Goal: Task Accomplishment & Management: Manage account settings

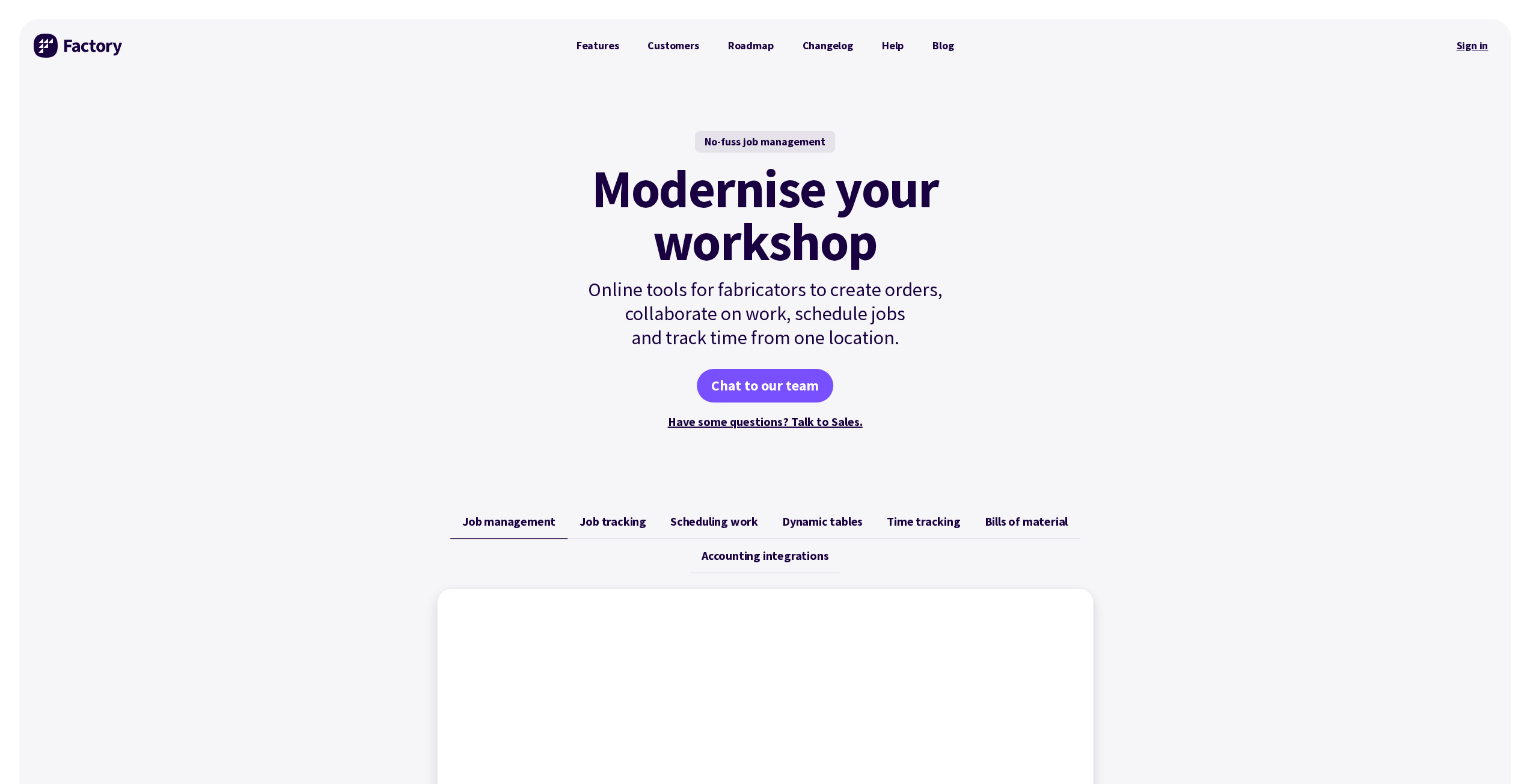
click at [1475, 43] on link "Sign in" at bounding box center [1471, 46] width 49 height 28
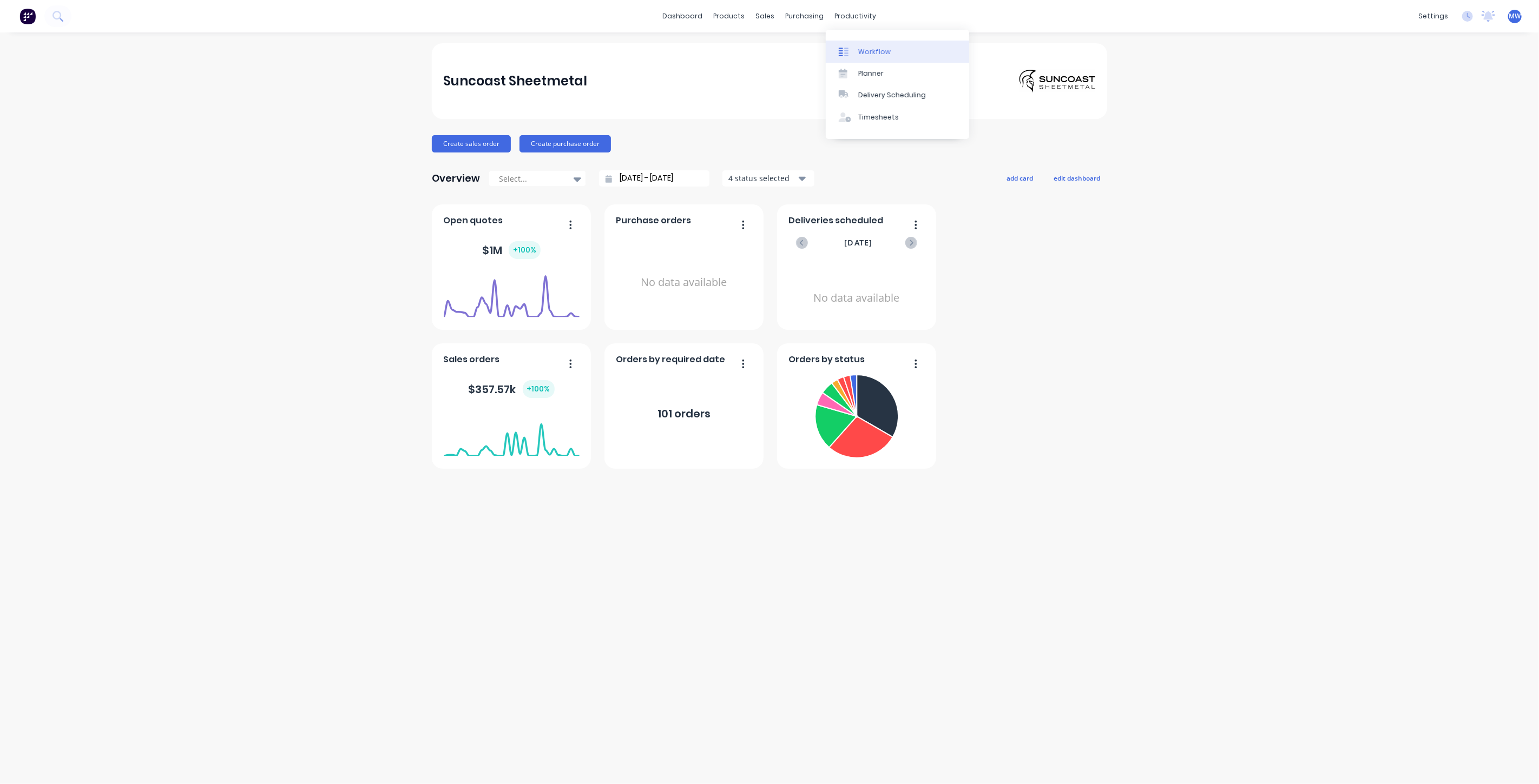
click at [878, 53] on div "Workflow" at bounding box center [874, 52] width 32 height 10
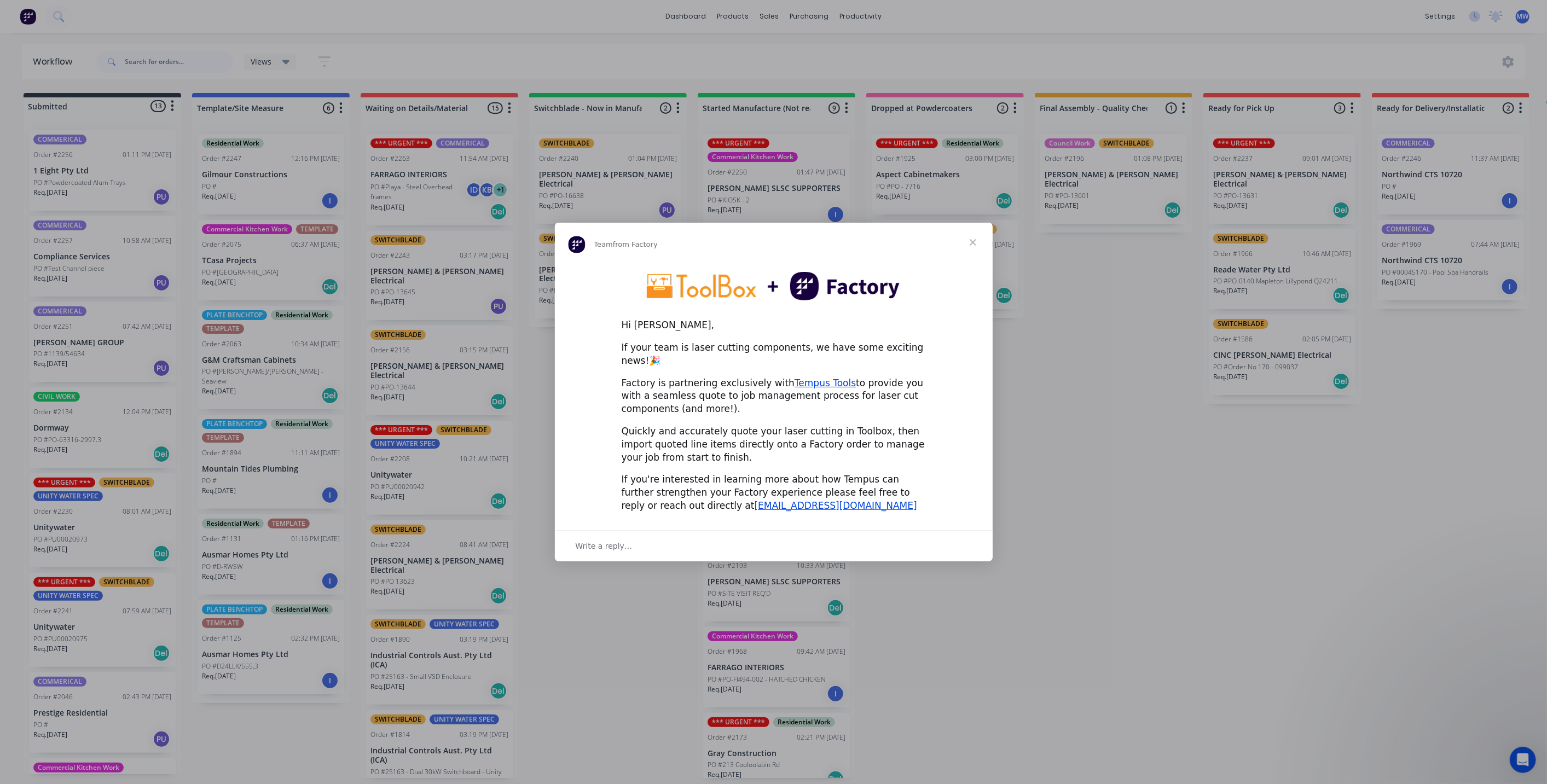
click at [973, 249] on span "Close" at bounding box center [972, 242] width 39 height 39
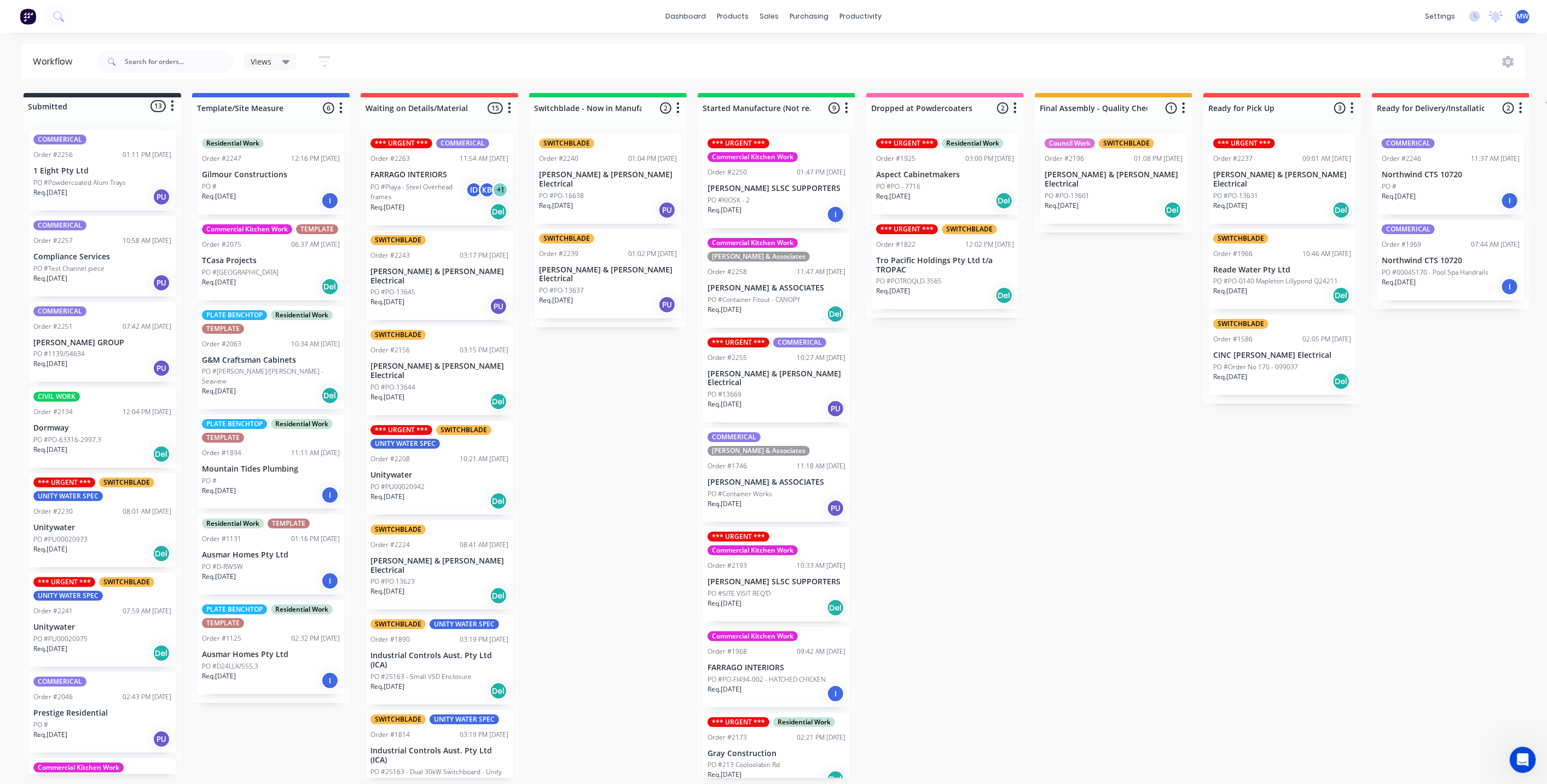
click at [977, 440] on div "Submitted 13 Status colour #273444 hex #273444 Save Cancel Summaries Total orde…" at bounding box center [904, 435] width 1825 height 685
drag, startPoint x: 1011, startPoint y: 452, endPoint x: 1014, endPoint y: 458, distance: 6.7
click at [1011, 452] on div "Submitted 13 Status colour #273444 hex #273444 Save Cancel Summaries Total orde…" at bounding box center [904, 435] width 1825 height 685
click at [1281, 2] on div "dashboard products sales purchasing productivity dashboard products Product Cat…" at bounding box center [773, 16] width 1547 height 33
click at [1056, 486] on div "Submitted 13 Status colour #273444 hex #273444 Save Cancel Summaries Total orde…" at bounding box center [904, 435] width 1825 height 685
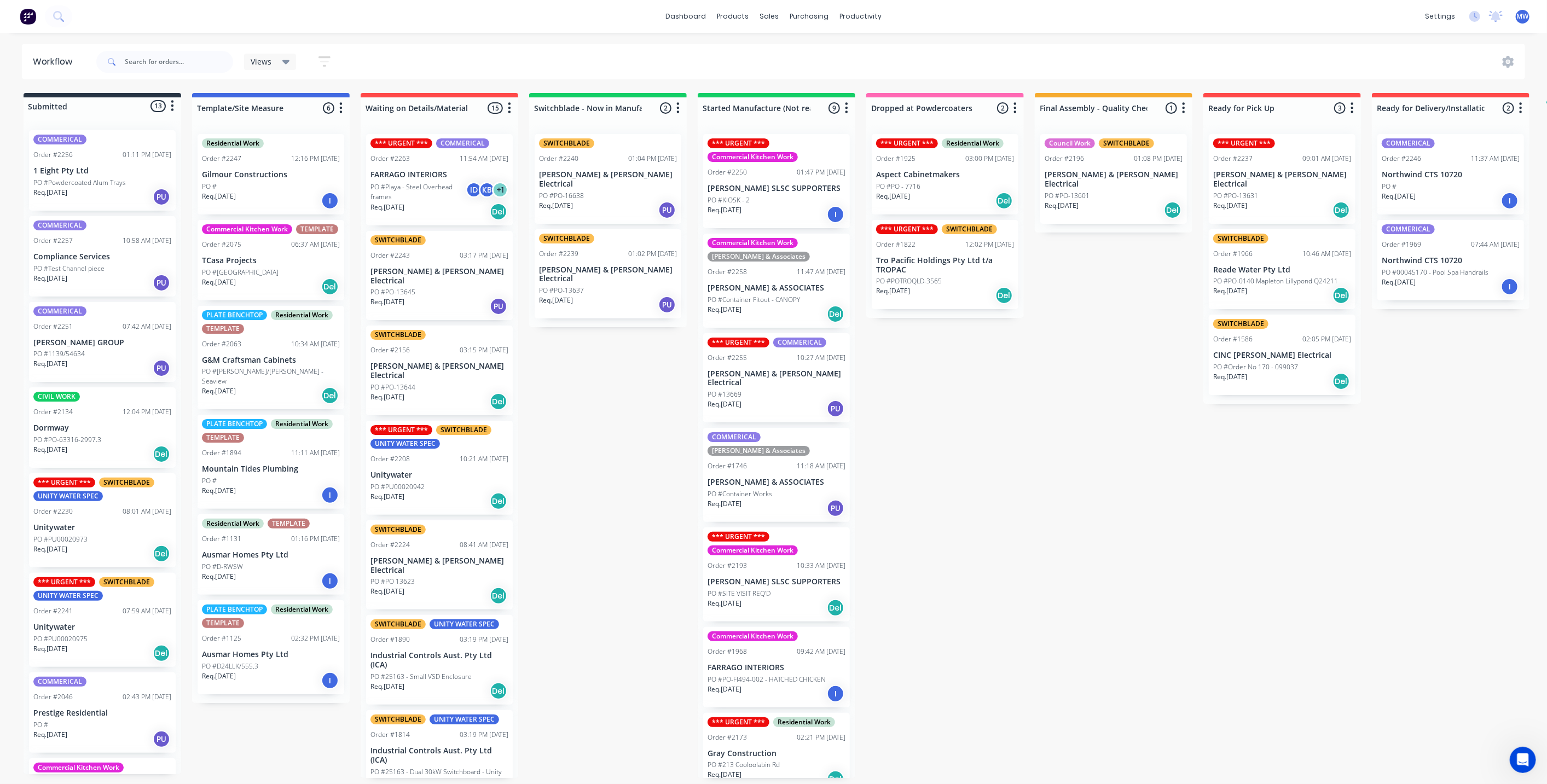
click at [1109, 174] on p "[PERSON_NAME] & [PERSON_NAME] Electrical" at bounding box center [1113, 179] width 138 height 19
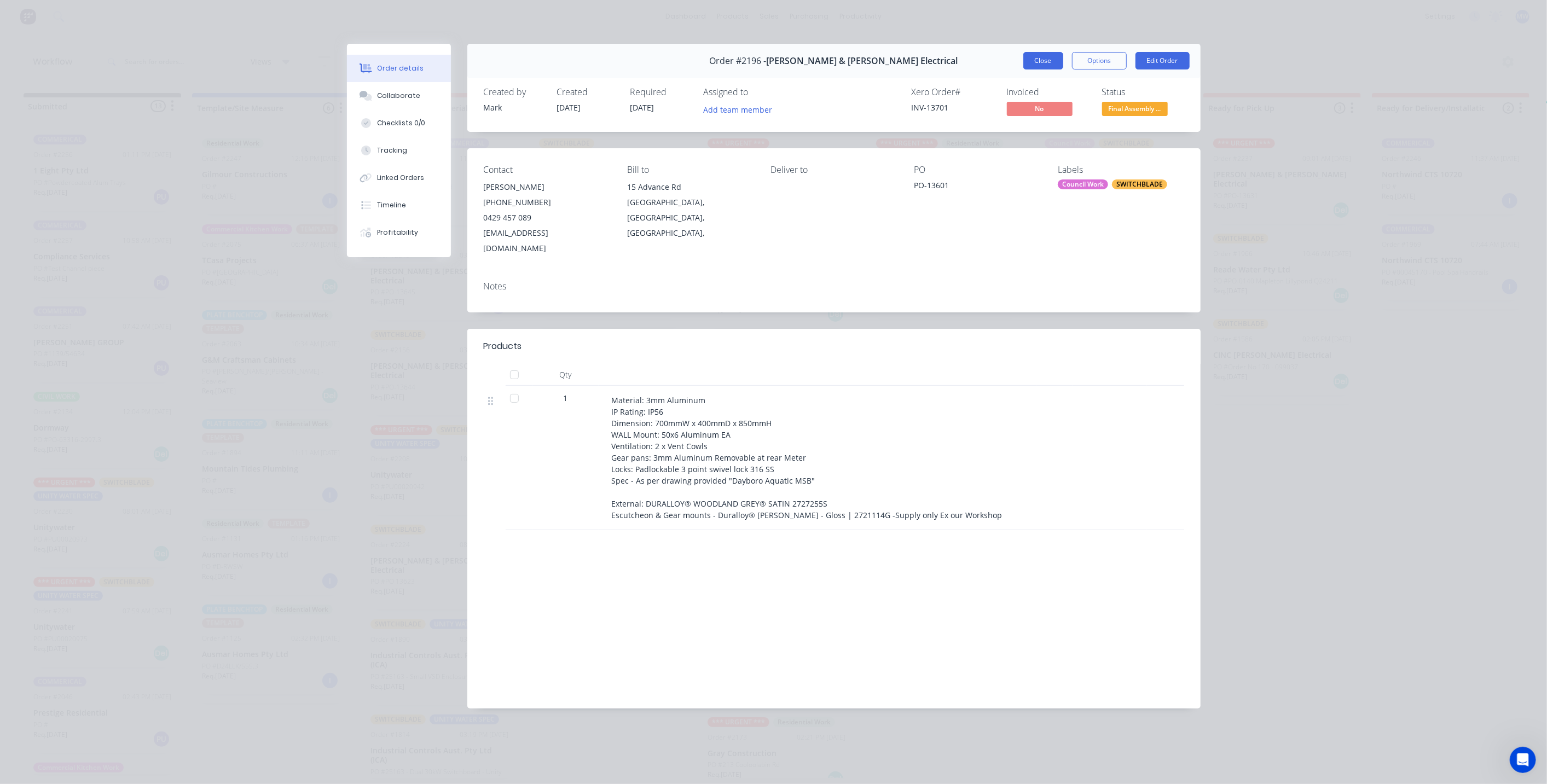
click at [1032, 63] on button "Close" at bounding box center [1043, 61] width 40 height 18
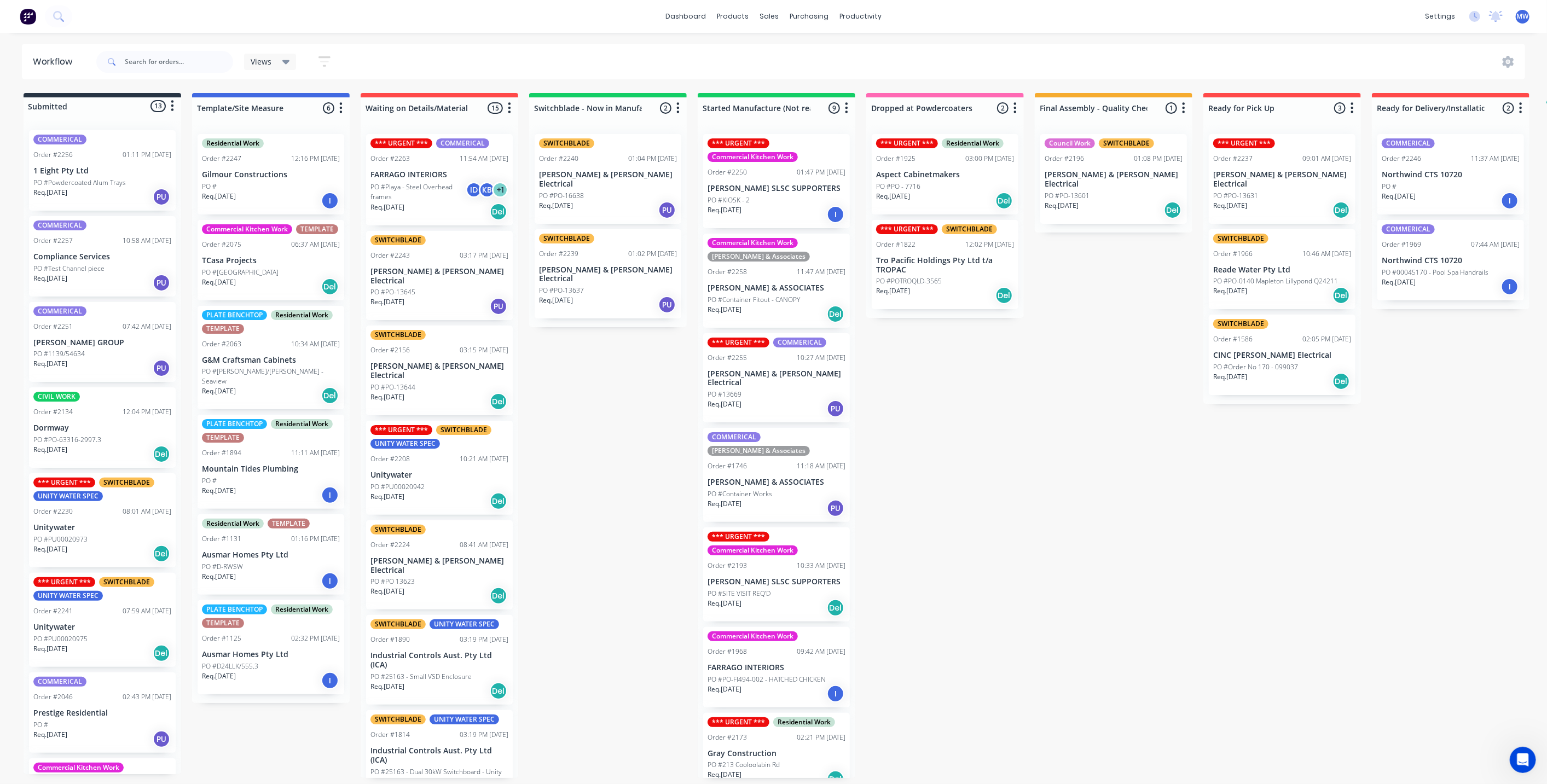
click at [1135, 470] on div "Submitted 13 Status colour #273444 hex #273444 Save Cancel Summaries Total orde…" at bounding box center [904, 435] width 1825 height 685
click at [1135, 467] on div "Submitted 13 Status colour #273444 hex #273444 Save Cancel Summaries Total orde…" at bounding box center [904, 435] width 1825 height 685
click at [1113, 294] on div "Submitted 13 Status colour #273444 hex #273444 Save Cancel Summaries Total orde…" at bounding box center [904, 435] width 1825 height 685
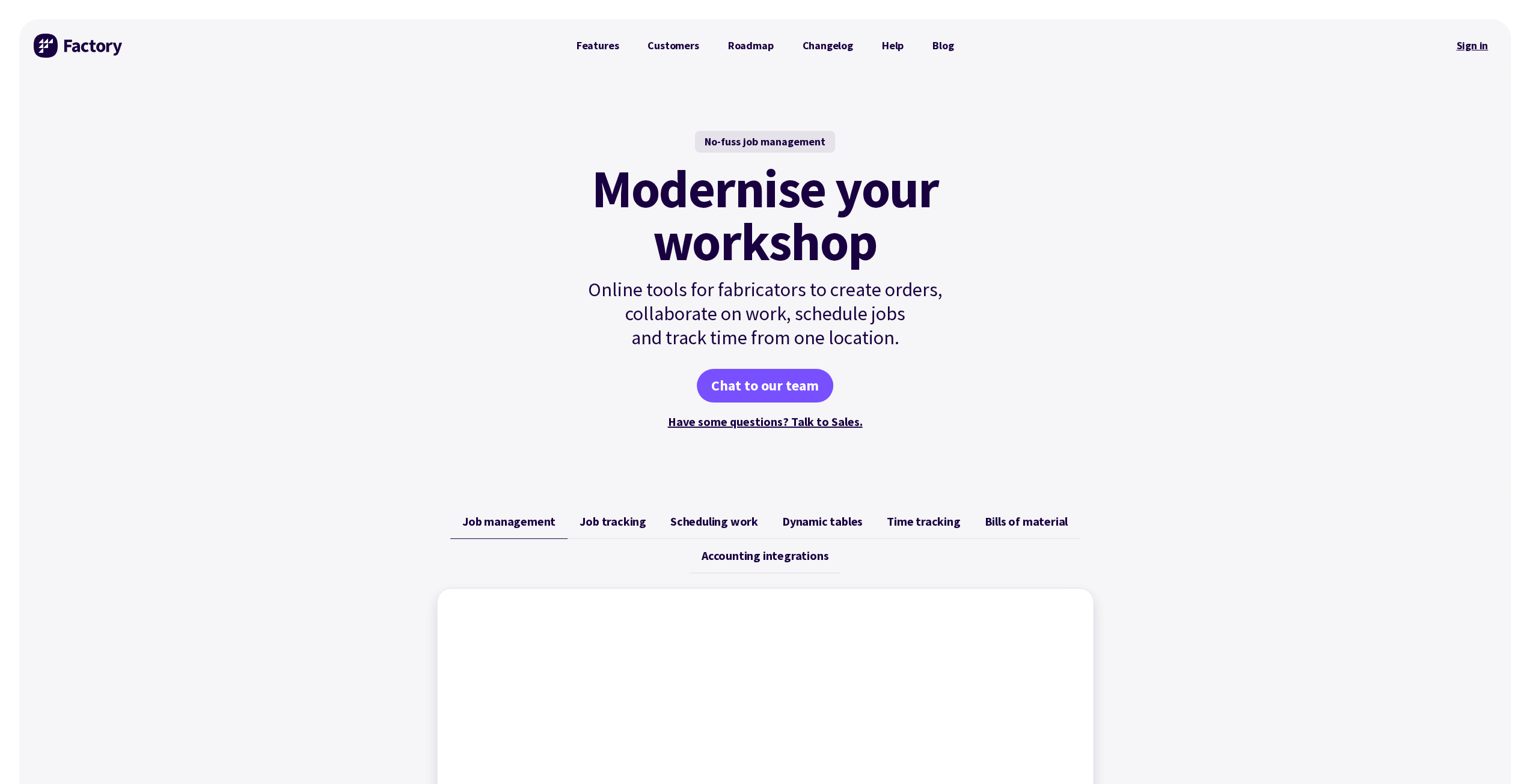
click at [1469, 44] on link "Sign in" at bounding box center [1471, 46] width 49 height 28
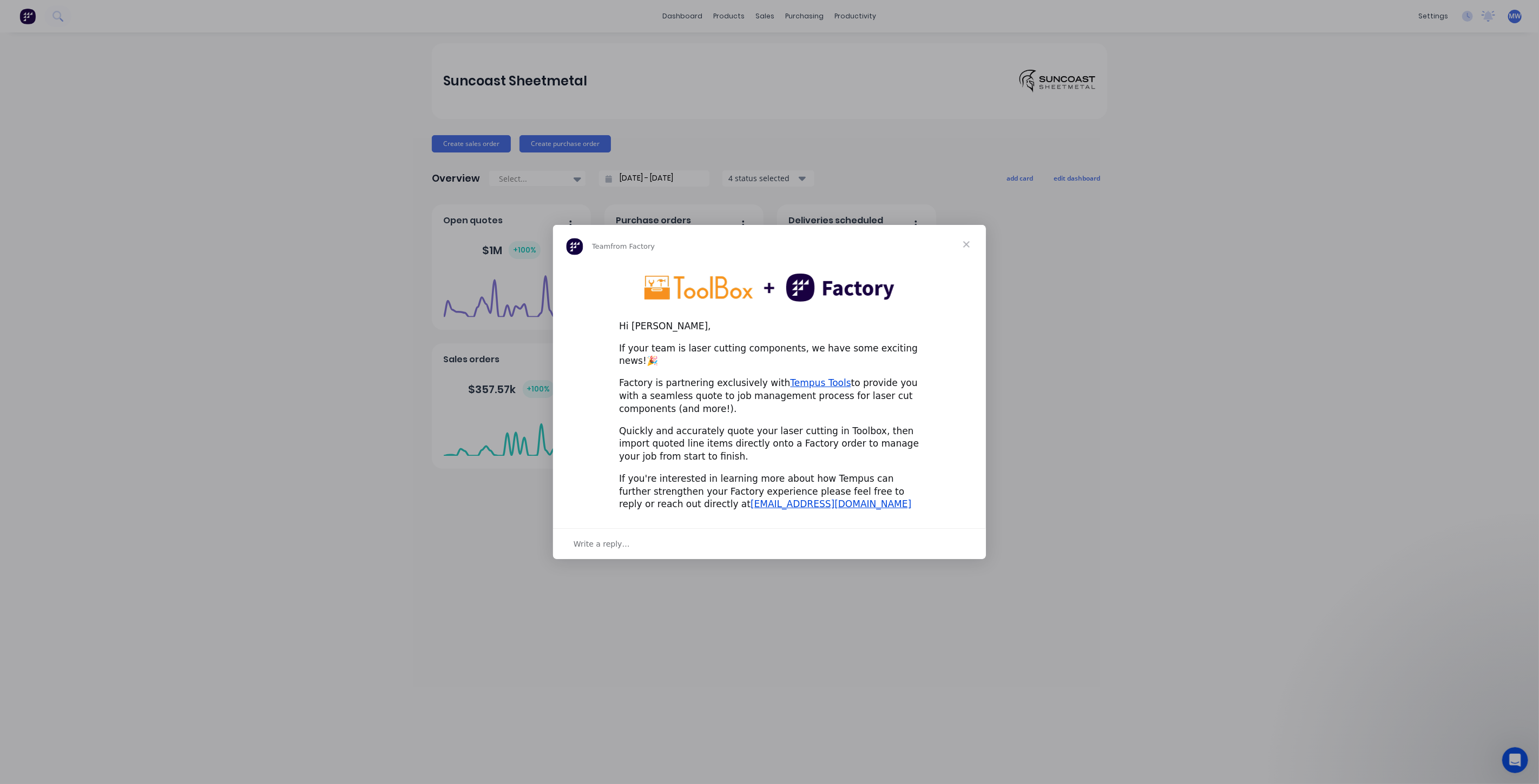
click at [965, 251] on span "Close" at bounding box center [966, 244] width 39 height 39
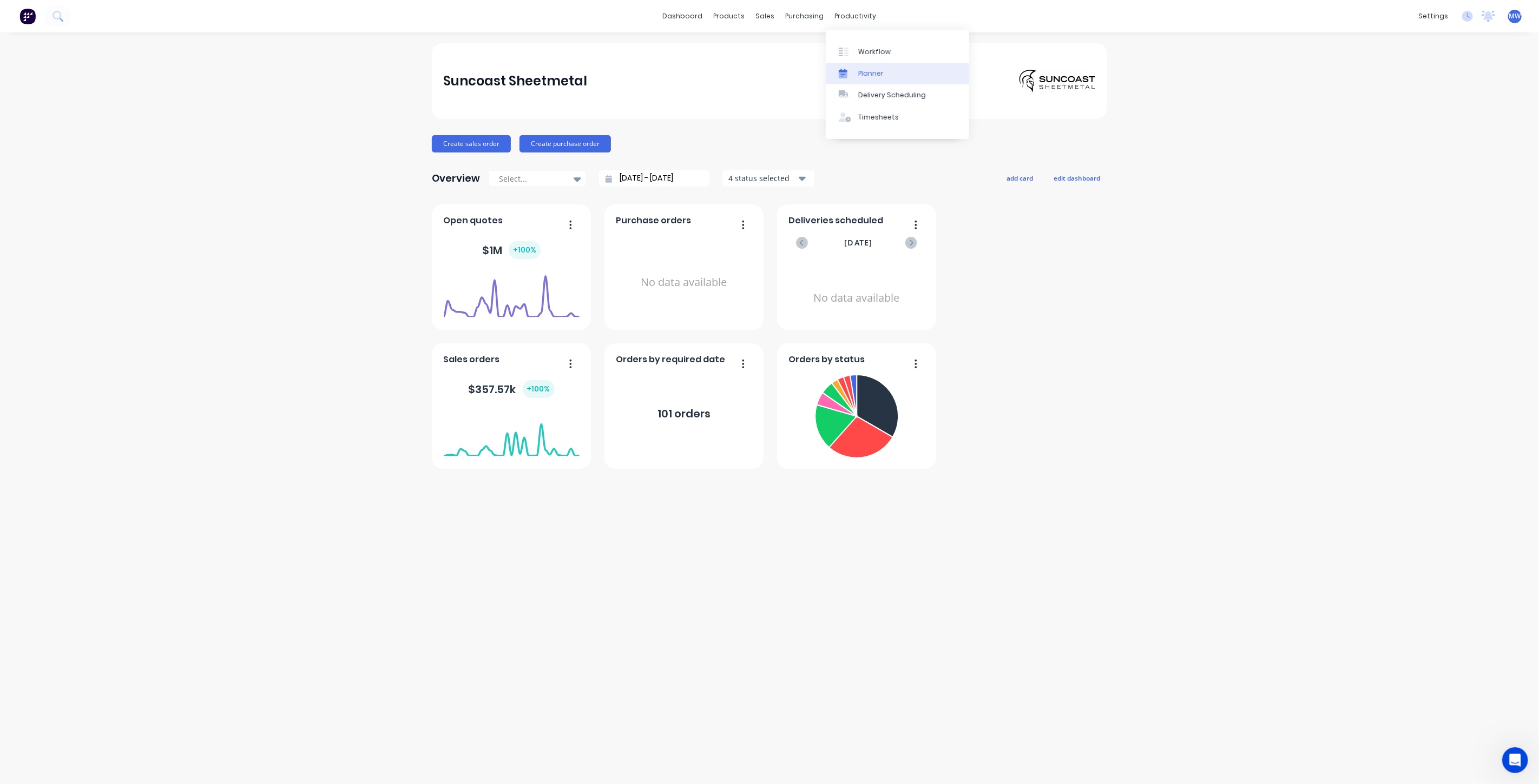
click at [875, 78] on div "Planner" at bounding box center [871, 74] width 25 height 10
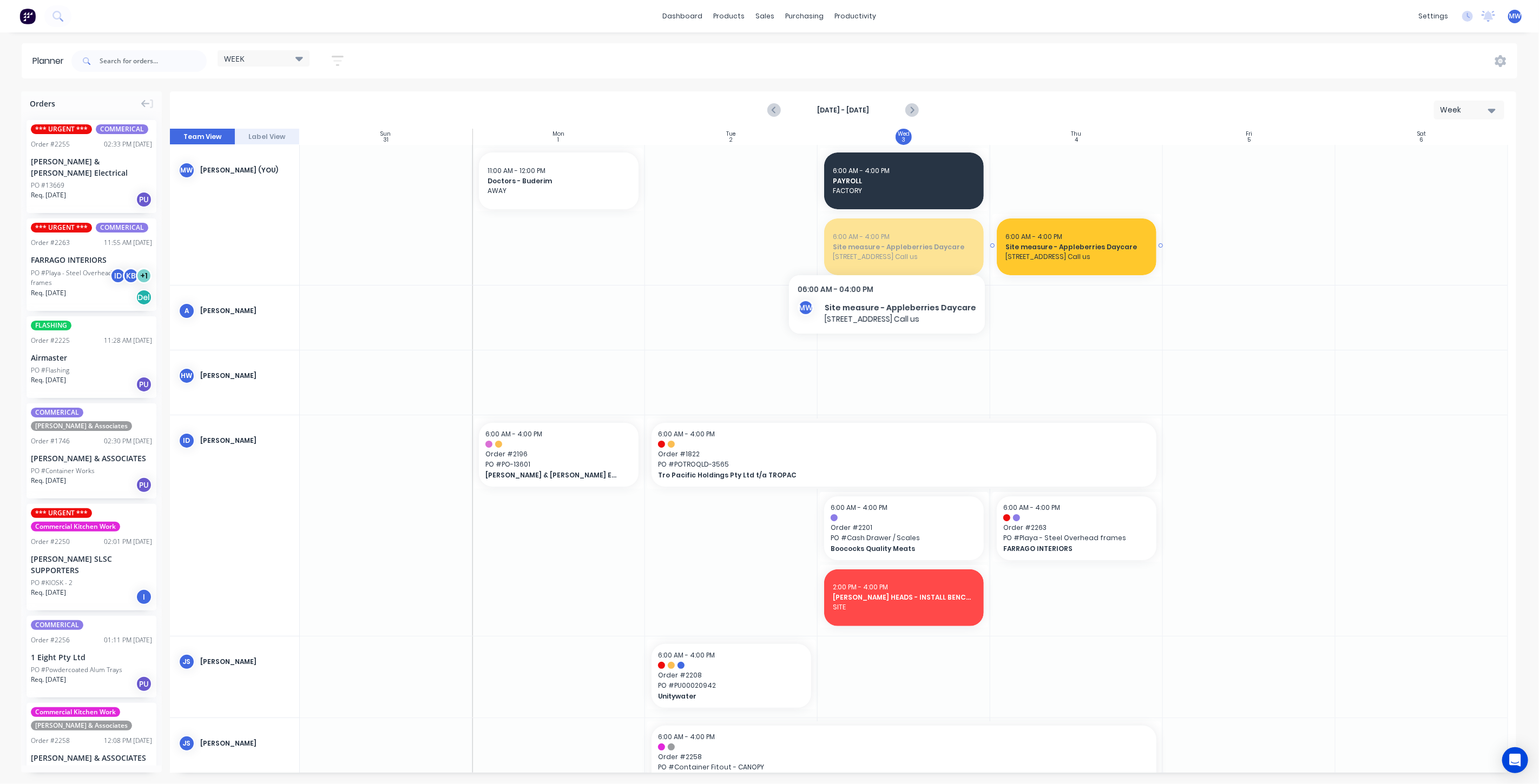
drag, startPoint x: 881, startPoint y: 253, endPoint x: 895, endPoint y: 250, distance: 14.3
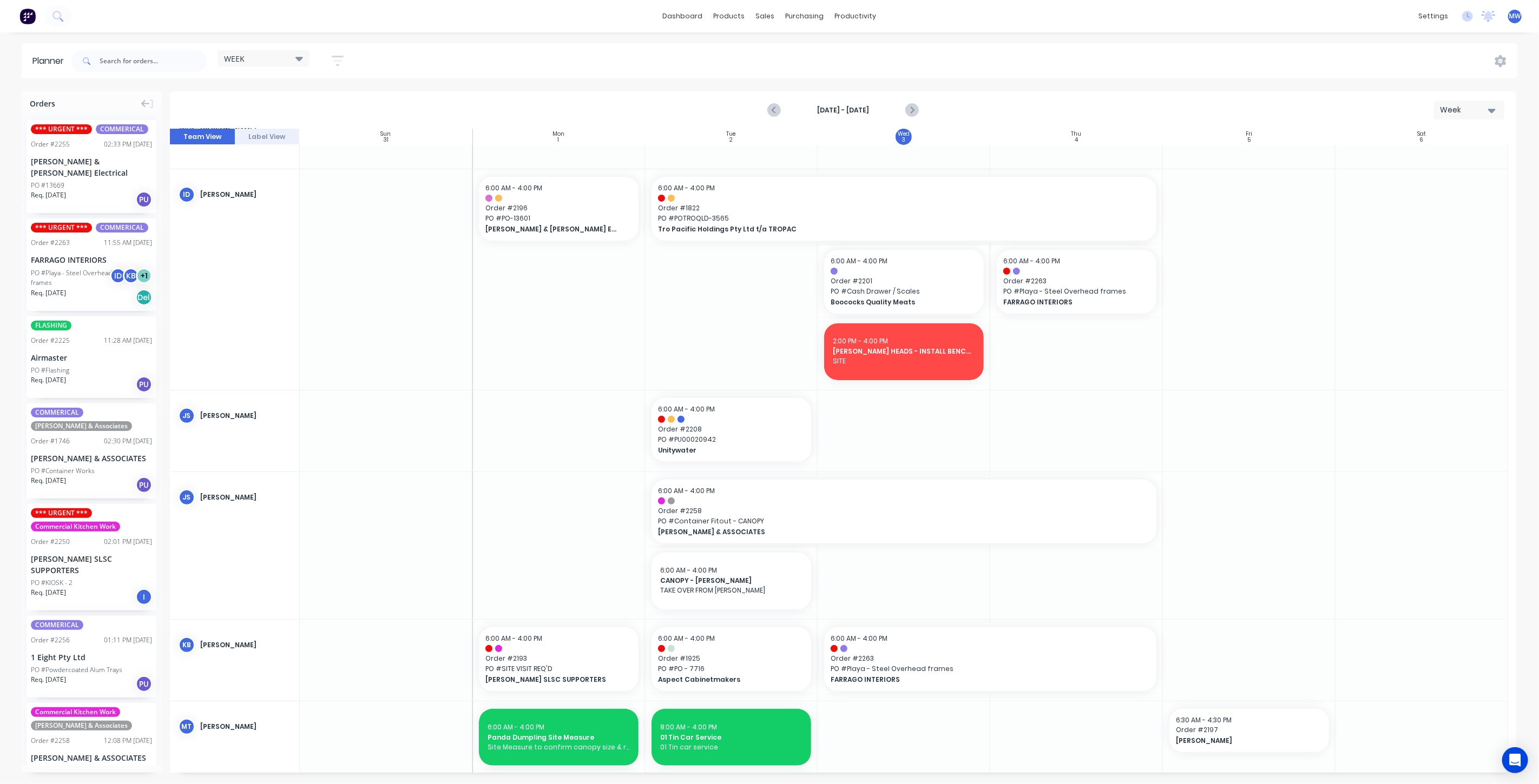
scroll to position [240, 0]
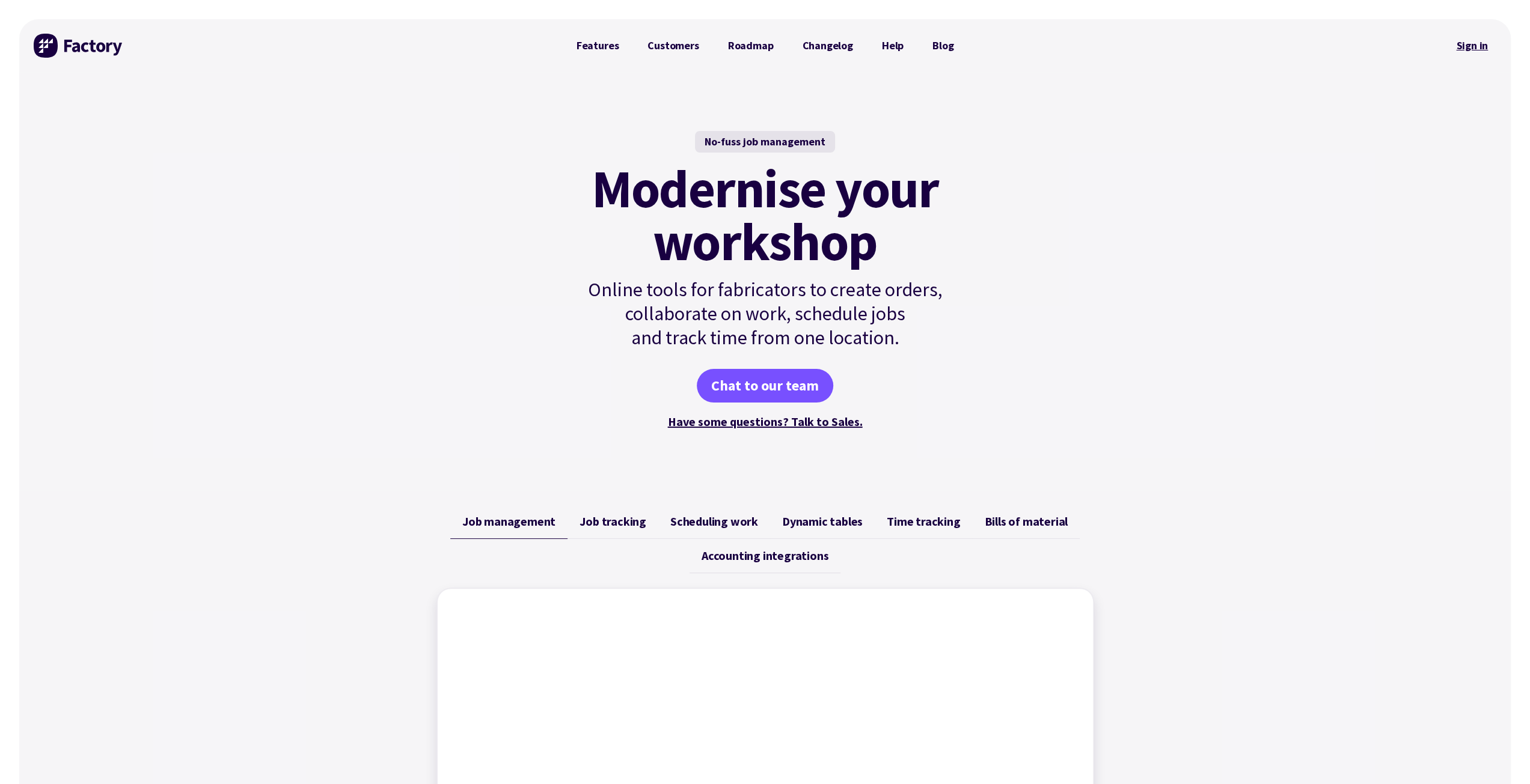
click at [1477, 45] on link "Sign in" at bounding box center [1471, 46] width 49 height 28
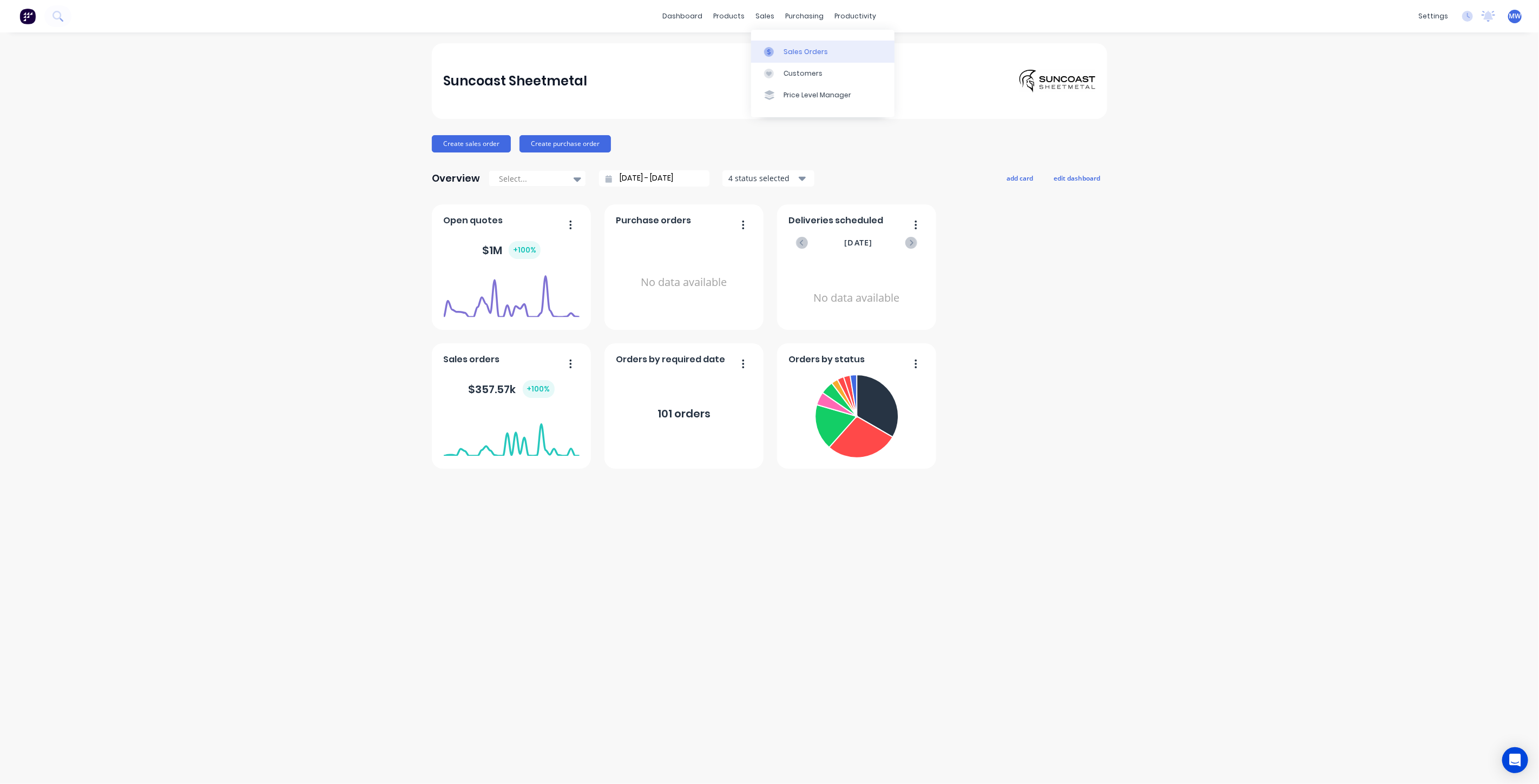
click at [784, 54] on div "Sales Orders" at bounding box center [806, 52] width 44 height 10
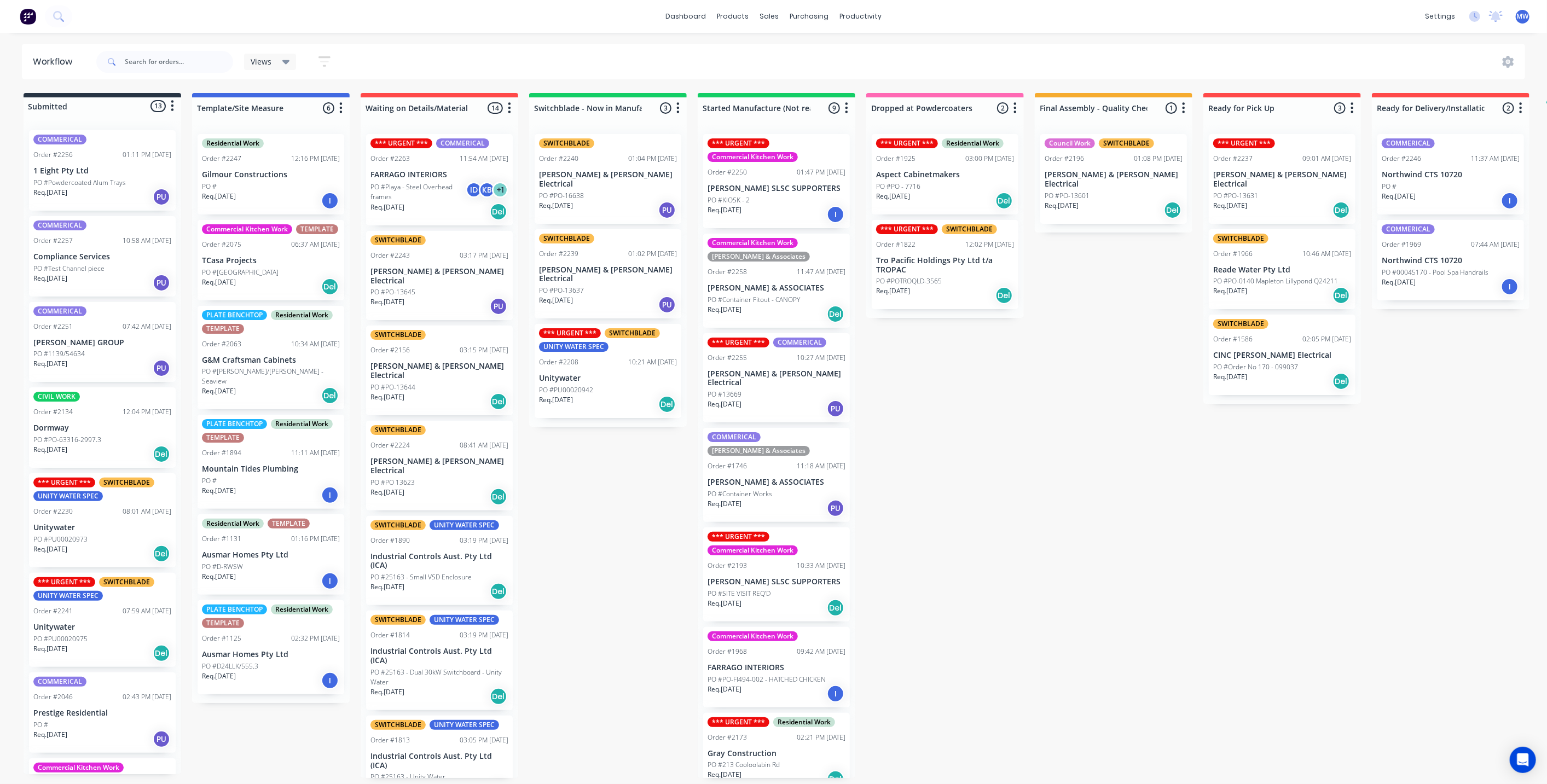
click at [605, 475] on div "Submitted 13 Status colour #273444 hex #273444 Save Cancel Summaries Total orde…" at bounding box center [904, 435] width 1825 height 685
click at [1052, 514] on div "Submitted 13 Status colour #273444 hex #273444 Save Cancel Summaries Total orde…" at bounding box center [904, 435] width 1825 height 685
click at [1015, 536] on div "Submitted 13 Status colour #273444 hex #273444 Save Cancel Summaries Total orde…" at bounding box center [904, 435] width 1825 height 685
click at [767, 290] on p "[PERSON_NAME] & ASSOCIATES" at bounding box center [776, 288] width 138 height 9
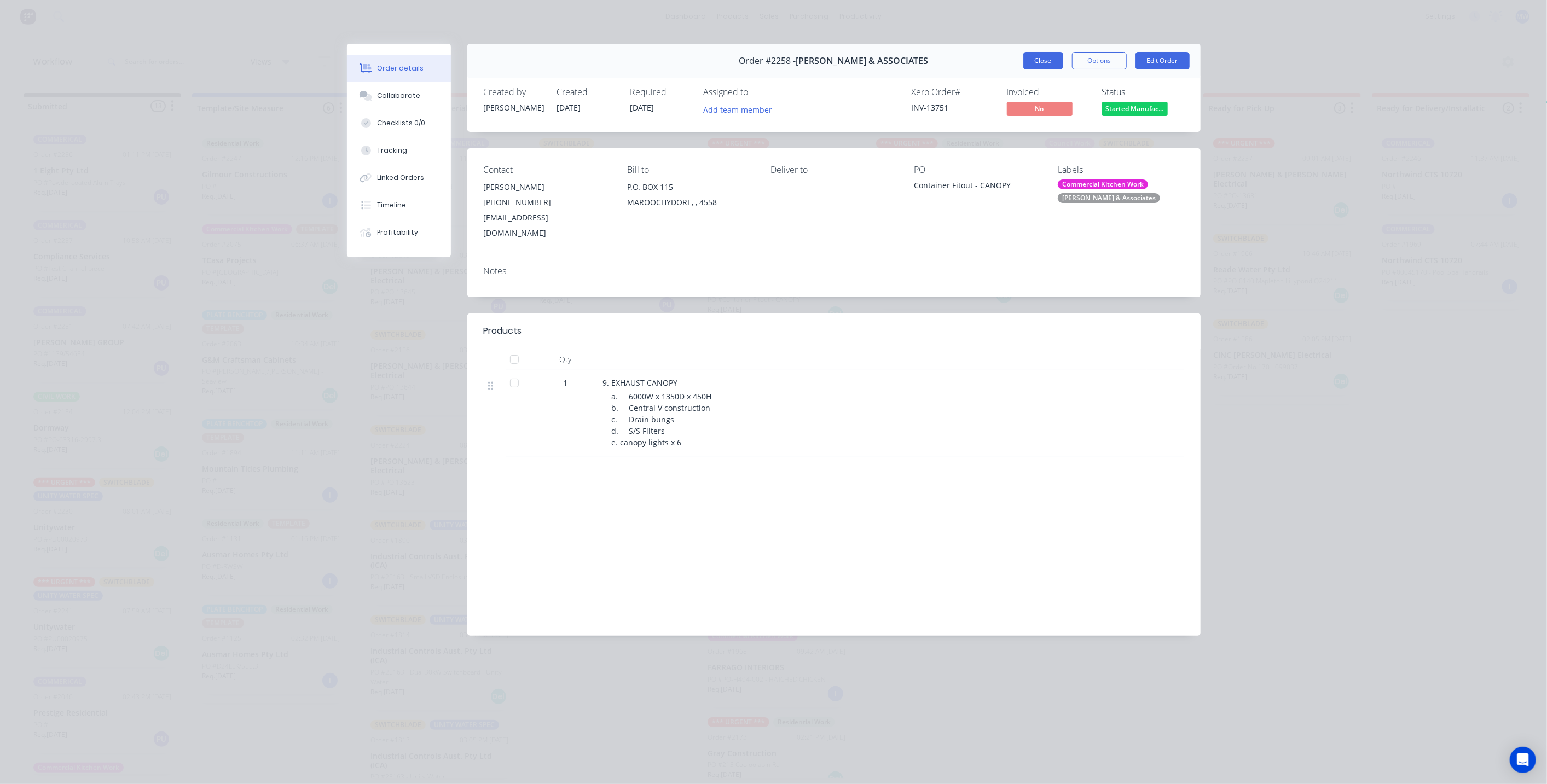
click at [1037, 55] on button "Close" at bounding box center [1043, 61] width 40 height 18
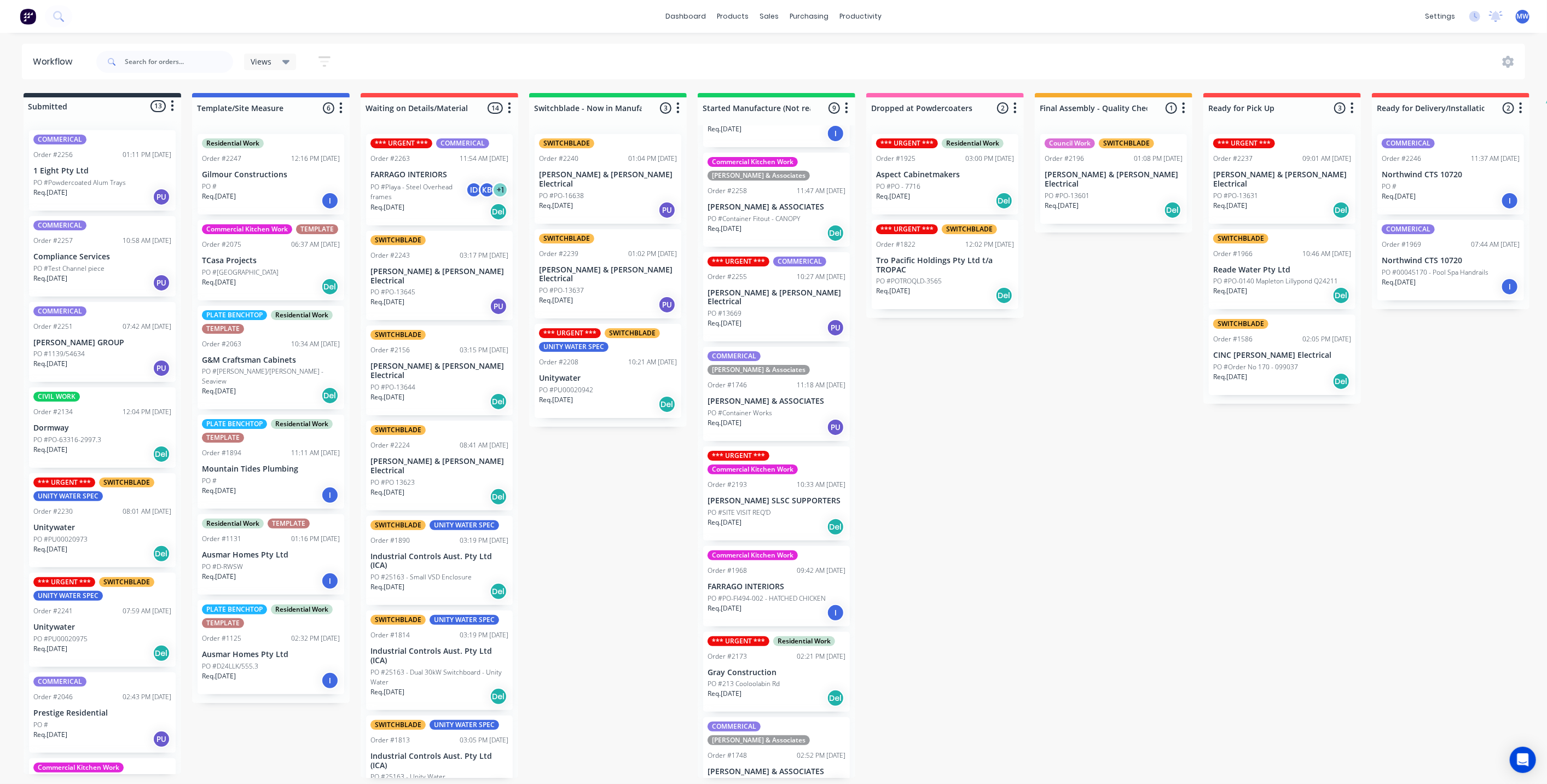
scroll to position [198, 0]
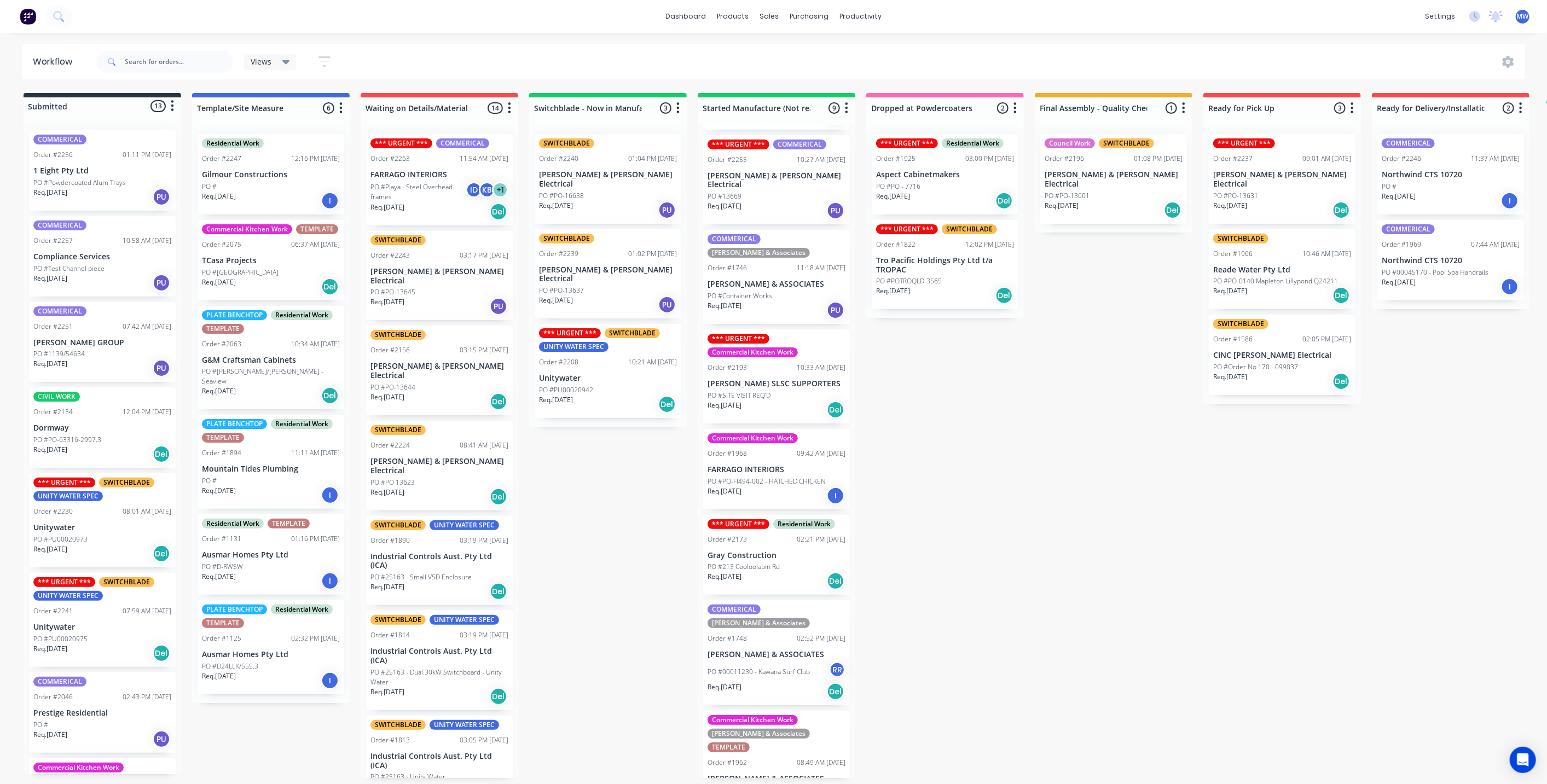
click at [778, 626] on div "*** URGENT *** Commercial Kitchen Work Order #2250 01:47 PM 01/09/25 ALEX HEADL…" at bounding box center [776, 452] width 157 height 653
click at [774, 667] on p "PO #00011230 - Kawana Surf Club" at bounding box center [758, 672] width 102 height 10
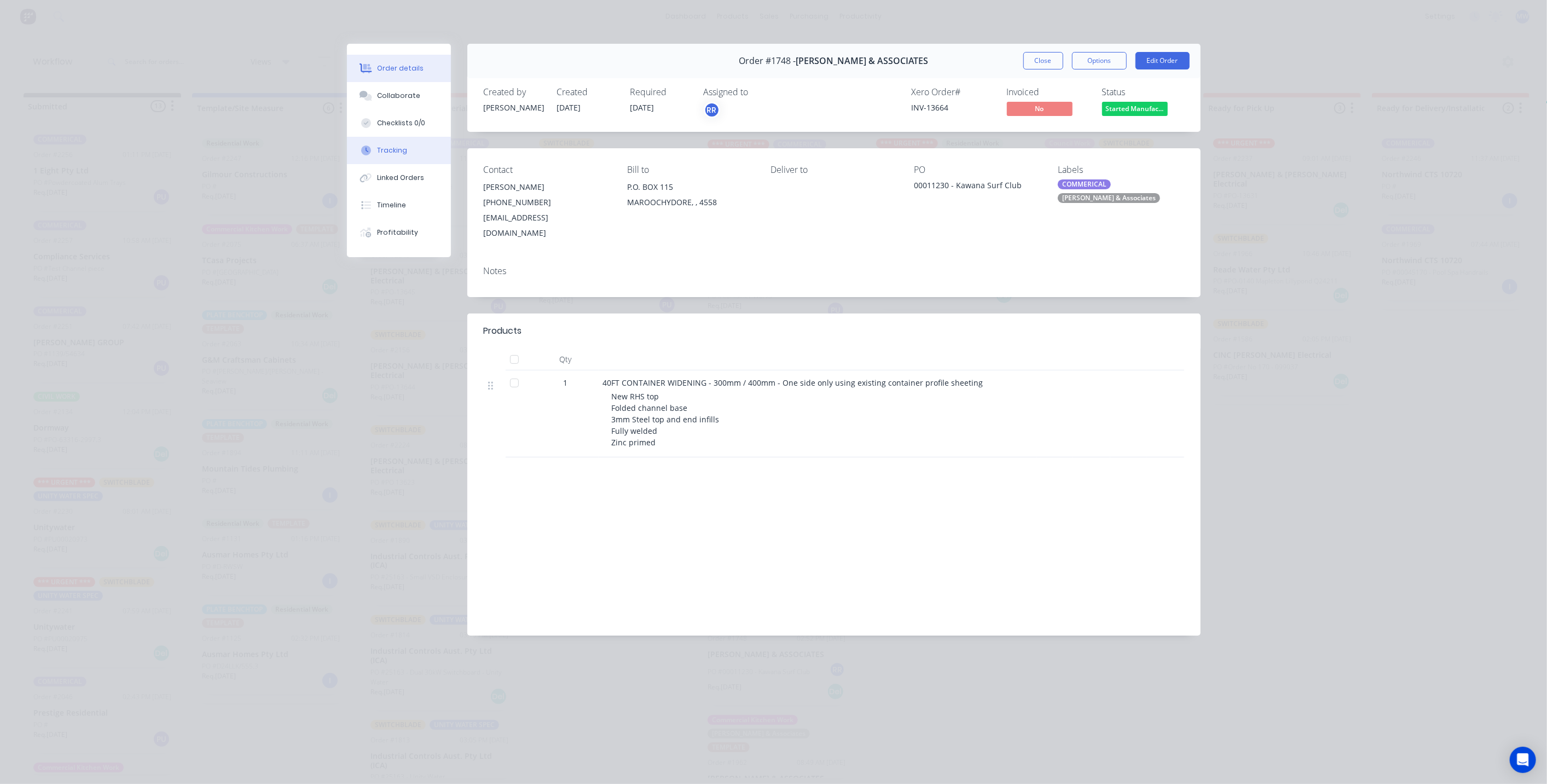
click at [400, 147] on div "Tracking" at bounding box center [392, 150] width 30 height 10
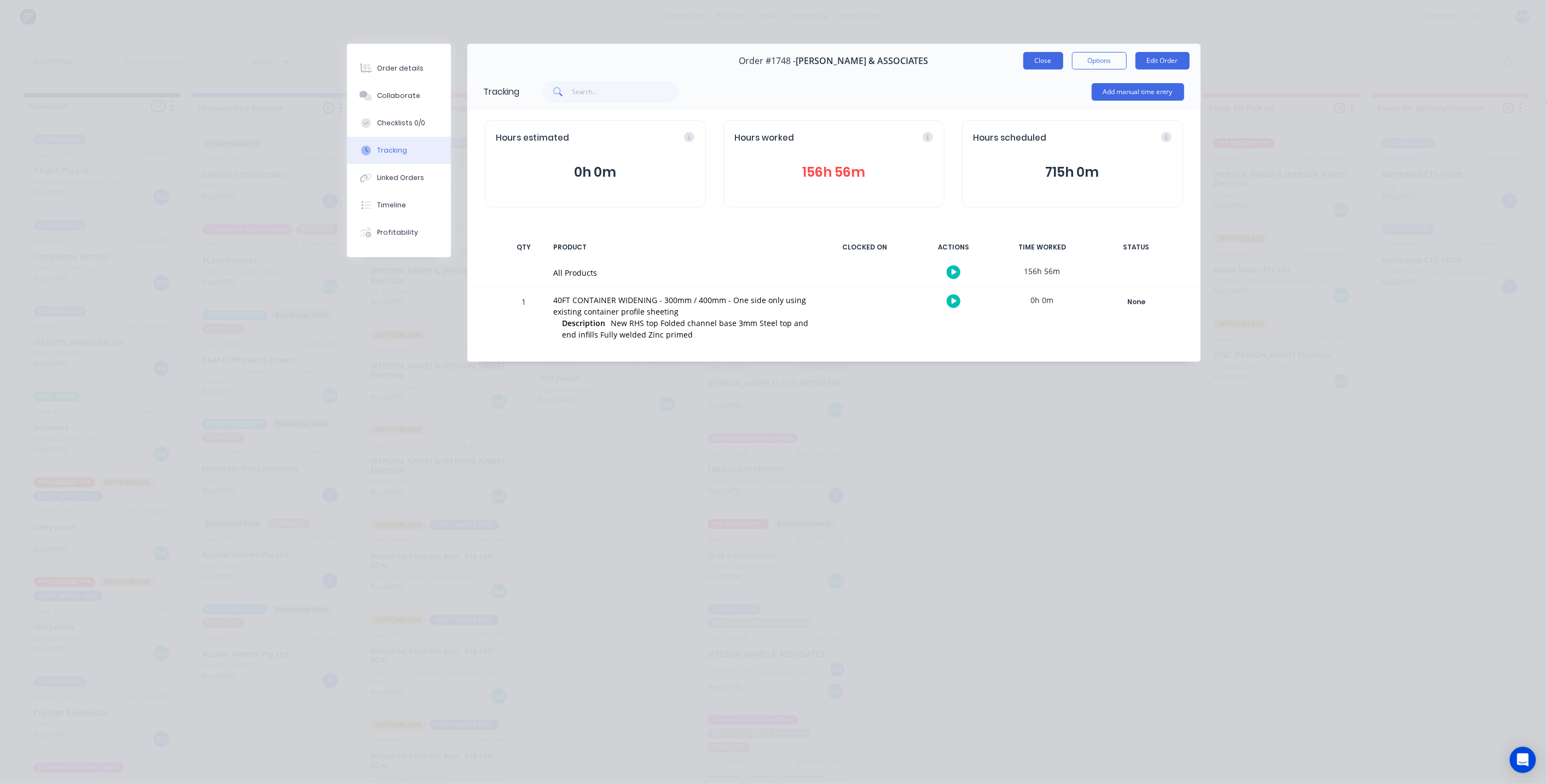
click at [1043, 65] on button "Close" at bounding box center [1043, 61] width 40 height 18
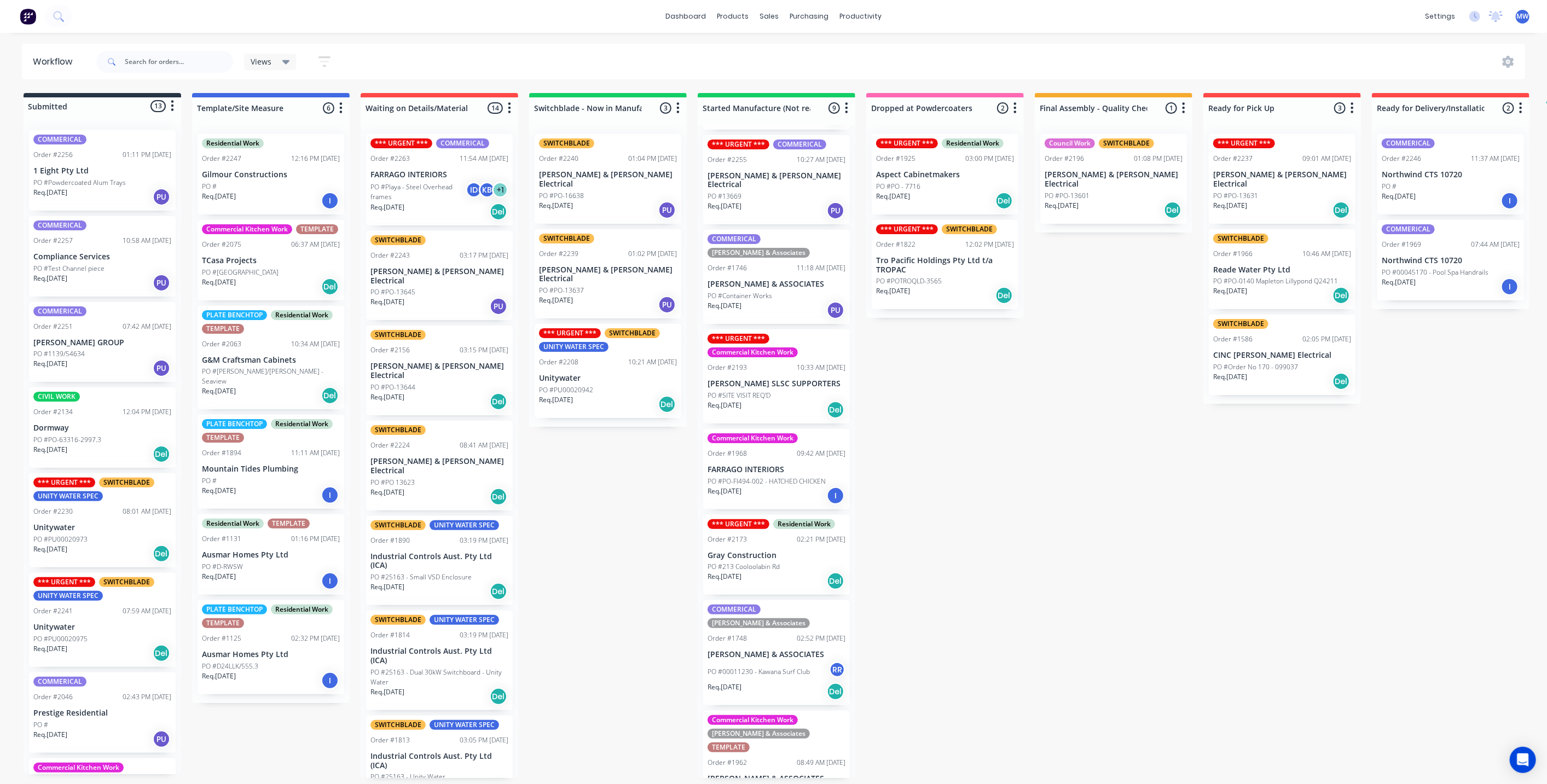
click at [997, 519] on div "Submitted 13 Status colour #273444 hex #273444 Save Cancel Summaries Total orde…" at bounding box center [904, 435] width 1825 height 685
click at [791, 667] on p "PO #00011230 - Kawana Surf Club" at bounding box center [758, 672] width 102 height 10
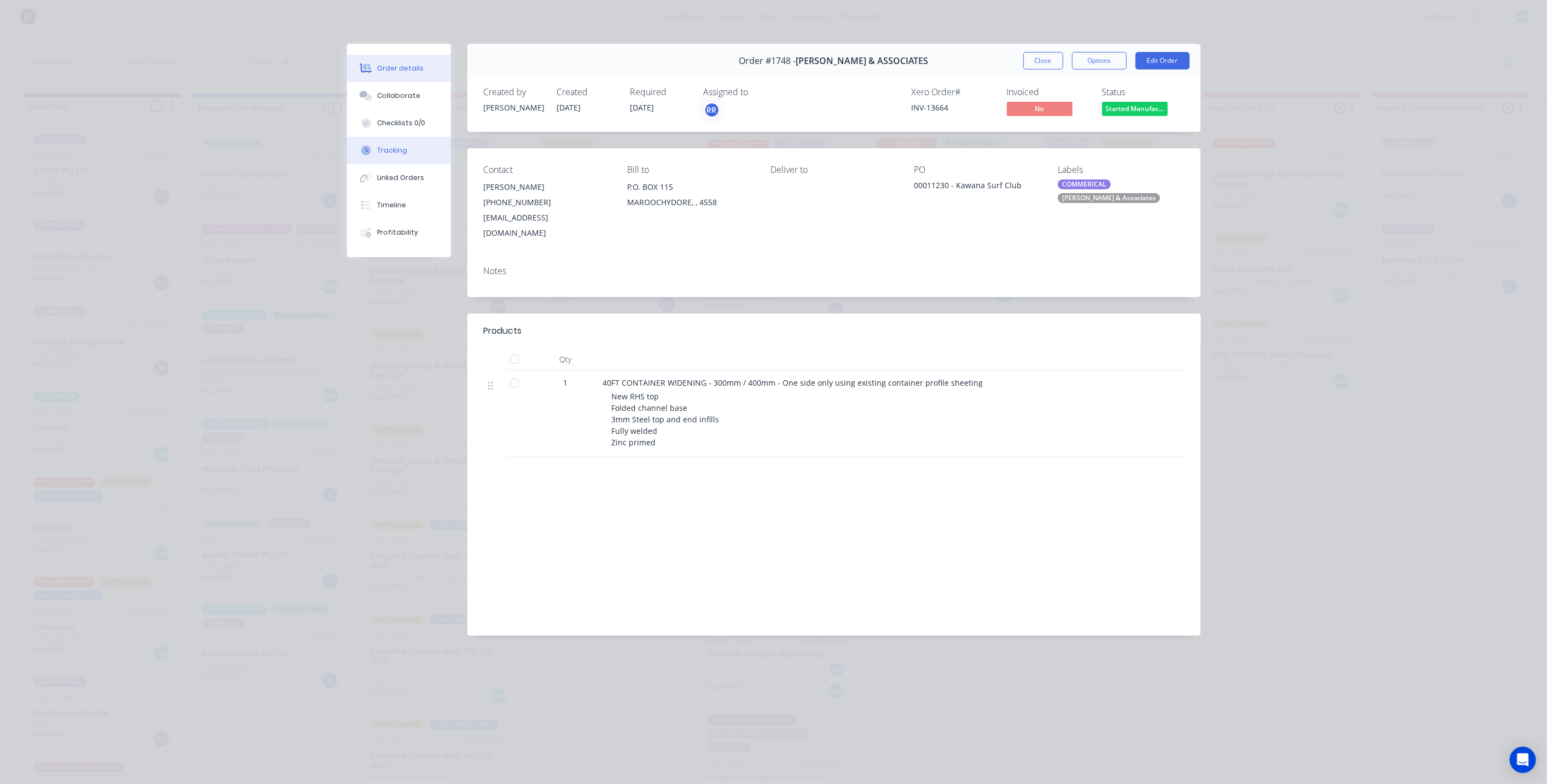
click at [404, 143] on button "Tracking" at bounding box center [399, 150] width 104 height 27
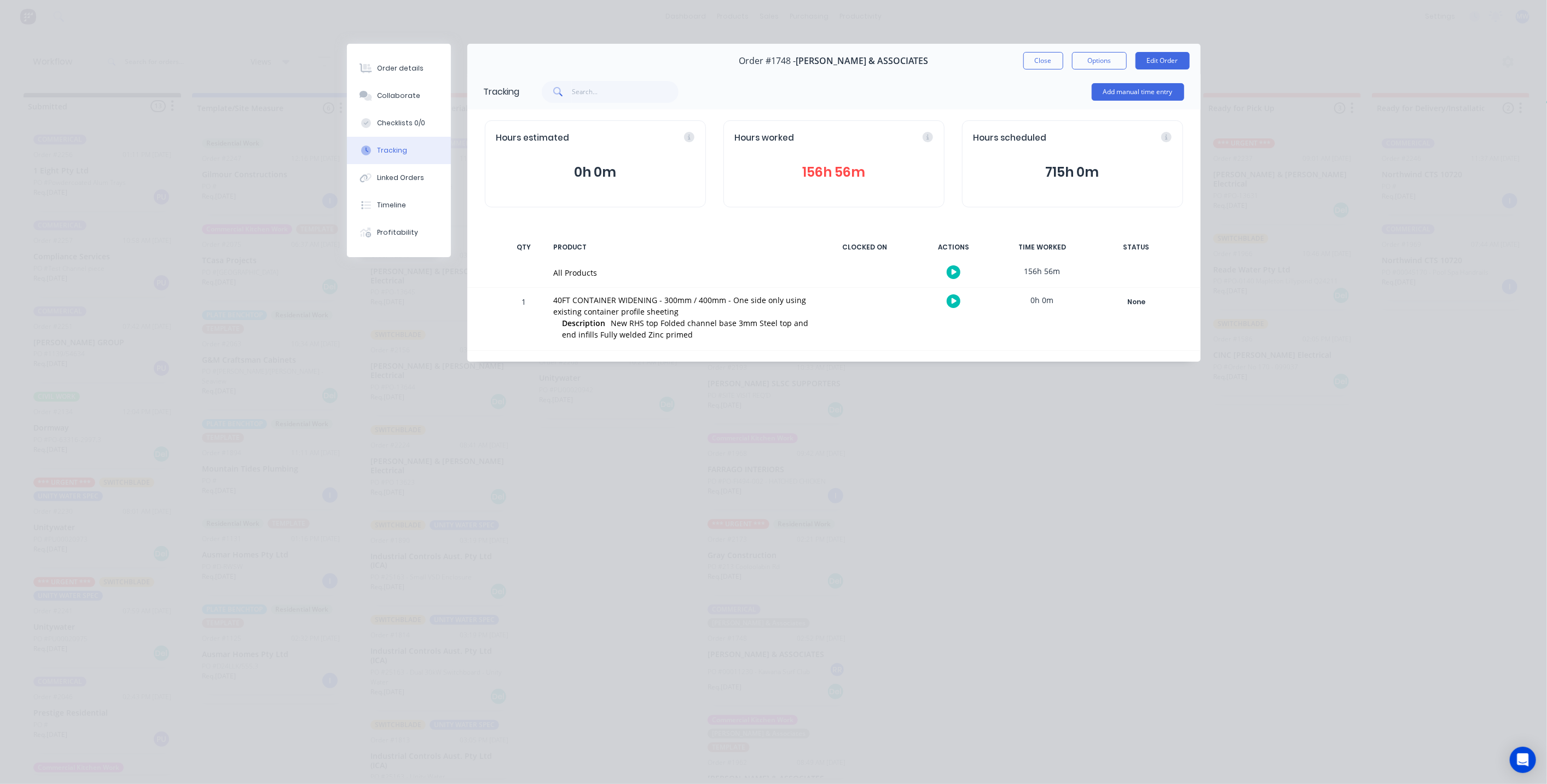
click at [832, 173] on button "156h 56m" at bounding box center [834, 172] width 198 height 21
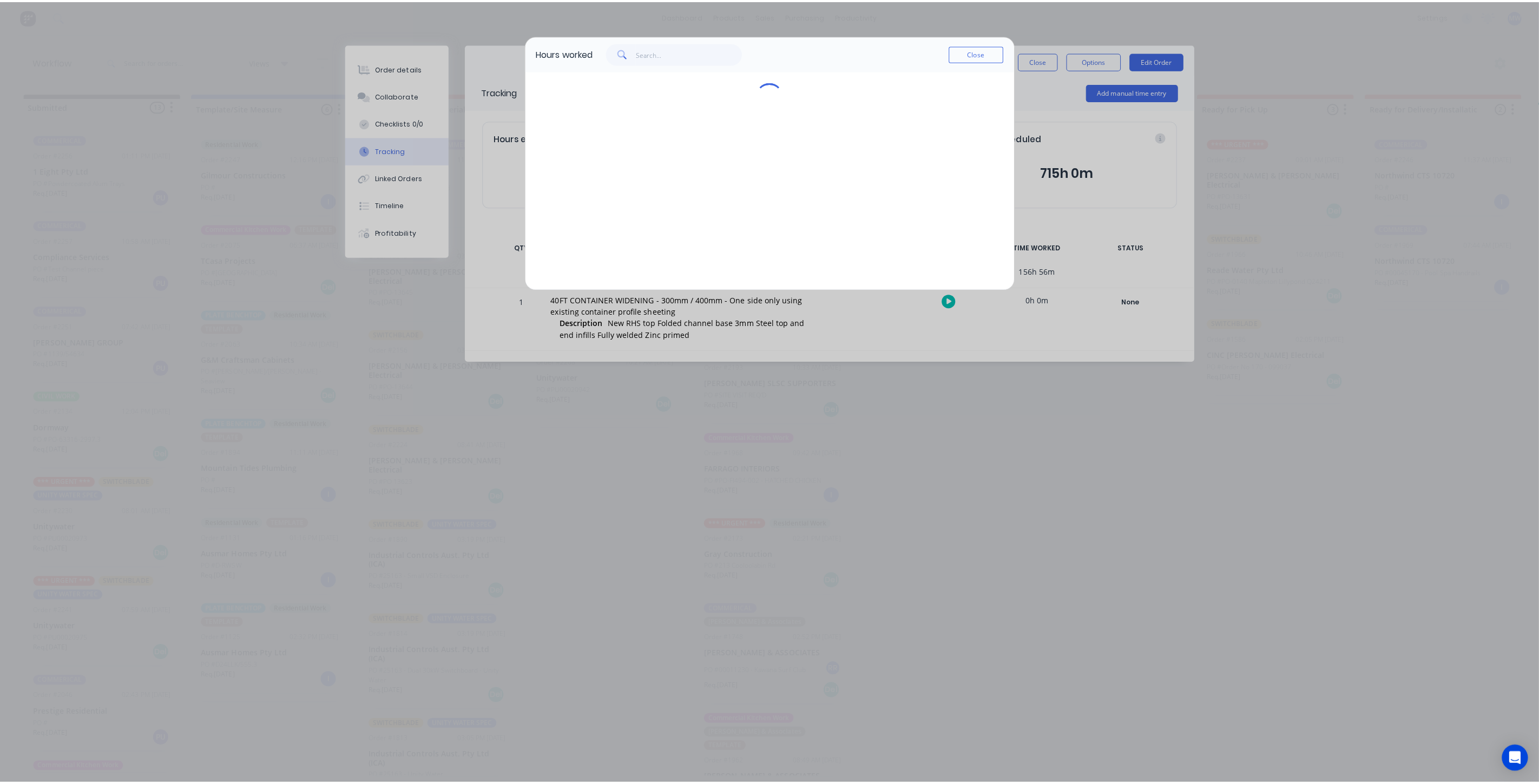
scroll to position [0, 0]
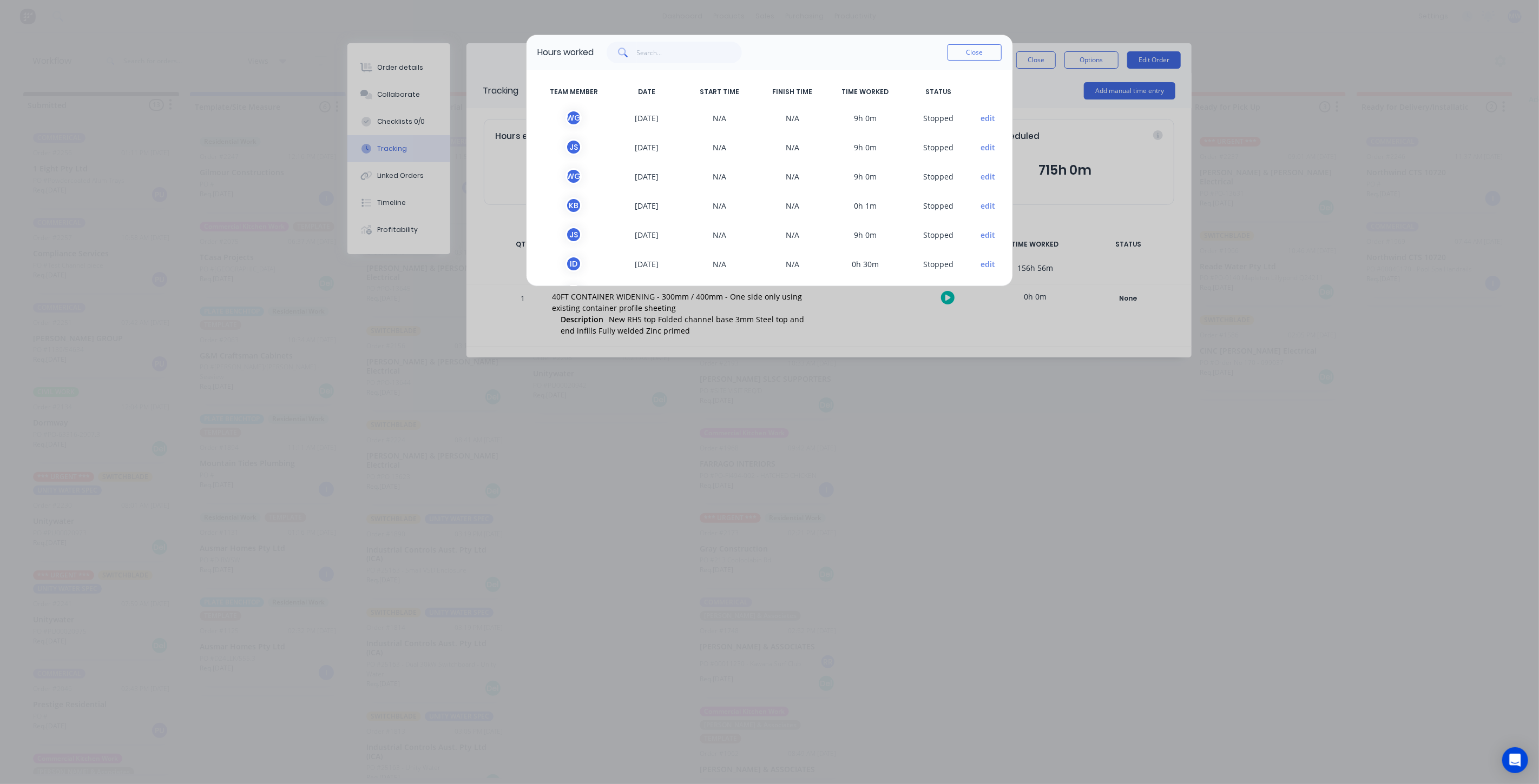
click at [981, 205] on button "edit" at bounding box center [988, 205] width 14 height 11
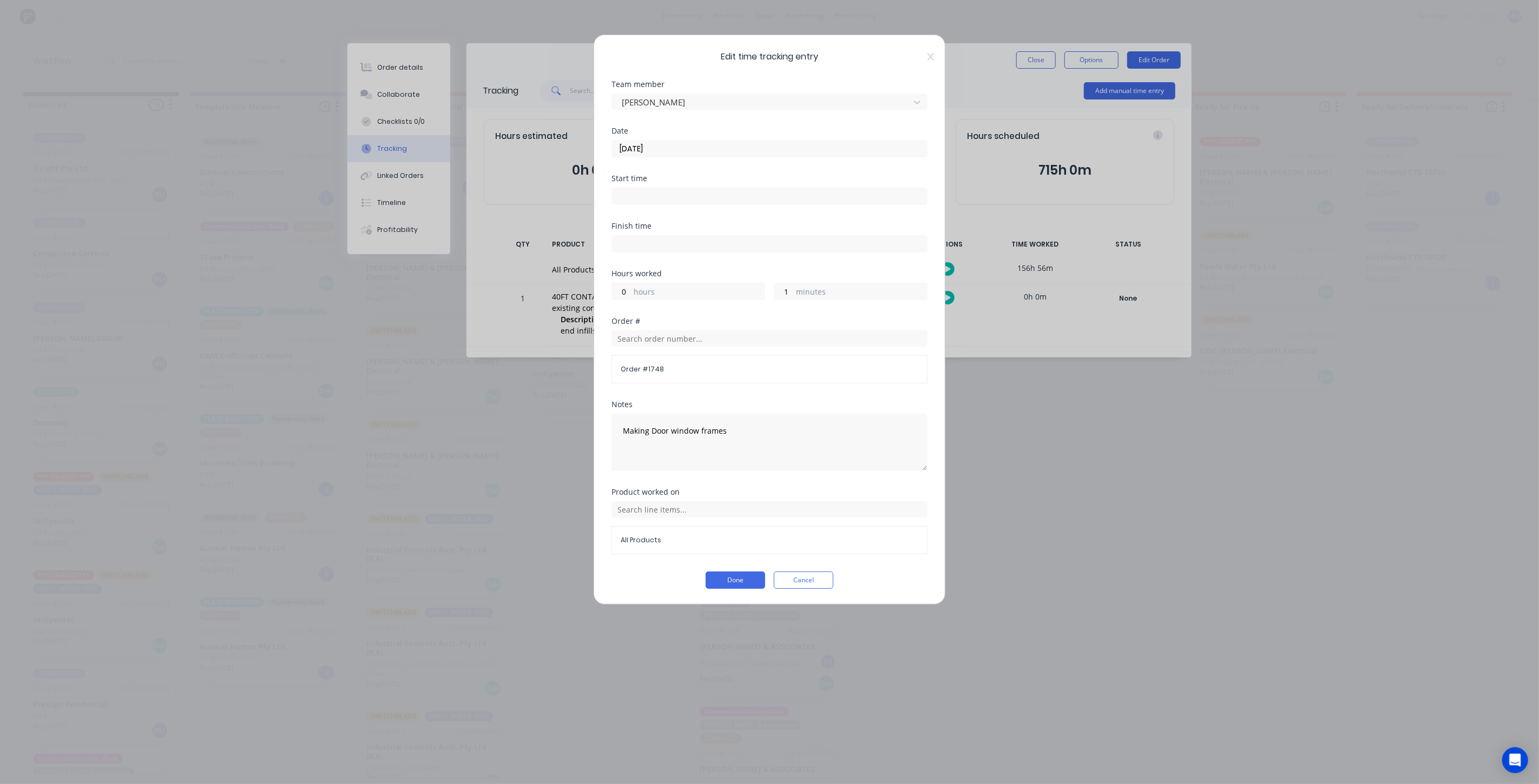
click at [834, 286] on label "minutes" at bounding box center [861, 293] width 131 height 14
click at [793, 285] on input "1" at bounding box center [784, 291] width 19 height 16
drag, startPoint x: 802, startPoint y: 289, endPoint x: 747, endPoint y: 289, distance: 55.0
click at [747, 289] on div "0 hours 1 minutes" at bounding box center [770, 290] width 316 height 20
click at [829, 302] on div "Hours worked 0 hours 1 minutes" at bounding box center [770, 294] width 316 height 48
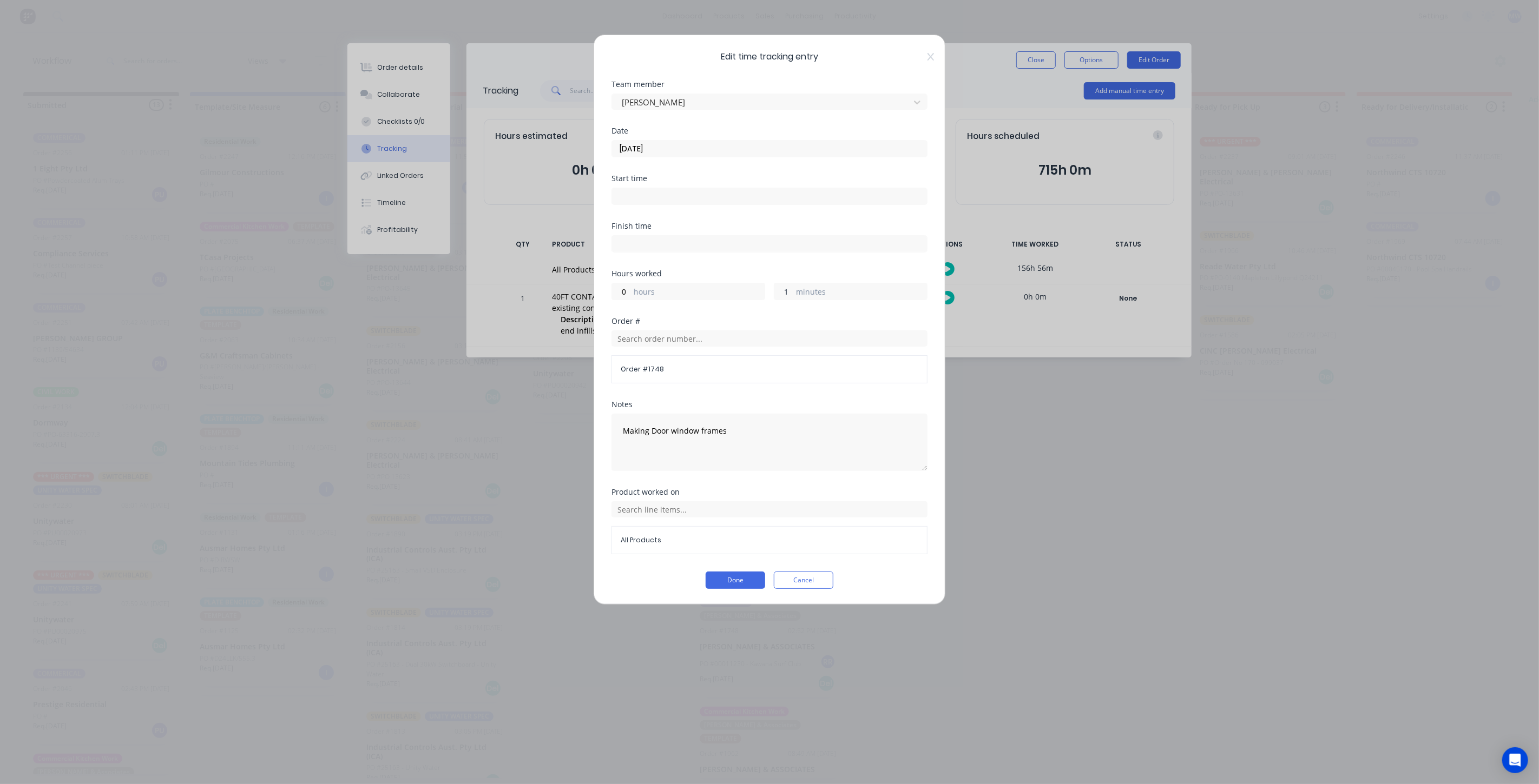
drag, startPoint x: 789, startPoint y: 290, endPoint x: 782, endPoint y: 289, distance: 7.1
click at [782, 289] on input "1" at bounding box center [784, 291] width 19 height 16
type input "0"
click at [826, 318] on div "Order #" at bounding box center [770, 321] width 316 height 8
click at [735, 580] on button "Done" at bounding box center [735, 580] width 59 height 17
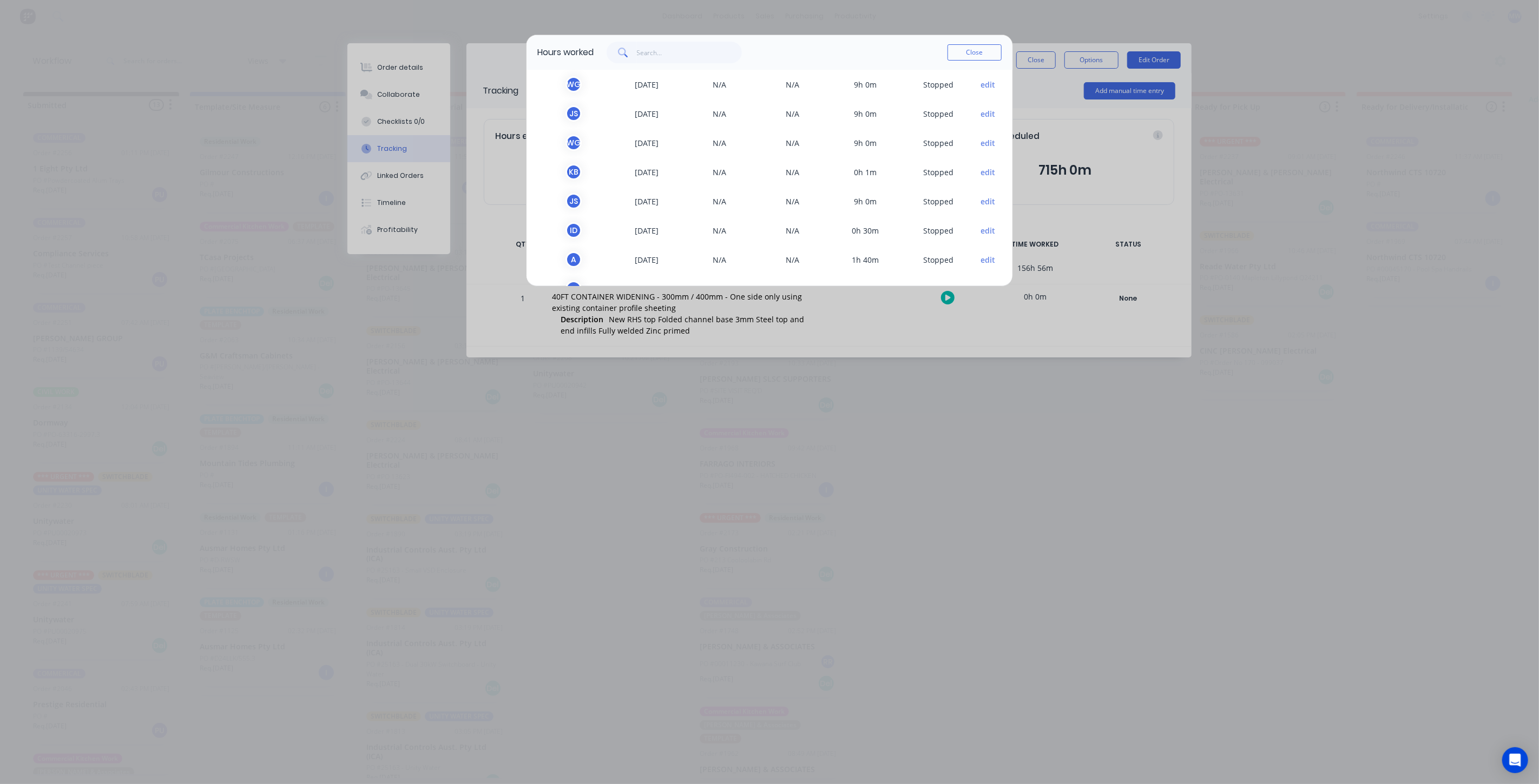
scroll to position [60, 0]
click at [981, 144] on button "edit" at bounding box center [988, 145] width 14 height 11
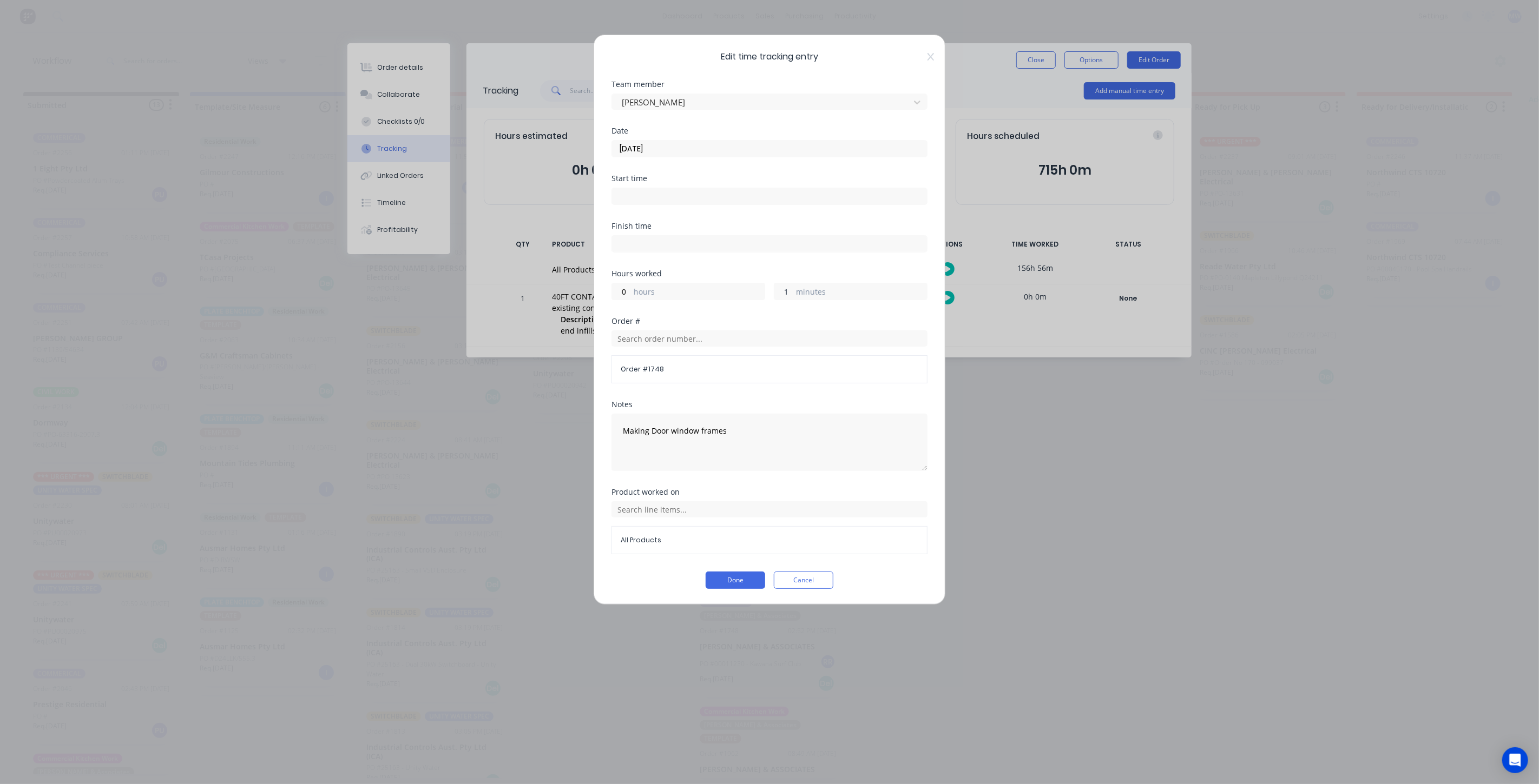
click at [795, 293] on div "1 minutes" at bounding box center [850, 291] width 154 height 17
drag, startPoint x: 788, startPoint y: 290, endPoint x: 778, endPoint y: 290, distance: 10.0
click at [778, 290] on input "1" at bounding box center [784, 291] width 19 height 16
type input "0"
click at [820, 306] on div "Hours worked 0 hours 0 minutes" at bounding box center [770, 294] width 316 height 48
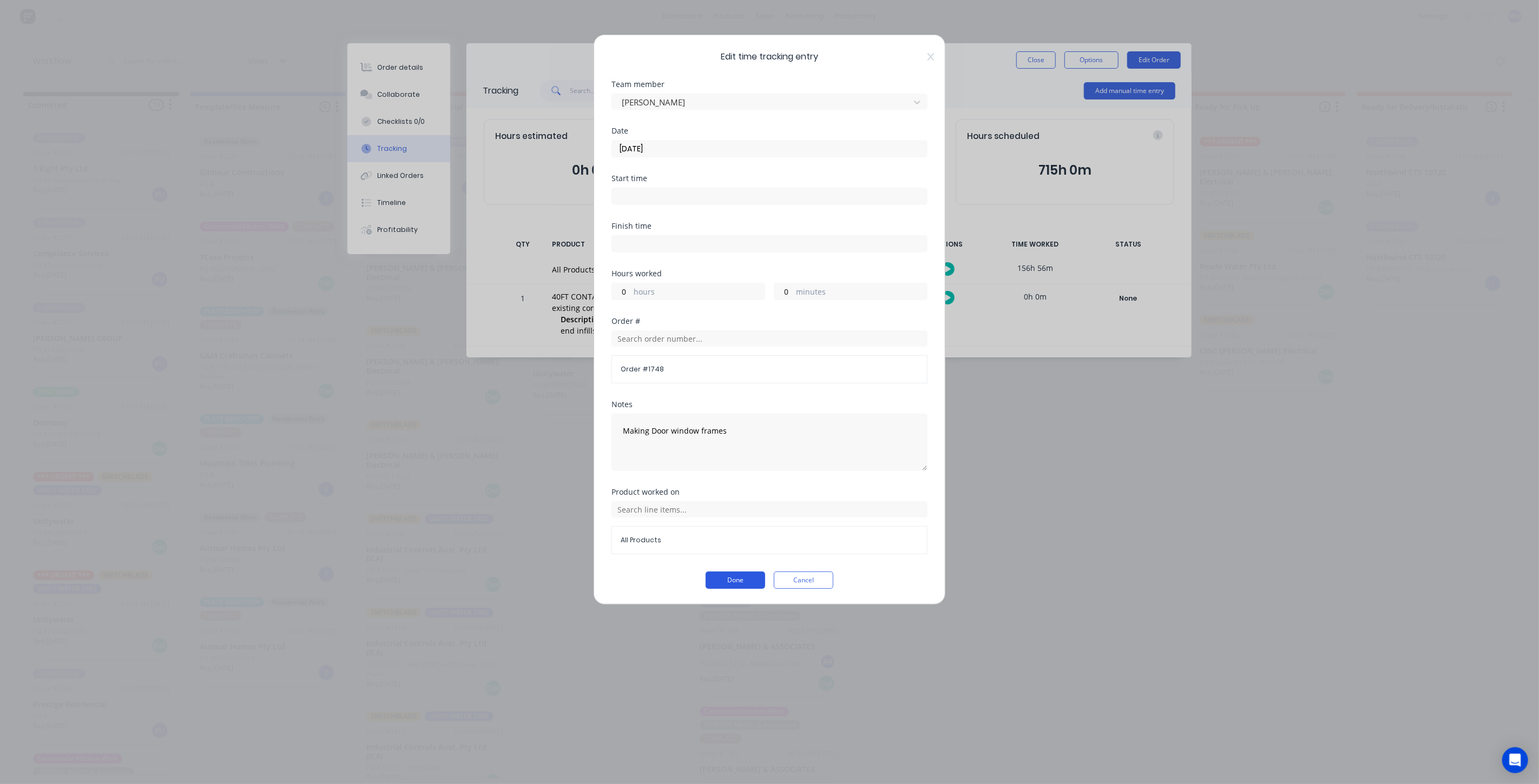
click at [740, 572] on button "Done" at bounding box center [735, 580] width 59 height 17
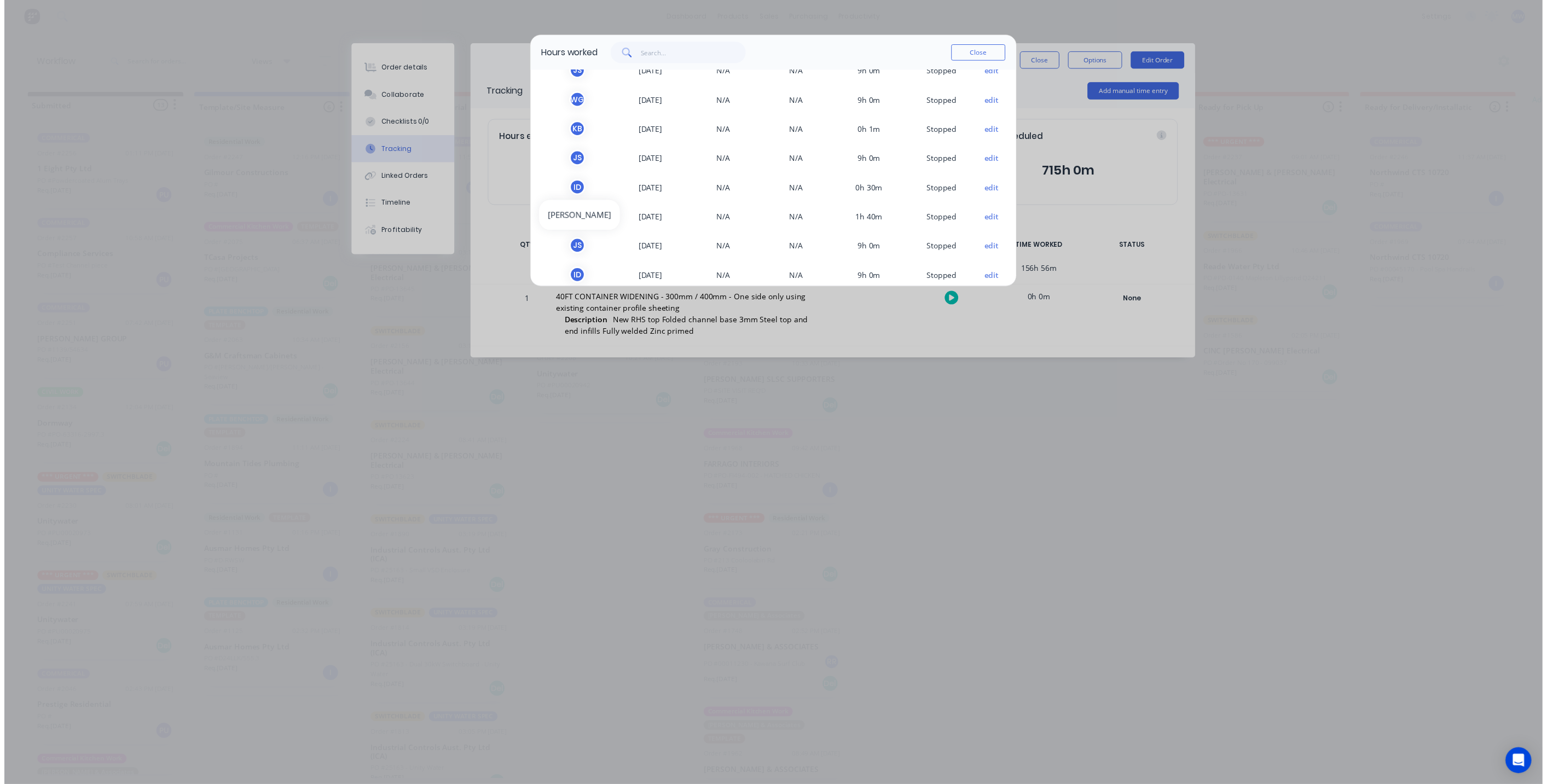
scroll to position [17, 0]
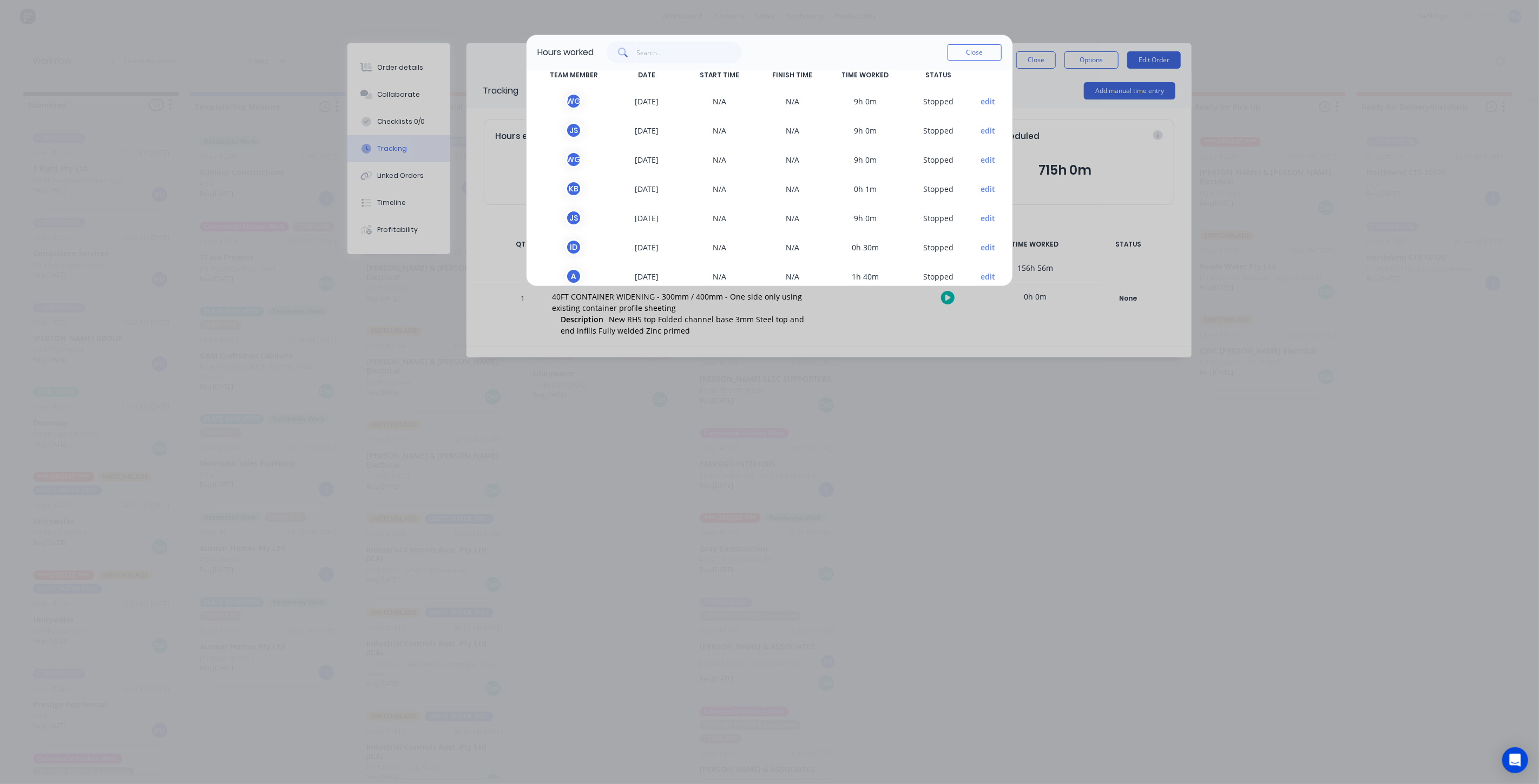
click at [981, 188] on button "edit" at bounding box center [988, 189] width 14 height 11
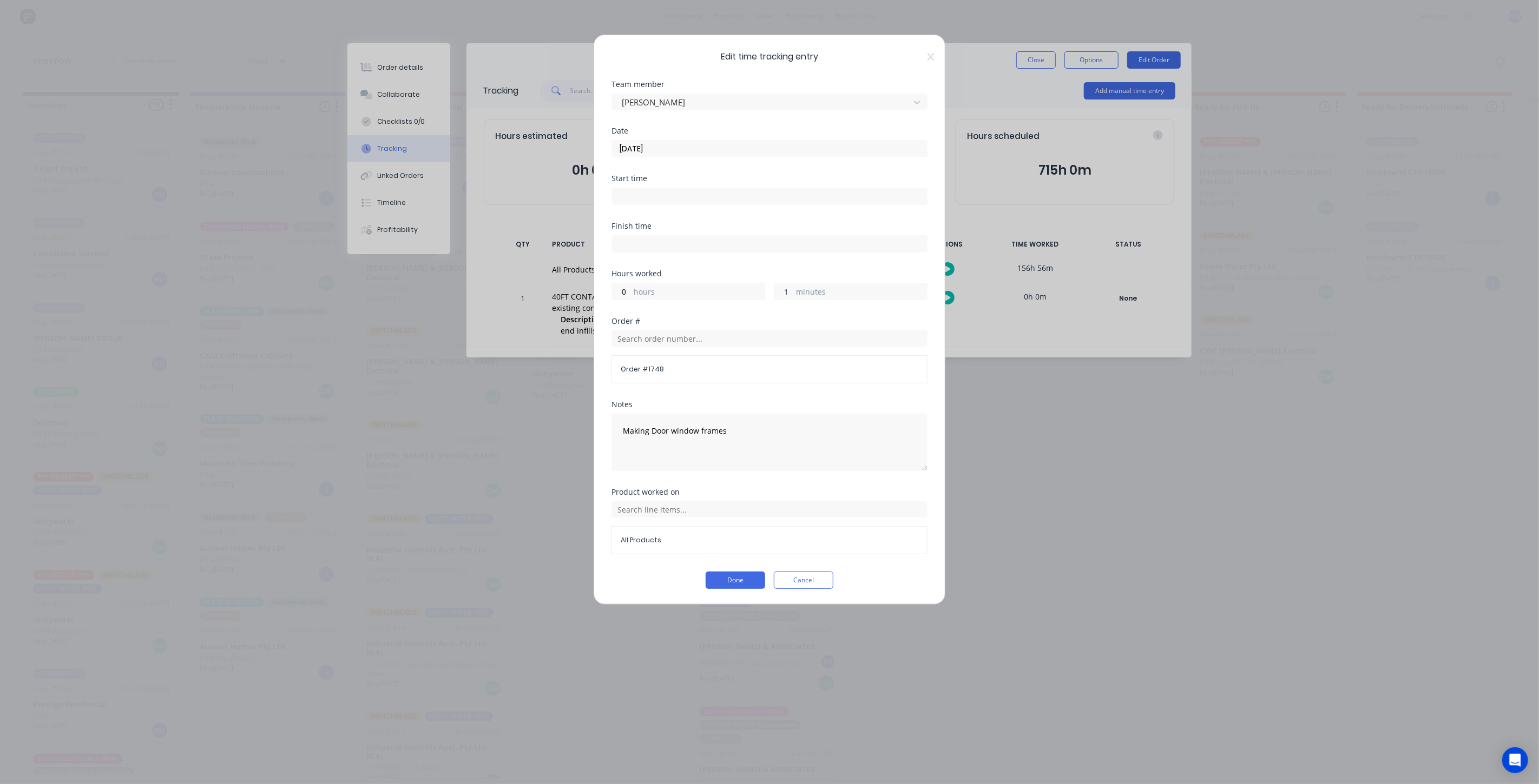
click at [790, 294] on input "1" at bounding box center [784, 291] width 19 height 16
type input "0"
click at [781, 317] on div "Order #" at bounding box center [770, 321] width 316 height 8
click at [737, 574] on button "Done" at bounding box center [735, 580] width 59 height 17
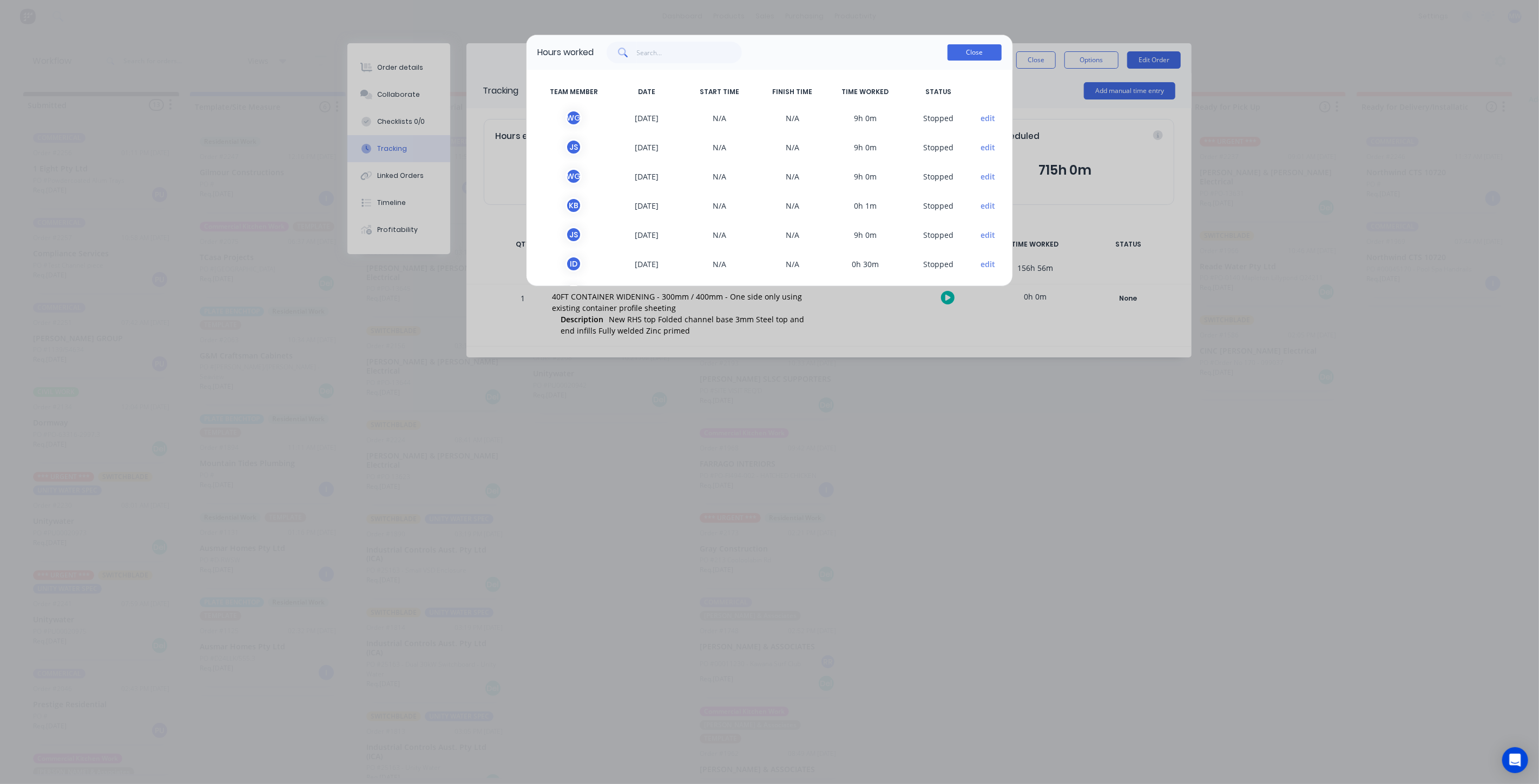
click at [975, 51] on button "Close" at bounding box center [974, 52] width 54 height 16
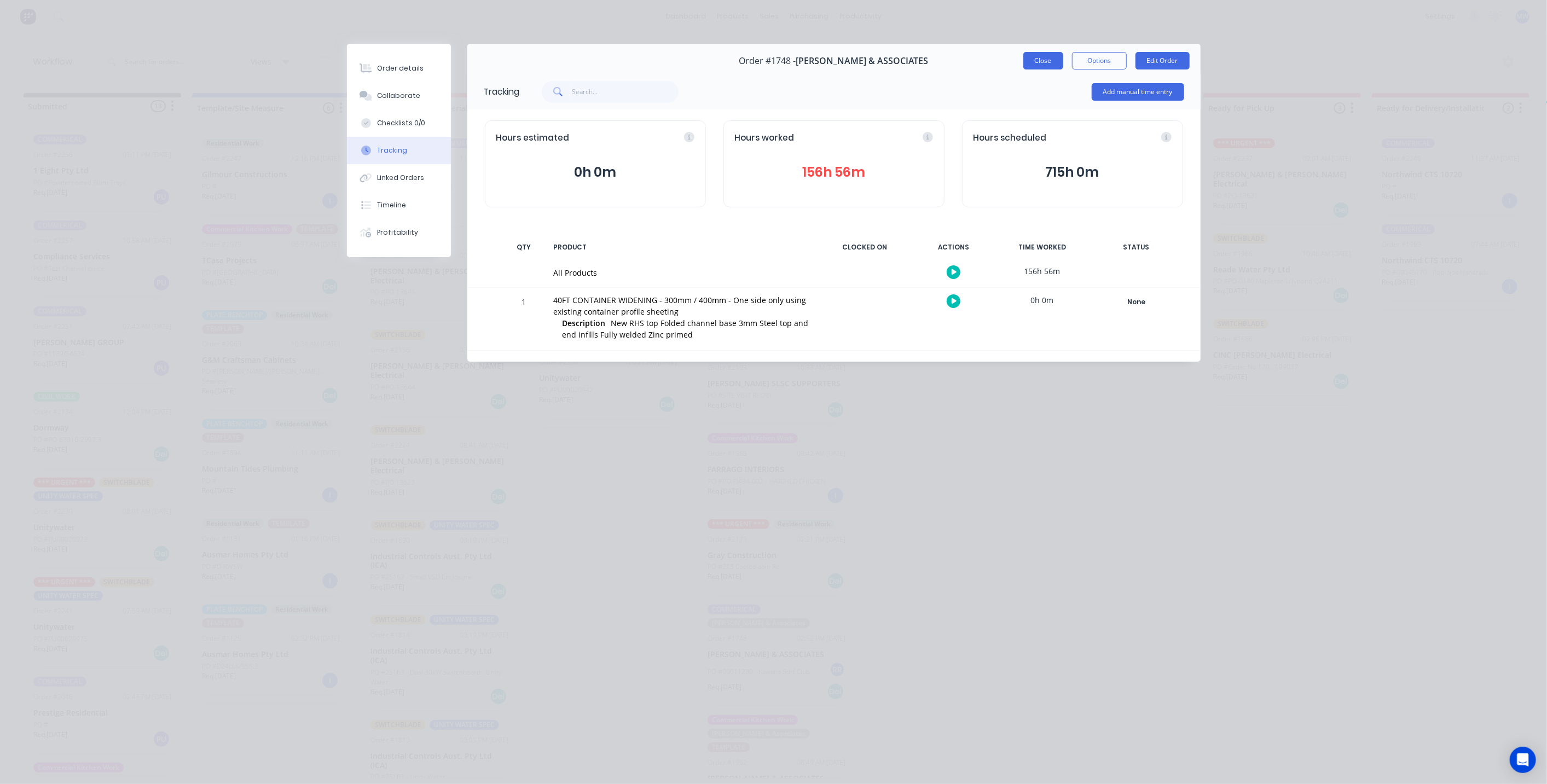
click at [1046, 62] on button "Close" at bounding box center [1043, 61] width 40 height 18
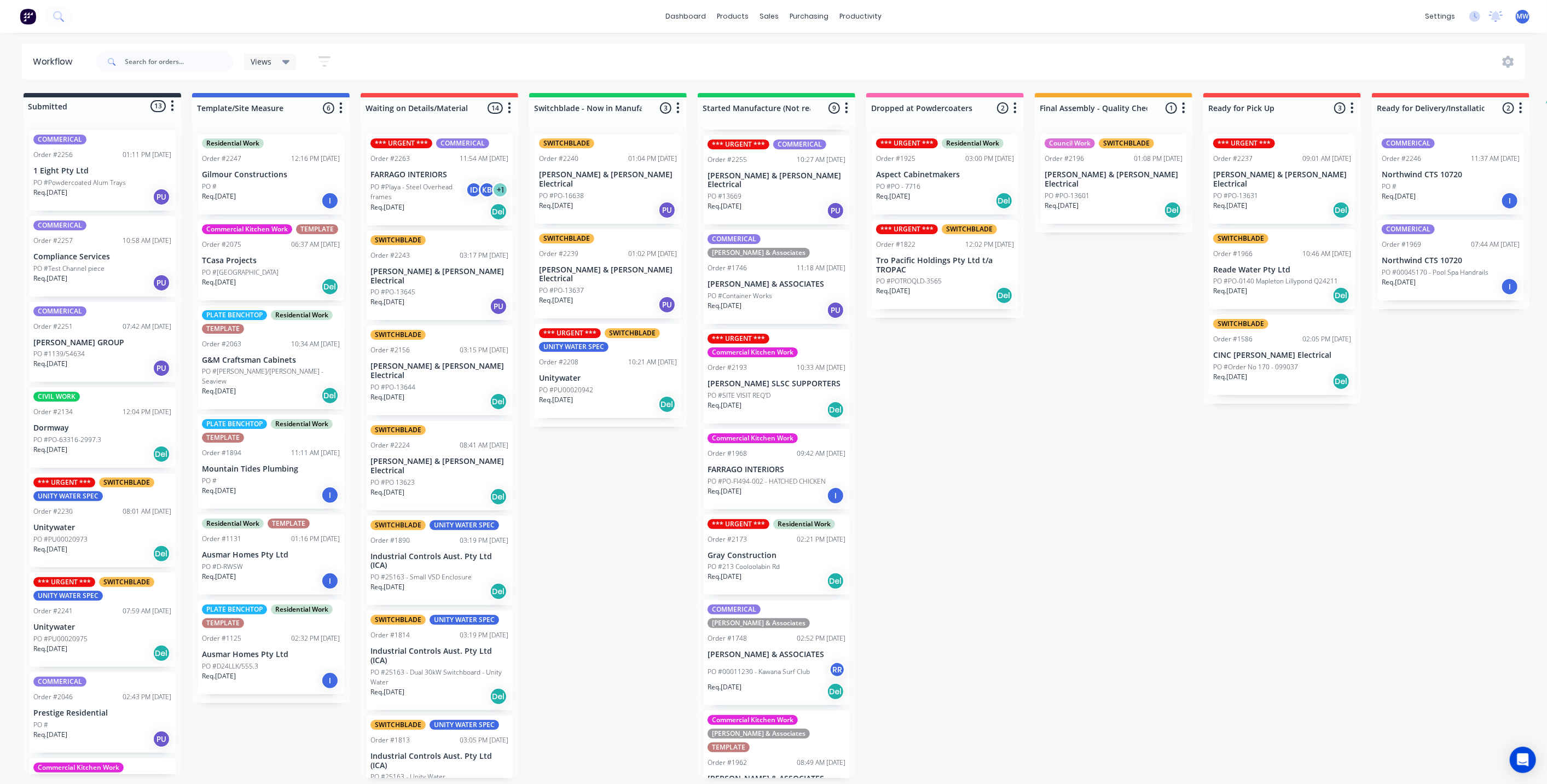
click at [1084, 376] on div "Submitted 13 Status colour #273444 hex #273444 Save Cancel Summaries Total orde…" at bounding box center [904, 435] width 1825 height 685
click at [764, 291] on p "PO #Container Works" at bounding box center [739, 296] width 65 height 10
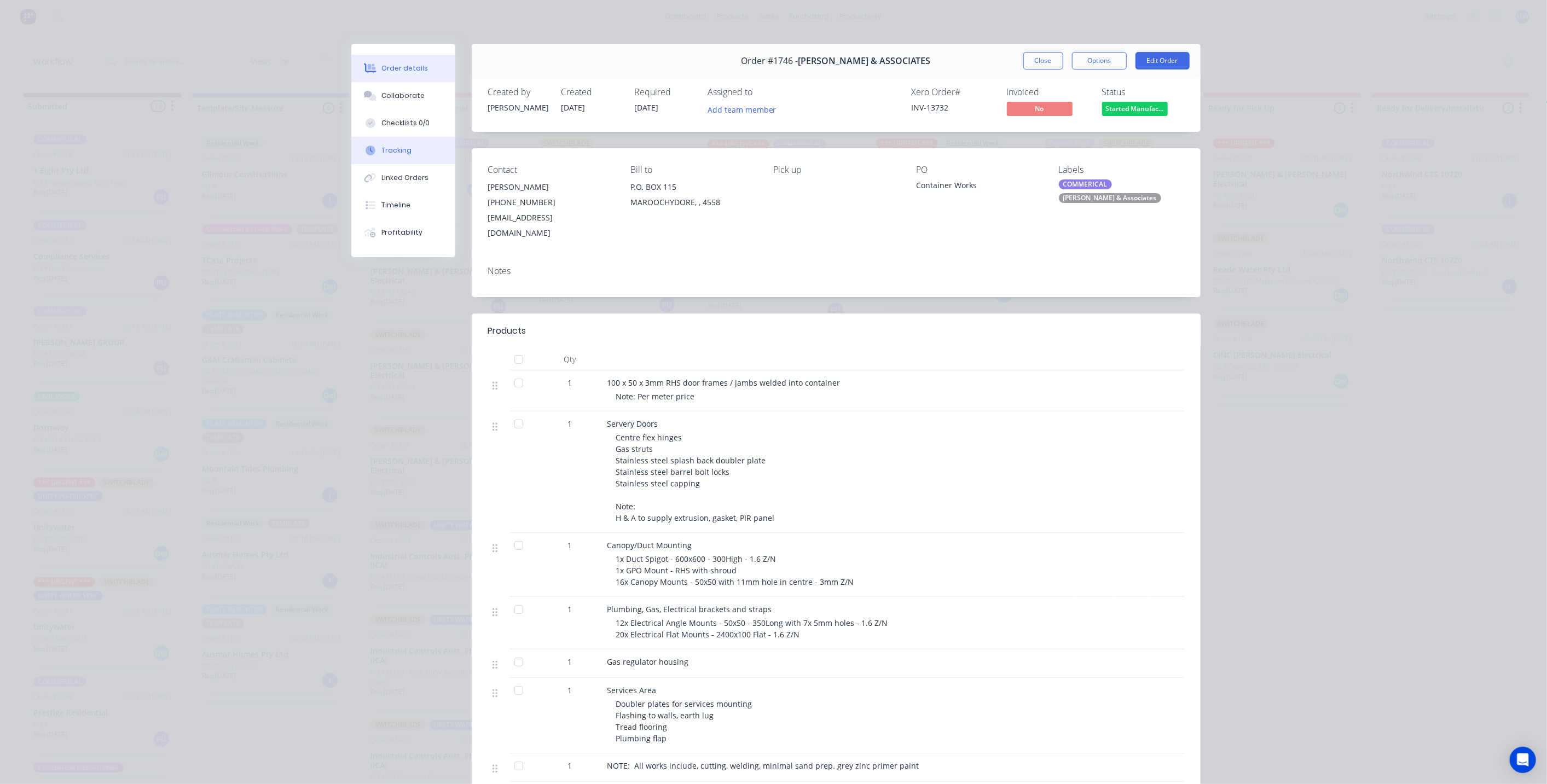
click at [404, 160] on button "Tracking" at bounding box center [403, 150] width 104 height 27
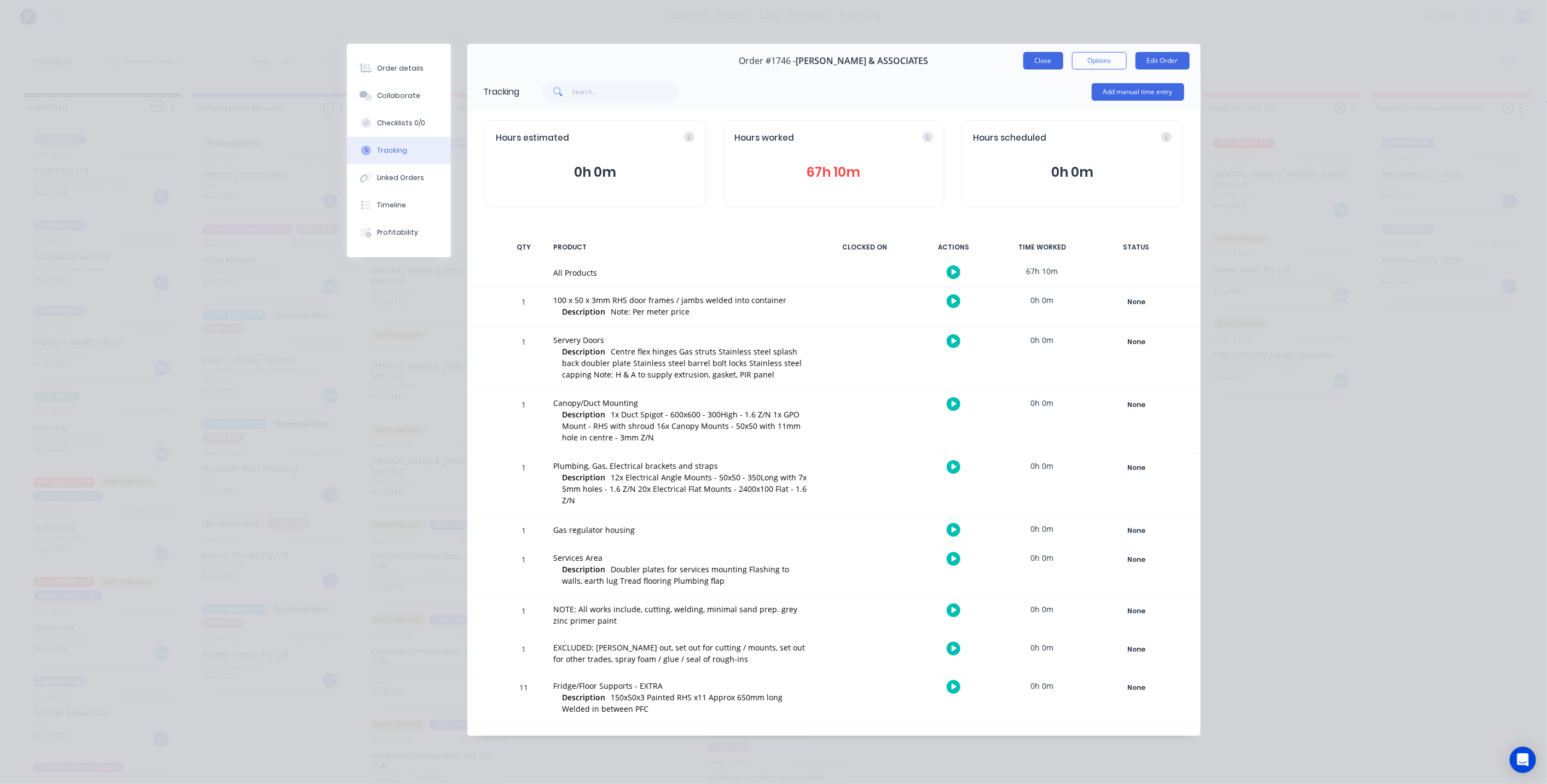
click at [1051, 62] on button "Close" at bounding box center [1043, 61] width 40 height 18
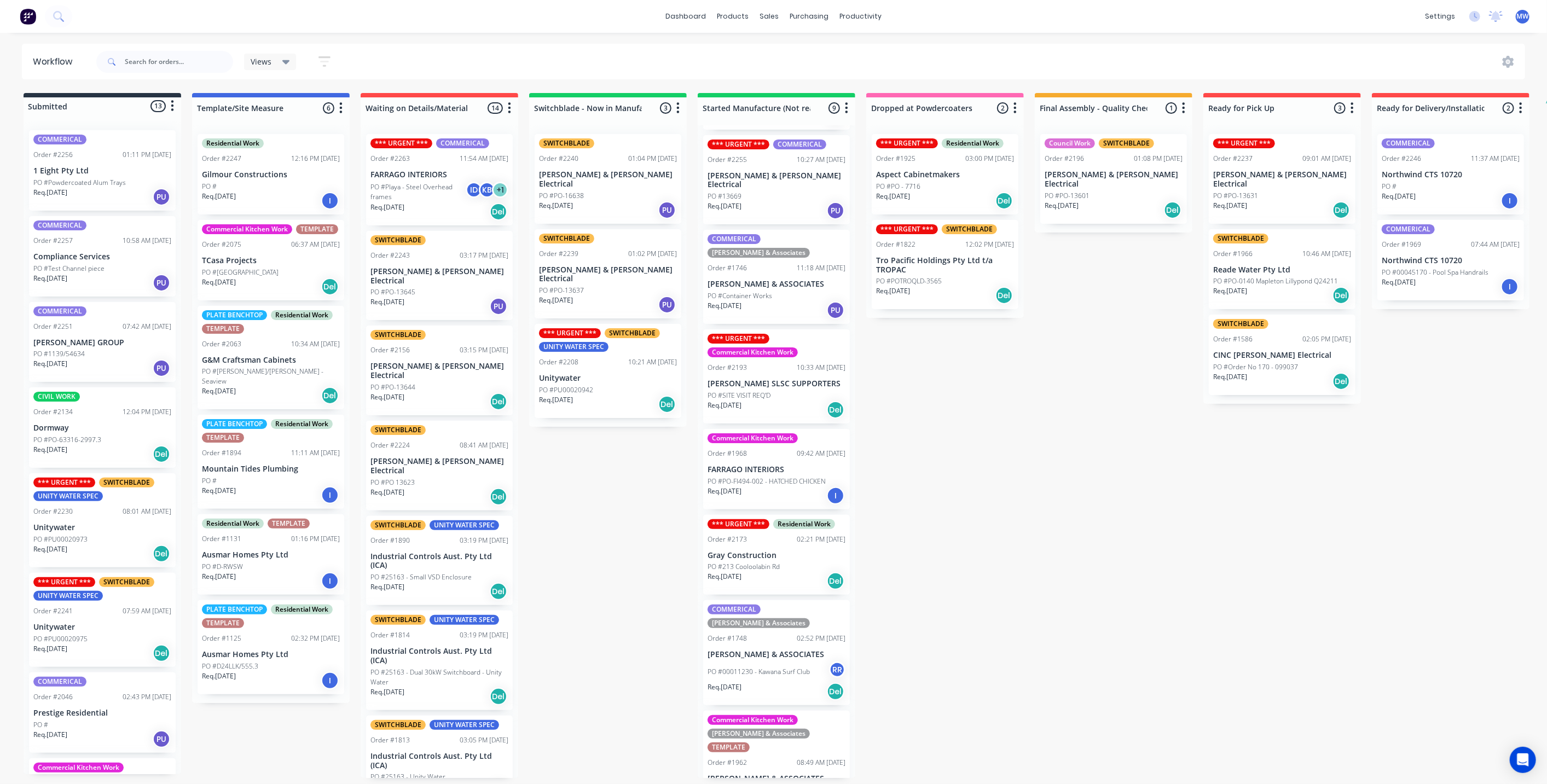
click at [1010, 464] on div "Submitted 13 Status colour #273444 hex #273444 Save Cancel Summaries Total orde…" at bounding box center [904, 435] width 1825 height 685
click at [1053, 460] on div "Submitted 13 Status colour #273444 hex #273444 Save Cancel Summaries Total orde…" at bounding box center [904, 435] width 1825 height 685
click at [758, 667] on p "PO #00011230 - Kawana Surf Club" at bounding box center [758, 672] width 102 height 10
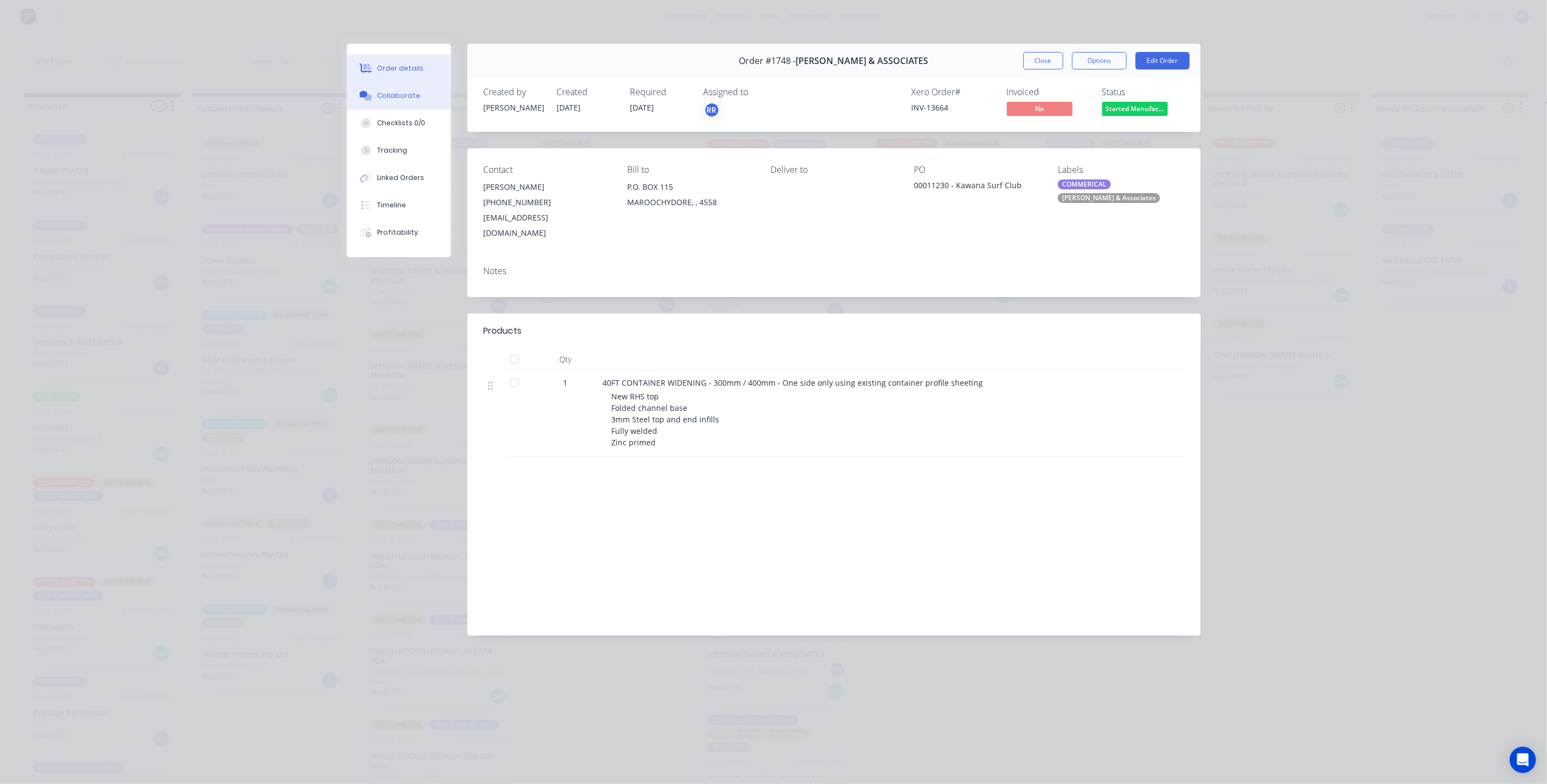
click at [406, 90] on button "Collaborate" at bounding box center [399, 96] width 104 height 27
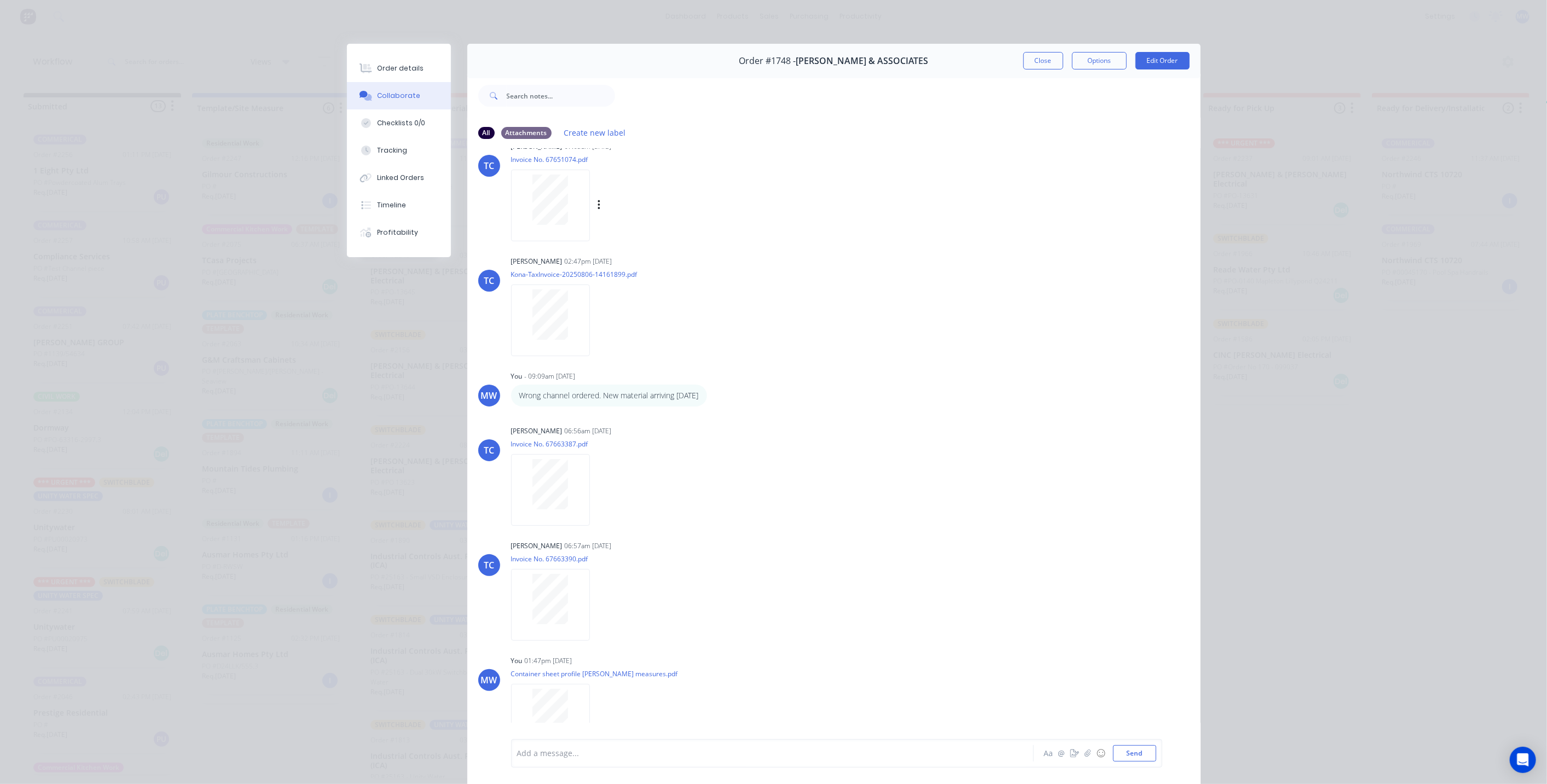
scroll to position [499, 0]
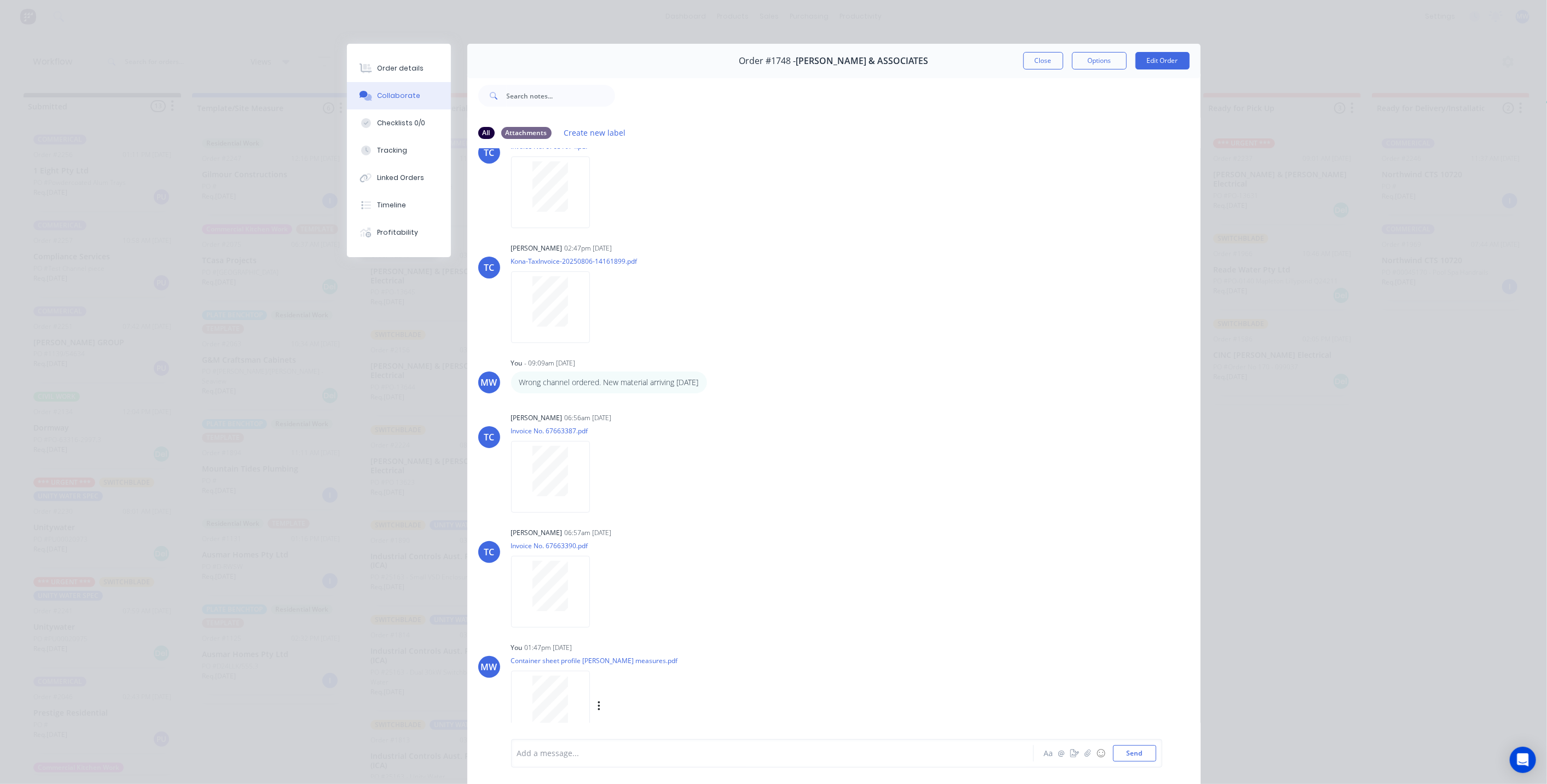
click at [570, 687] on div at bounding box center [550, 700] width 69 height 50
click at [1040, 64] on button "Close" at bounding box center [1043, 61] width 40 height 18
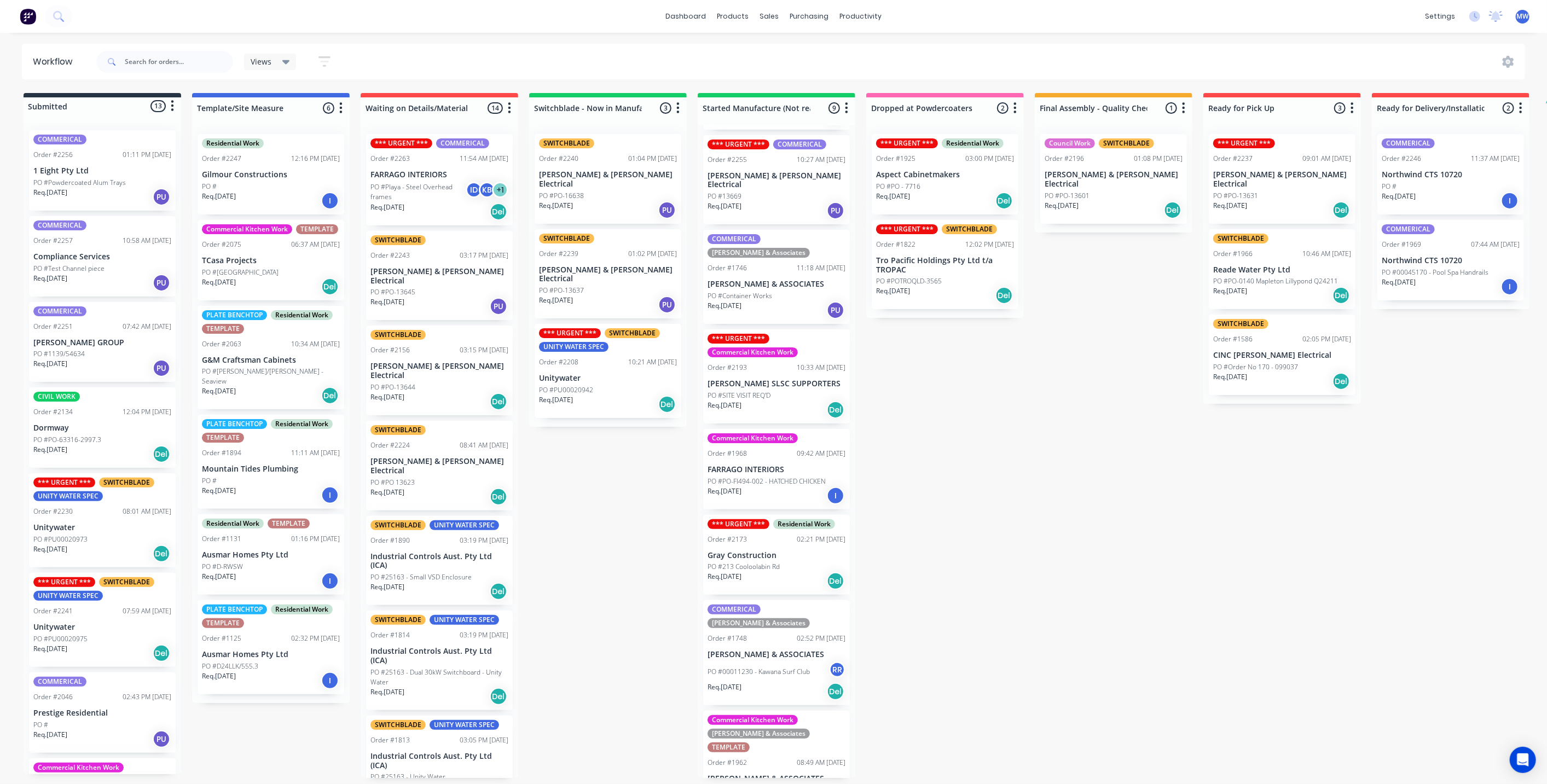
click at [951, 550] on div "Submitted 13 Status colour #273444 hex #273444 Save Cancel Summaries Total orde…" at bounding box center [904, 435] width 1825 height 685
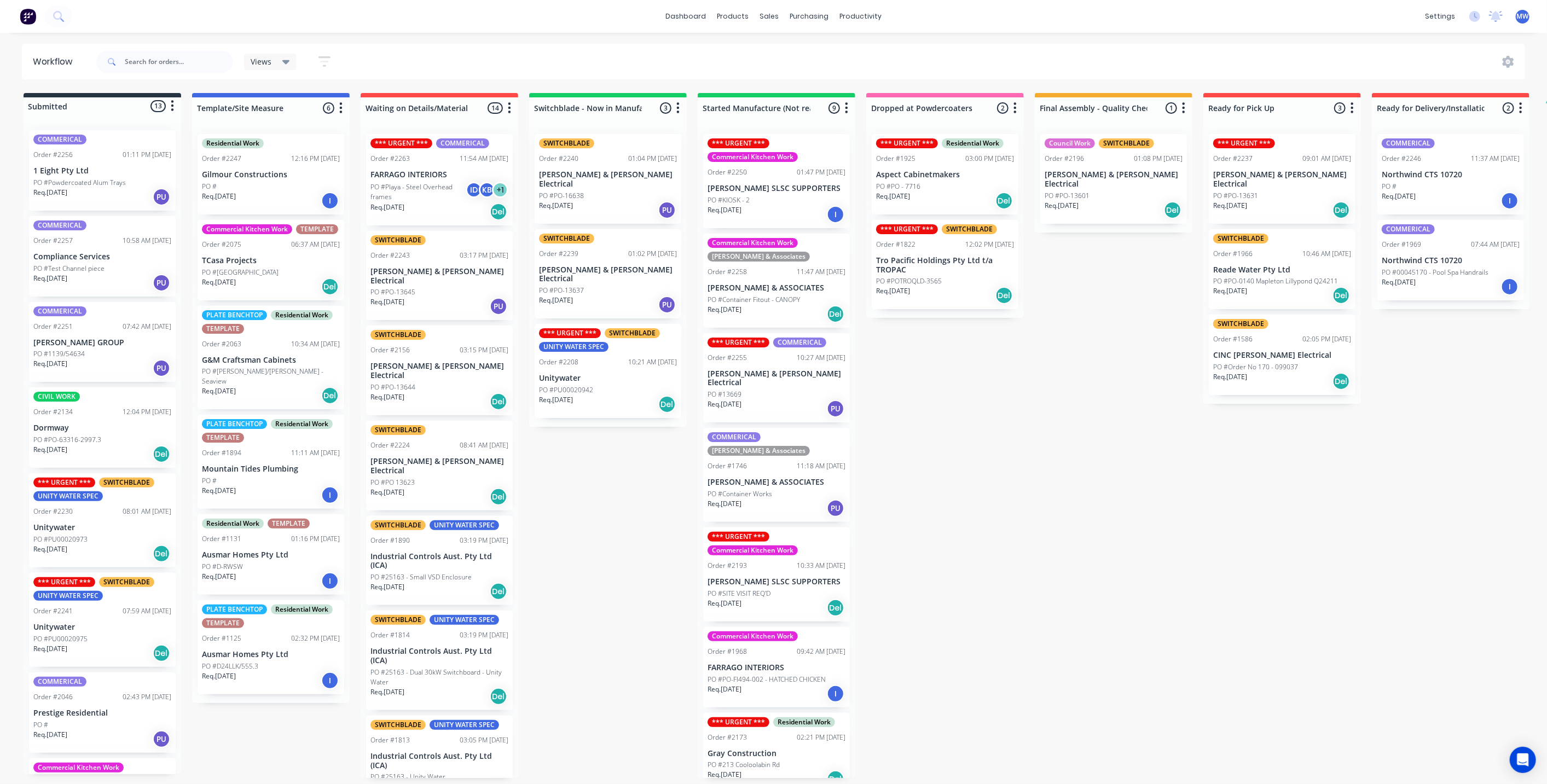
scroll to position [198, 0]
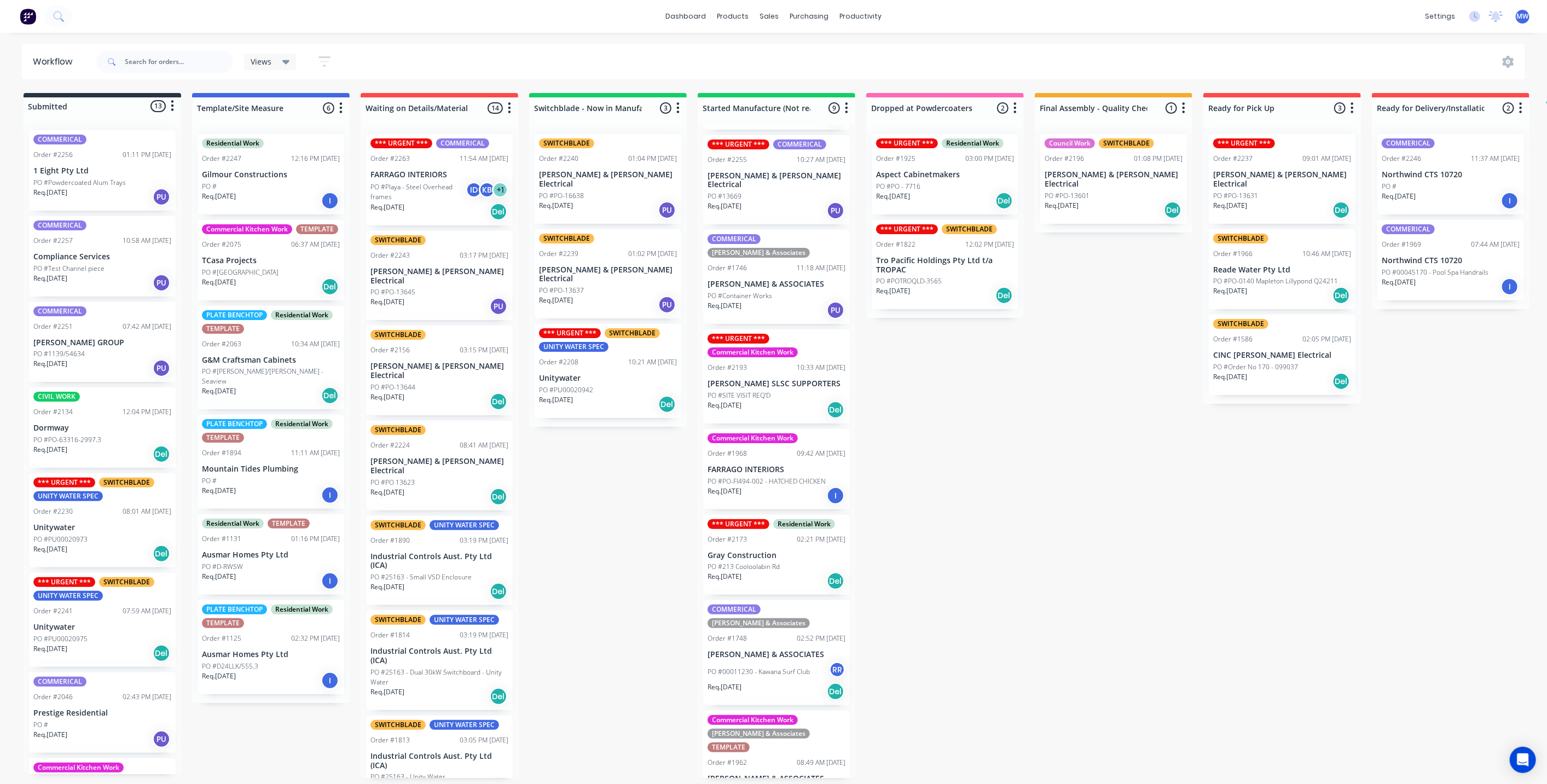
click at [770, 662] on div "PO #00011230 - Kawana Surf Club RR" at bounding box center [776, 672] width 138 height 21
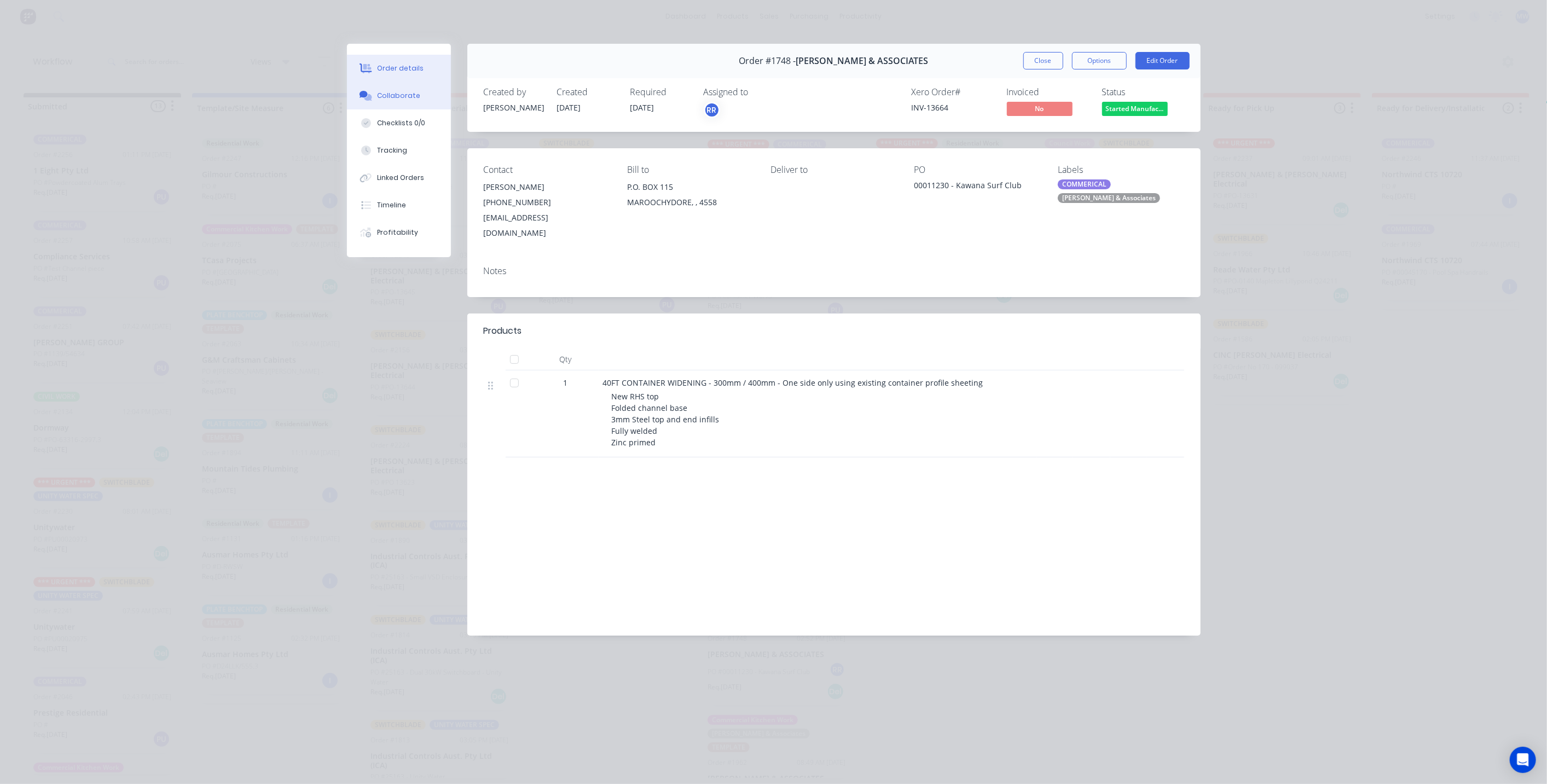
click at [395, 91] on div "Collaborate" at bounding box center [398, 96] width 43 height 10
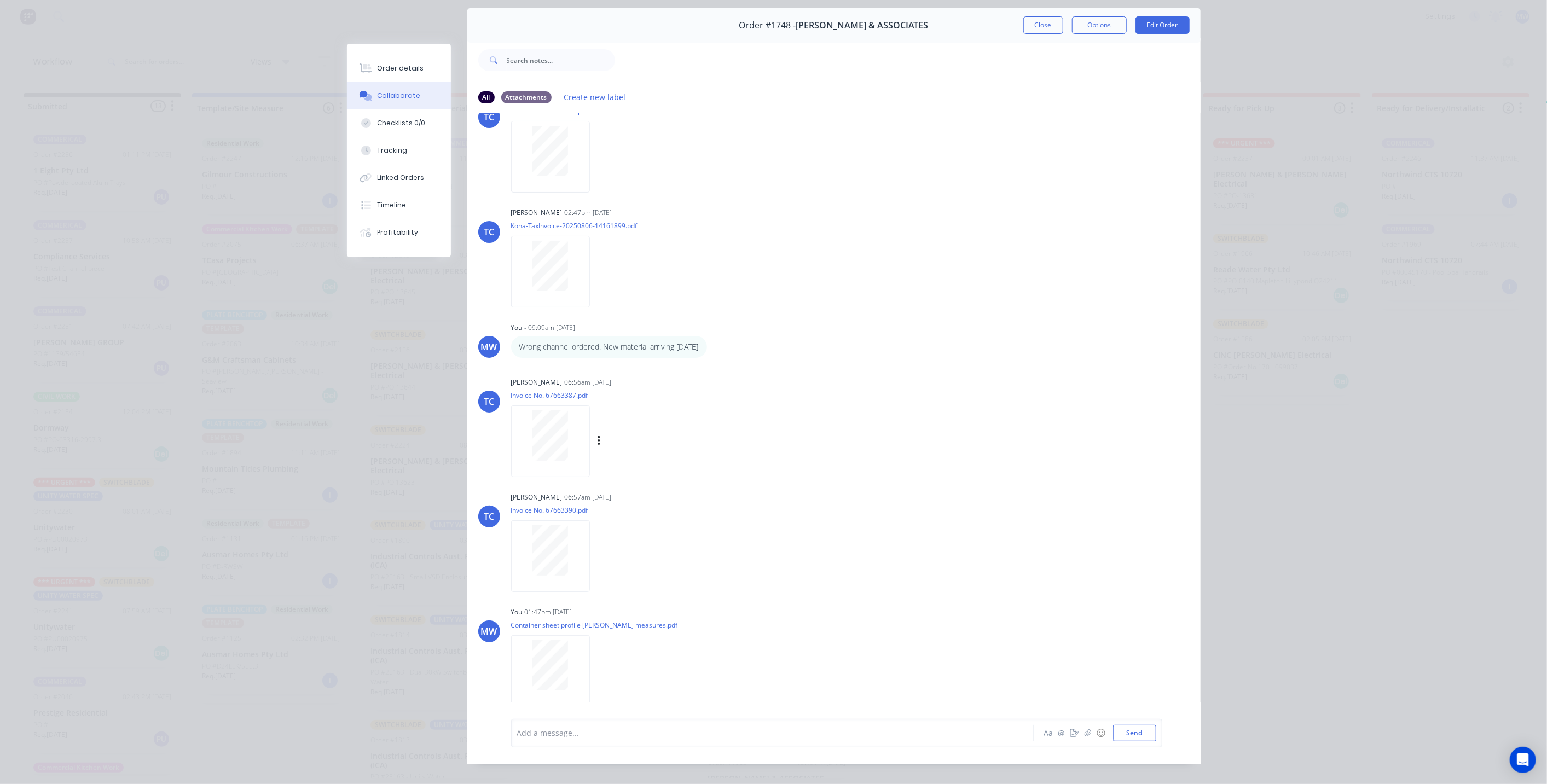
scroll to position [0, 0]
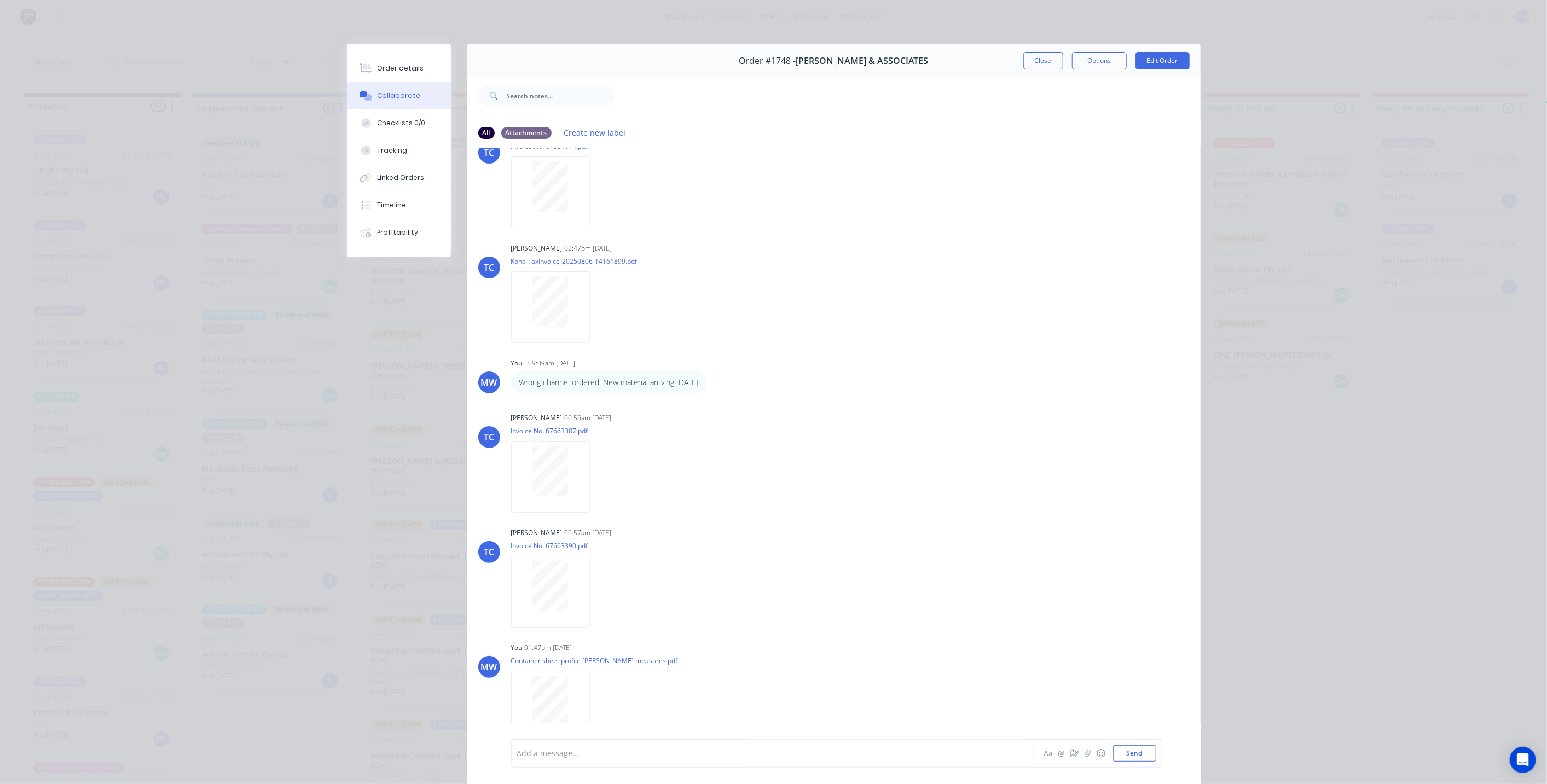
click at [1046, 61] on button "Close" at bounding box center [1043, 61] width 40 height 18
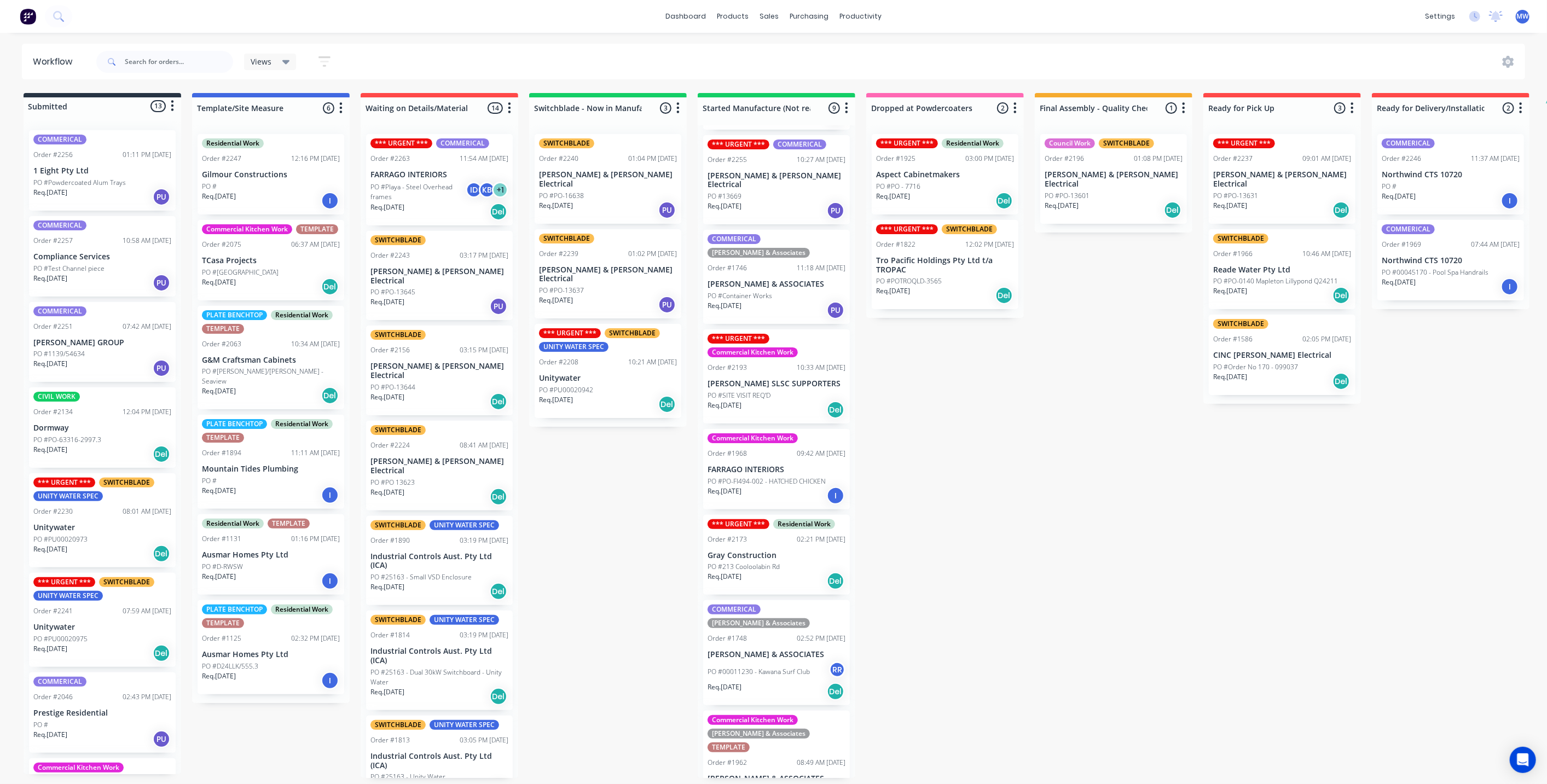
click at [922, 461] on div "Submitted 13 Status colour #273444 hex #273444 Save Cancel Summaries Total orde…" at bounding box center [904, 435] width 1825 height 685
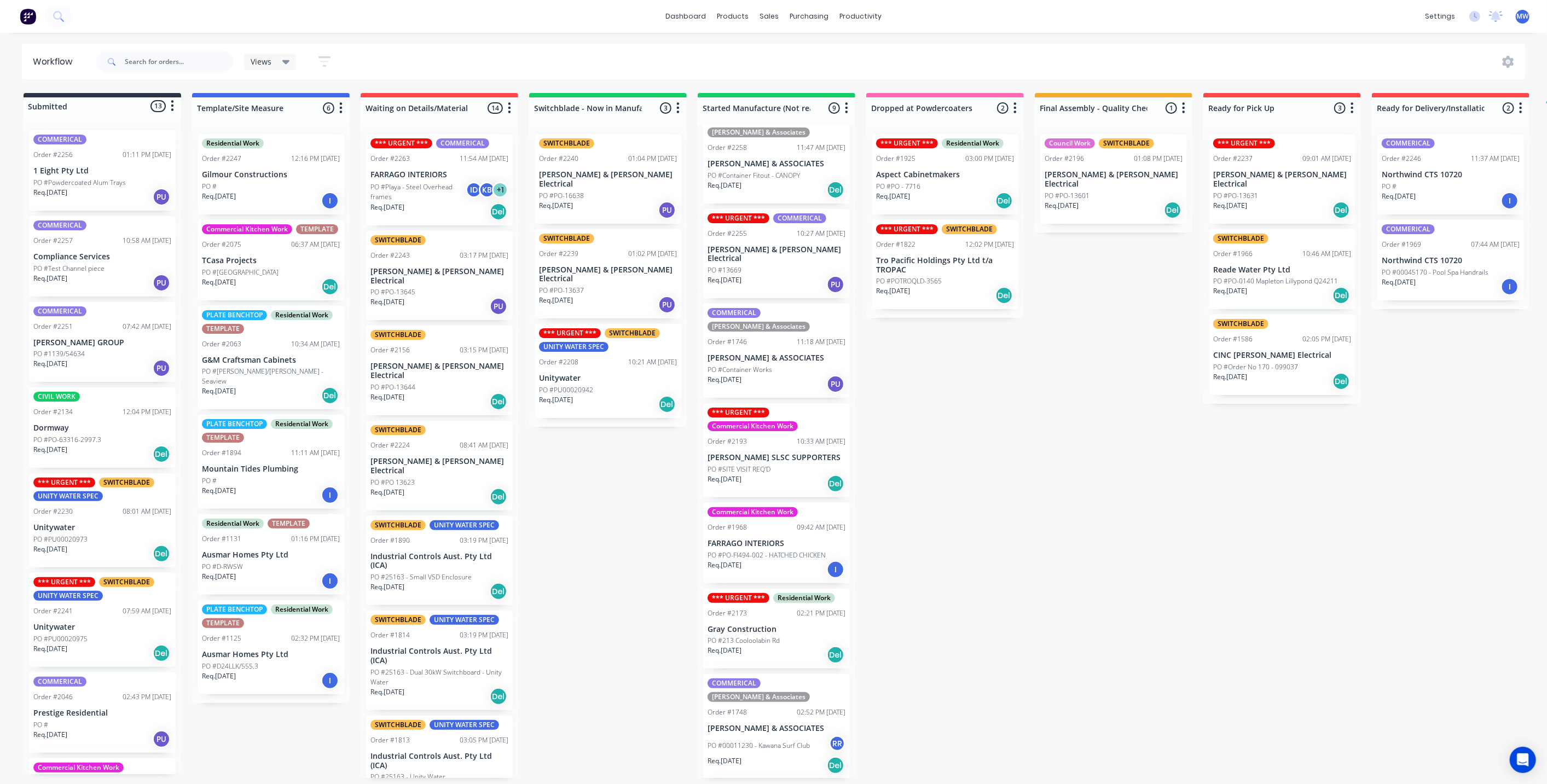
scroll to position [77, 0]
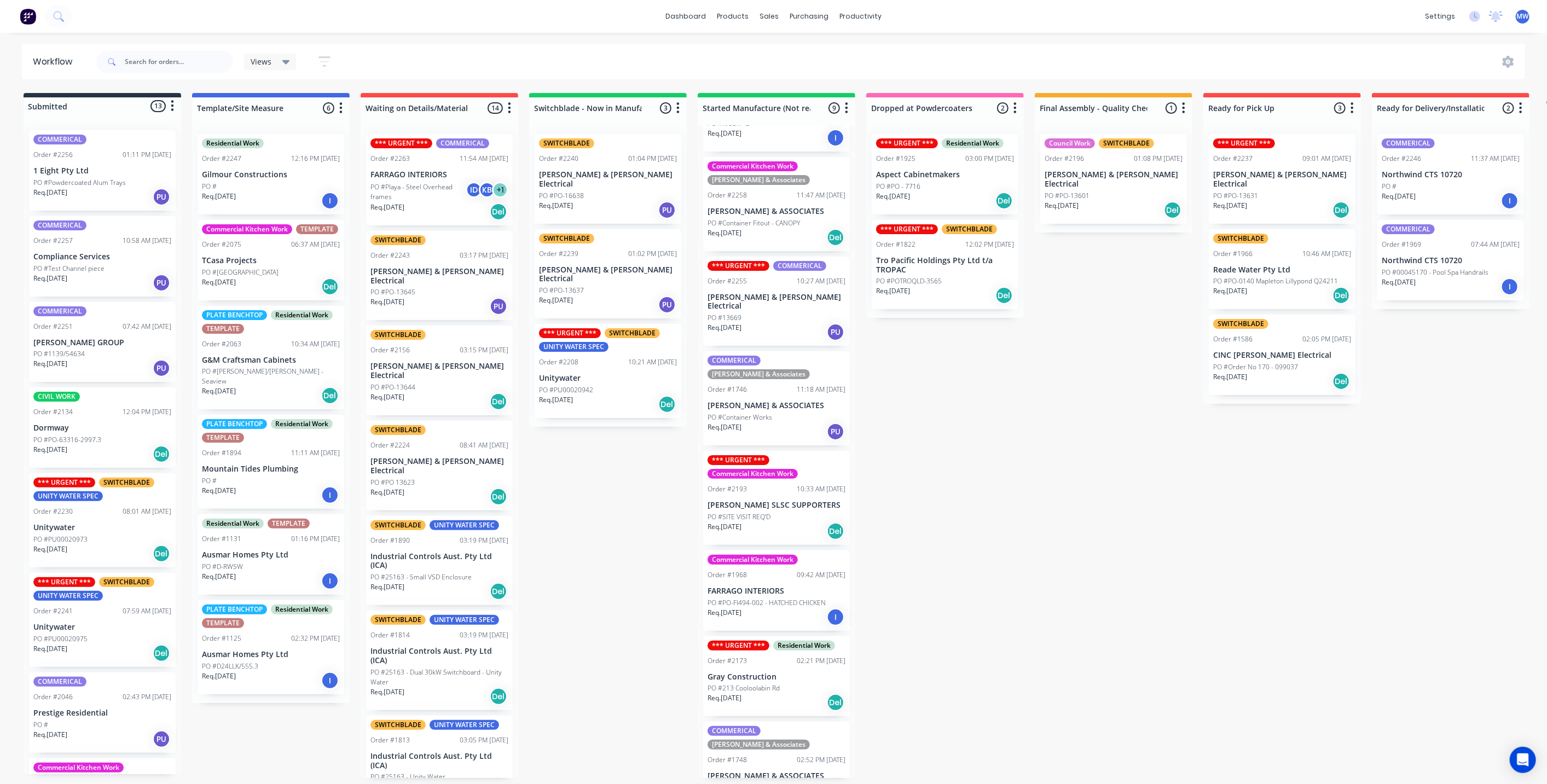
click at [762, 412] on p "PO #Container Works" at bounding box center [739, 417] width 65 height 10
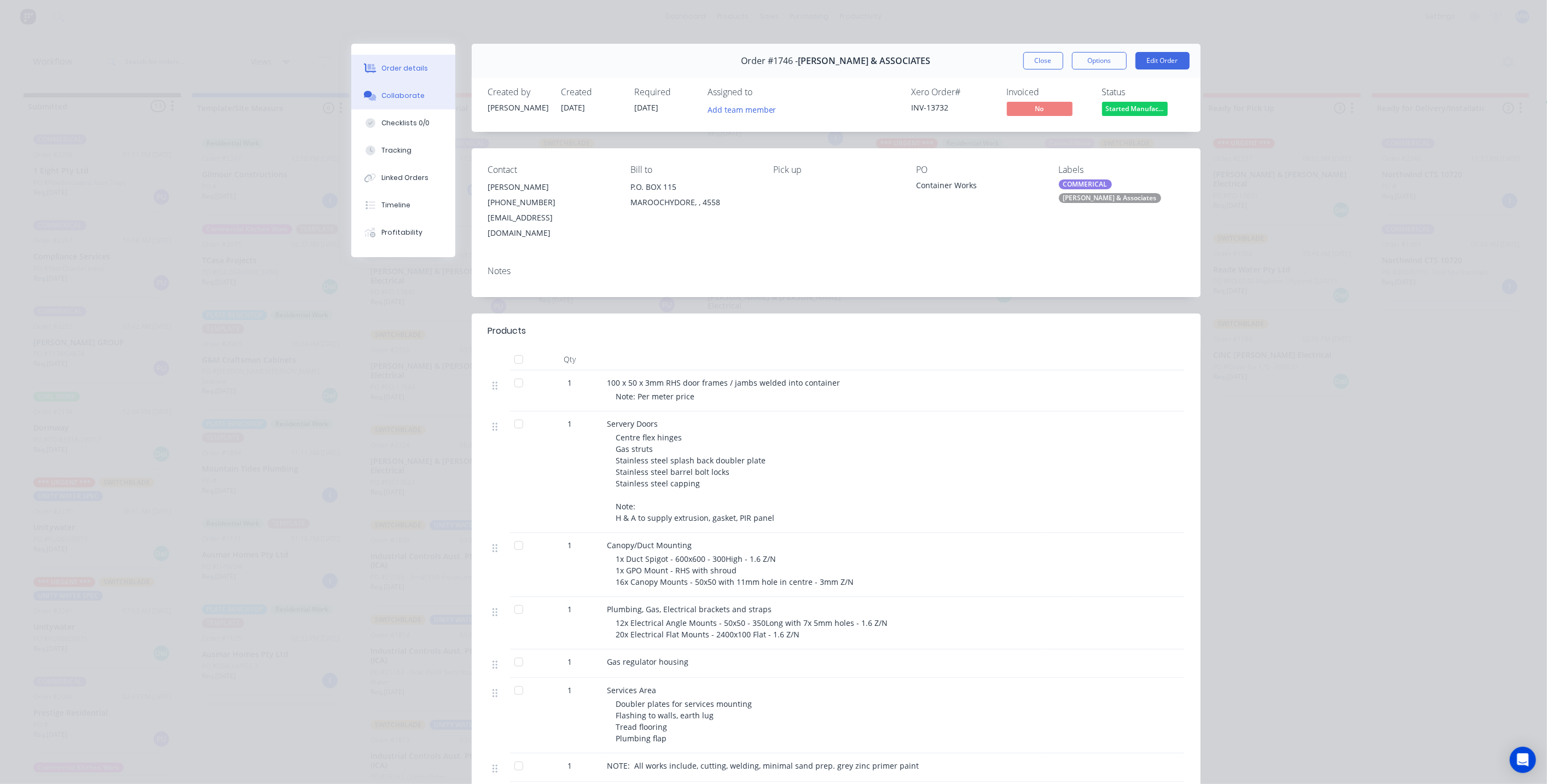
click at [405, 96] on div "Collaborate" at bounding box center [403, 96] width 43 height 10
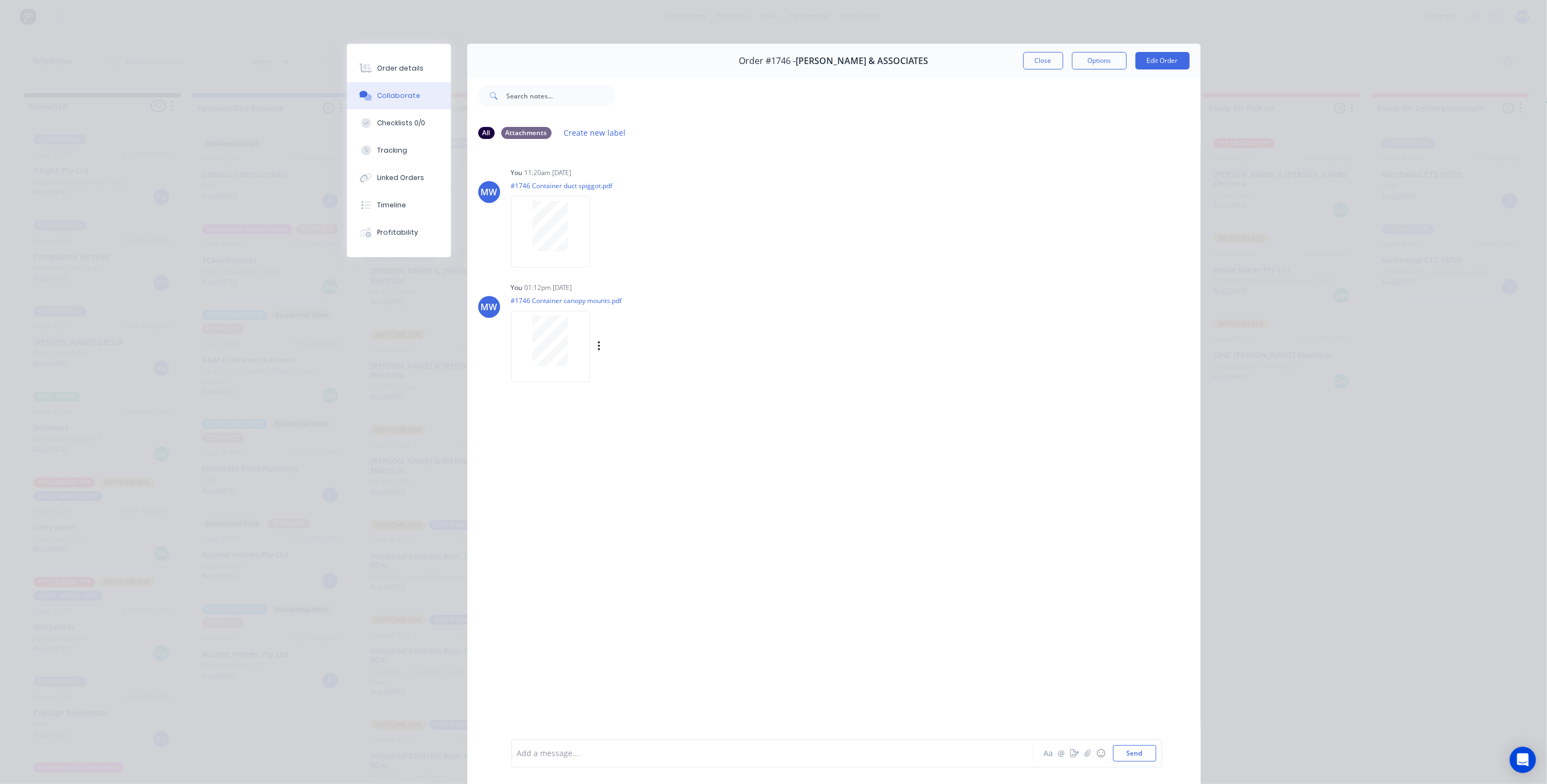
click at [567, 360] on div at bounding box center [550, 340] width 69 height 50
click at [1041, 59] on button "Close" at bounding box center [1043, 61] width 40 height 18
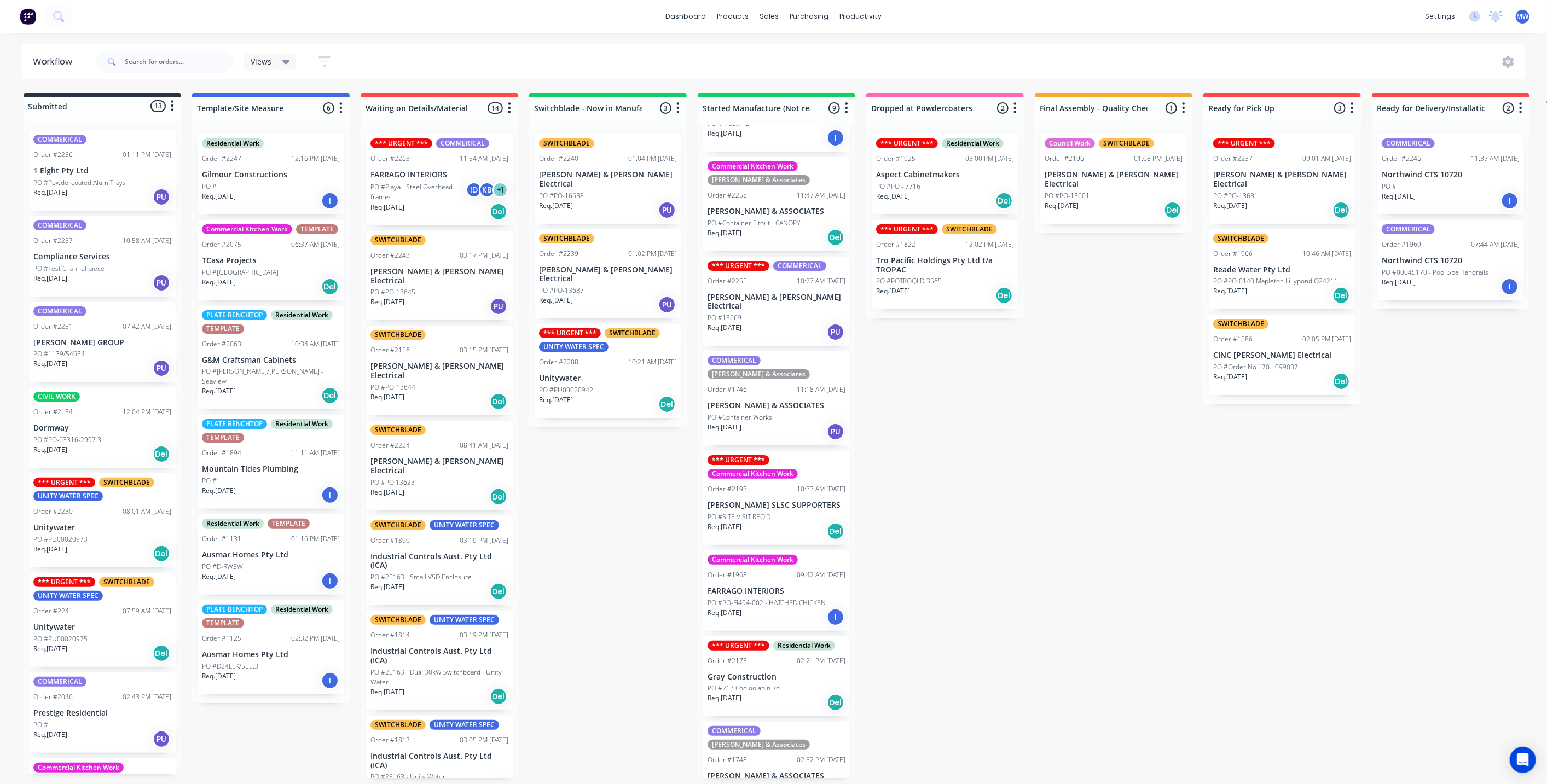
drag, startPoint x: 948, startPoint y: 445, endPoint x: 944, endPoint y: 449, distance: 5.7
click at [948, 444] on div "Submitted 13 Status colour #273444 hex #273444 Save Cancel Summaries Total orde…" at bounding box center [904, 435] width 1825 height 685
click at [619, 495] on div "Submitted 13 Status colour #273444 hex #273444 Save Cancel Summaries Total orde…" at bounding box center [904, 435] width 1825 height 685
click at [776, 396] on div "COMMERICAL Hillers & Associates Order #1746 11:18 AM 26/08/25 HILLER & ASSOCIAT…" at bounding box center [776, 398] width 147 height 94
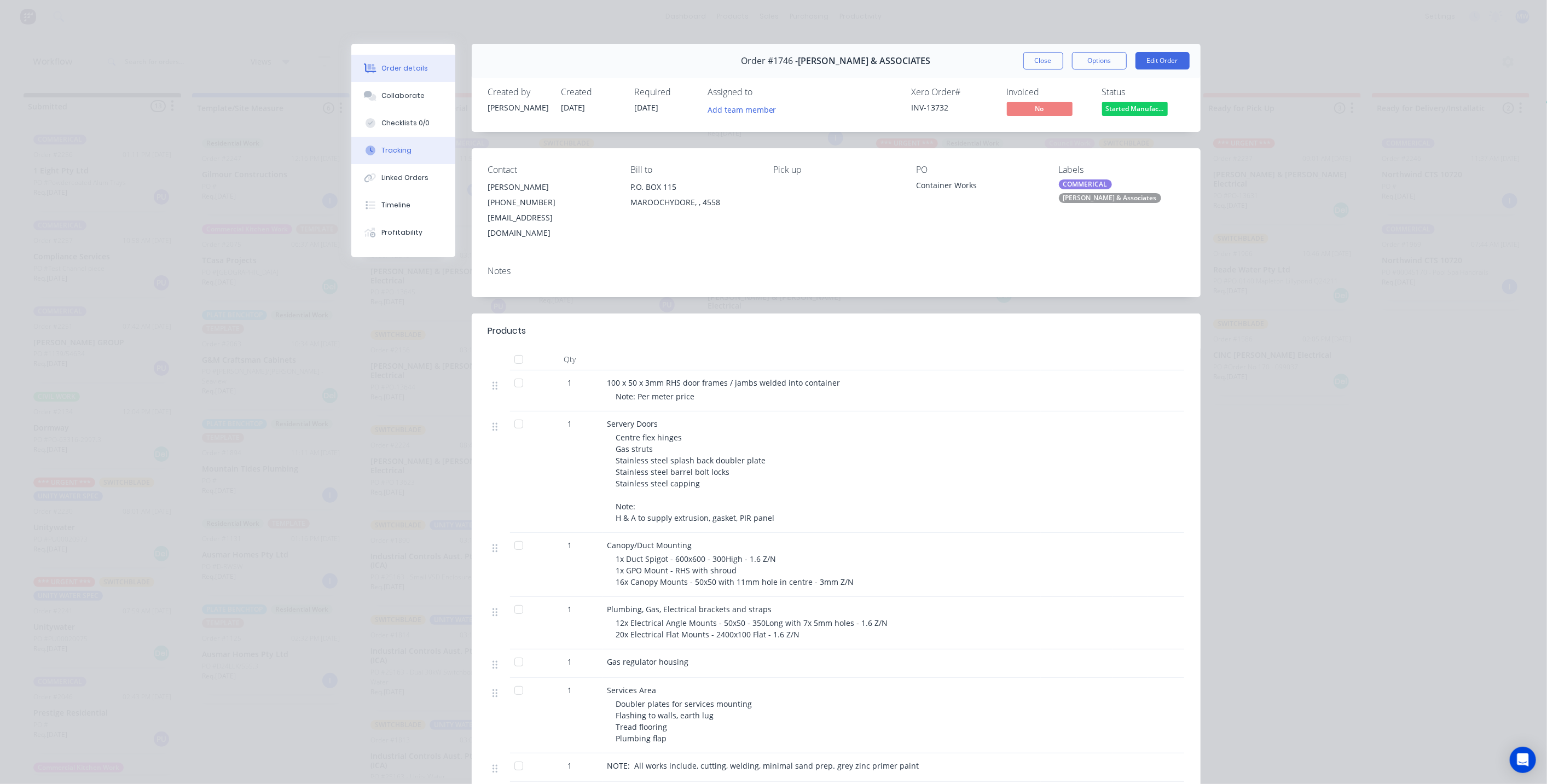
scroll to position [0, 0]
click at [401, 160] on button "Tracking" at bounding box center [403, 150] width 104 height 27
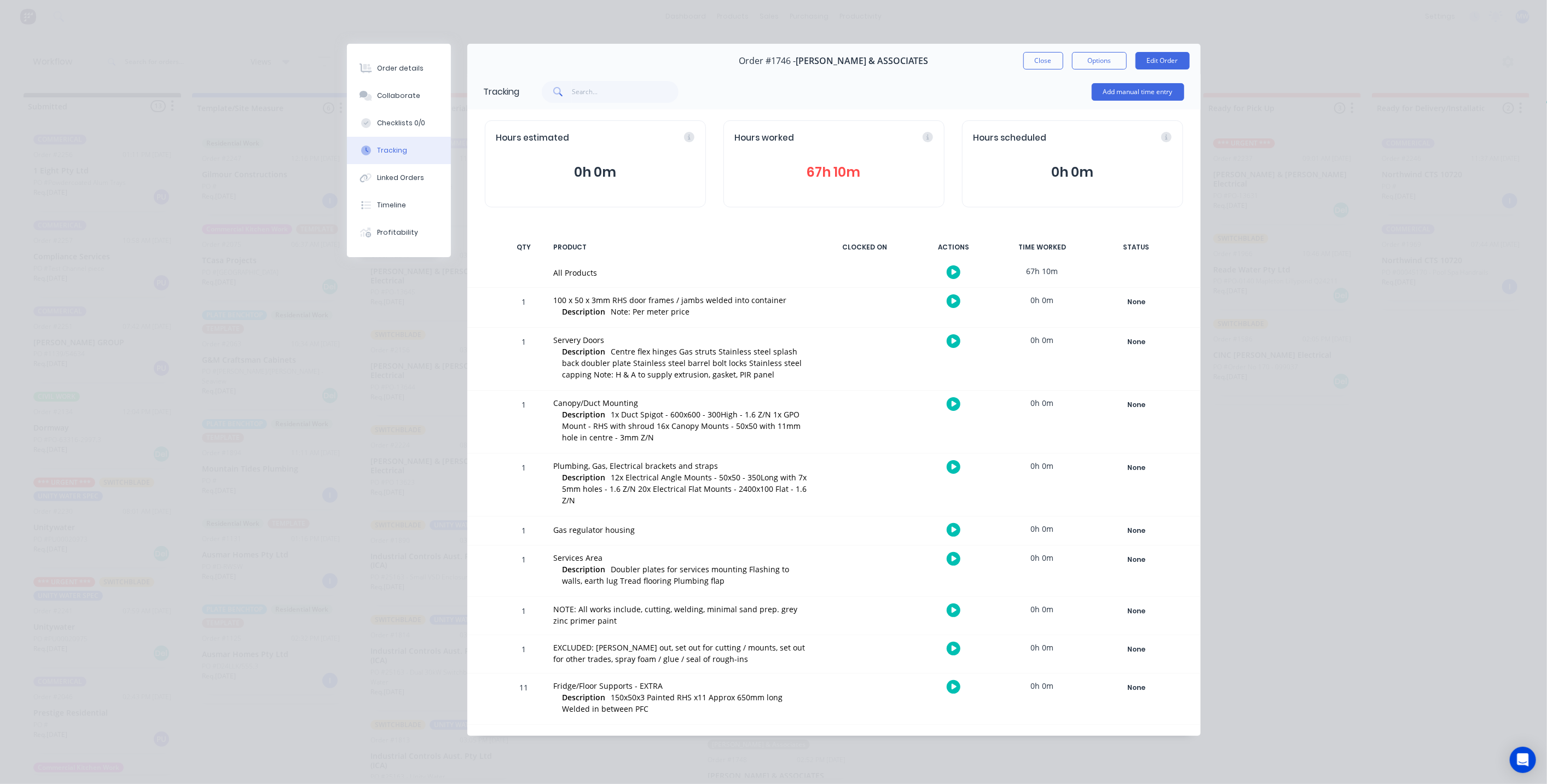
scroll to position [3, 0]
click at [1032, 60] on button "Close" at bounding box center [1043, 61] width 40 height 18
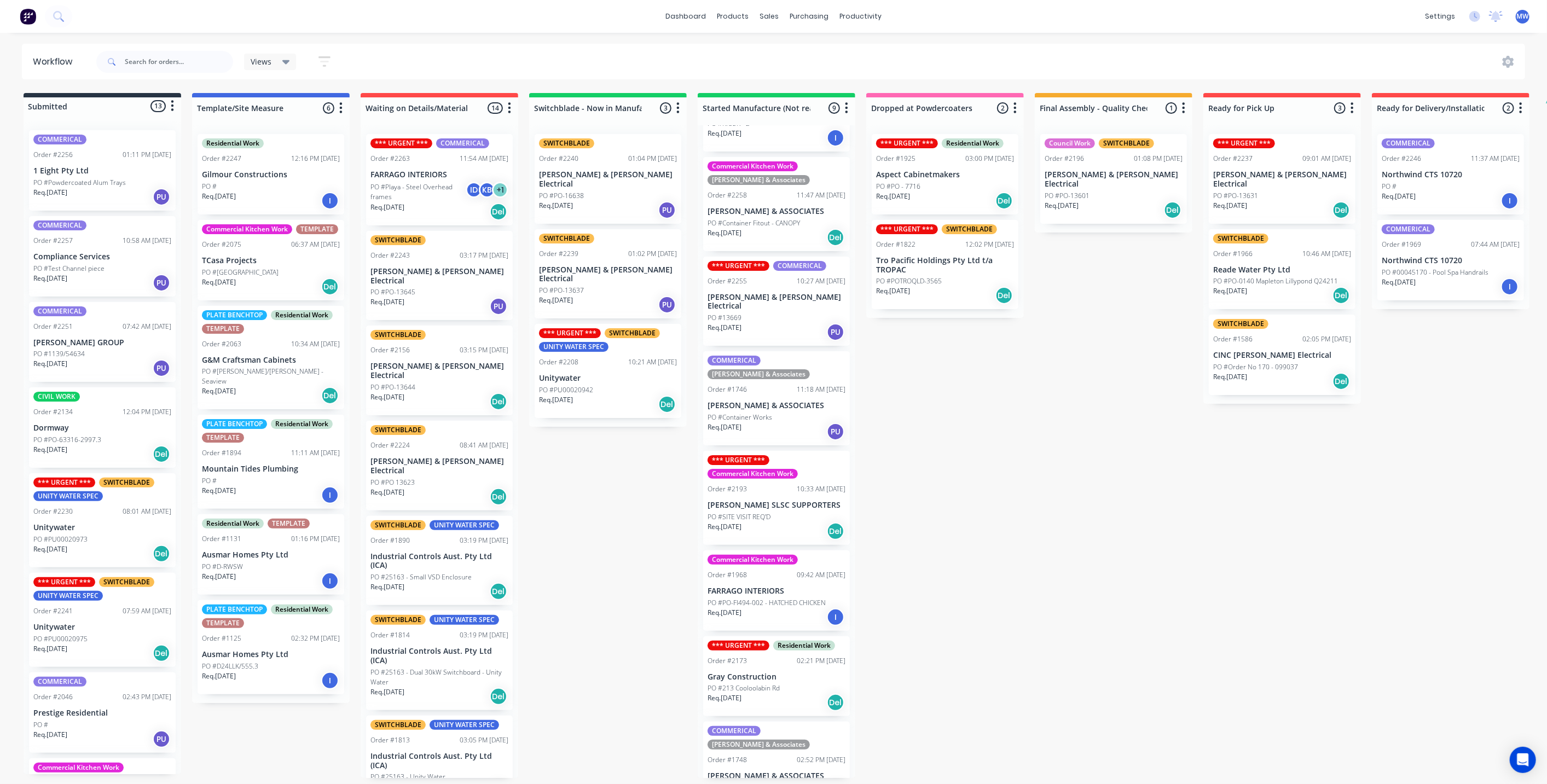
click at [908, 427] on div "Submitted 13 Status colour #273444 hex #273444 Save Cancel Summaries Total orde…" at bounding box center [904, 435] width 1825 height 685
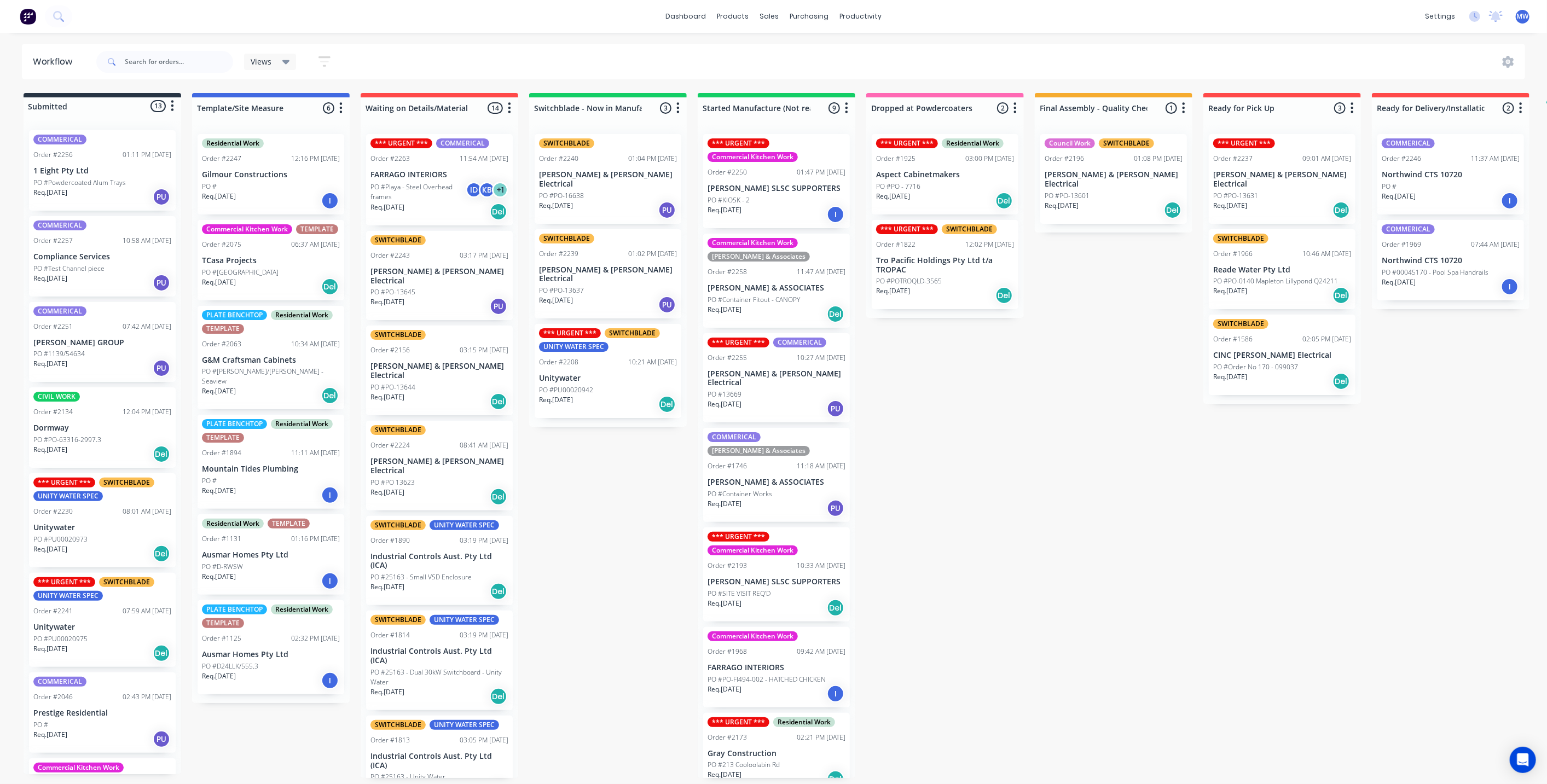
scroll to position [0, 0]
click at [1012, 414] on div "Submitted 13 Status colour #273444 hex #273444 Save Cancel Summaries Total orde…" at bounding box center [904, 435] width 1825 height 685
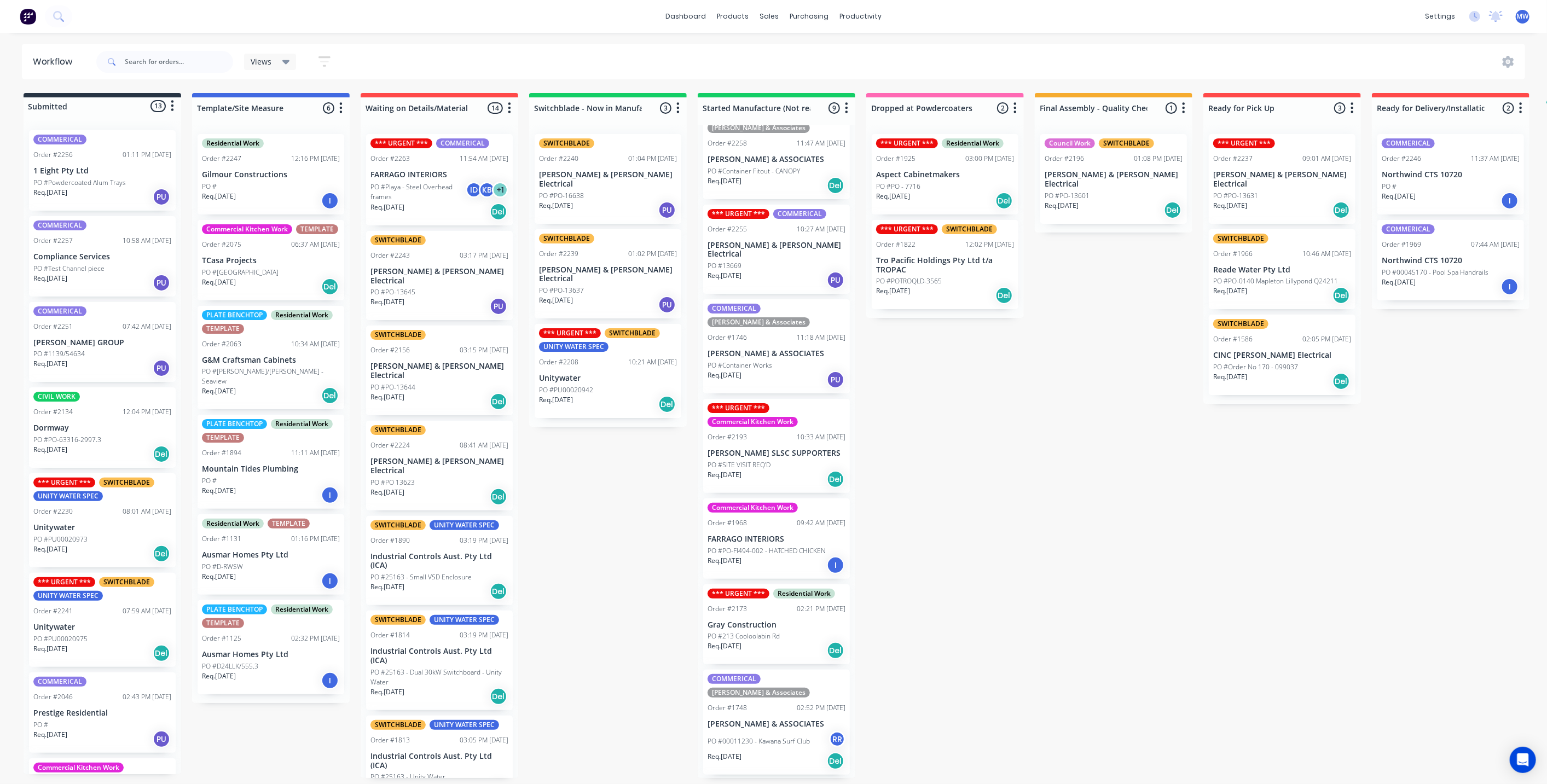
scroll to position [198, 0]
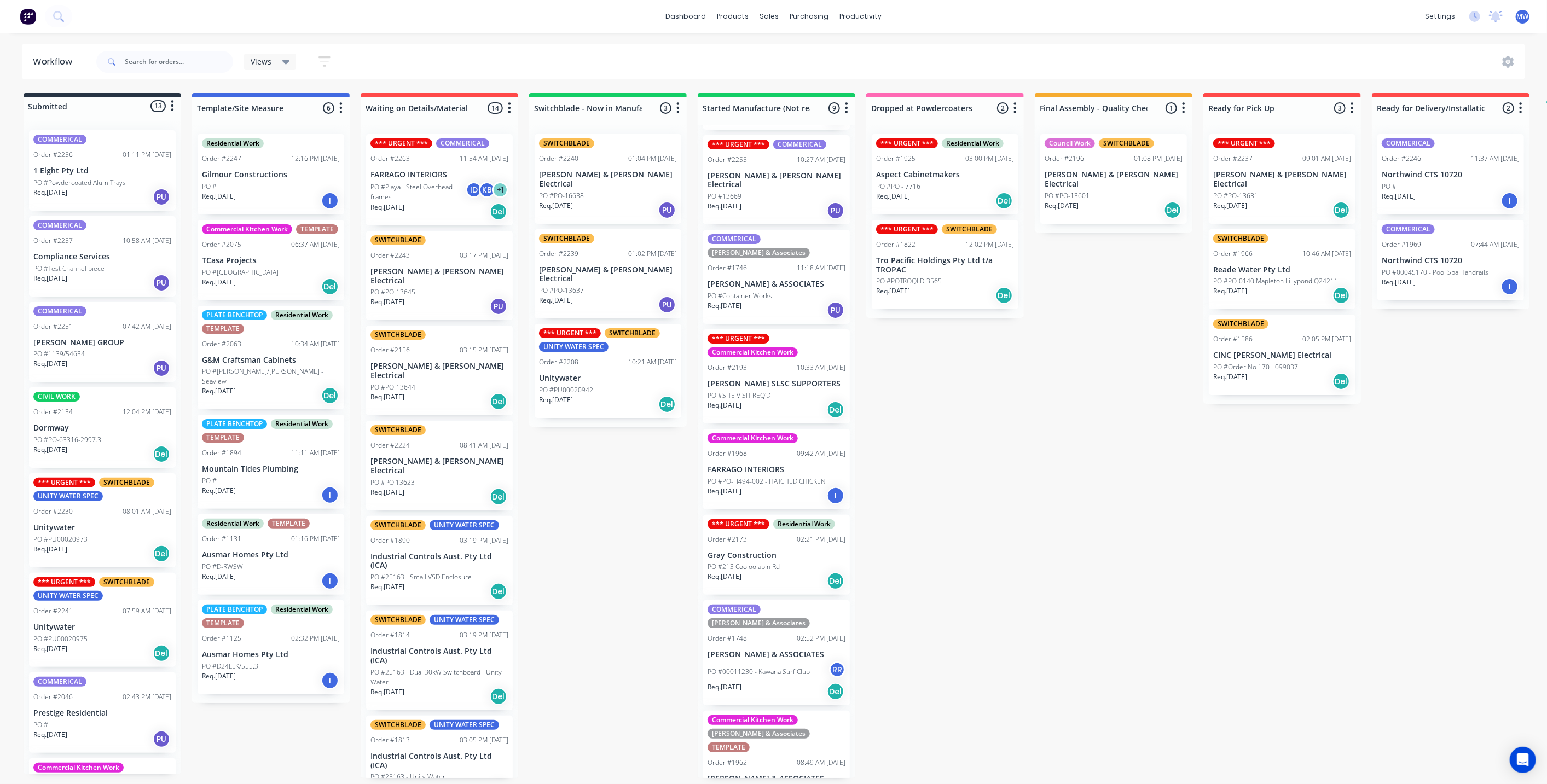
click at [1012, 443] on div "Submitted 13 Status colour #273444 hex #273444 Save Cancel Summaries Total orde…" at bounding box center [904, 435] width 1825 height 685
click at [642, 458] on div "Submitted 13 Status colour #273444 hex #273444 Save Cancel Summaries Total orde…" at bounding box center [904, 435] width 1825 height 685
click at [923, 476] on div "Submitted 13 Status colour #273444 hex #273444 Save Cancel Summaries Total orde…" at bounding box center [904, 435] width 1825 height 685
click at [925, 483] on div "Submitted 13 Status colour #273444 hex #273444 Save Cancel Summaries Total orde…" at bounding box center [904, 435] width 1825 height 685
drag, startPoint x: 644, startPoint y: 538, endPoint x: 657, endPoint y: 539, distance: 13.0
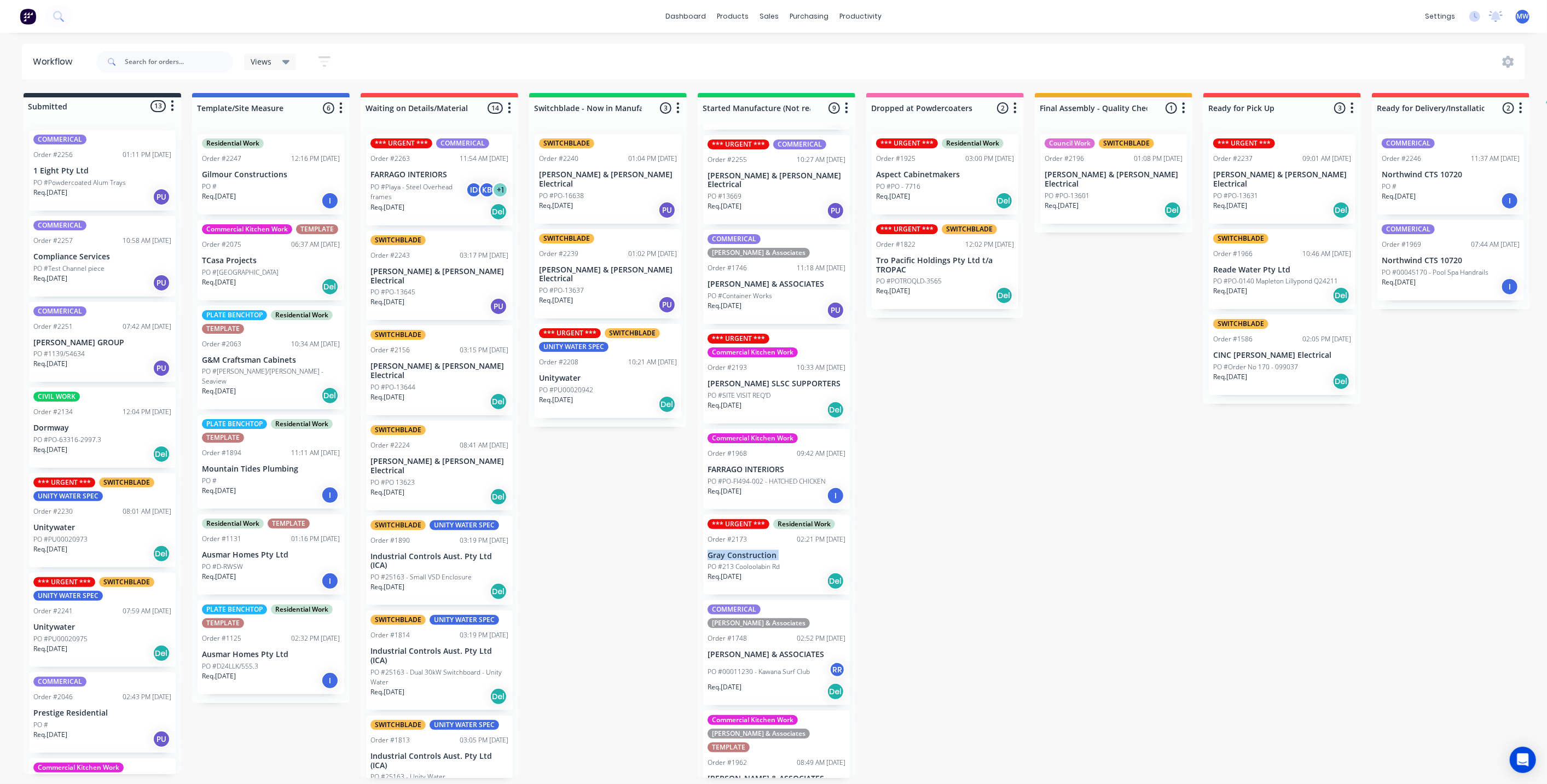
click at [642, 539] on div "Submitted 13 Status colour #273444 hex #273444 Save Cancel Summaries Total orde…" at bounding box center [904, 435] width 1825 height 685
click at [936, 506] on div "Submitted 13 Status colour #273444 hex #273444 Save Cancel Summaries Total orde…" at bounding box center [904, 435] width 1825 height 685
drag, startPoint x: 601, startPoint y: 522, endPoint x: 952, endPoint y: 504, distance: 351.5
click at [601, 522] on div "Submitted 13 Status colour #273444 hex #273444 Save Cancel Summaries Total orde…" at bounding box center [904, 435] width 1825 height 685
click at [951, 501] on div "Submitted 13 Status colour #273444 hex #273444 Save Cancel Summaries Total orde…" at bounding box center [904, 435] width 1825 height 685
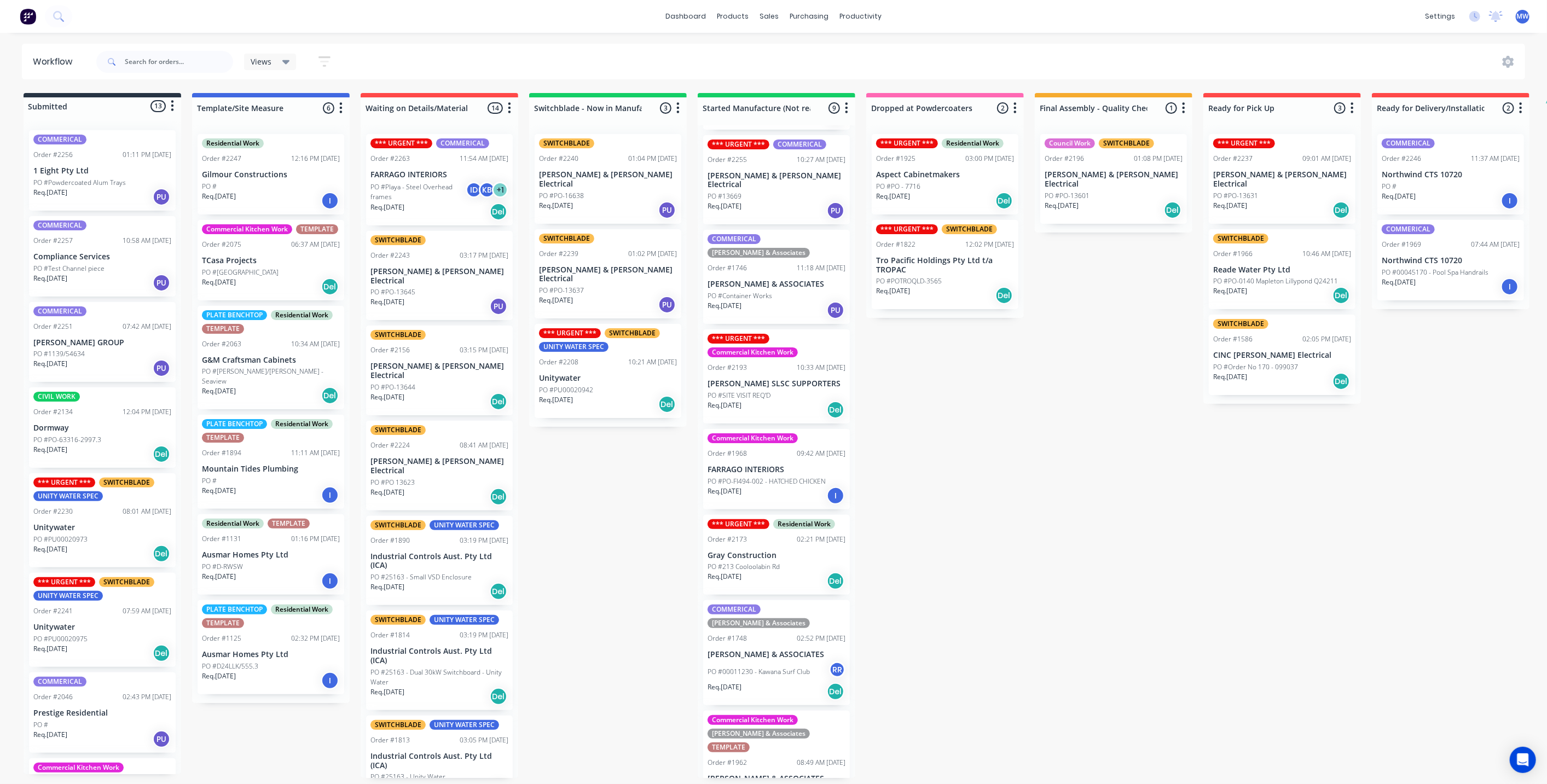
click at [529, 502] on div "Submitted 13 Status colour #273444 hex #273444 Save Cancel Summaries Total orde…" at bounding box center [904, 435] width 1825 height 685
click at [1027, 466] on div "Submitted 13 Status colour #273444 hex #273444 Save Cancel Summaries Total orde…" at bounding box center [904, 435] width 1825 height 685
drag, startPoint x: 632, startPoint y: 490, endPoint x: 1002, endPoint y: 470, distance: 370.5
click at [632, 490] on div "Submitted 13 Status colour #273444 hex #273444 Save Cancel Summaries Total orde…" at bounding box center [904, 435] width 1825 height 685
click at [1084, 462] on div "Submitted 13 Status colour #273444 hex #273444 Save Cancel Summaries Total orde…" at bounding box center [904, 435] width 1825 height 685
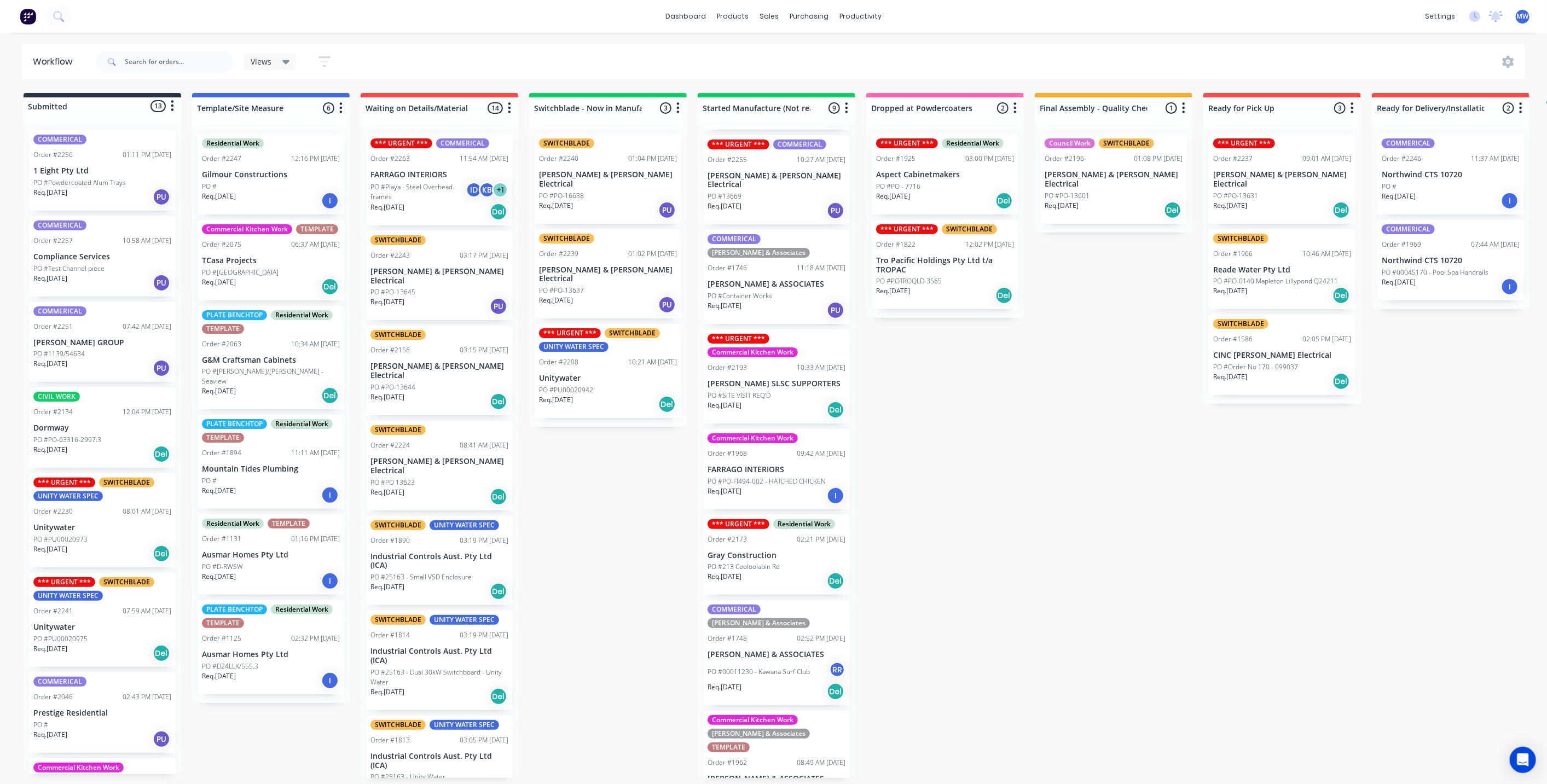
click at [1067, 465] on div "Submitted 13 Status colour #273444 hex #273444 Save Cancel Summaries Total orde…" at bounding box center [904, 435] width 1825 height 685
drag, startPoint x: 544, startPoint y: 504, endPoint x: 577, endPoint y: 506, distance: 33.1
click at [544, 504] on div "Submitted 13 Status colour #273444 hex #273444 Save Cancel Summaries Total orde…" at bounding box center [904, 435] width 1825 height 685
click at [645, 536] on div "Submitted 13 Status colour #273444 hex #273444 Save Cancel Summaries Total orde…" at bounding box center [904, 435] width 1825 height 685
click at [971, 540] on div "Submitted 13 Status colour #273444 hex #273444 Save Cancel Summaries Total orde…" at bounding box center [904, 435] width 1825 height 685
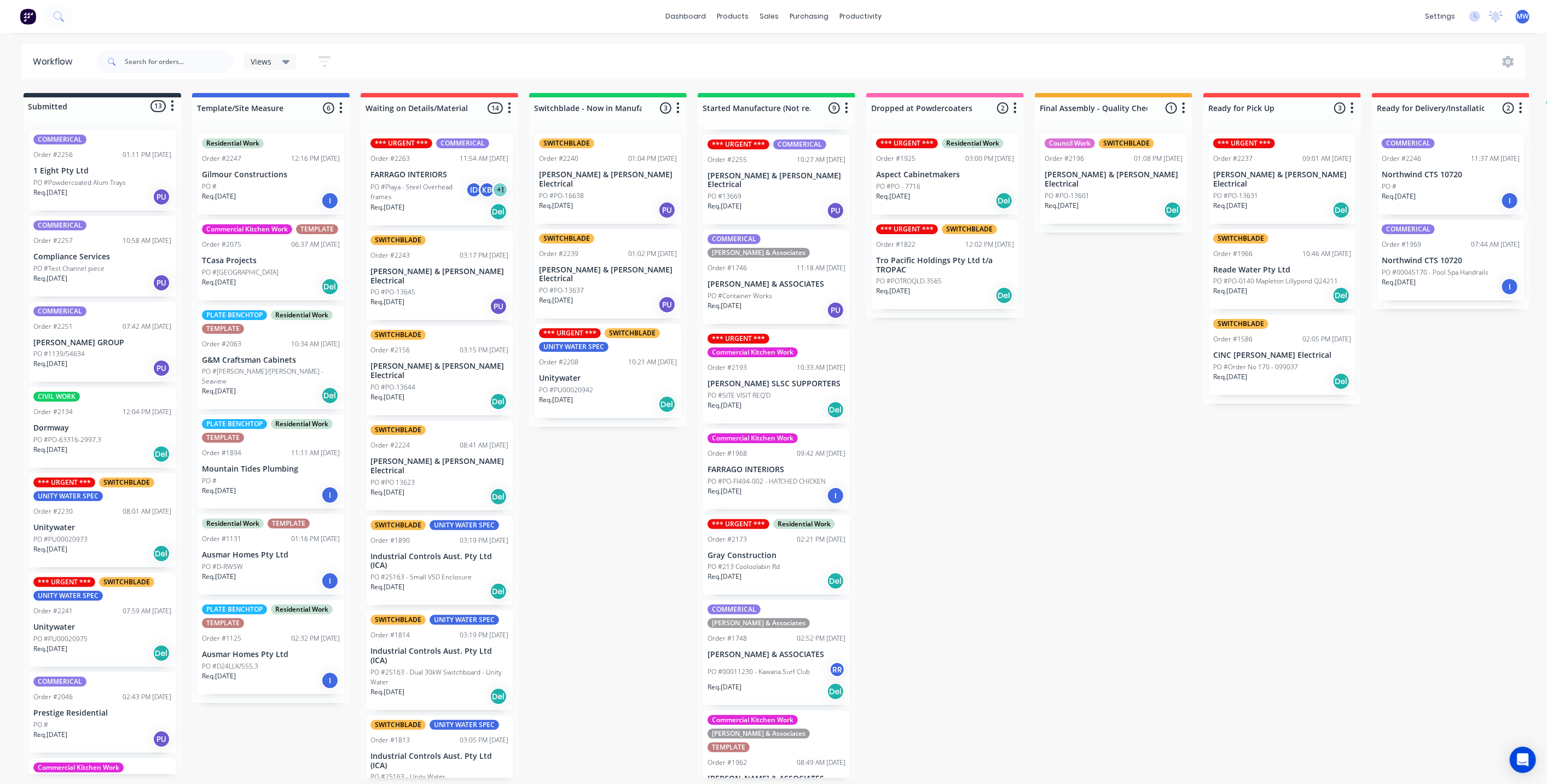
scroll to position [3, 0]
click at [783, 662] on div "PO #00011230 - Kawana Surf Club RR" at bounding box center [776, 672] width 138 height 21
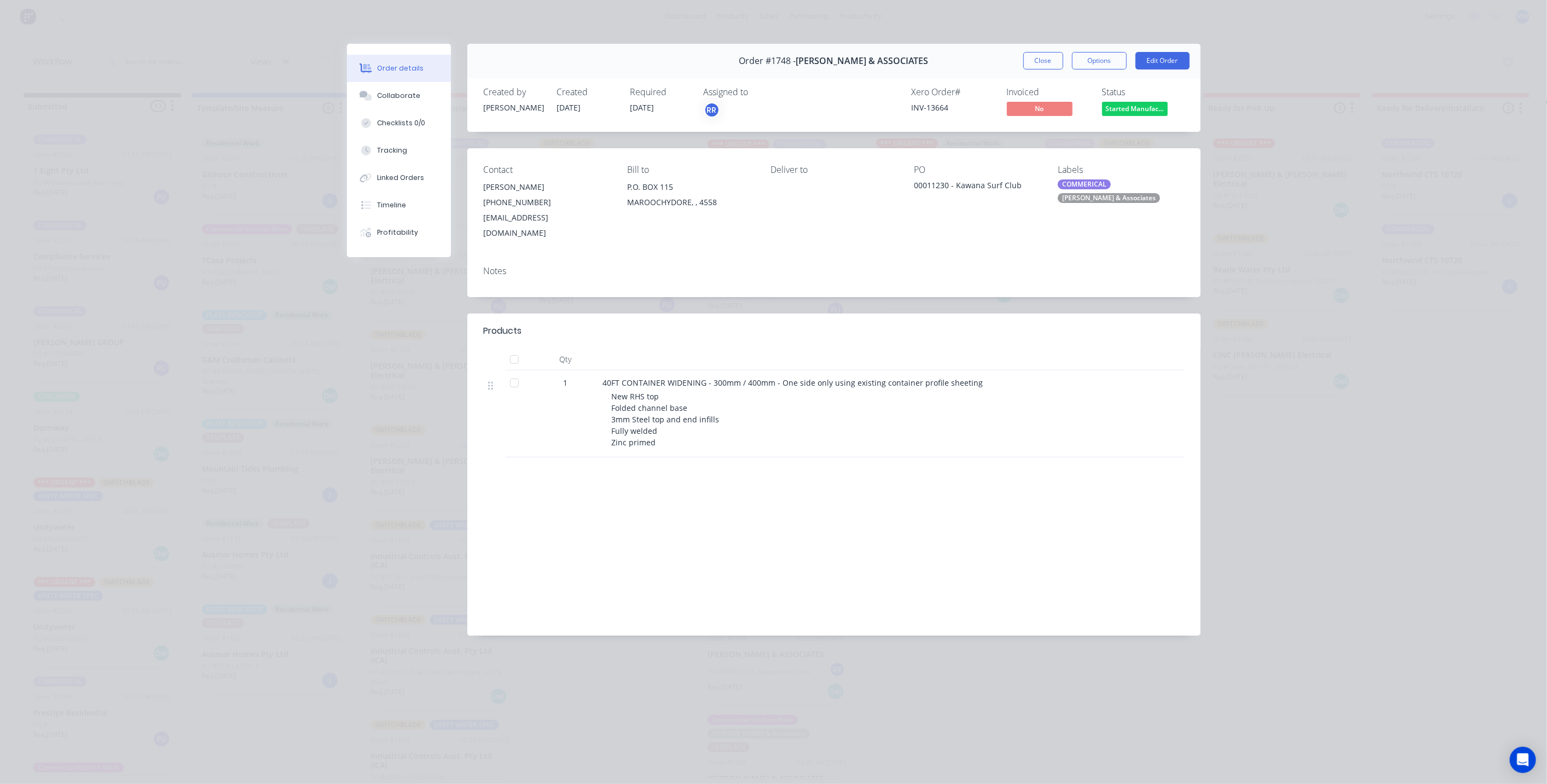
scroll to position [0, 0]
click at [1040, 62] on button "Close" at bounding box center [1043, 61] width 40 height 18
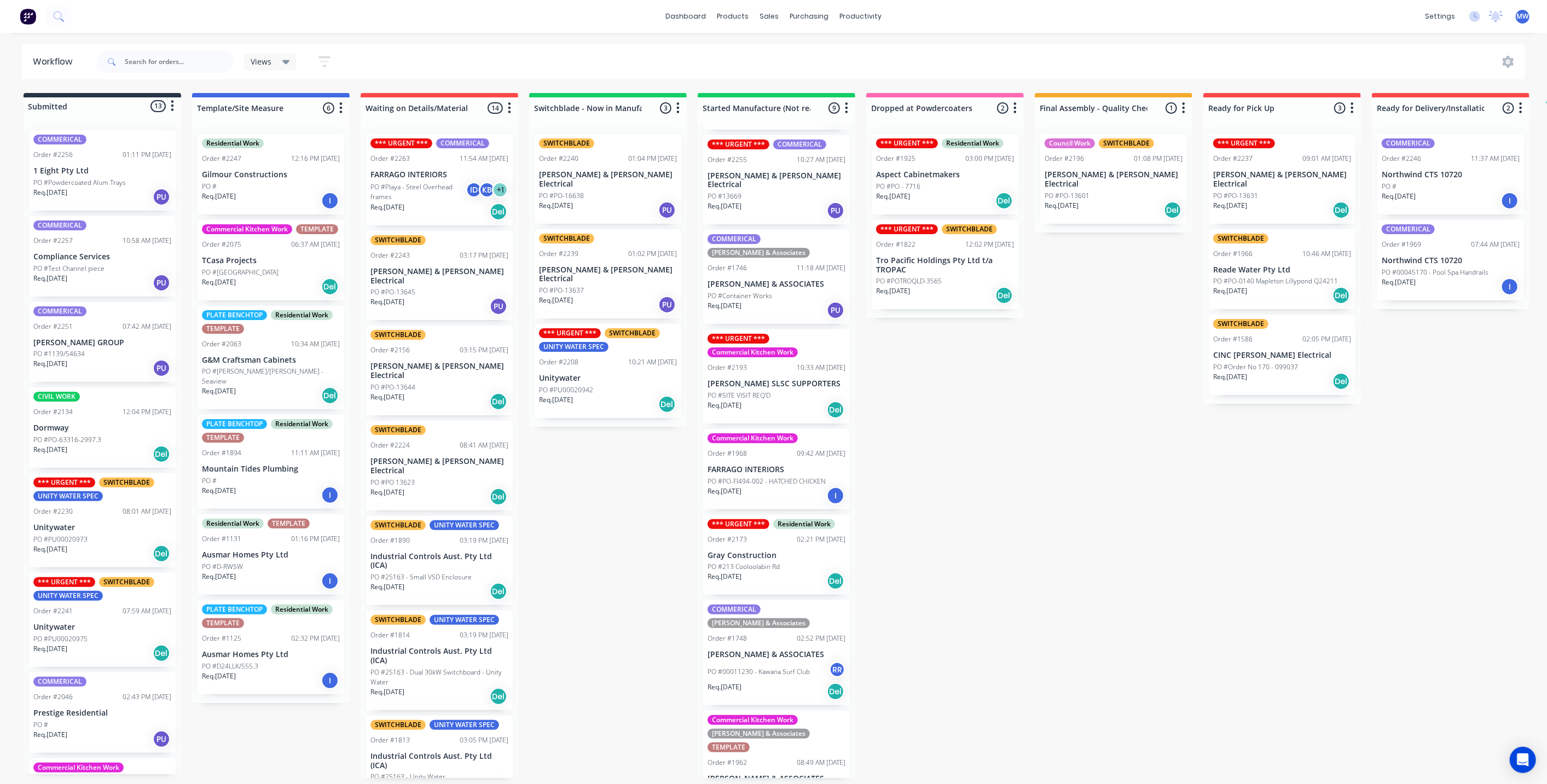
drag, startPoint x: 992, startPoint y: 513, endPoint x: 921, endPoint y: 513, distance: 71.0
click at [992, 512] on div "Submitted 13 Status colour #273444 hex #273444 Save Cancel Summaries Total orde…" at bounding box center [904, 435] width 1825 height 685
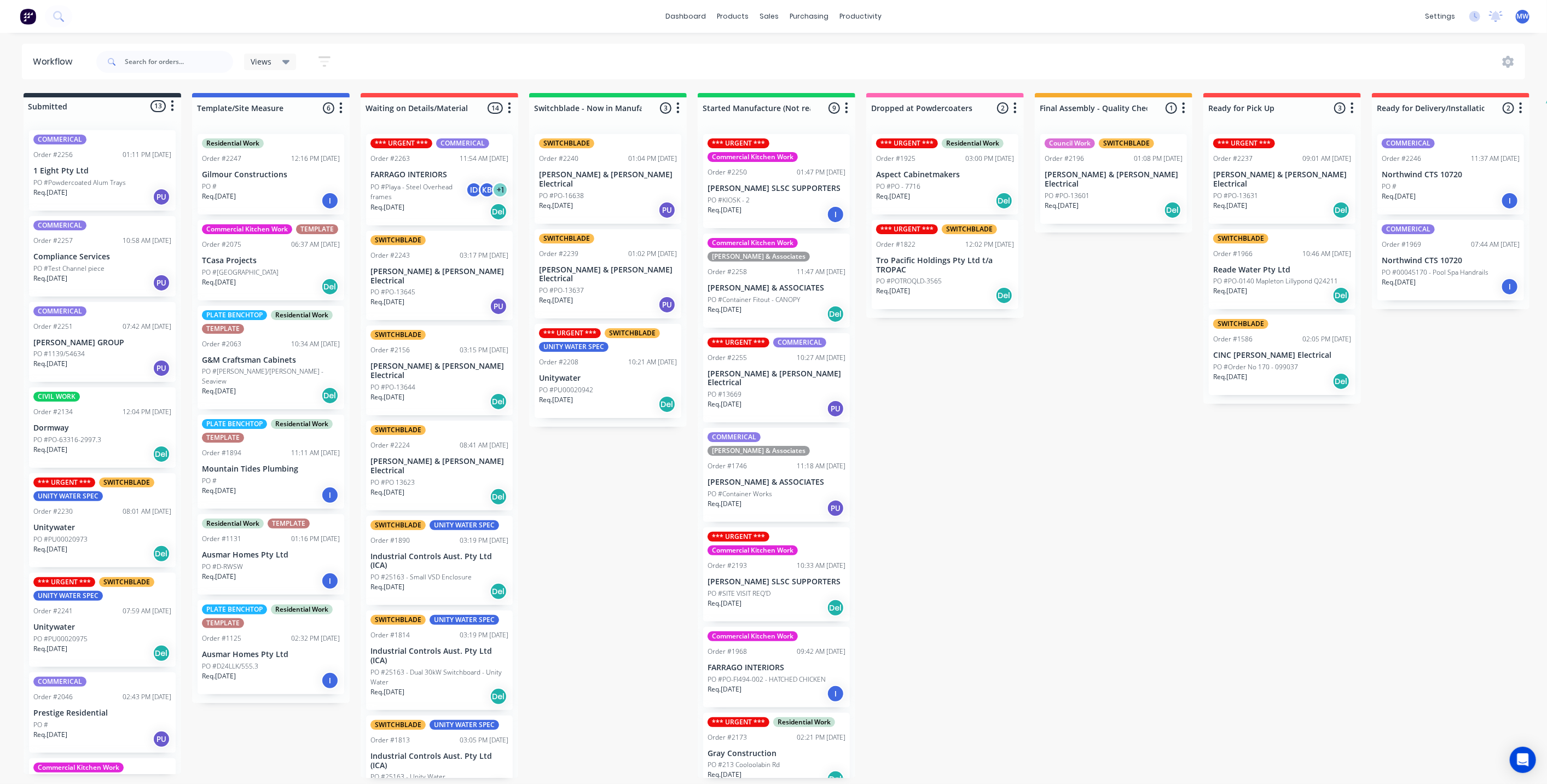
click at [1070, 479] on div "Submitted 13 Status colour #273444 hex #273444 Save Cancel Summaries Total orde…" at bounding box center [904, 435] width 1825 height 685
click at [1039, 479] on div "Submitted 13 Status colour #273444 hex #273444 Save Cancel Summaries Total orde…" at bounding box center [904, 435] width 1825 height 685
click at [1037, 484] on div "Submitted 13 Status colour #273444 hex #273444 Save Cancel Summaries Total orde…" at bounding box center [904, 435] width 1825 height 685
click at [1008, 505] on div "Submitted 13 Status colour #273444 hex #273444 Save Cancel Summaries Total orde…" at bounding box center [904, 435] width 1825 height 685
drag, startPoint x: 1032, startPoint y: 495, endPoint x: 1007, endPoint y: 499, distance: 25.3
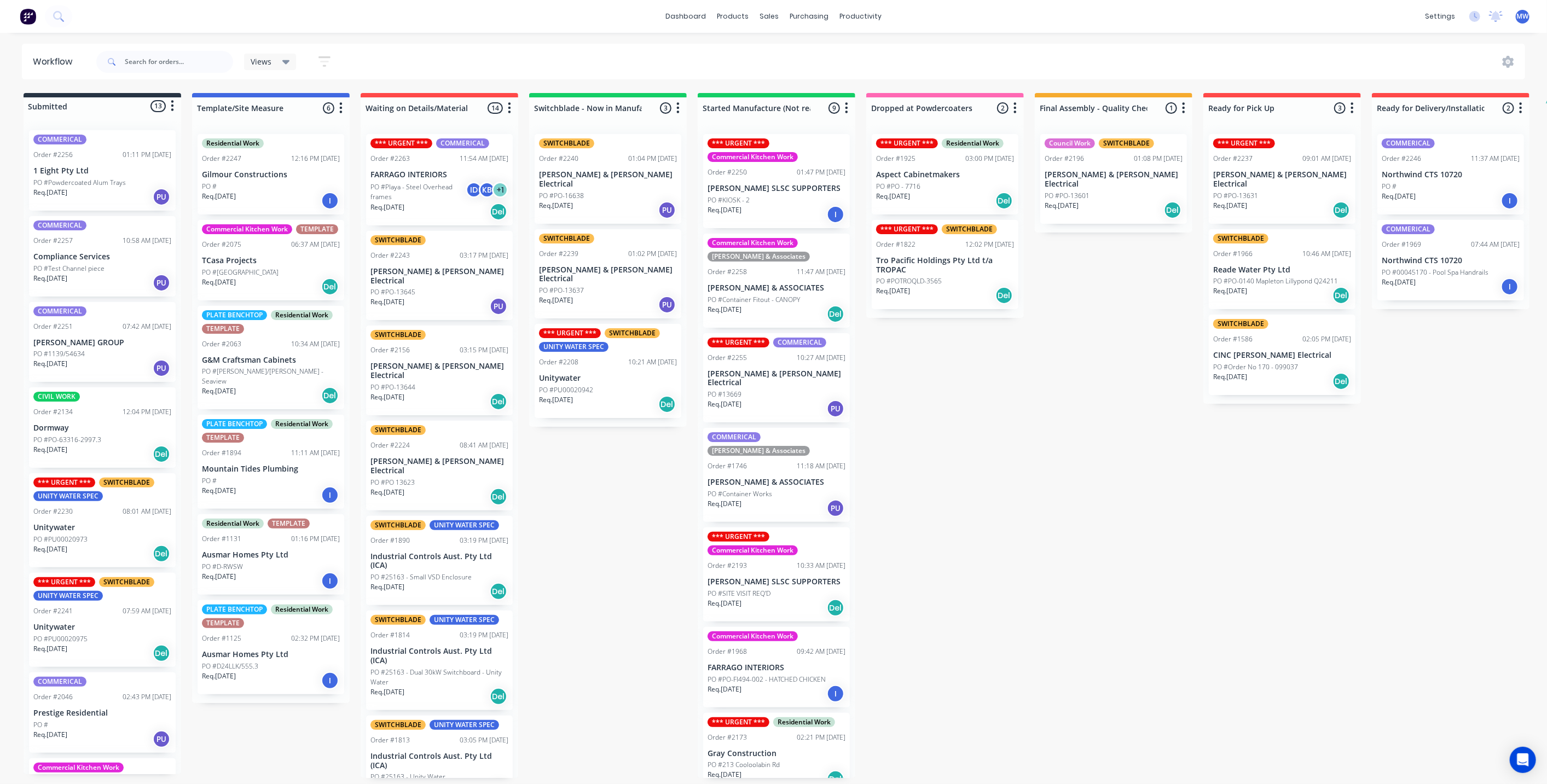
click at [1032, 495] on div "Submitted 13 Status colour #273444 hex #273444 Save Cancel Summaries Total orde…" at bounding box center [904, 435] width 1825 height 685
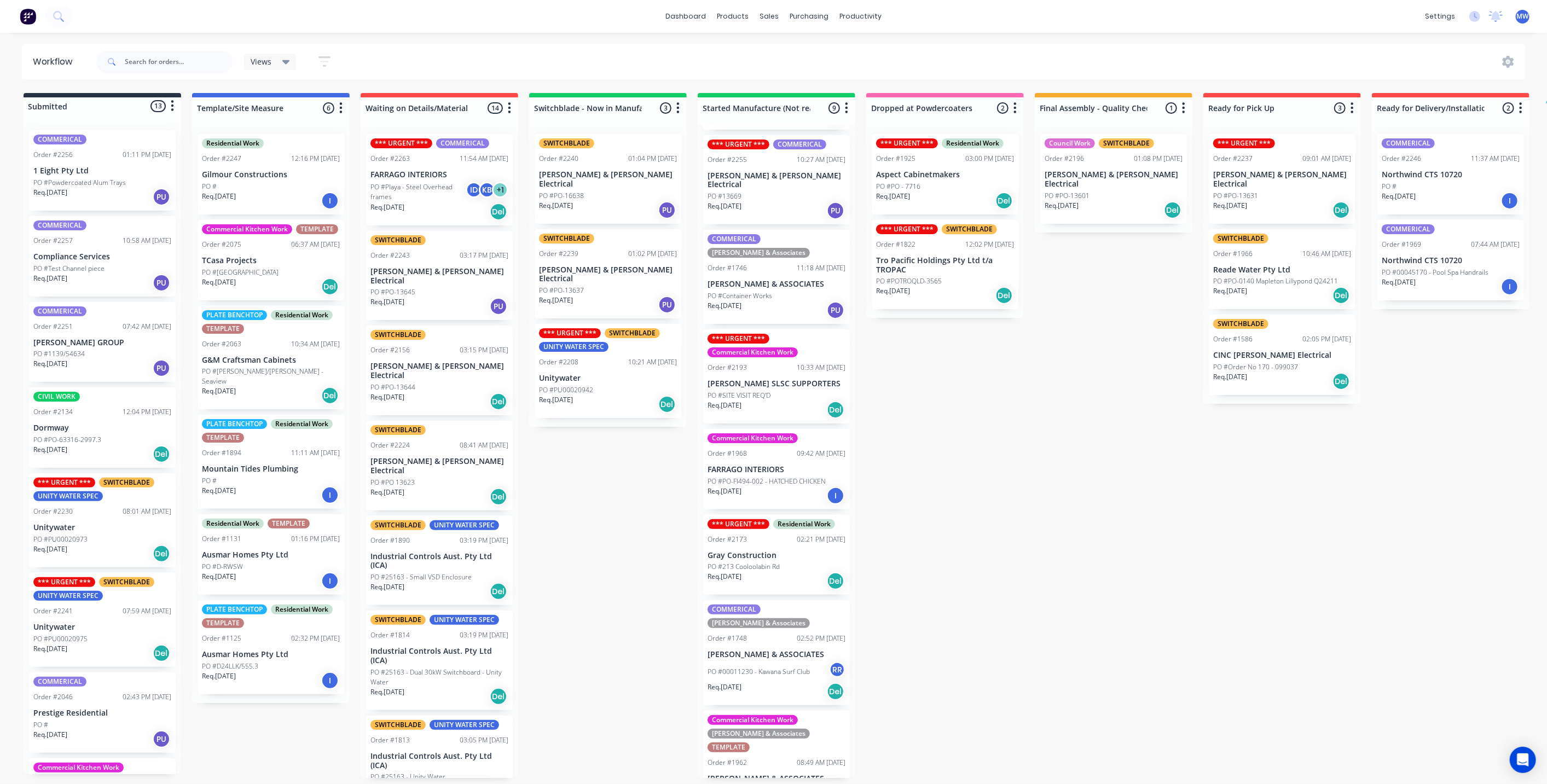
scroll to position [3, 0]
click at [758, 667] on p "PO #00011230 - Kawana Surf Club" at bounding box center [758, 672] width 102 height 10
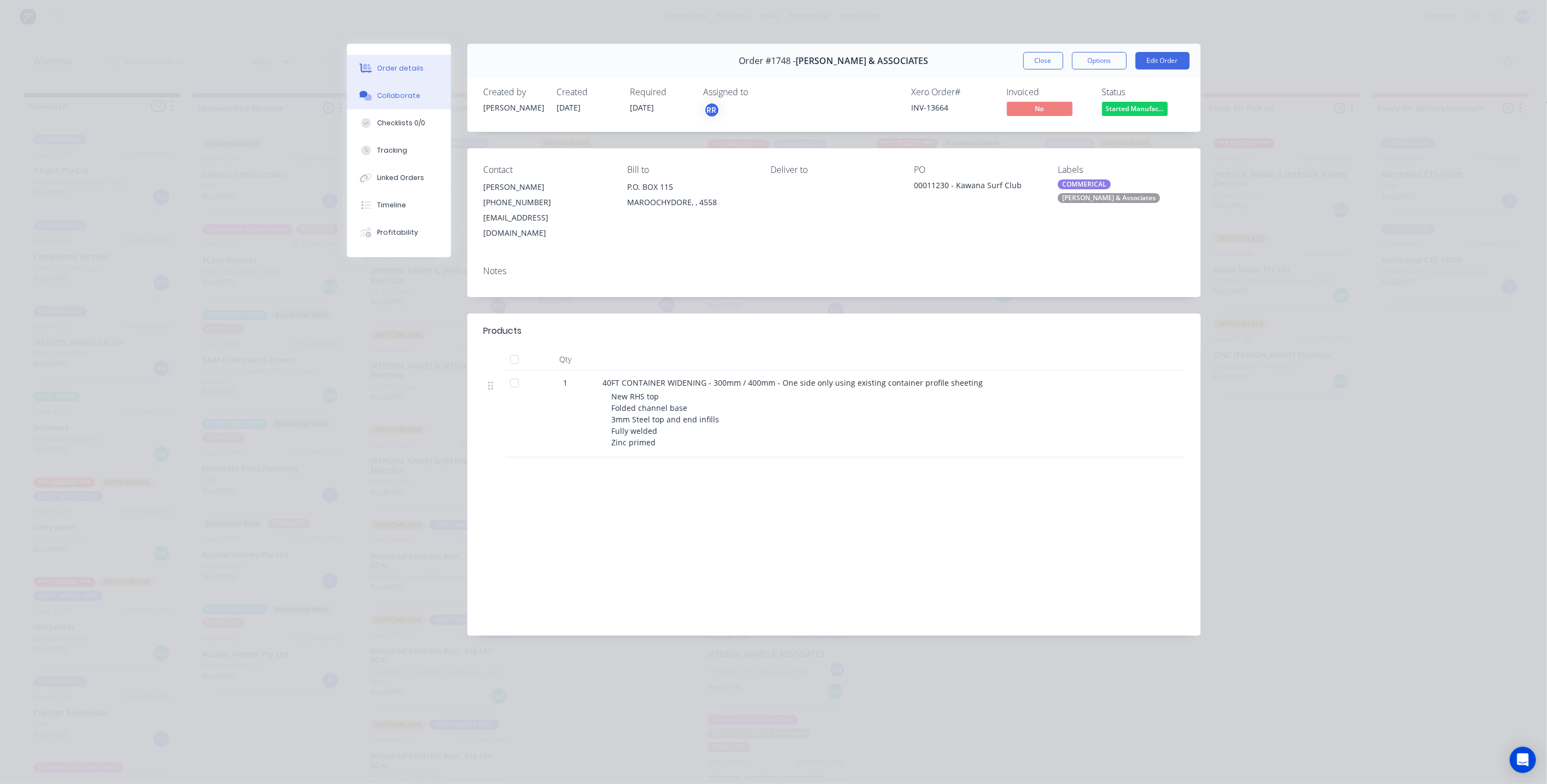
click at [398, 97] on div "Collaborate" at bounding box center [398, 96] width 43 height 10
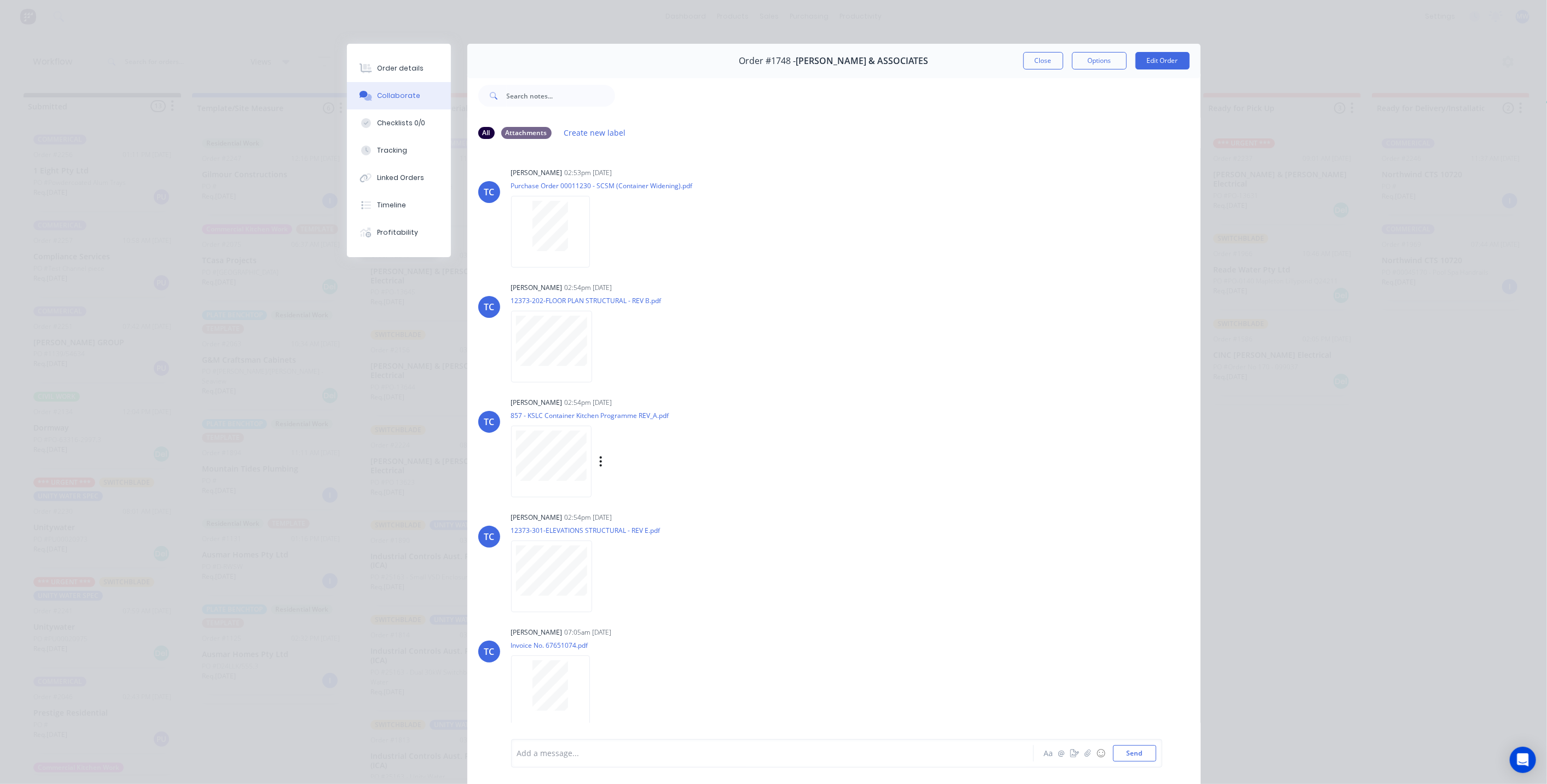
scroll to position [0, 0]
click at [1047, 58] on button "Close" at bounding box center [1043, 61] width 40 height 18
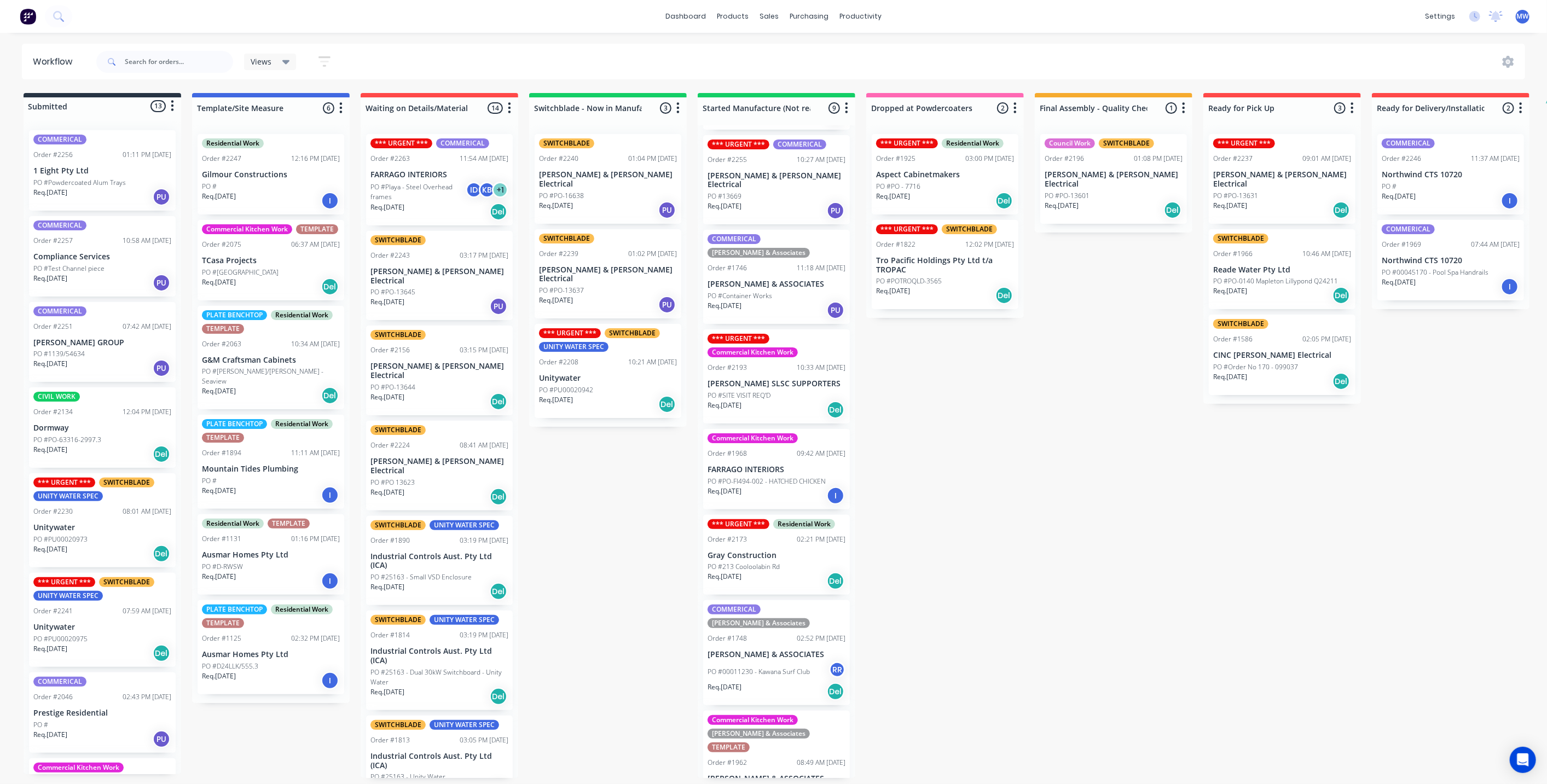
click at [648, 496] on div "Submitted 13 Status colour #273444 hex #273444 Save Cancel Summaries Total orde…" at bounding box center [904, 435] width 1825 height 685
click at [909, 501] on div "Submitted 13 Status colour #273444 hex #273444 Save Cancel Summaries Total orde…" at bounding box center [904, 435] width 1825 height 685
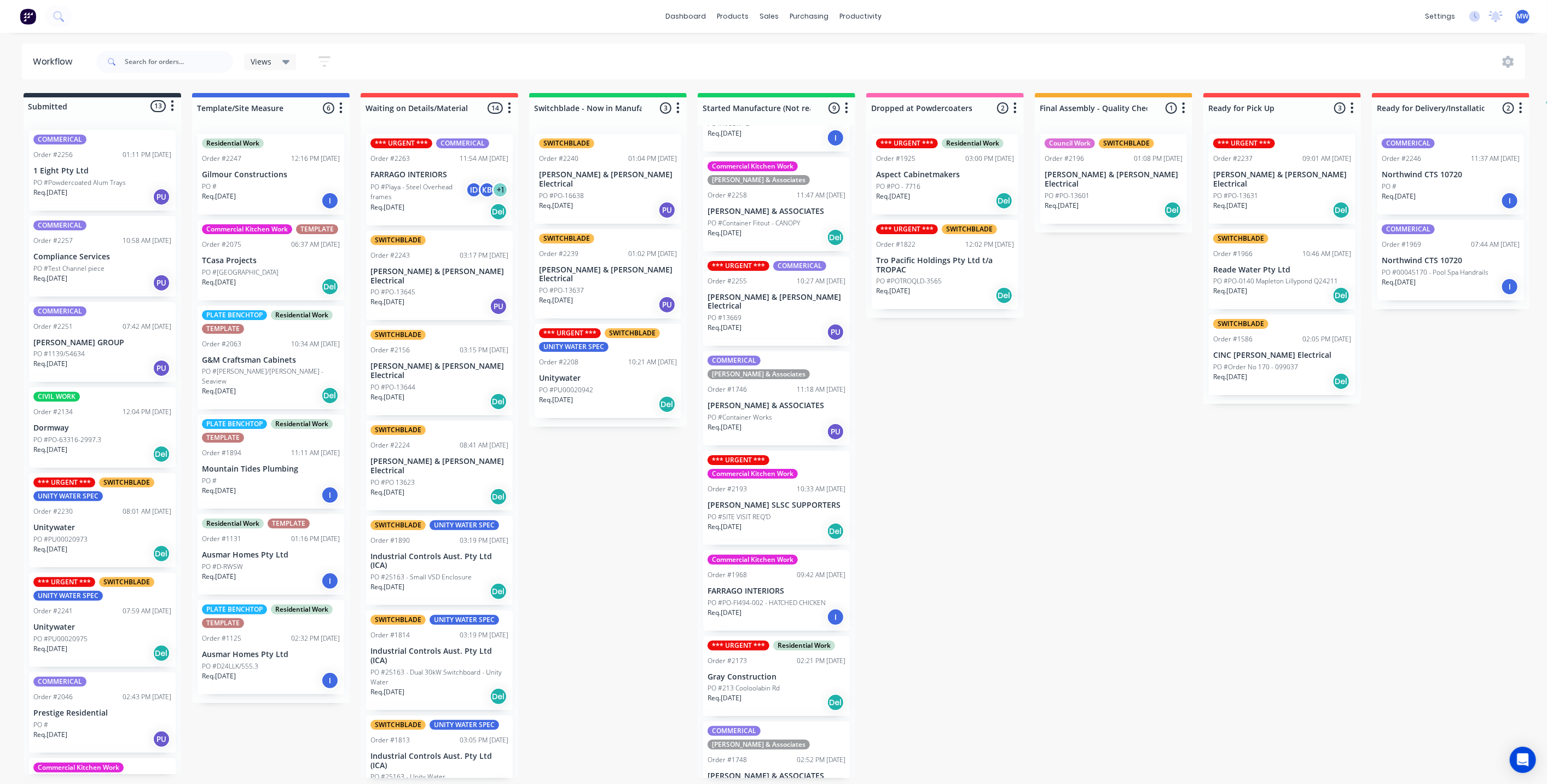
scroll to position [15, 0]
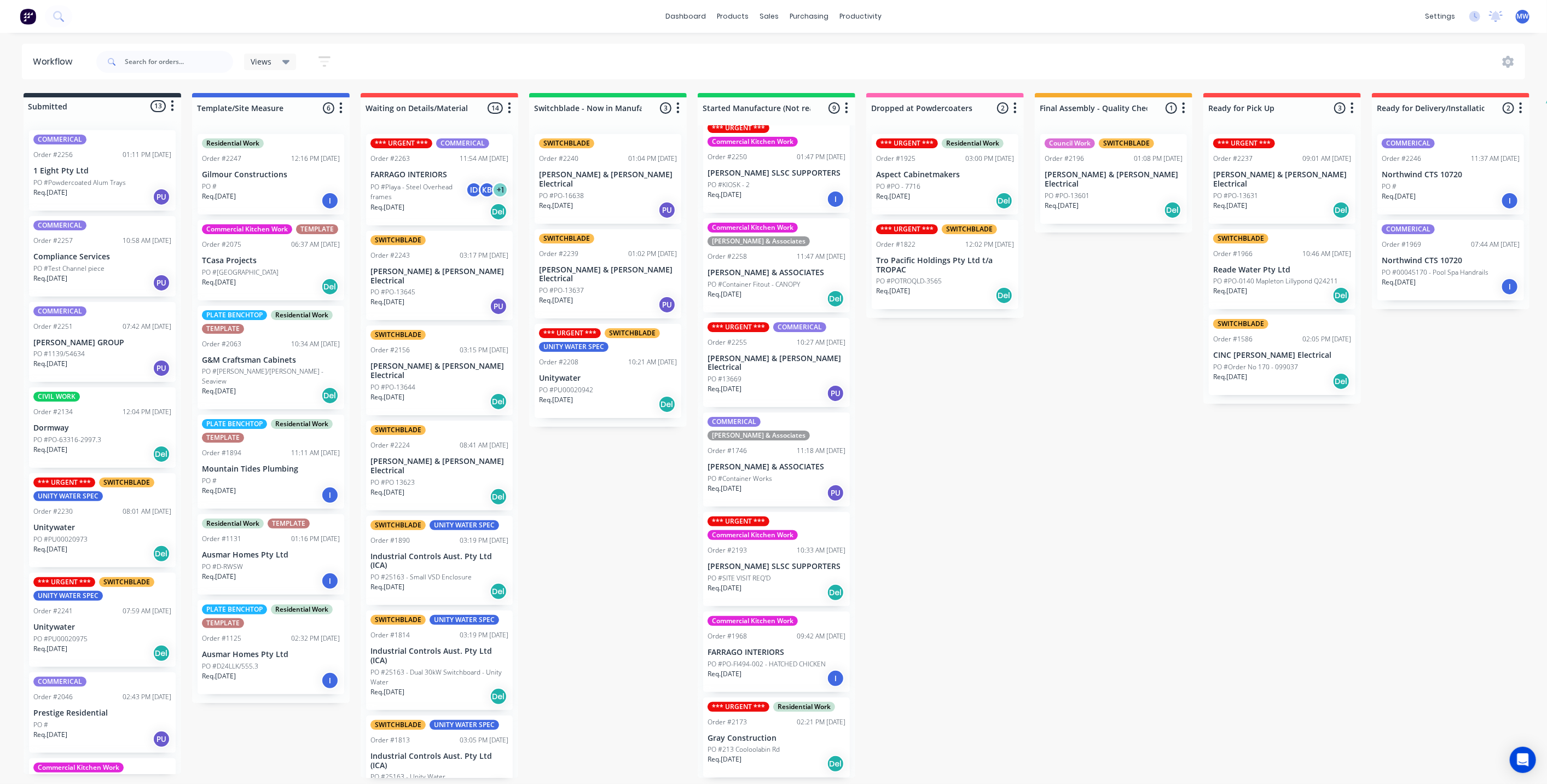
drag, startPoint x: 759, startPoint y: 435, endPoint x: 758, endPoint y: 452, distance: 17.0
click at [759, 432] on div "*** URGENT *** Commercial Kitchen Work Order #2250 01:47 PM 01/09/25 ALEX HEADL…" at bounding box center [776, 452] width 157 height 653
click at [757, 474] on p "PO #Container Works" at bounding box center [739, 479] width 65 height 10
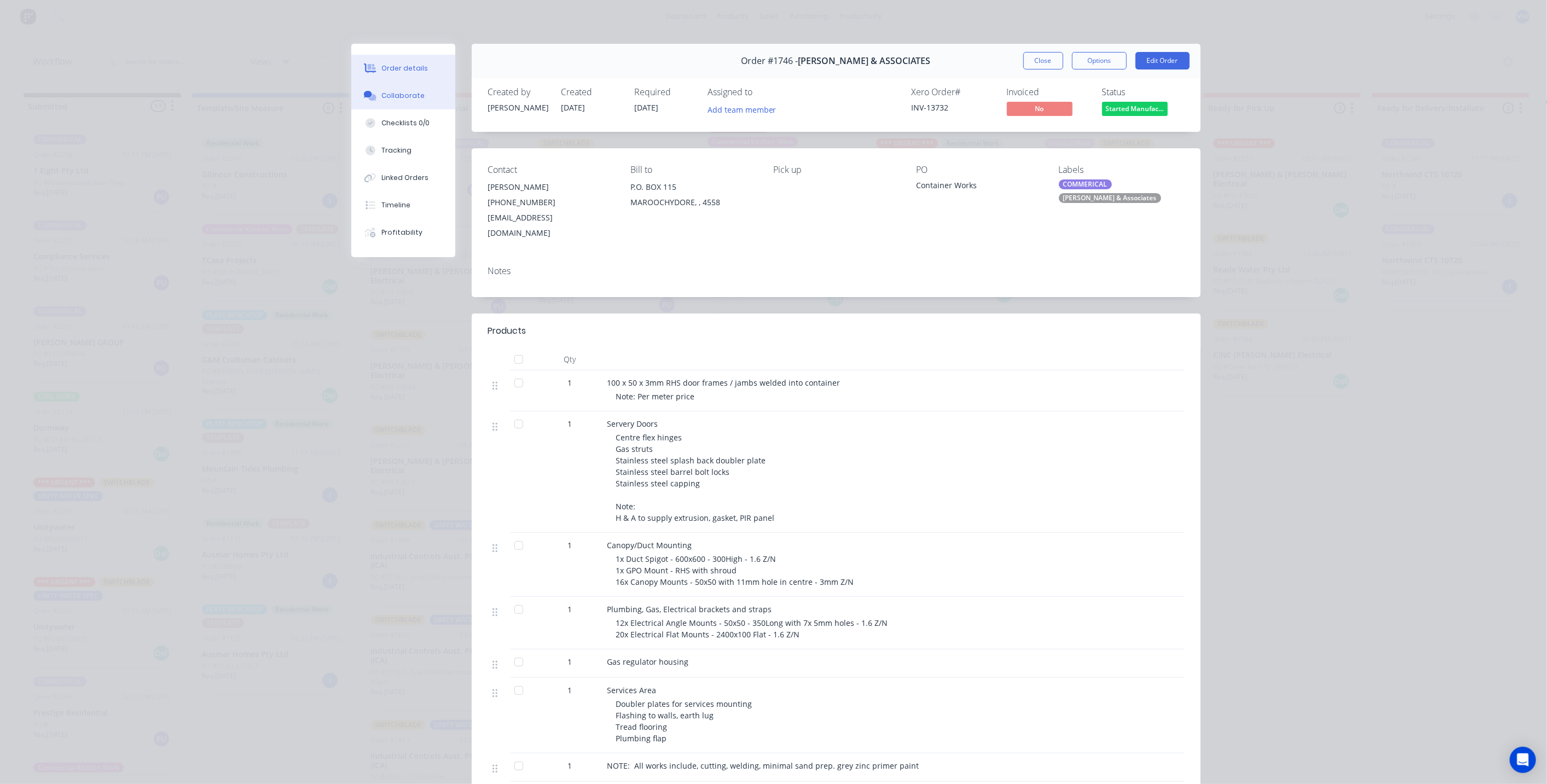
click at [400, 99] on div "Collaborate" at bounding box center [403, 96] width 43 height 10
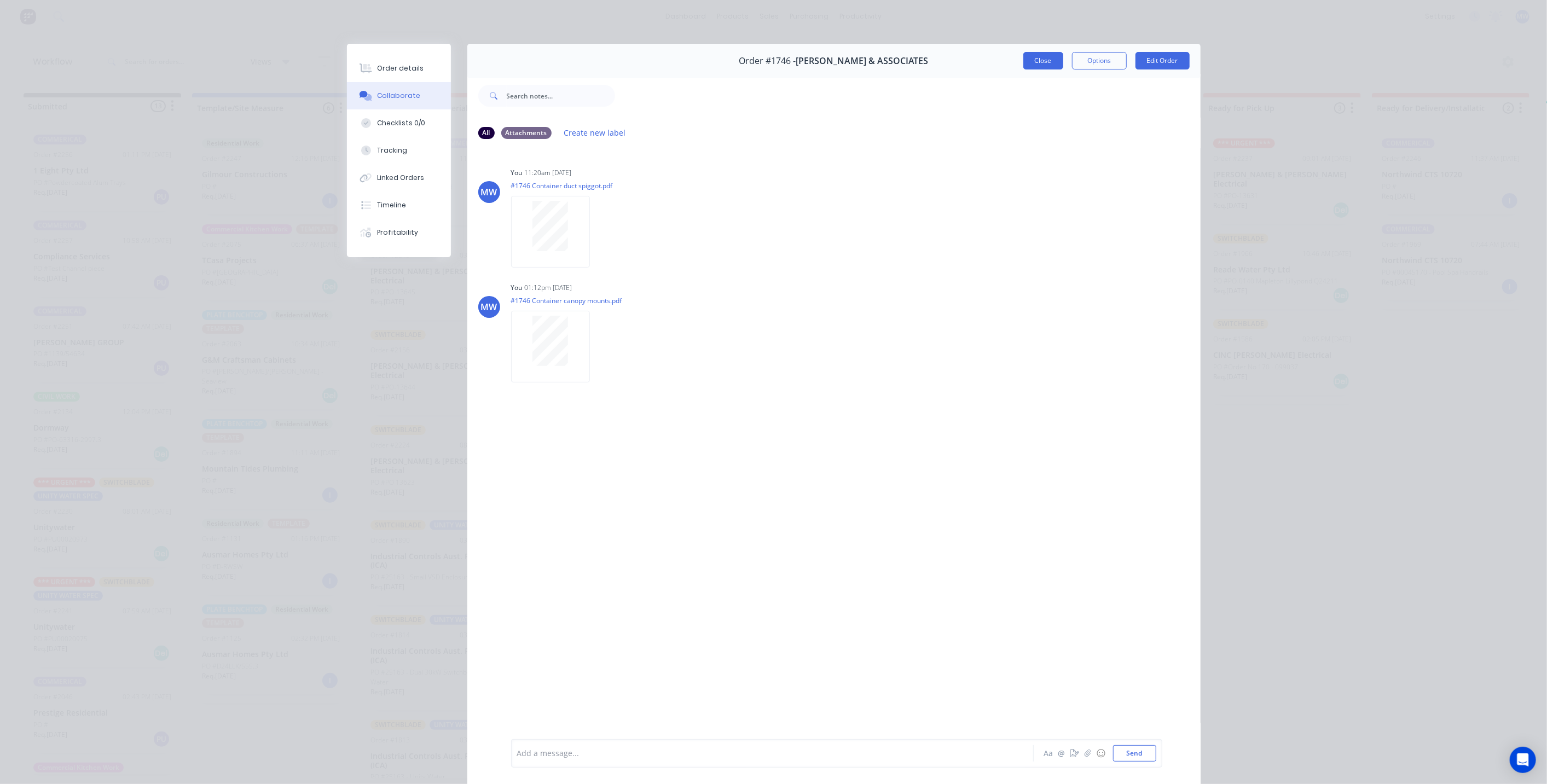
click at [1043, 61] on button "Close" at bounding box center [1043, 61] width 40 height 18
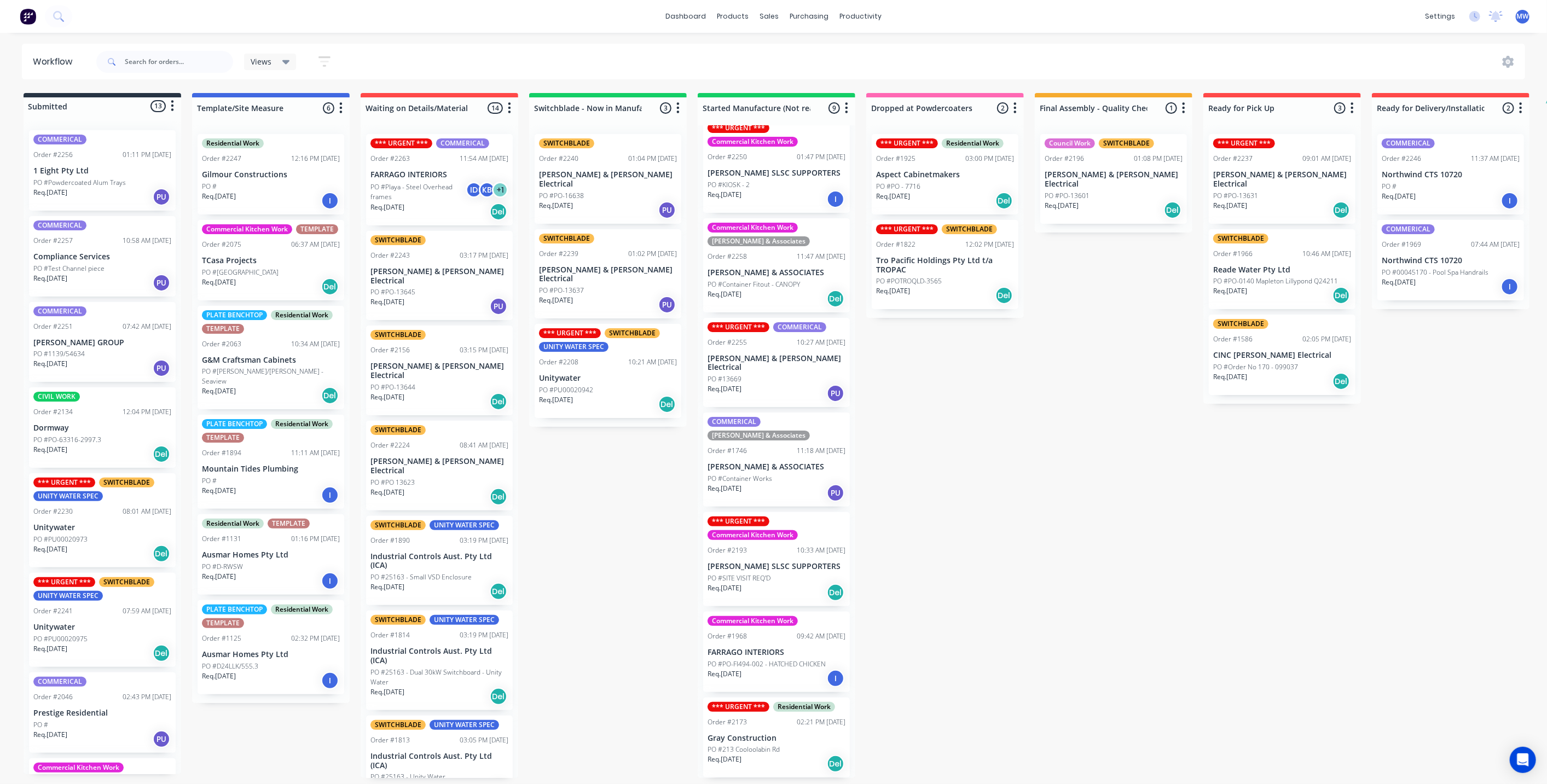
click at [989, 517] on div "Submitted 13 Status colour #273444 hex #273444 Save Cancel Summaries Total orde…" at bounding box center [904, 435] width 1825 height 685
click at [989, 509] on div "Submitted 13 Status colour #273444 hex #273444 Save Cancel Summaries Total orde…" at bounding box center [904, 435] width 1825 height 685
click at [787, 446] on div "COMMERICAL Hillers & Associates Order #1746 11:18 AM 26/08/25 HILLER & ASSOCIAT…" at bounding box center [776, 459] width 147 height 94
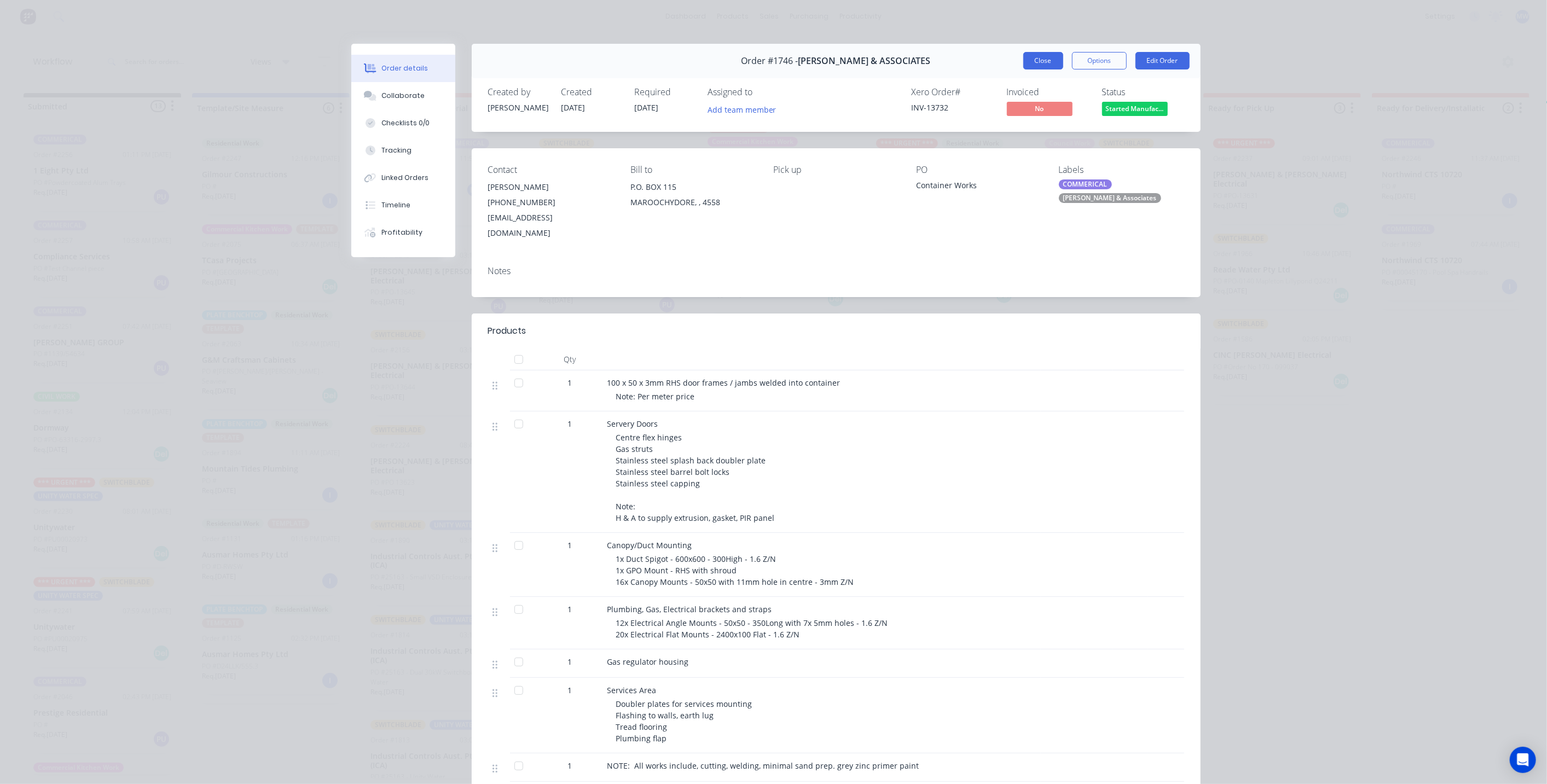
click at [1037, 61] on button "Close" at bounding box center [1043, 61] width 40 height 18
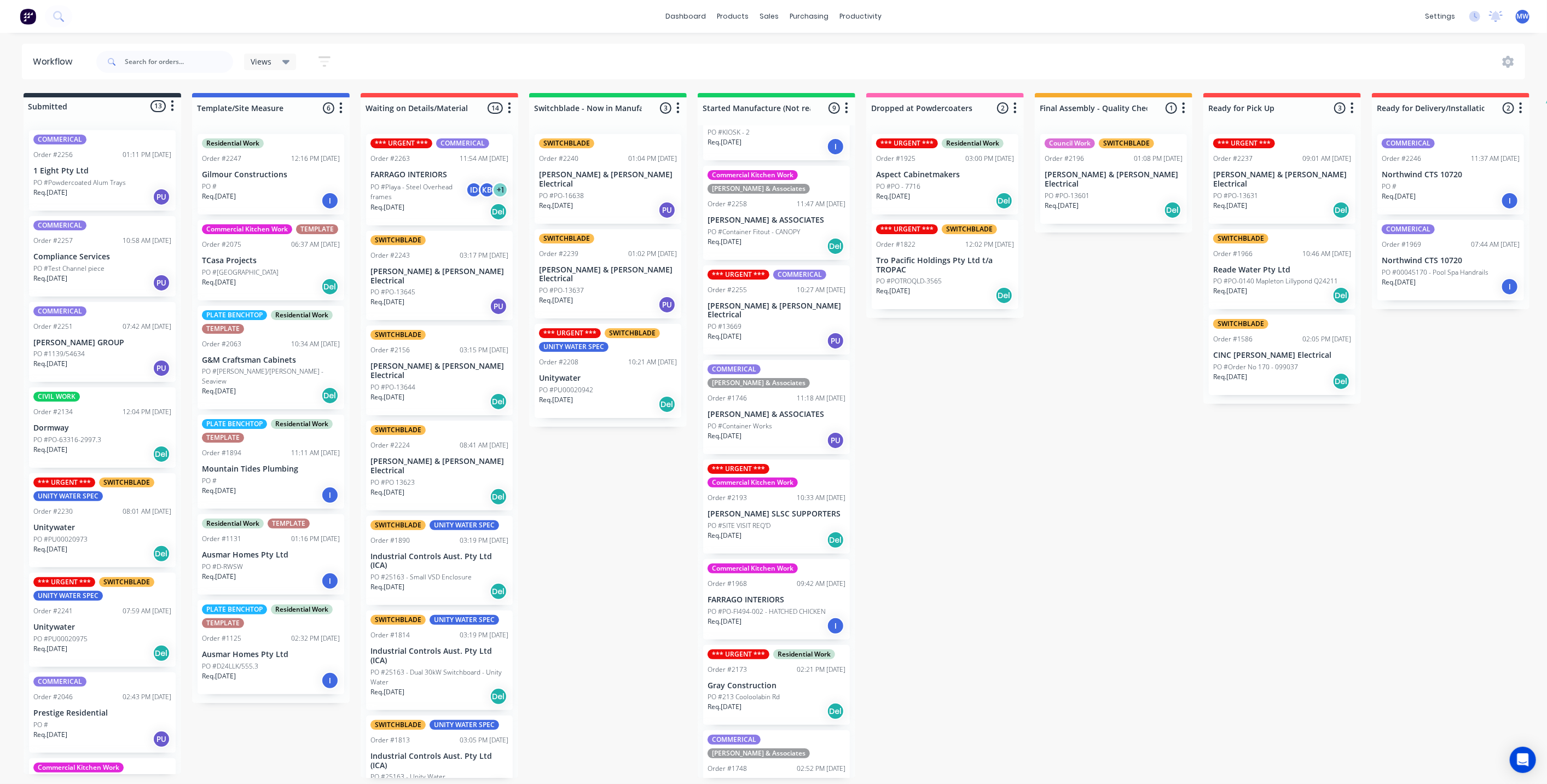
scroll to position [198, 0]
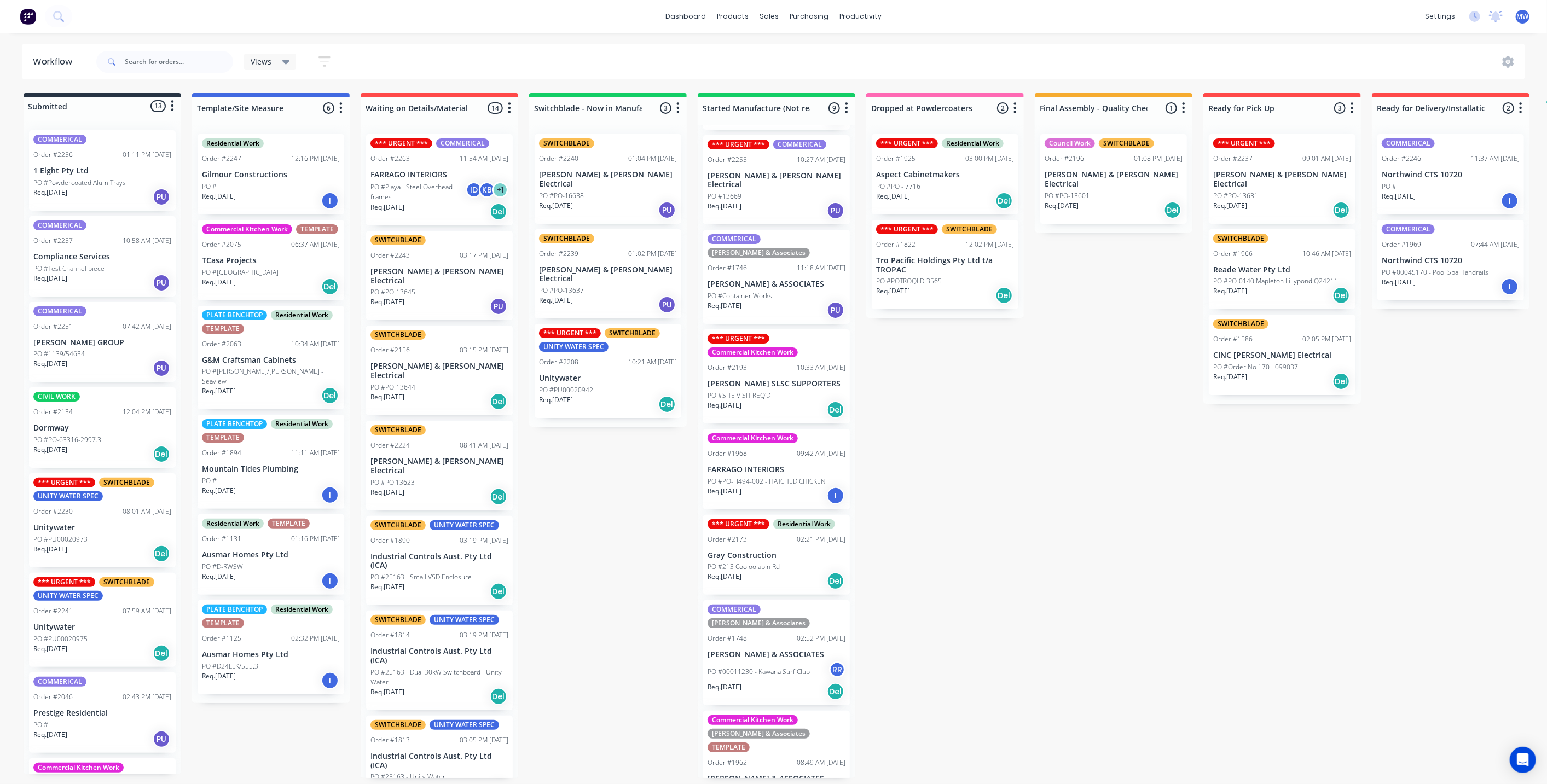
click at [767, 662] on div "PO #00011230 - Kawana Surf Club RR" at bounding box center [776, 672] width 138 height 21
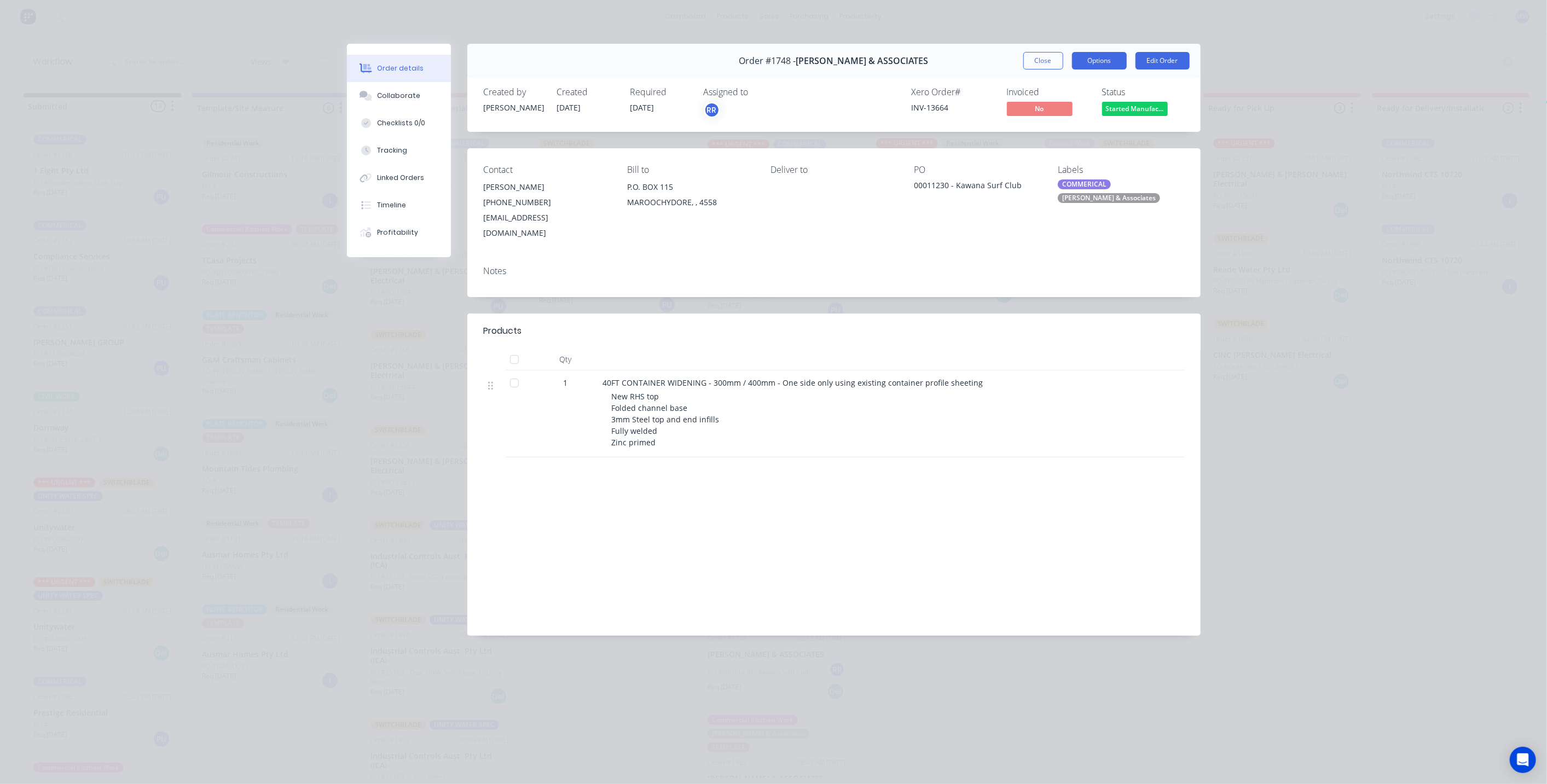
click at [1095, 67] on button "Options" at bounding box center [1099, 61] width 54 height 18
click at [1084, 114] on div "Work Order" at bounding box center [1069, 111] width 95 height 16
click at [1082, 132] on div "Standard" at bounding box center [1069, 133] width 95 height 16
click at [1035, 59] on button "Close" at bounding box center [1043, 61] width 40 height 18
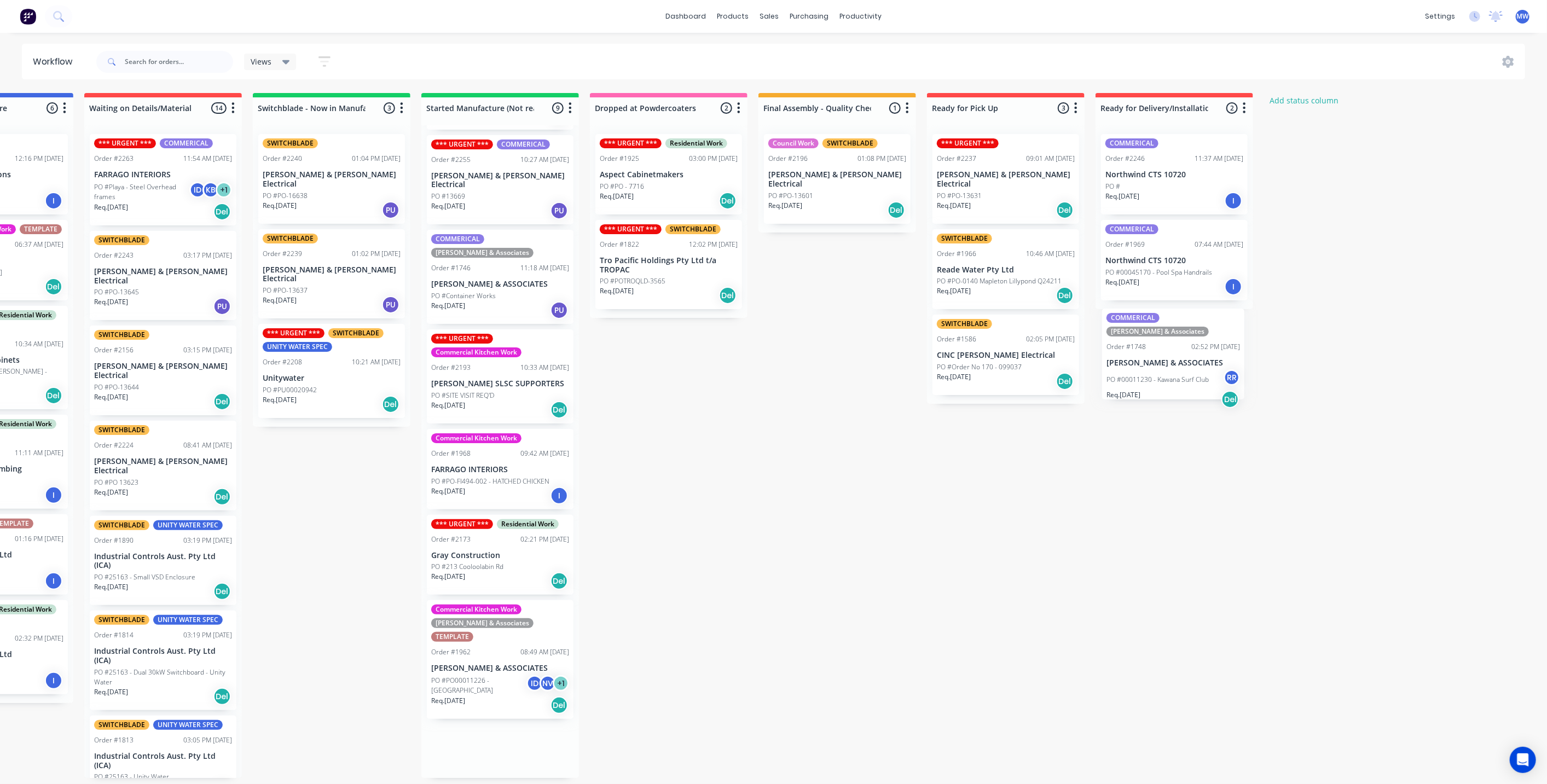
scroll to position [3, 277]
drag, startPoint x: 767, startPoint y: 615, endPoint x: 1167, endPoint y: 348, distance: 480.9
click at [1167, 348] on div "Submitted 13 Status colour #273444 hex #273444 Save Cancel Summaries Total orde…" at bounding box center [627, 435] width 1825 height 685
drag, startPoint x: 477, startPoint y: 617, endPoint x: 1164, endPoint y: 321, distance: 748.1
click at [1164, 321] on div "Submitted 13 Status colour #273444 hex #273444 Save Cancel Summaries Total orde…" at bounding box center [627, 435] width 1825 height 685
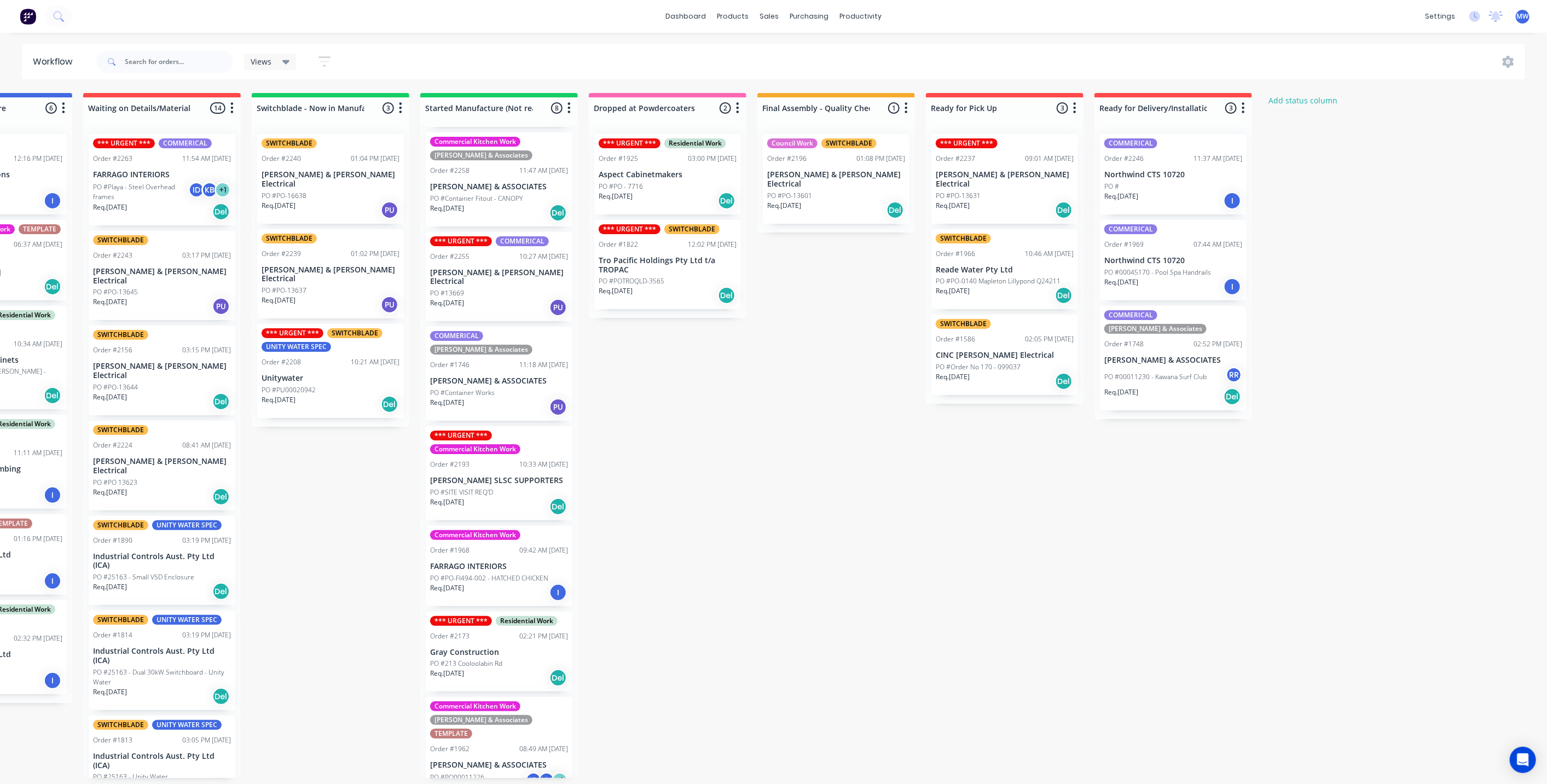
scroll to position [101, 0]
click at [1244, 101] on icon "button" at bounding box center [1242, 108] width 3 height 14
click at [1225, 146] on button "Notifications" at bounding box center [1195, 150] width 110 height 18
click at [1333, 219] on div "Submitted 13 Status colour #273444 hex #273444 Save Cancel Summaries Total orde…" at bounding box center [627, 435] width 1825 height 685
click at [998, 595] on div "Submitted 13 Status colour #273444 hex #273444 Save Cancel Summaries Total orde…" at bounding box center [627, 435] width 1825 height 685
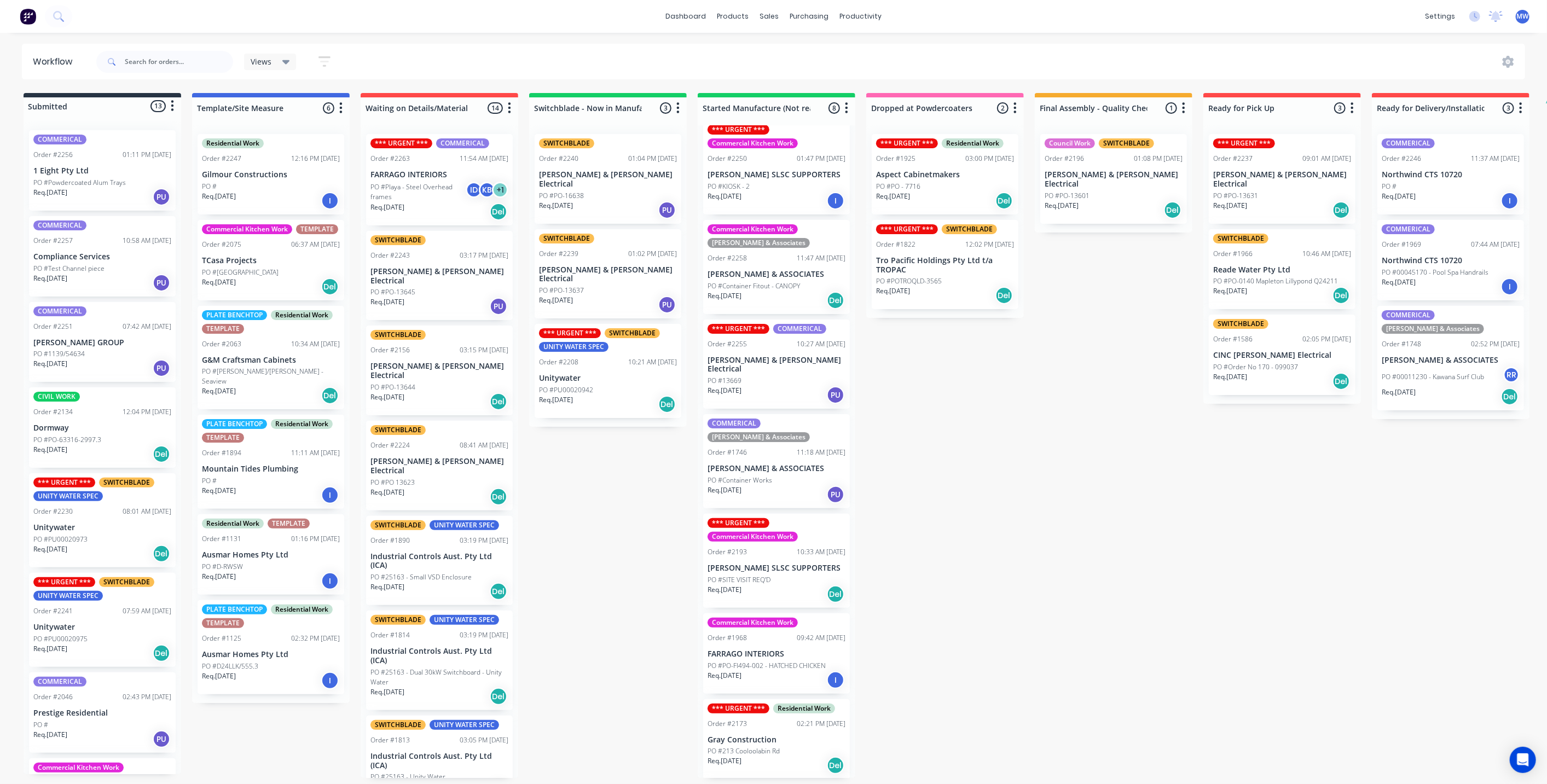
scroll to position [0, 0]
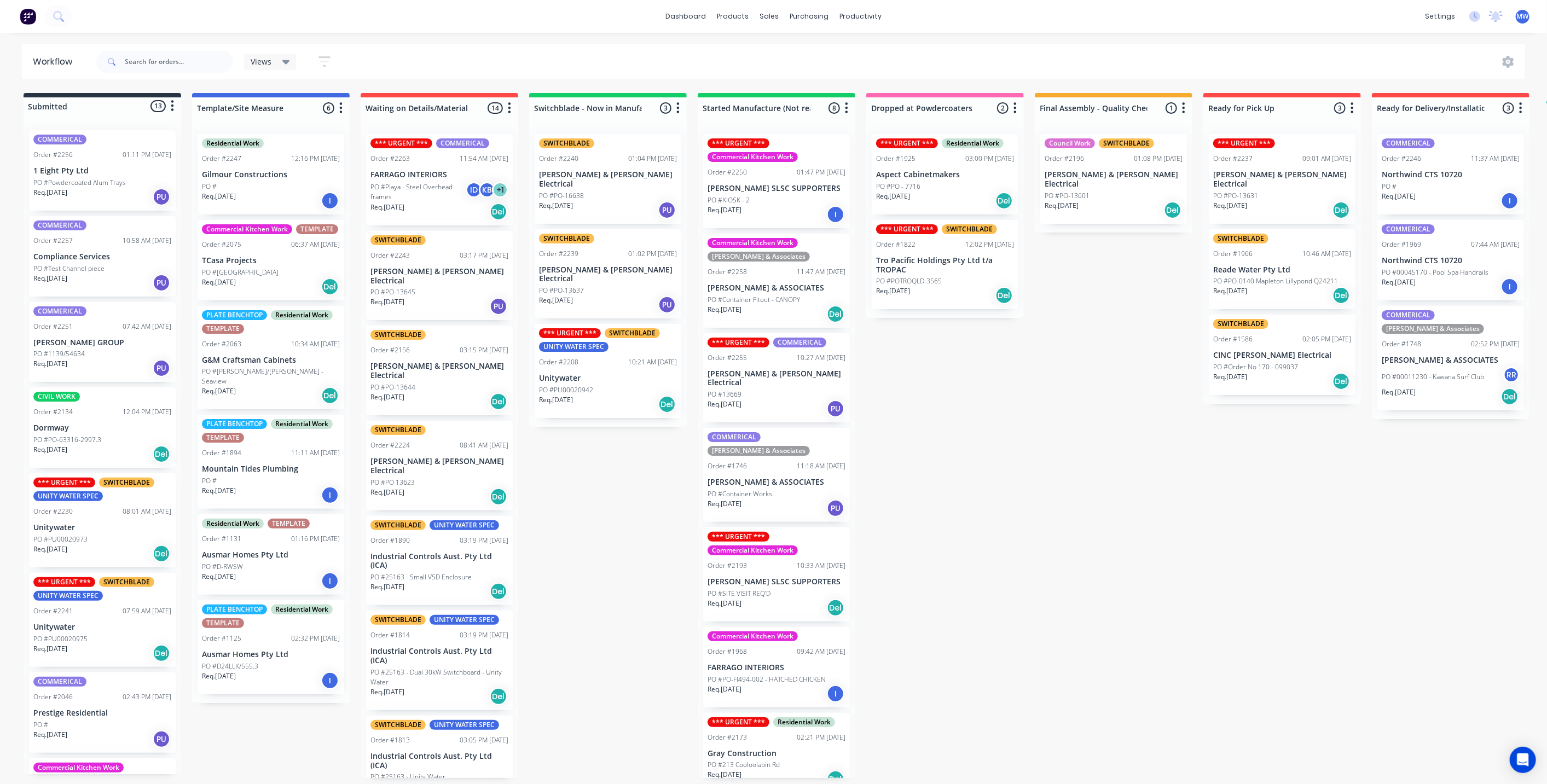
click at [759, 489] on p "PO #Container Works" at bounding box center [739, 494] width 65 height 10
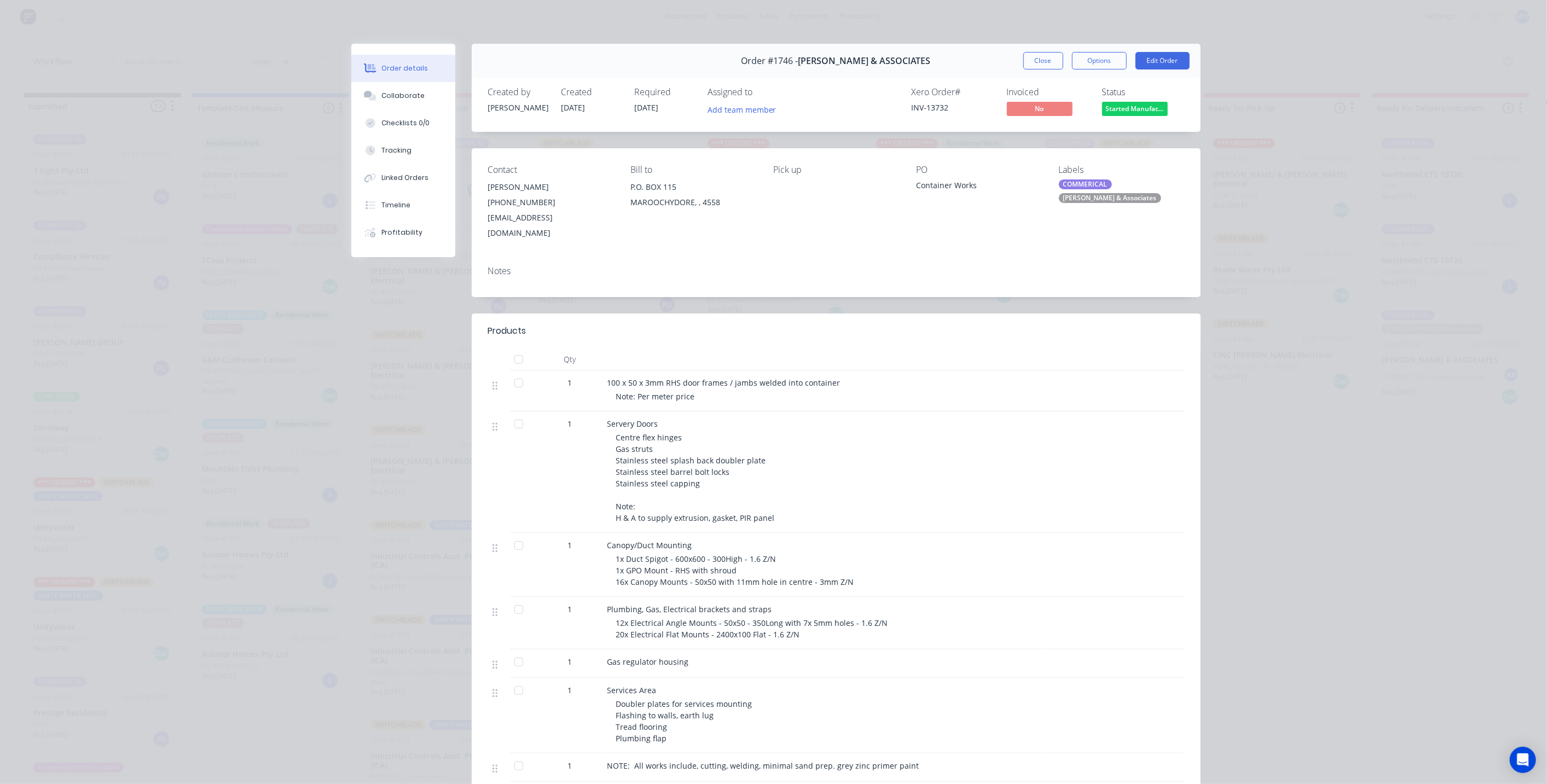
click at [1031, 64] on button "Close" at bounding box center [1043, 61] width 40 height 18
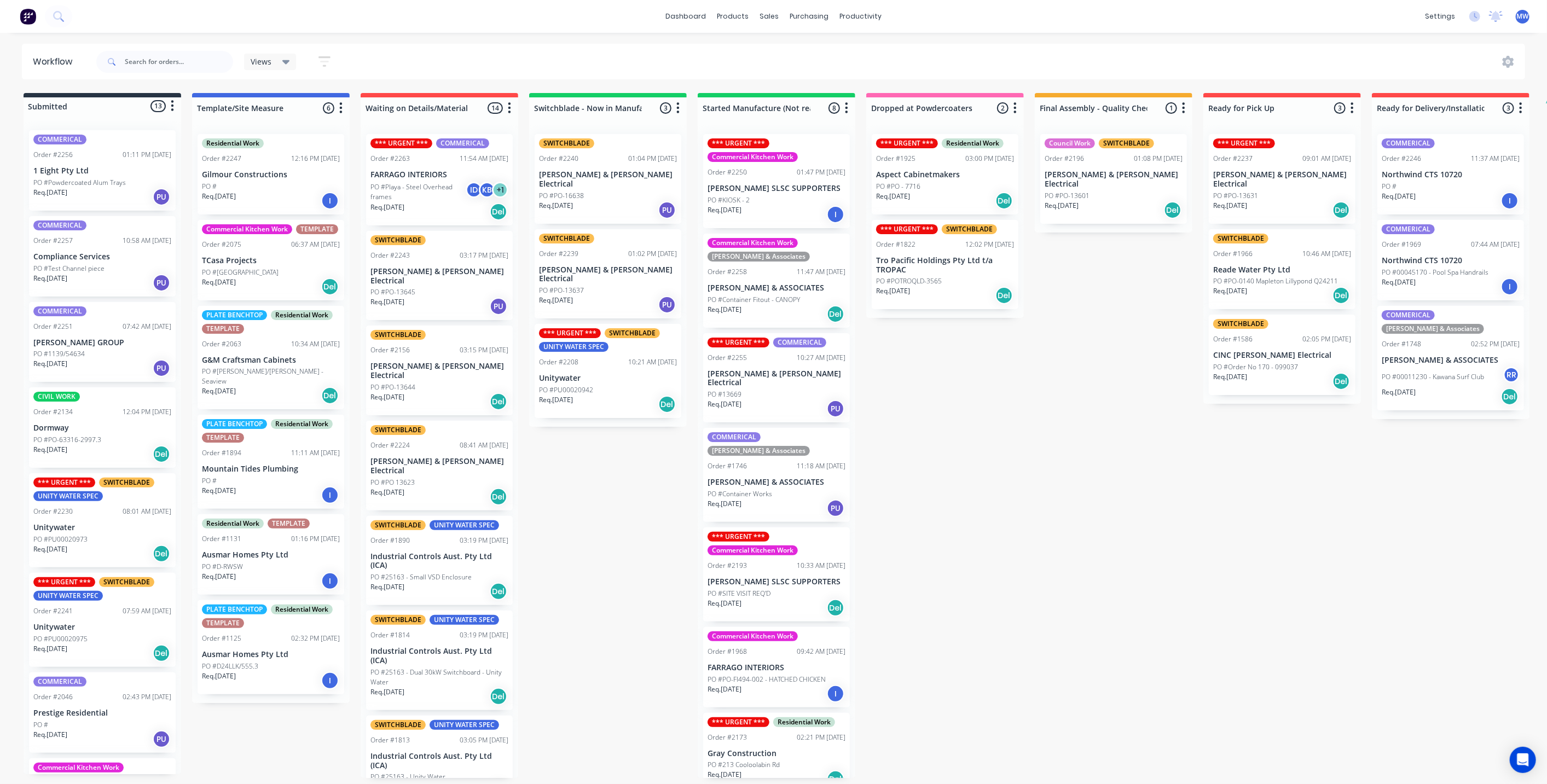
click at [1035, 446] on div "Submitted 13 Status colour #273444 hex #273444 Save Cancel Summaries Total orde…" at bounding box center [904, 435] width 1825 height 685
click at [1268, 265] on p "Reade Water Pty Ltd" at bounding box center [1282, 269] width 138 height 9
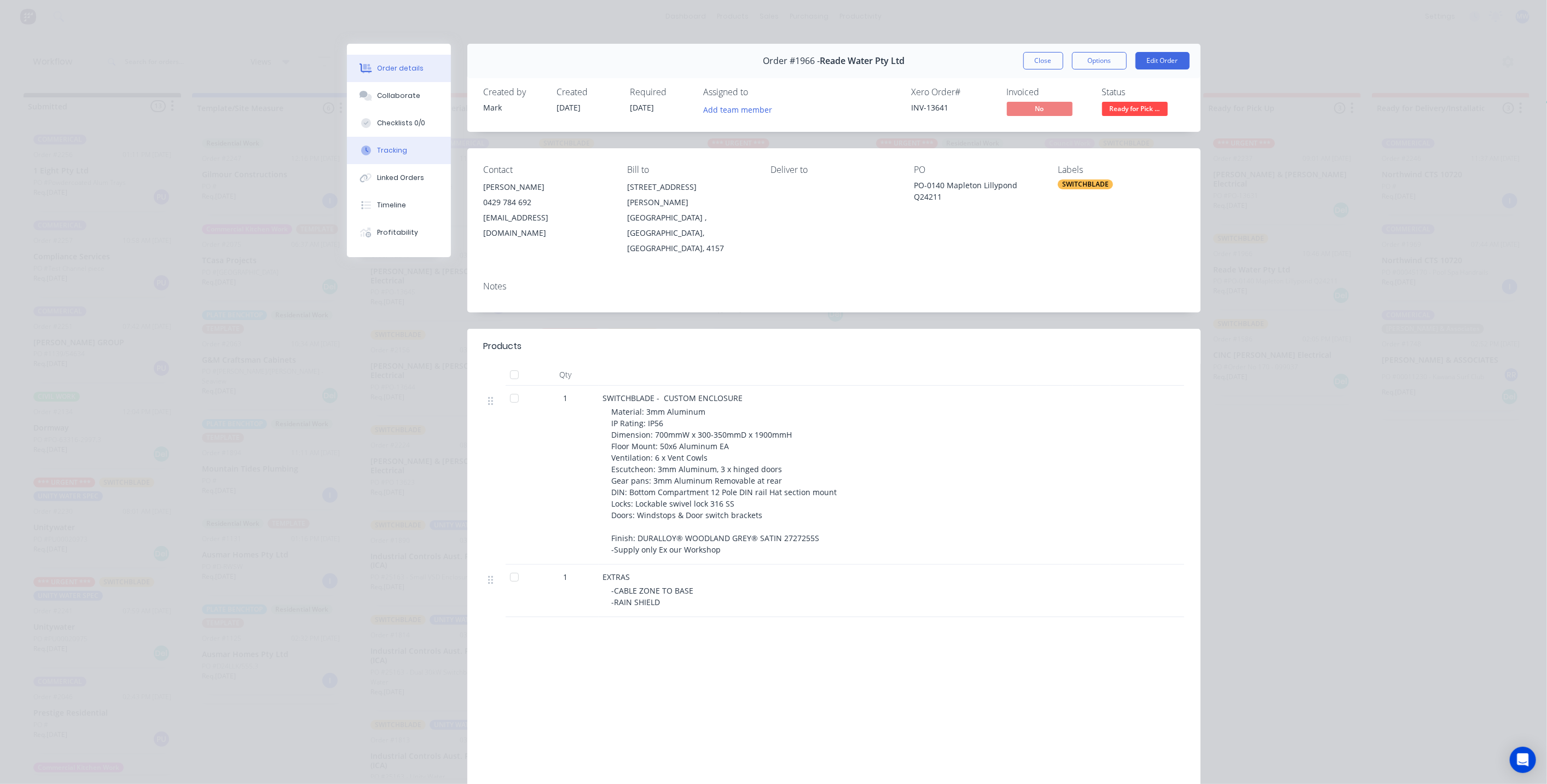
click at [400, 160] on button "Tracking" at bounding box center [399, 150] width 104 height 27
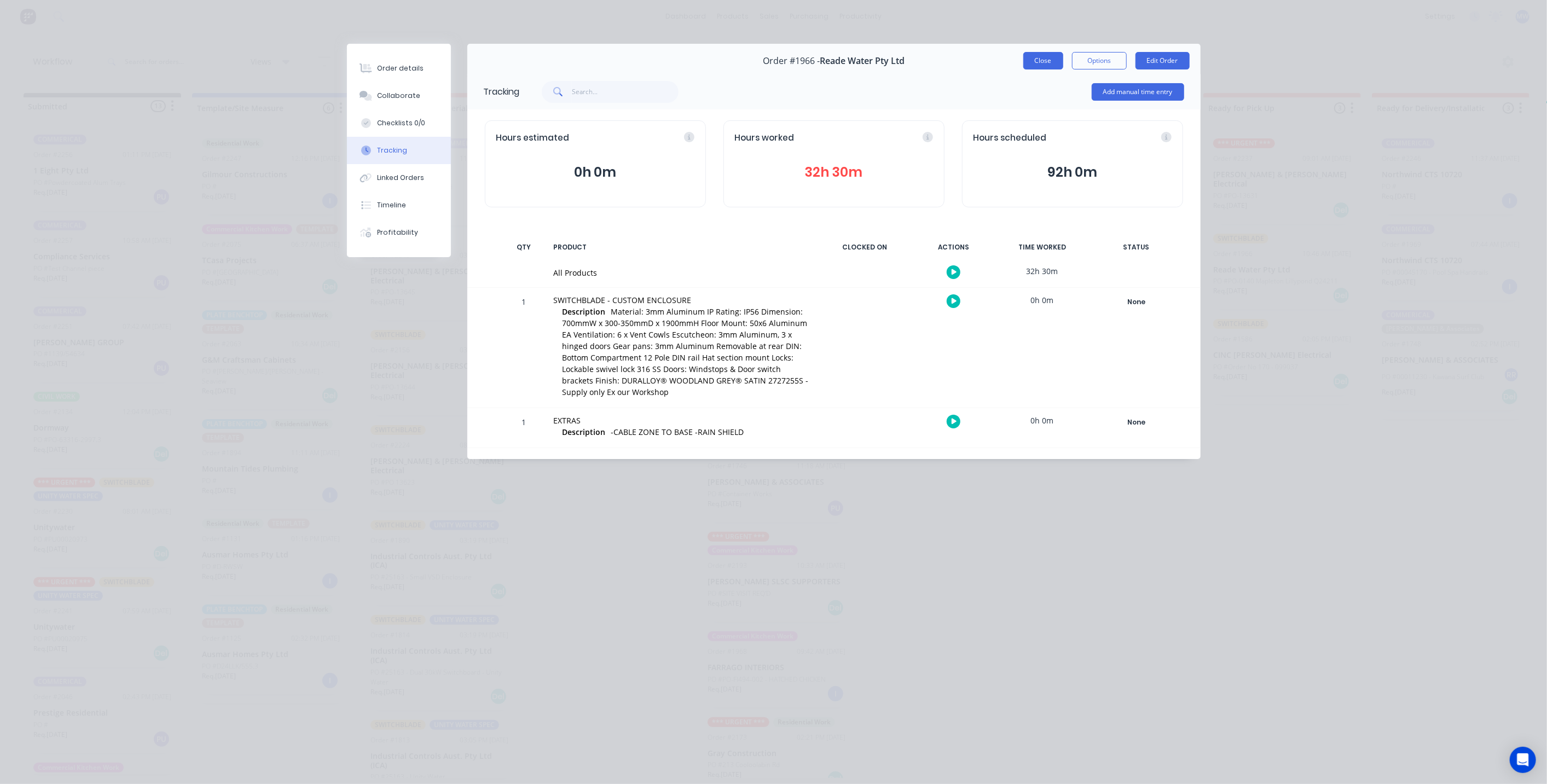
click at [1044, 61] on button "Close" at bounding box center [1043, 61] width 40 height 18
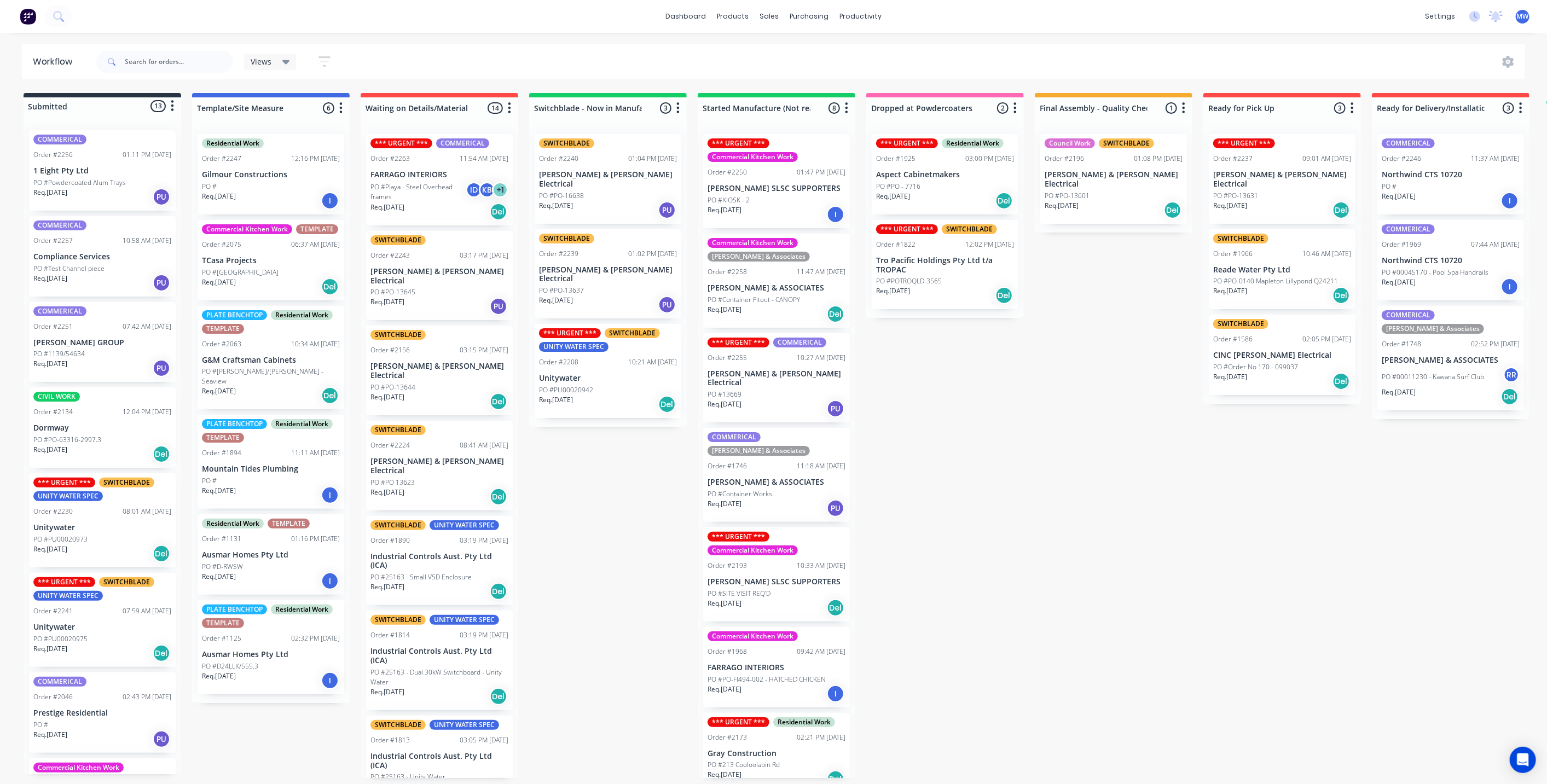
drag, startPoint x: 1057, startPoint y: 361, endPoint x: 1074, endPoint y: 361, distance: 17.0
click at [1057, 363] on div "Submitted 13 Status colour #273444 hex #273444 Save Cancel Summaries Total orde…" at bounding box center [904, 435] width 1825 height 685
click at [148, 58] on input "text" at bounding box center [179, 62] width 108 height 22
type input "READE"
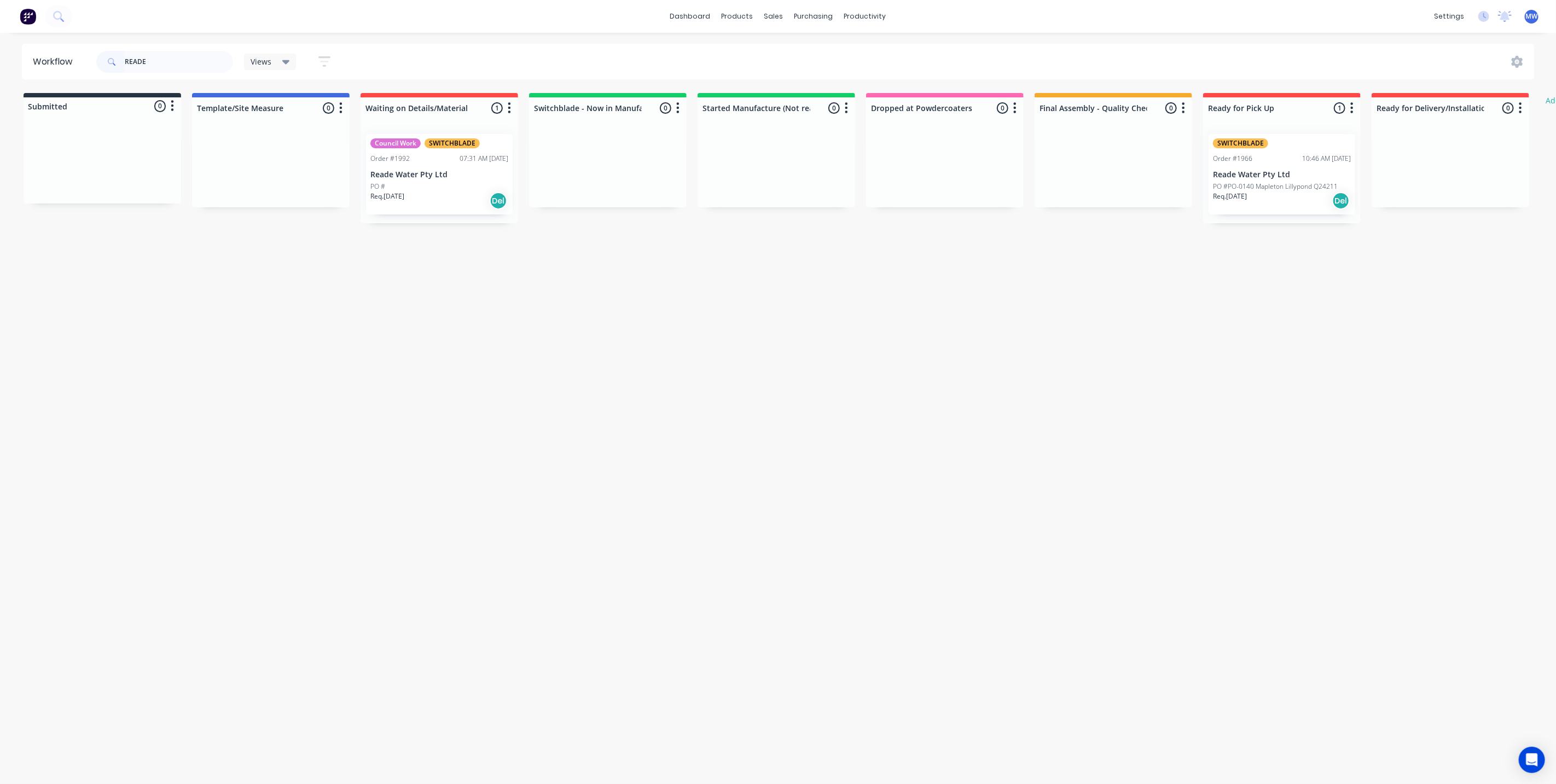
click at [452, 174] on p "Reade Water Pty Ltd" at bounding box center [440, 174] width 138 height 9
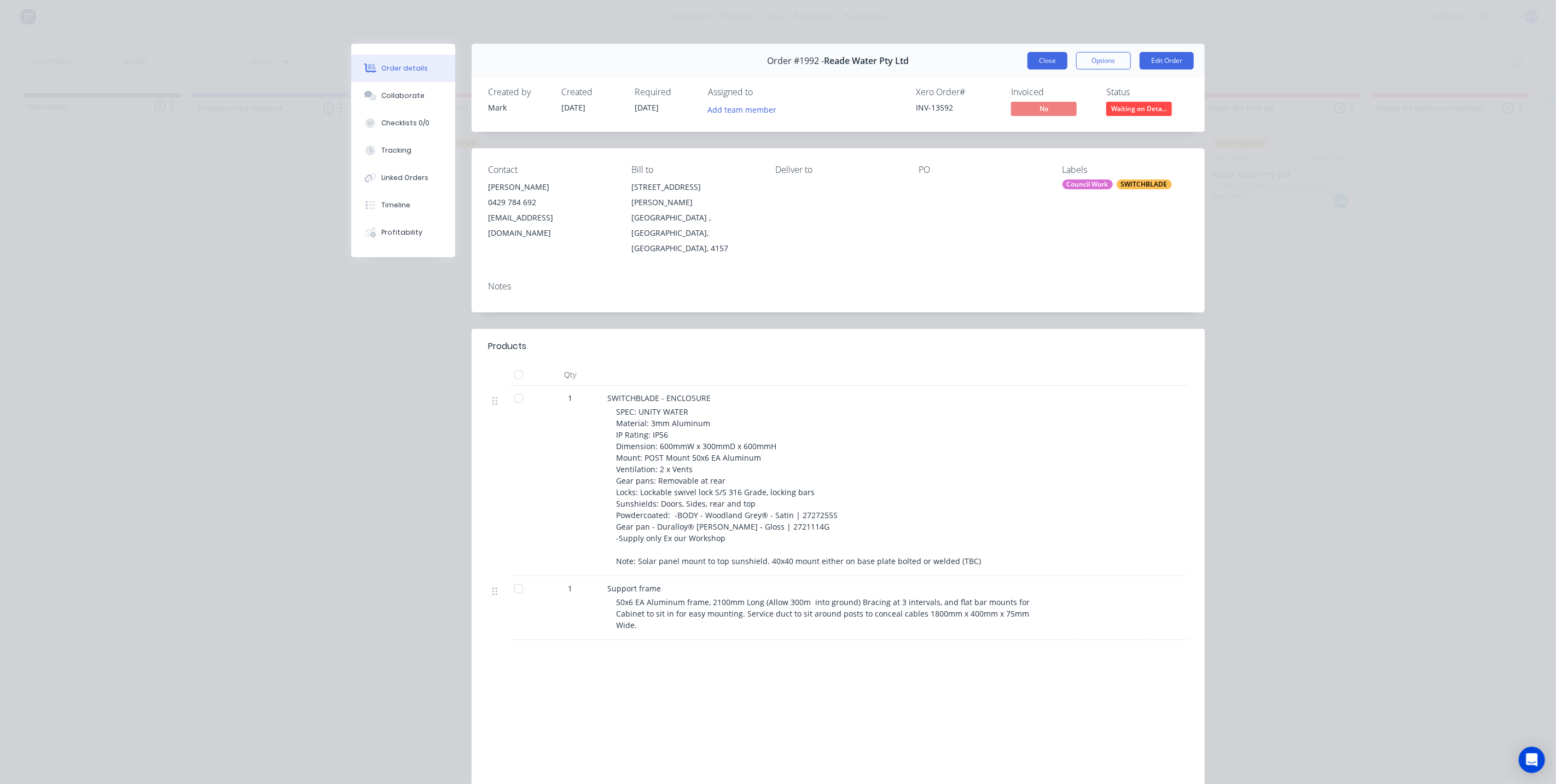
click at [1043, 57] on button "Close" at bounding box center [1047, 61] width 40 height 18
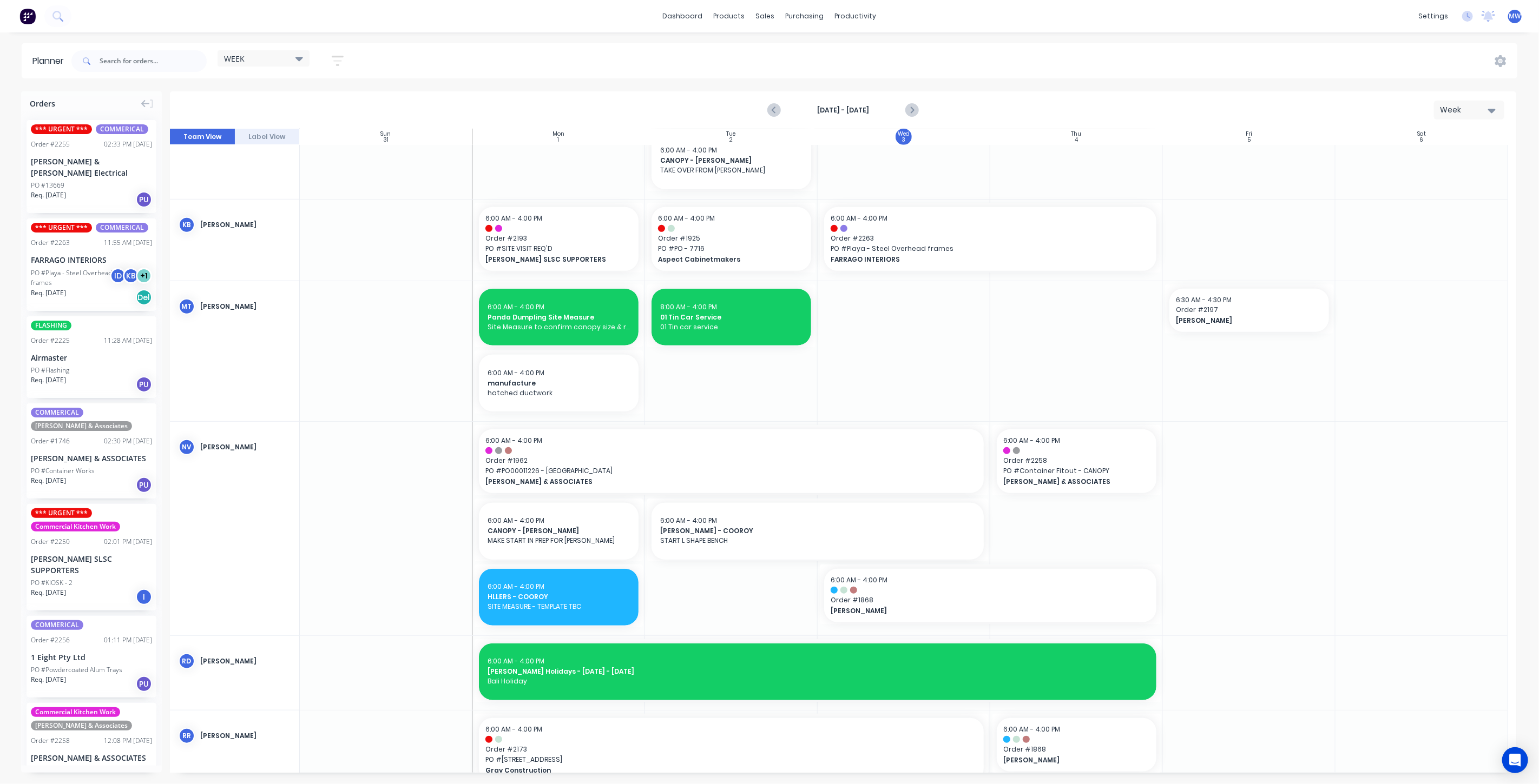
scroll to position [601, 0]
click at [913, 110] on icon "Next page" at bounding box center [911, 110] width 5 height 8
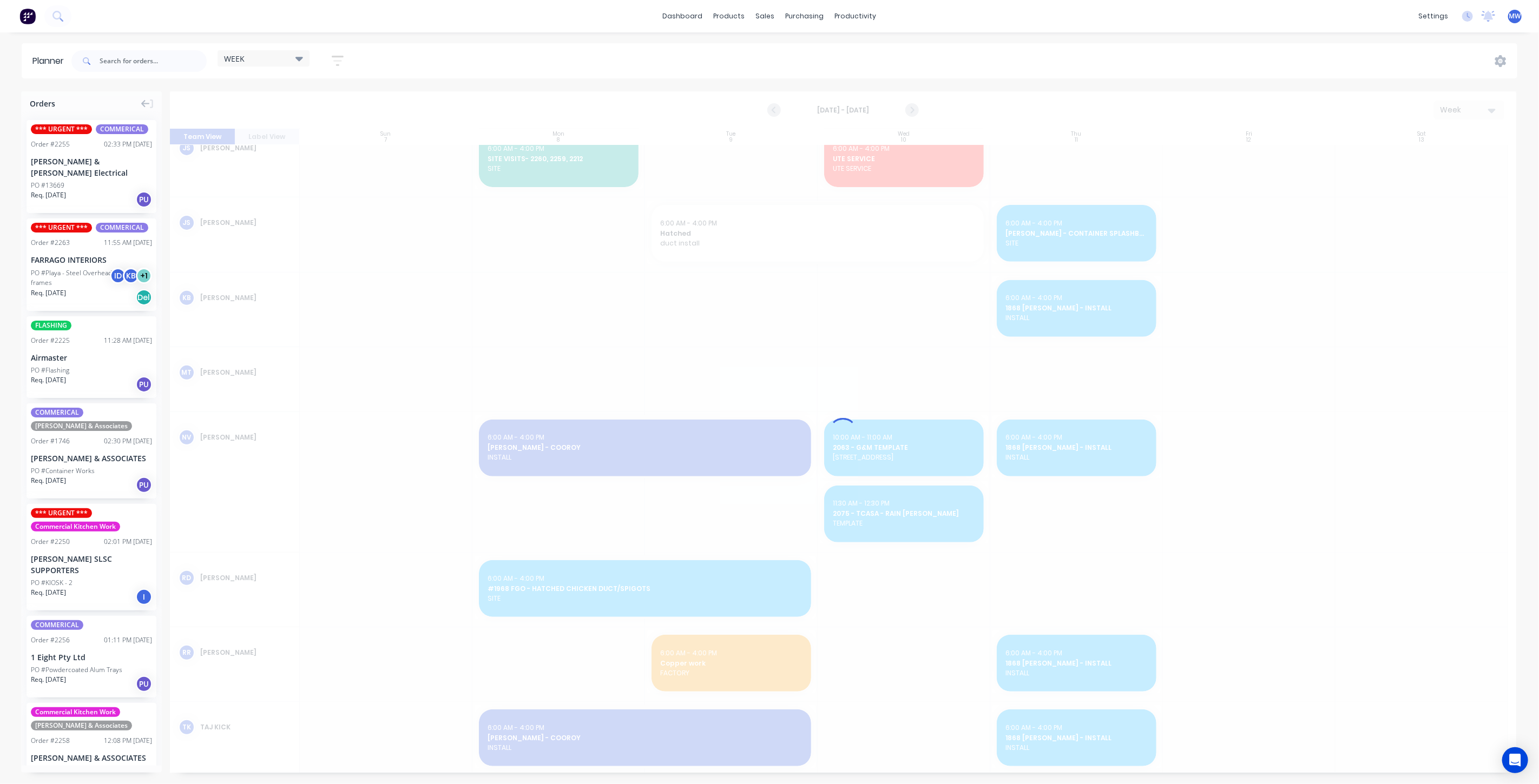
scroll to position [447, 0]
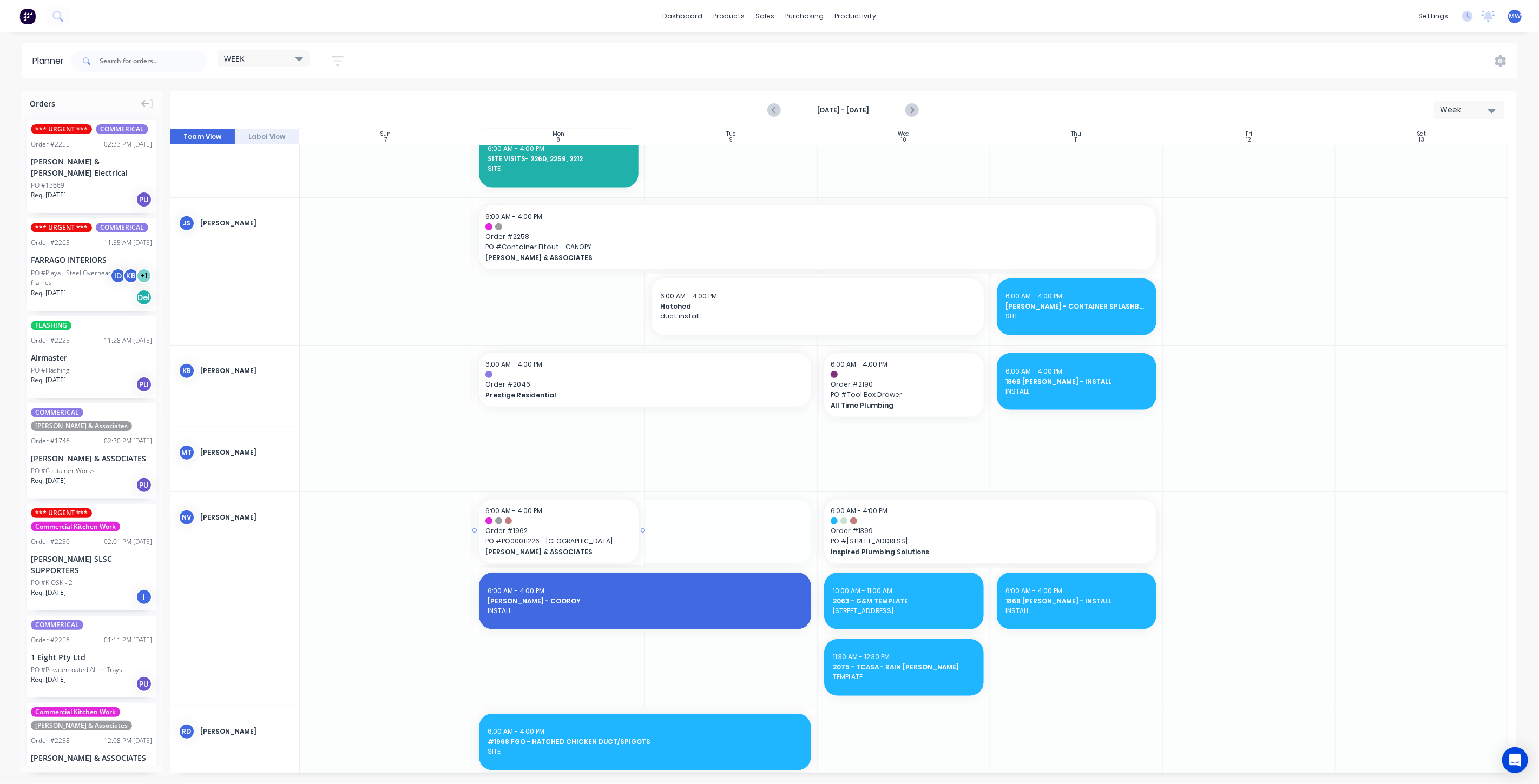
drag, startPoint x: 814, startPoint y: 530, endPoint x: 642, endPoint y: 535, distance: 172.1
drag, startPoint x: 813, startPoint y: 599, endPoint x: 590, endPoint y: 602, distance: 223.0
click at [115, 56] on input "text" at bounding box center [153, 61] width 107 height 22
type input "MORGAN"
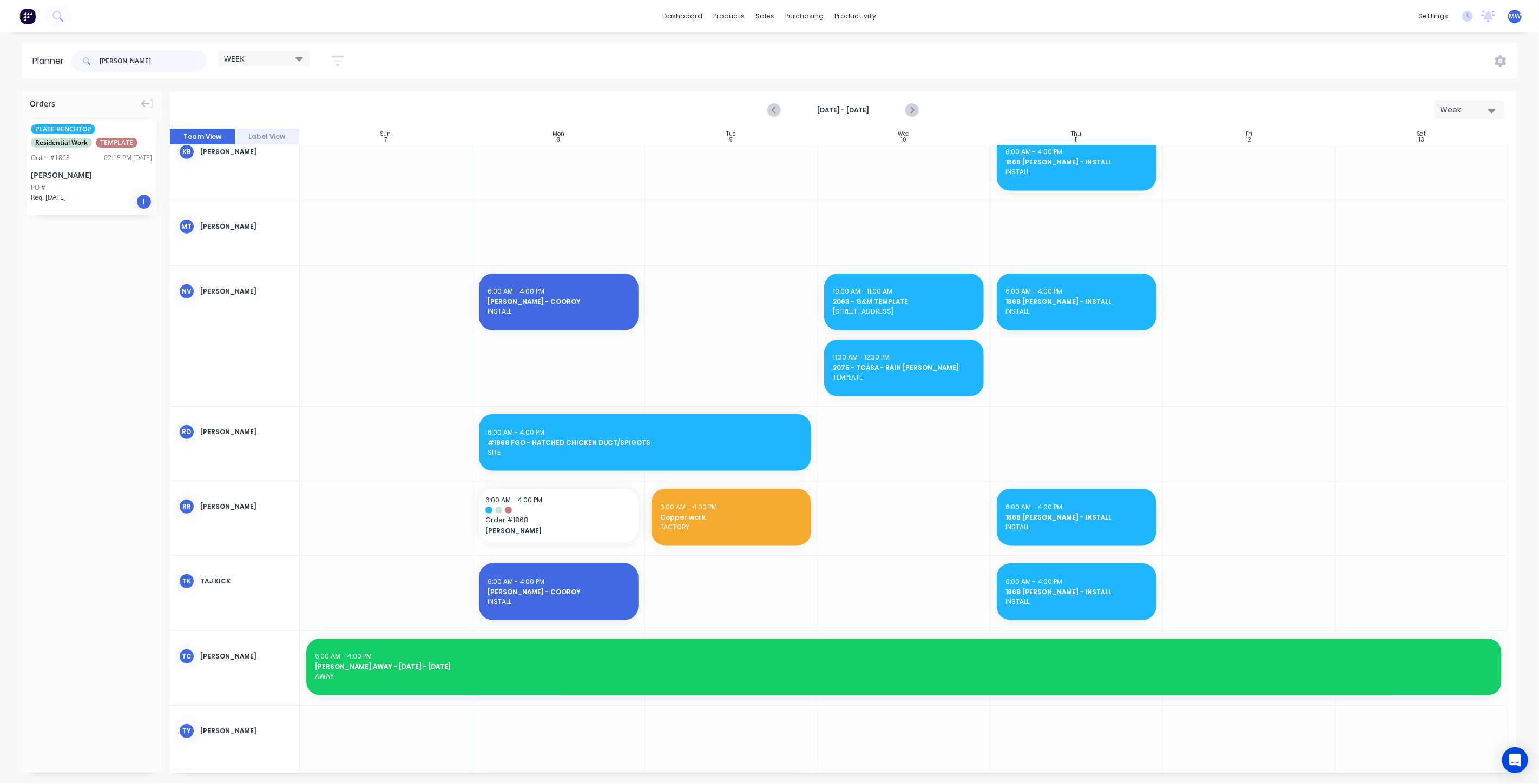
scroll to position [228, 0]
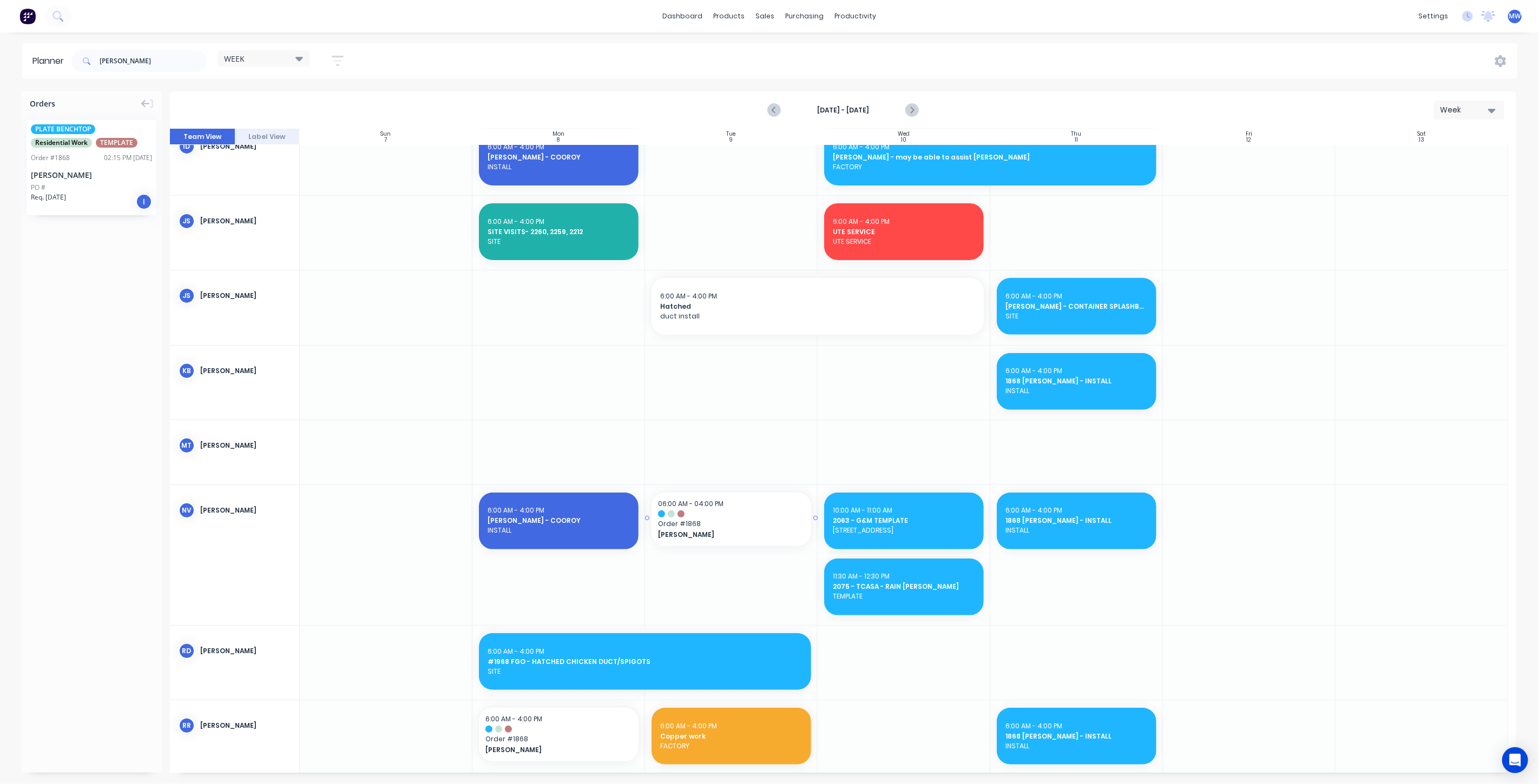
drag, startPoint x: 78, startPoint y: 161, endPoint x: 683, endPoint y: 536, distance: 711.8
drag, startPoint x: 141, startPoint y: 60, endPoint x: 83, endPoint y: 51, distance: 58.7
click at [89, 56] on div "MORGAN" at bounding box center [139, 61] width 135 height 22
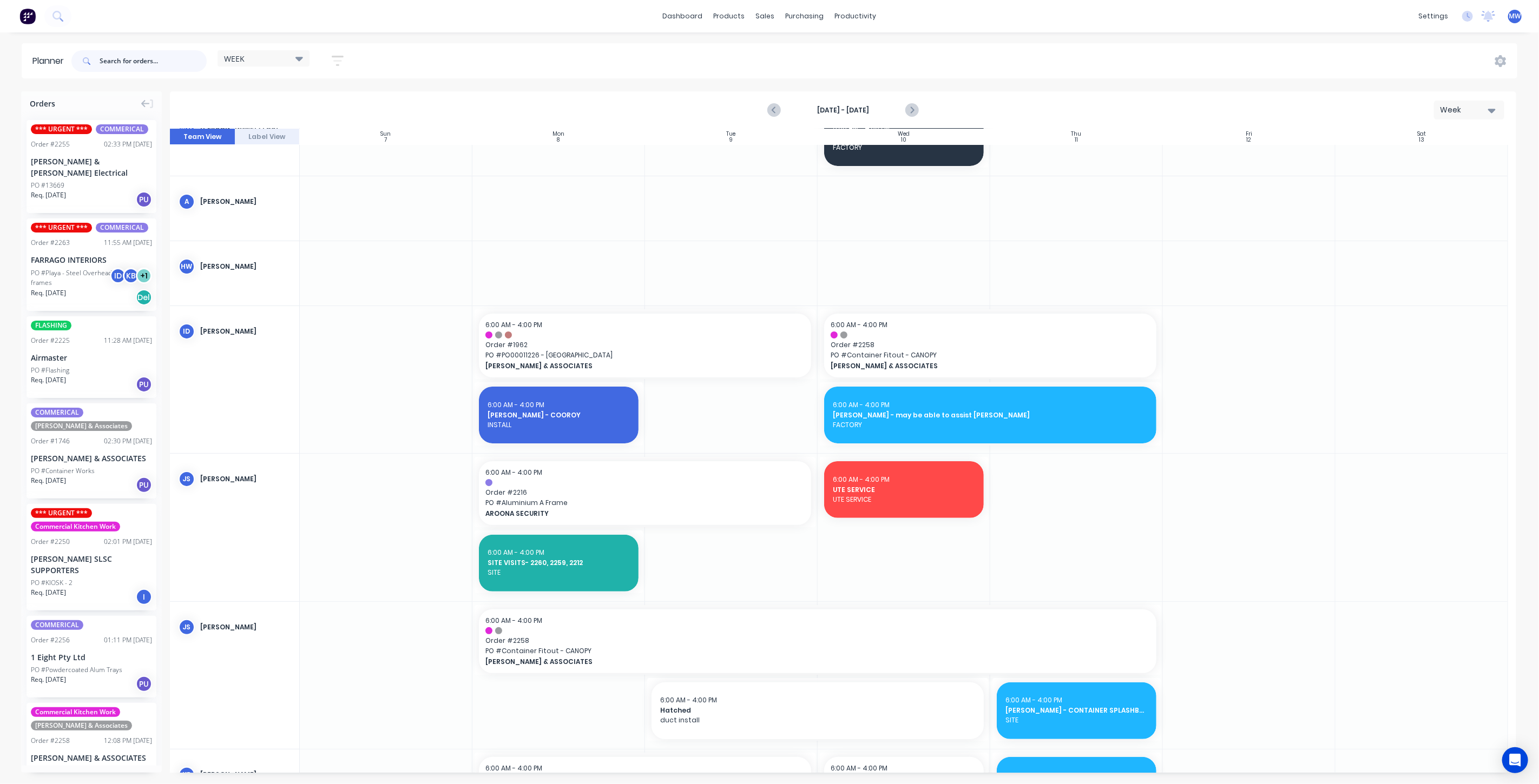
scroll to position [0, 0]
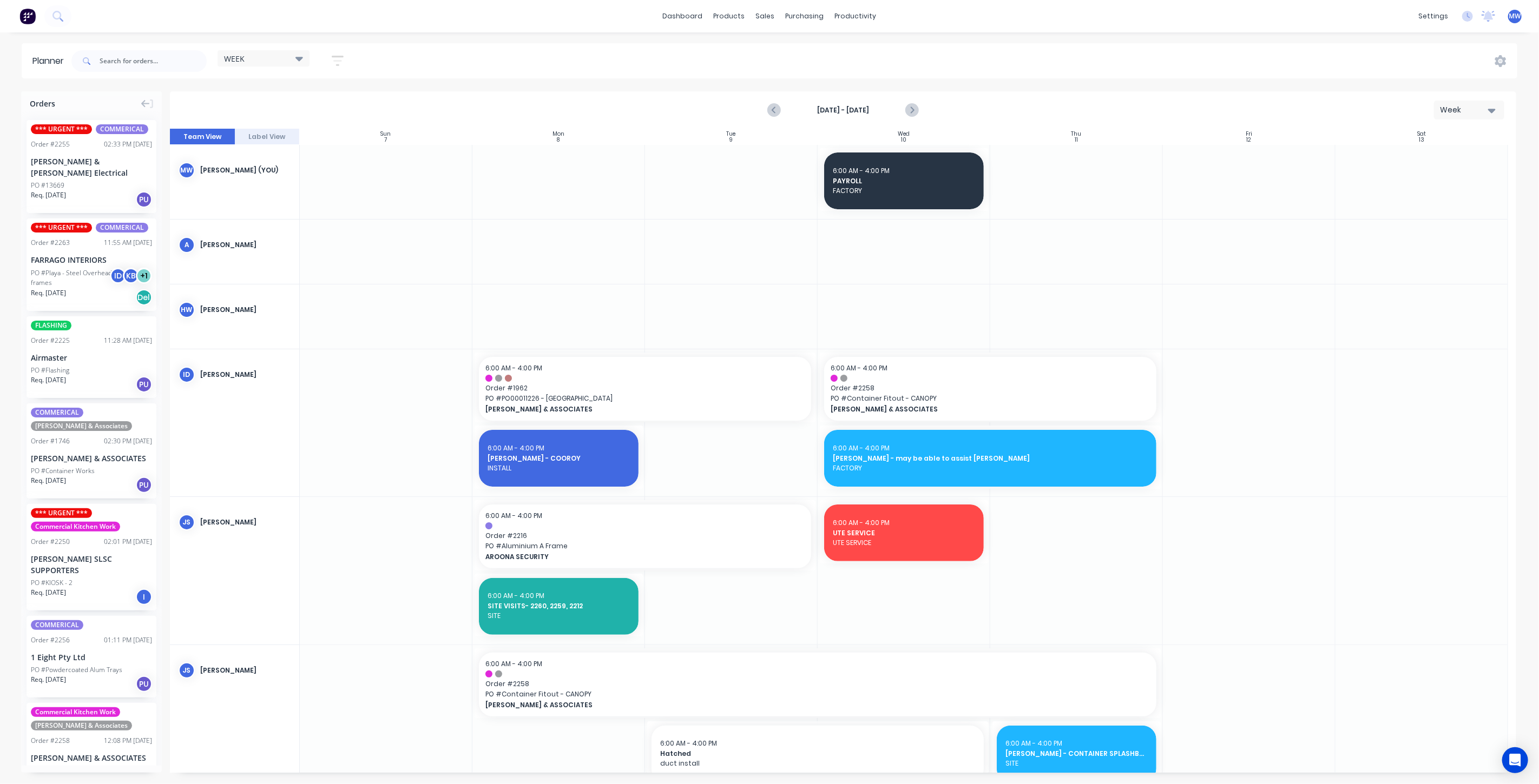
click at [912, 216] on div at bounding box center [904, 182] width 172 height 74
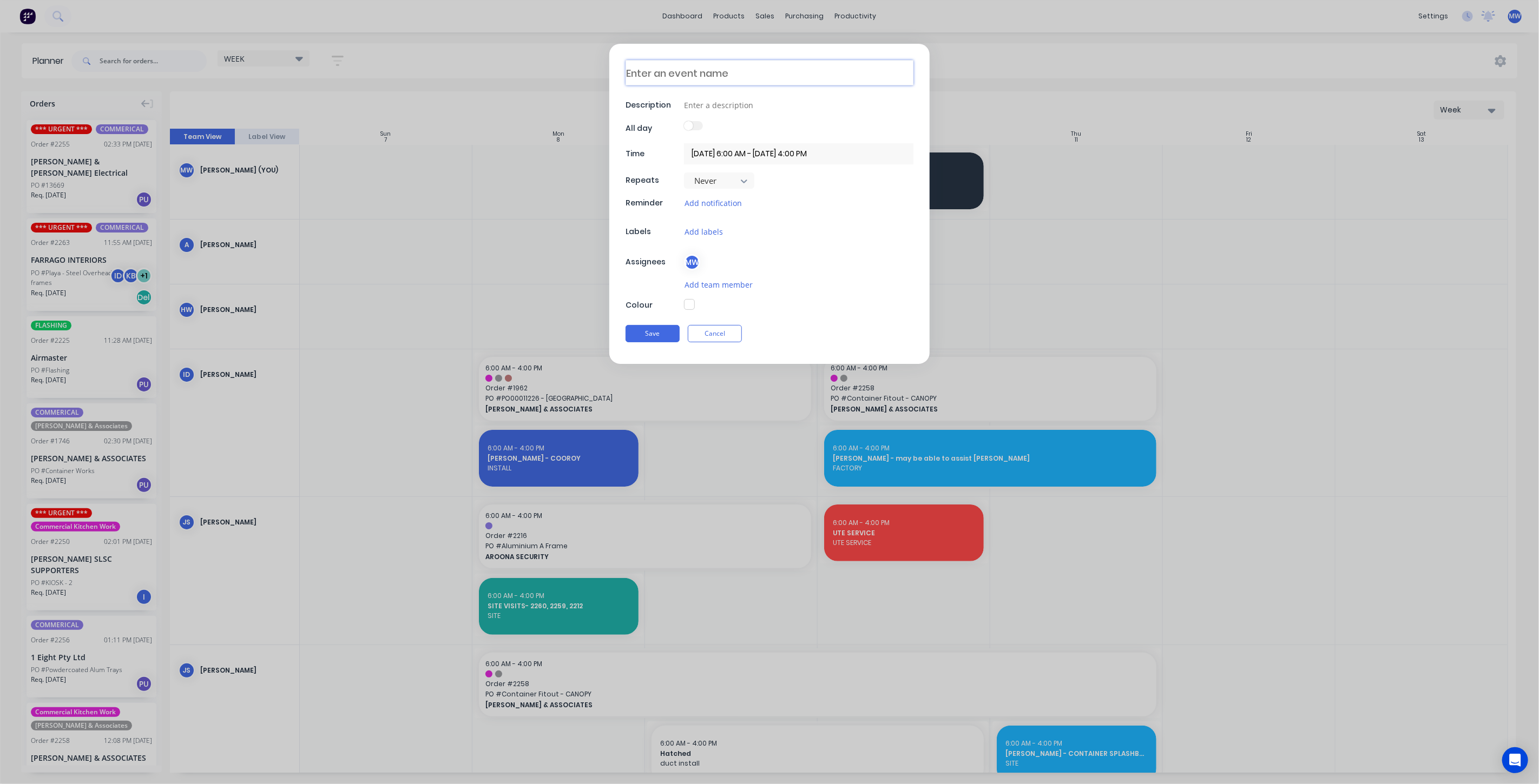
drag, startPoint x: 704, startPoint y: 73, endPoint x: 688, endPoint y: 57, distance: 22.6
click at [704, 73] on textarea at bounding box center [770, 72] width 288 height 25
type textarea "A"
type textarea "x"
type textarea "AL"
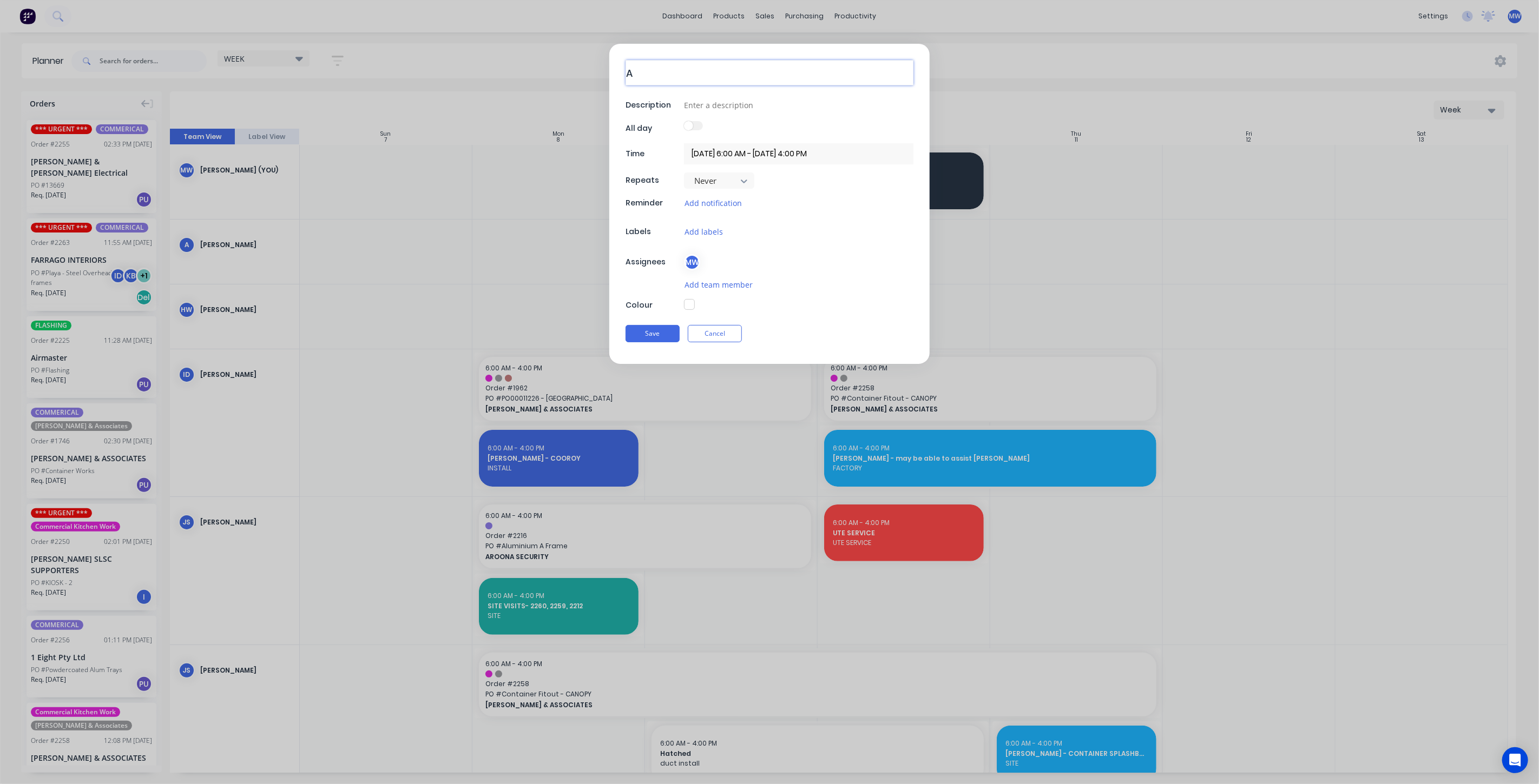
type textarea "x"
type textarea "ALE"
type textarea "x"
type textarea "ALEX"
type textarea "x"
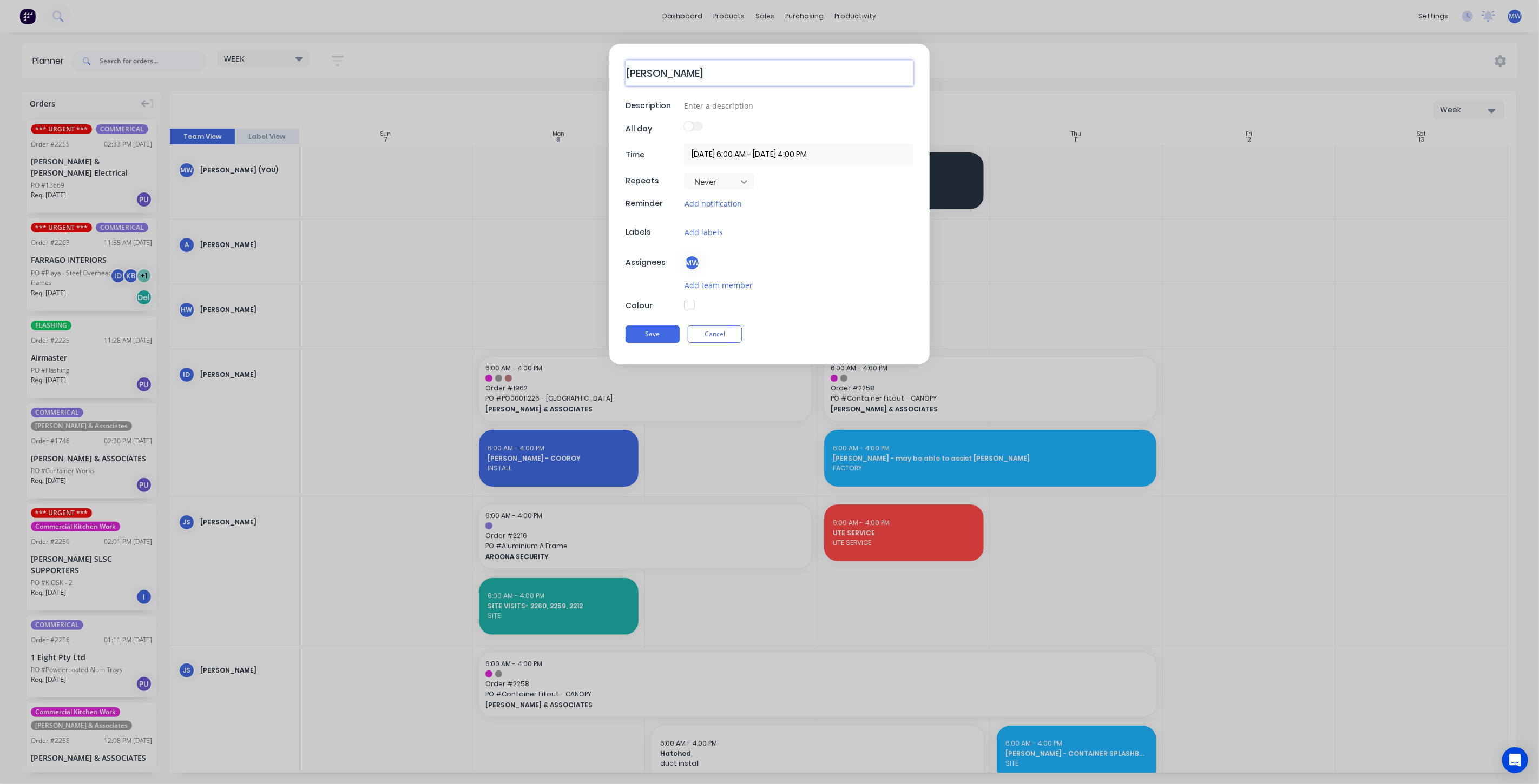
type textarea "ALEX"
type textarea "x"
type textarea "ALEX -"
type textarea "x"
type textarea "ALEX -"
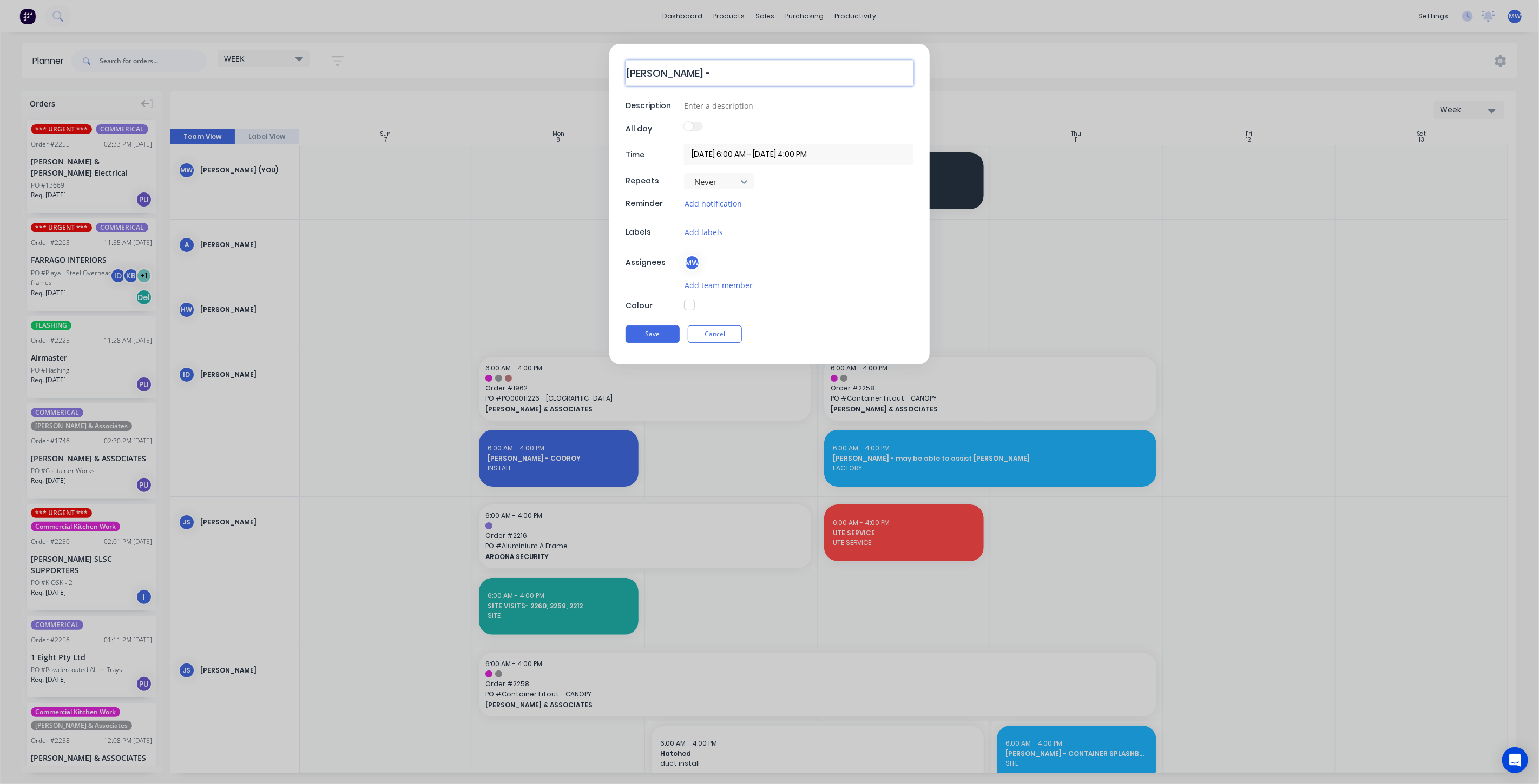
type textarea "x"
type textarea "ALEX - C"
type textarea "x"
type textarea "ALEX - CO"
type textarea "x"
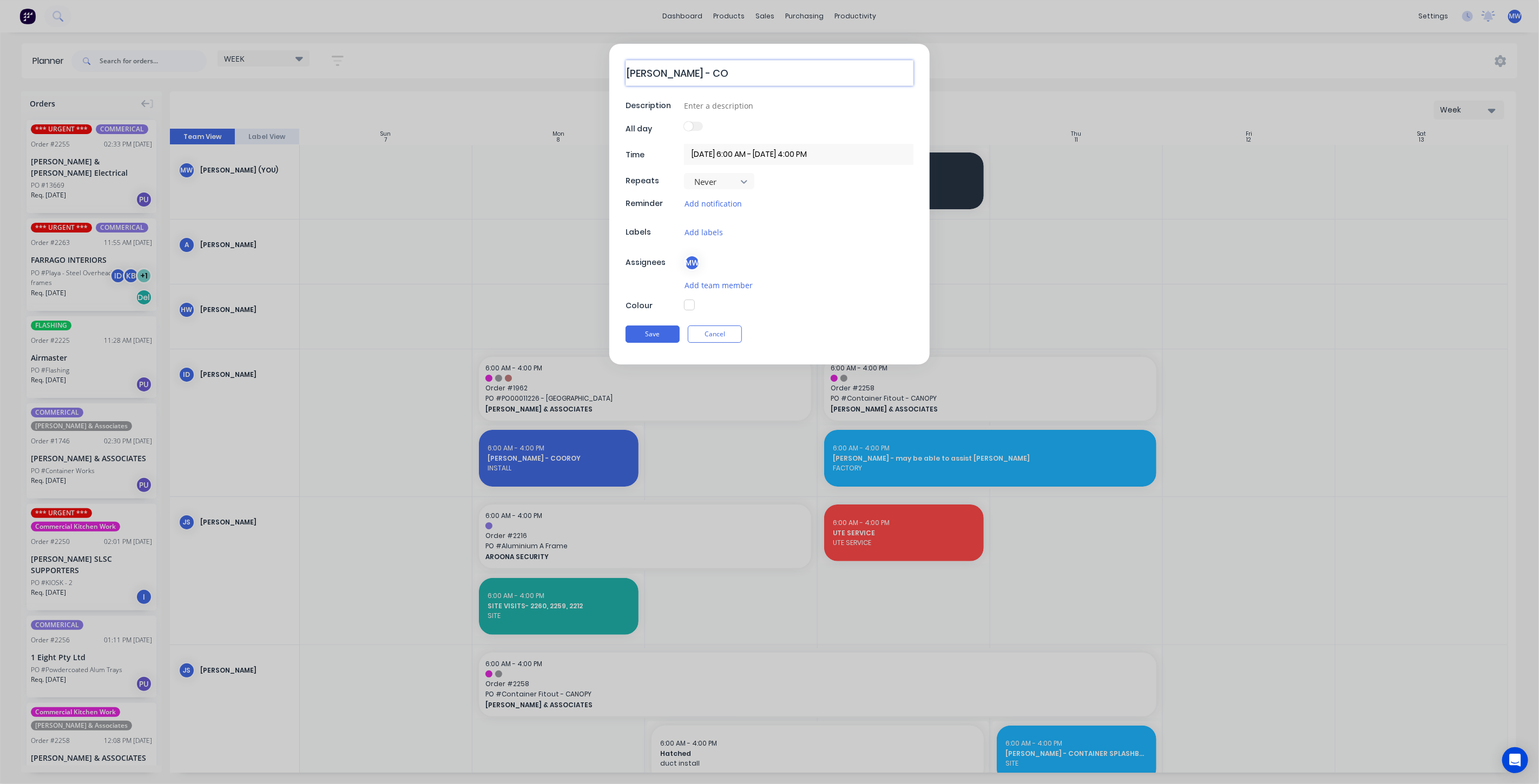
type textarea "ALEX - CON"
type textarea "x"
type textarea "ALEX - CONF"
type textarea "x"
type textarea "ALEX - CONFI"
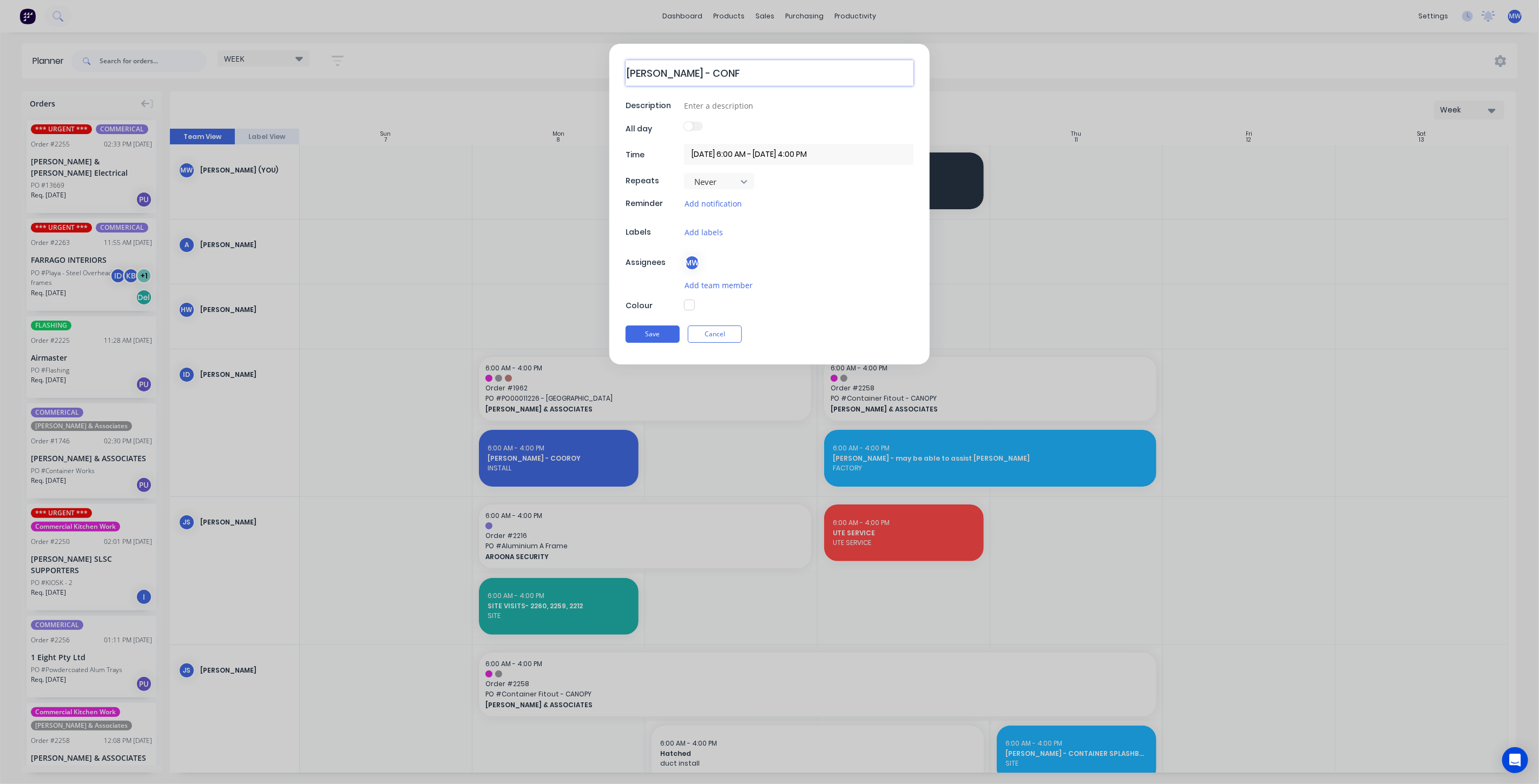
type textarea "x"
type textarea "ALEX - CONFIR"
type textarea "x"
type textarea "ALEX - CONFIRM"
type textarea "x"
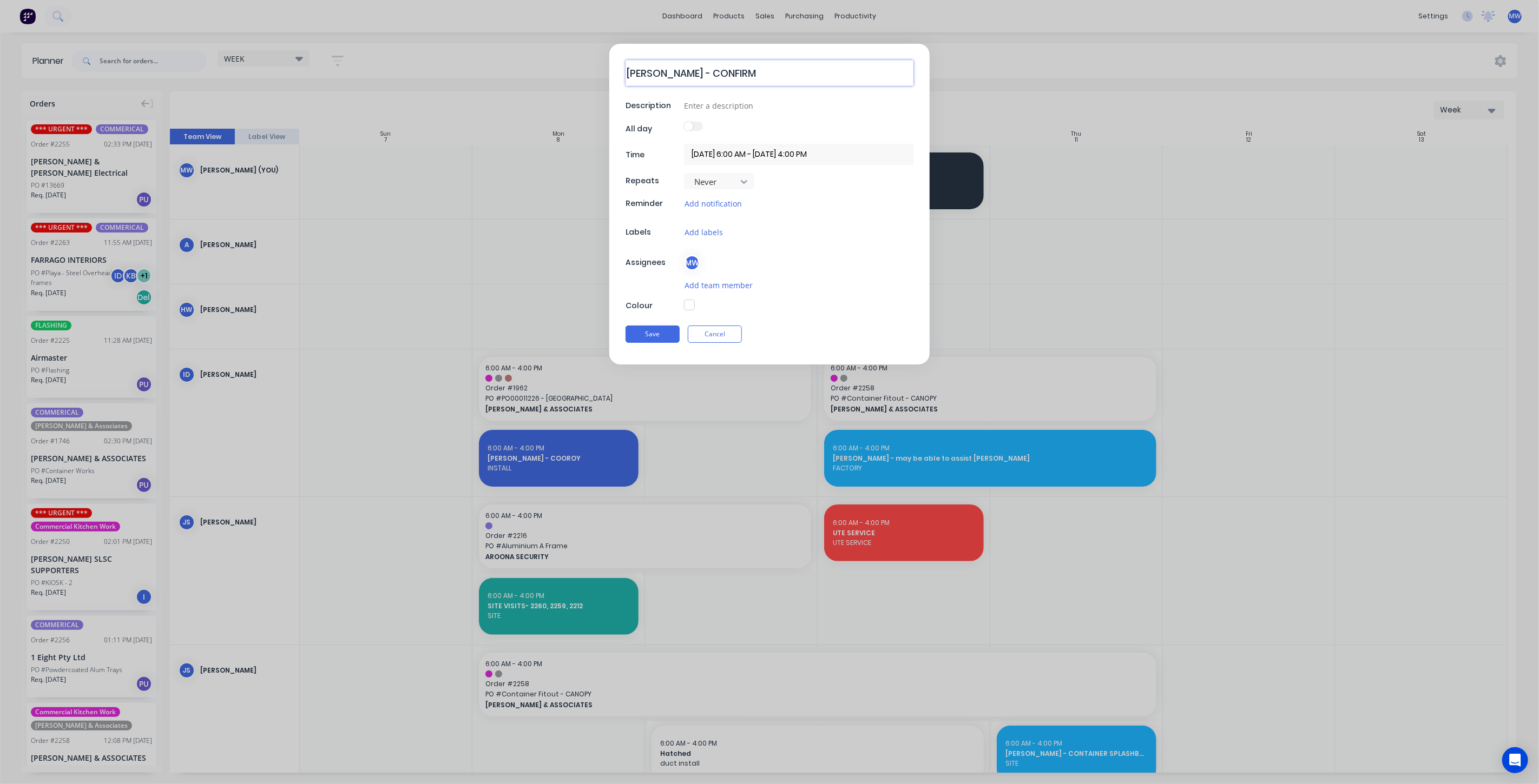
type textarea "ALEX - CONFIRM"
type textarea "x"
type textarea "ALEX - CONFIRM B"
type textarea "x"
type textarea "ALEX - CONFIRM BY"
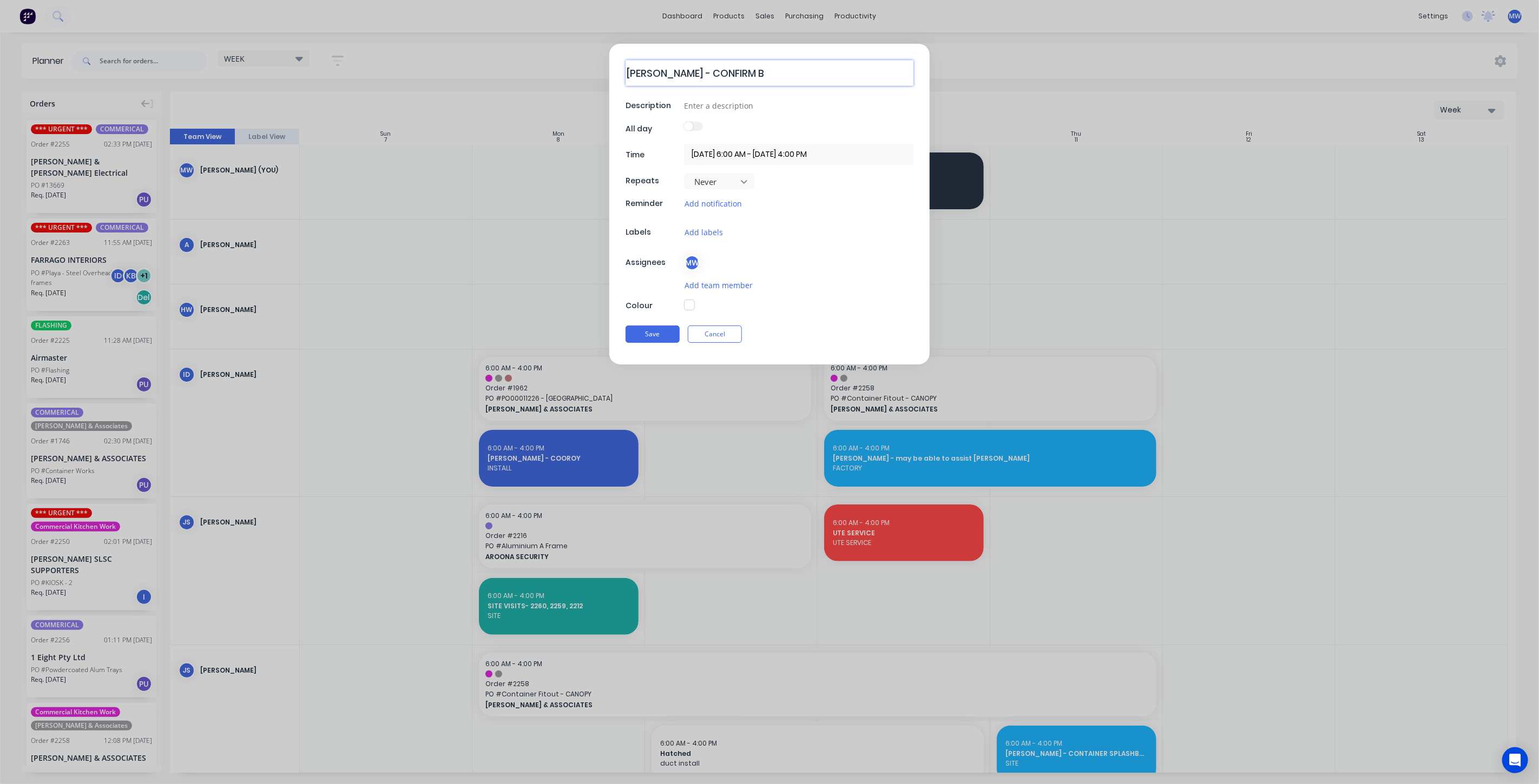
type textarea "x"
type textarea "ALEX - CONFIRM BY"
type textarea "x"
type textarea "ALEX - CONFIRM BY M"
type textarea "x"
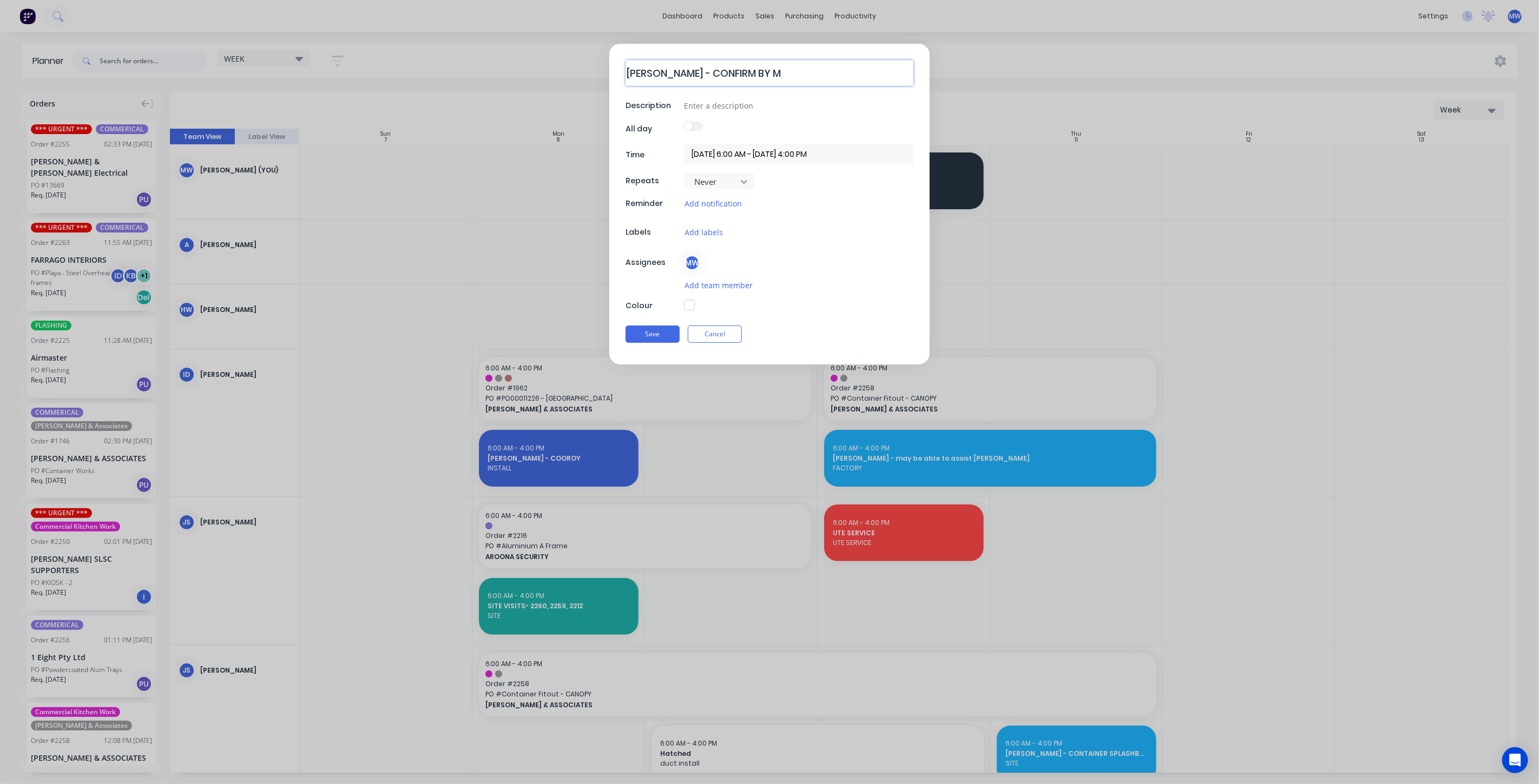
type textarea "ALEX - CONFIRM BY MI"
type textarea "x"
type textarea "ALEX - CONFIRM BY MID"
type textarea "x"
type textarea "ALEX - CONFIRM BY MIDD"
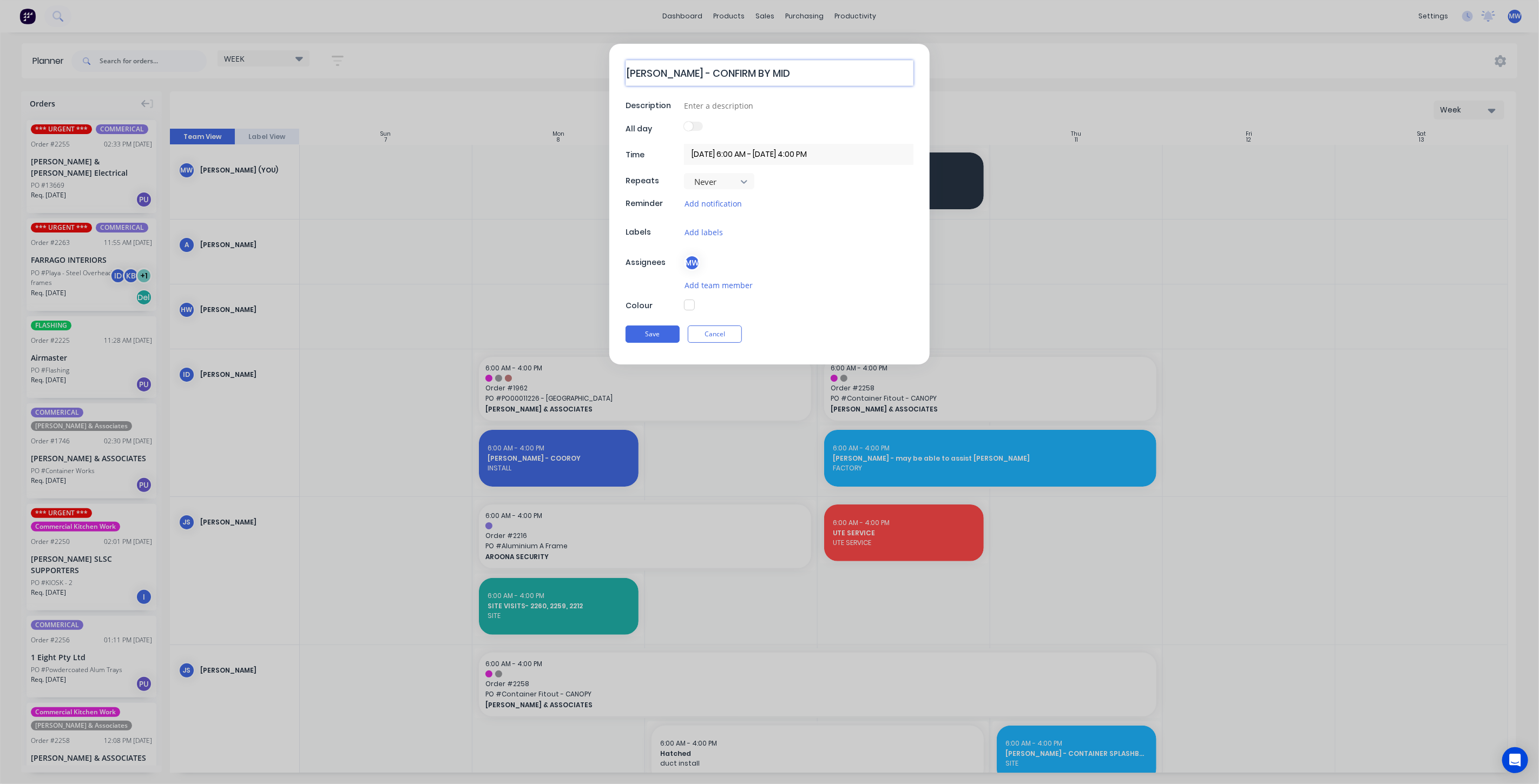
type textarea "x"
type textarea "ALEX - CONFIRM BY MIDDA"
type textarea "x"
type textarea "ALEX - CONFIRM BY MIDDAY"
type textarea "x"
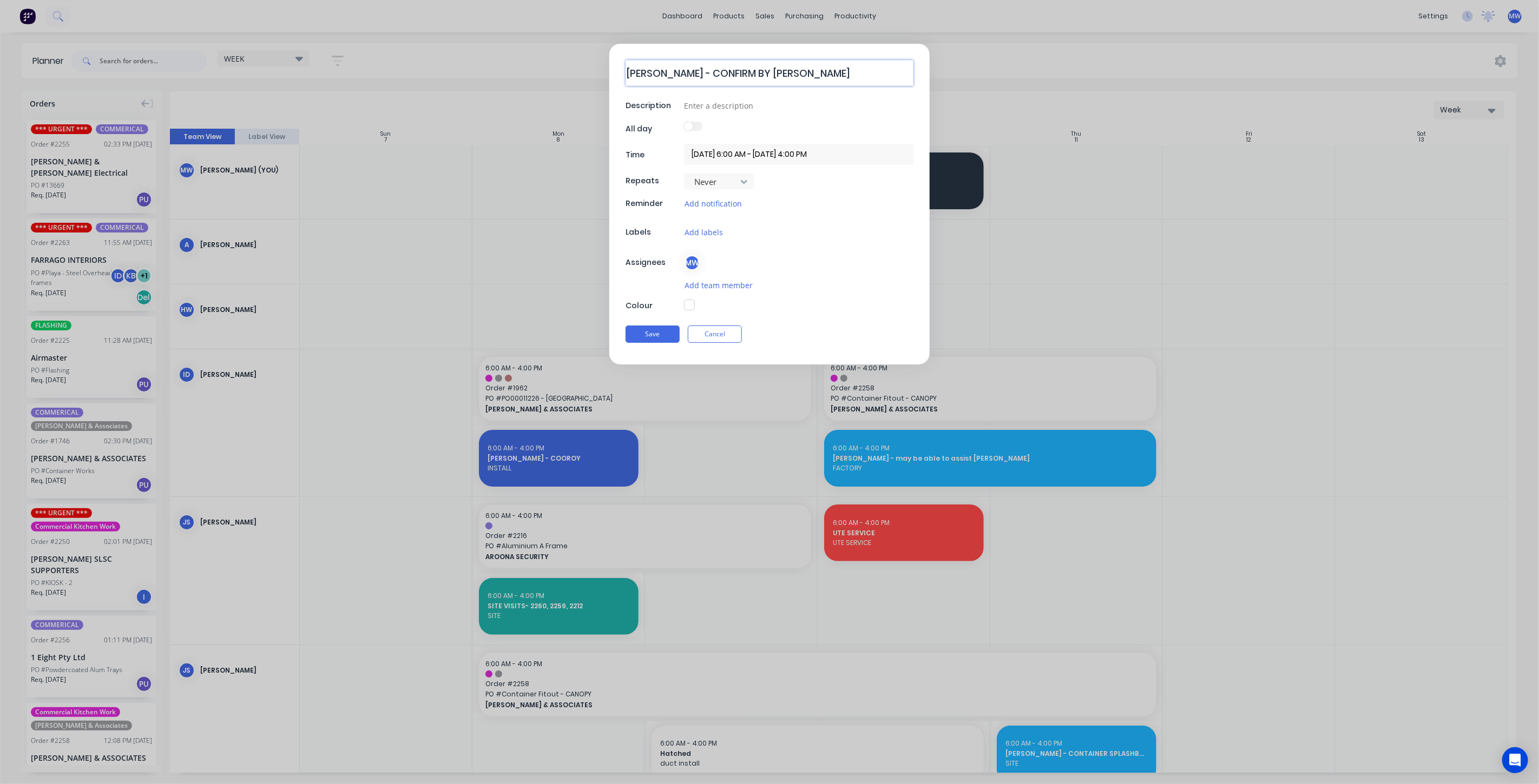
type textarea "ALEX - CONFIRM BY MIDDAY"
type textarea "x"
type textarea "ALEX - CONFIRM BY MIDDAY"
type textarea "x"
click at [768, 111] on input at bounding box center [798, 105] width 229 height 16
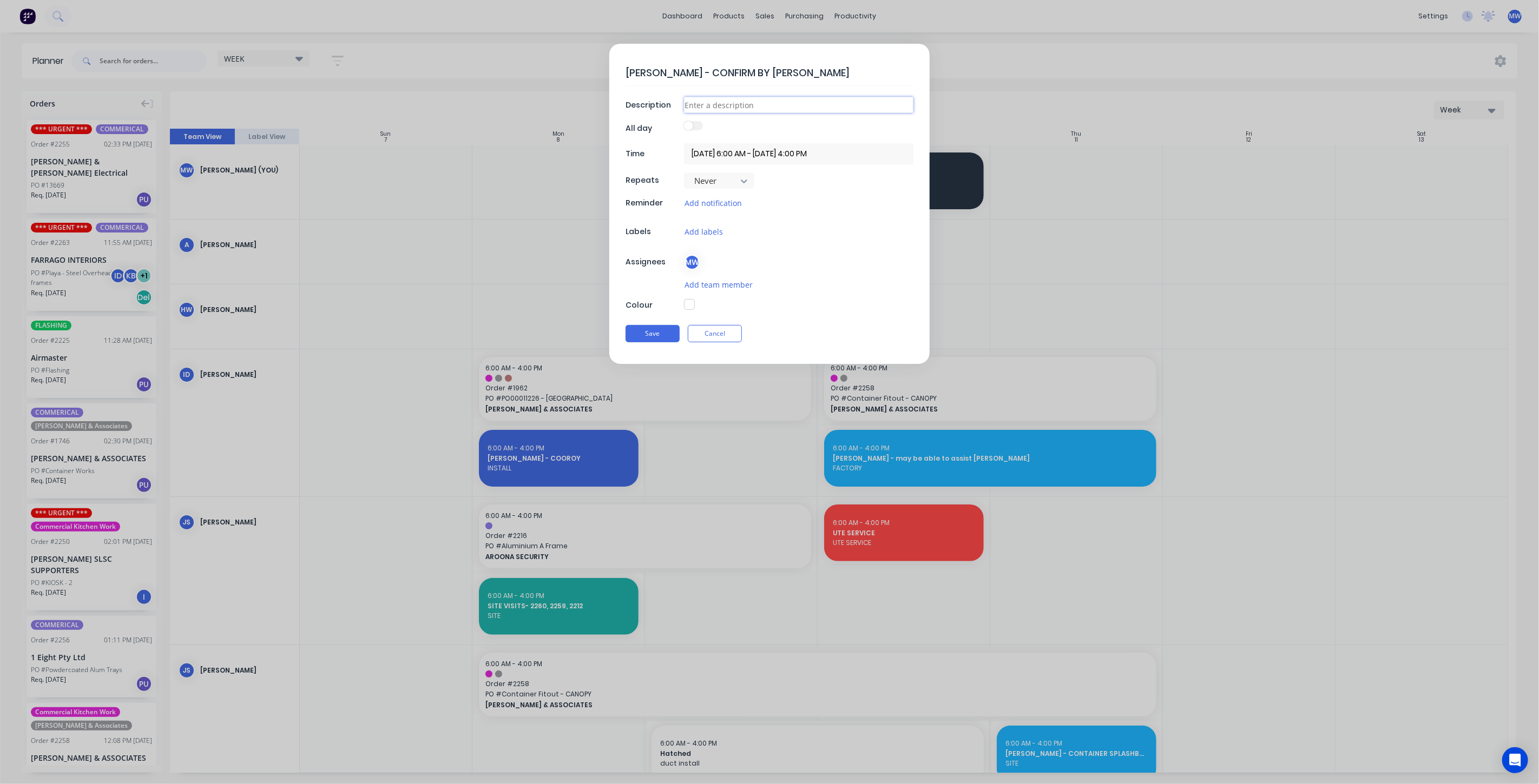
type input "SITE"
drag, startPoint x: 762, startPoint y: 317, endPoint x: 746, endPoint y: 314, distance: 16.3
click at [761, 316] on div "ALEX - CONFIRM BY MIDDAY Description SITE All day Time 10/09/2025 6:00 AM - 10/…" at bounding box center [770, 203] width 320 height 320
click at [694, 303] on button "button" at bounding box center [689, 305] width 11 height 11
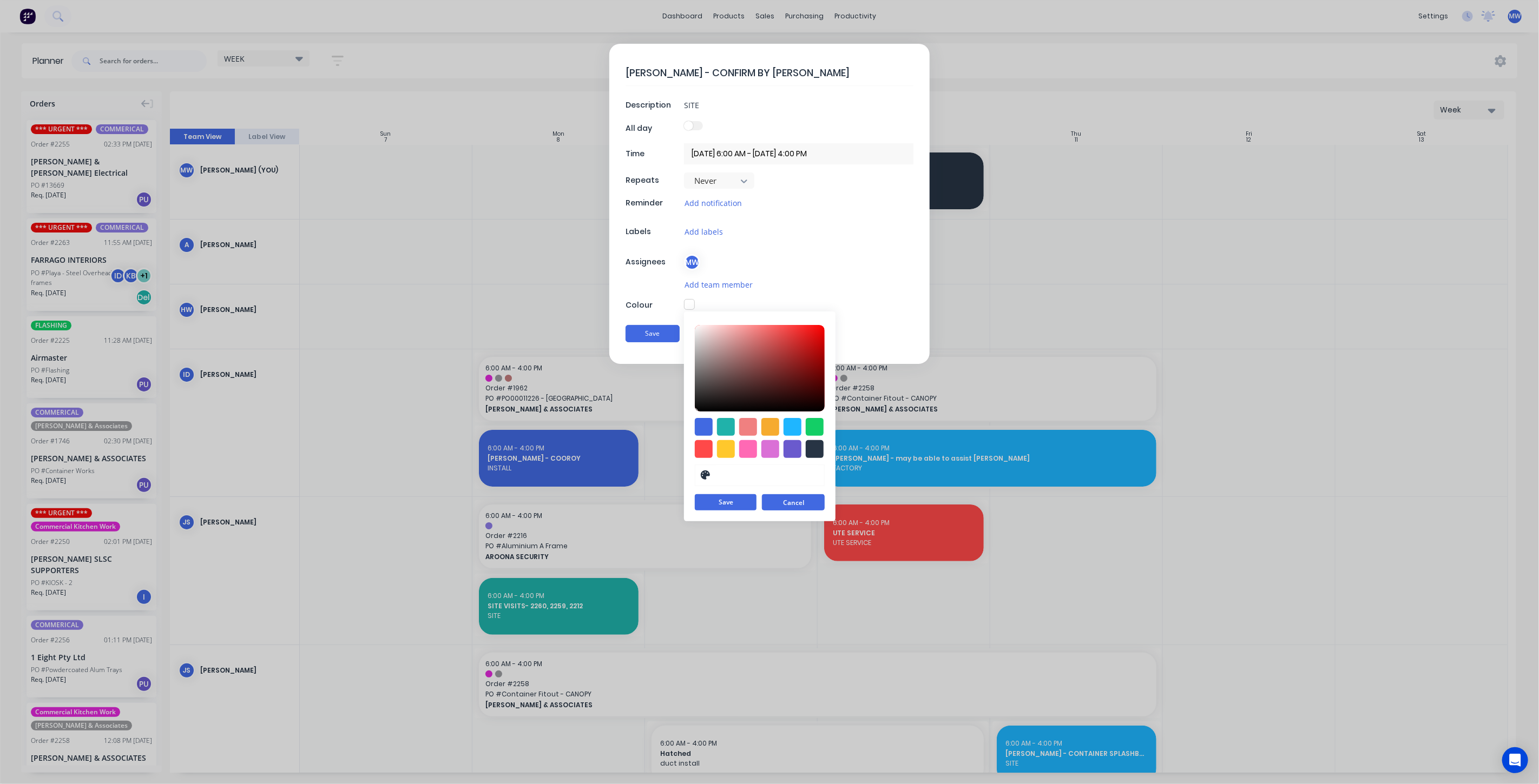
drag, startPoint x: 784, startPoint y: 510, endPoint x: 779, endPoint y: 506, distance: 6.4
click at [781, 508] on div "#000000 hex Save Cancel" at bounding box center [759, 417] width 152 height 210
drag, startPoint x: 795, startPoint y: 506, endPoint x: 686, endPoint y: 379, distance: 167.4
click at [793, 505] on button "Cancel" at bounding box center [793, 502] width 63 height 16
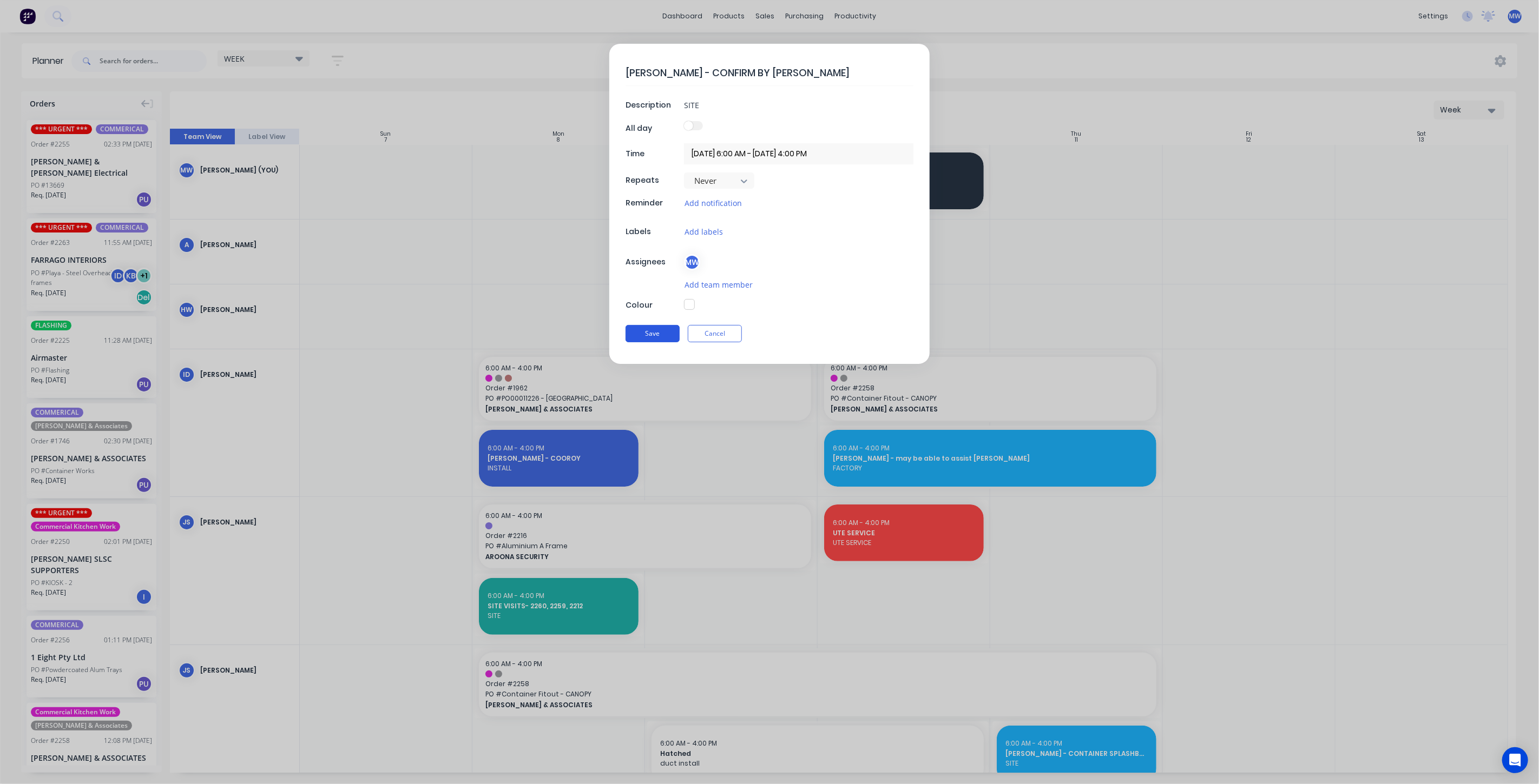
click at [651, 332] on button "Save" at bounding box center [653, 333] width 54 height 17
type textarea "x"
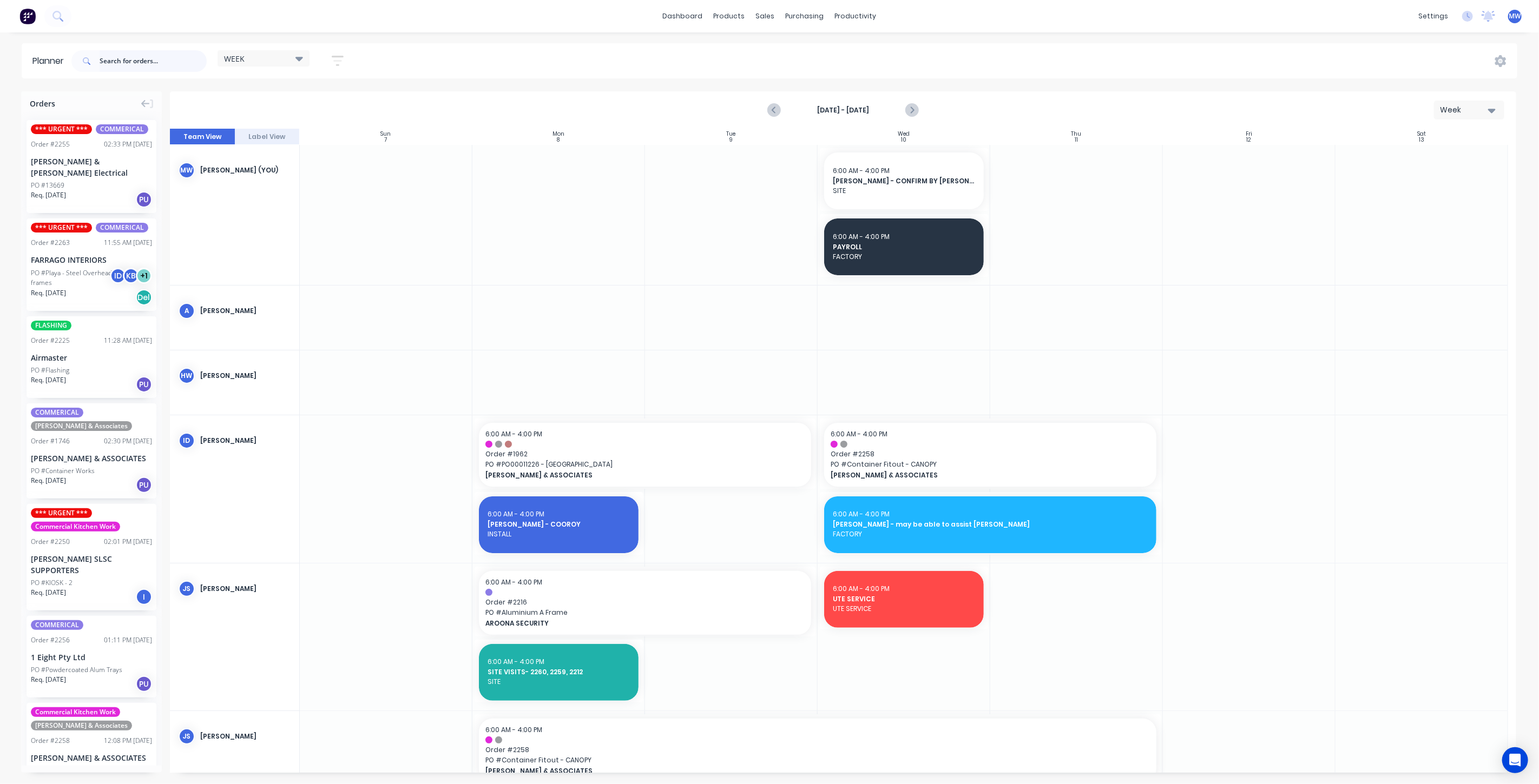
click at [131, 52] on input "text" at bounding box center [153, 61] width 107 height 22
type input "tenkate"
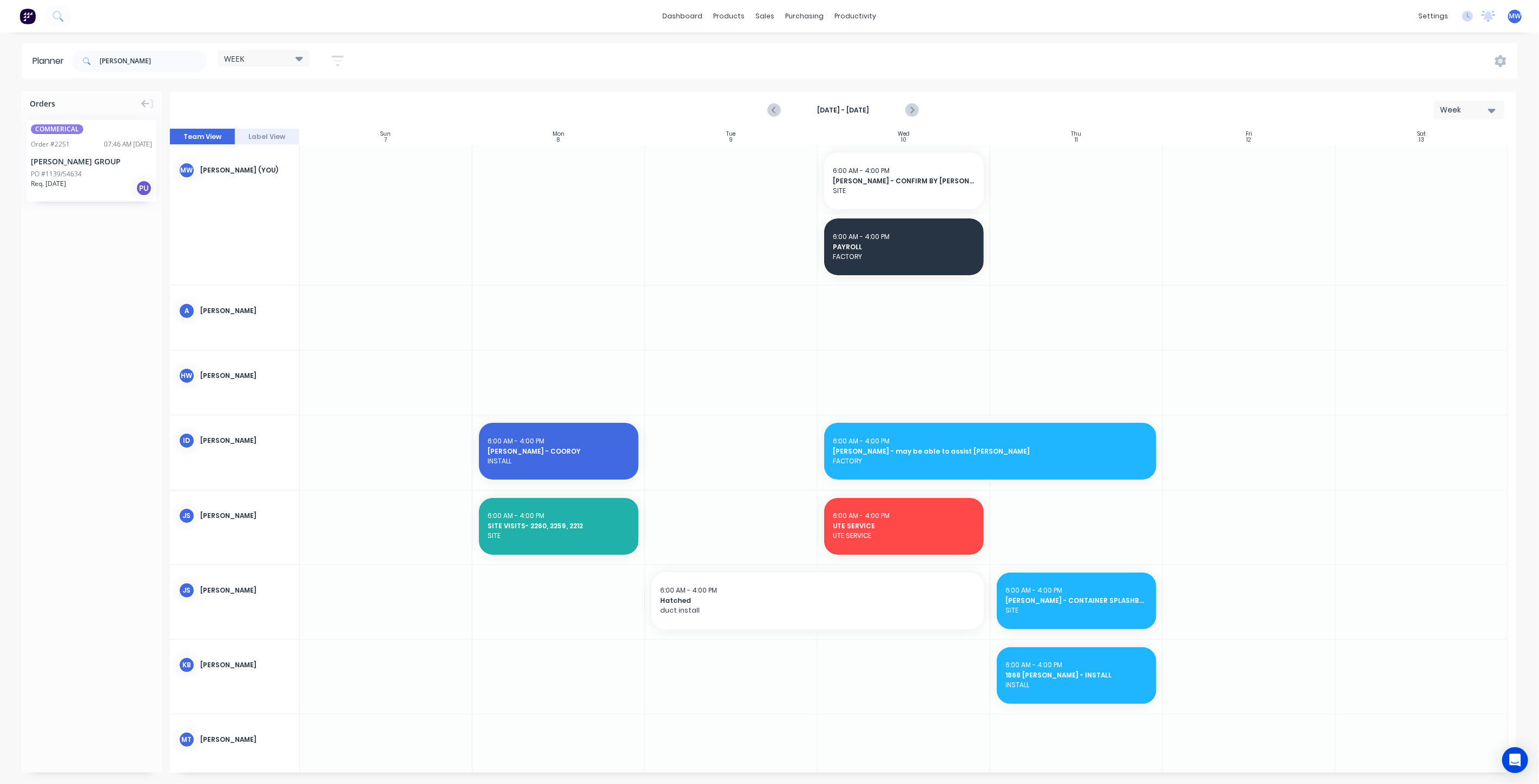
click at [95, 166] on div "TENKATE GROUP" at bounding box center [92, 161] width 121 height 11
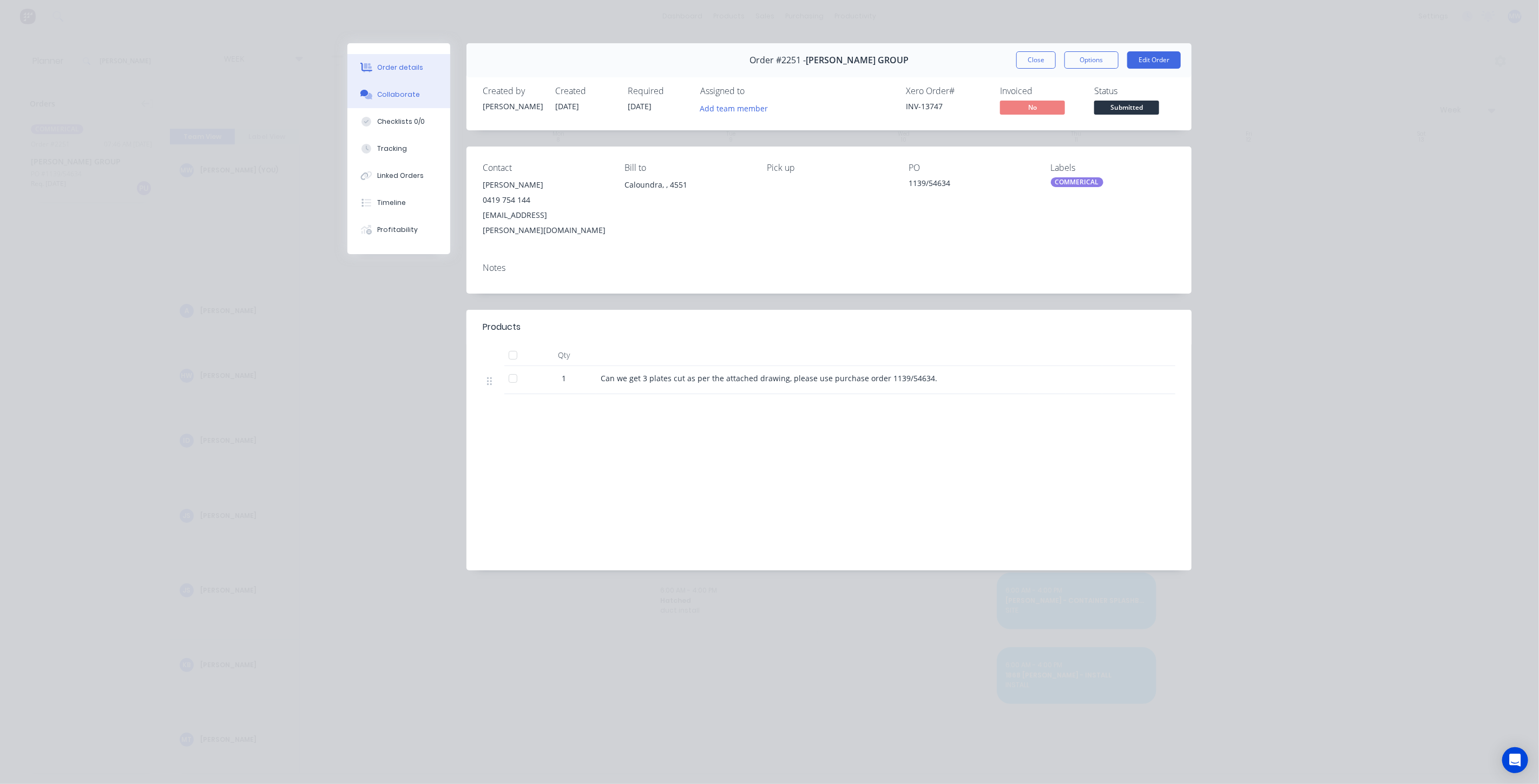
click at [425, 98] on button "Collaborate" at bounding box center [399, 95] width 103 height 27
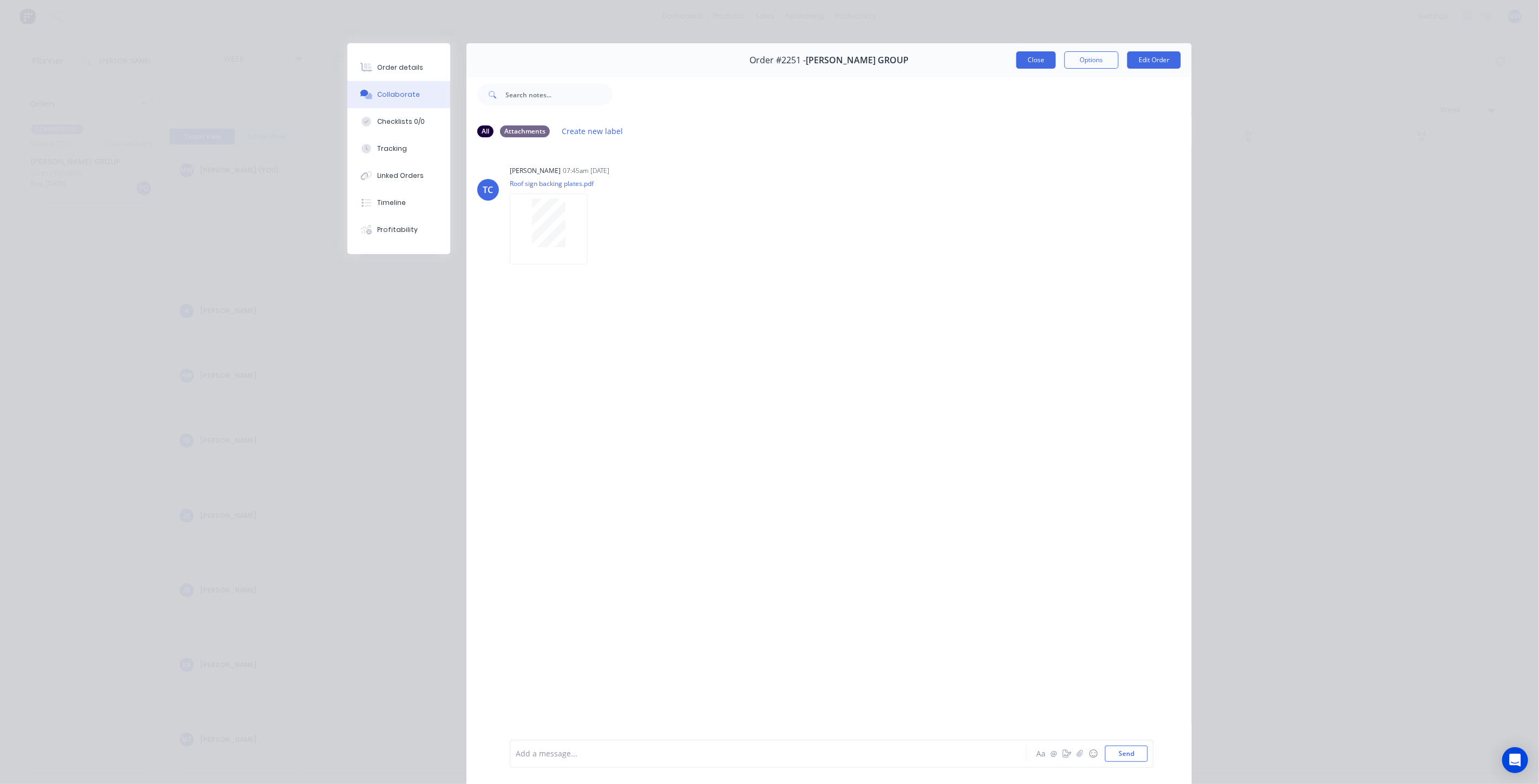
click at [1039, 60] on button "Close" at bounding box center [1036, 60] width 40 height 17
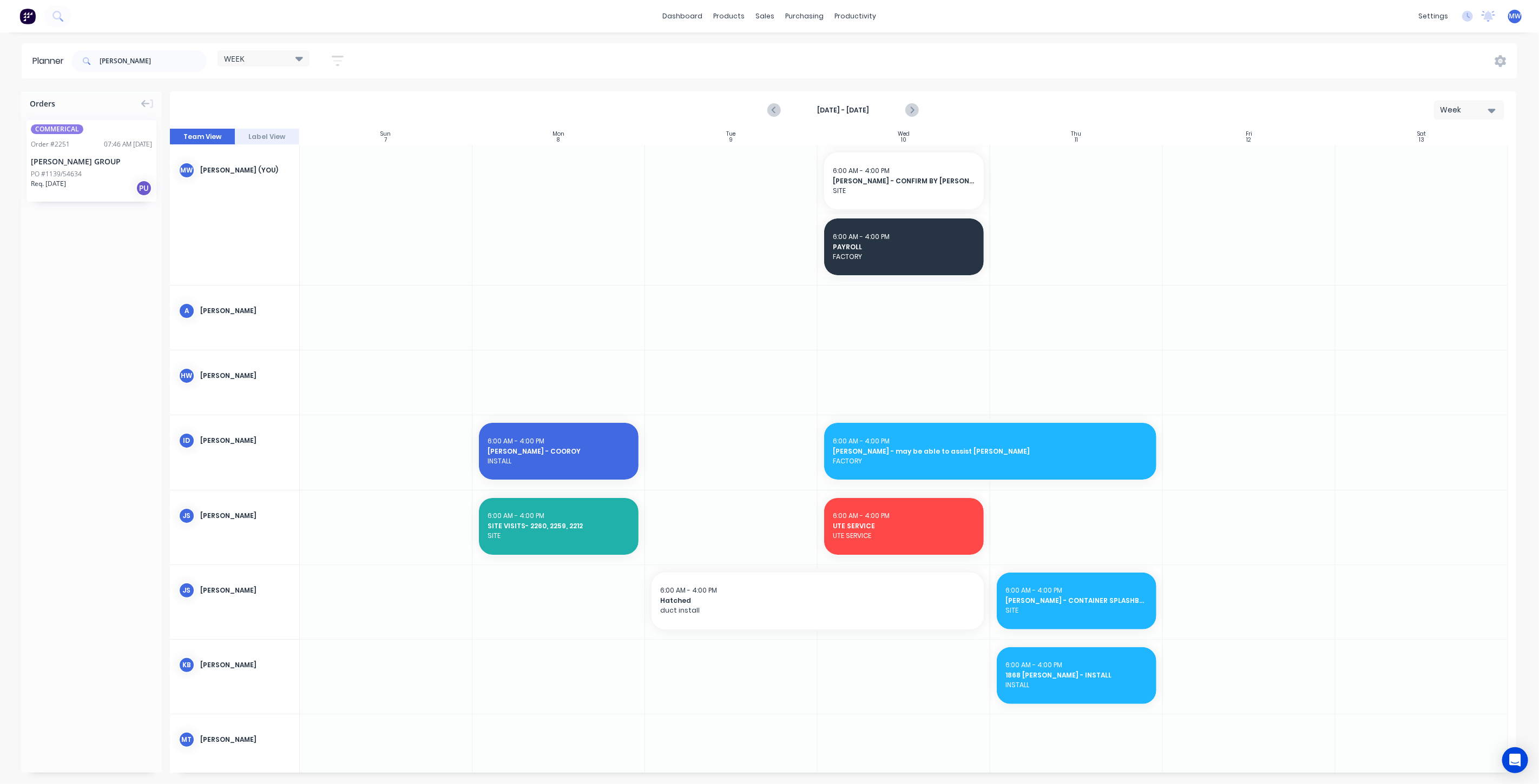
click at [100, 157] on div "TENKATE GROUP" at bounding box center [92, 161] width 121 height 11
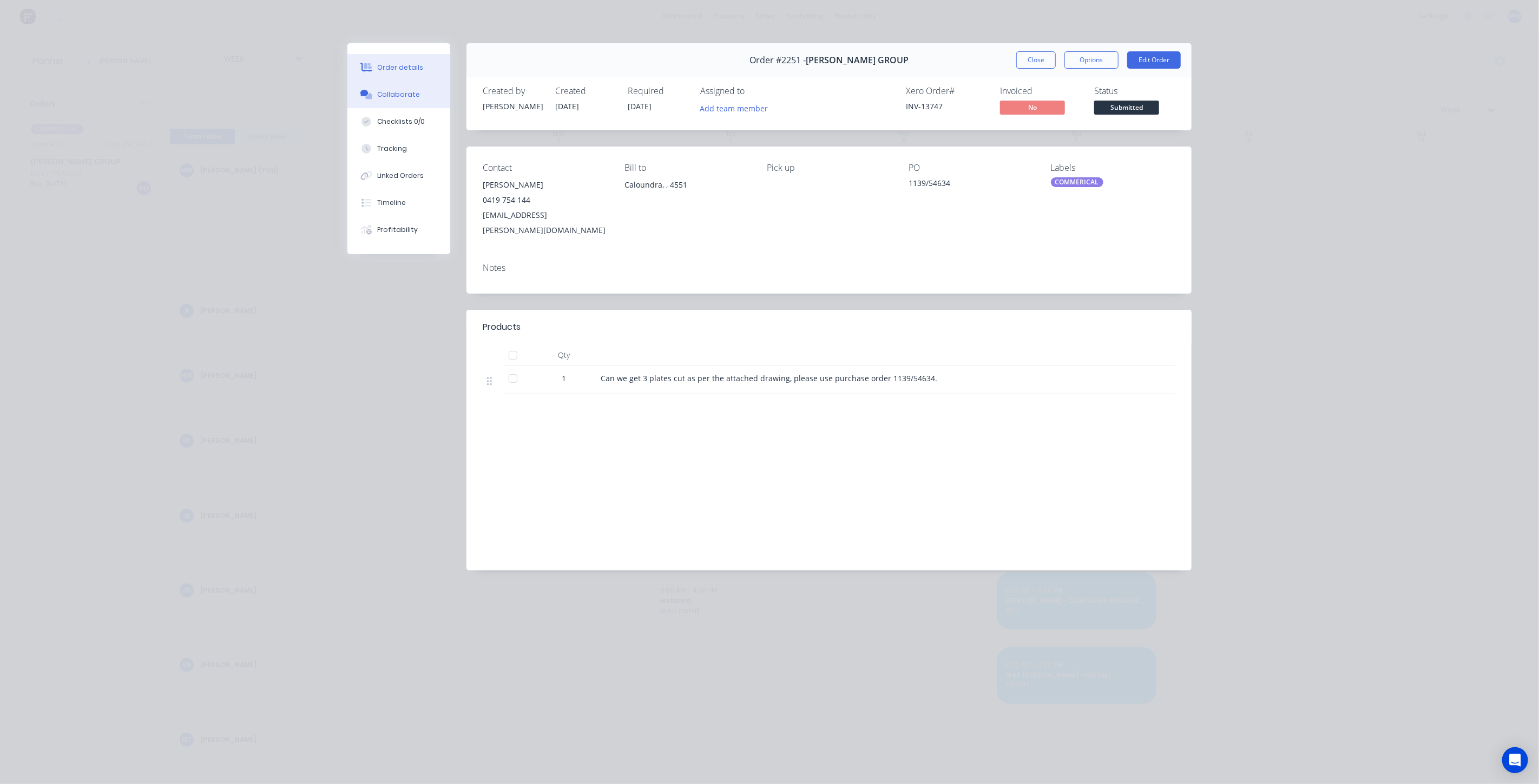
click at [421, 94] on button "Collaborate" at bounding box center [399, 95] width 103 height 27
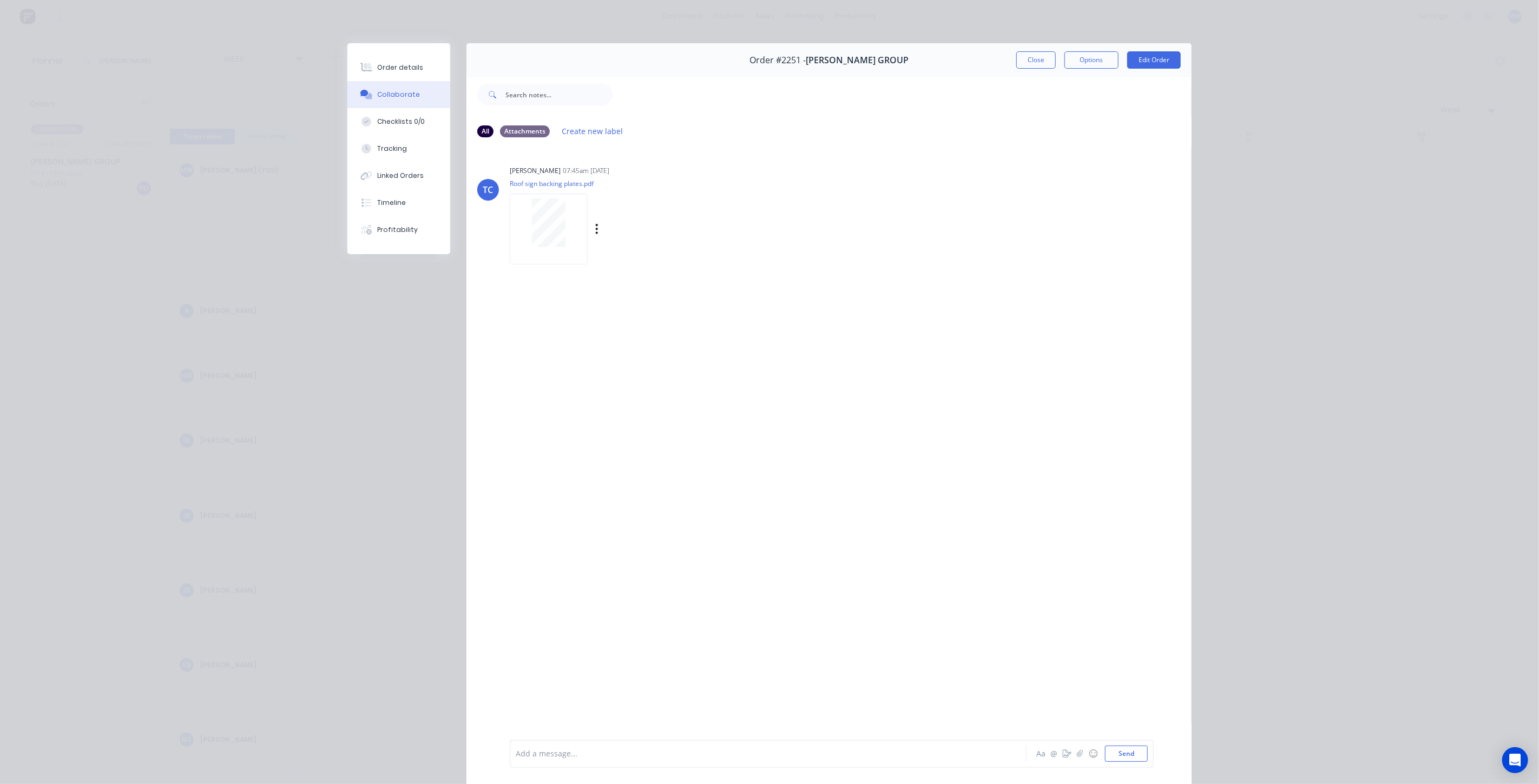
click at [552, 196] on div at bounding box center [549, 229] width 78 height 71
click at [1025, 62] on button "Close" at bounding box center [1036, 60] width 40 height 17
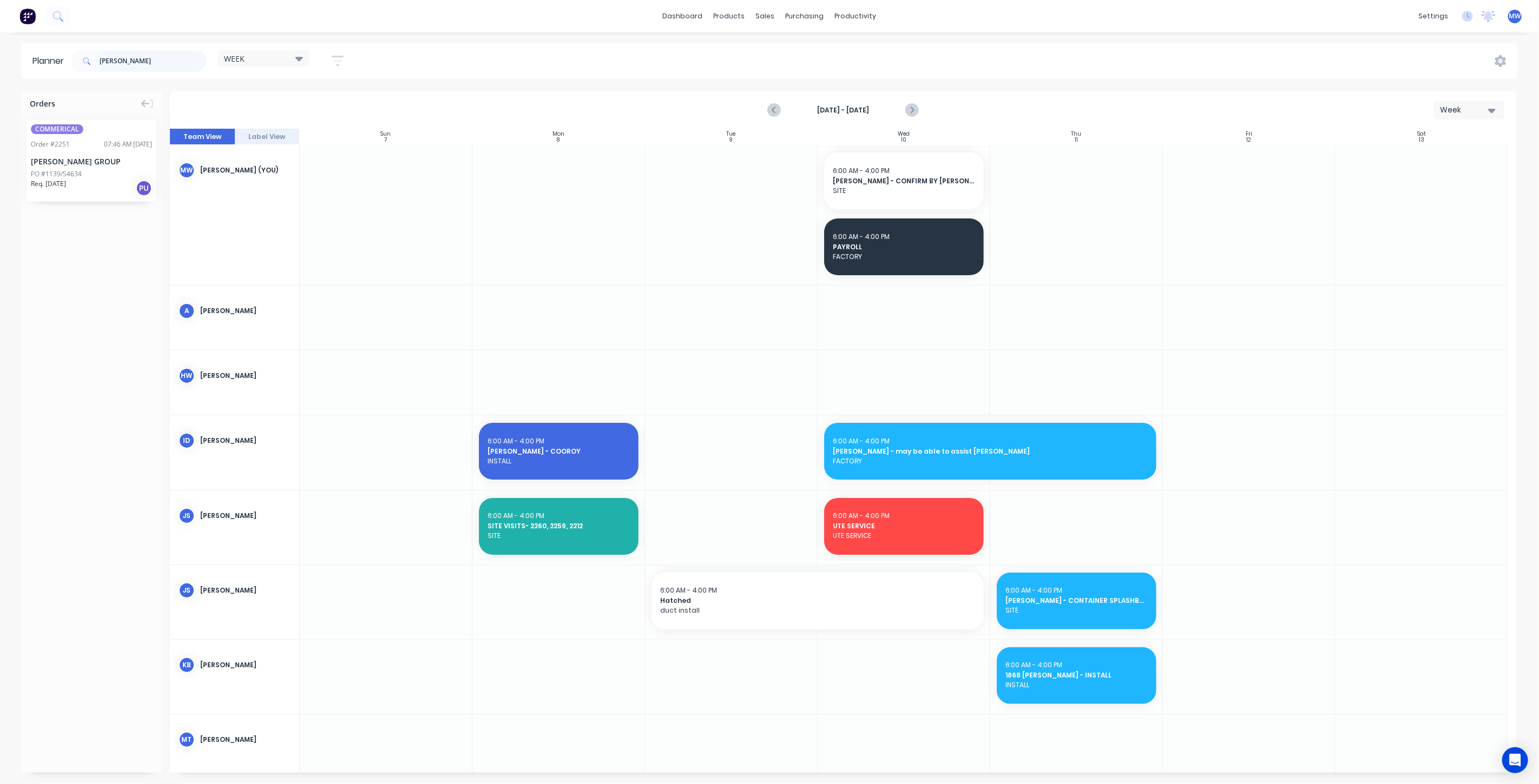
click at [77, 60] on div "tenkate" at bounding box center [139, 61] width 135 height 22
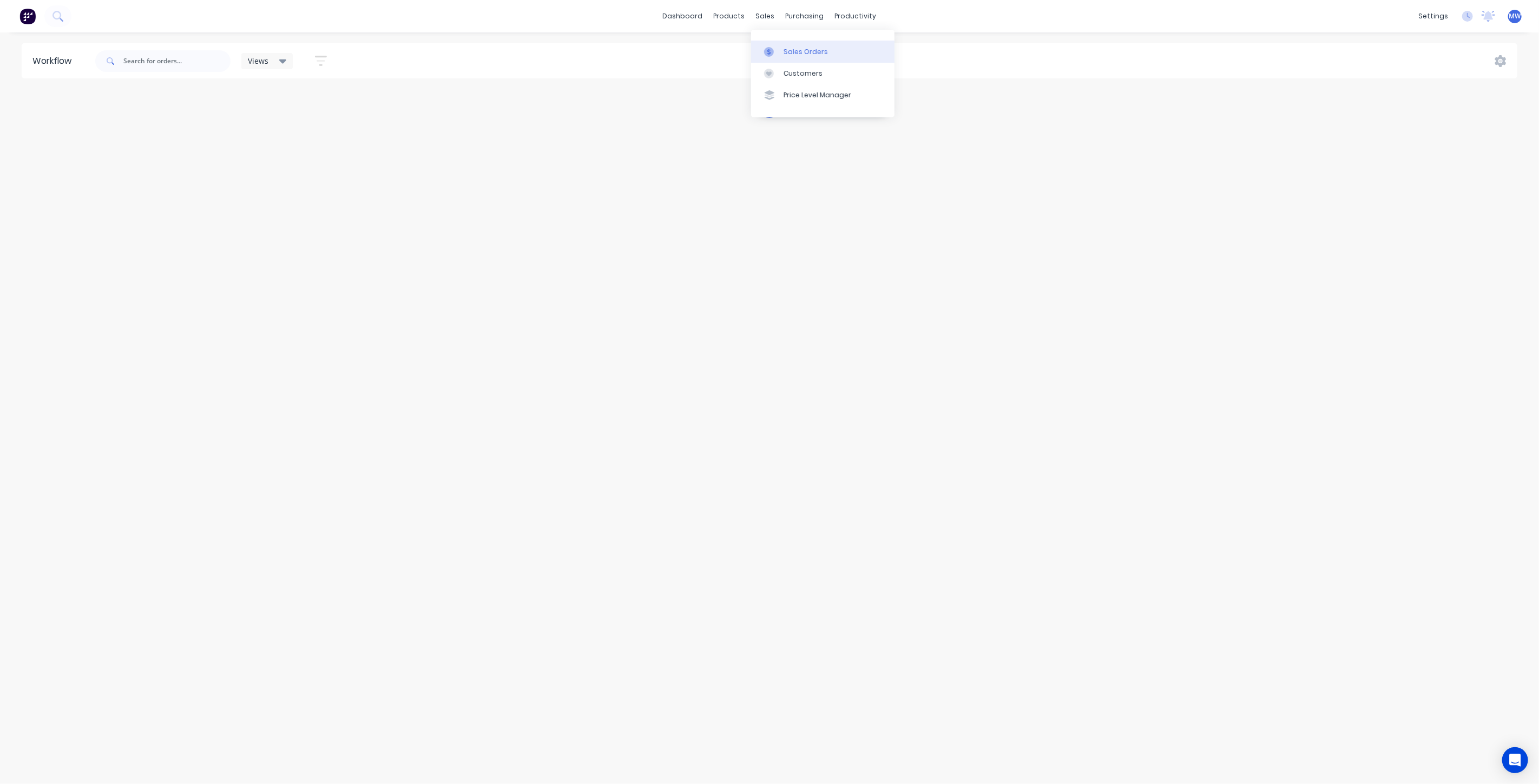
click at [795, 50] on div "Sales Orders" at bounding box center [806, 52] width 44 height 10
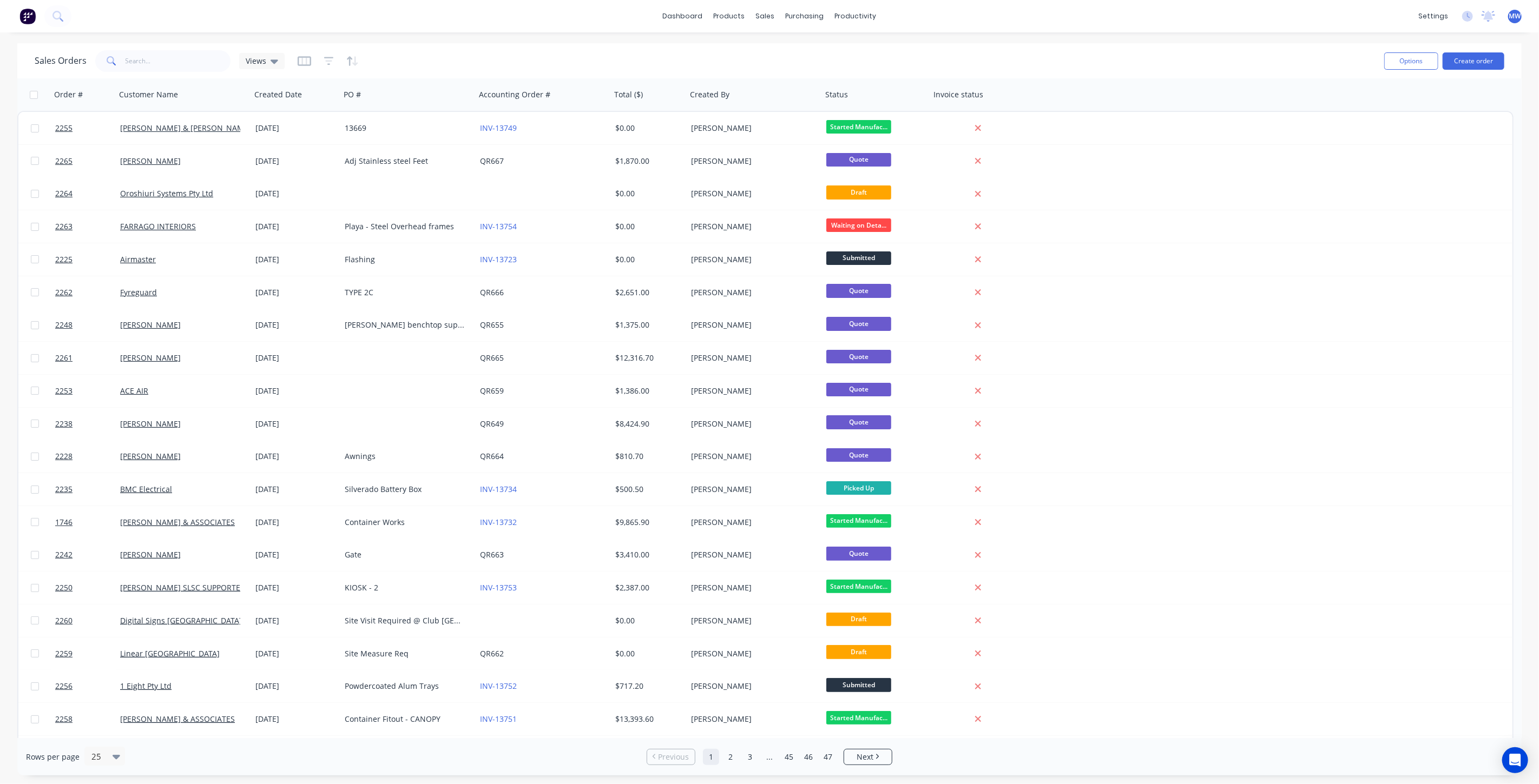
click at [630, 45] on div "Sales Orders Views Options Create order" at bounding box center [770, 60] width 1504 height 35
click at [628, 47] on div "Sales Orders Views Options Create order" at bounding box center [770, 60] width 1504 height 35
click at [631, 51] on div "Sales Orders Views" at bounding box center [705, 61] width 1341 height 26
click at [807, 47] on div "Sales Orders Views Options Create order" at bounding box center [770, 60] width 1504 height 35
click at [874, 56] on div "Workflow" at bounding box center [874, 52] width 32 height 10
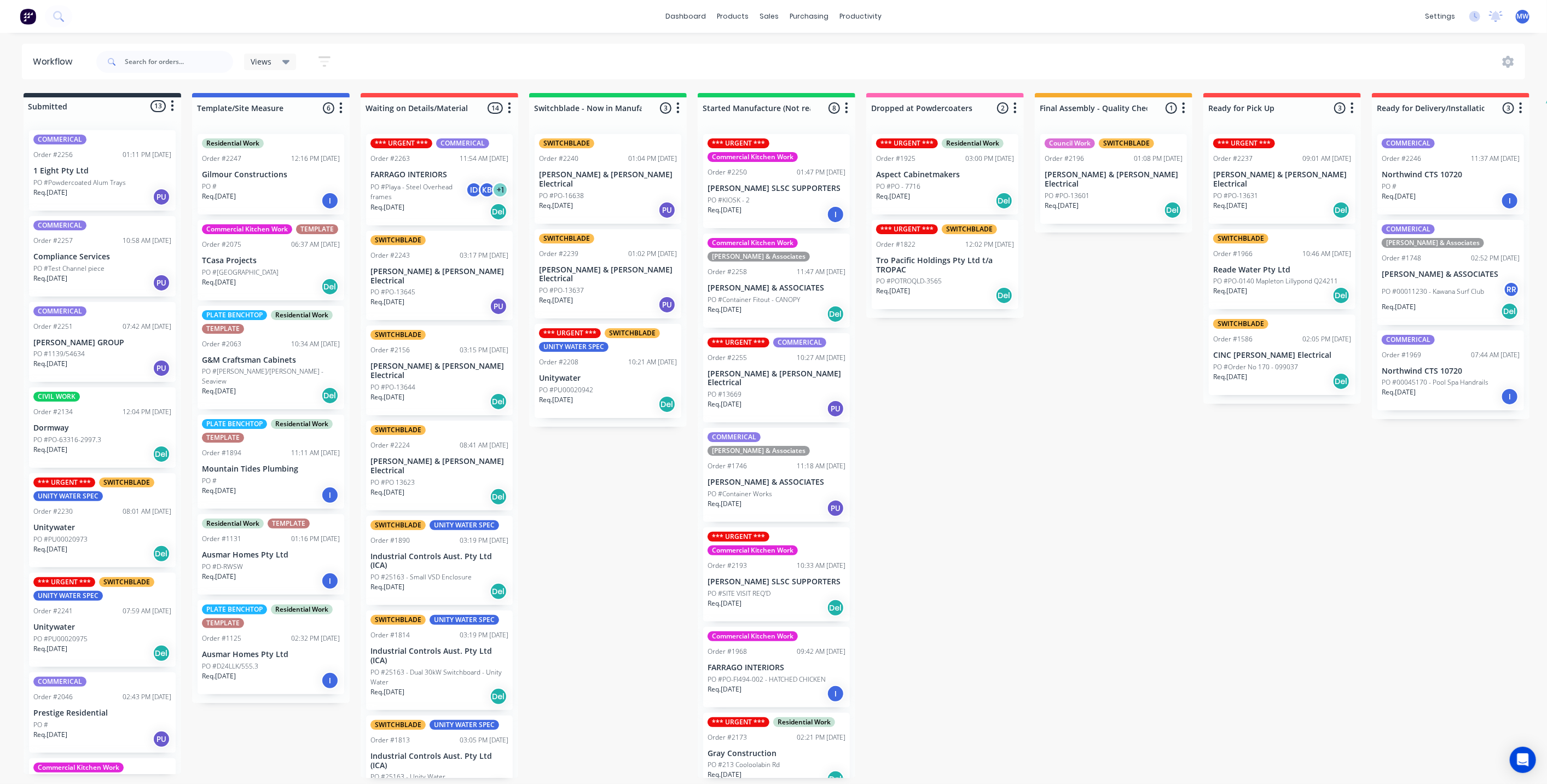
click at [608, 562] on div "Submitted 13 Status colour #273444 hex #273444 Save Cancel Summaries Total orde…" at bounding box center [904, 435] width 1825 height 685
click at [572, 539] on div "Submitted 13 Status colour #273444 hex #273444 Save Cancel Summaries Total orde…" at bounding box center [904, 435] width 1825 height 685
click at [1000, 609] on div "Submitted 13 Status colour #273444 hex #273444 Save Cancel Summaries Total orde…" at bounding box center [904, 435] width 1825 height 685
click at [813, 70] on div "Customers" at bounding box center [806, 74] width 39 height 10
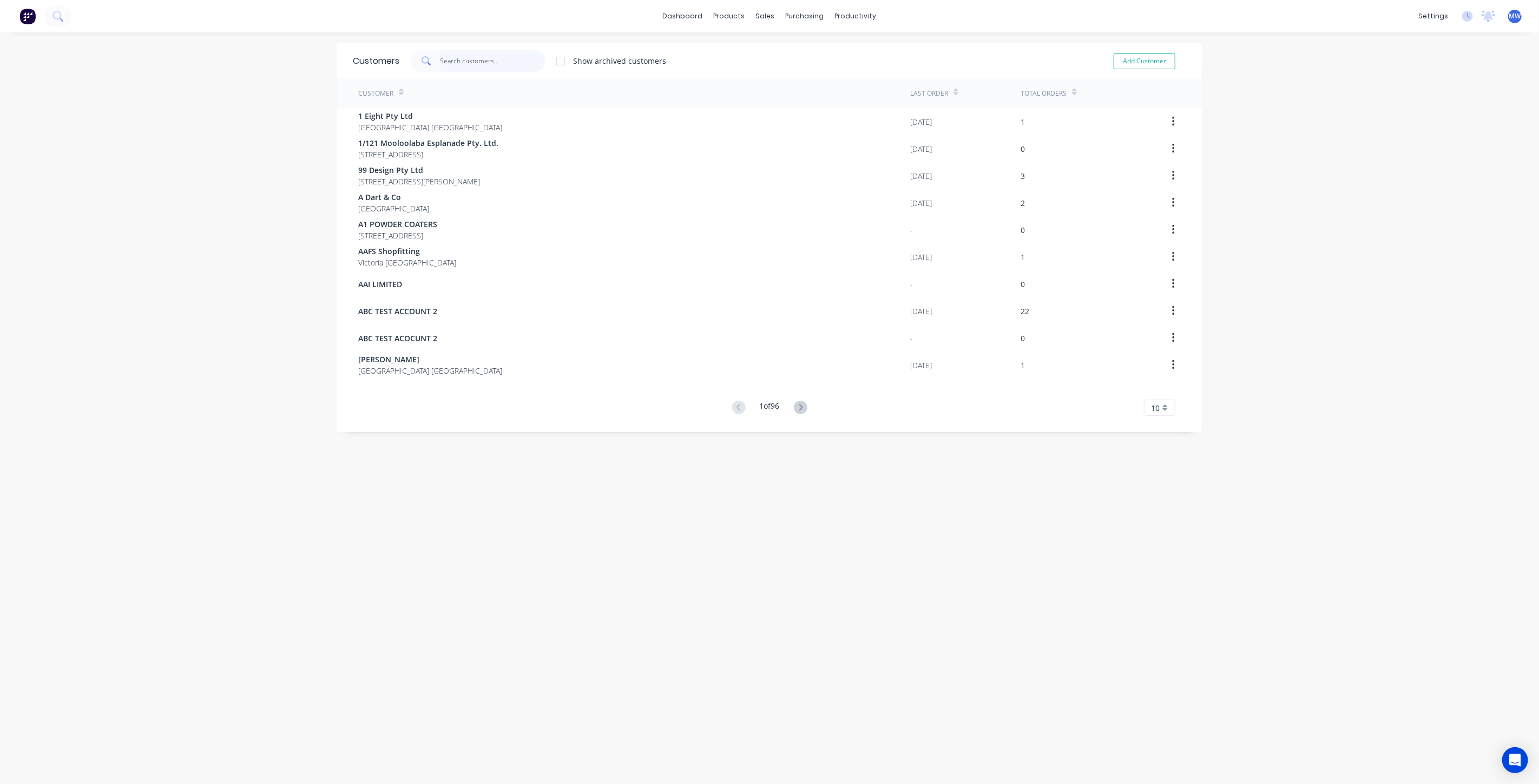
click at [514, 59] on input "text" at bounding box center [493, 61] width 105 height 22
type input "READE"
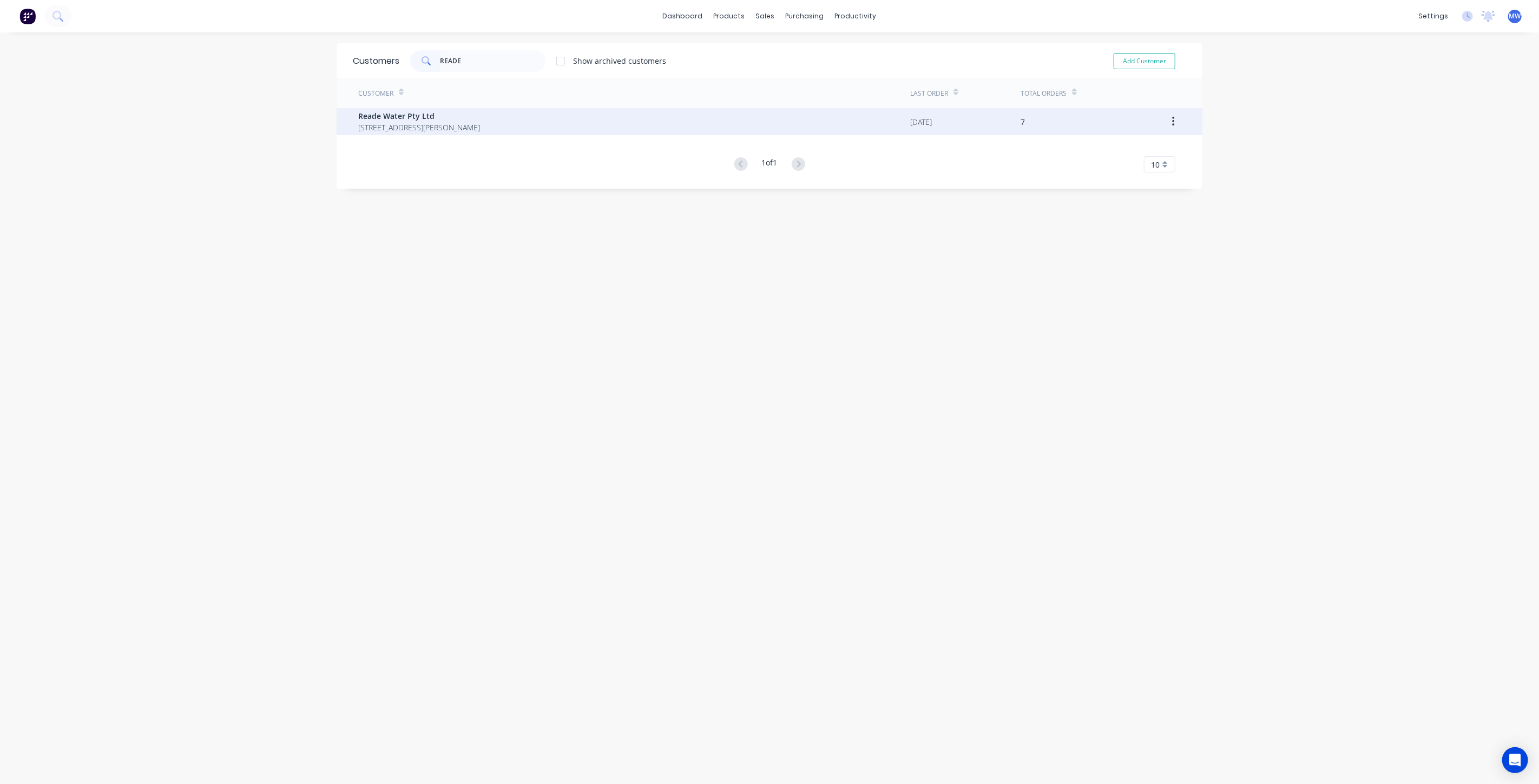
click at [583, 129] on div "Reade Water Pty Ltd [STREET_ADDRESS][PERSON_NAME]" at bounding box center [634, 121] width 552 height 27
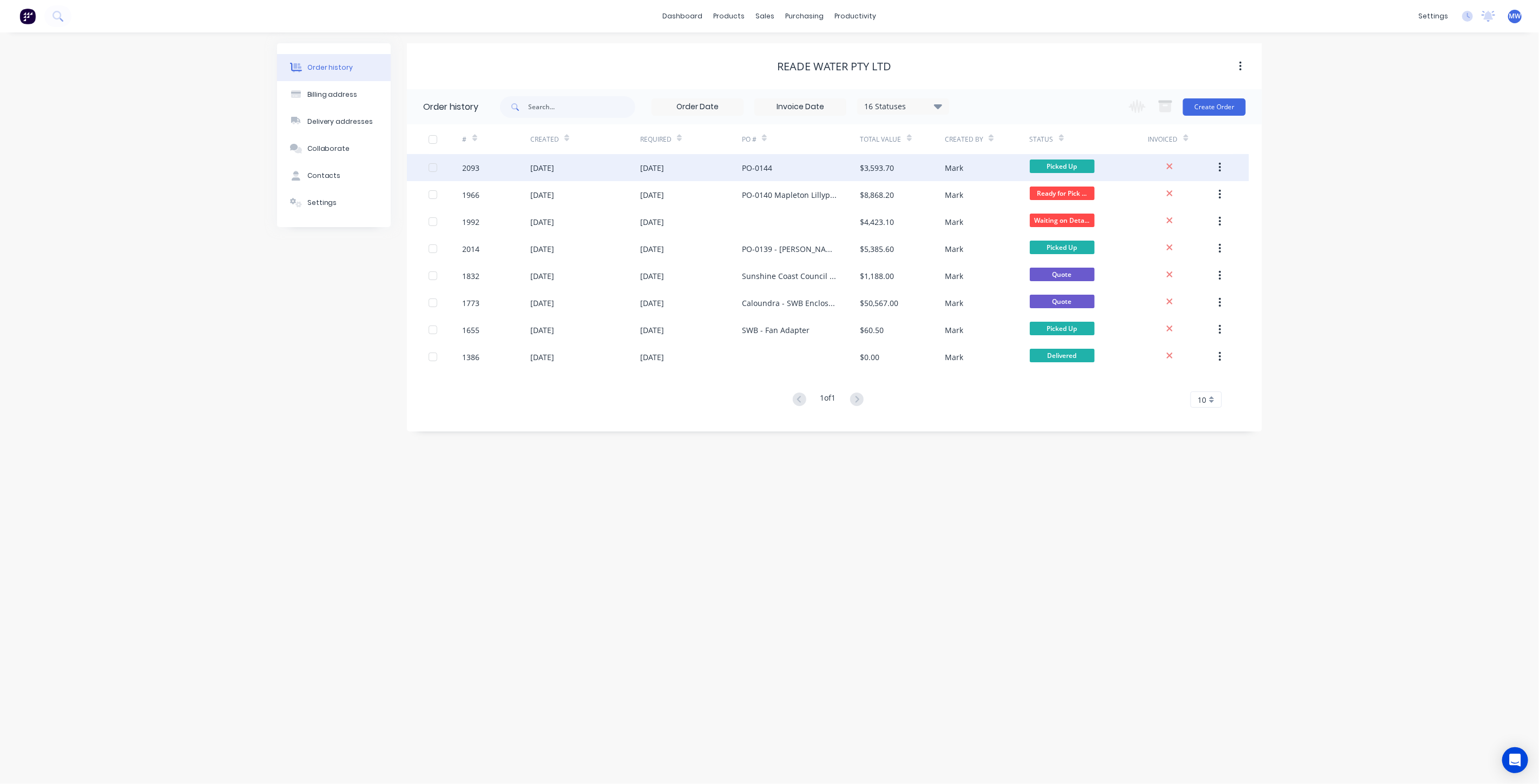
click at [809, 170] on div "PO-0144" at bounding box center [801, 168] width 119 height 27
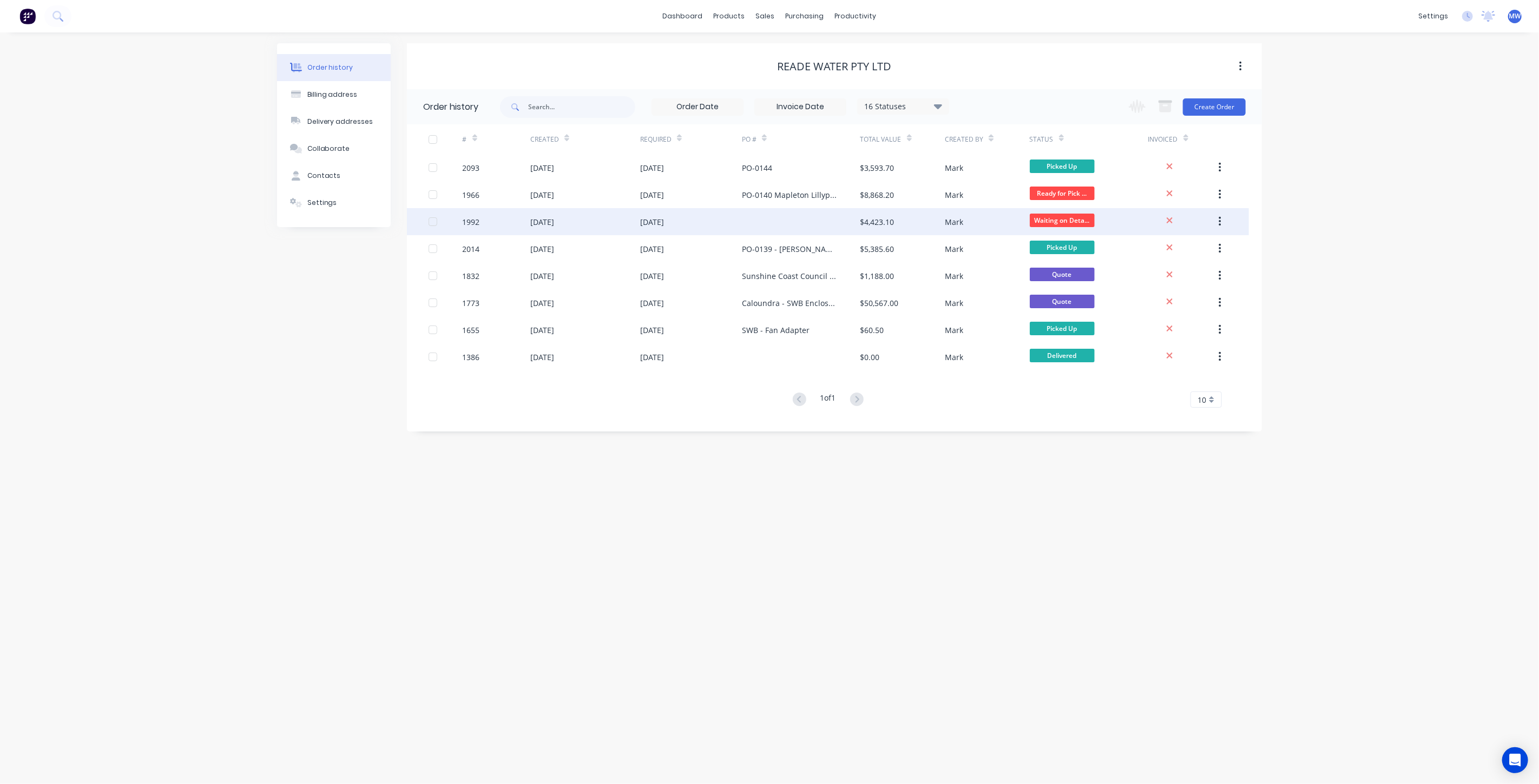
click at [615, 222] on div "[DATE]" at bounding box center [585, 221] width 110 height 27
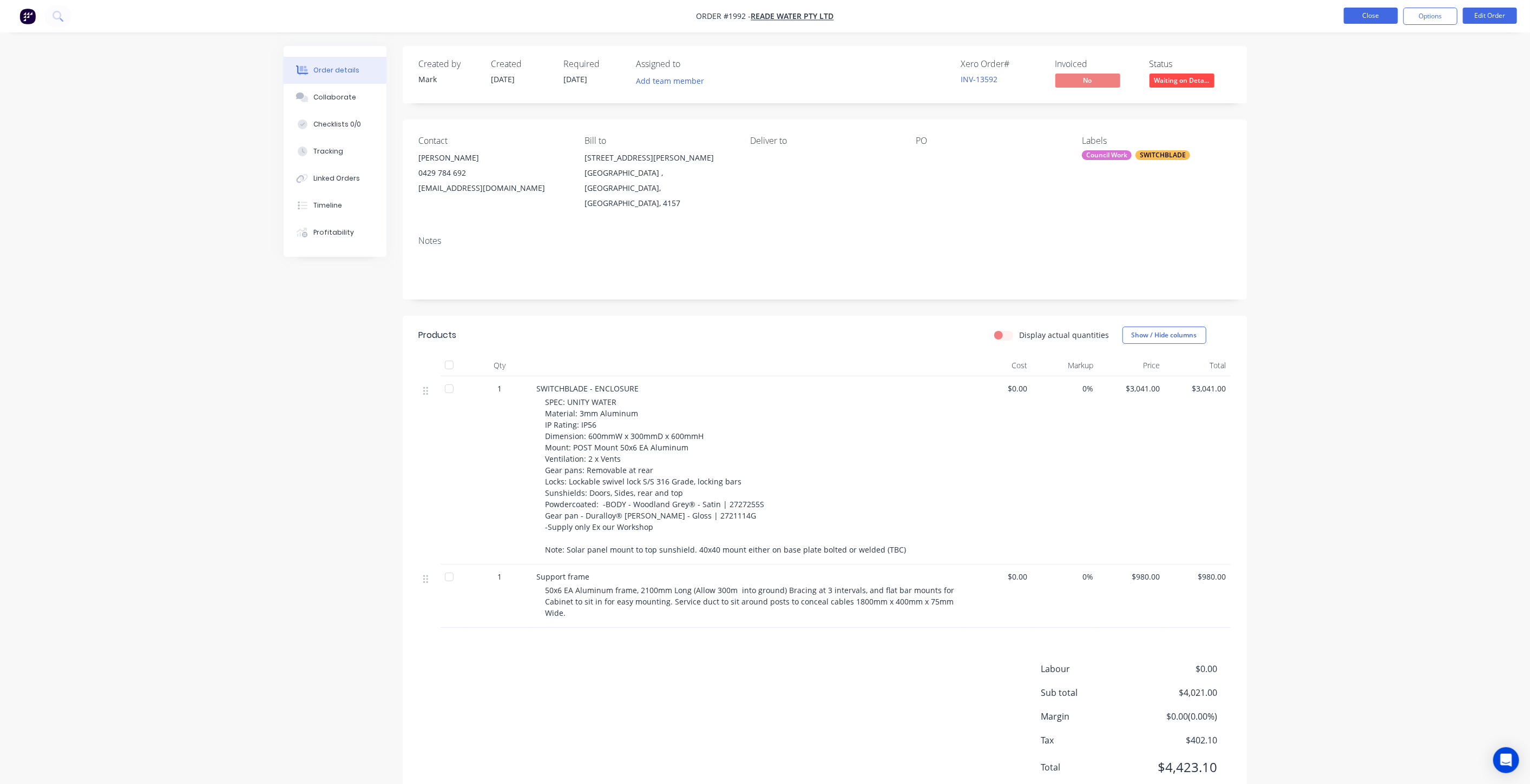
click at [1374, 19] on button "Close" at bounding box center [1371, 16] width 54 height 16
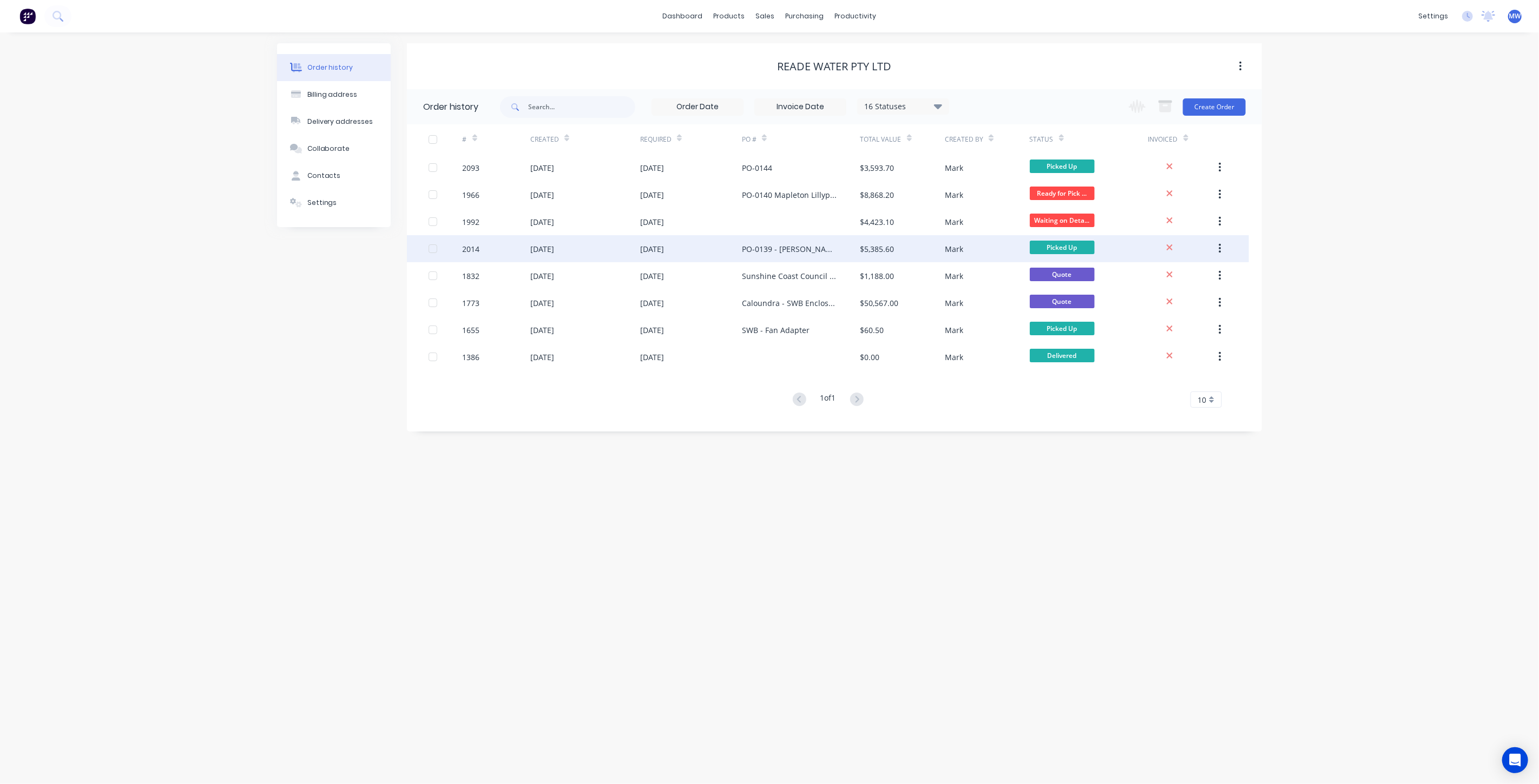
click at [655, 250] on div "04 Jul 2025" at bounding box center [652, 249] width 24 height 11
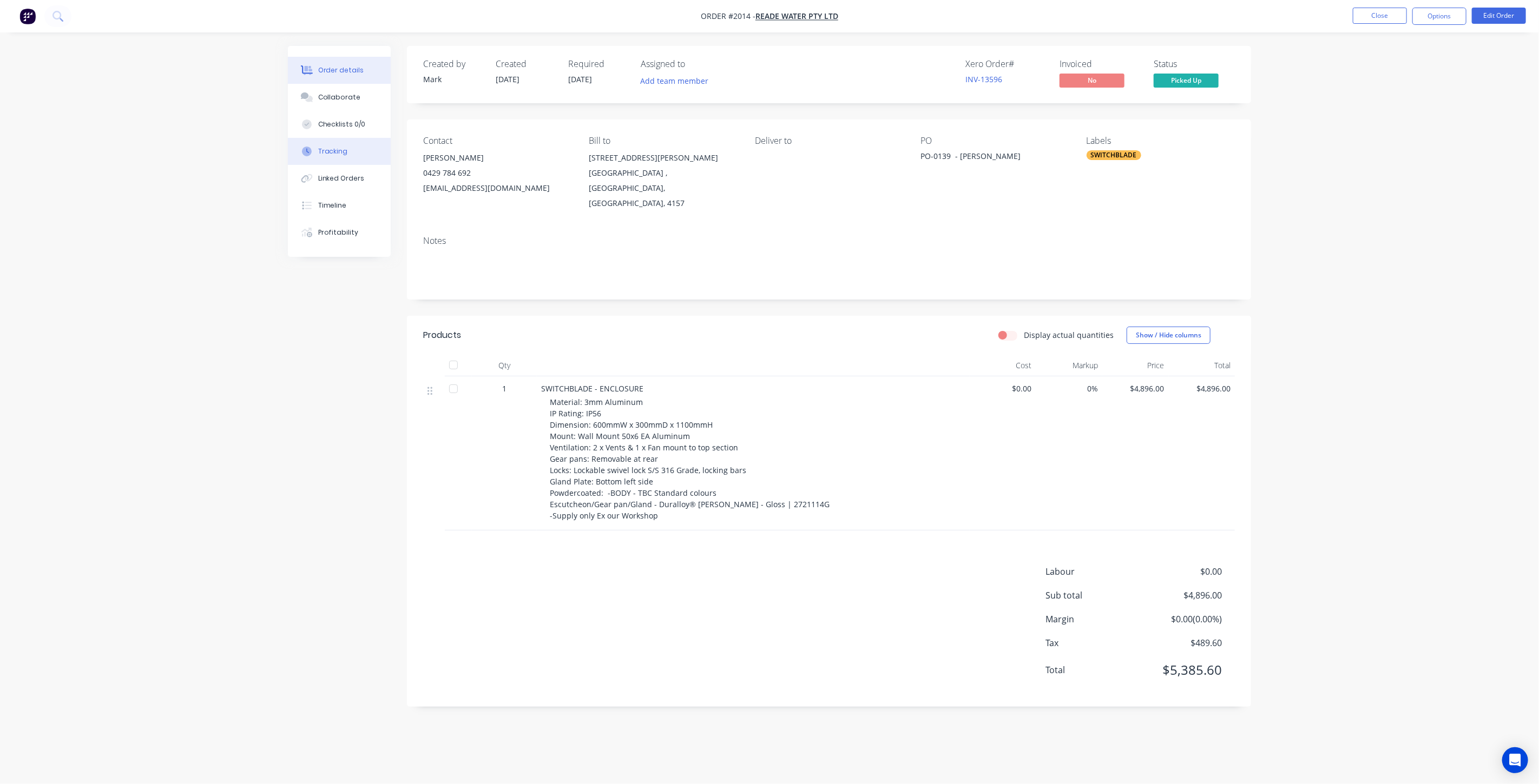
click at [362, 144] on button "Tracking" at bounding box center [340, 151] width 103 height 27
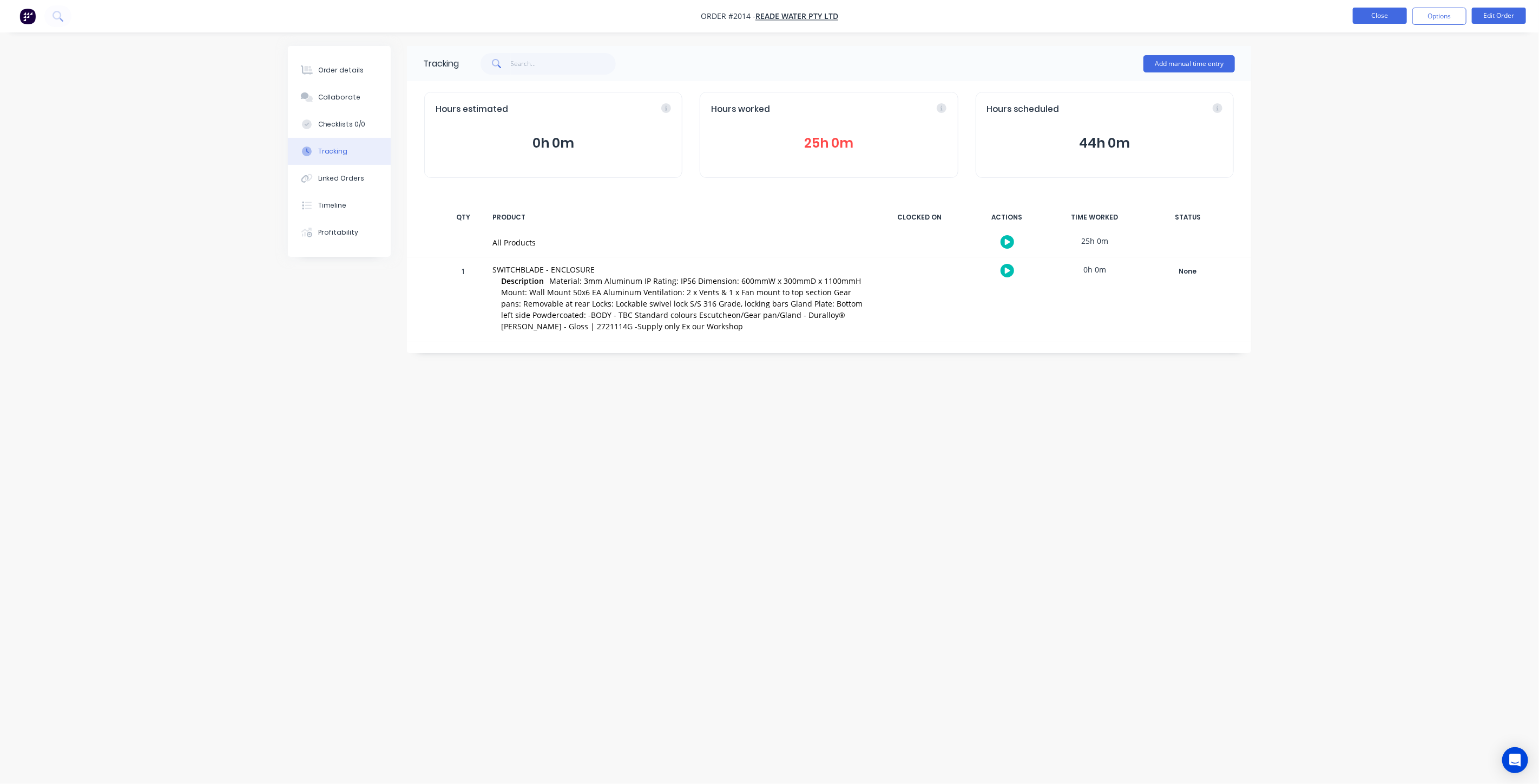
click at [1379, 18] on button "Close" at bounding box center [1380, 16] width 54 height 16
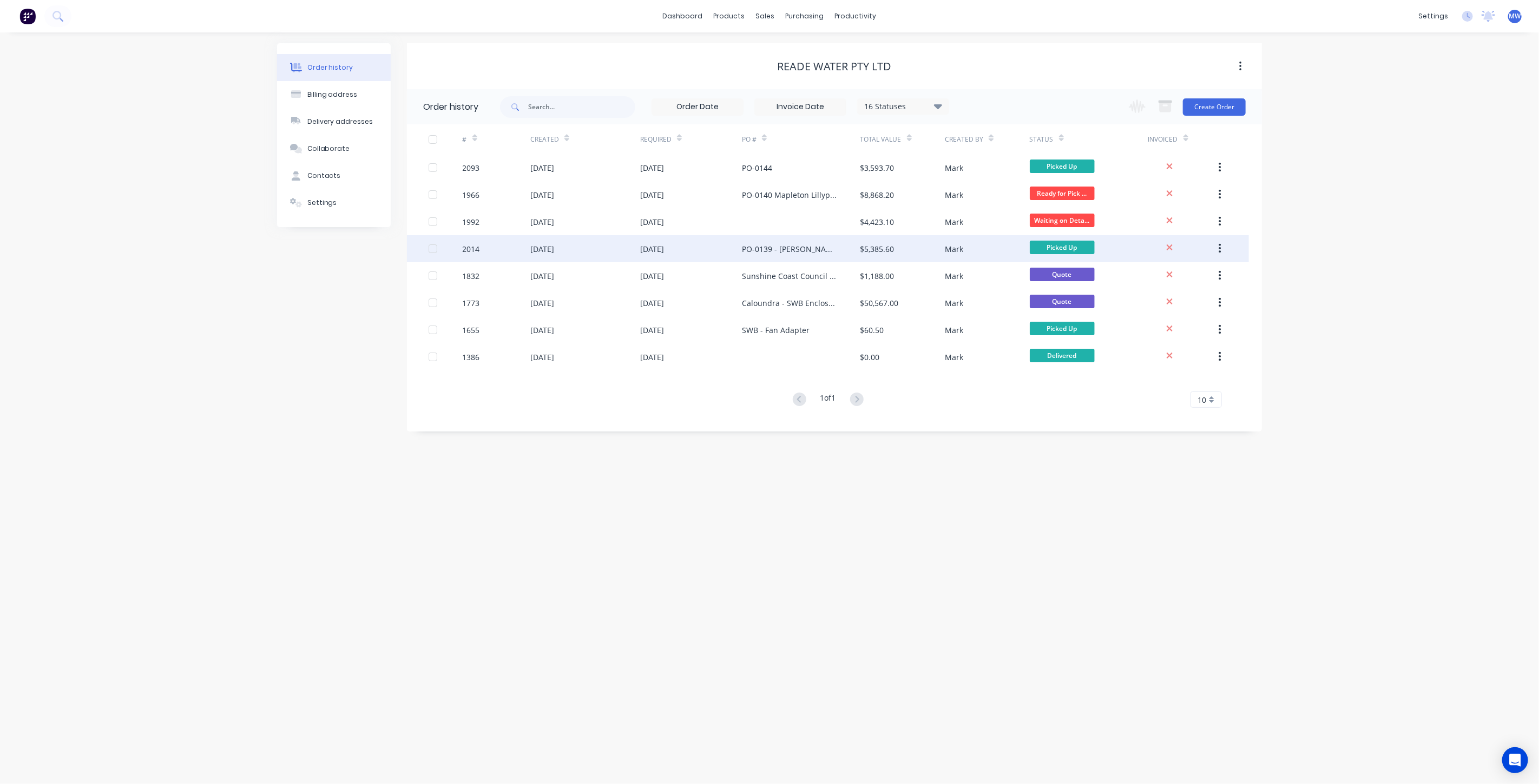
click at [818, 249] on div "PO-0139 - Mary Grigor" at bounding box center [790, 249] width 97 height 11
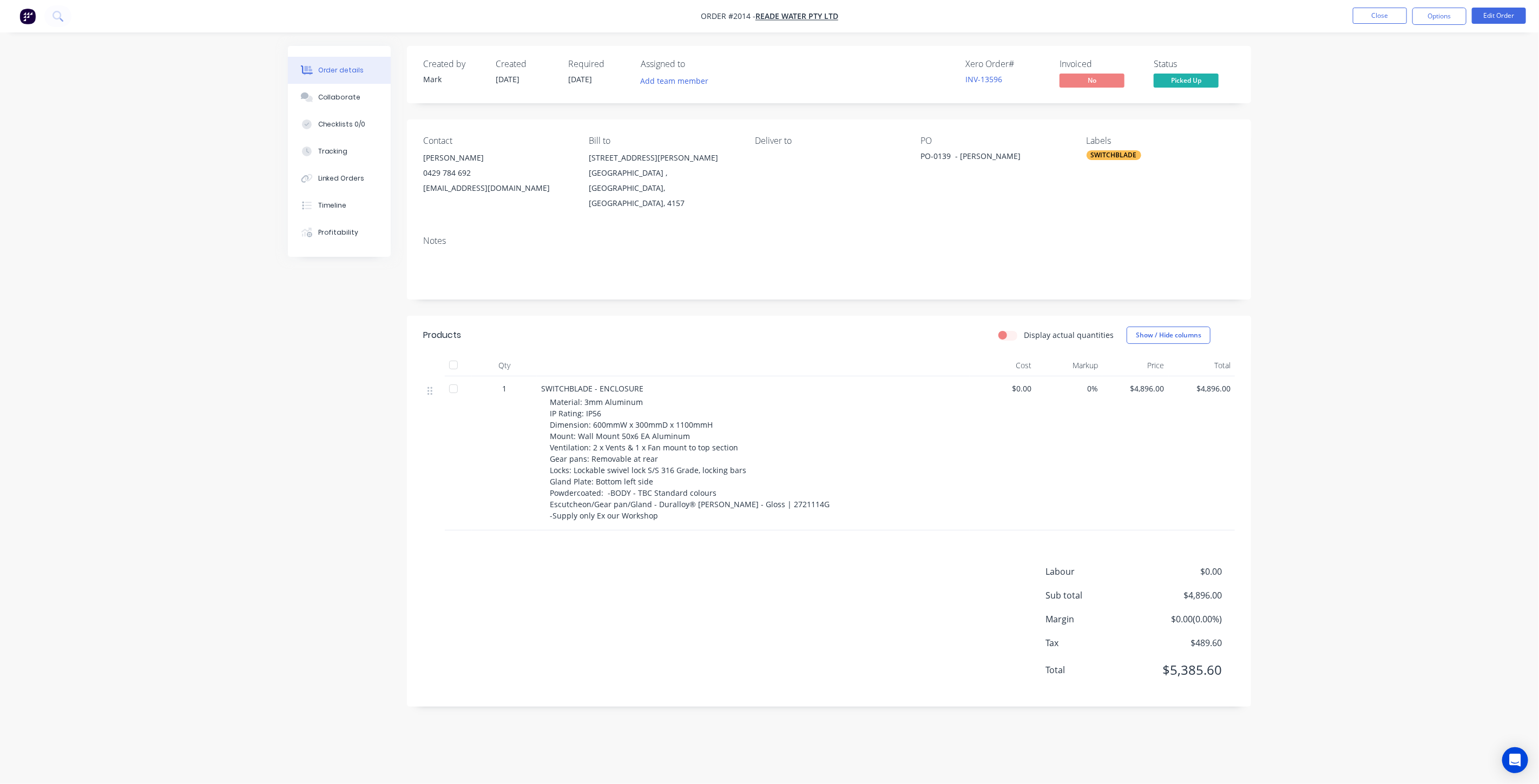
click at [388, 394] on div "Created by Mark Created 09/07/25 Required 04/07/25 Assigned to Add team member …" at bounding box center [770, 384] width 964 height 677
click at [349, 93] on div "Collaborate" at bounding box center [339, 98] width 43 height 10
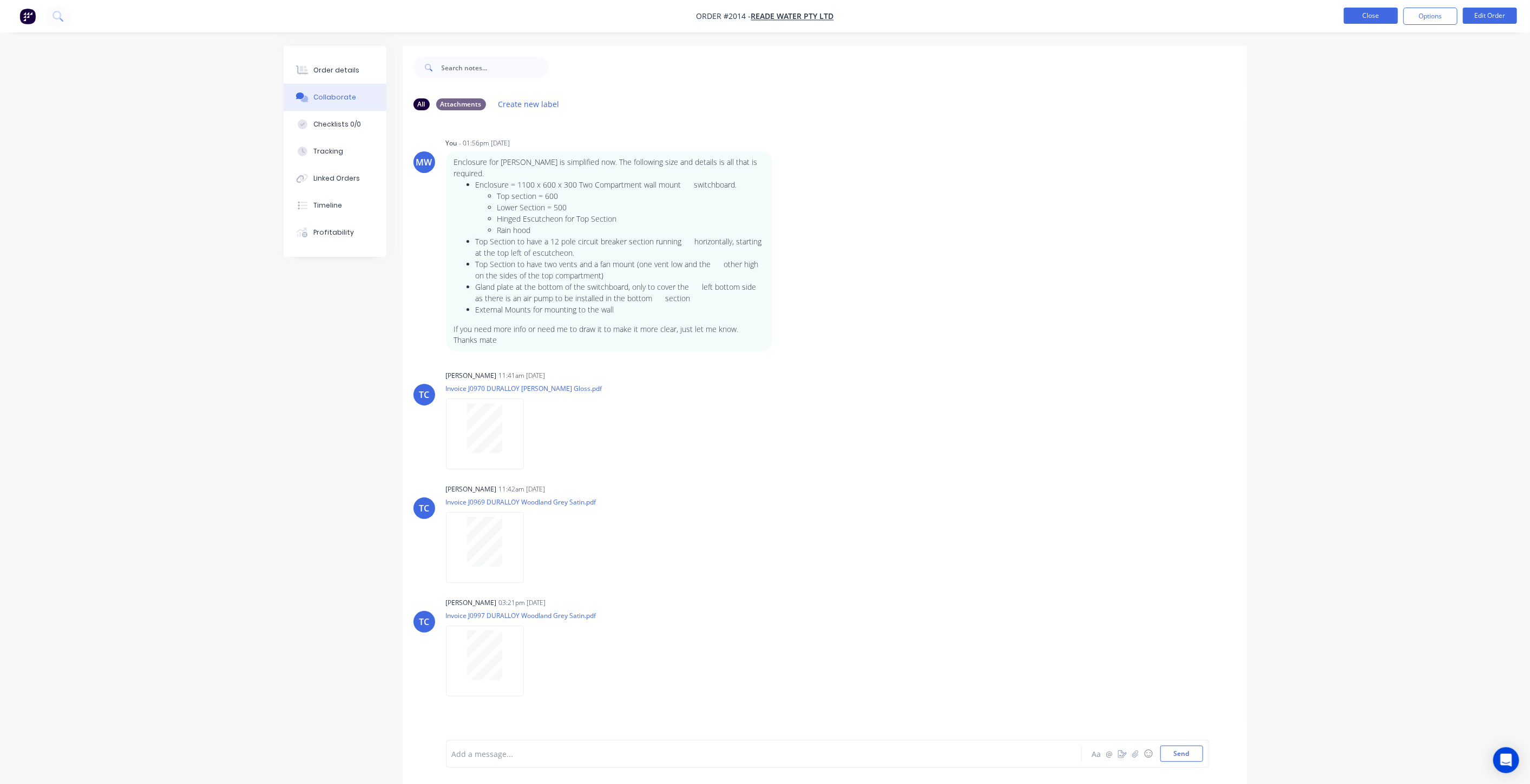
click at [1370, 20] on button "Close" at bounding box center [1371, 16] width 54 height 16
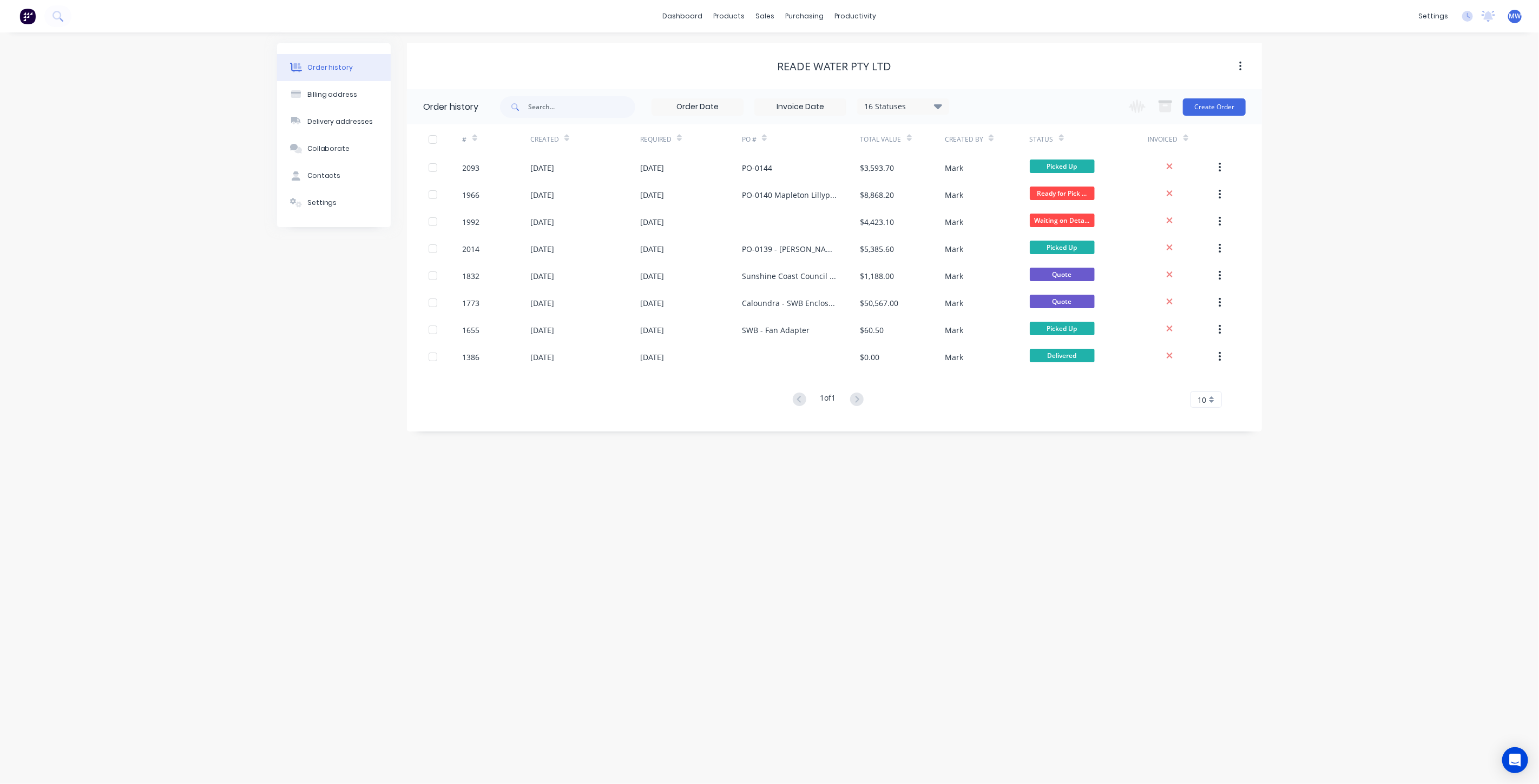
click at [272, 430] on div "Order history Billing address Delivery addresses Collaborate Contacts Settings …" at bounding box center [770, 408] width 1539 height 752
click at [317, 435] on div "Order history Billing address Delivery addresses Collaborate Contacts Settings …" at bounding box center [770, 408] width 1539 height 752
drag, startPoint x: 140, startPoint y: 308, endPoint x: 543, endPoint y: 239, distance: 408.9
click at [139, 307] on div "Order history Billing address Delivery addresses Collaborate Contacts Settings …" at bounding box center [770, 408] width 1539 height 752
click at [93, 199] on div "Order history Billing address Delivery addresses Collaborate Contacts Settings …" at bounding box center [770, 408] width 1539 height 752
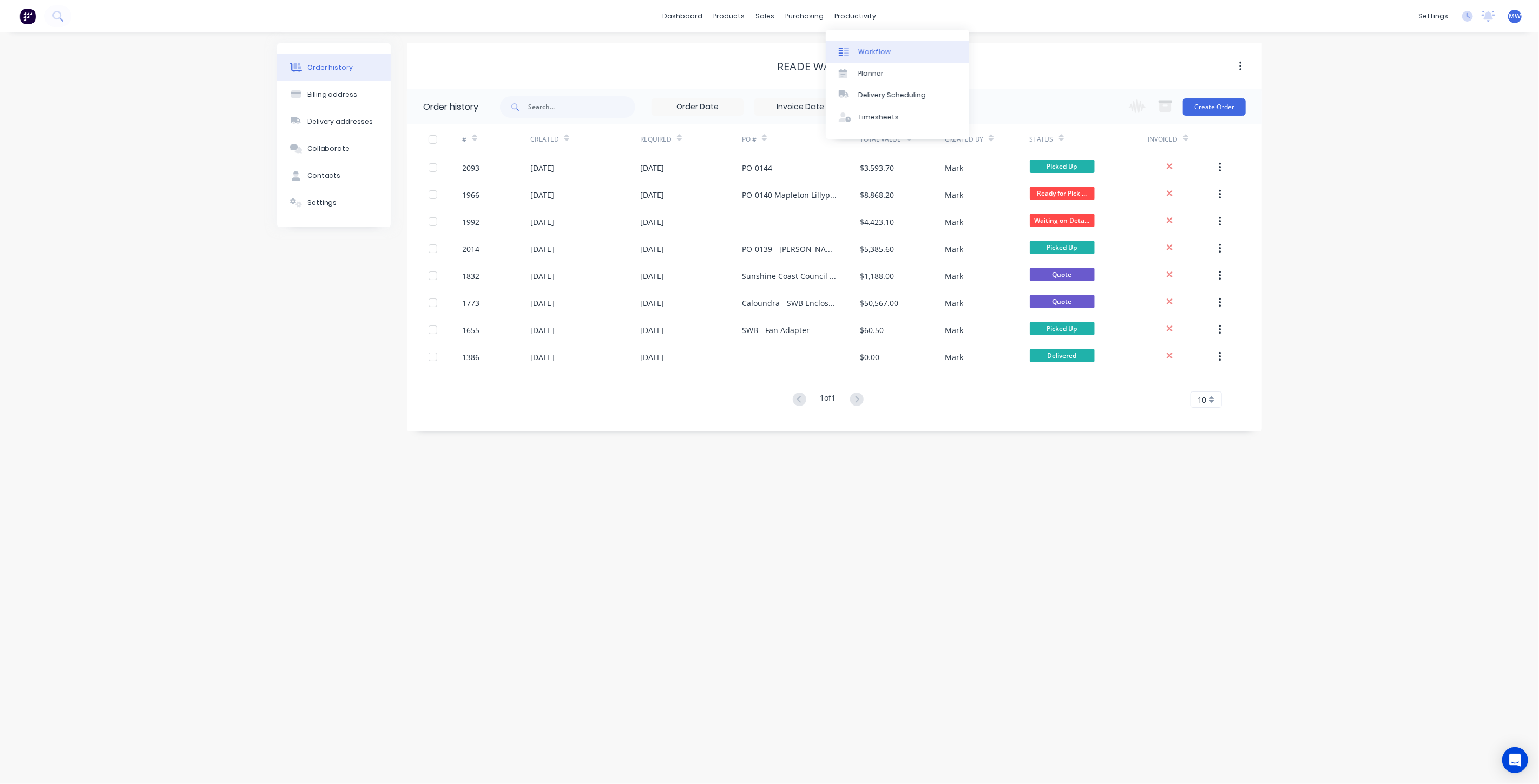
click at [883, 56] on div "Workflow" at bounding box center [874, 52] width 32 height 10
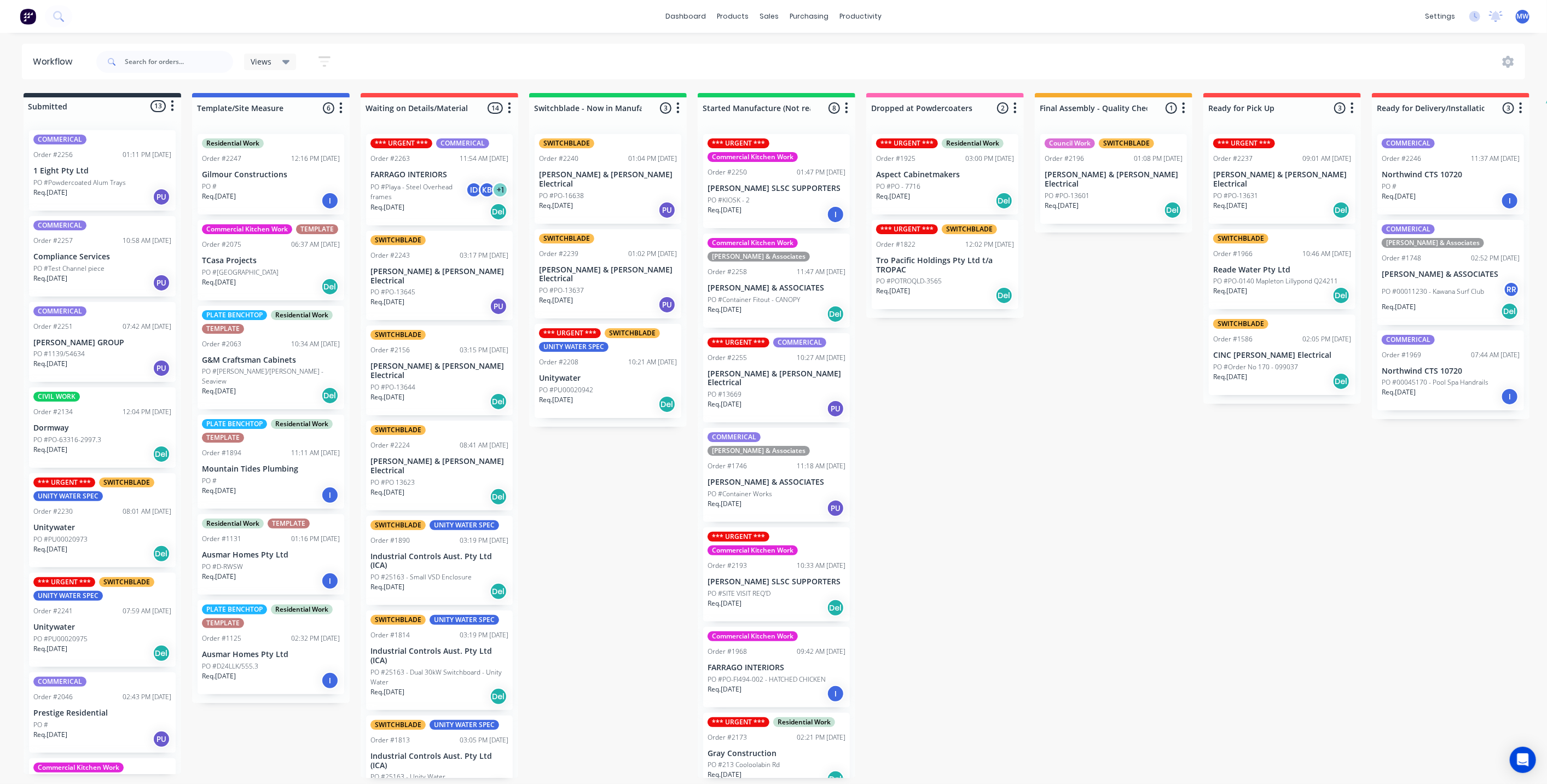
click at [1065, 472] on div "Submitted 13 Status colour #273444 hex #273444 Save Cancel Summaries Total orde…" at bounding box center [904, 435] width 1825 height 685
click at [1075, 435] on div "Submitted 13 Status colour #273444 hex #273444 Save Cancel Summaries Total orde…" at bounding box center [904, 435] width 1825 height 685
click at [1196, 509] on div "Submitted 13 Status colour #273444 hex #273444 Save Cancel Summaries Total orde…" at bounding box center [904, 435] width 1825 height 685
click at [1364, 559] on div "Submitted 13 Status colour #273444 hex #273444 Save Cancel Summaries Total orde…" at bounding box center [904, 435] width 1825 height 685
click at [1467, 564] on div "Submitted 13 Status colour #273444 hex #273444 Save Cancel Summaries Total orde…" at bounding box center [904, 435] width 1825 height 685
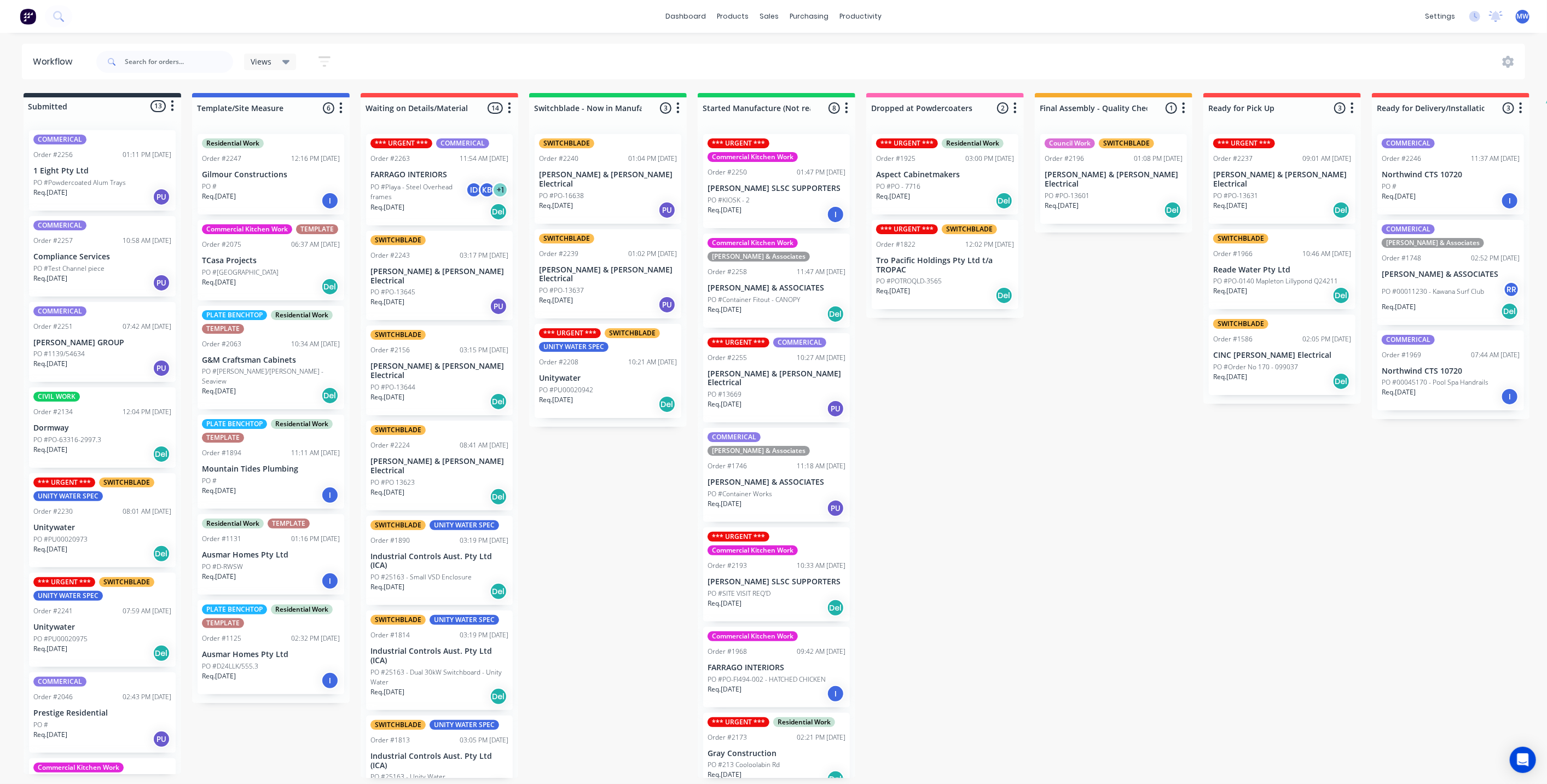
click at [1284, 535] on div "Submitted 13 Status colour #273444 hex #273444 Save Cancel Summaries Total orde…" at bounding box center [904, 435] width 1825 height 685
drag, startPoint x: 1109, startPoint y: 458, endPoint x: 1105, endPoint y: 446, distance: 12.6
click at [1107, 454] on div "Submitted 13 Status colour #273444 hex #273444 Save Cancel Summaries Total orde…" at bounding box center [904, 435] width 1825 height 685
click at [1094, 253] on div "Submitted 13 Status colour #273444 hex #273444 Save Cancel Summaries Total orde…" at bounding box center [904, 435] width 1825 height 685
click at [931, 412] on div "Submitted 13 Status colour #273444 hex #273444 Save Cancel Summaries Total orde…" at bounding box center [904, 435] width 1825 height 685
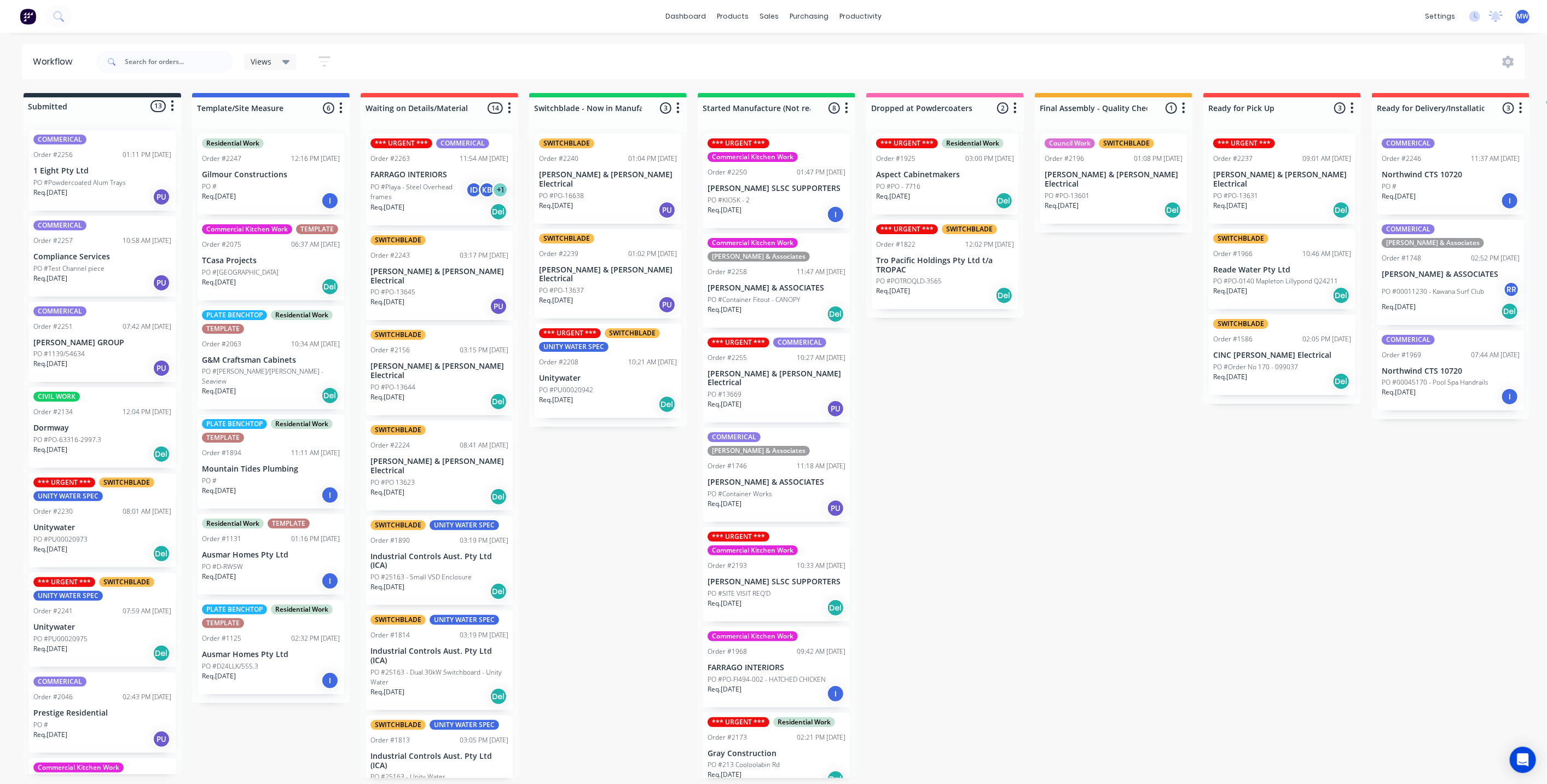
click at [946, 493] on div "Submitted 13 Status colour #273444 hex #273444 Save Cancel Summaries Total orde…" at bounding box center [904, 435] width 1825 height 685
click at [639, 490] on div "Submitted 13 Status colour #273444 hex #273444 Save Cancel Summaries Total orde…" at bounding box center [904, 435] width 1825 height 685
click at [1029, 506] on div "Submitted 13 Status colour #273444 hex #273444 Save Cancel Summaries Total orde…" at bounding box center [904, 435] width 1825 height 685
click at [583, 484] on div "Submitted 13 Status colour #273444 hex #273444 Save Cancel Summaries Total orde…" at bounding box center [904, 435] width 1825 height 685
click at [108, 335] on div "COMMERICAL Order #2251 07:42 AM 01/09/25 TENKATE GROUP PO #1139/54634 Req. 15/0…" at bounding box center [102, 342] width 147 height 81
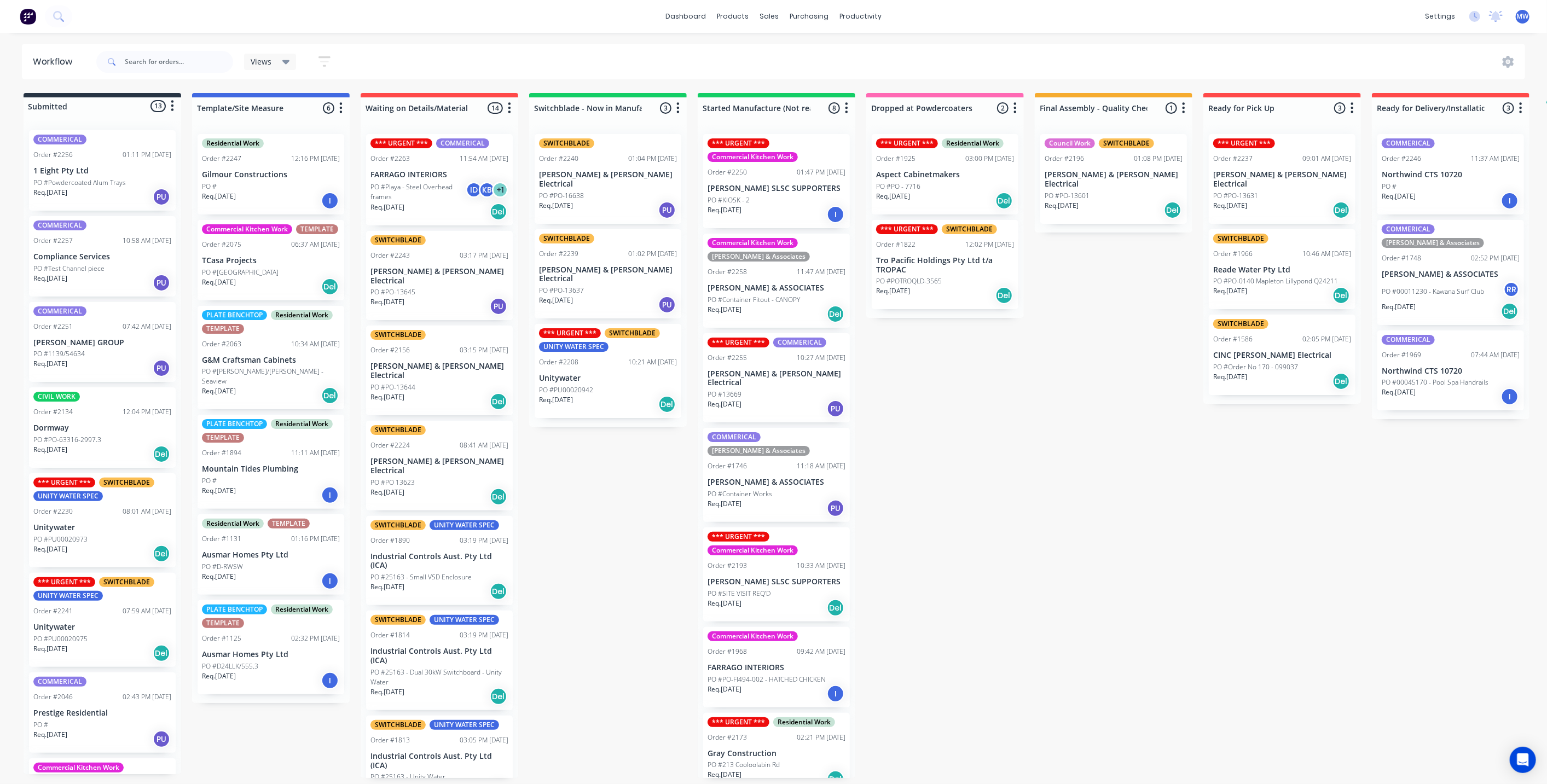
drag, startPoint x: 558, startPoint y: 459, endPoint x: 509, endPoint y: 443, distance: 51.5
click at [559, 458] on div "Submitted 13 Status colour #273444 hex #273444 Save Cancel Summaries Total orde…" at bounding box center [904, 435] width 1825 height 685
drag, startPoint x: 647, startPoint y: 477, endPoint x: 475, endPoint y: 340, distance: 219.9
click at [645, 476] on div "Submitted 13 Status colour #273444 hex #273444 Save Cancel Summaries Total orde…" at bounding box center [904, 435] width 1825 height 685
click at [595, 525] on div "Submitted 13 Status colour #273444 hex #273444 Save Cancel Summaries Total orde…" at bounding box center [904, 435] width 1825 height 685
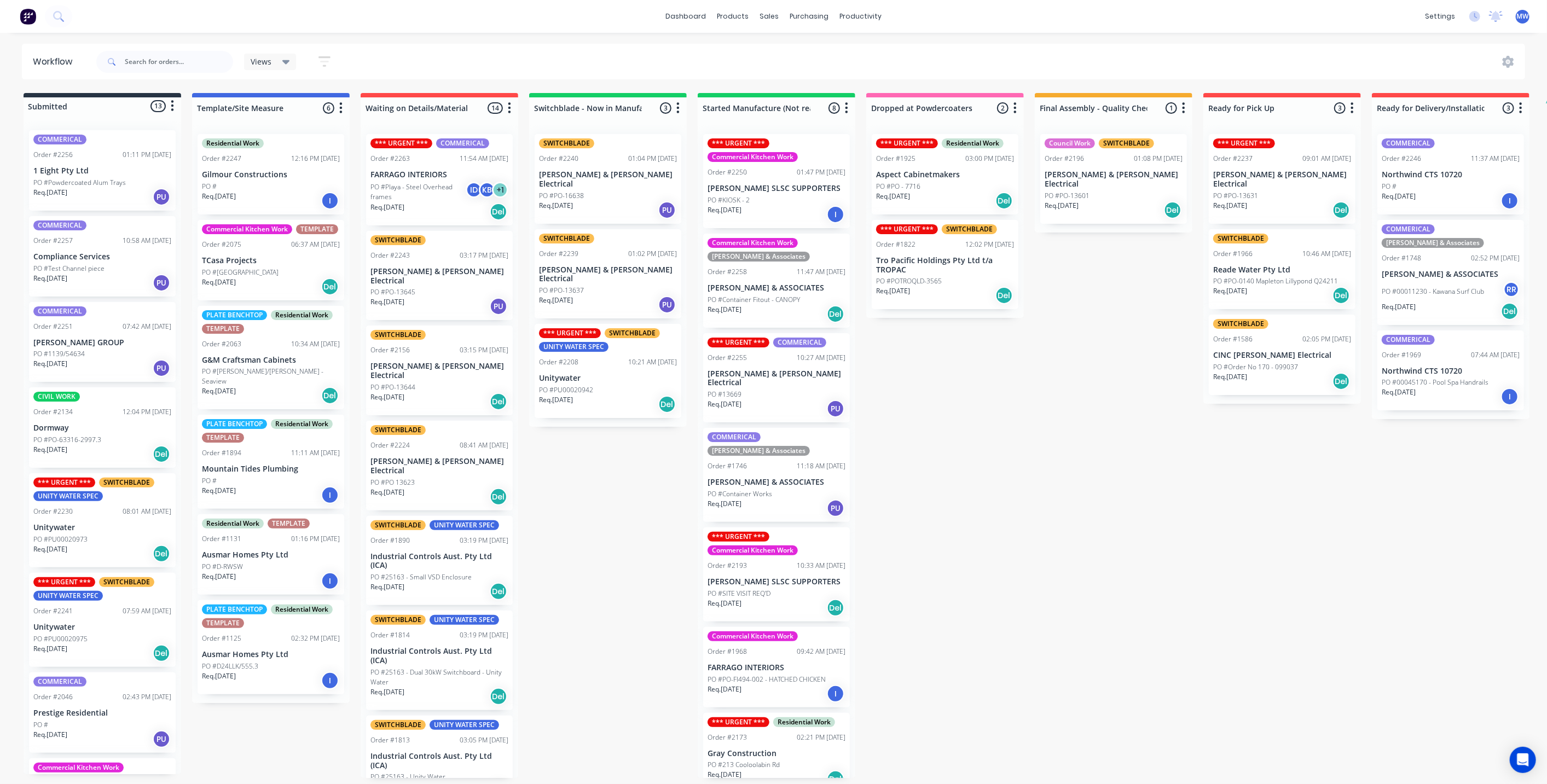
click at [576, 452] on div "Submitted 13 Status colour #273444 hex #273444 Save Cancel Summaries Total orde…" at bounding box center [904, 435] width 1825 height 685
click at [599, 525] on div "Submitted 13 Status colour #273444 hex #273444 Save Cancel Summaries Total orde…" at bounding box center [904, 435] width 1825 height 685
click at [603, 529] on div "Submitted 13 Status colour #273444 hex #273444 Save Cancel Summaries Total orde…" at bounding box center [904, 435] width 1825 height 685
drag, startPoint x: 579, startPoint y: 487, endPoint x: 559, endPoint y: 442, distance: 49.2
click at [573, 481] on div "Submitted 13 Status colour #273444 hex #273444 Save Cancel Summaries Total orde…" at bounding box center [904, 435] width 1825 height 685
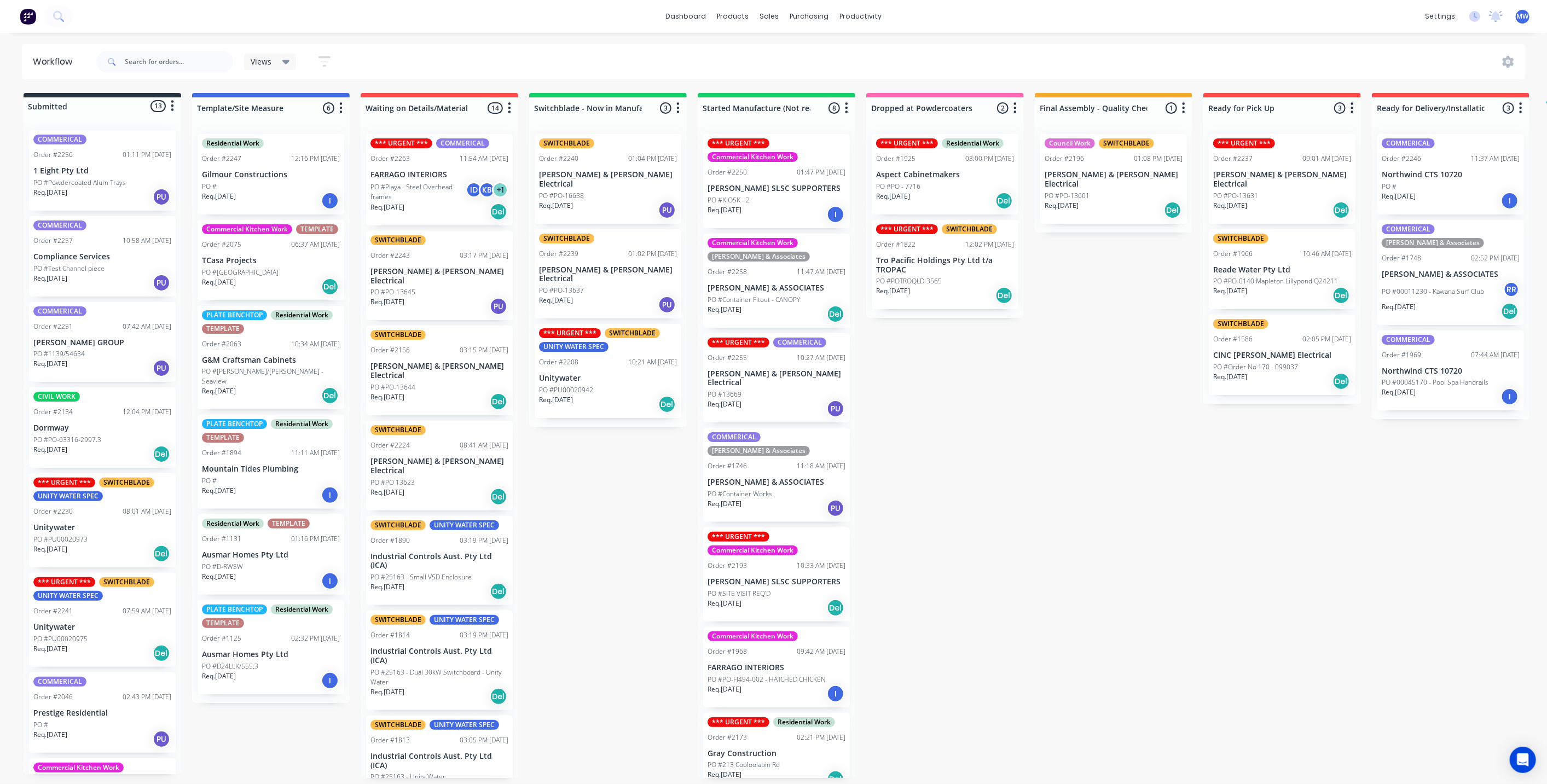
drag, startPoint x: 1120, startPoint y: 477, endPoint x: 1114, endPoint y: 472, distance: 7.8
click at [1116, 474] on div "Submitted 13 Status colour #273444 hex #273444 Save Cancel Summaries Total orde…" at bounding box center [904, 435] width 1825 height 685
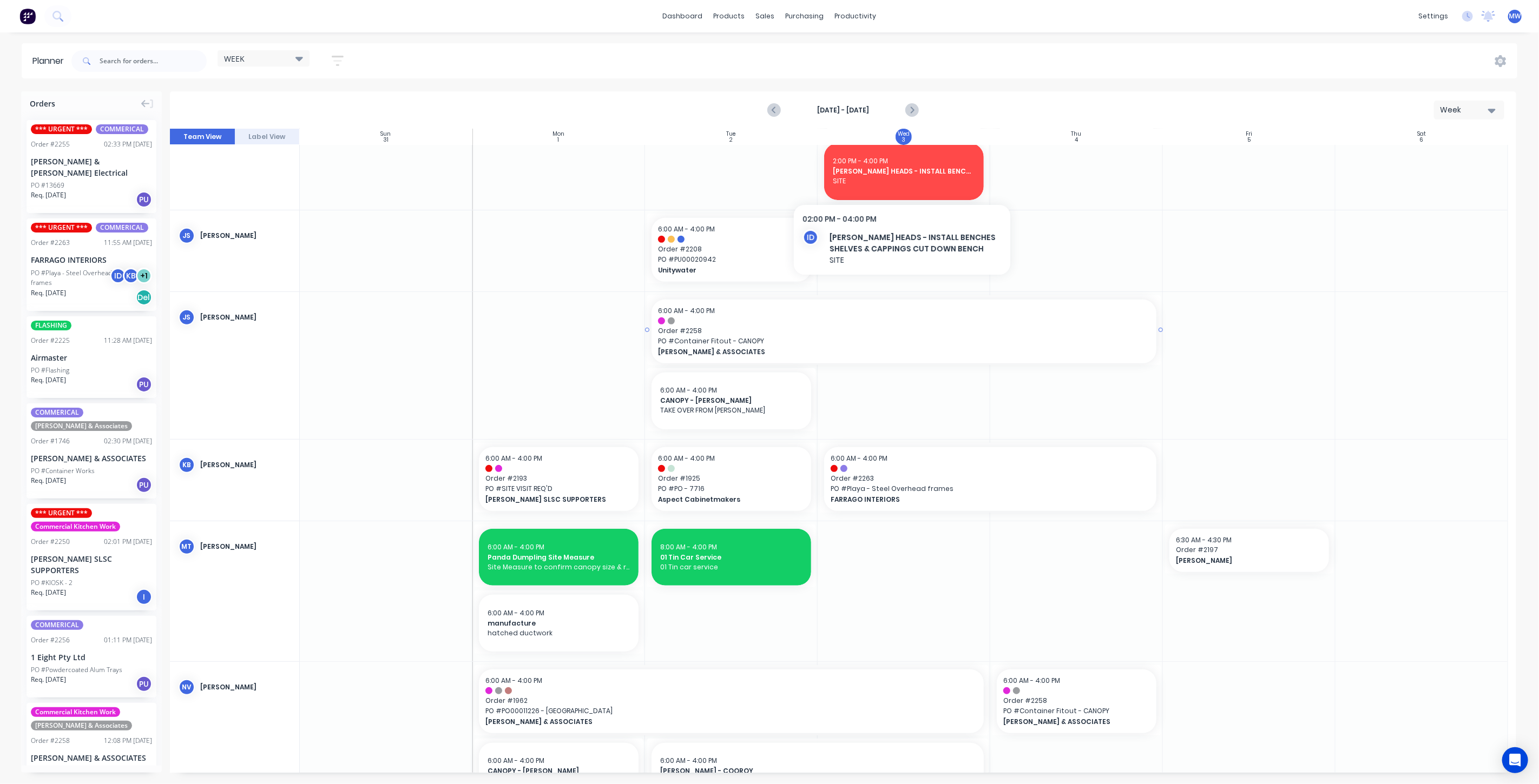
scroll to position [420, 0]
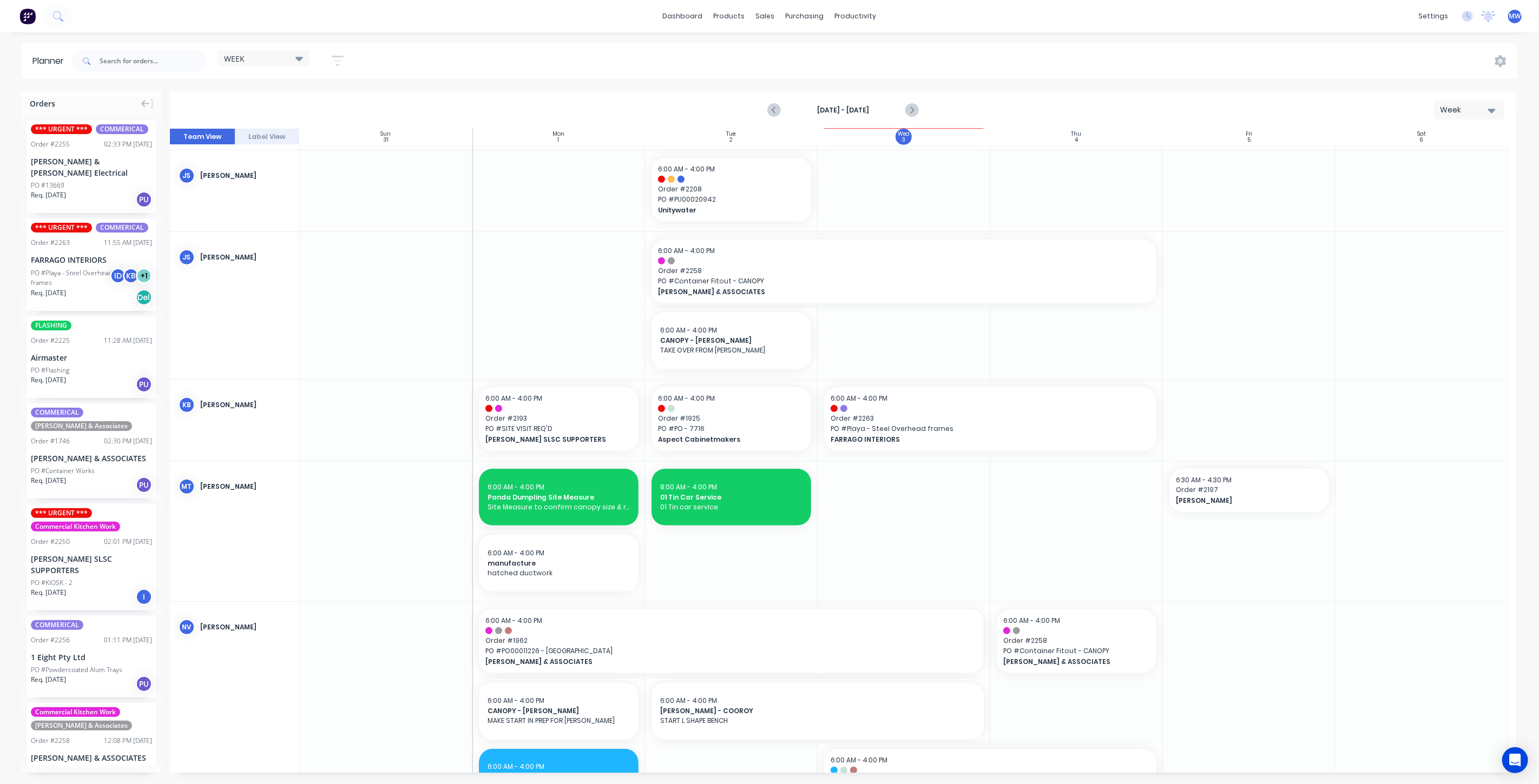
click at [904, 475] on div at bounding box center [904, 531] width 172 height 140
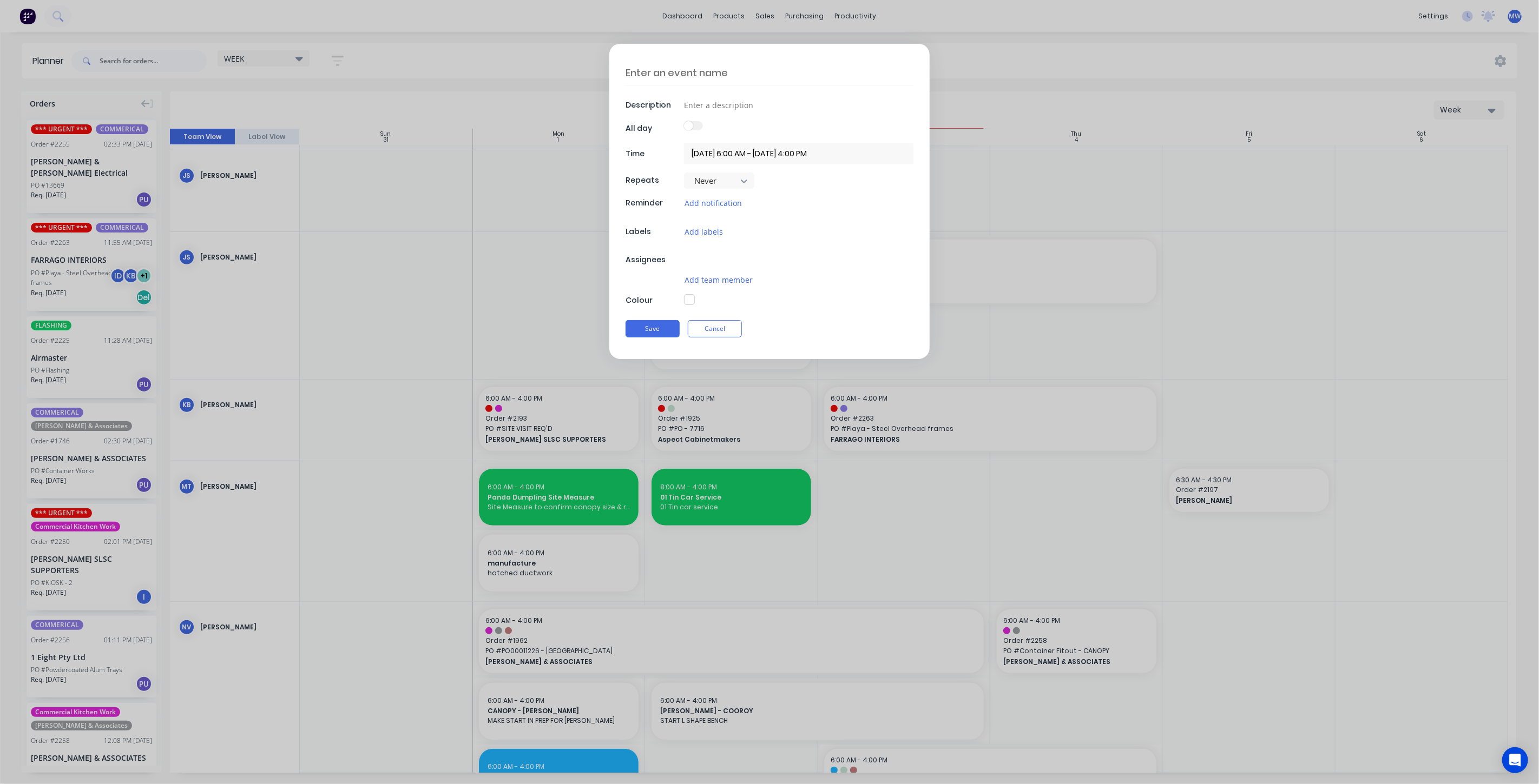
type textarea "x"
click at [757, 78] on textarea at bounding box center [770, 72] width 288 height 25
type textarea "C"
type textarea "x"
type textarea "Ca"
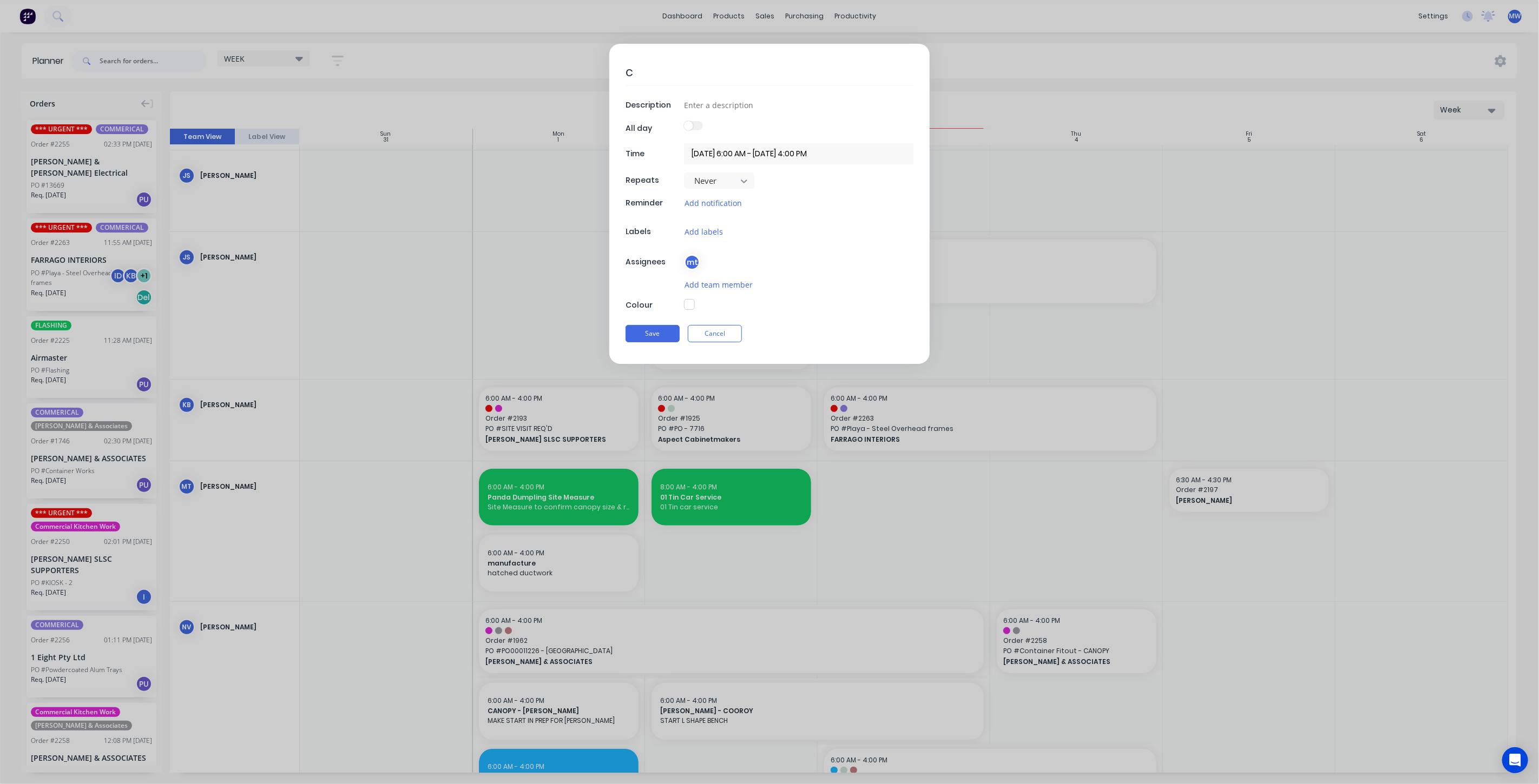
type textarea "x"
type textarea "Cal"
type textarea "x"
type textarea "Calo"
type textarea "x"
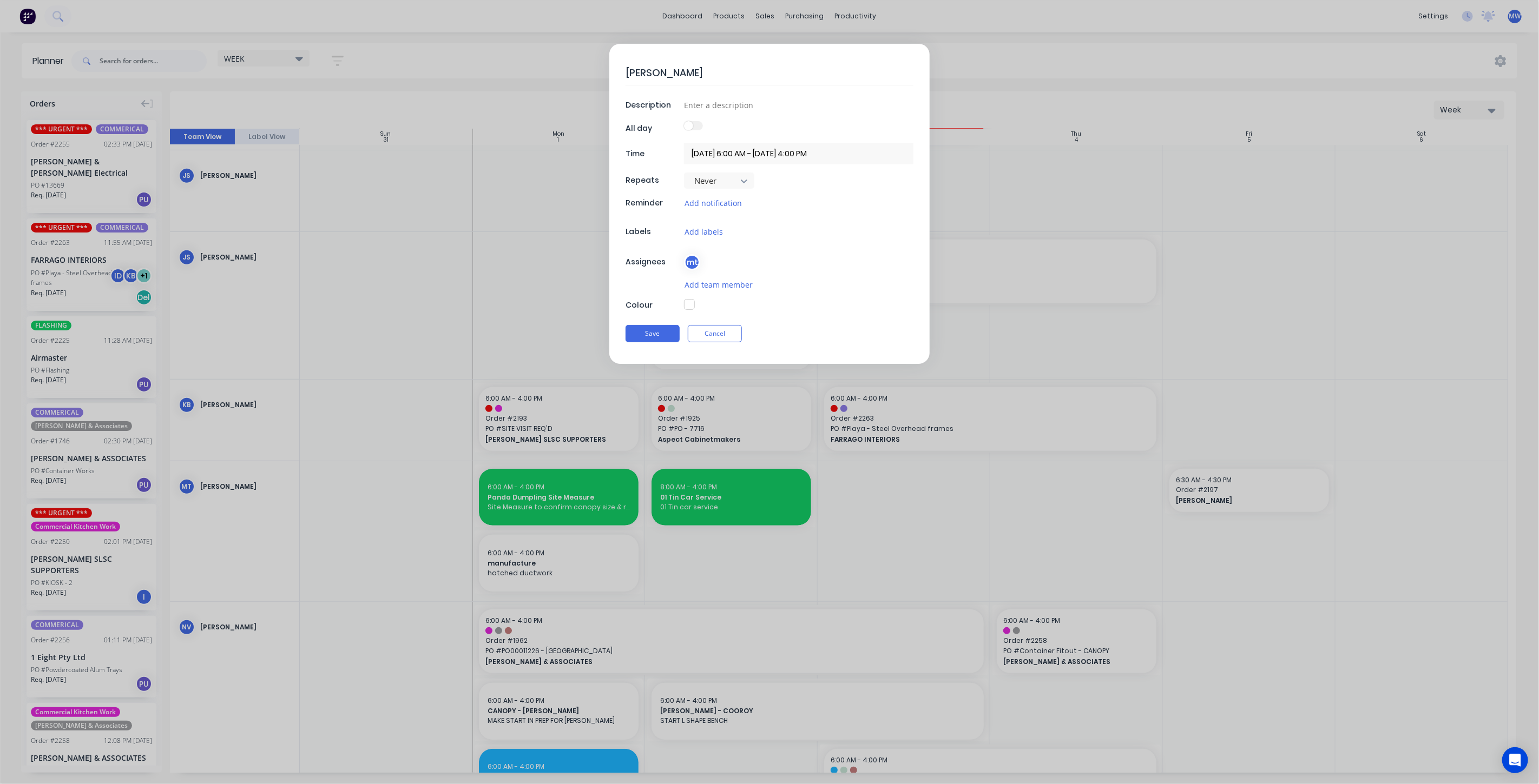
type textarea "Calou"
type textarea "x"
type textarea "Caloun"
type textarea "x"
type textarea "Calou"
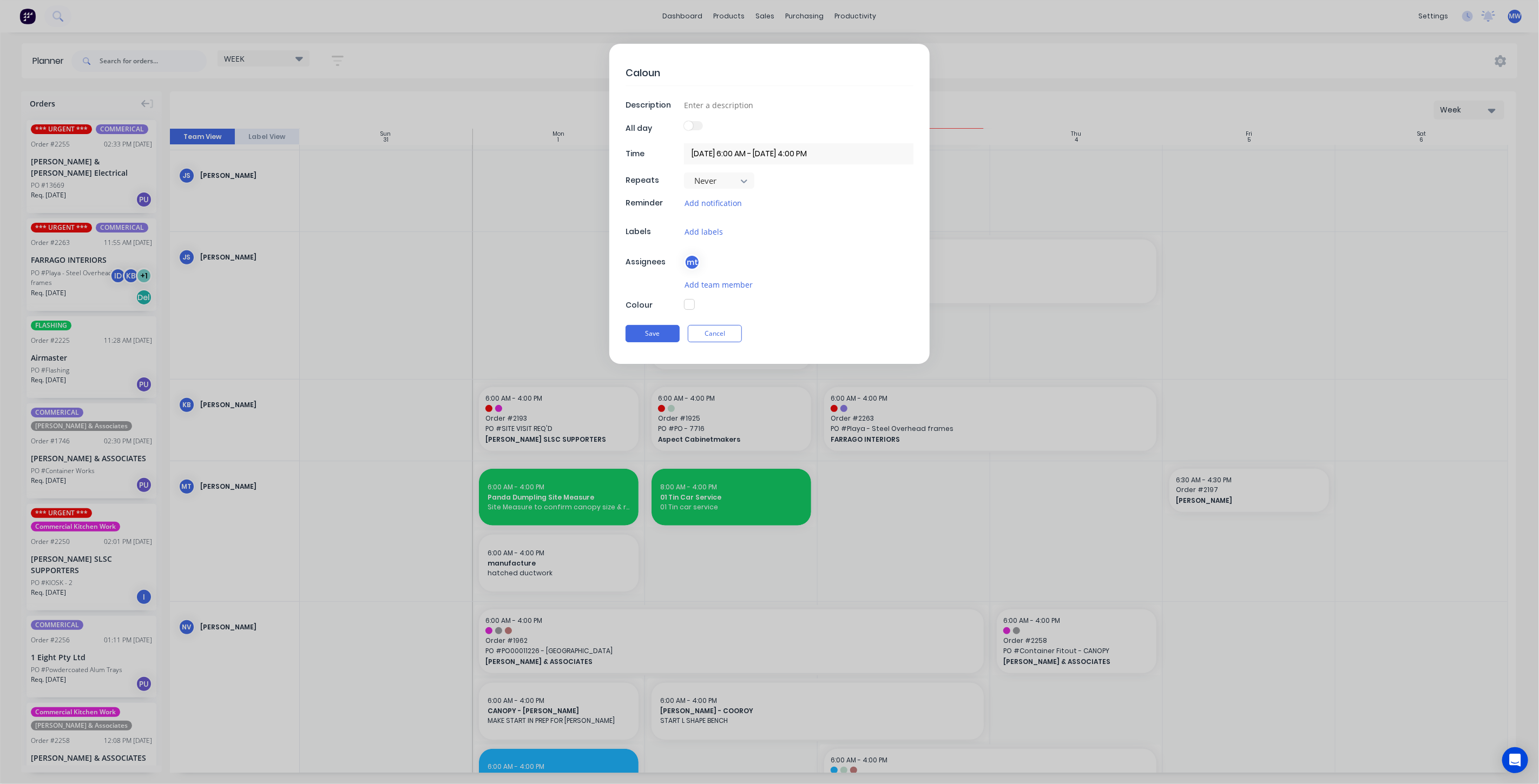
type textarea "x"
type textarea "Calo"
type textarea "x"
type textarea "Calou"
type textarea "x"
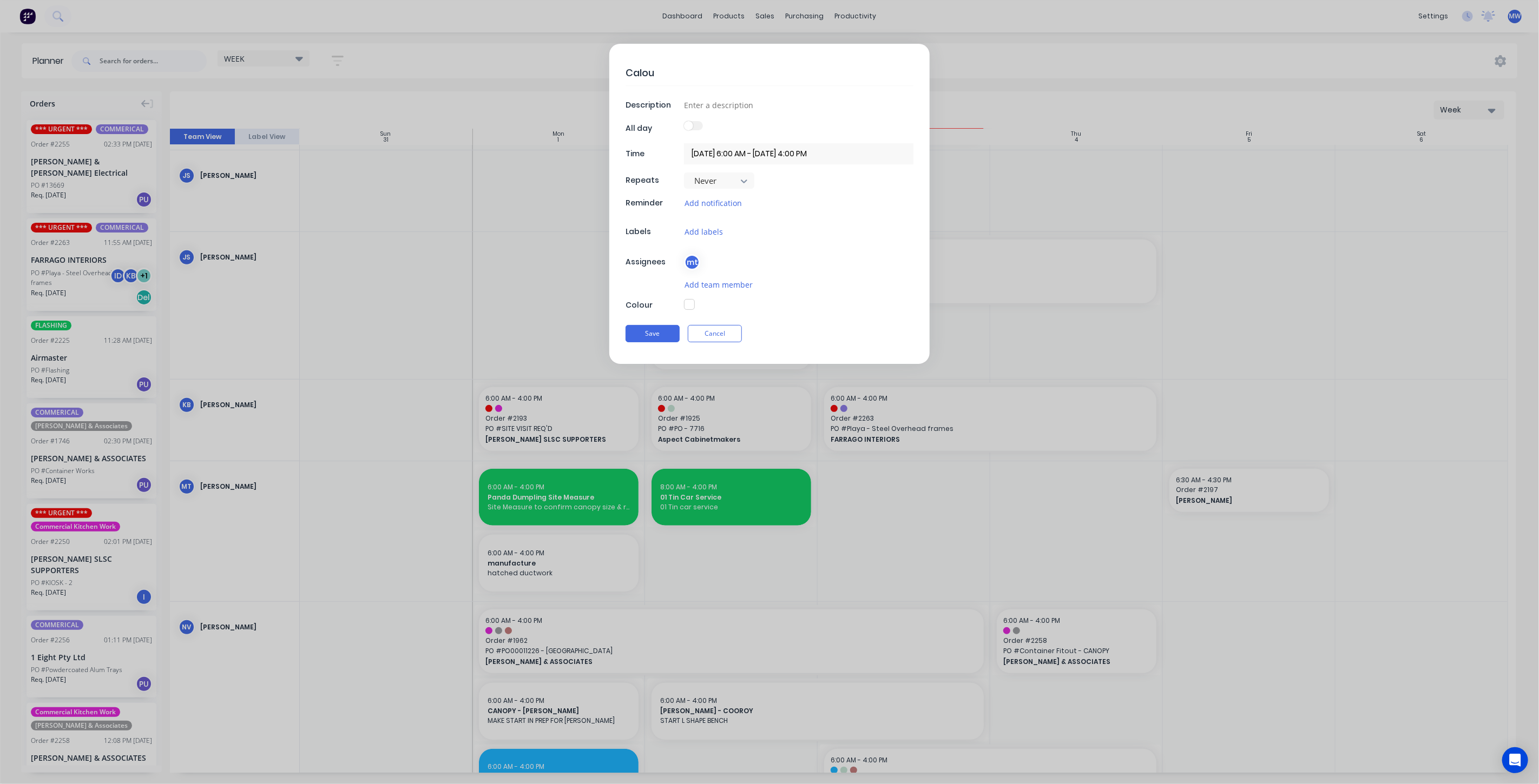
type textarea "Caloun"
type textarea "x"
type textarea "Calound"
type textarea "x"
type textarea "Caloundr"
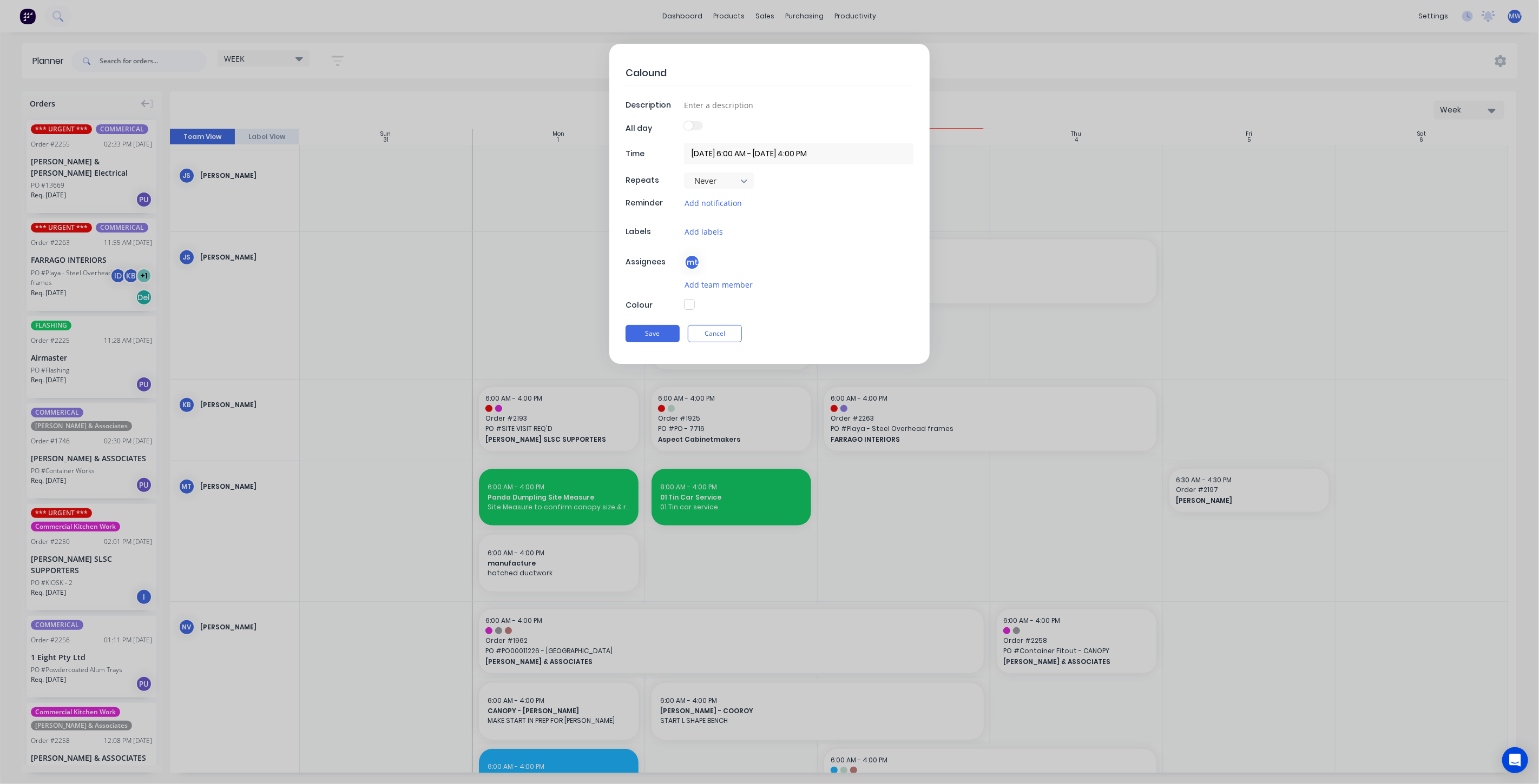
type textarea "x"
type textarea "Caloundra"
type textarea "x"
type textarea "Caloundra"
type textarea "x"
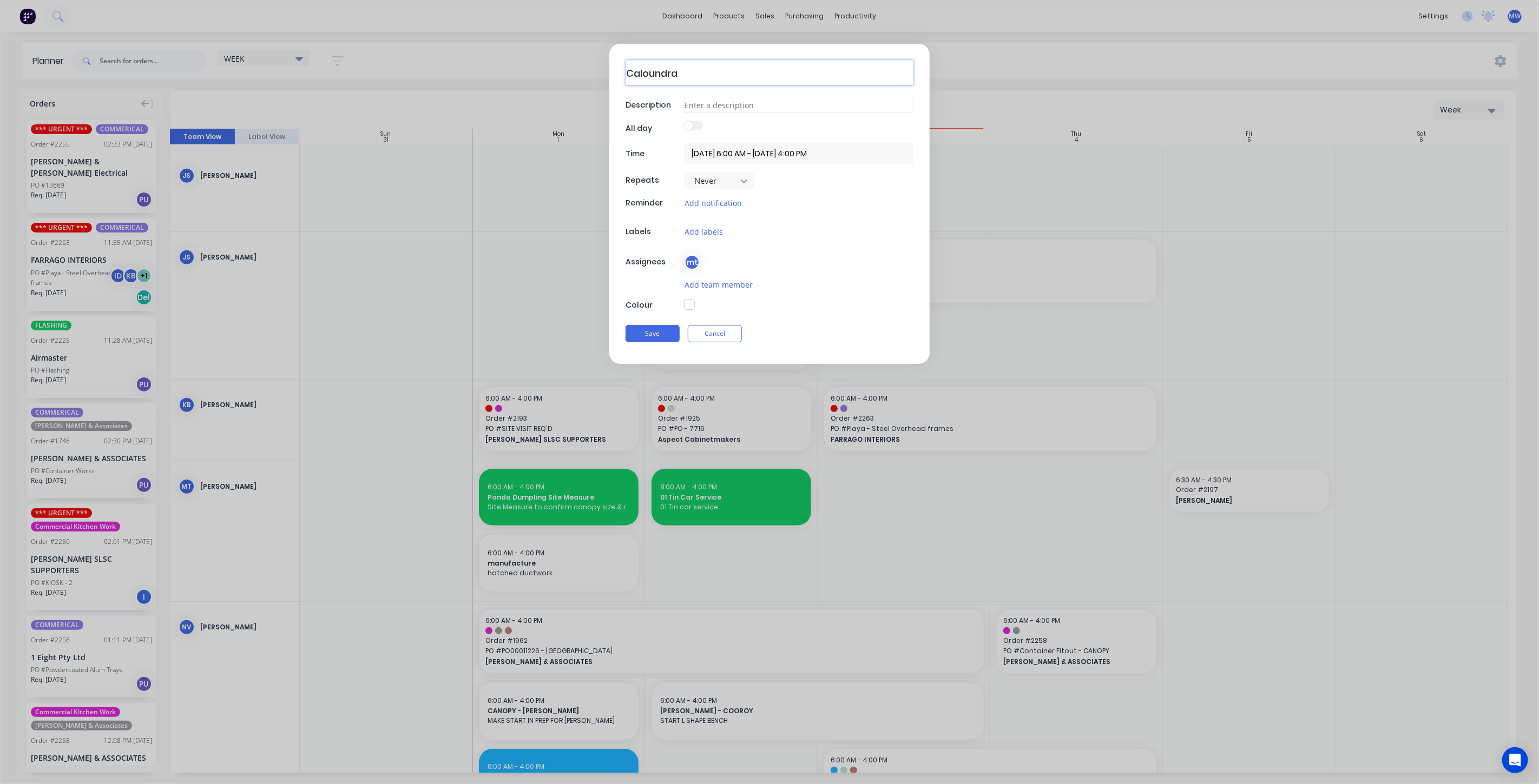
type textarea "Caloundra"
type textarea "x"
click at [735, 97] on input at bounding box center [798, 105] width 229 height 16
type input "SITE"
type textarea "x"
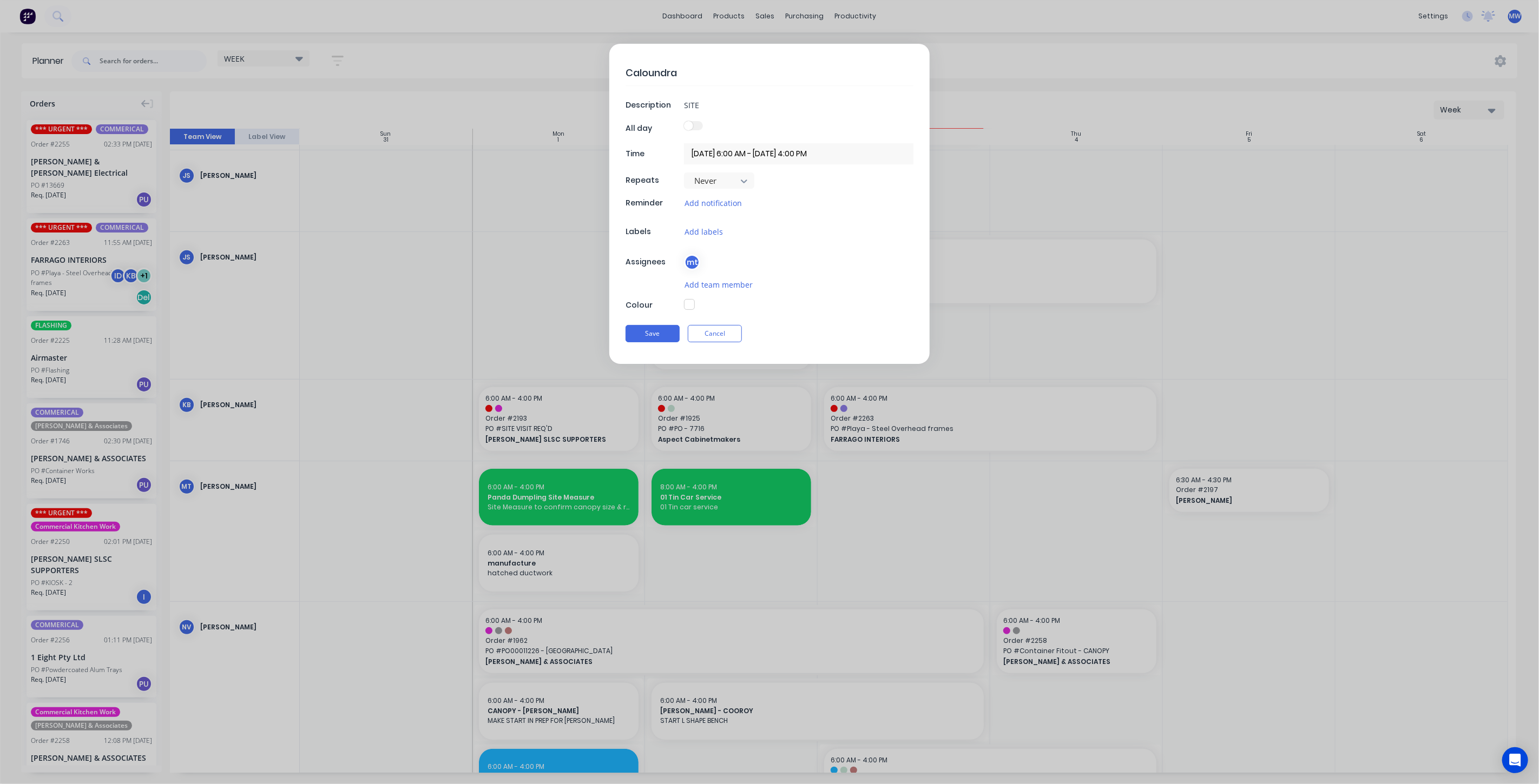
click at [796, 157] on input "03/09/2025 6:00 AM - 03/09/2025 4:00 PM" at bounding box center [798, 153] width 229 height 21
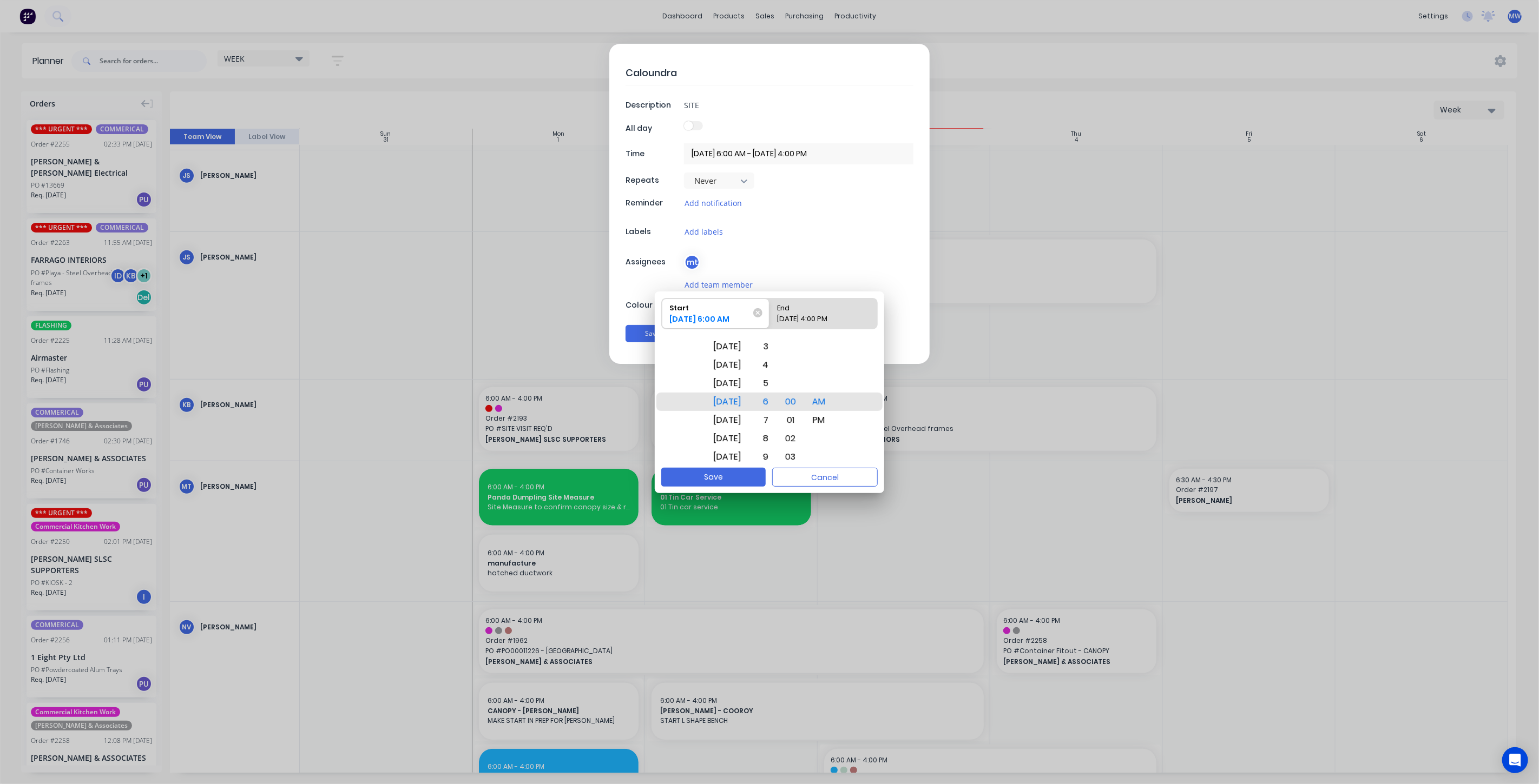
click at [865, 241] on div "Caloundra Description SITE All day Time 03/09/2025 6:00 AM - 03/09/2025 4:00 PM…" at bounding box center [770, 203] width 320 height 320
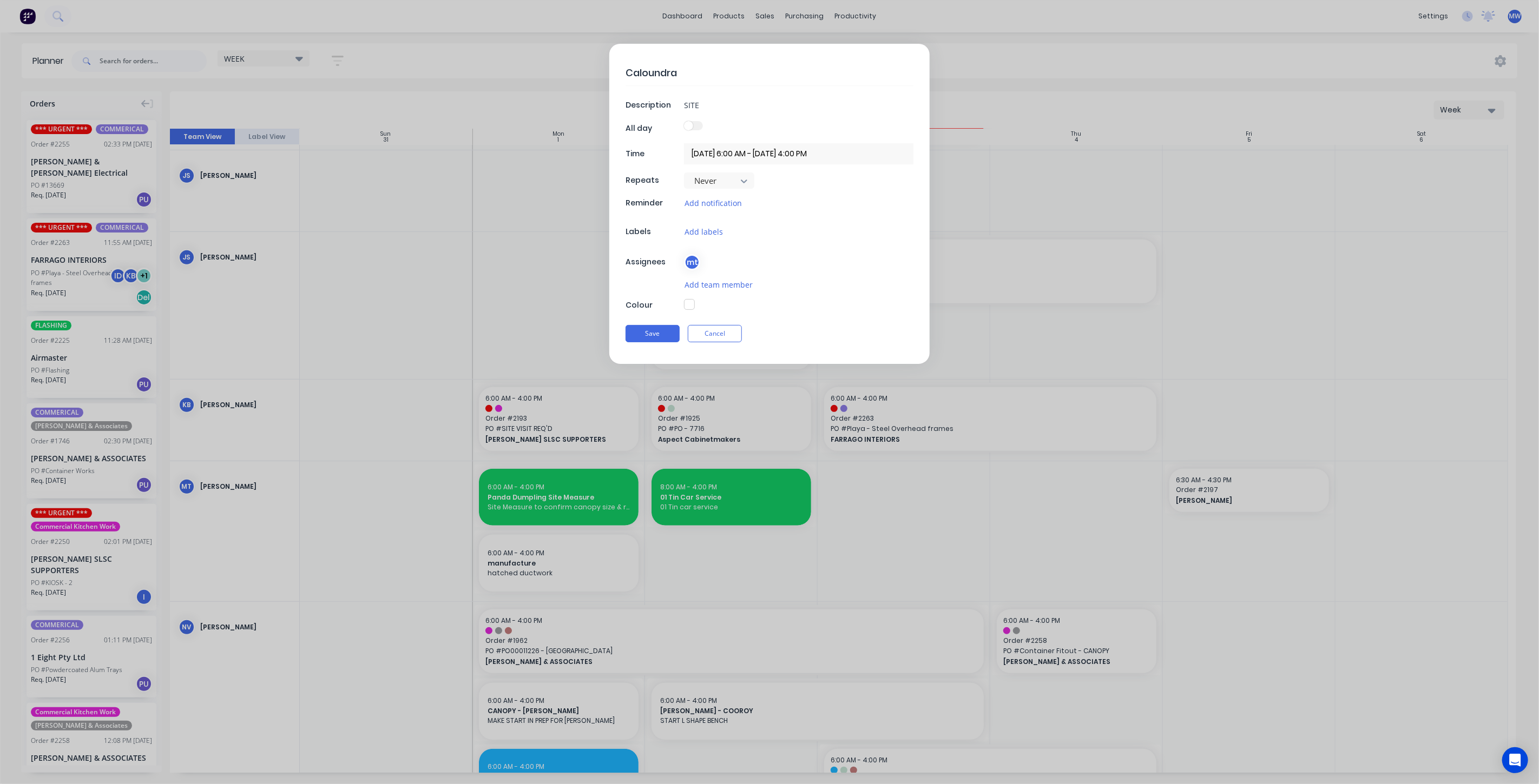
click at [698, 153] on input "03/09/2025 6:00 AM - 03/09/2025 4:00 PM" at bounding box center [798, 153] width 229 height 21
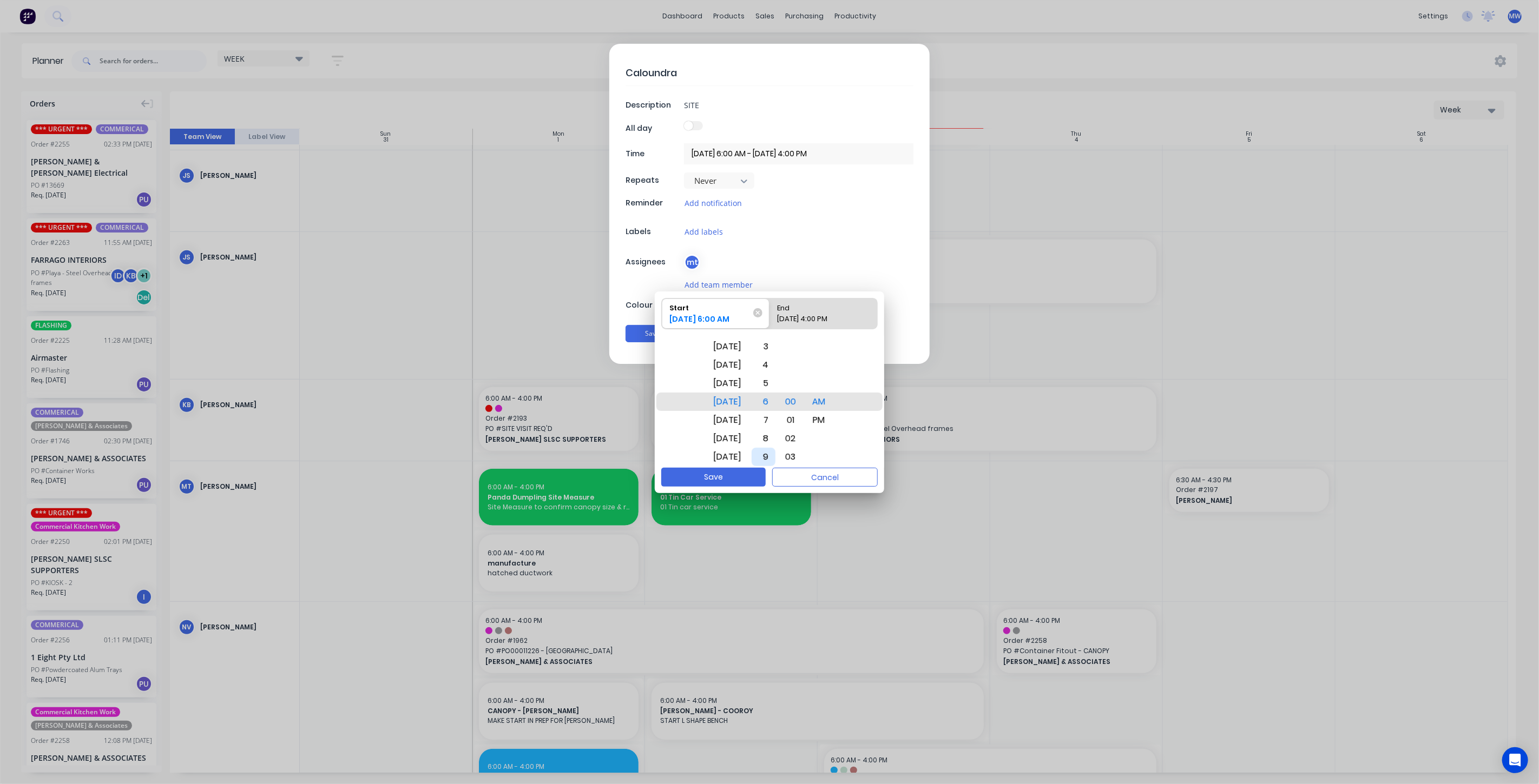
click at [775, 457] on div "9" at bounding box center [764, 457] width 24 height 19
click at [829, 316] on div "03/09/2025 4:00 PM" at bounding box center [818, 321] width 90 height 15
click at [770, 316] on input "End 03/09/2025 4:00 PM" at bounding box center [770, 314] width 1 height 31
radio input "true"
click at [744, 478] on button "Save" at bounding box center [713, 478] width 104 height 19
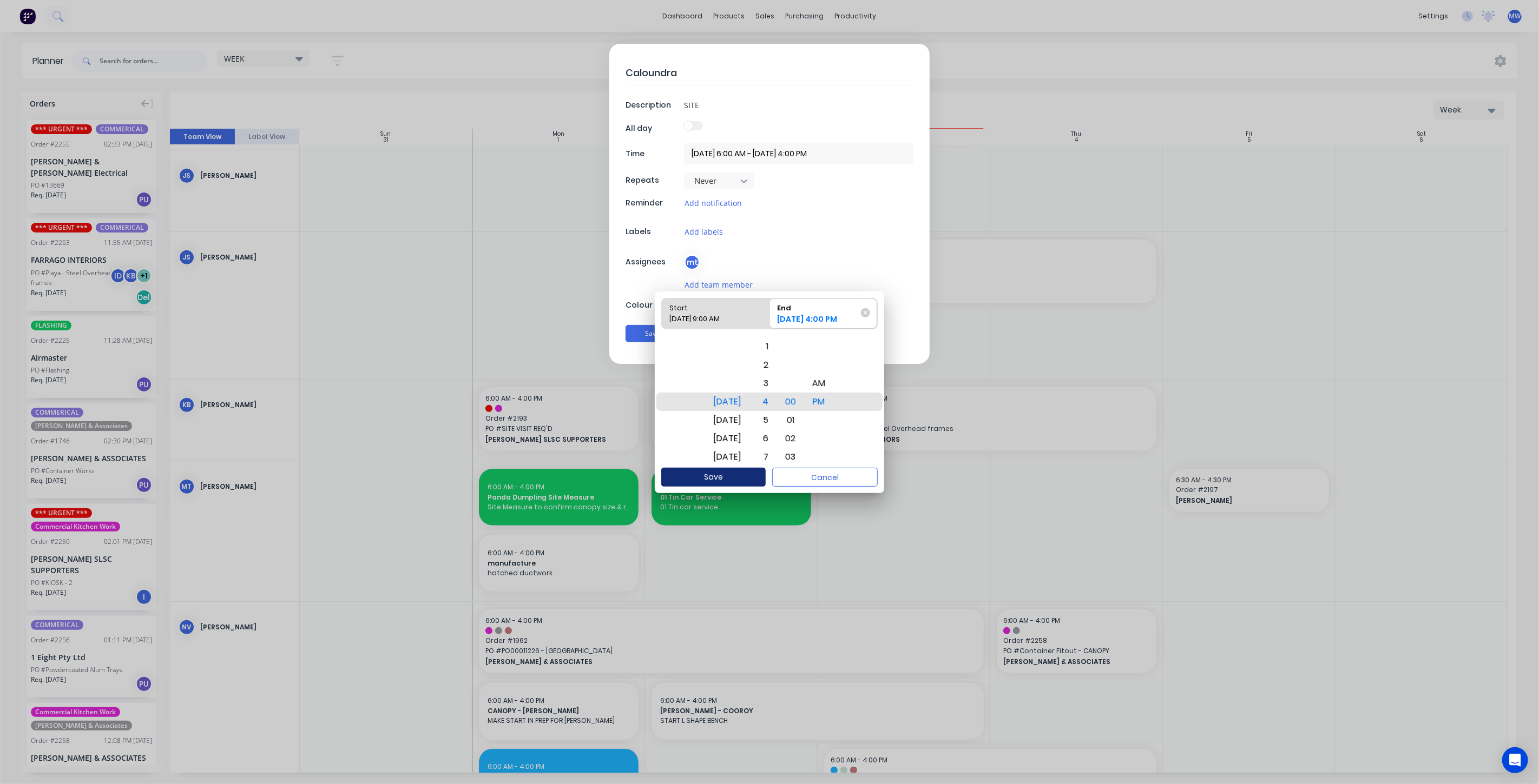
type input "03/09/2025 9:00 AM - 03/09/2025 4:00 PM"
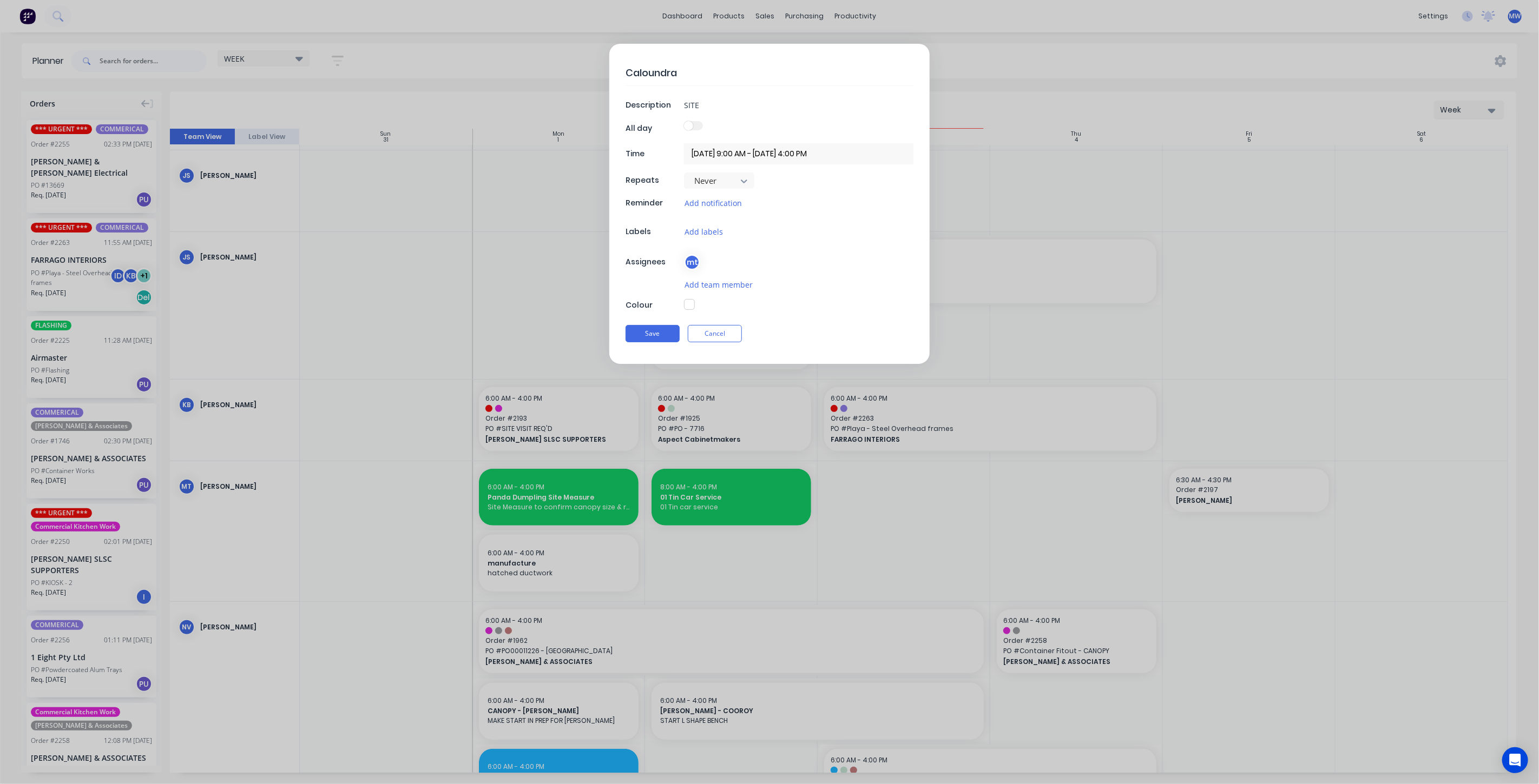
click at [693, 303] on button "button" at bounding box center [689, 305] width 11 height 11
type textarea "x"
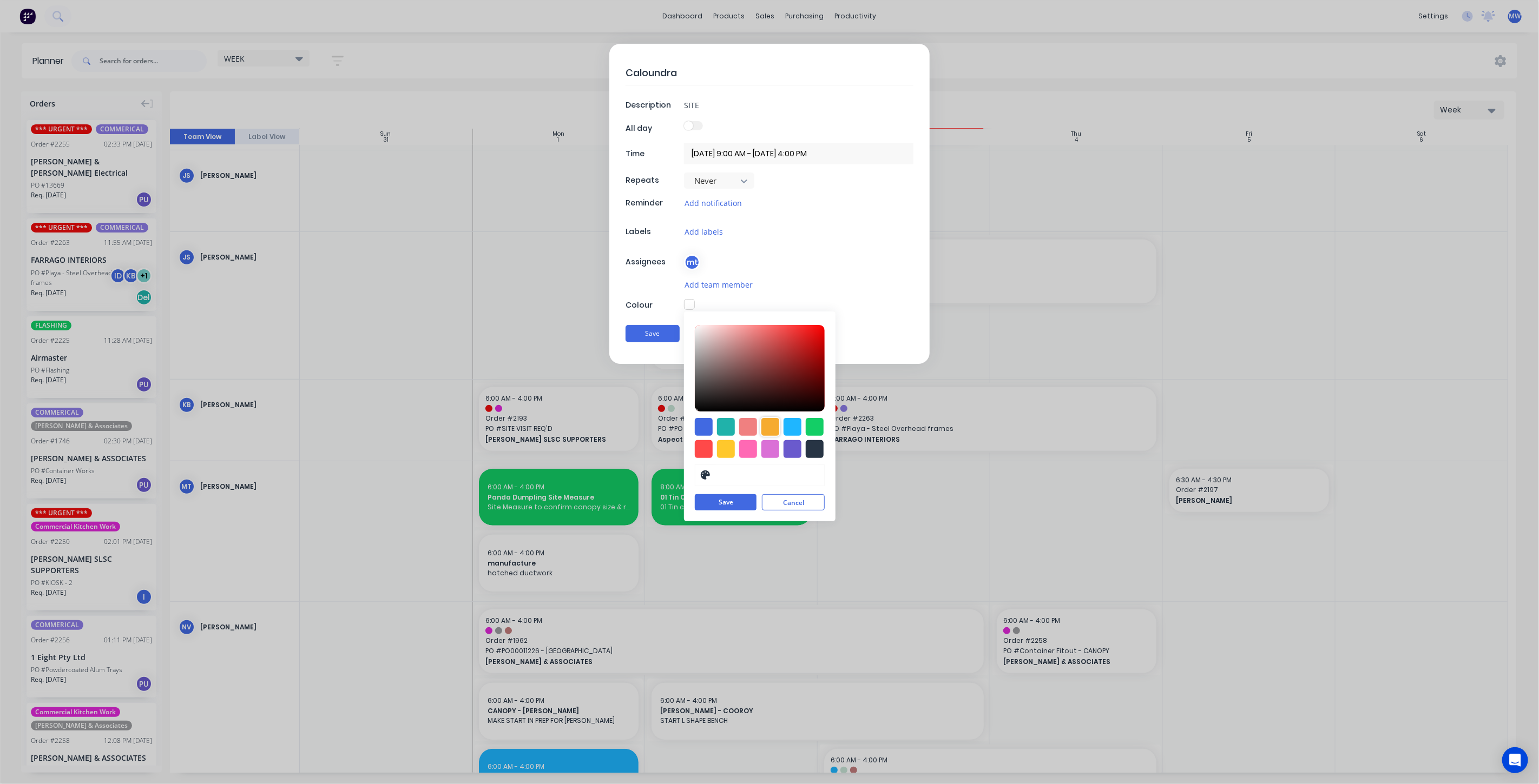
click at [768, 427] on div at bounding box center [770, 427] width 18 height 18
type input "#F6AB2F"
click at [739, 502] on button "Save" at bounding box center [725, 503] width 62 height 16
type textarea "x"
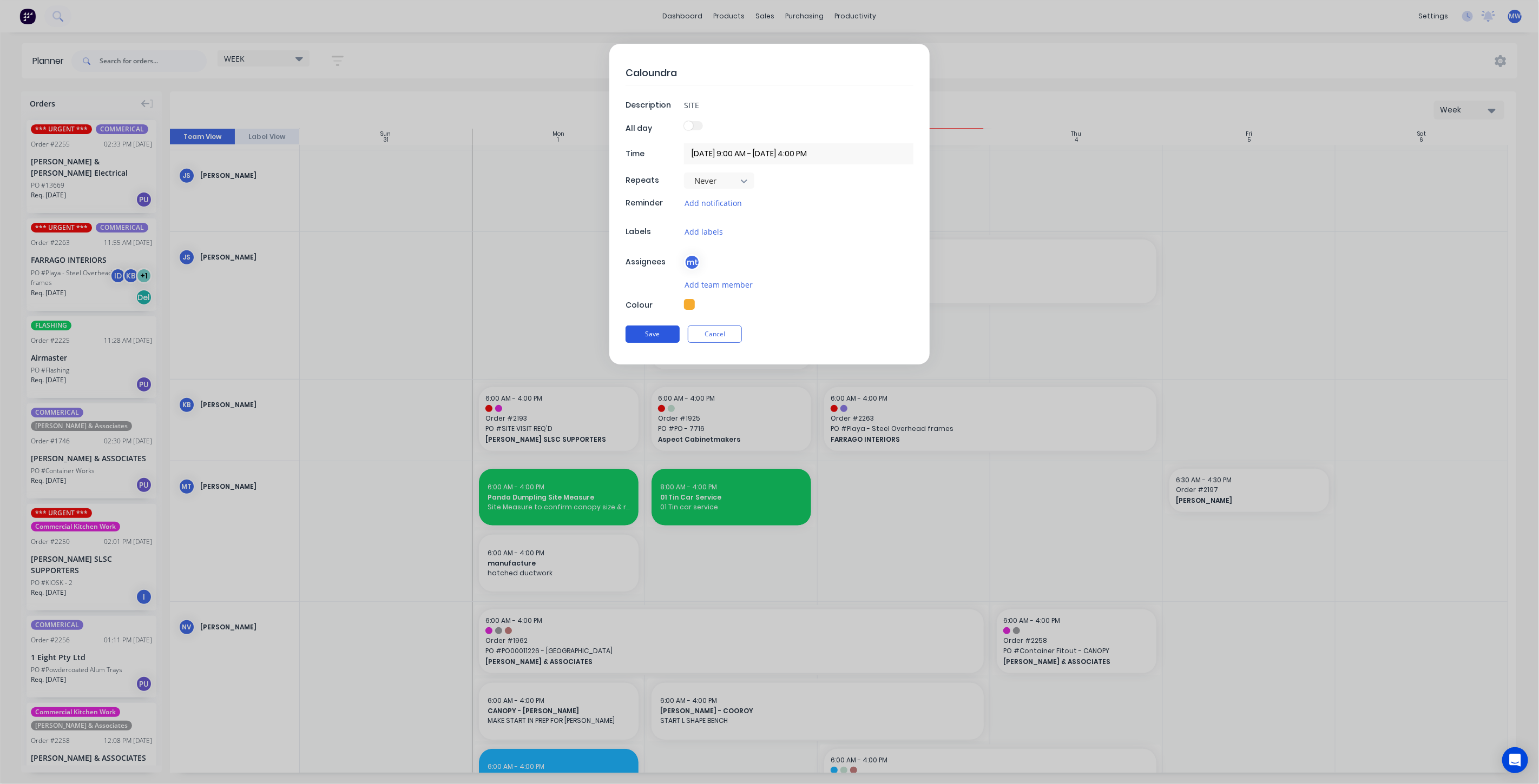
click at [655, 330] on button "Save" at bounding box center [653, 334] width 54 height 17
type input "03/09/2025 6:00 AM - 03/09/2025 4:00 PM"
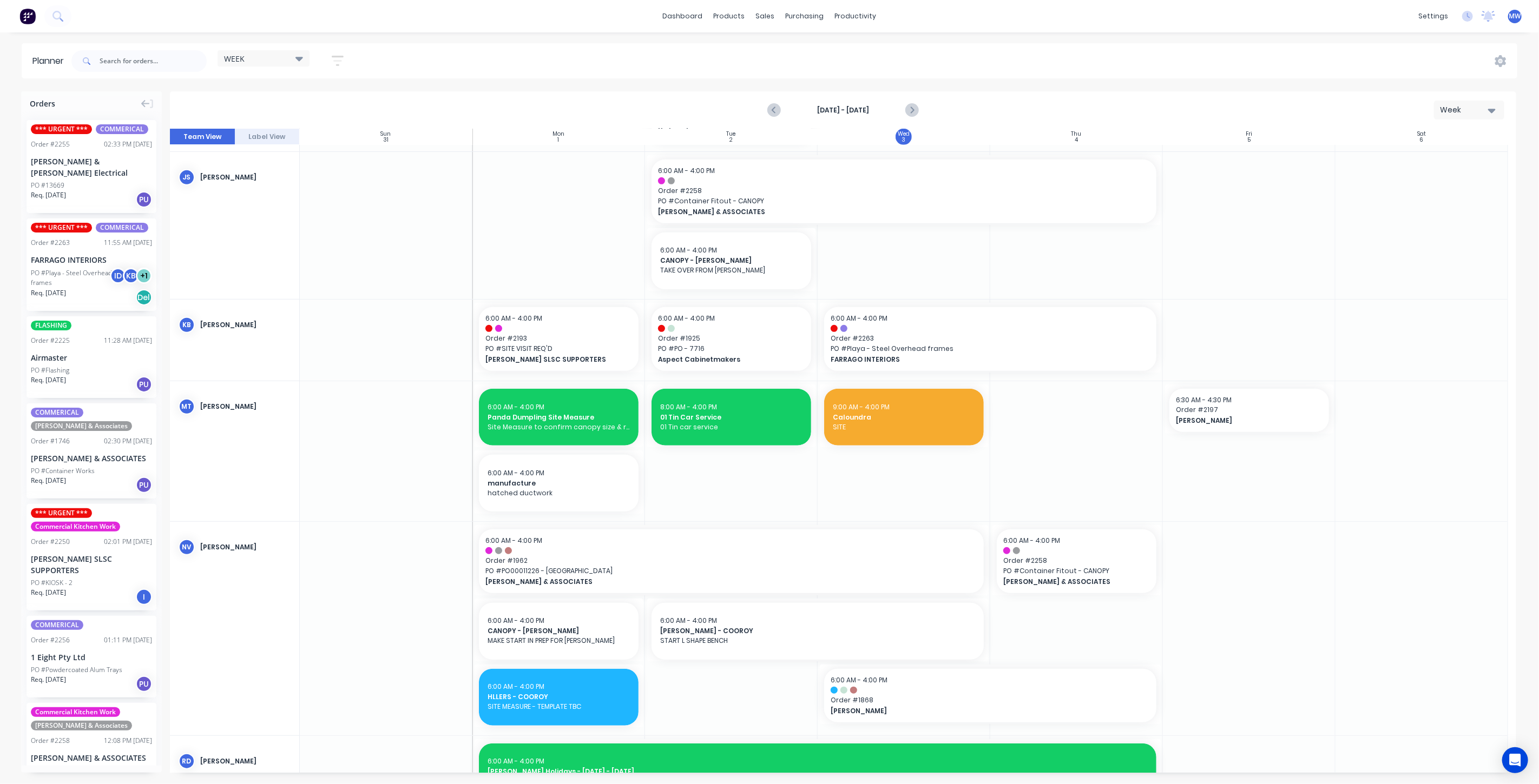
scroll to position [601, 0]
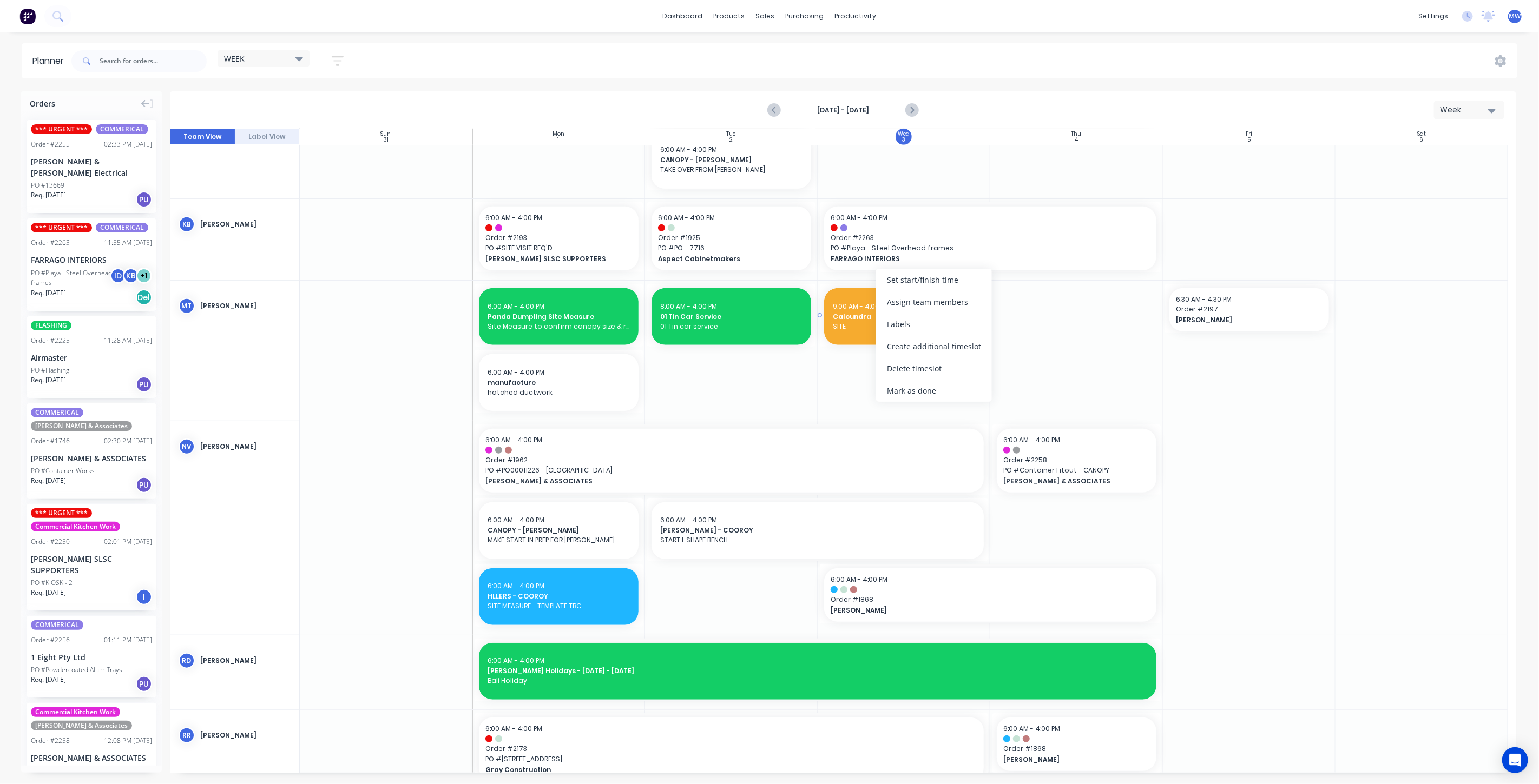
click at [859, 310] on span "9:00 AM - 4:00 PM" at bounding box center [861, 306] width 57 height 9
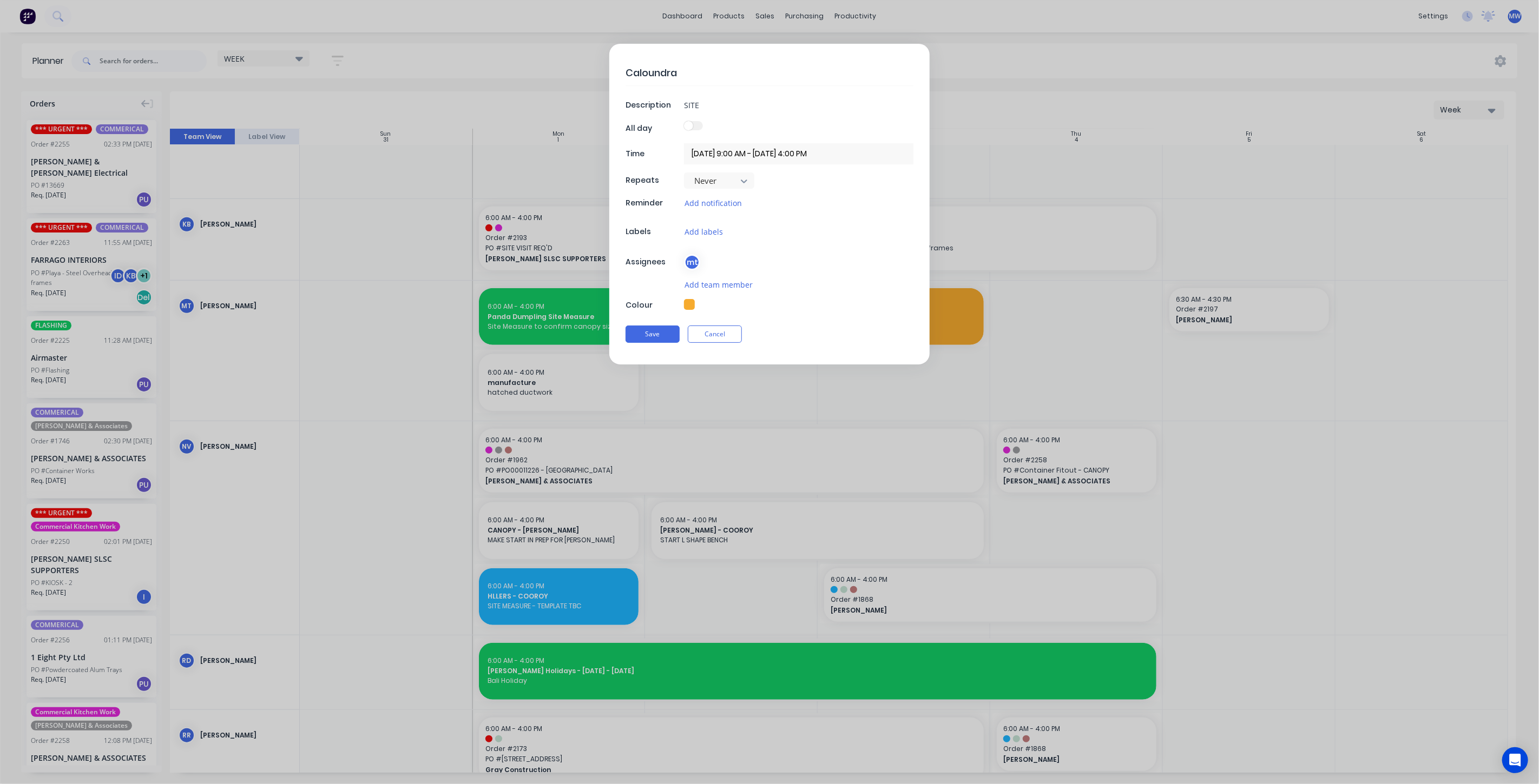
click at [689, 305] on button "button" at bounding box center [689, 305] width 11 height 11
type textarea "x"
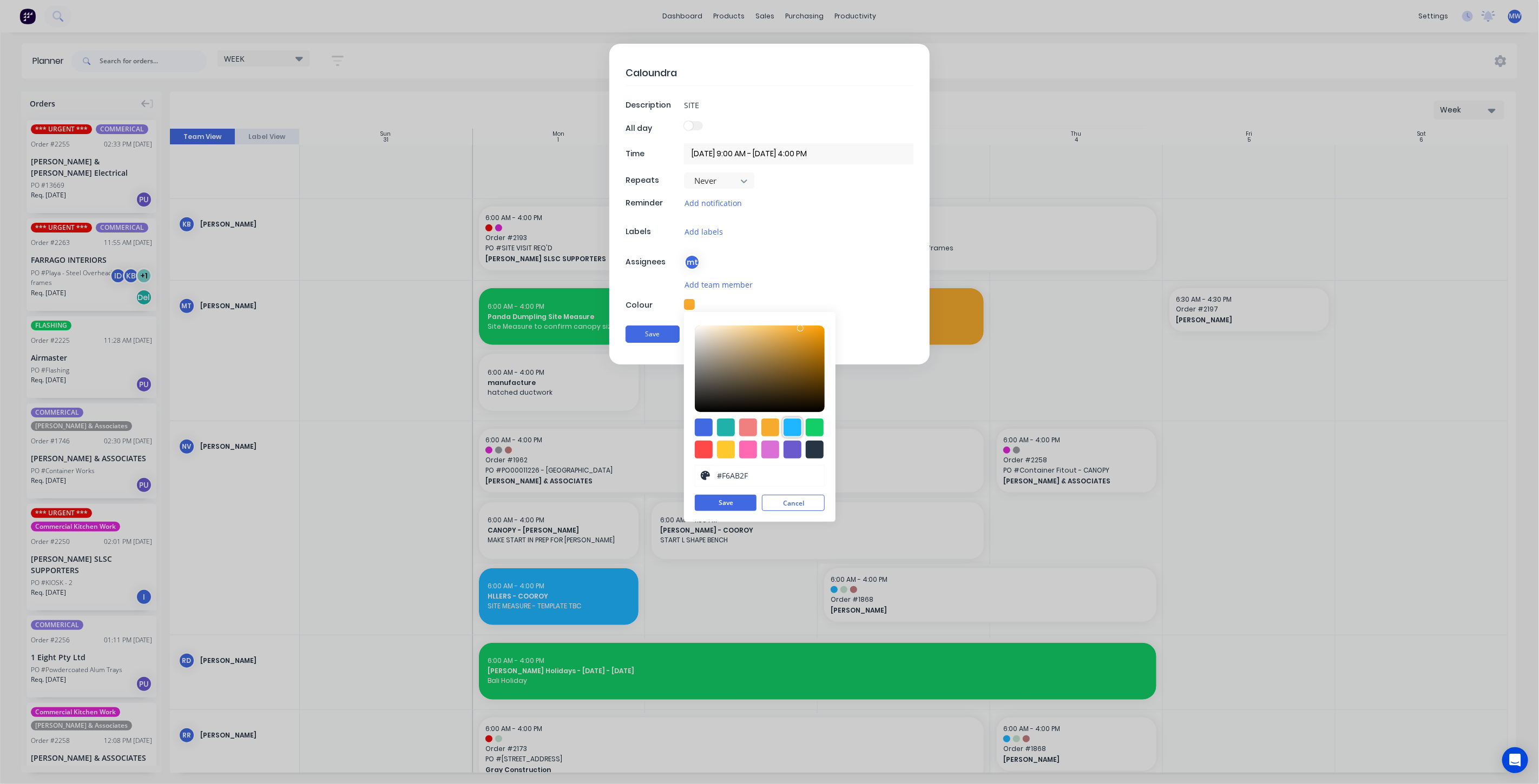
click at [787, 427] on div at bounding box center [793, 427] width 18 height 18
type input "#1FB6FF"
click at [729, 503] on button "Save" at bounding box center [725, 503] width 62 height 16
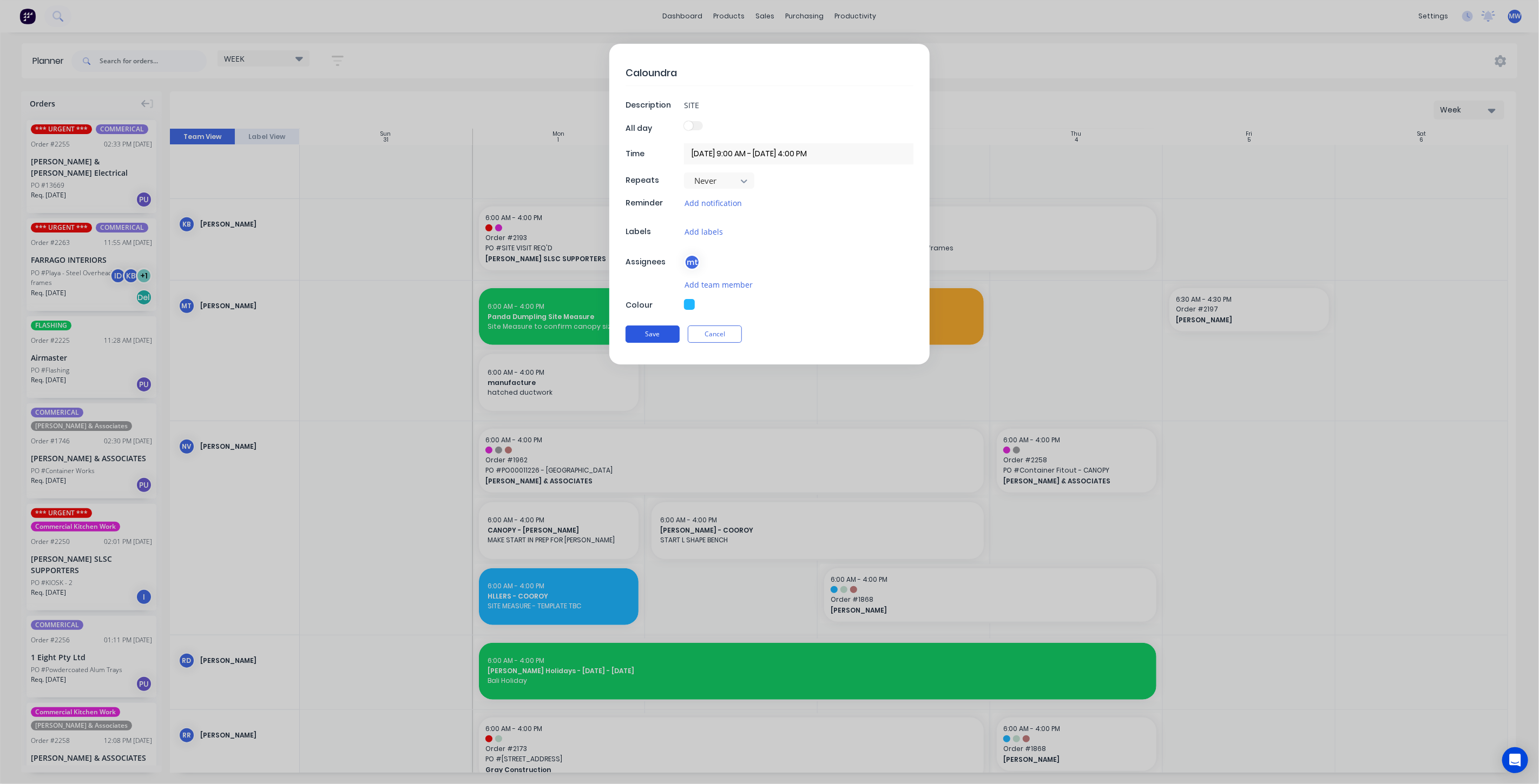
click at [659, 331] on button "Save" at bounding box center [653, 334] width 54 height 17
type textarea "x"
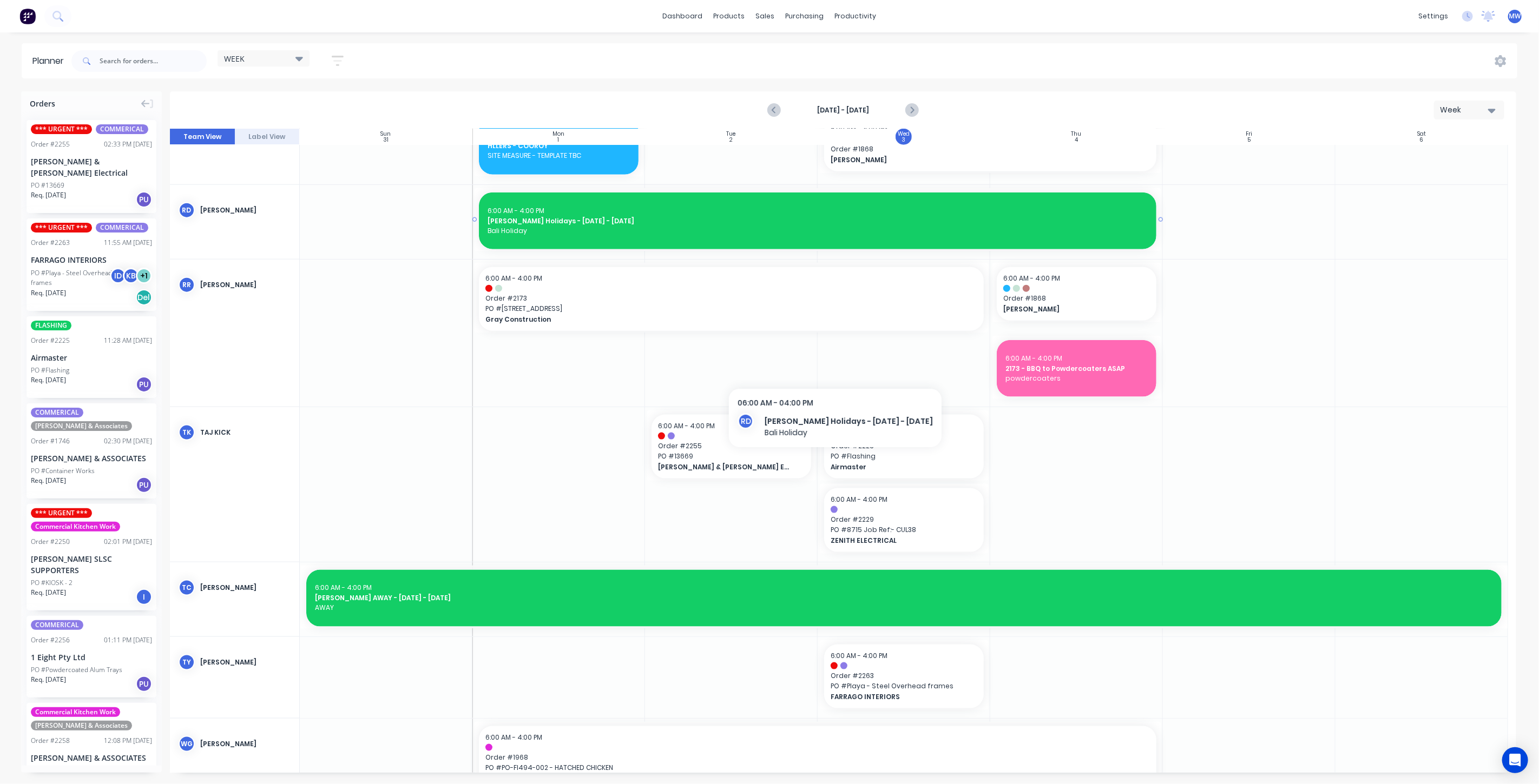
scroll to position [1081, 0]
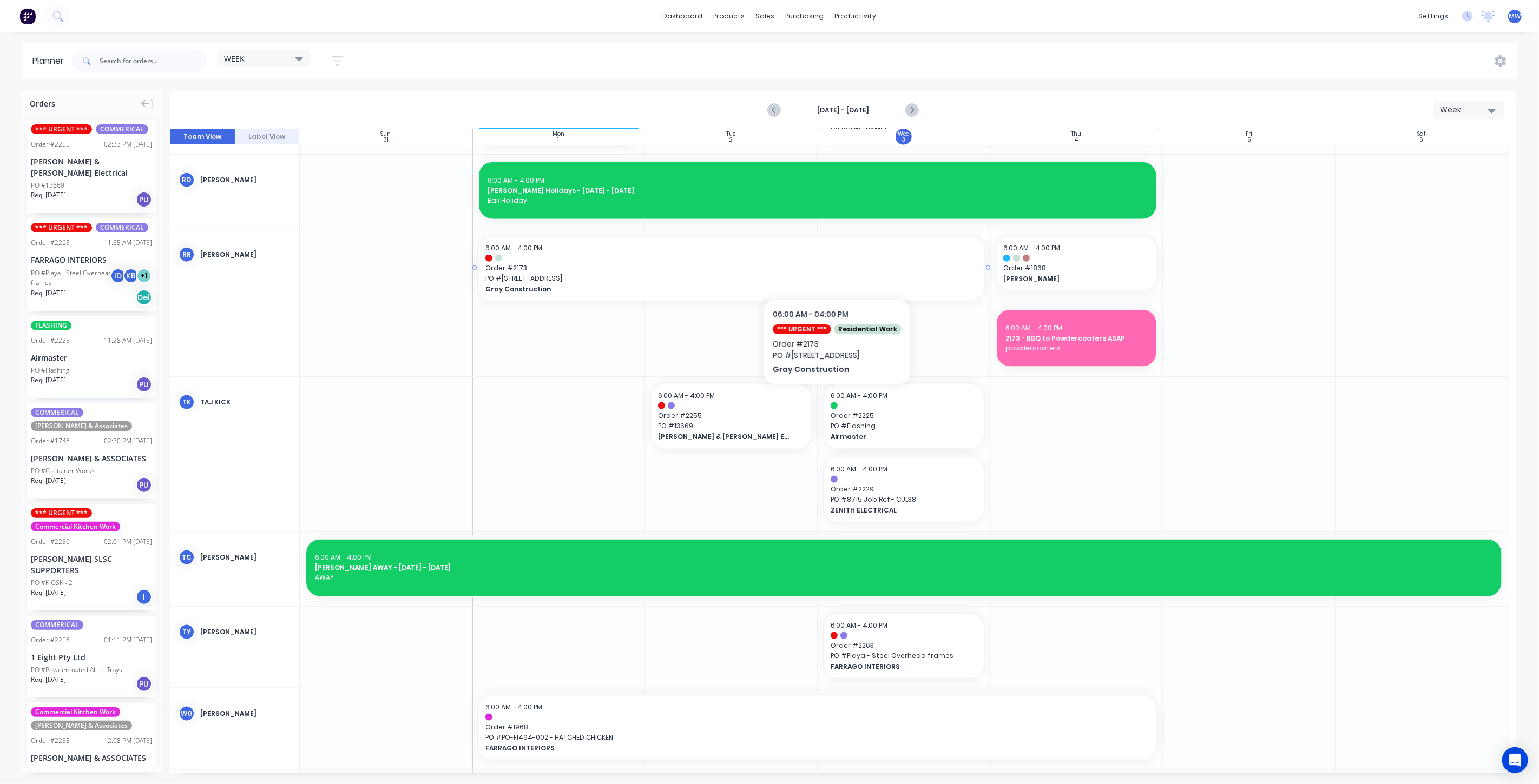
click at [834, 267] on span "Order # 2173" at bounding box center [731, 268] width 492 height 10
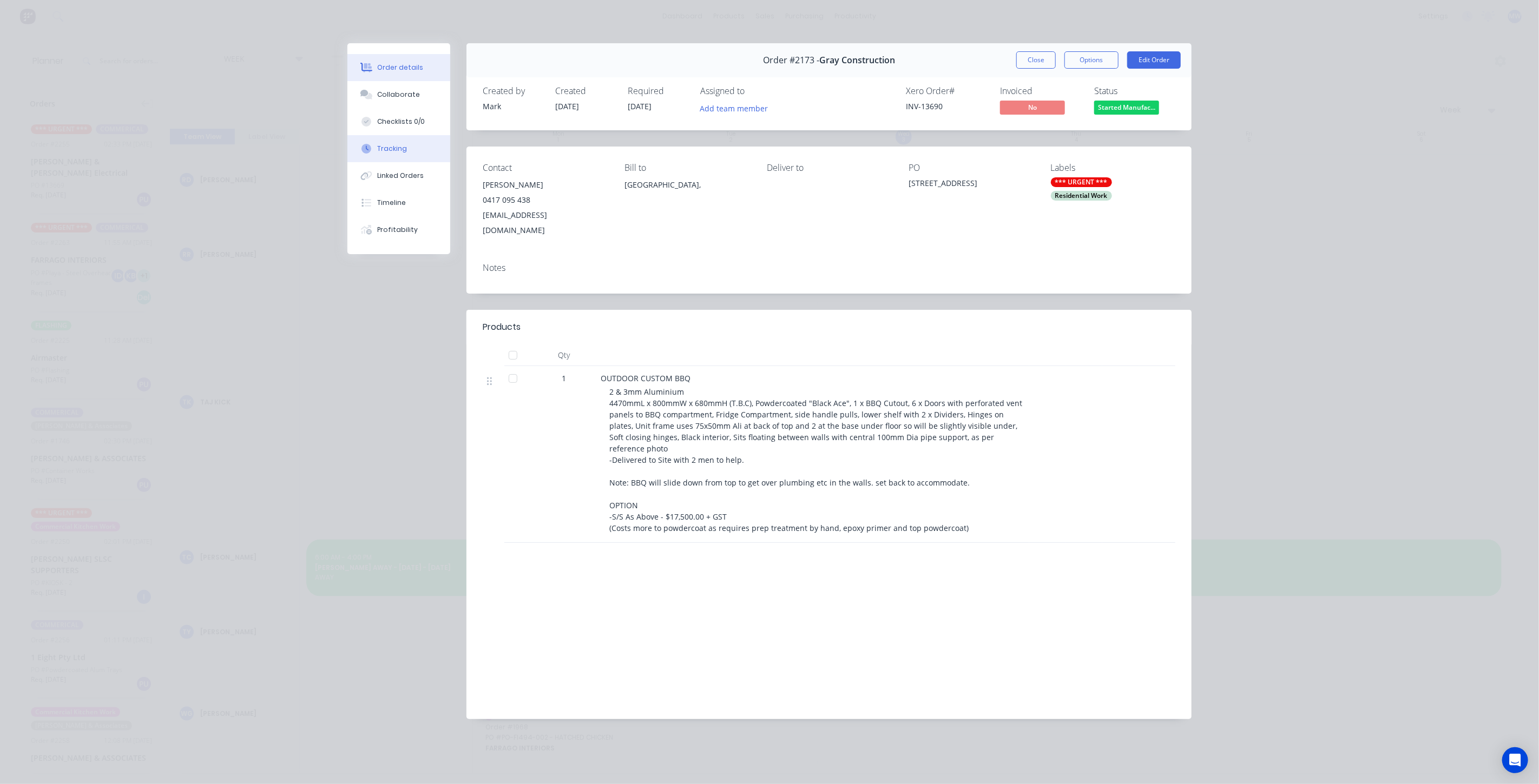
click at [410, 153] on button "Tracking" at bounding box center [399, 148] width 103 height 27
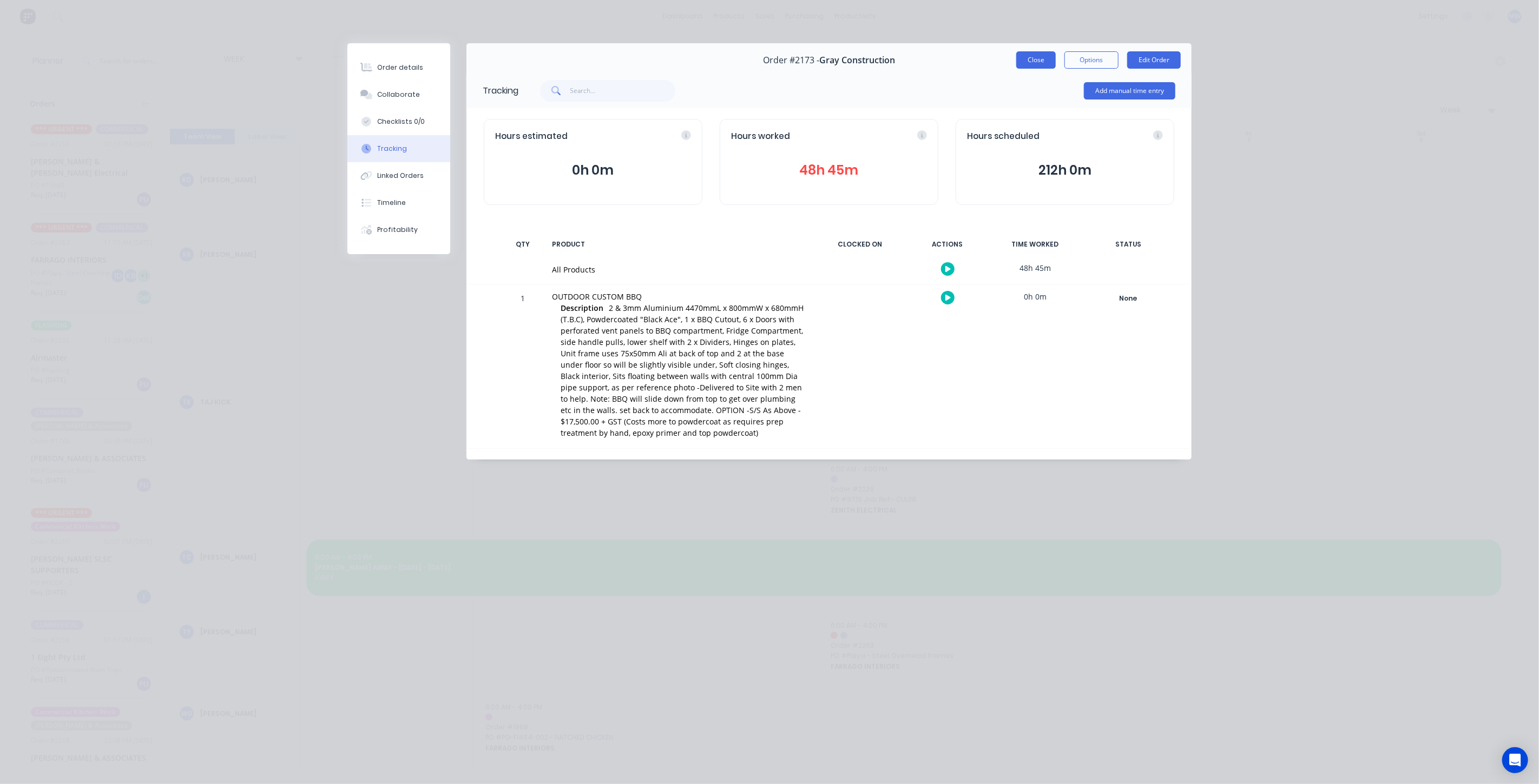
click at [1041, 65] on button "Close" at bounding box center [1036, 60] width 40 height 17
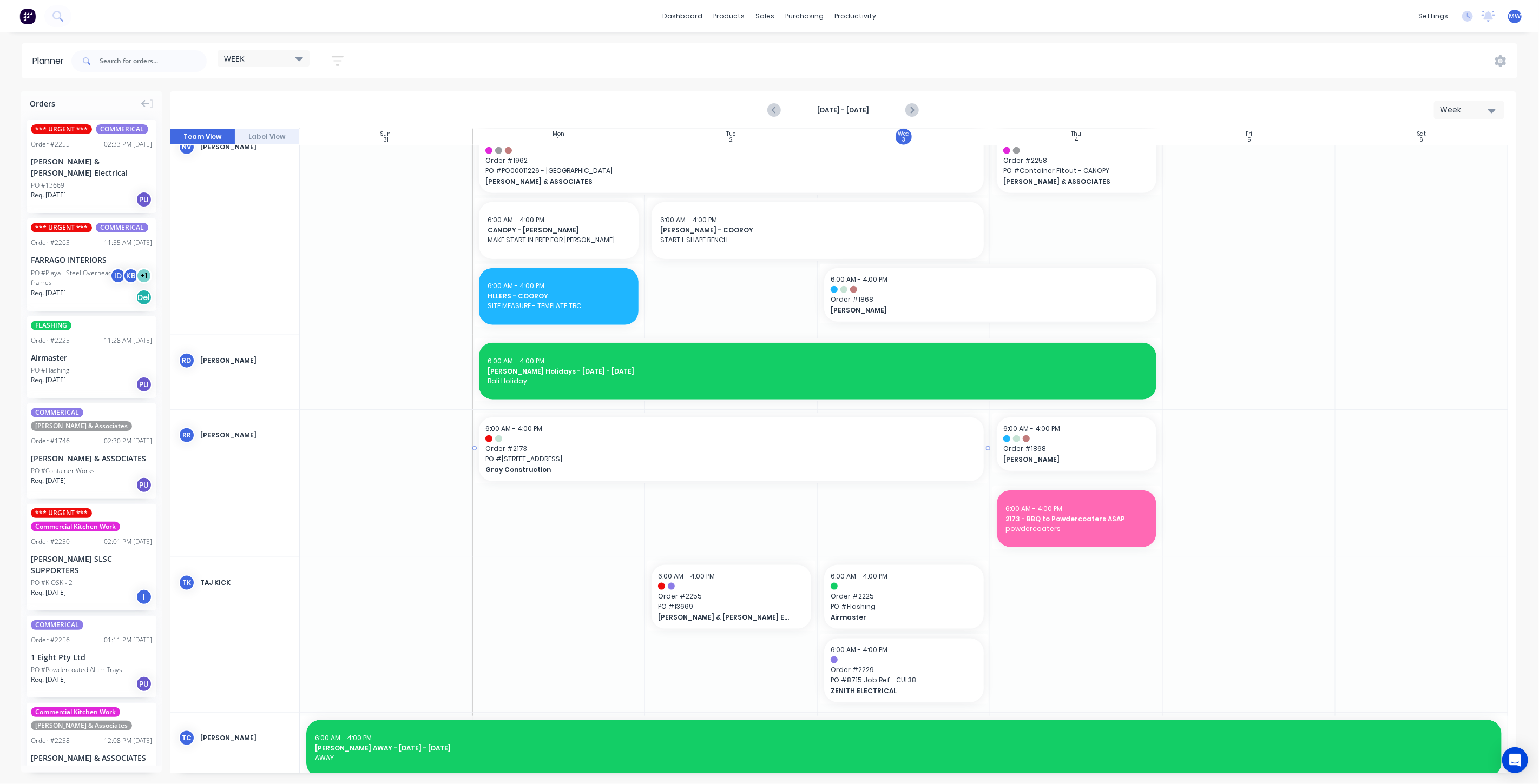
scroll to position [781, 0]
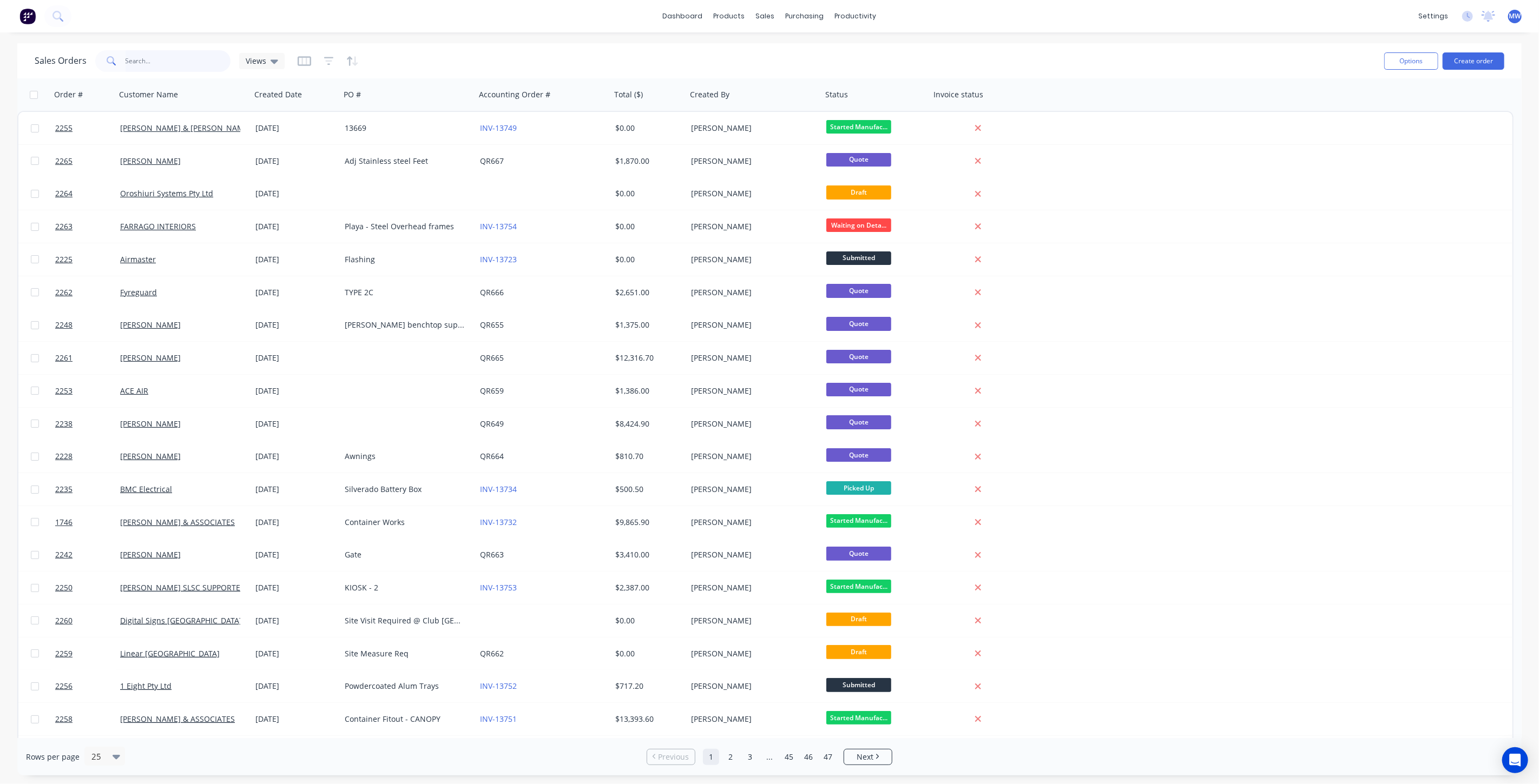
click at [165, 59] on input "text" at bounding box center [178, 61] width 105 height 22
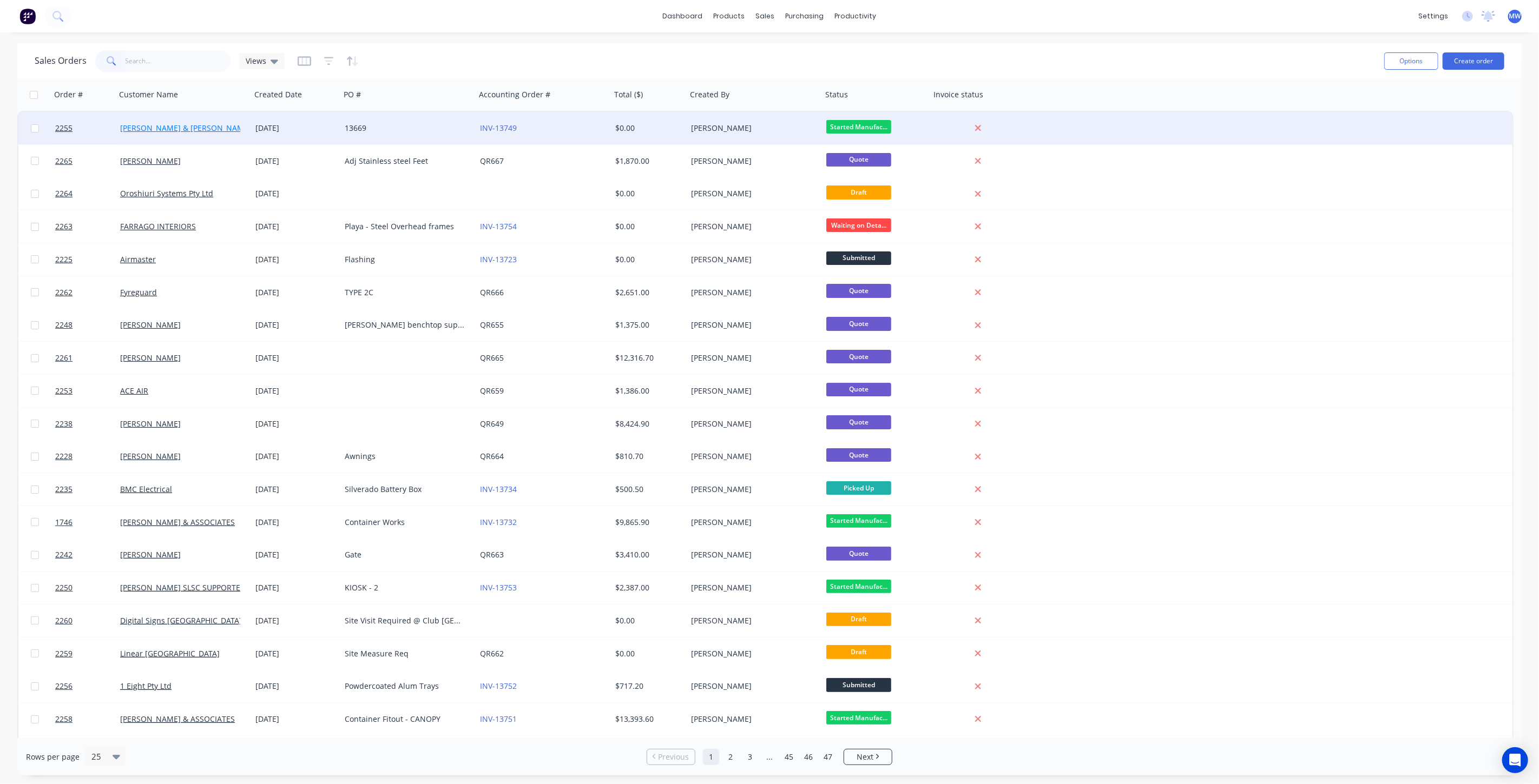
click at [177, 127] on link "[PERSON_NAME] & [PERSON_NAME] Electrical" at bounding box center [203, 127] width 166 height 10
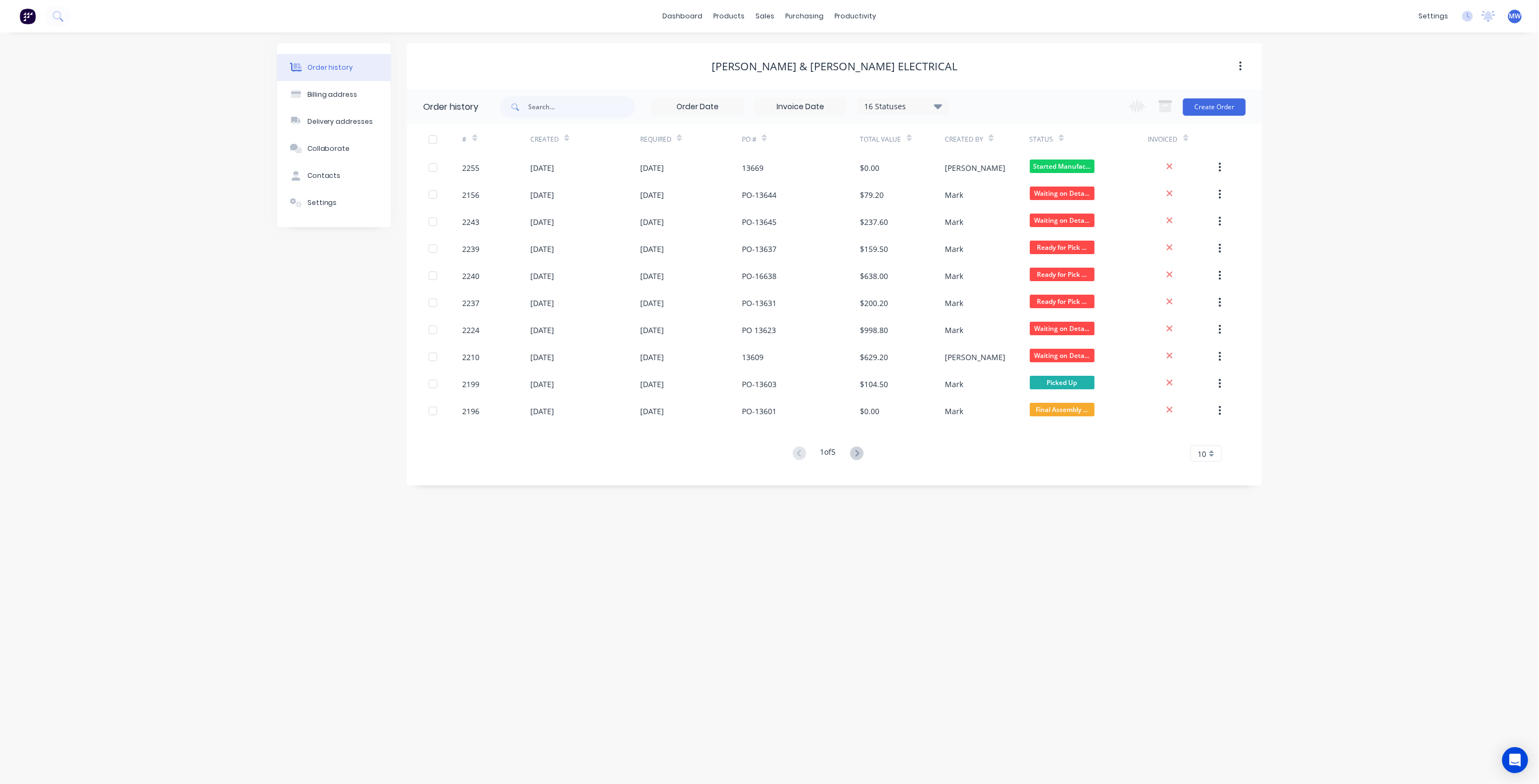
click at [942, 105] on icon at bounding box center [938, 107] width 8 height 5
click at [1024, 81] on div "[PERSON_NAME] & [PERSON_NAME] Electrical" at bounding box center [835, 66] width 855 height 46
click at [855, 453] on icon at bounding box center [857, 453] width 14 height 14
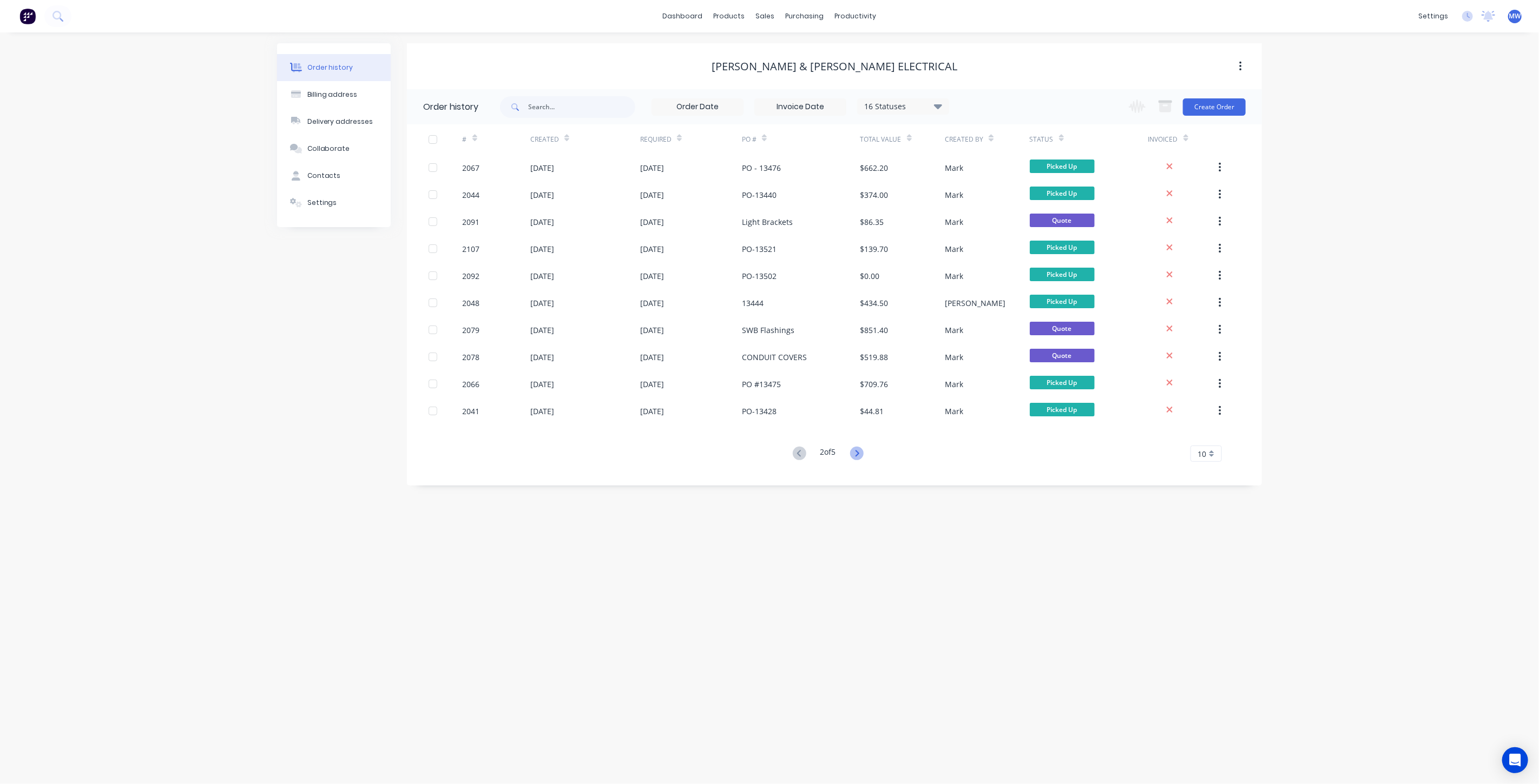
click at [858, 455] on icon at bounding box center [857, 453] width 14 height 14
click at [799, 455] on icon at bounding box center [799, 453] width 14 height 14
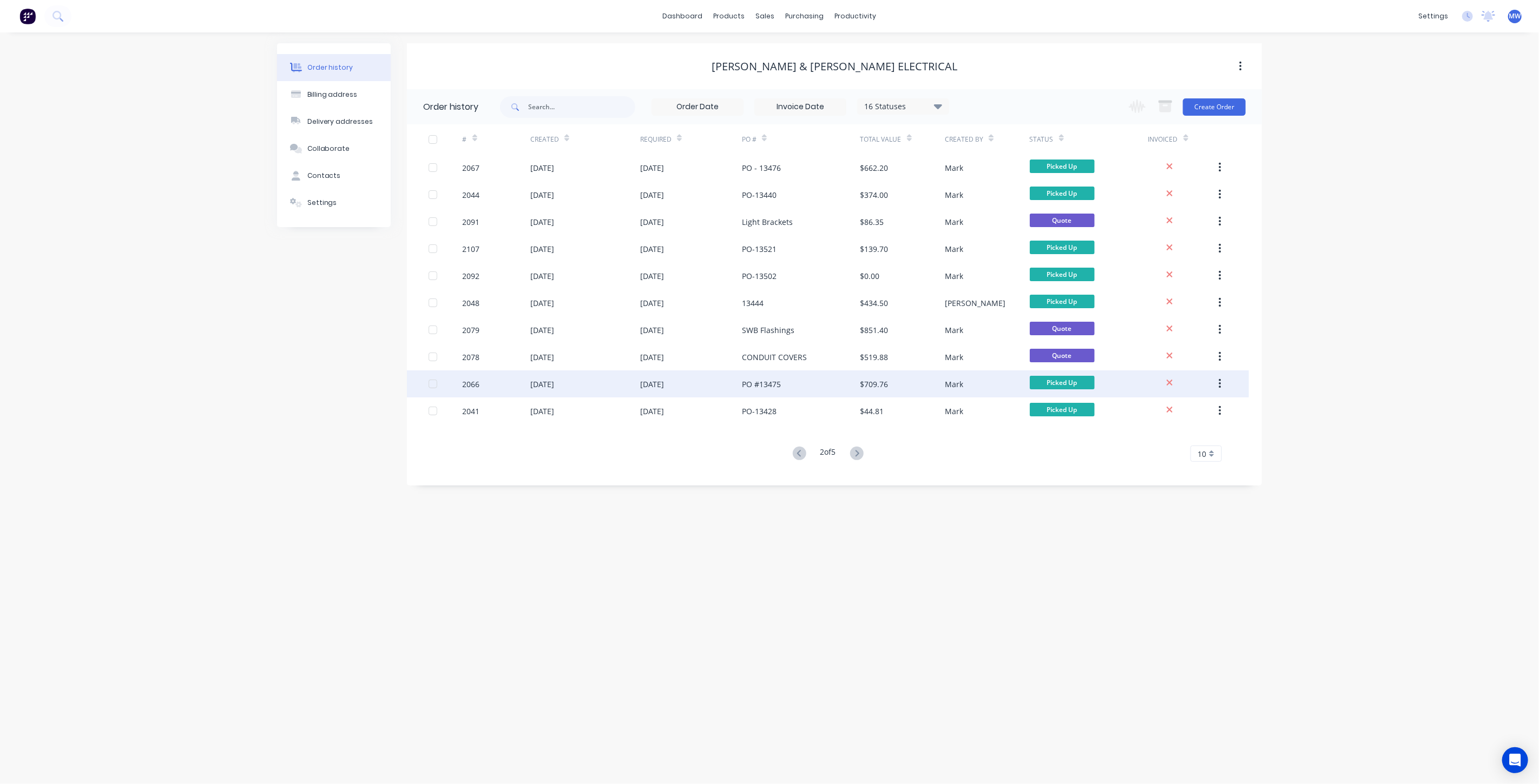
click at [706, 384] on div "[DATE]" at bounding box center [691, 384] width 102 height 27
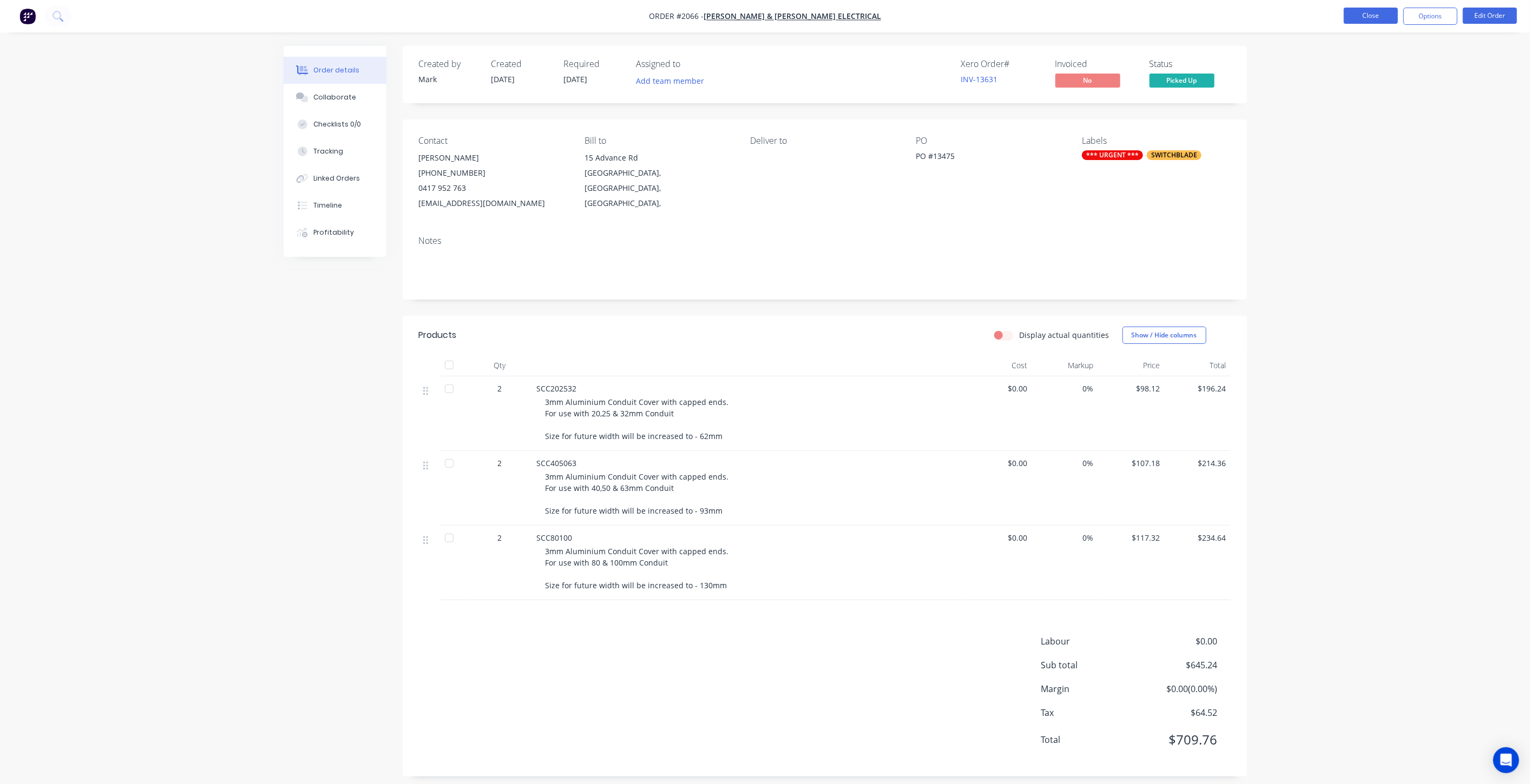
click at [1384, 14] on button "Close" at bounding box center [1371, 16] width 54 height 16
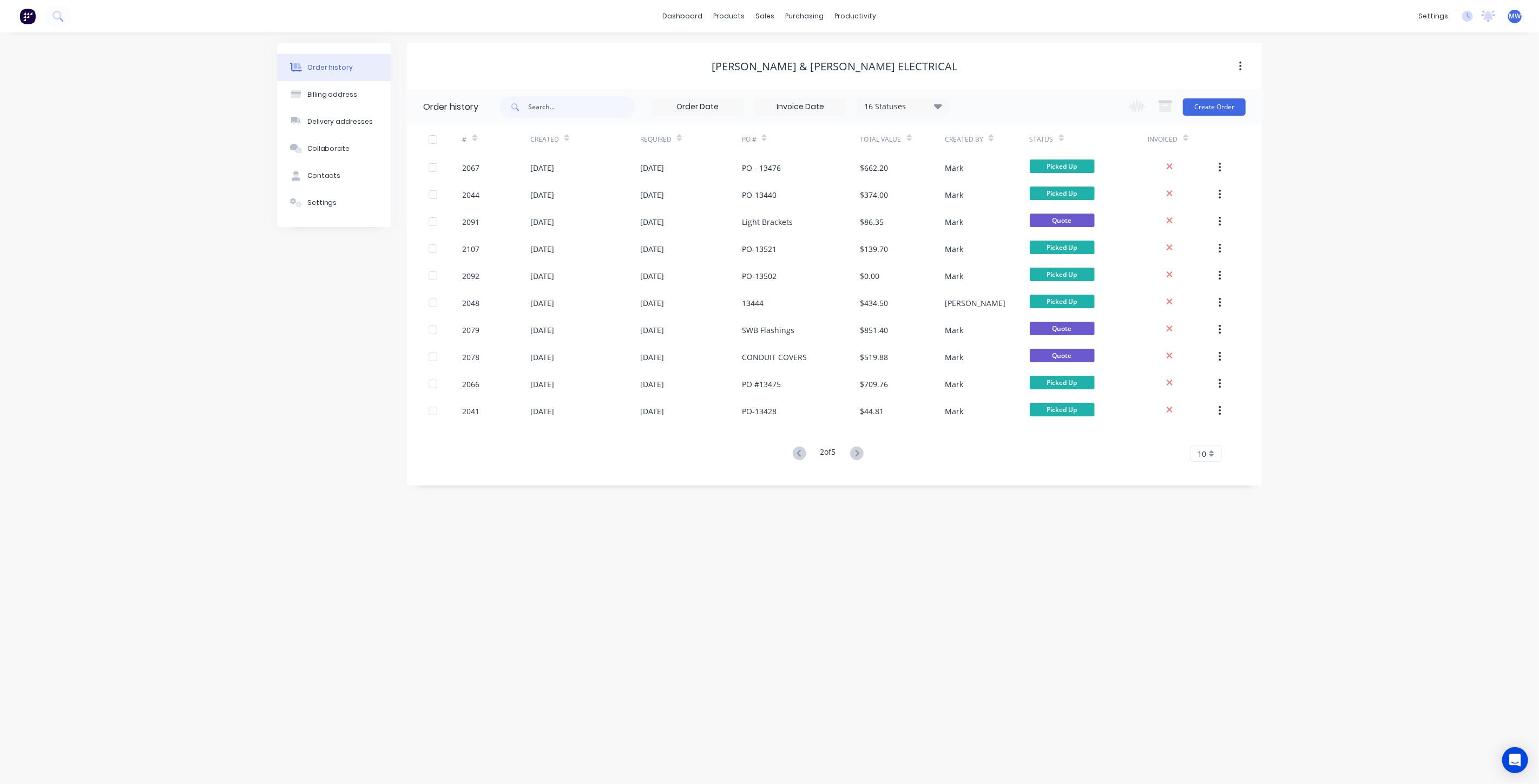
click at [219, 469] on div "Order history Billing address Delivery addresses Collaborate Contacts Settings …" at bounding box center [770, 408] width 1539 height 752
click at [859, 454] on icon at bounding box center [857, 453] width 4 height 7
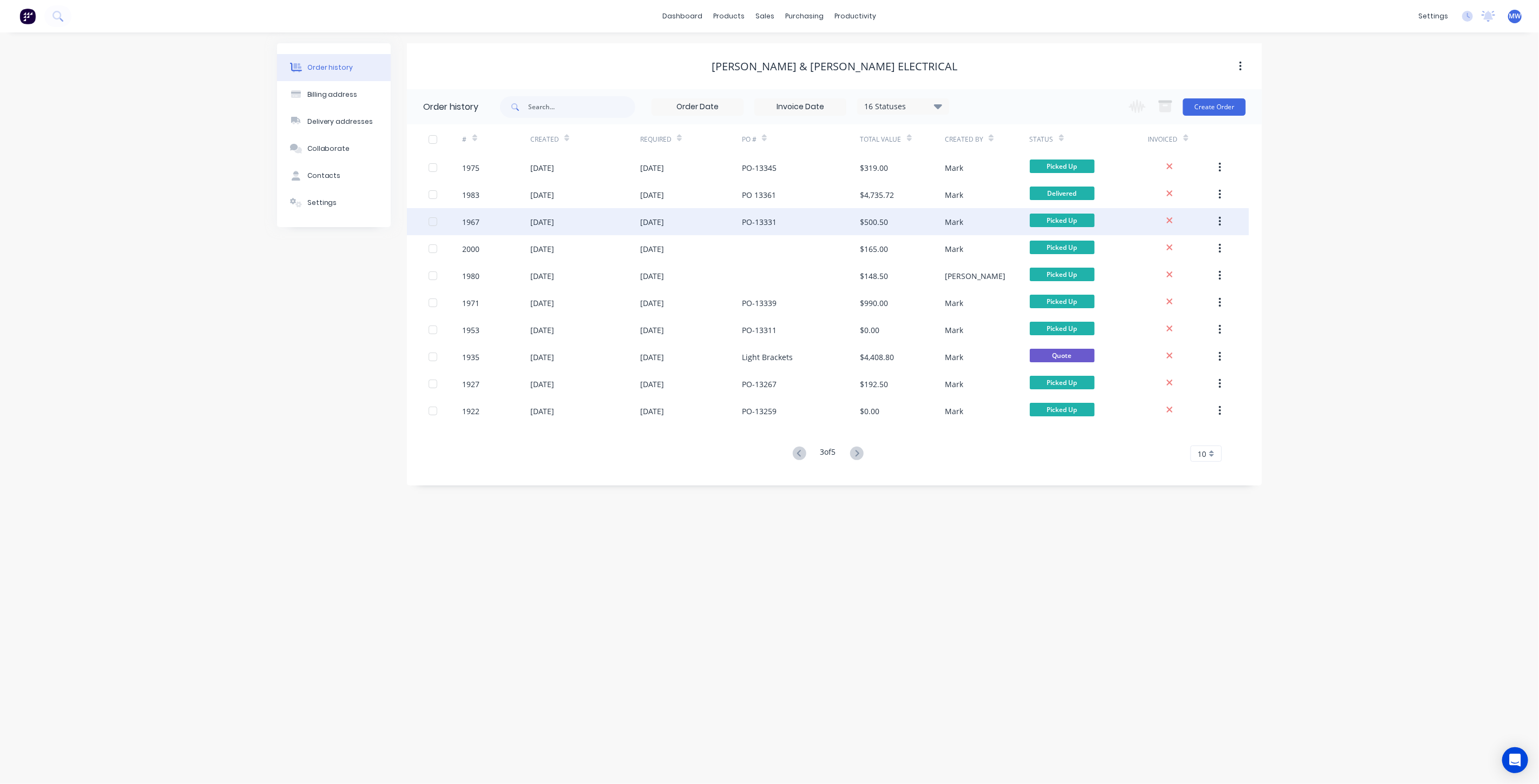
click at [709, 216] on div "[DATE]" at bounding box center [691, 221] width 102 height 27
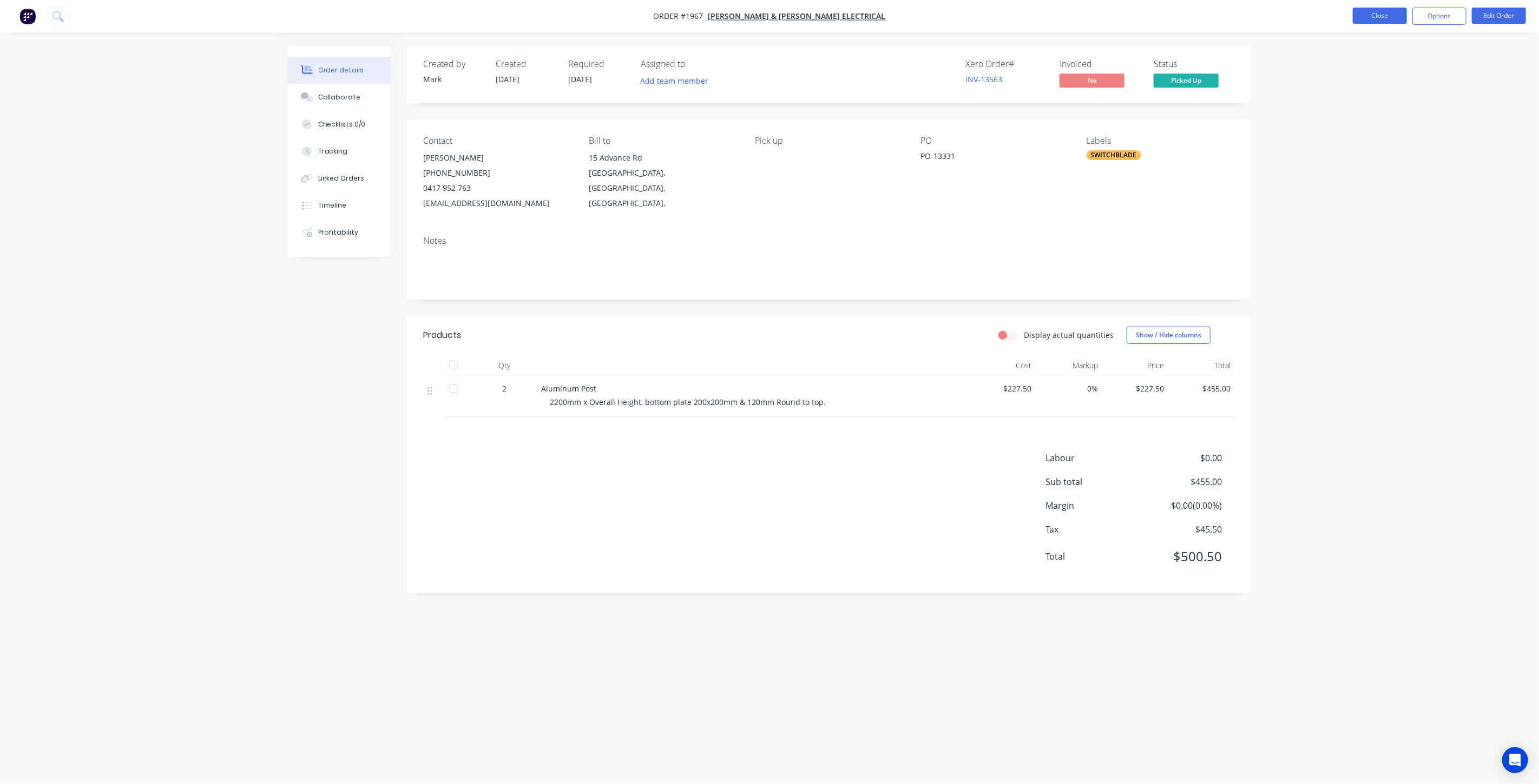
click at [1382, 17] on button "Close" at bounding box center [1380, 16] width 54 height 16
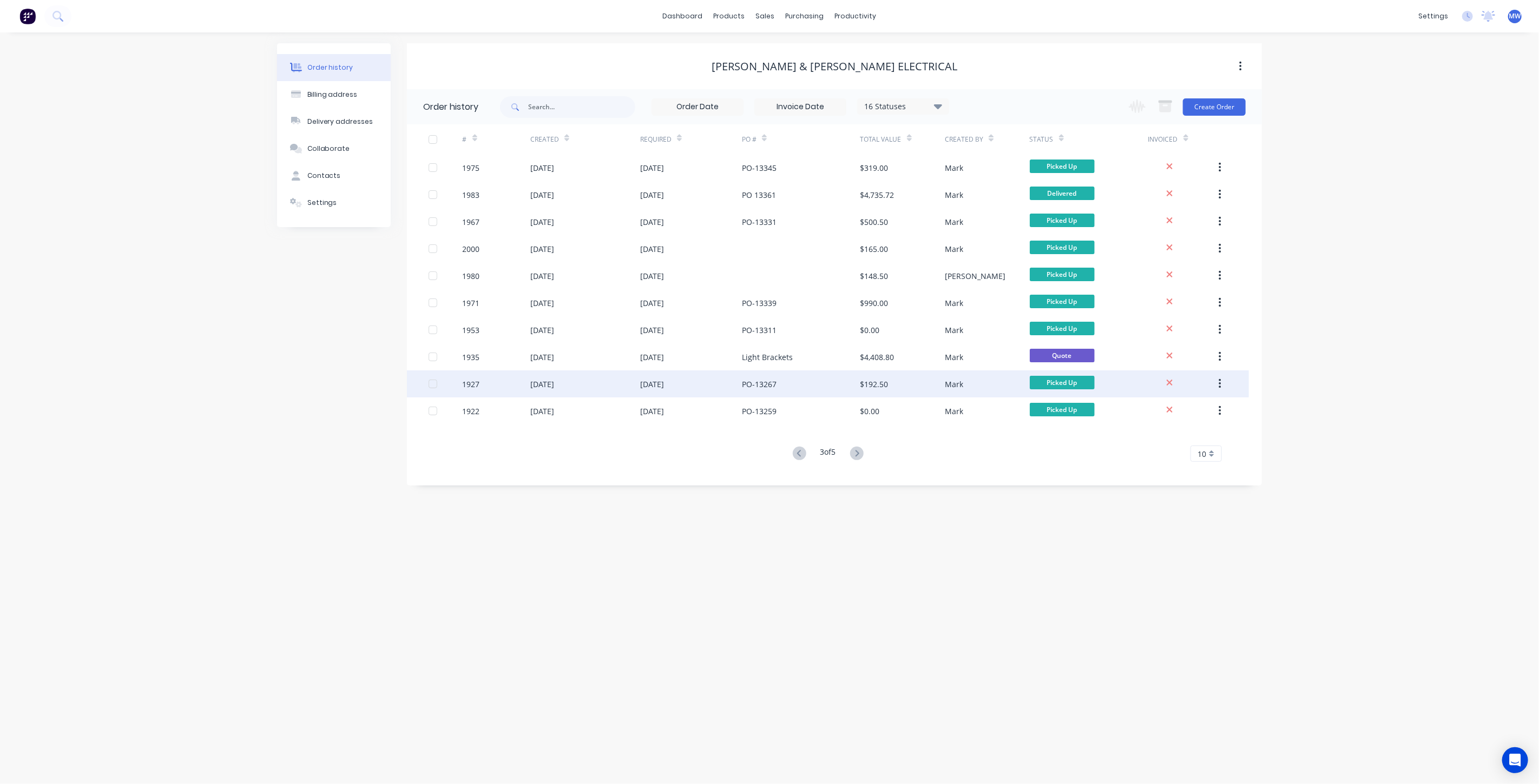
click at [755, 382] on div "PO-13267" at bounding box center [759, 384] width 35 height 11
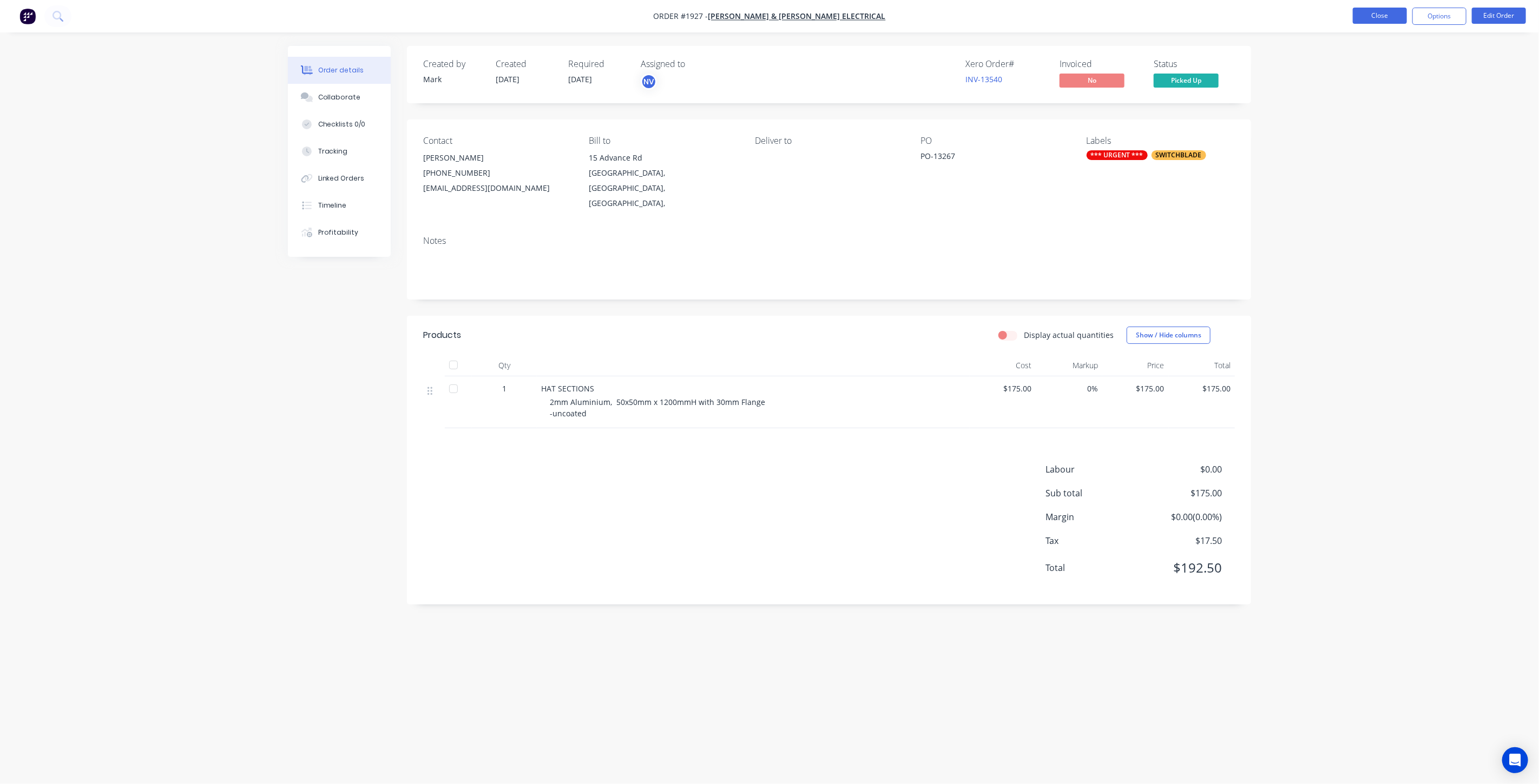
click at [1376, 16] on button "Close" at bounding box center [1380, 16] width 54 height 16
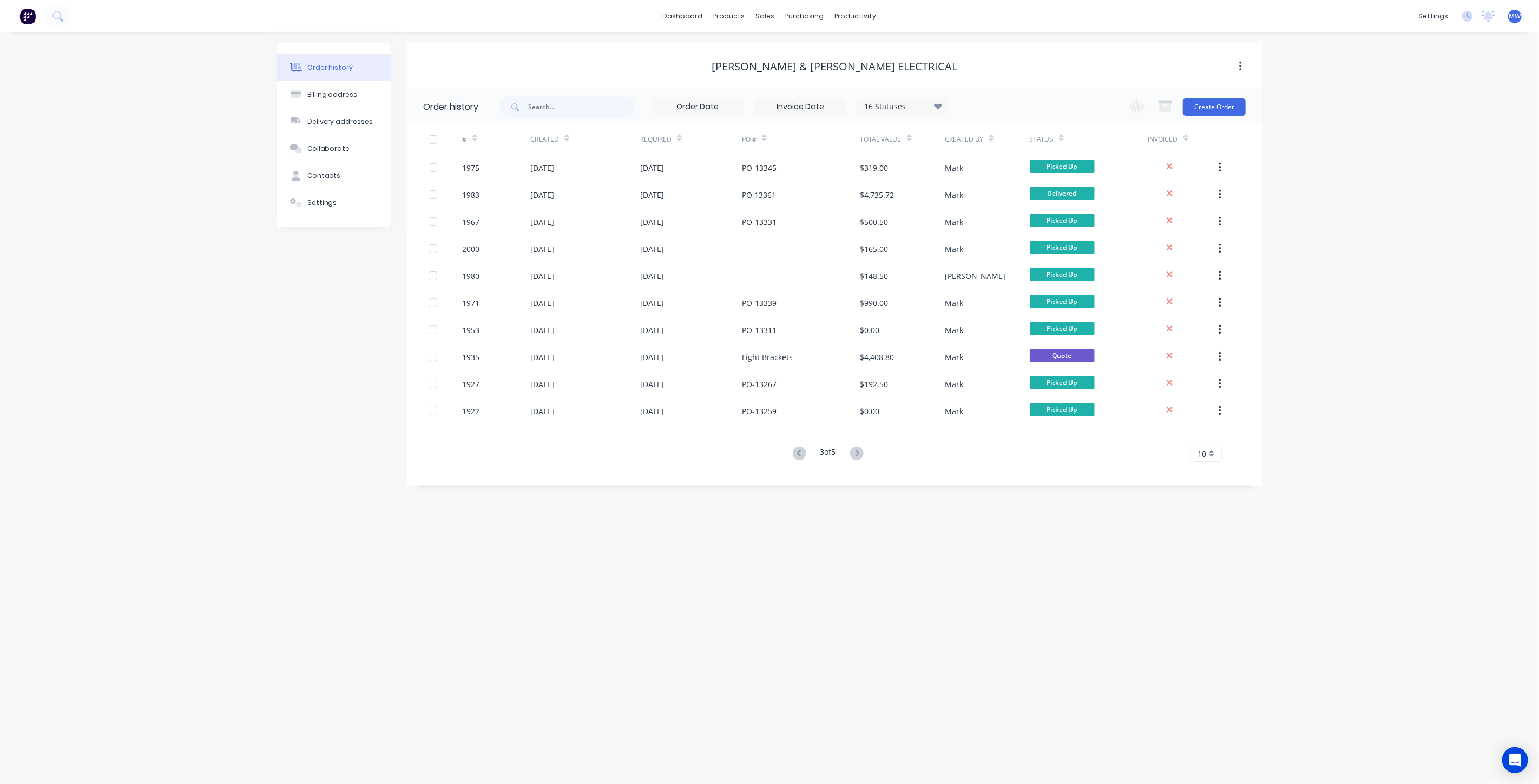
click at [87, 340] on div "Order history Billing address Delivery addresses Collaborate Contacts Settings …" at bounding box center [770, 408] width 1539 height 752
click at [796, 455] on icon at bounding box center [799, 453] width 14 height 14
click at [799, 458] on icon at bounding box center [799, 453] width 14 height 14
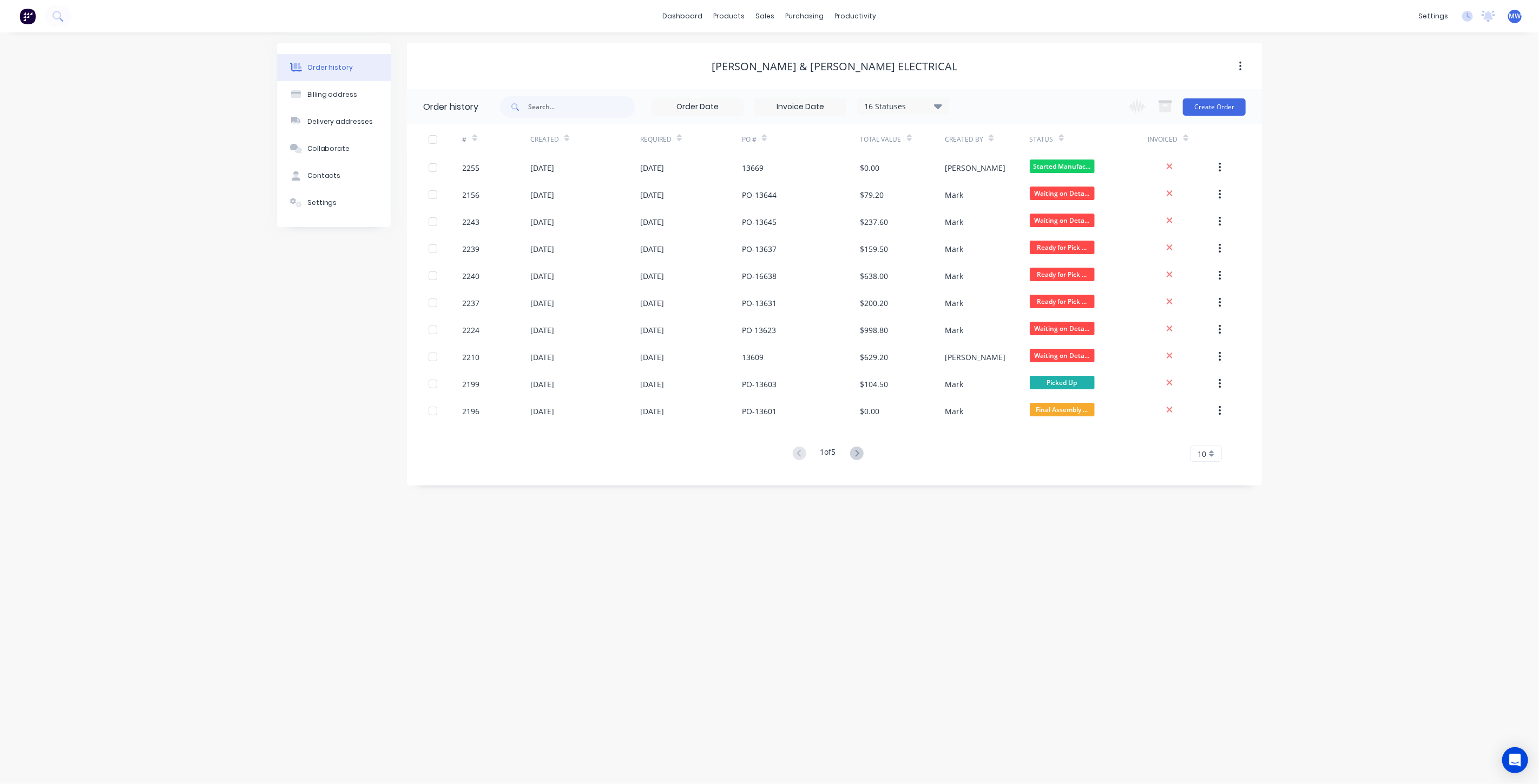
click at [271, 450] on div "Order history Billing address Delivery addresses Collaborate Contacts Settings …" at bounding box center [770, 408] width 1539 height 752
click at [278, 415] on div "Order history Billing address Delivery addresses Collaborate Contacts Settings" at bounding box center [334, 264] width 114 height 442
click at [272, 325] on div "Order history Billing address Delivery addresses Collaborate Contacts Settings …" at bounding box center [770, 408] width 1539 height 752
click at [308, 422] on div "Order history Billing address Delivery addresses Collaborate Contacts Settings" at bounding box center [334, 264] width 114 height 442
click at [858, 452] on icon at bounding box center [857, 453] width 14 height 14
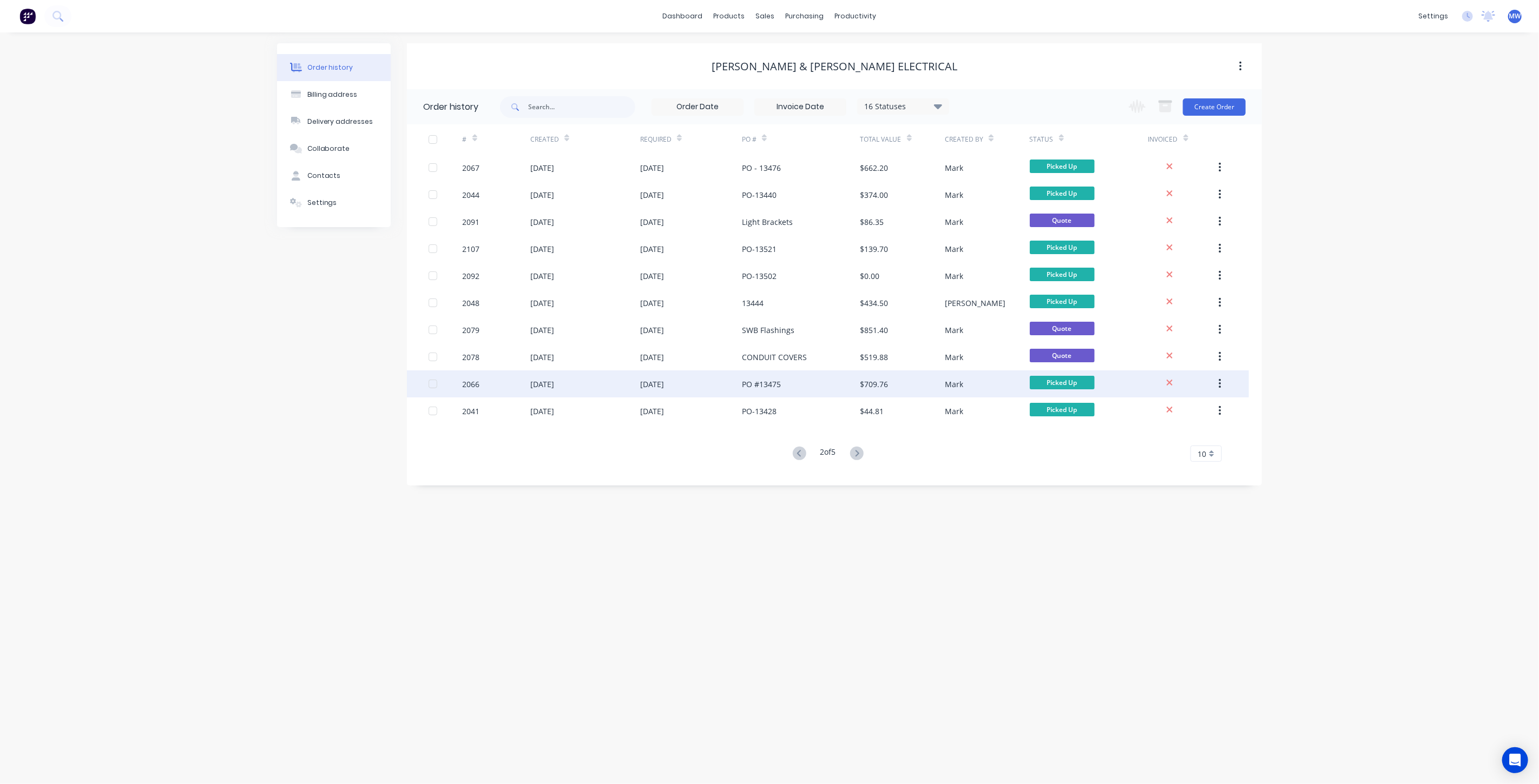
click at [834, 383] on div "PO #13475" at bounding box center [801, 384] width 119 height 27
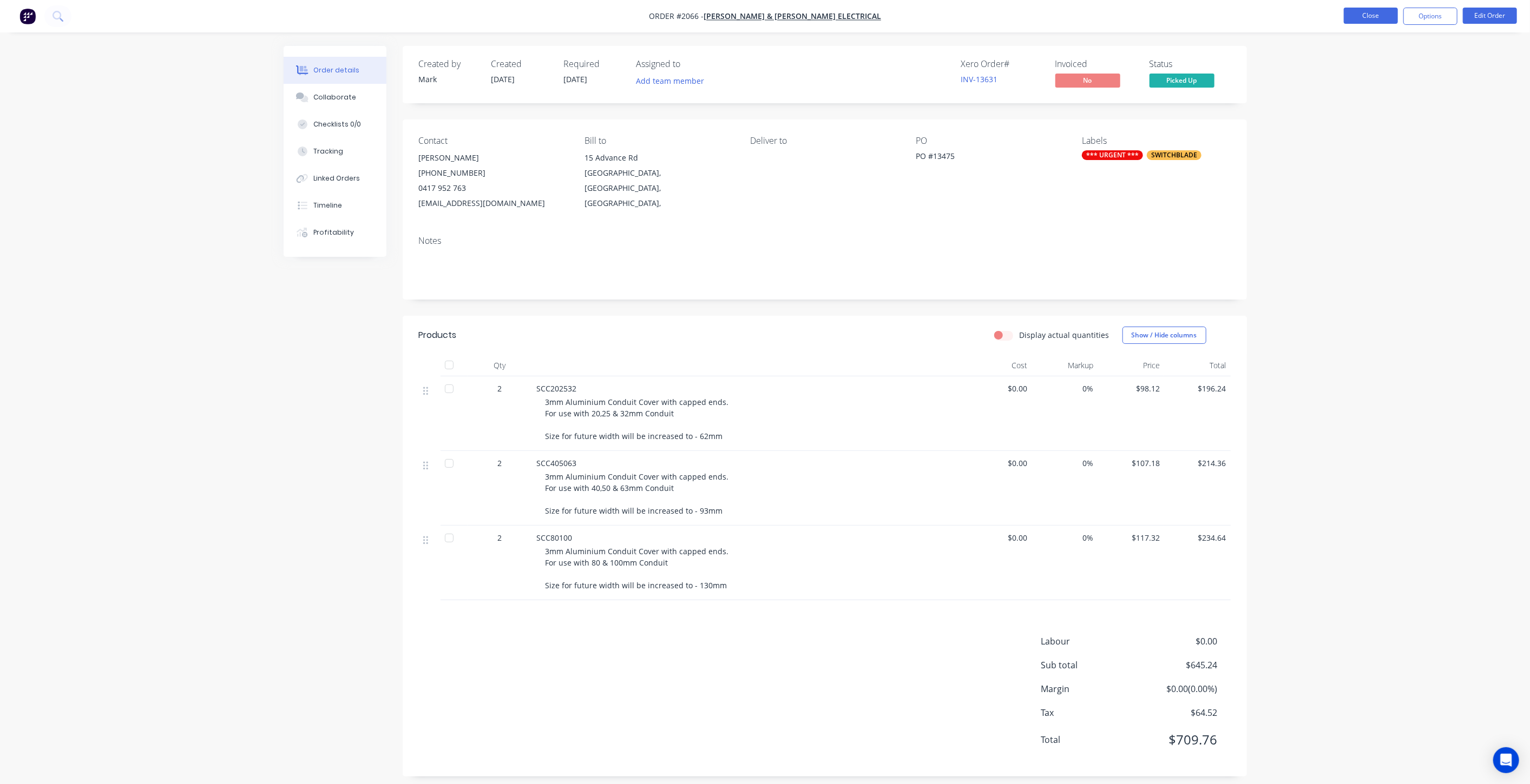
click at [1383, 13] on button "Close" at bounding box center [1371, 16] width 54 height 16
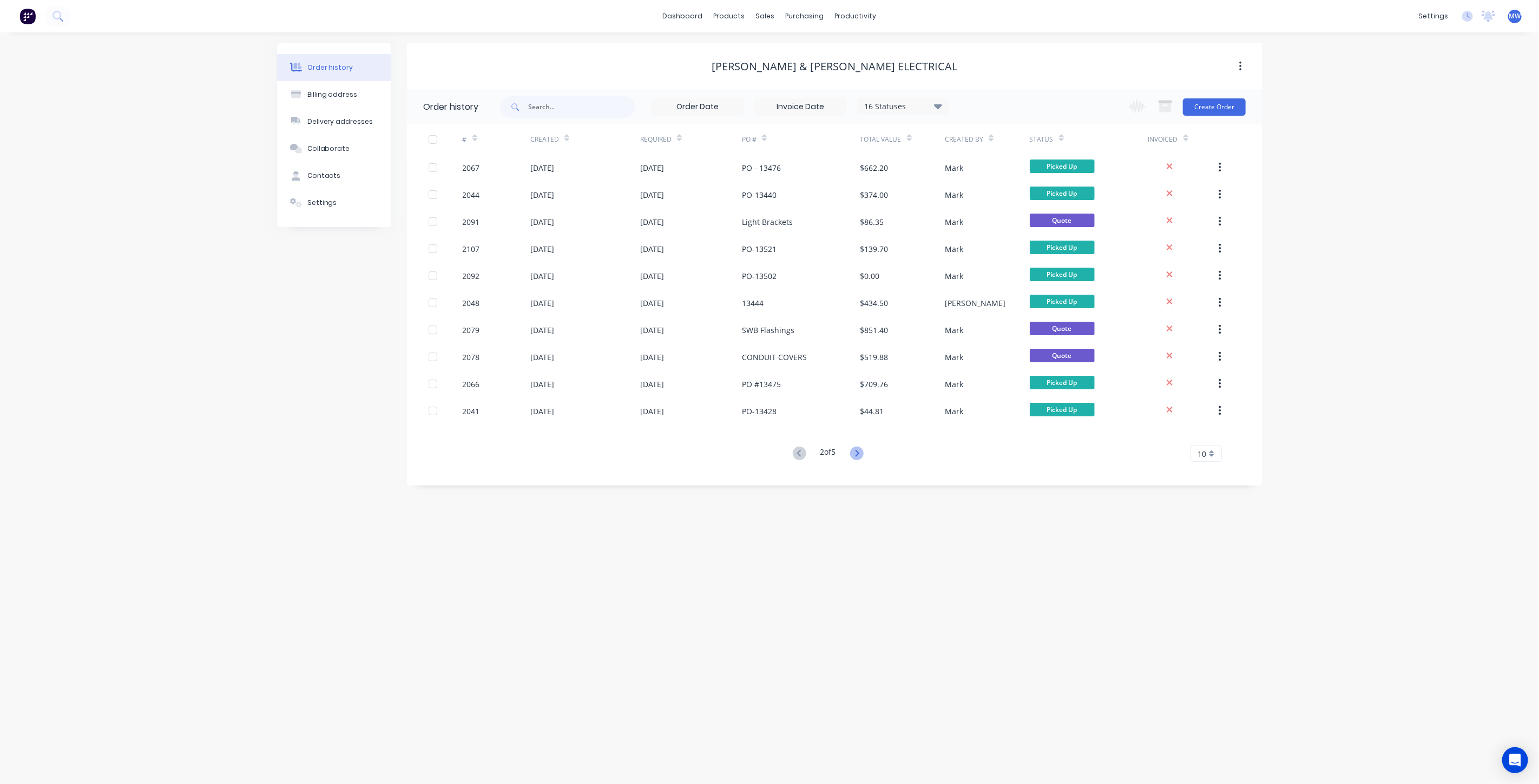
click at [859, 454] on icon at bounding box center [857, 453] width 4 height 7
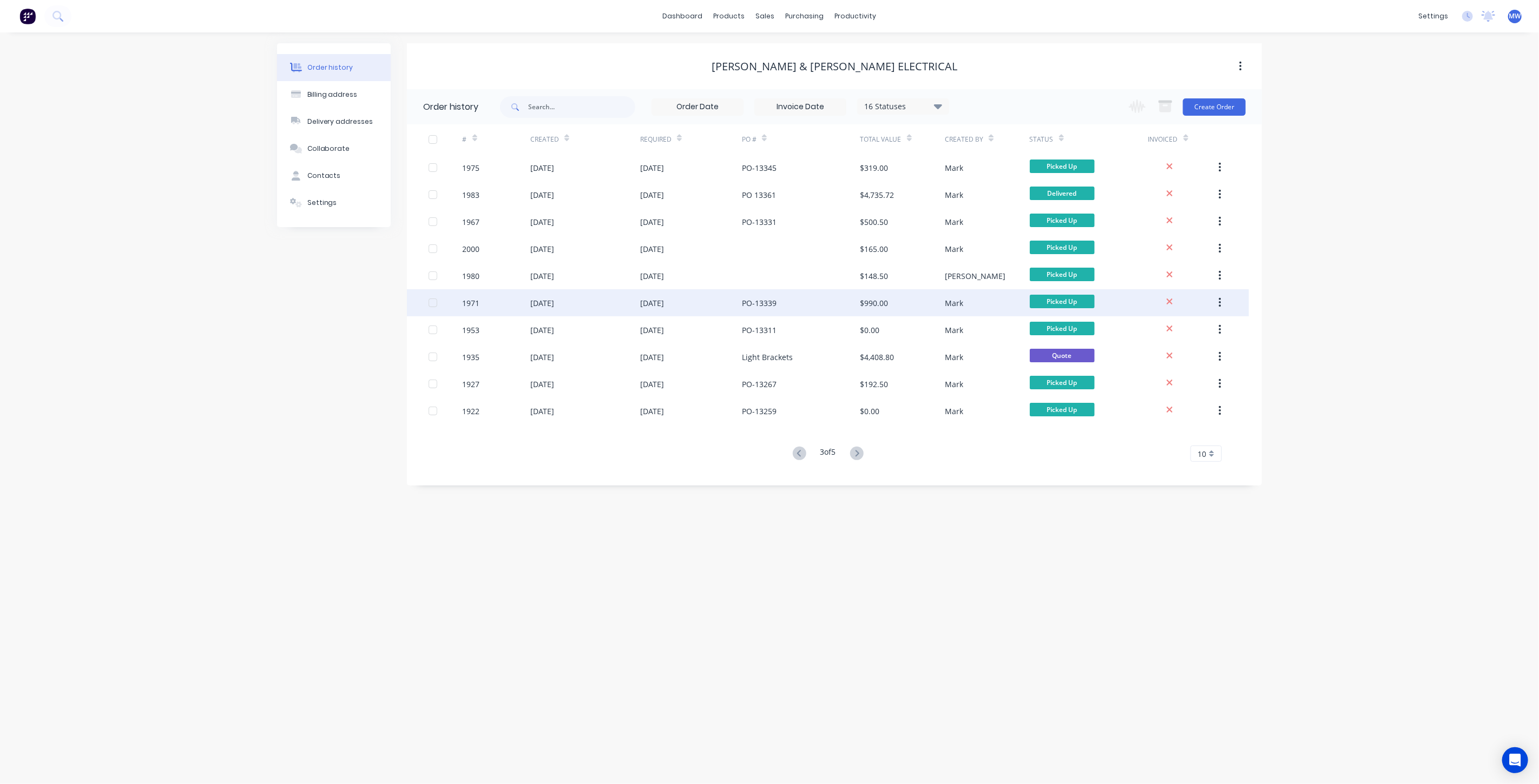
click at [804, 305] on div "PO-13339" at bounding box center [801, 302] width 119 height 27
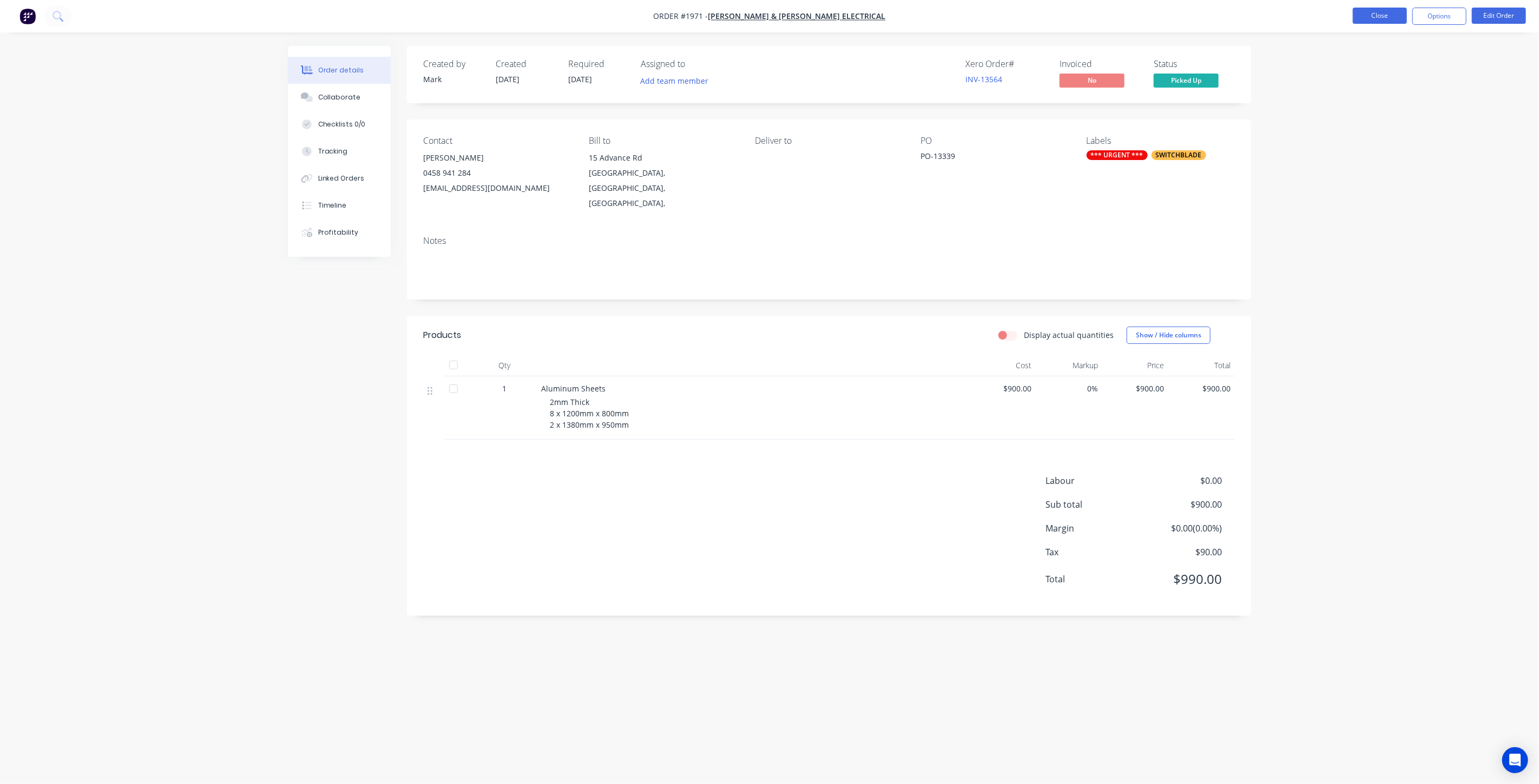
click at [1373, 20] on button "Close" at bounding box center [1380, 16] width 54 height 16
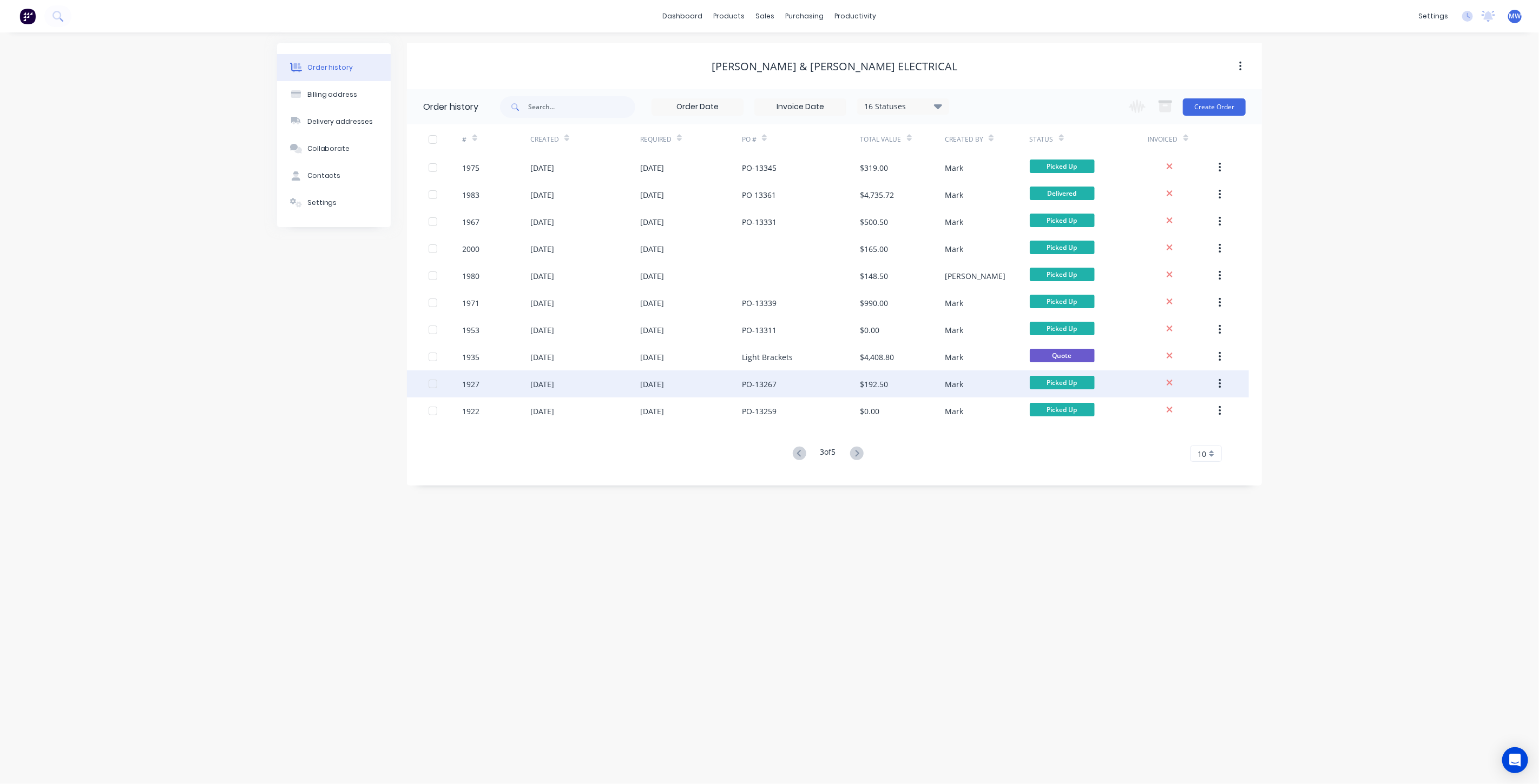
click at [792, 381] on div "PO-13267" at bounding box center [801, 384] width 119 height 27
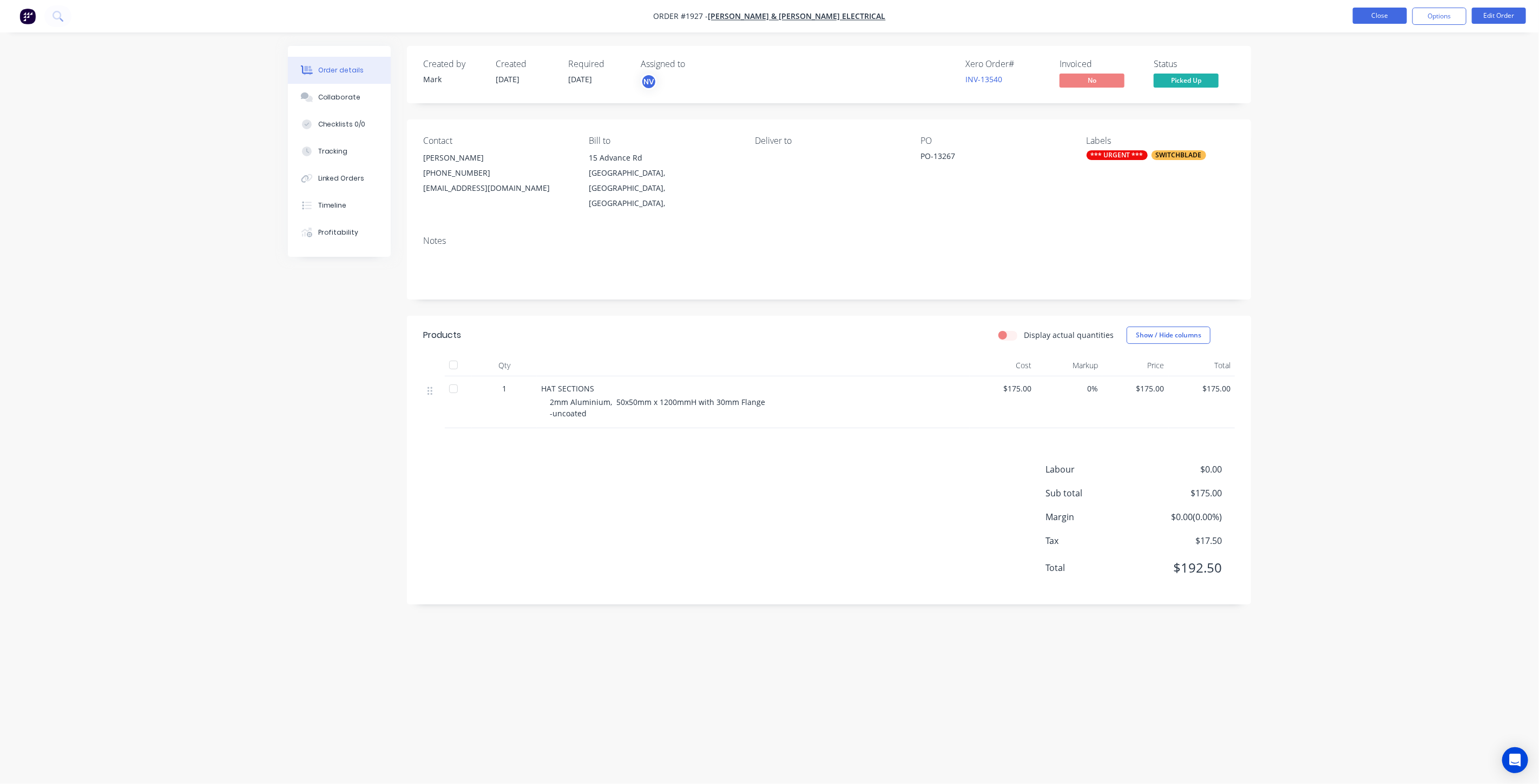
click at [1386, 20] on button "Close" at bounding box center [1380, 16] width 54 height 16
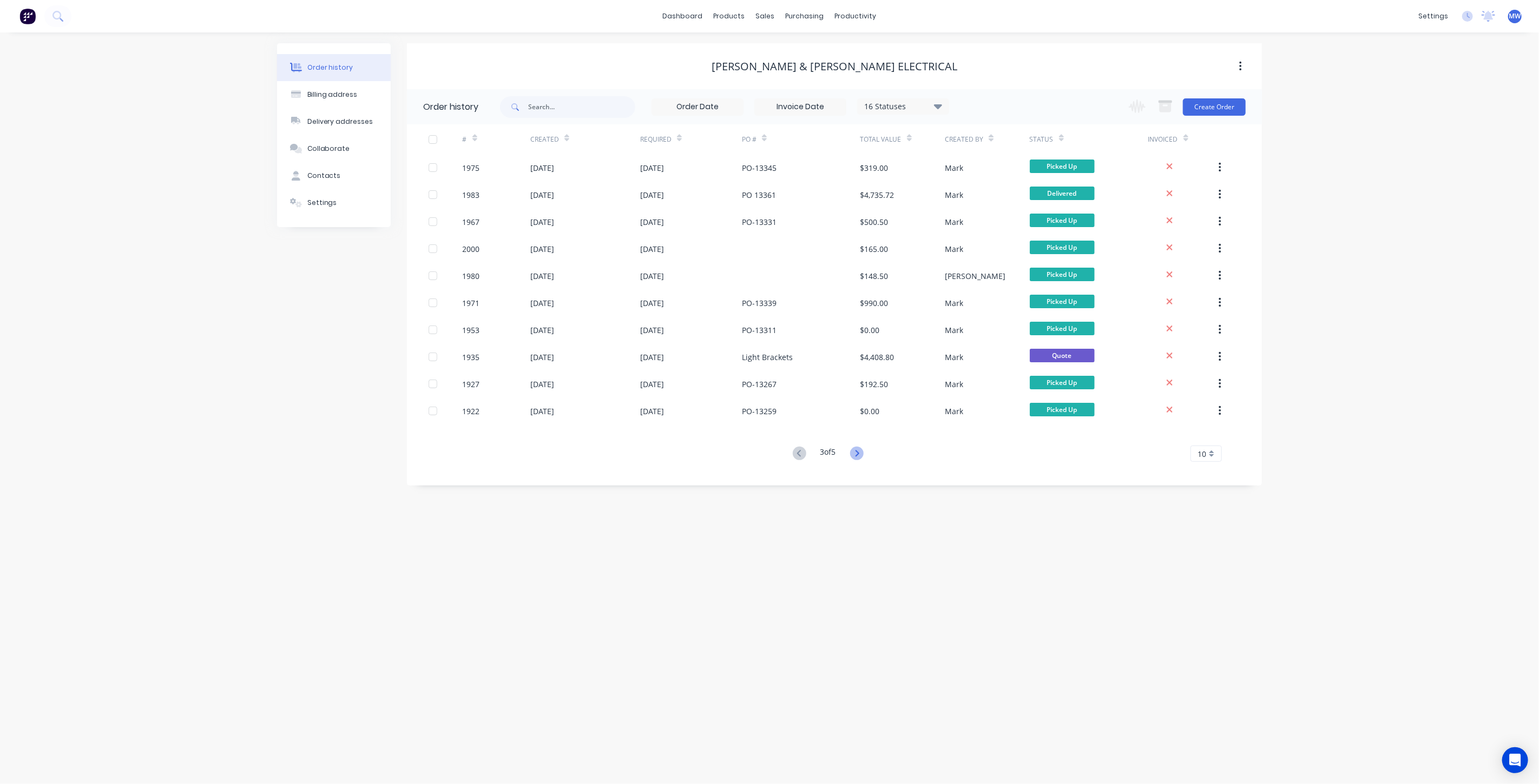
click at [857, 452] on icon at bounding box center [857, 453] width 14 height 14
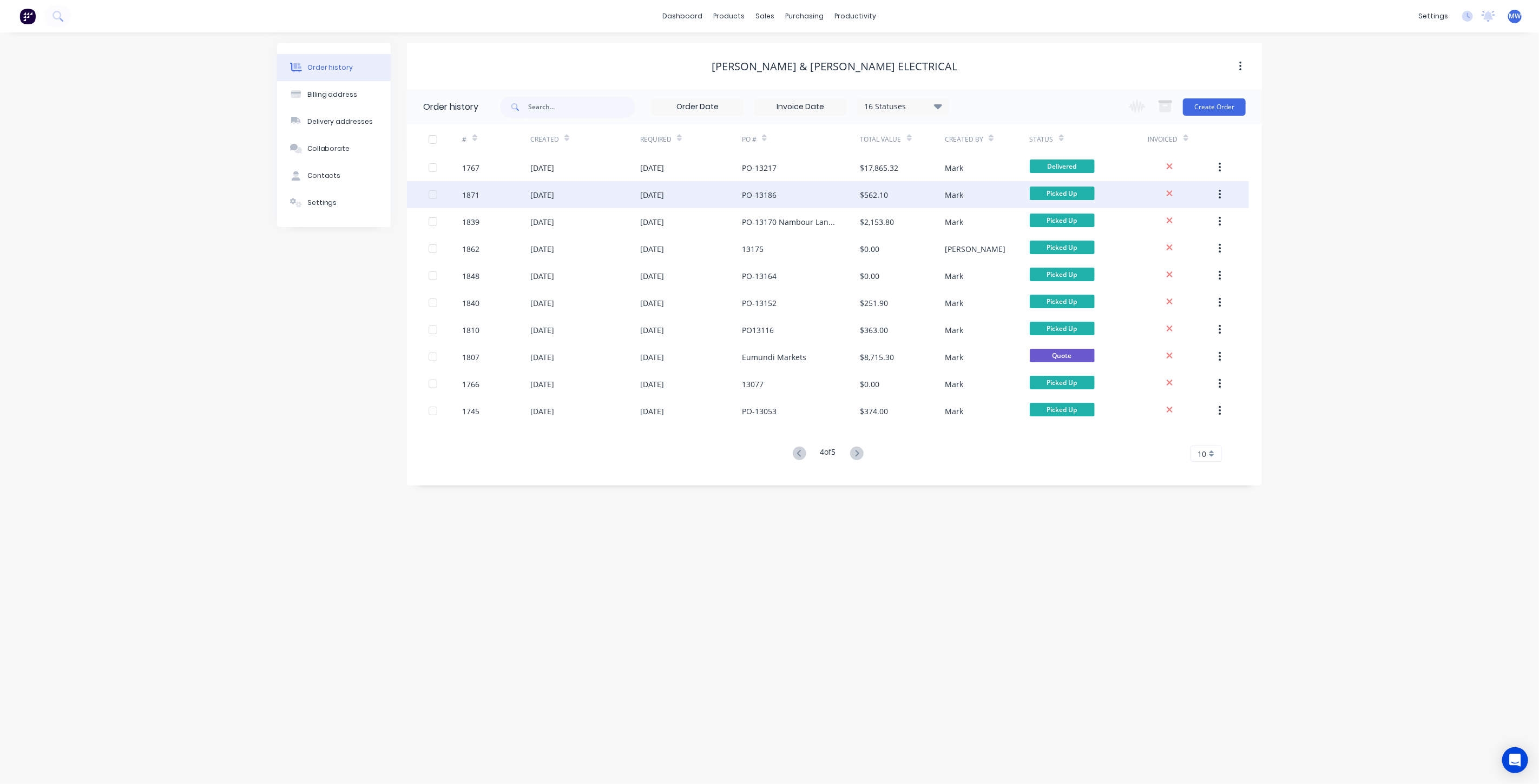
click at [772, 200] on div "PO-13186" at bounding box center [759, 195] width 35 height 11
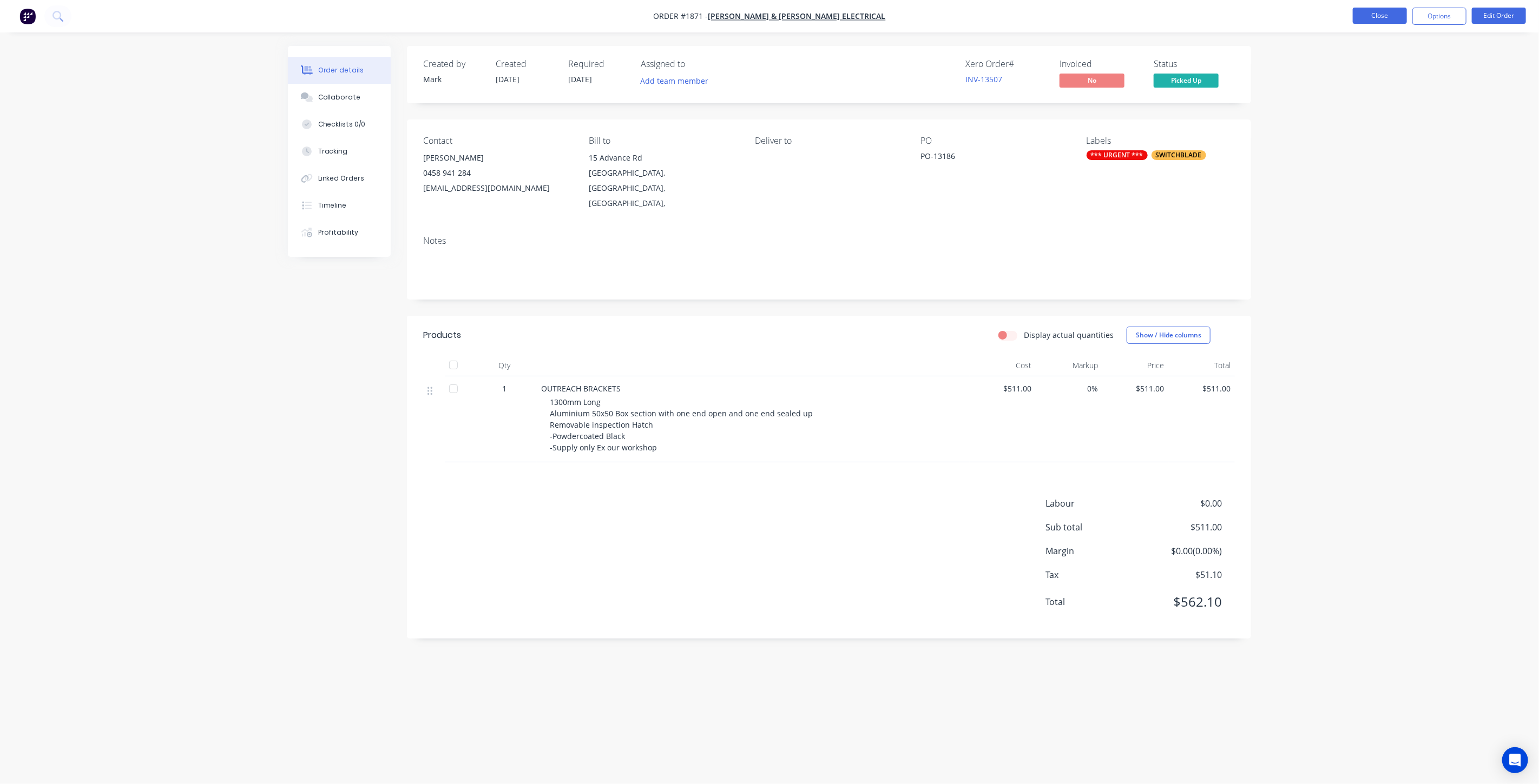
click at [1368, 19] on button "Close" at bounding box center [1380, 16] width 54 height 16
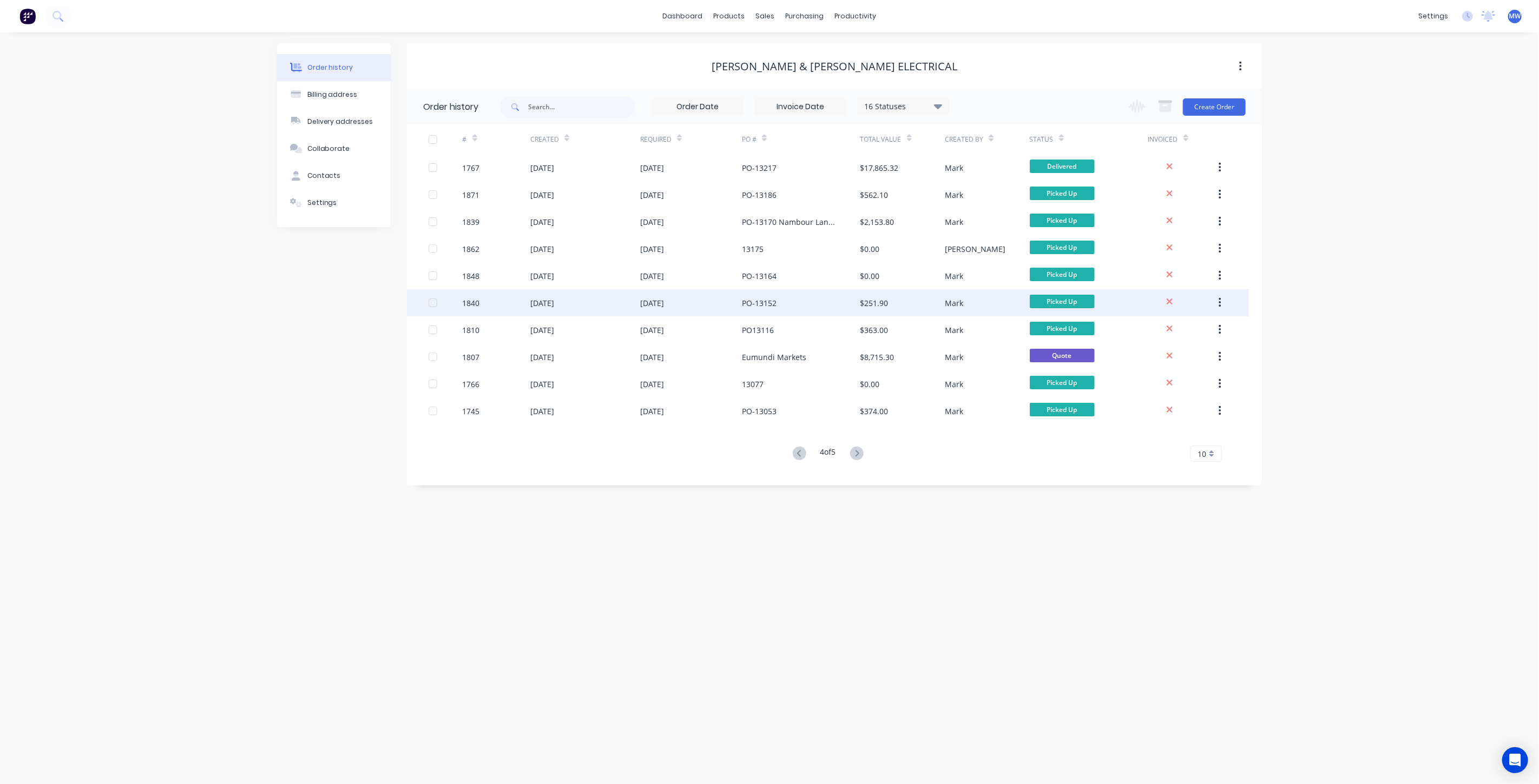
click at [789, 305] on div "PO-13152" at bounding box center [801, 302] width 119 height 27
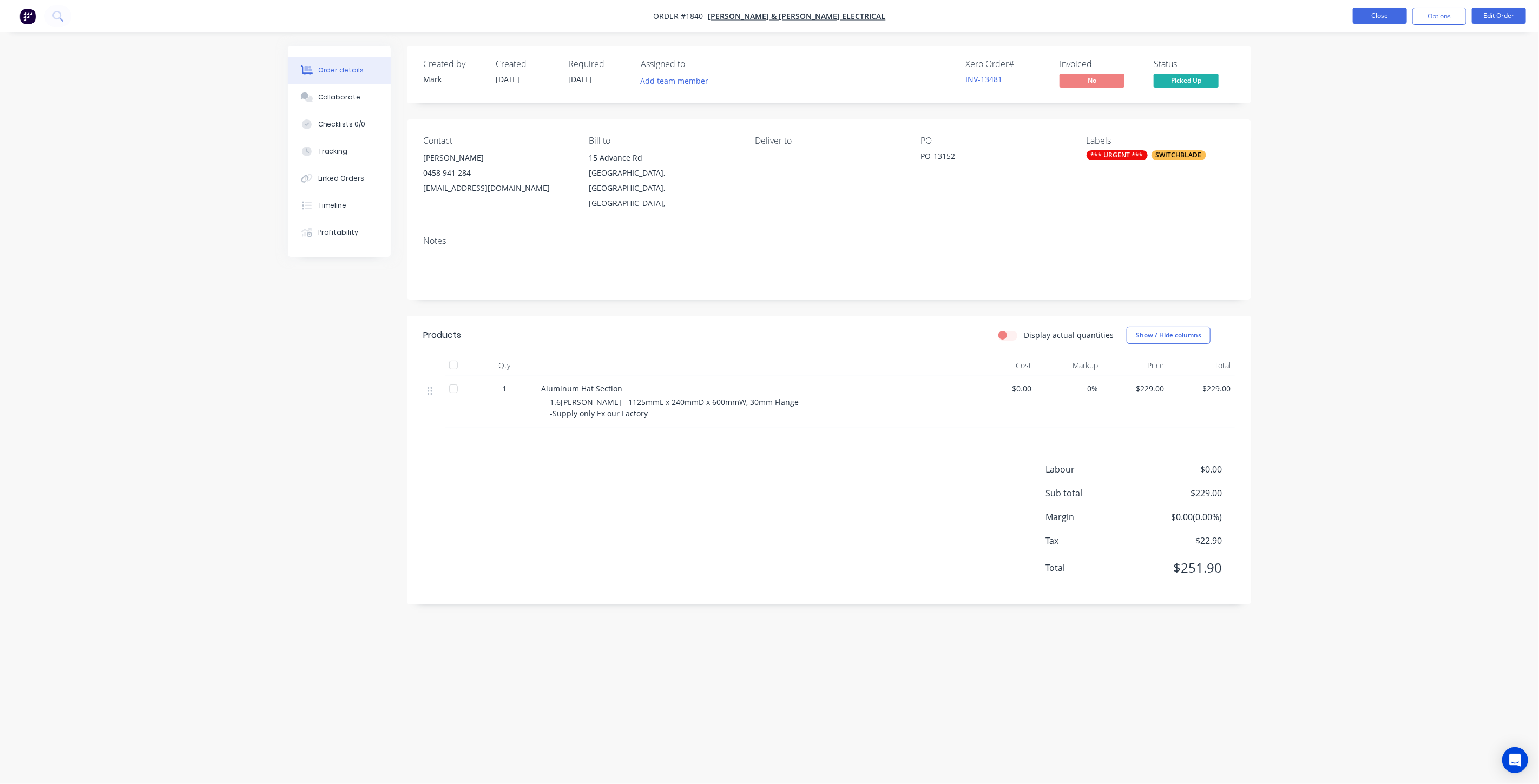
click at [1367, 17] on button "Close" at bounding box center [1380, 16] width 54 height 16
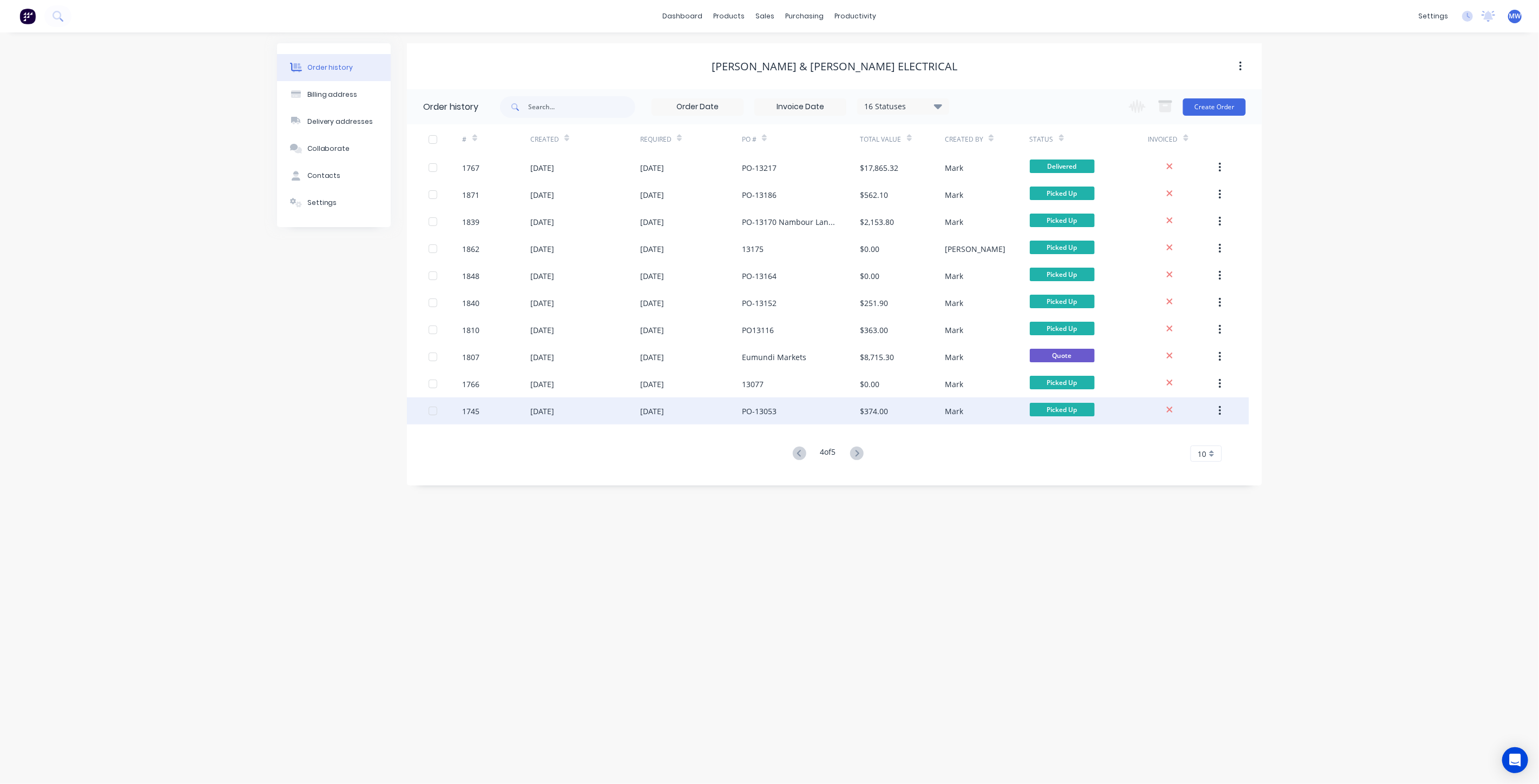
click at [796, 405] on div "PO-13053" at bounding box center [801, 411] width 119 height 27
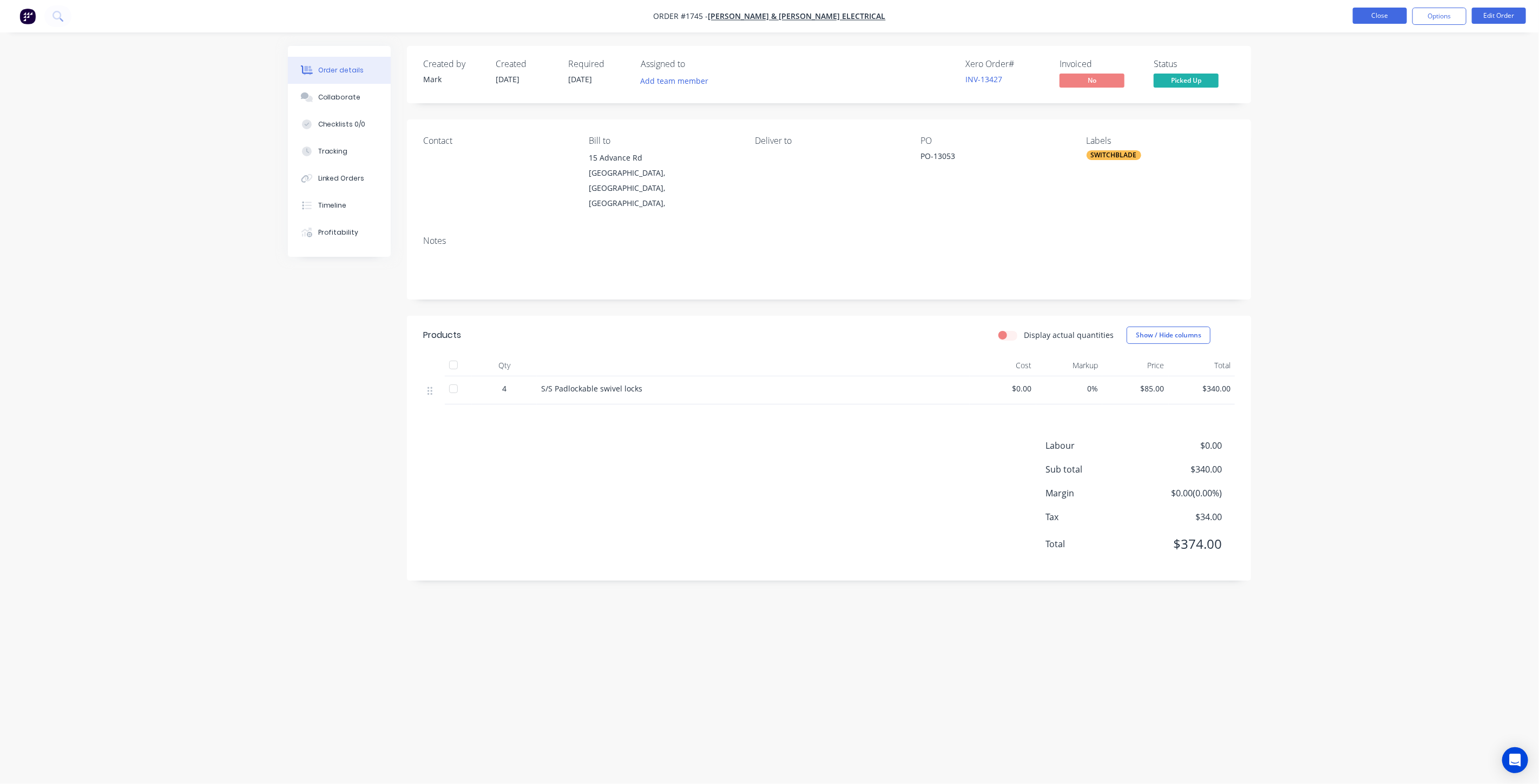
click at [1382, 20] on button "Close" at bounding box center [1380, 16] width 54 height 16
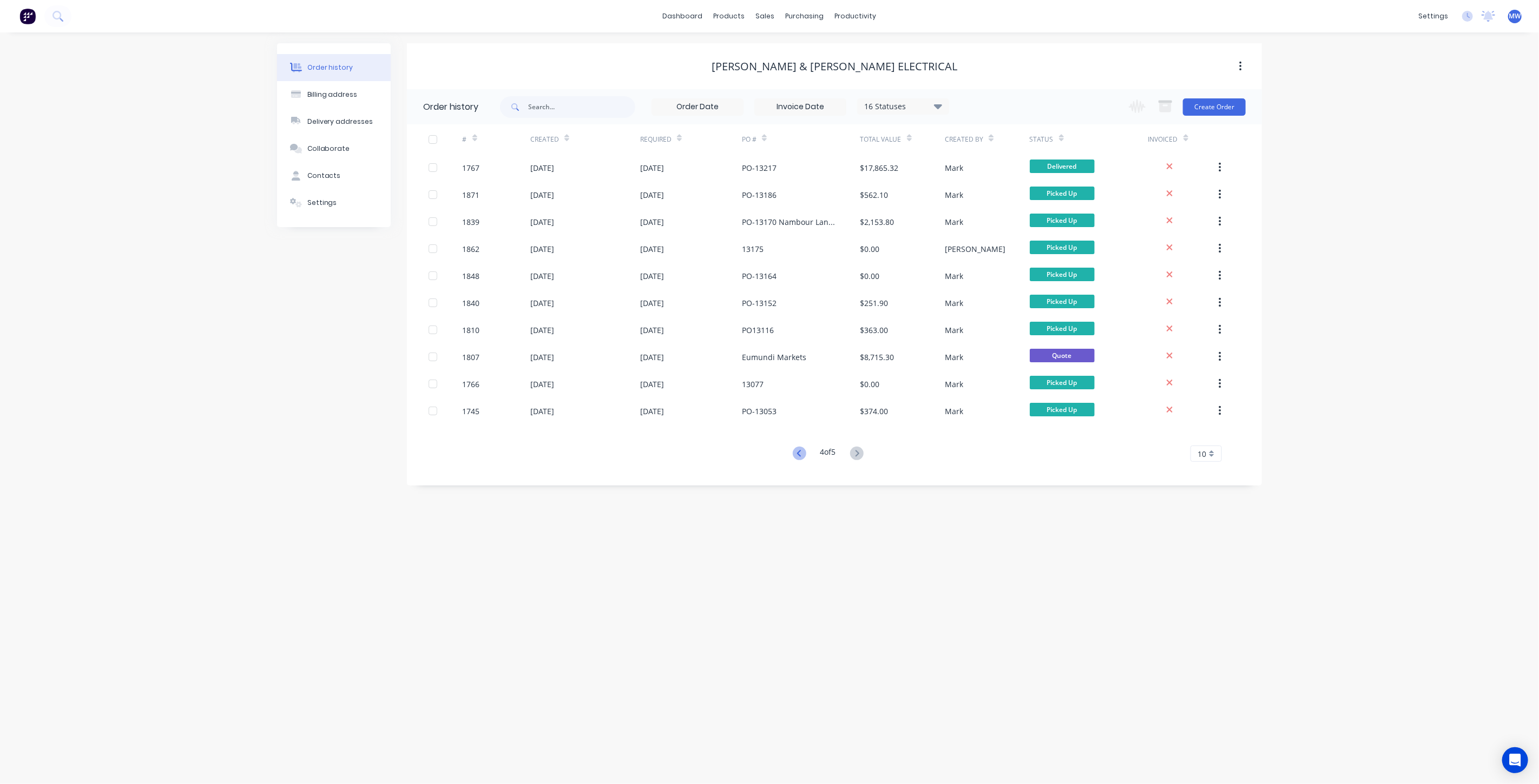
click at [801, 454] on icon at bounding box center [799, 453] width 14 height 14
click at [808, 175] on div "PO-13345" at bounding box center [801, 168] width 119 height 27
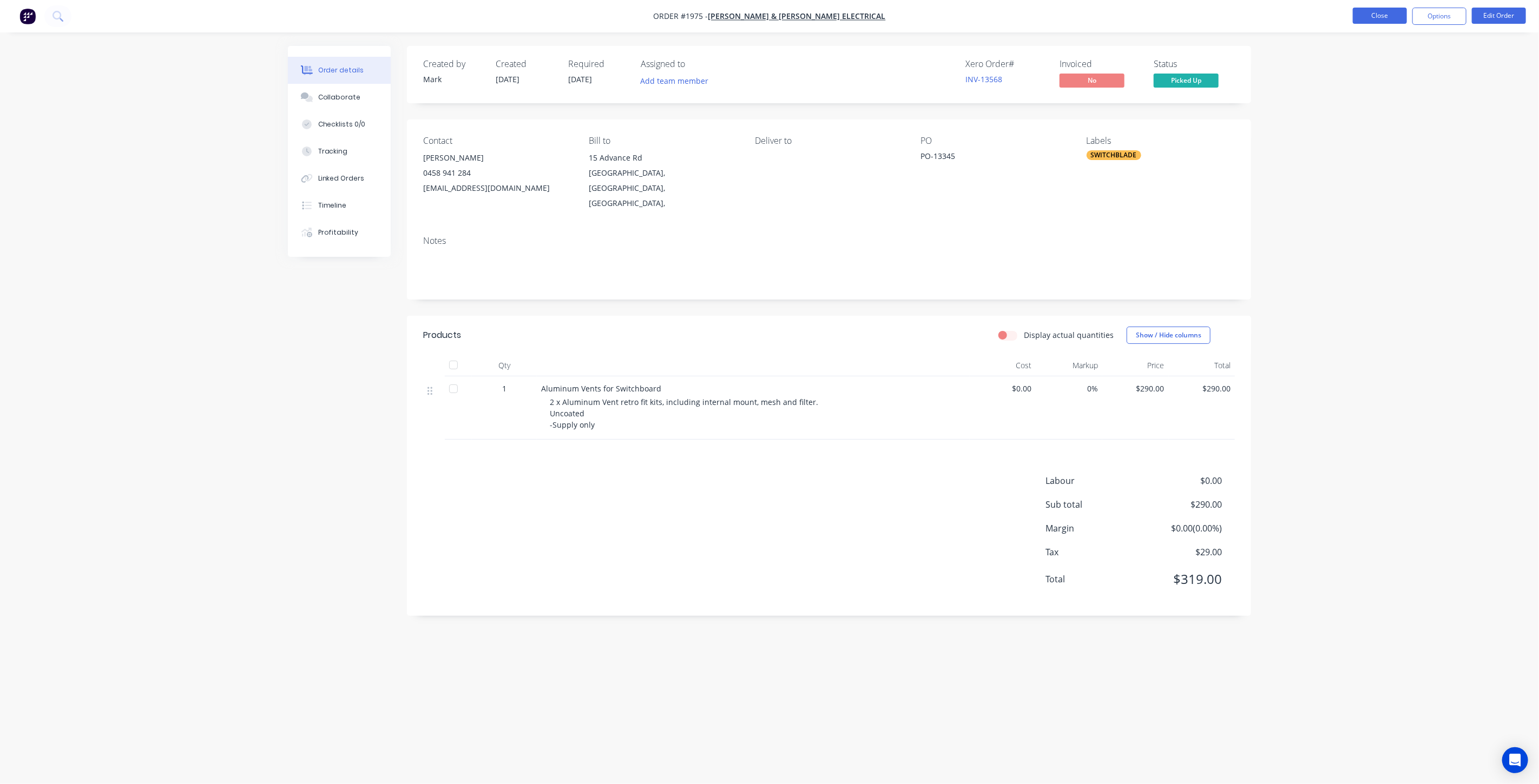
click at [1385, 17] on button "Close" at bounding box center [1380, 16] width 54 height 16
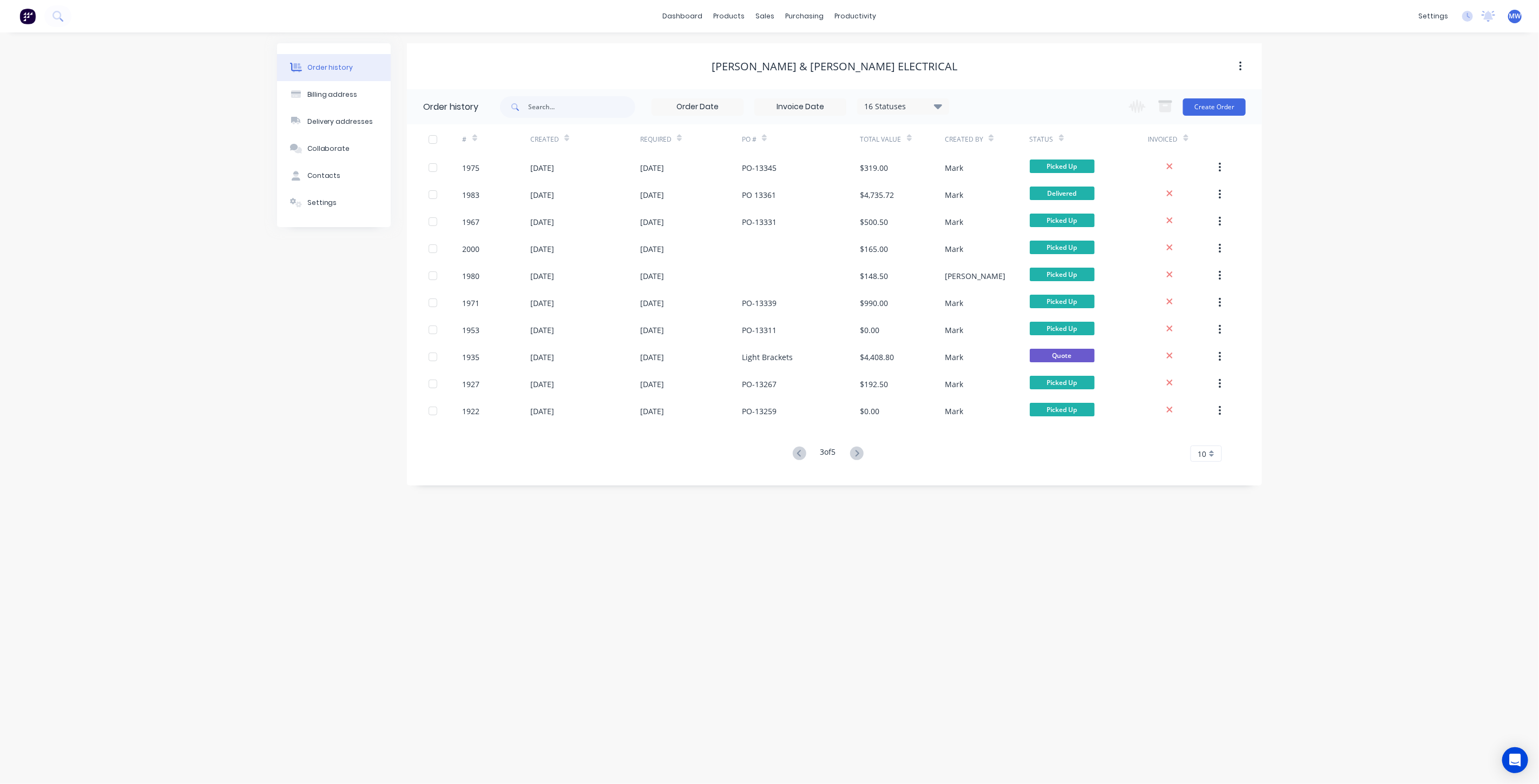
drag, startPoint x: 334, startPoint y: 266, endPoint x: 359, endPoint y: 2, distance: 265.2
click at [334, 266] on div "Order history Billing address Delivery addresses Collaborate Contacts Settings" at bounding box center [334, 264] width 114 height 442
click at [764, 16] on div "sales" at bounding box center [765, 16] width 30 height 16
click at [804, 75] on div "Customers" at bounding box center [803, 74] width 39 height 10
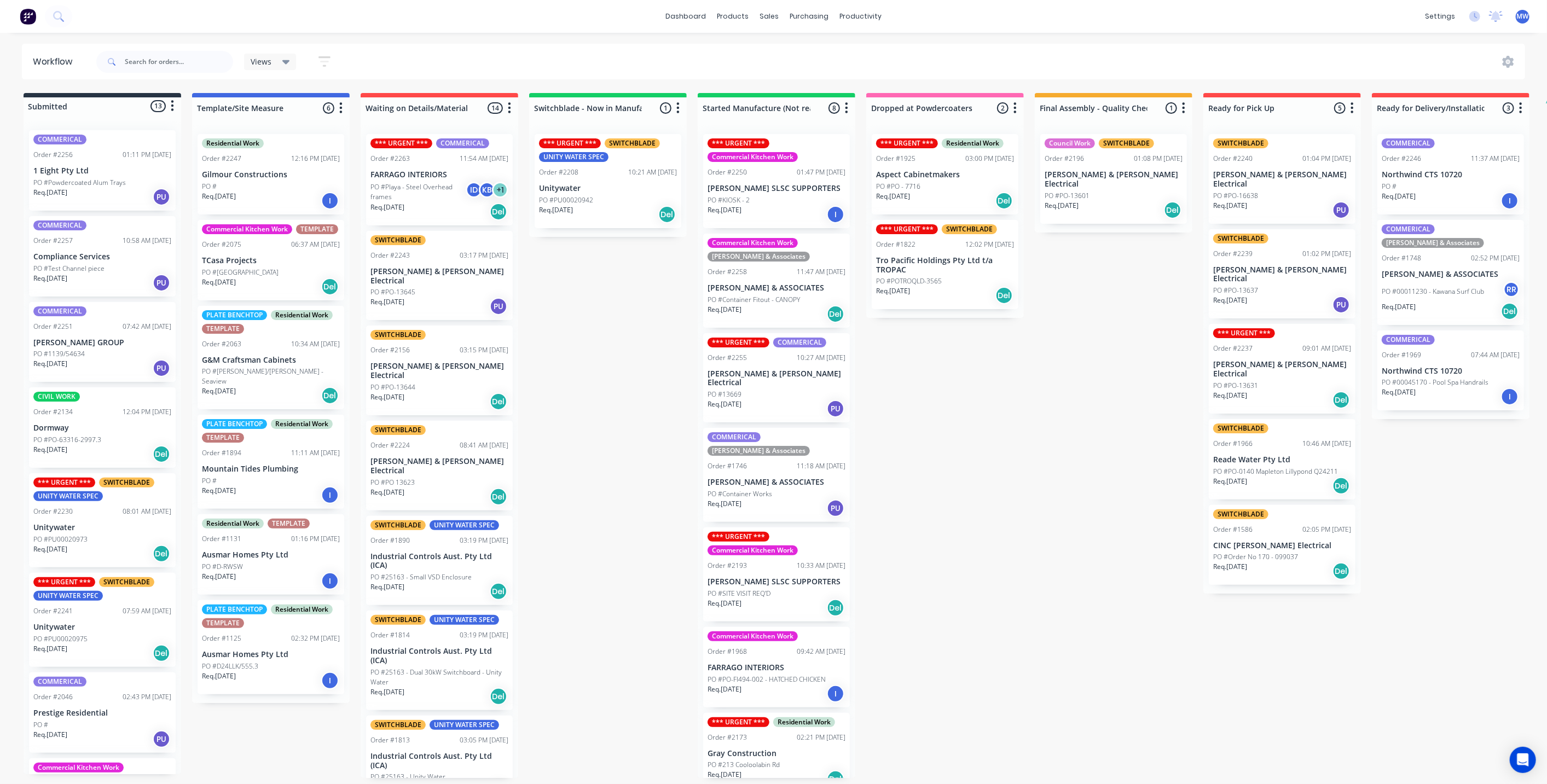
click at [1124, 547] on div "Submitted 13 Status colour #273444 hex #273444 Save Cancel Summaries Total orde…" at bounding box center [904, 435] width 1825 height 685
click at [1140, 378] on div "Submitted 13 Status colour #273444 hex #273444 Save Cancel Summaries Total orde…" at bounding box center [904, 435] width 1825 height 685
click at [1264, 191] on div "PO #PO-16638" at bounding box center [1282, 196] width 138 height 10
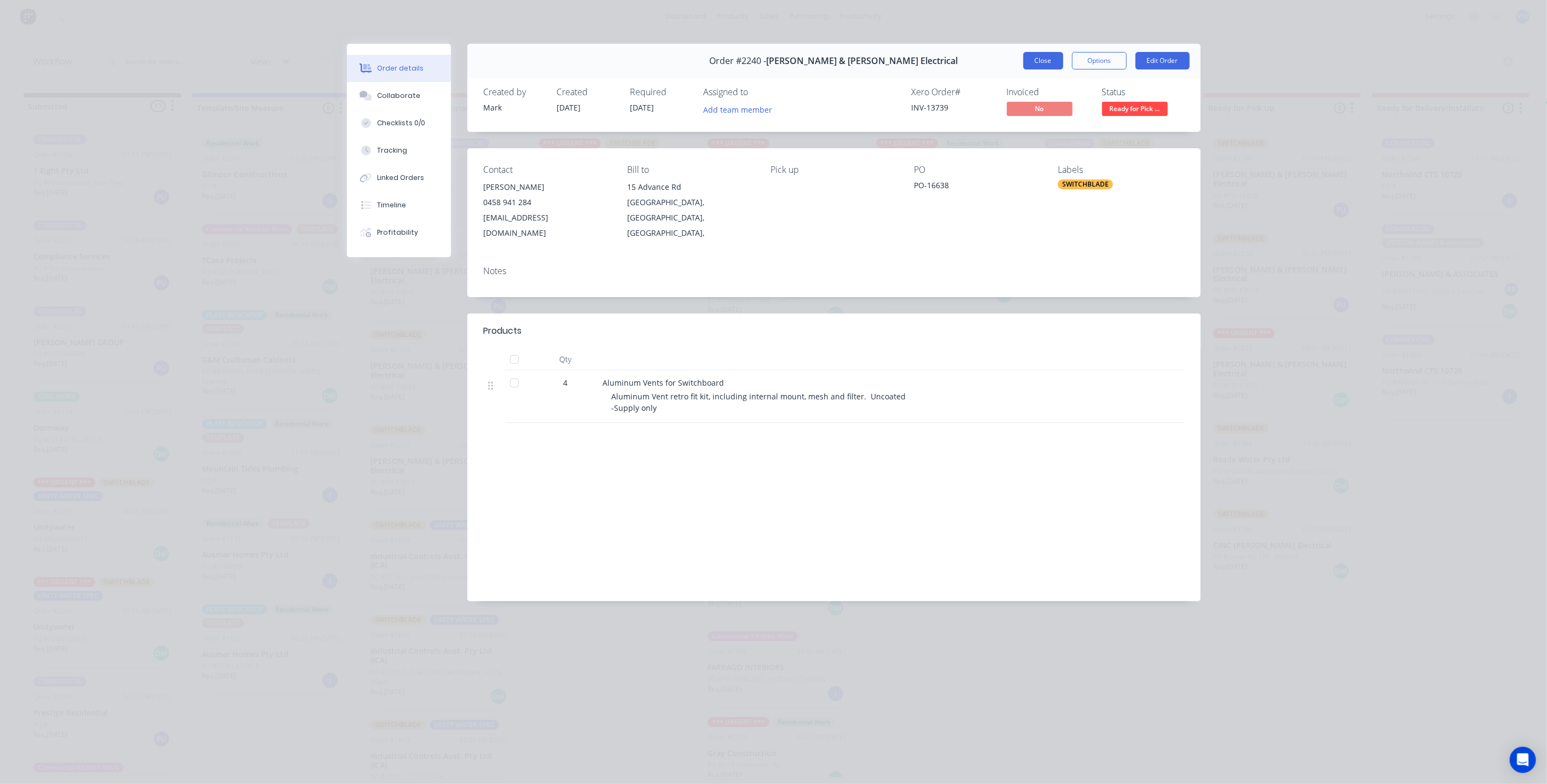
click at [1038, 63] on button "Close" at bounding box center [1043, 61] width 40 height 18
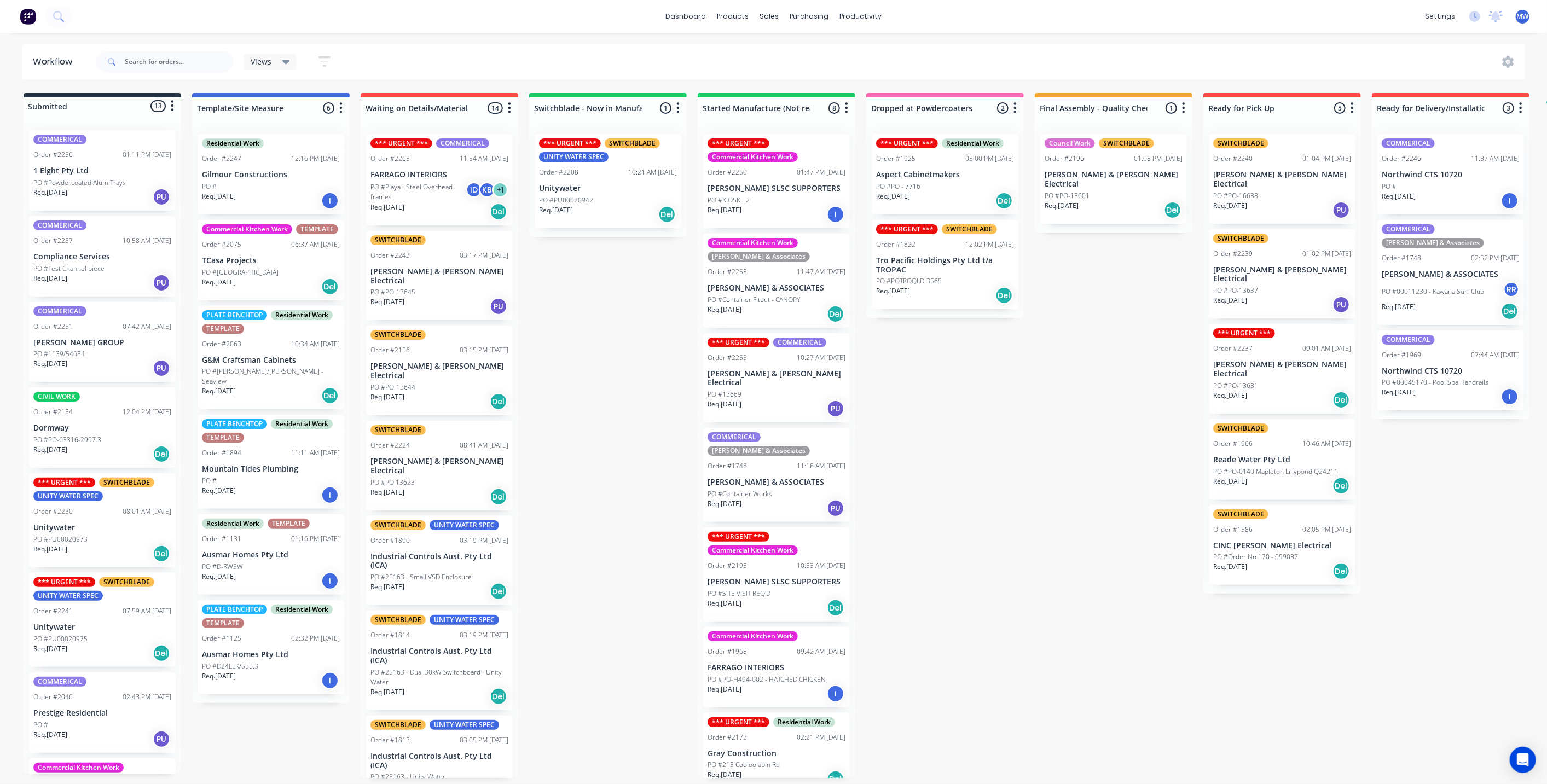
click at [1284, 361] on div "*** URGENT *** Order #2237 09:01 AM [DATE] [PERSON_NAME] & [PERSON_NAME] Electr…" at bounding box center [1282, 369] width 147 height 90
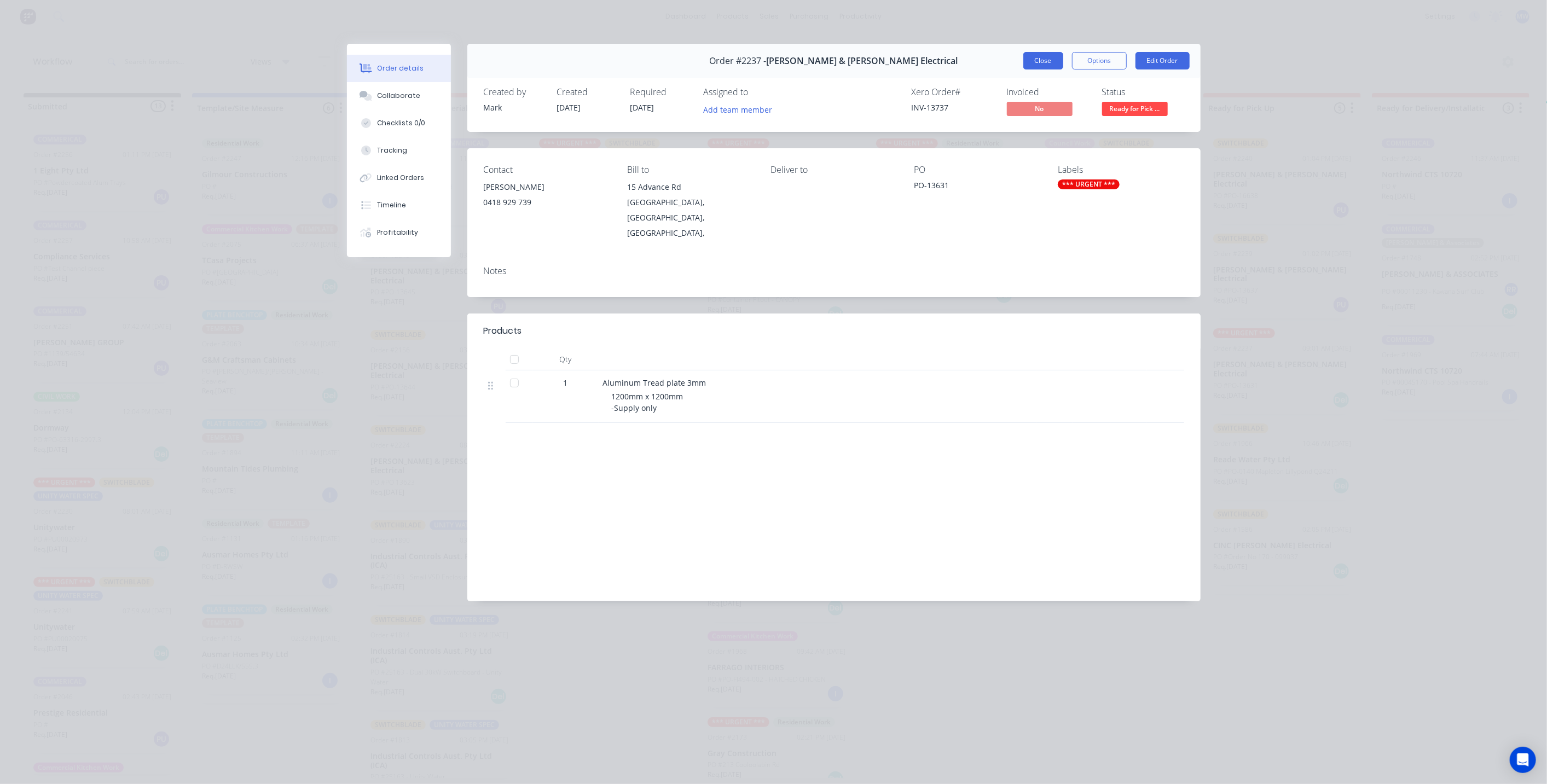
click at [1042, 60] on button "Close" at bounding box center [1043, 61] width 40 height 18
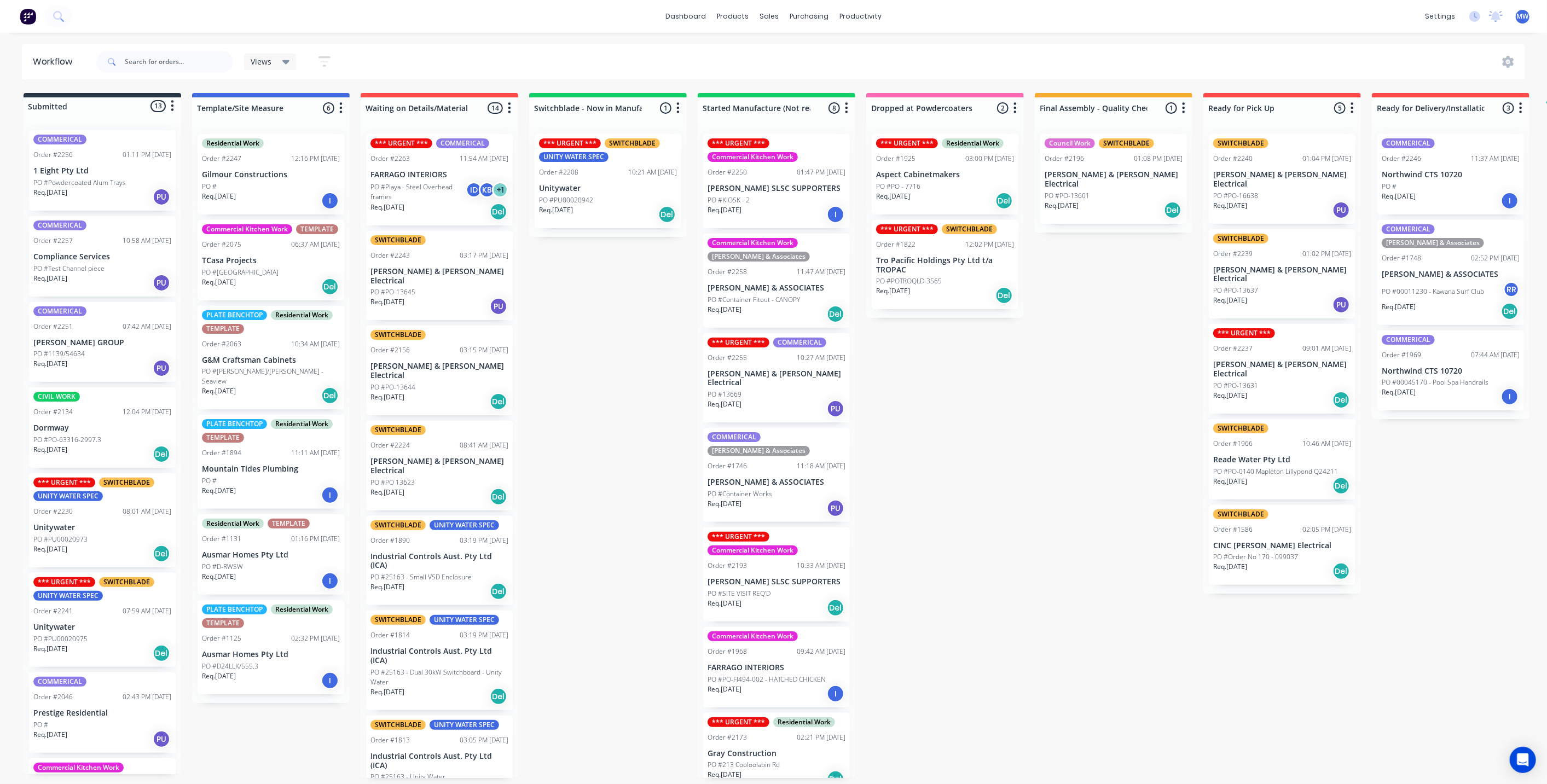
click at [1063, 554] on div "Submitted 13 Status colour #273444 hex #273444 Save Cancel Summaries Total orde…" at bounding box center [904, 435] width 1825 height 685
click at [575, 507] on div "Submitted 13 Status colour #273444 hex #273444 Save Cancel Summaries Total orde…" at bounding box center [904, 435] width 1825 height 685
click at [1014, 516] on div "Submitted 13 Status colour #273444 hex #273444 Save Cancel Summaries Total orde…" at bounding box center [904, 435] width 1825 height 685
click at [1000, 398] on div "Submitted 13 Status colour #273444 hex #273444 Save Cancel Summaries Total orde…" at bounding box center [904, 435] width 1825 height 685
click at [1007, 540] on div "Submitted 13 Status colour #273444 hex #273444 Save Cancel Summaries Total orde…" at bounding box center [904, 435] width 1825 height 685
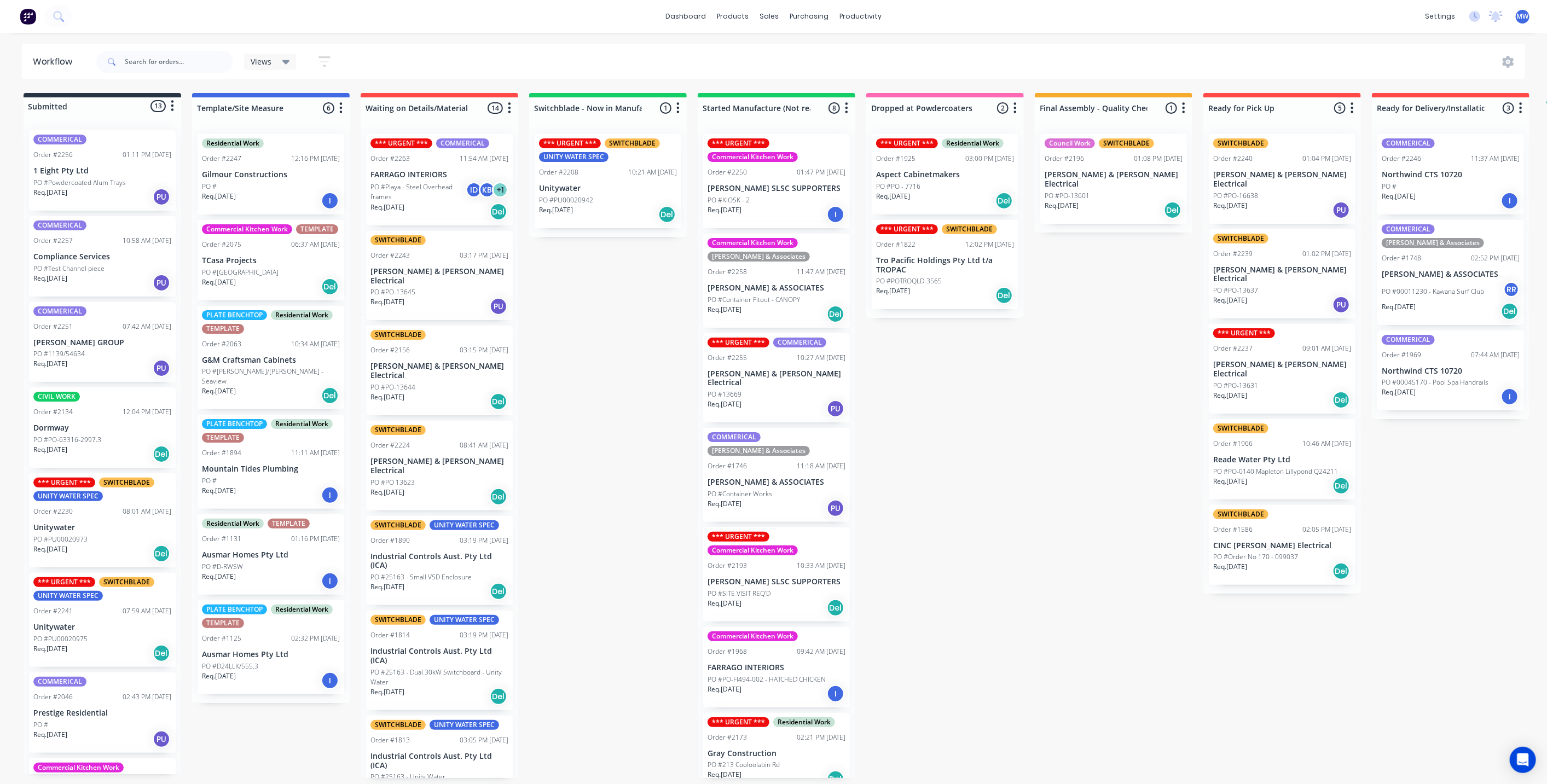
click at [572, 436] on div "Submitted 13 Status colour #273444 hex #273444 Save Cancel Summaries Total orde…" at bounding box center [904, 435] width 1825 height 685
click at [1040, 463] on div "Submitted 13 Status colour #273444 hex #273444 Save Cancel Summaries Total orde…" at bounding box center [904, 435] width 1825 height 685
click at [1066, 479] on div "Submitted 13 Status colour #273444 hex #273444 Save Cancel Summaries Total orde…" at bounding box center [904, 435] width 1825 height 685
click at [1054, 545] on div "Submitted 13 Status colour #273444 hex #273444 Save Cancel Summaries Total orde…" at bounding box center [904, 435] width 1825 height 685
click at [1062, 536] on div "Submitted 13 Status colour #273444 hex #273444 Save Cancel Summaries Total orde…" at bounding box center [904, 435] width 1825 height 685
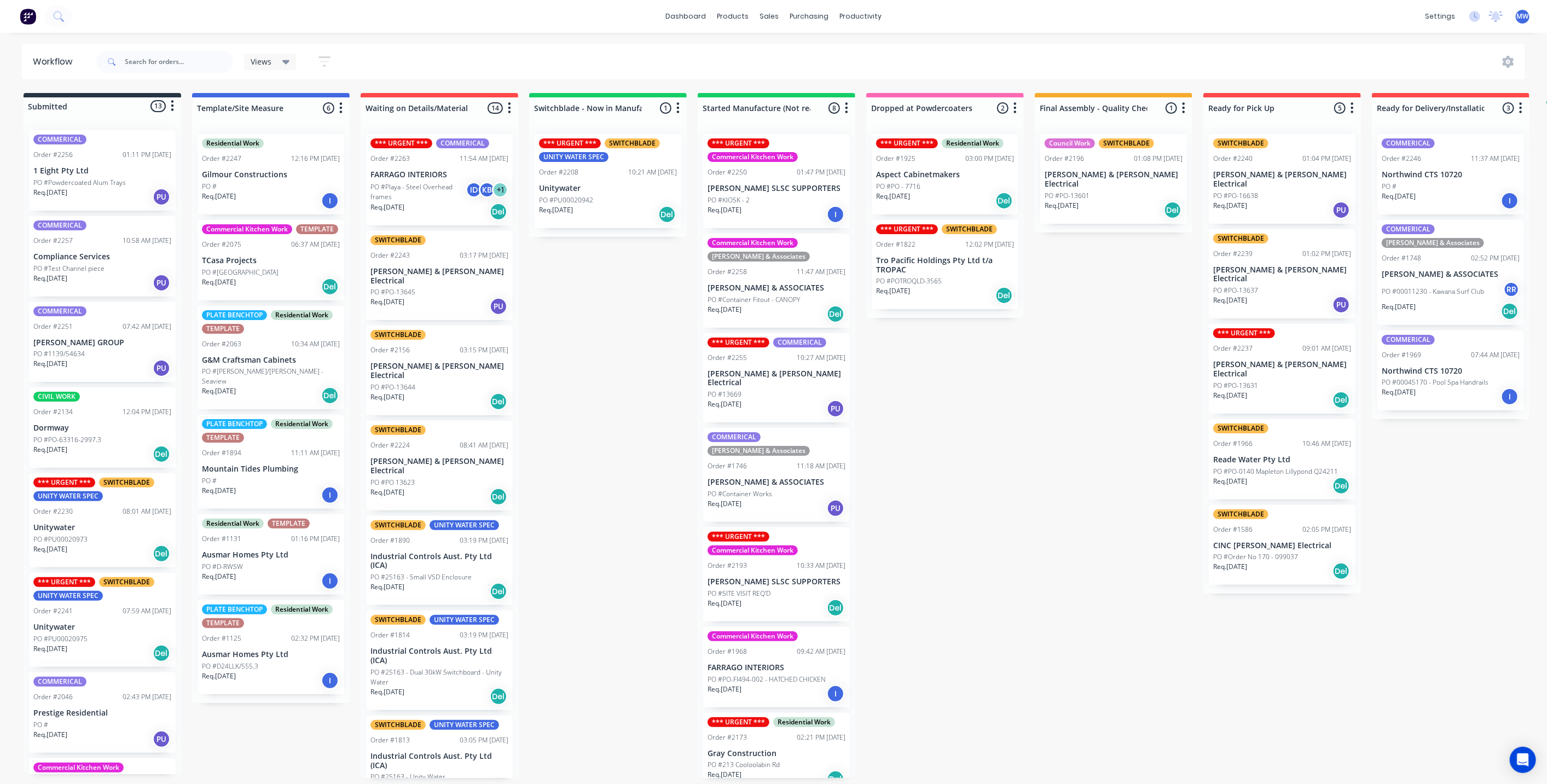
click at [1060, 536] on div "Submitted 13 Status colour #273444 hex #273444 Save Cancel Summaries Total orde…" at bounding box center [904, 435] width 1825 height 685
drag, startPoint x: 561, startPoint y: 313, endPoint x: 322, endPoint y: 28, distance: 371.9
click at [559, 310] on div "Submitted 13 Status colour #273444 hex #273444 Save Cancel Summaries Total orde…" at bounding box center [904, 435] width 1825 height 685
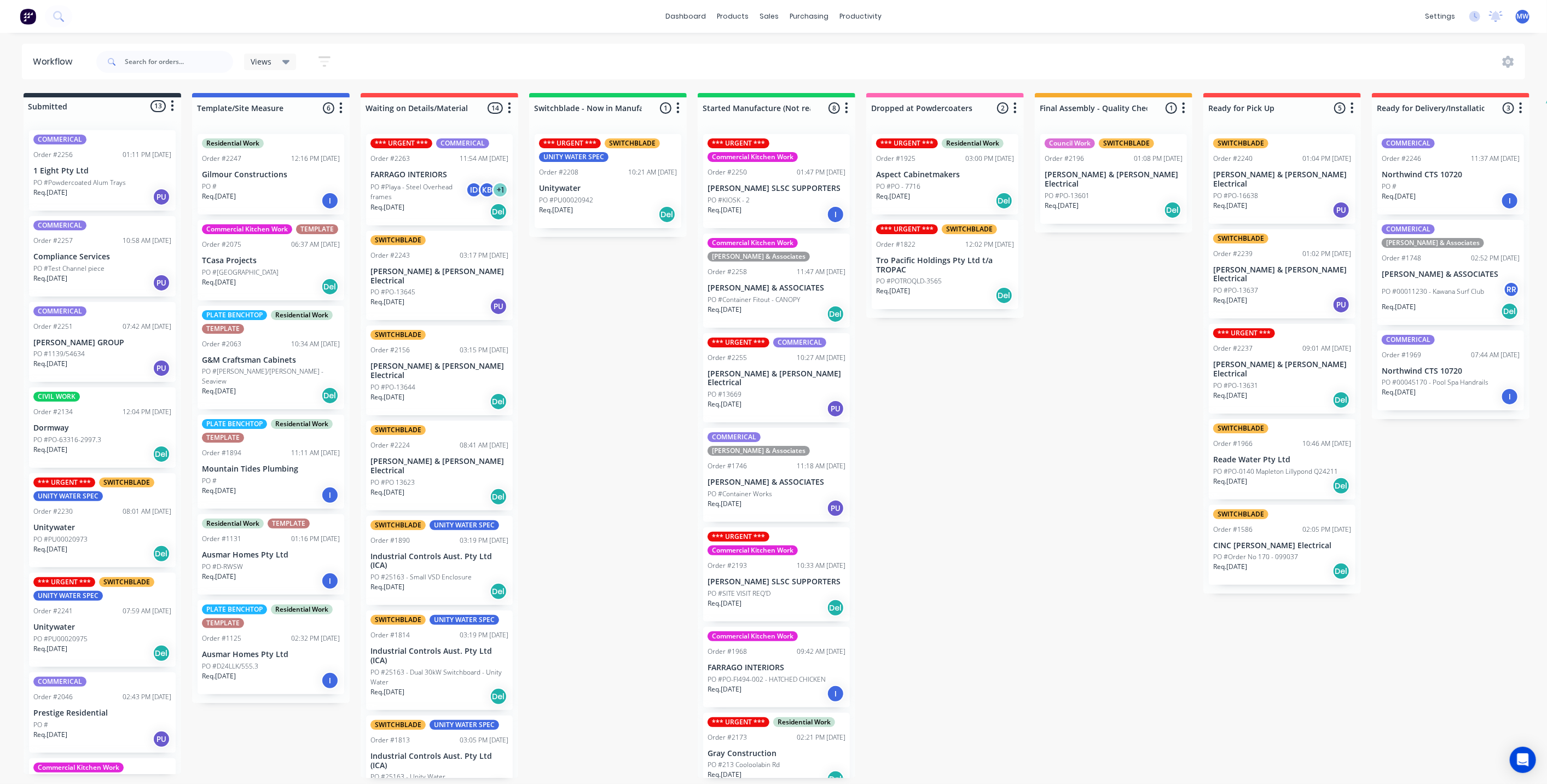
click at [580, 292] on div "Submitted 13 Status colour #273444 hex #273444 Save Cancel Summaries Total orde…" at bounding box center [904, 435] width 1825 height 685
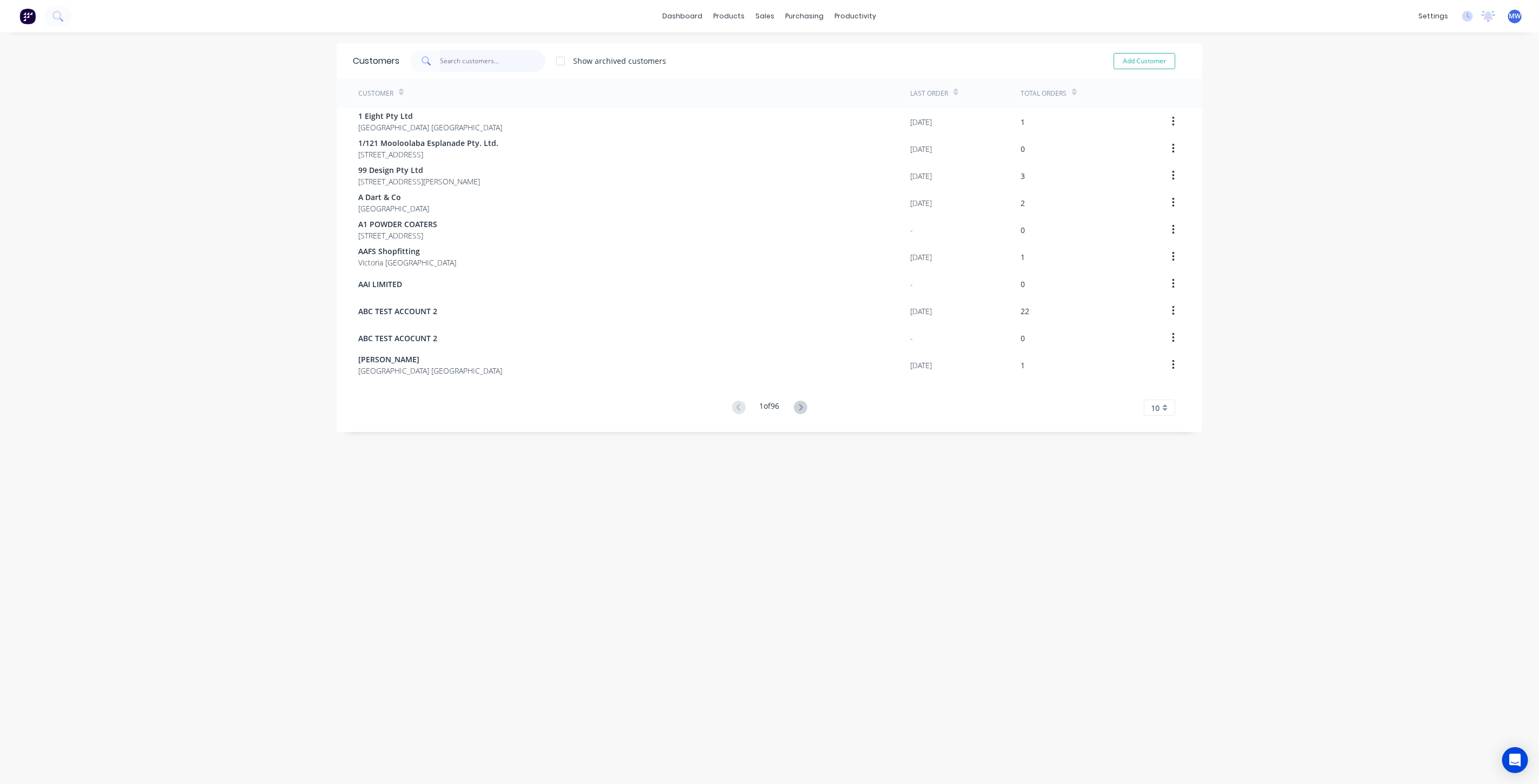
click at [482, 62] on input "text" at bounding box center [493, 61] width 105 height 22
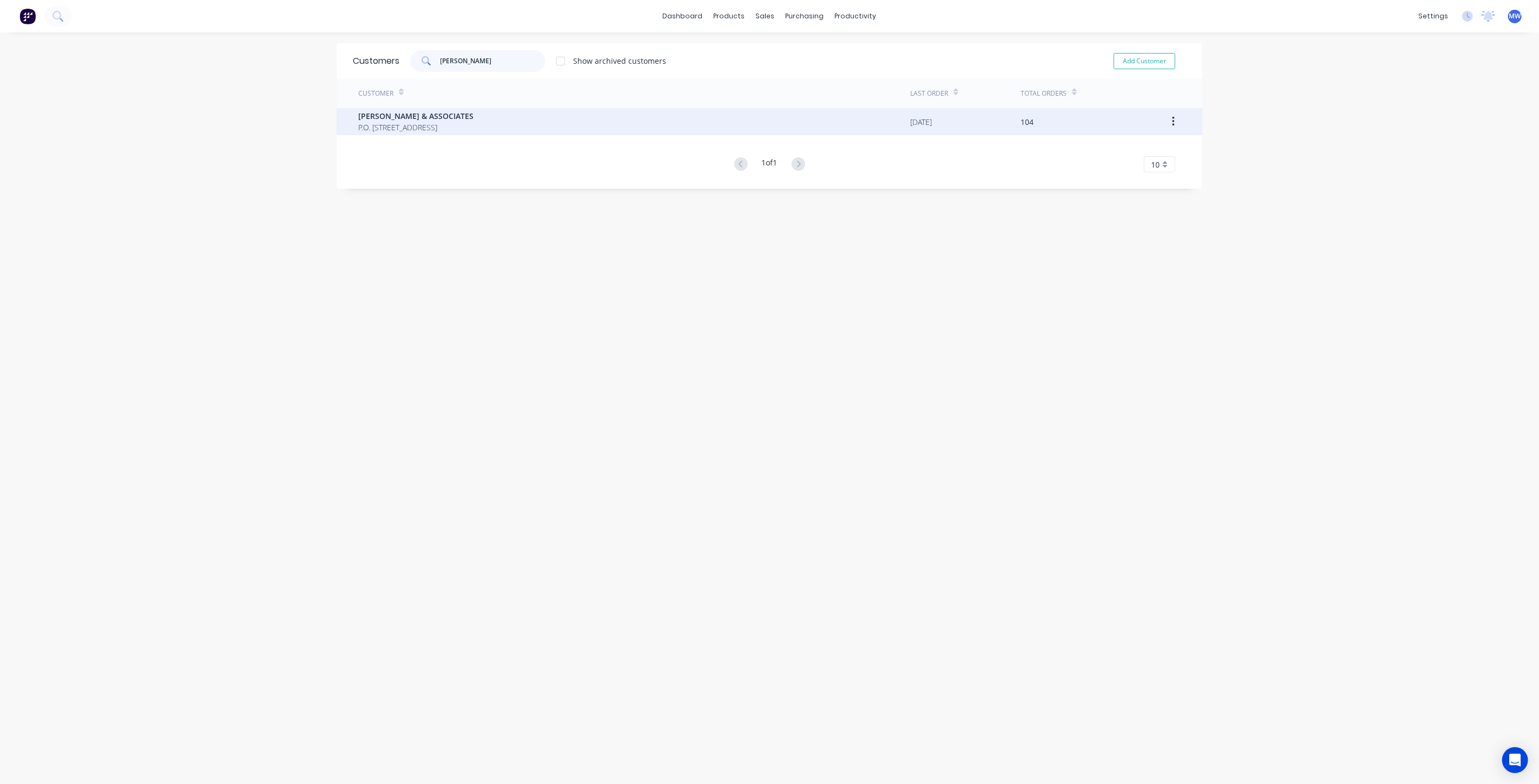
type input "[PERSON_NAME]"
click at [541, 121] on div "[PERSON_NAME] & ASSOCIATES P.O. [STREET_ADDRESS]" at bounding box center [634, 121] width 552 height 27
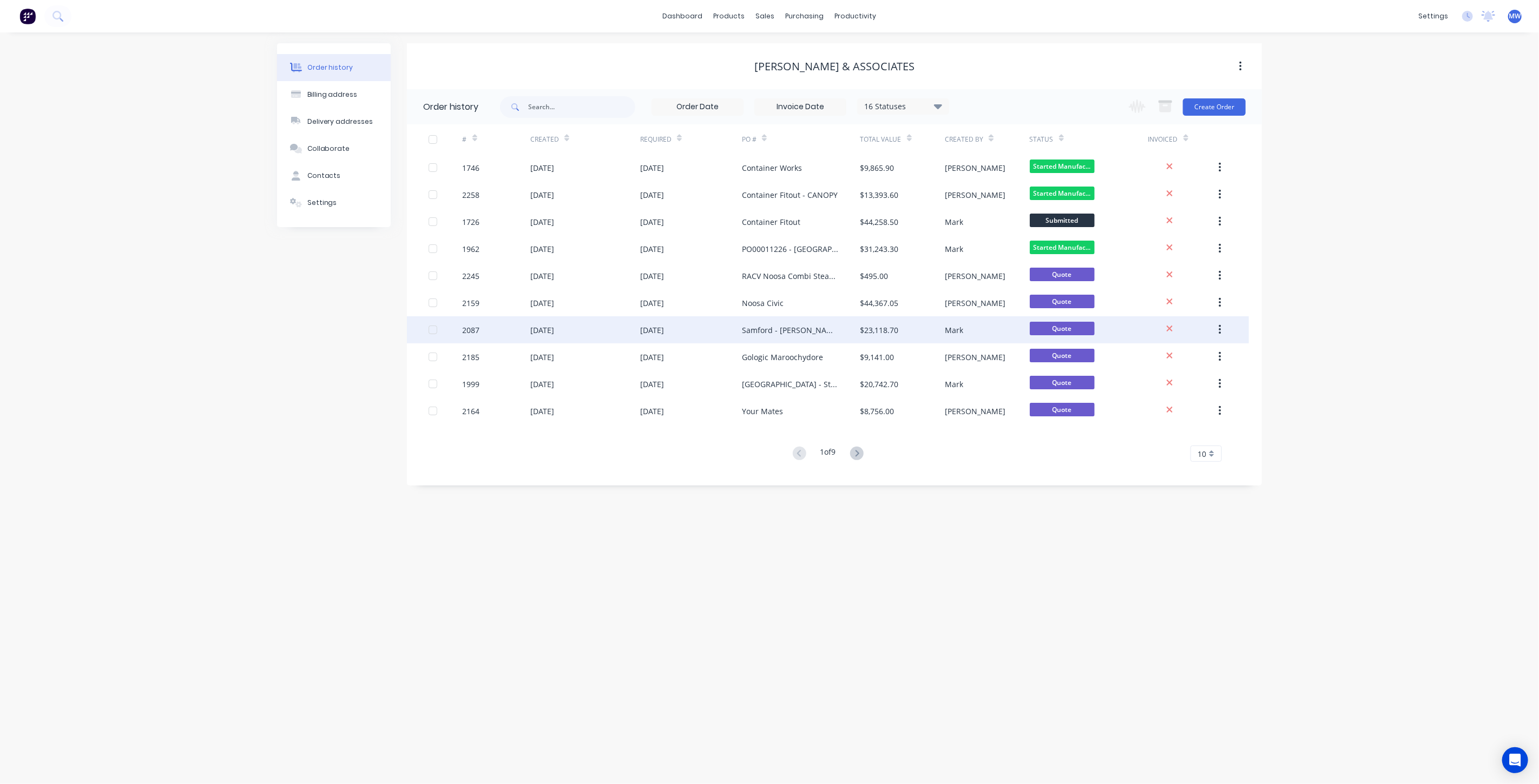
click at [720, 329] on div "[DATE]" at bounding box center [691, 330] width 102 height 27
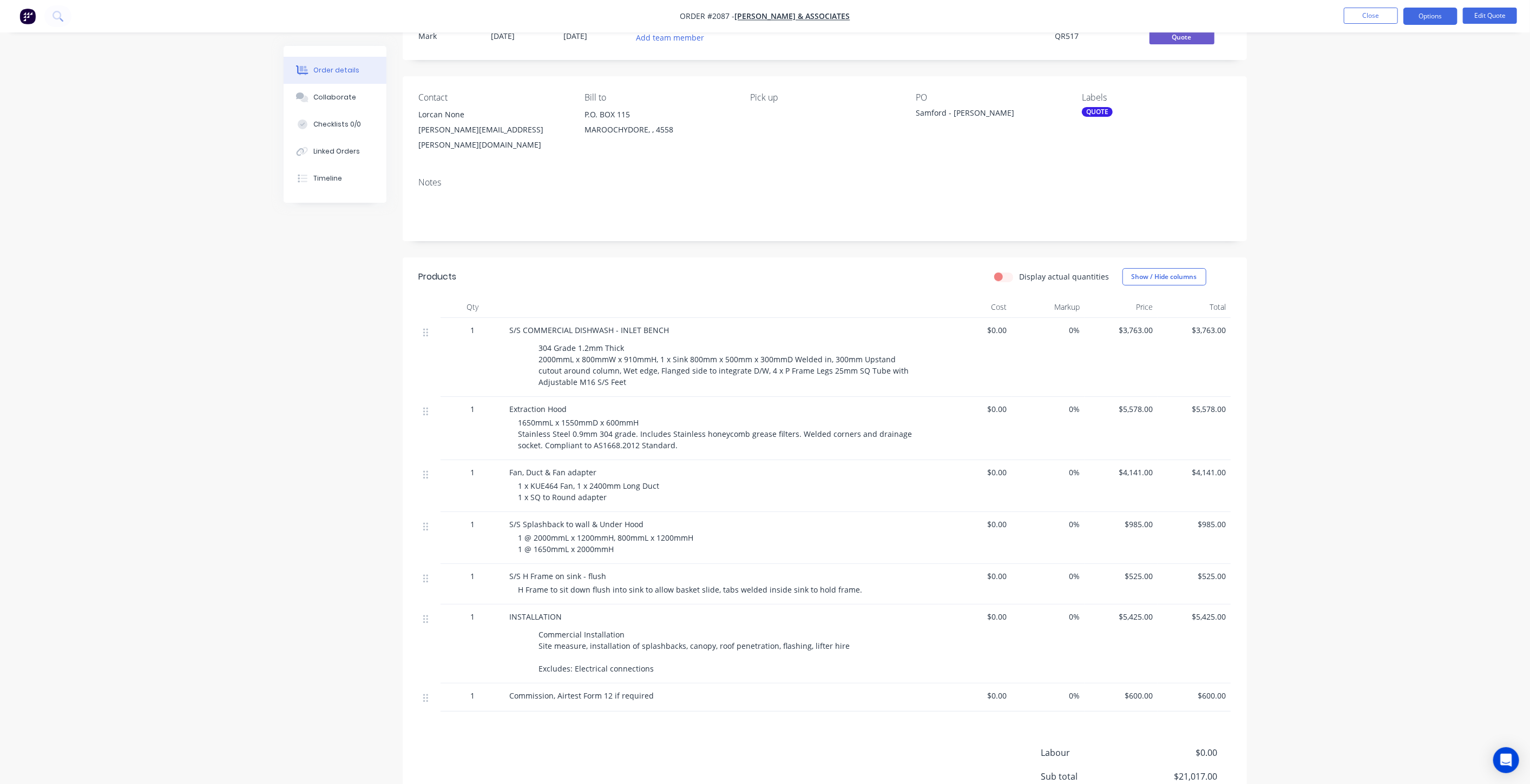
scroll to position [120, 0]
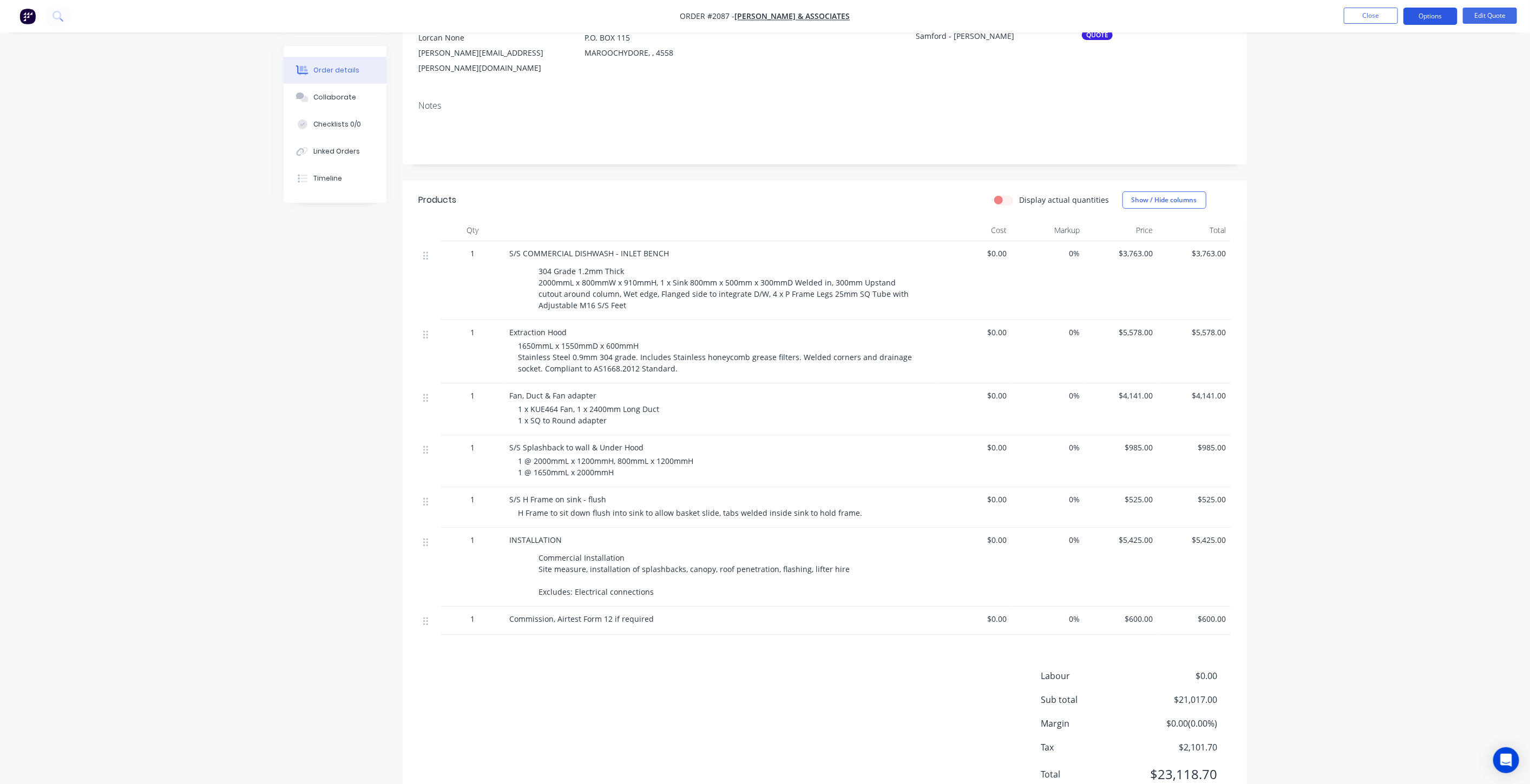
click at [1438, 18] on button "Options" at bounding box center [1430, 16] width 54 height 17
click at [1413, 136] on div "Convert to Order" at bounding box center [1398, 130] width 99 height 16
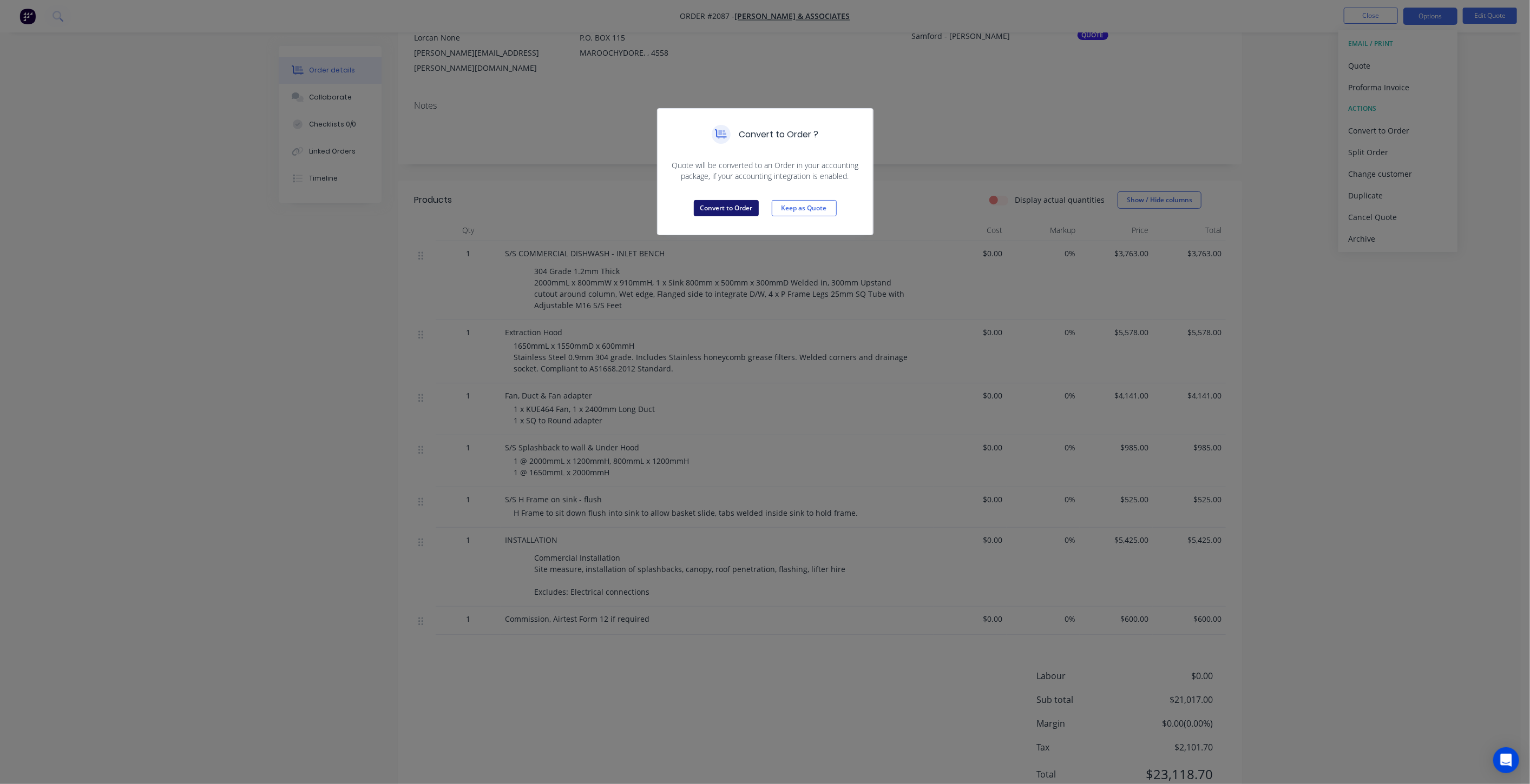
click at [745, 209] on button "Convert to Order" at bounding box center [726, 208] width 65 height 16
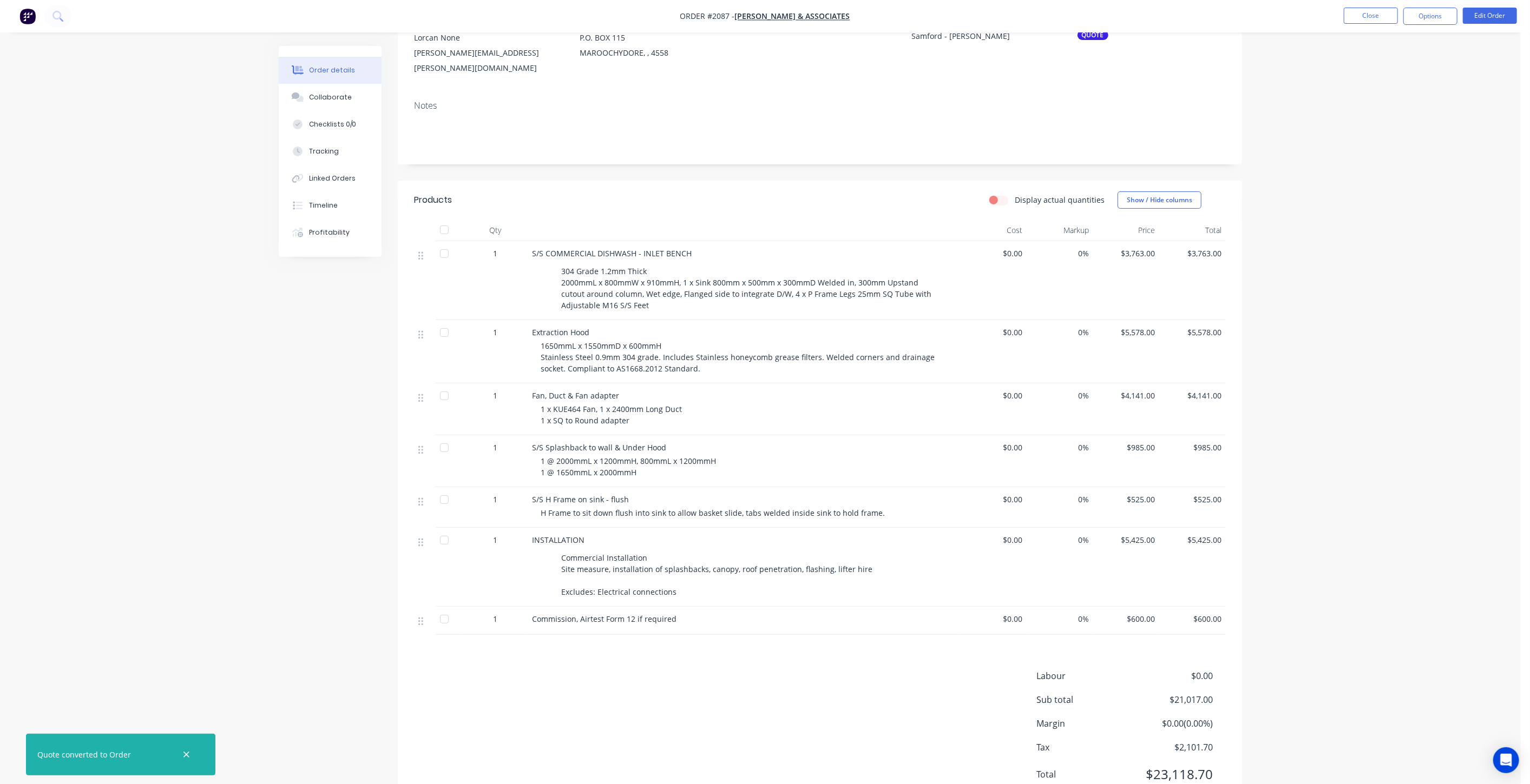
scroll to position [0, 0]
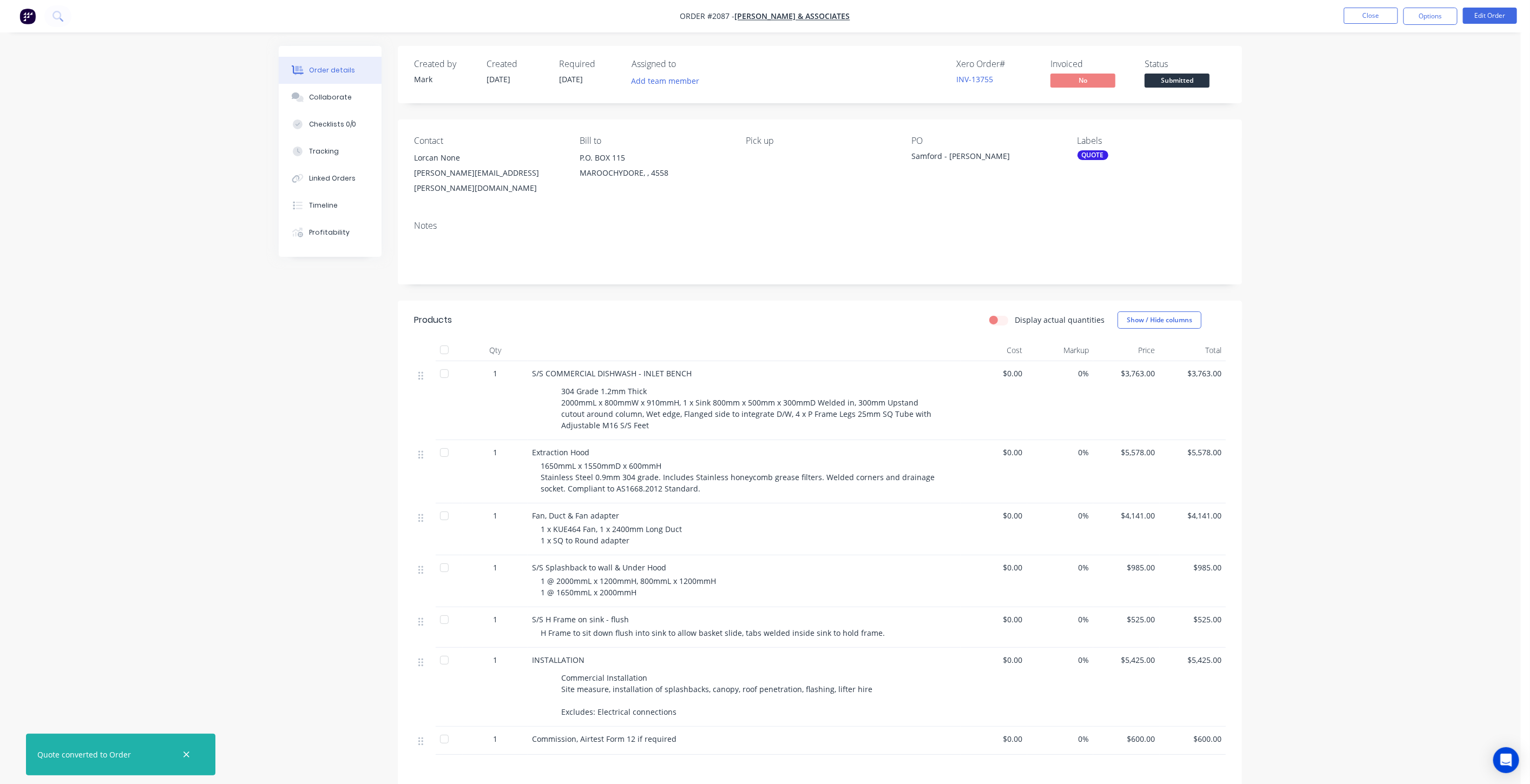
click at [1089, 155] on div "QUOTE" at bounding box center [1093, 155] width 31 height 10
click at [1098, 248] on div at bounding box center [1097, 250] width 22 height 22
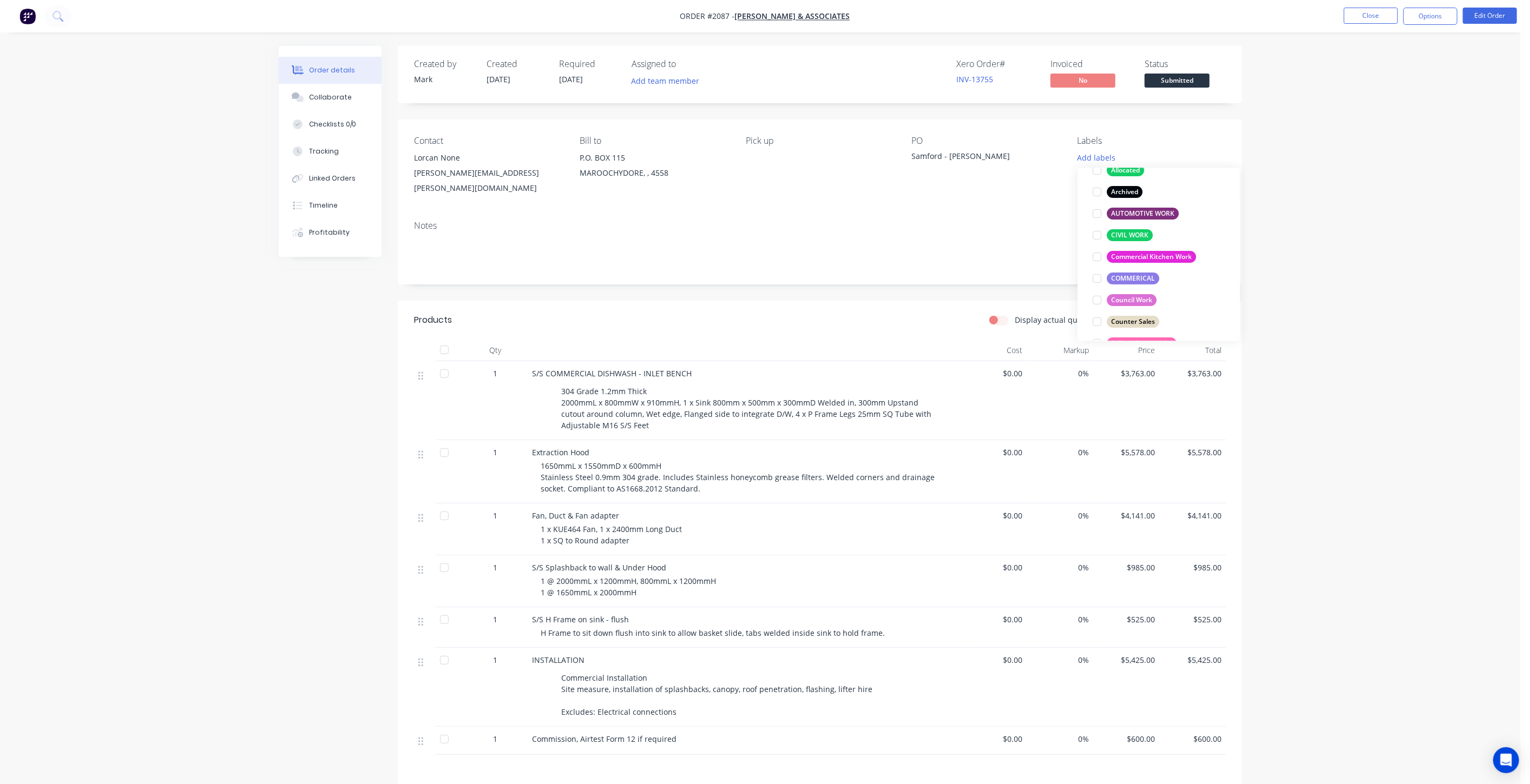
scroll to position [109, 0]
click at [1097, 256] on div at bounding box center [1097, 254] width 22 height 22
click at [1395, 139] on div "Order details Collaborate Checklists 0/0 Tracking Linked Orders Timeline Profit…" at bounding box center [760, 473] width 1520 height 947
click at [1111, 153] on div "Commercial Kitchen Work" at bounding box center [1122, 155] width 89 height 10
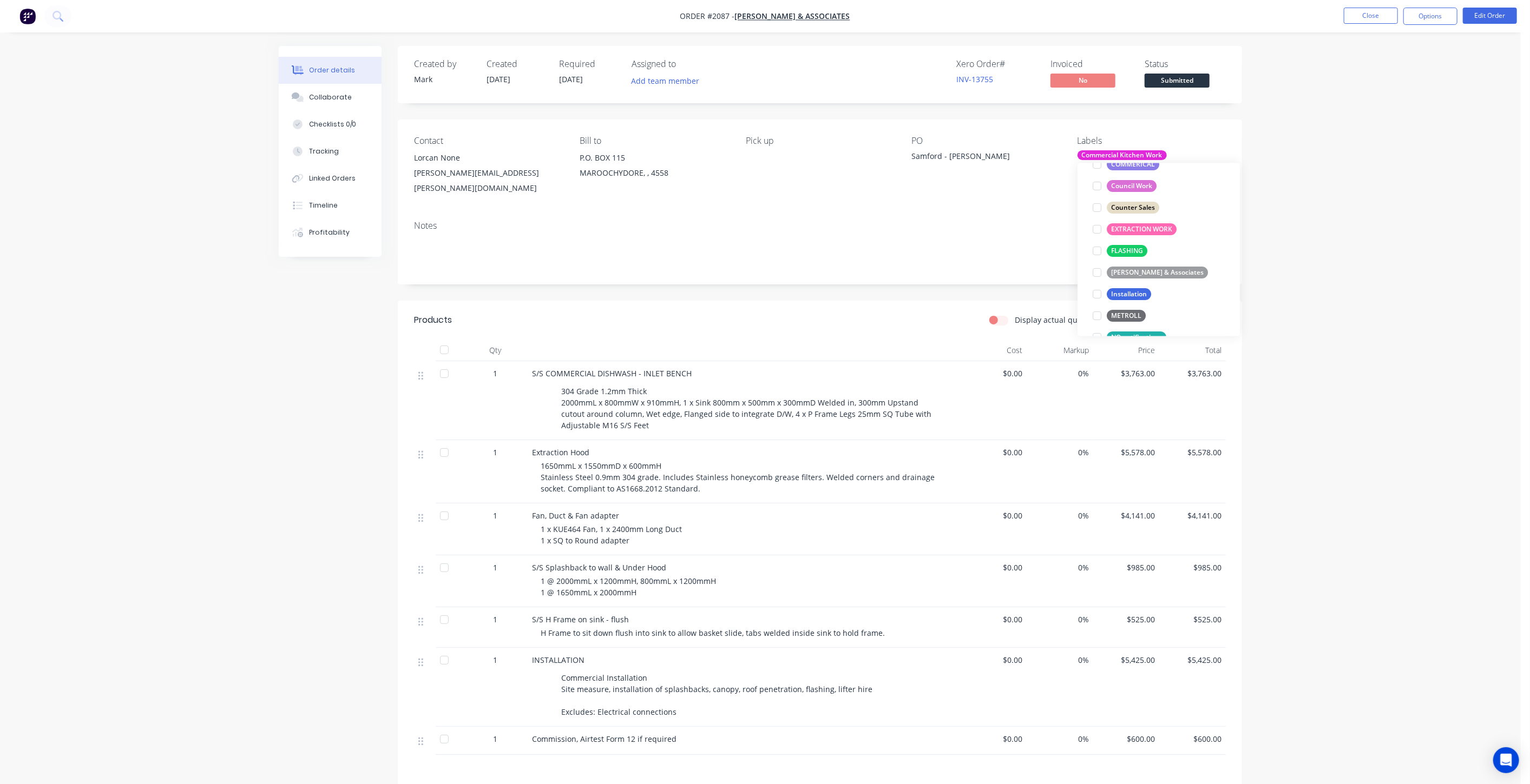
scroll to position [240, 0]
click at [1096, 201] on div at bounding box center [1097, 204] width 22 height 22
click at [1095, 254] on div at bounding box center [1097, 254] width 22 height 22
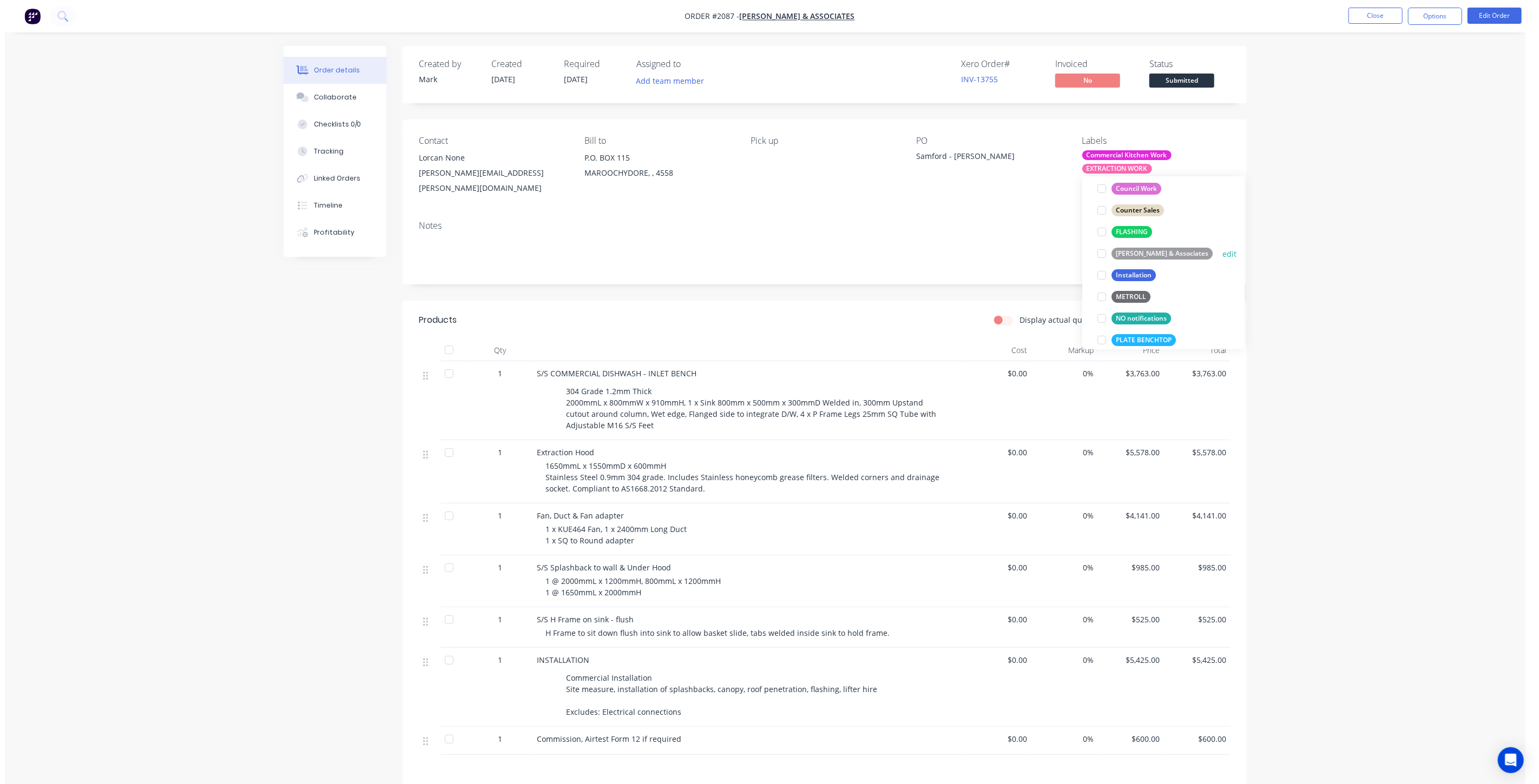
scroll to position [53, 0]
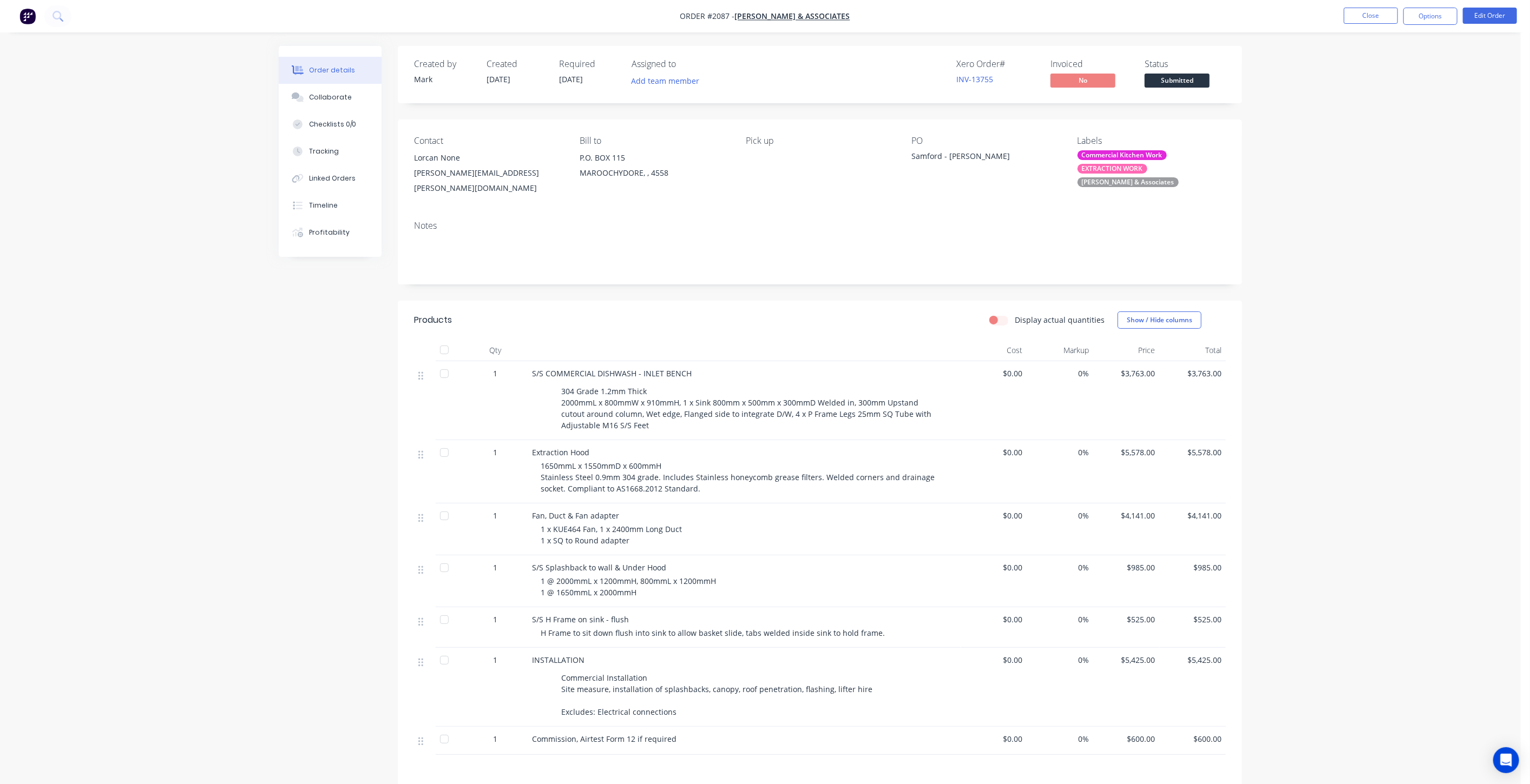
click at [1370, 237] on div "Order details Collaborate Checklists 0/0 Tracking Linked Orders Timeline Profit…" at bounding box center [760, 473] width 1520 height 947
click at [1379, 20] on button "Close" at bounding box center [1371, 16] width 54 height 16
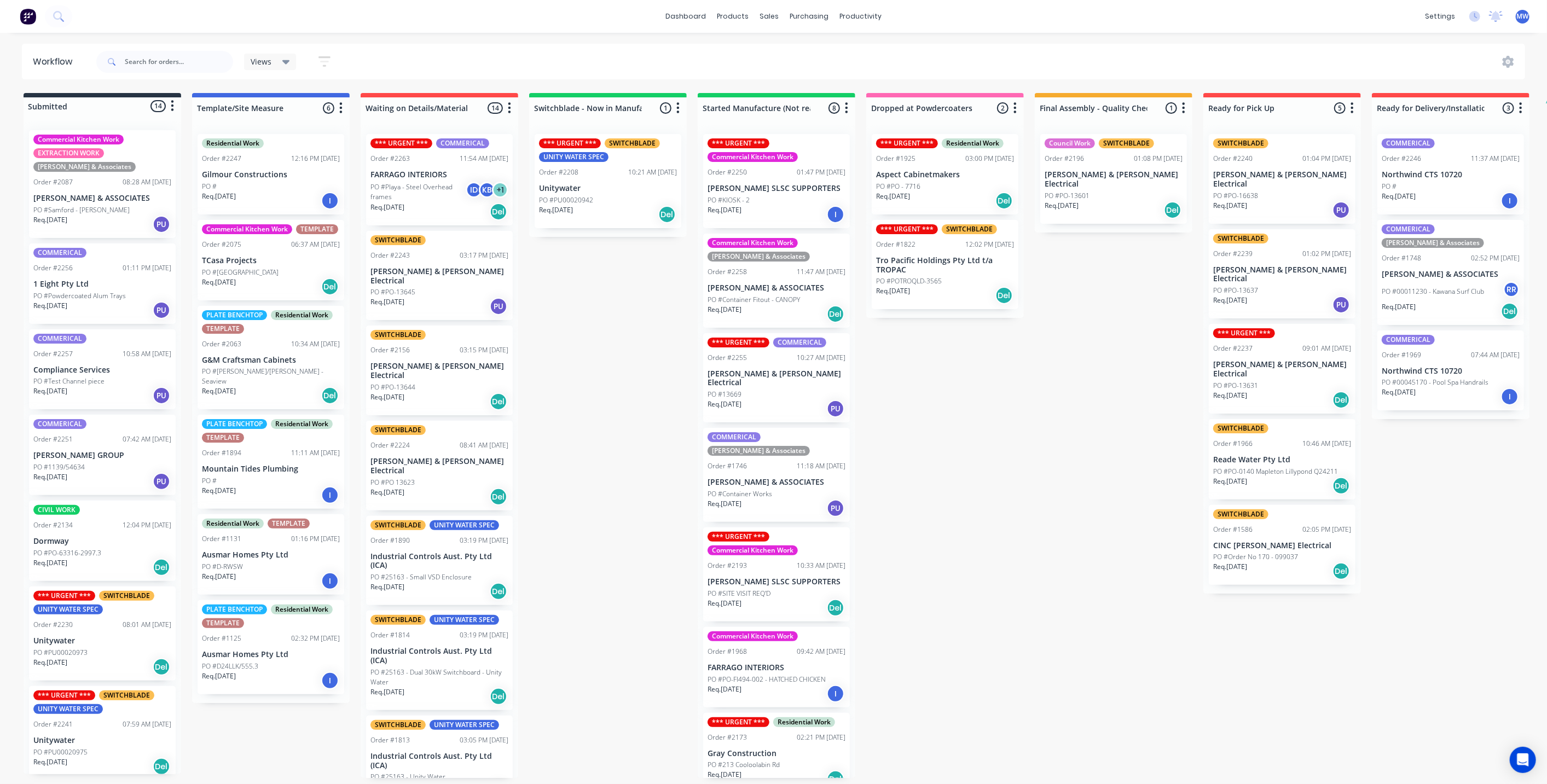
click at [670, 677] on div "Submitted 14 Status colour #273444 hex #273444 Save Cancel Summaries Total orde…" at bounding box center [904, 435] width 1825 height 685
click at [997, 478] on div "Submitted 14 Status colour #273444 hex #273444 Save Cancel Summaries Total orde…" at bounding box center [904, 435] width 1825 height 685
click at [589, 392] on div "Submitted 14 Status colour #273444 hex #273444 Save Cancel Summaries Total orde…" at bounding box center [904, 435] width 1825 height 685
click at [991, 441] on div "Submitted 14 Status colour #273444 hex #273444 Save Cancel Summaries Total orde…" at bounding box center [904, 435] width 1825 height 685
click at [596, 229] on div "*** URGENT *** SWITCHBLADE UNITY WATER SPEC Order #2208 10:21 AM [DATE] Unitywa…" at bounding box center [608, 181] width 157 height 111
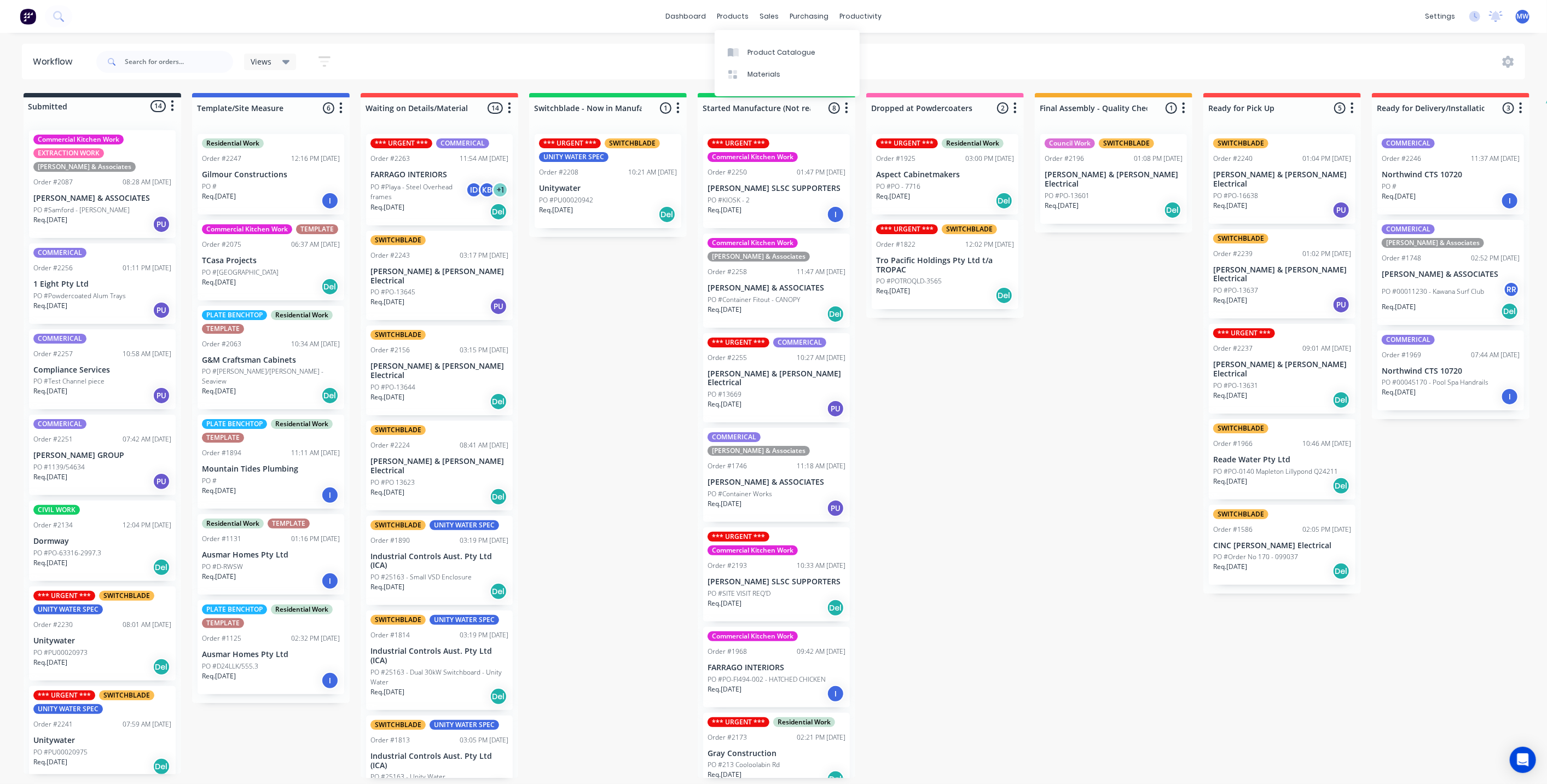
click at [775, 3] on div "dashboard products sales purchasing productivity dashboard products Product Cat…" at bounding box center [773, 16] width 1547 height 33
click at [504, 25] on div "dashboard products sales purchasing productivity dashboard products Product Cat…" at bounding box center [773, 16] width 1547 height 33
click at [1027, 468] on div "Submitted 14 Status colour #273444 hex #273444 Save Cancel Summaries Total orde…" at bounding box center [904, 435] width 1825 height 685
click at [998, 519] on div "Submitted 14 Status colour #273444 hex #273444 Save Cancel Summaries Total orde…" at bounding box center [904, 435] width 1825 height 685
click at [992, 514] on div "Submitted 14 Status colour #273444 hex #273444 Save Cancel Summaries Total orde…" at bounding box center [904, 435] width 1825 height 685
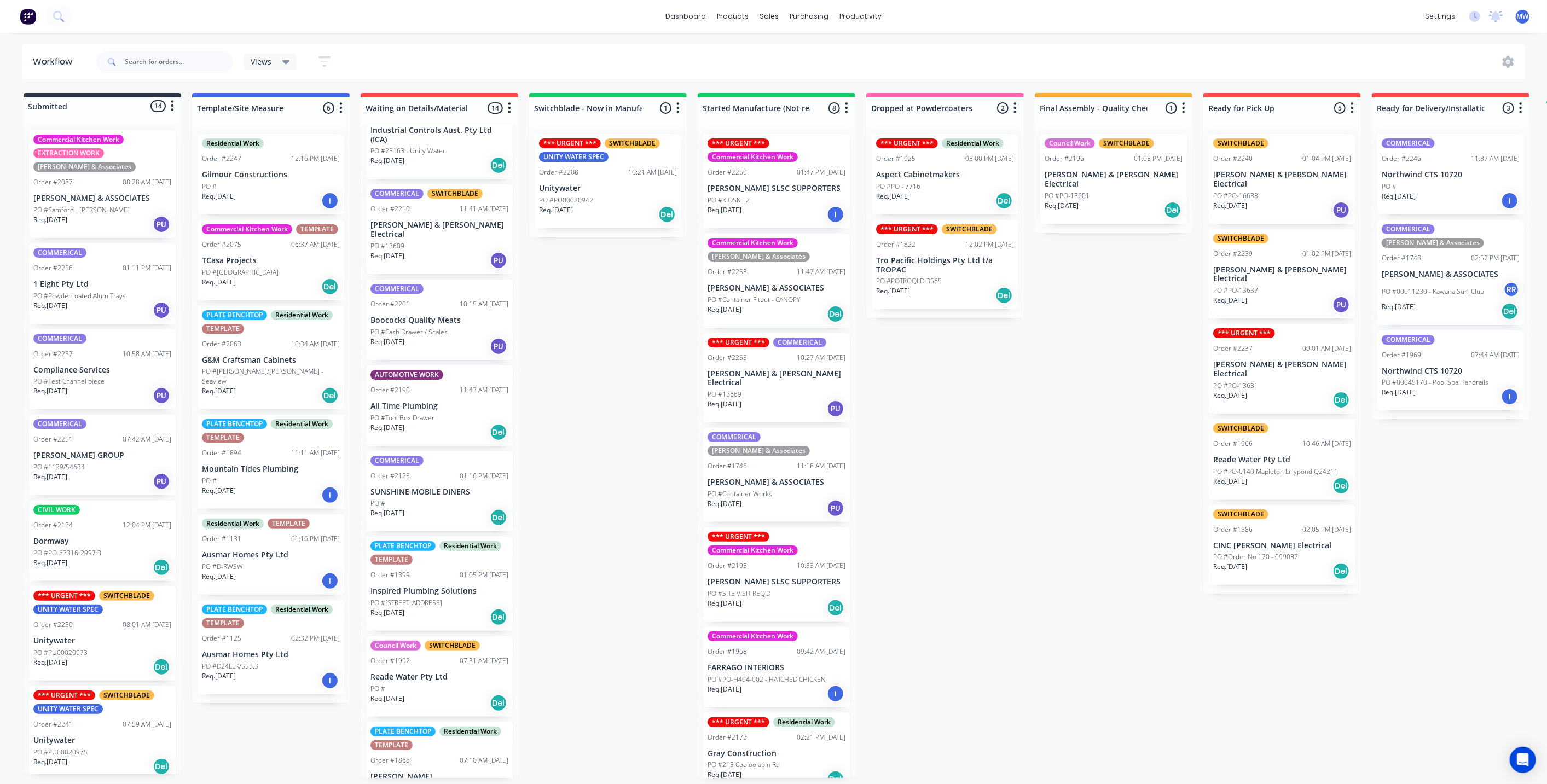
click at [593, 465] on div "Submitted 14 Status colour #273444 hex #273444 Save Cancel Summaries Total orde…" at bounding box center [904, 435] width 1825 height 685
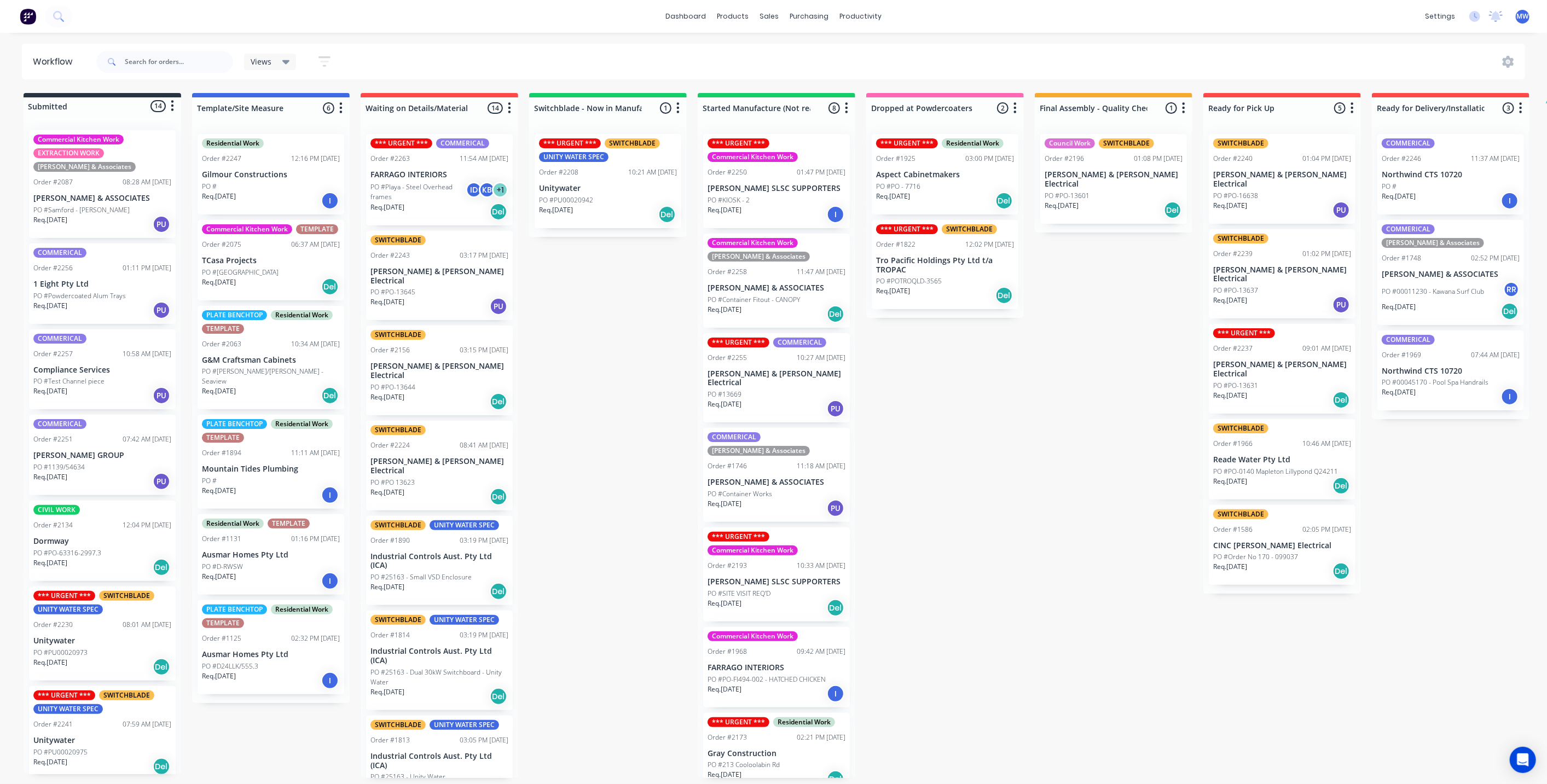
click at [595, 430] on div "Submitted 14 Status colour #273444 hex #273444 Save Cancel Summaries Total orde…" at bounding box center [904, 435] width 1825 height 685
click at [1022, 419] on div "Submitted 14 Status colour #273444 hex #273444 Save Cancel Summaries Total orde…" at bounding box center [904, 435] width 1825 height 685
click at [1020, 420] on div "Submitted 14 Status colour #273444 hex #273444 Save Cancel Summaries Total orde…" at bounding box center [904, 435] width 1825 height 685
click at [636, 412] on div "Submitted 14 Status colour #273444 hex #273444 Save Cancel Summaries Total orde…" at bounding box center [904, 435] width 1825 height 685
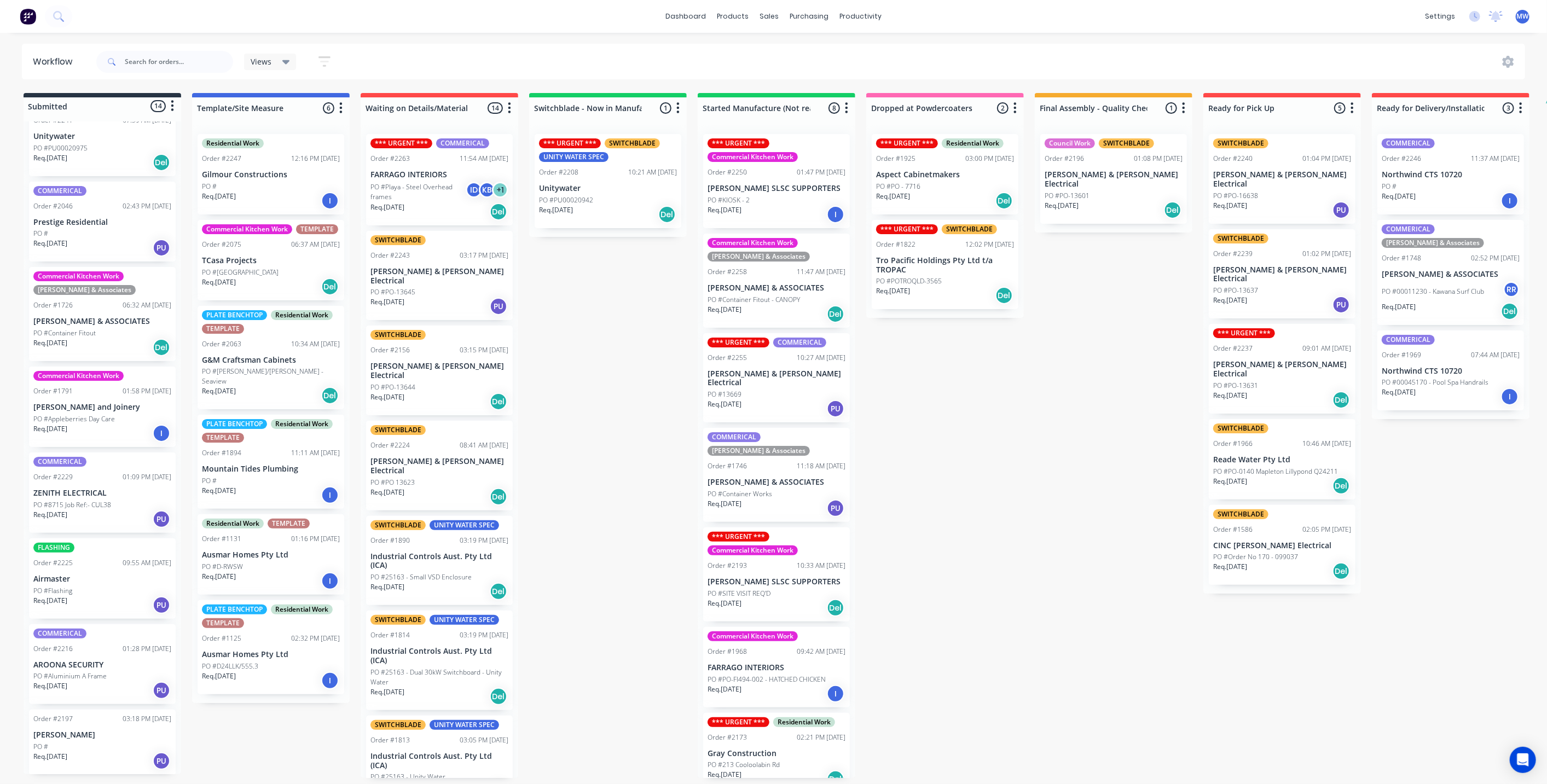
scroll to position [3, 0]
click at [543, 335] on div "Submitted 14 Status colour #273444 hex #273444 Save Cancel Summaries Total orde…" at bounding box center [904, 435] width 1825 height 685
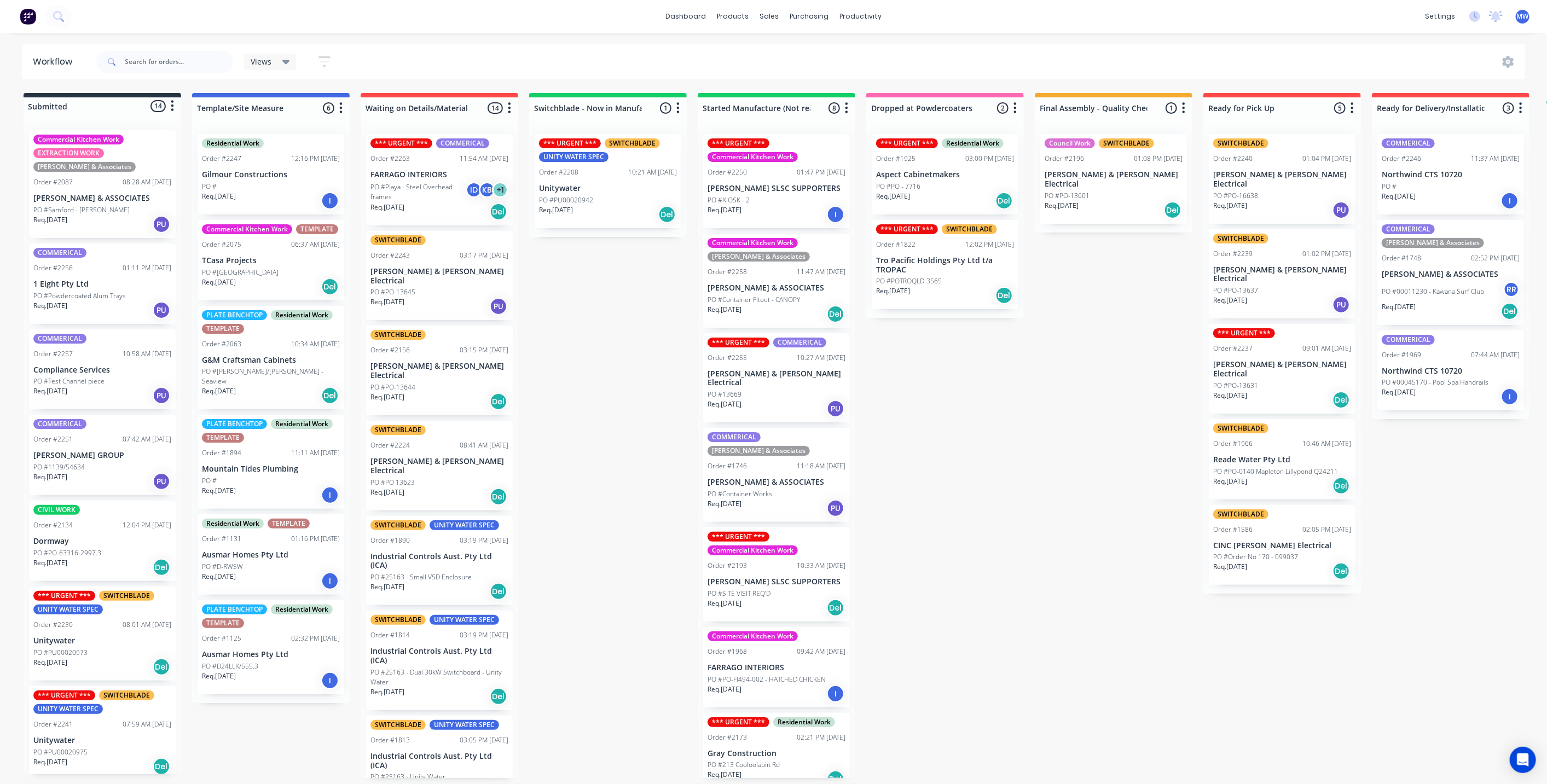
scroll to position [0, 0]
drag, startPoint x: 598, startPoint y: 341, endPoint x: 576, endPoint y: 340, distance: 22.0
click at [599, 340] on div "Submitted 14 Status colour #273444 hex #273444 Save Cancel Summaries Total orde…" at bounding box center [904, 435] width 1825 height 685
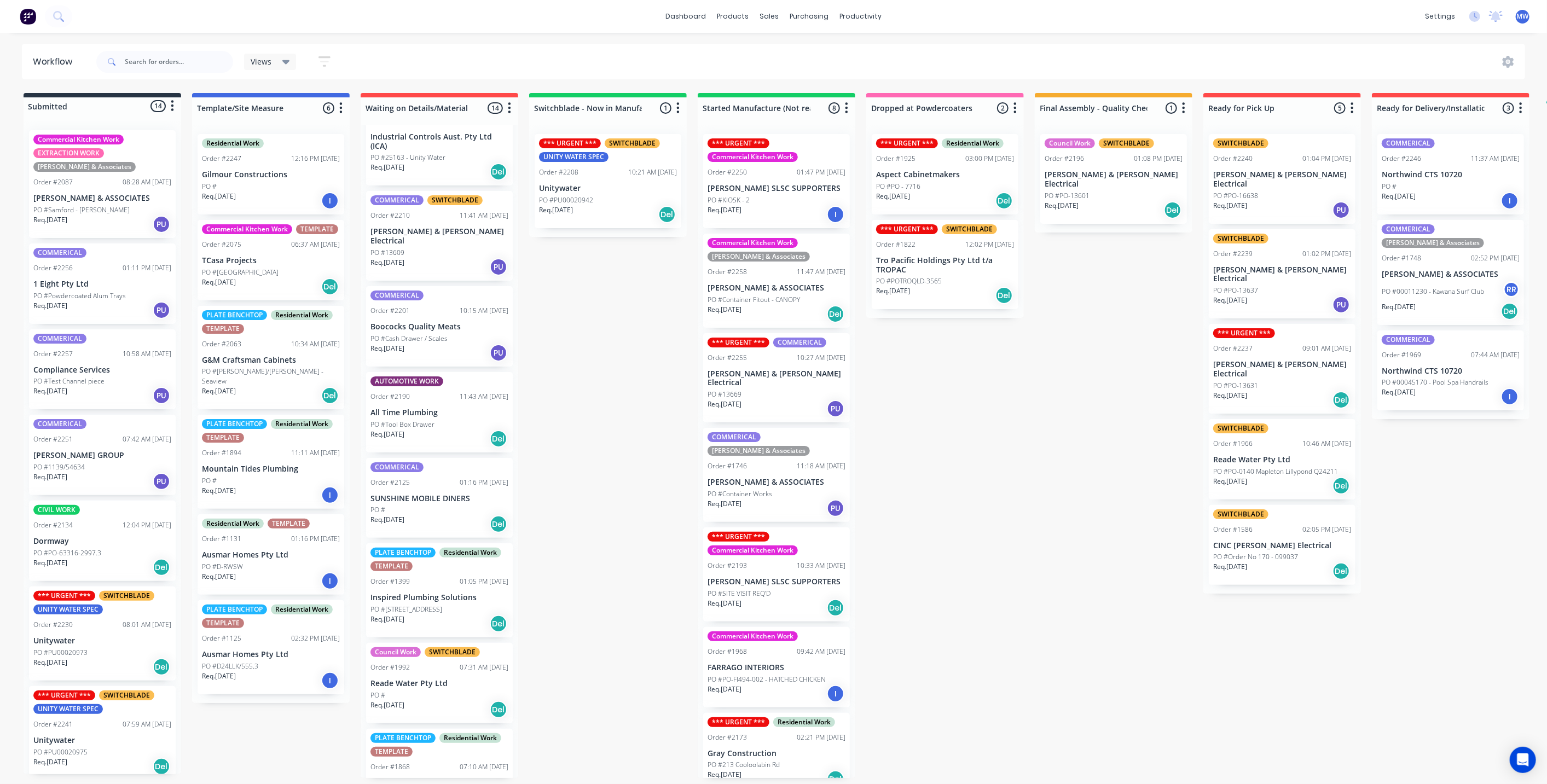
scroll to position [626, 0]
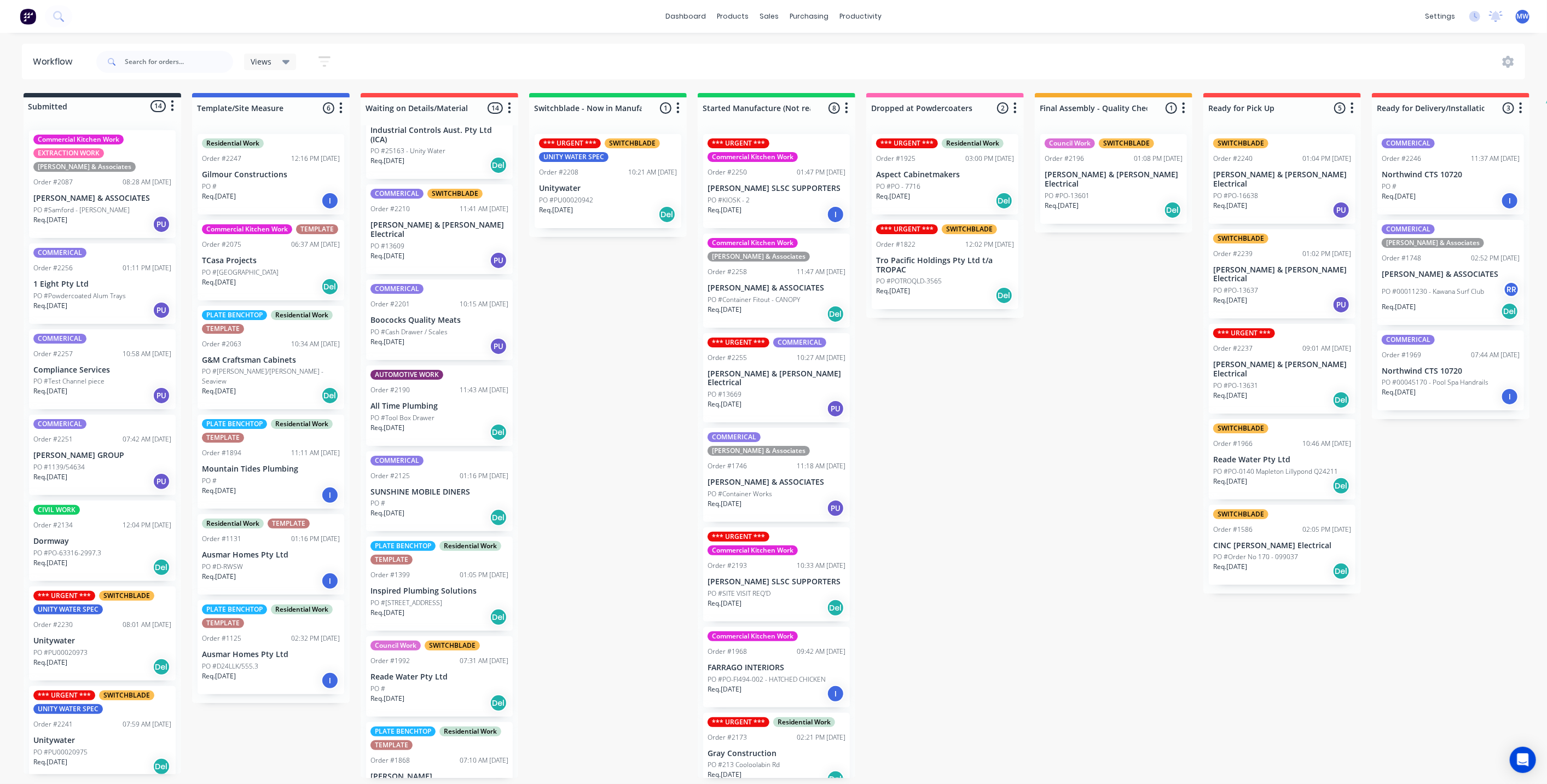
click at [662, 509] on div "Submitted 14 Status colour #273444 hex #273444 Save Cancel Summaries Total orde…" at bounding box center [904, 435] width 1825 height 685
click at [561, 510] on div "Submitted 14 Status colour #273444 hex #273444 Save Cancel Summaries Total orde…" at bounding box center [904, 435] width 1825 height 685
click at [555, 486] on div "Submitted 14 Status colour #273444 hex #273444 Save Cancel Summaries Total orde…" at bounding box center [904, 435] width 1825 height 685
